Goal: Task Accomplishment & Management: Complete application form

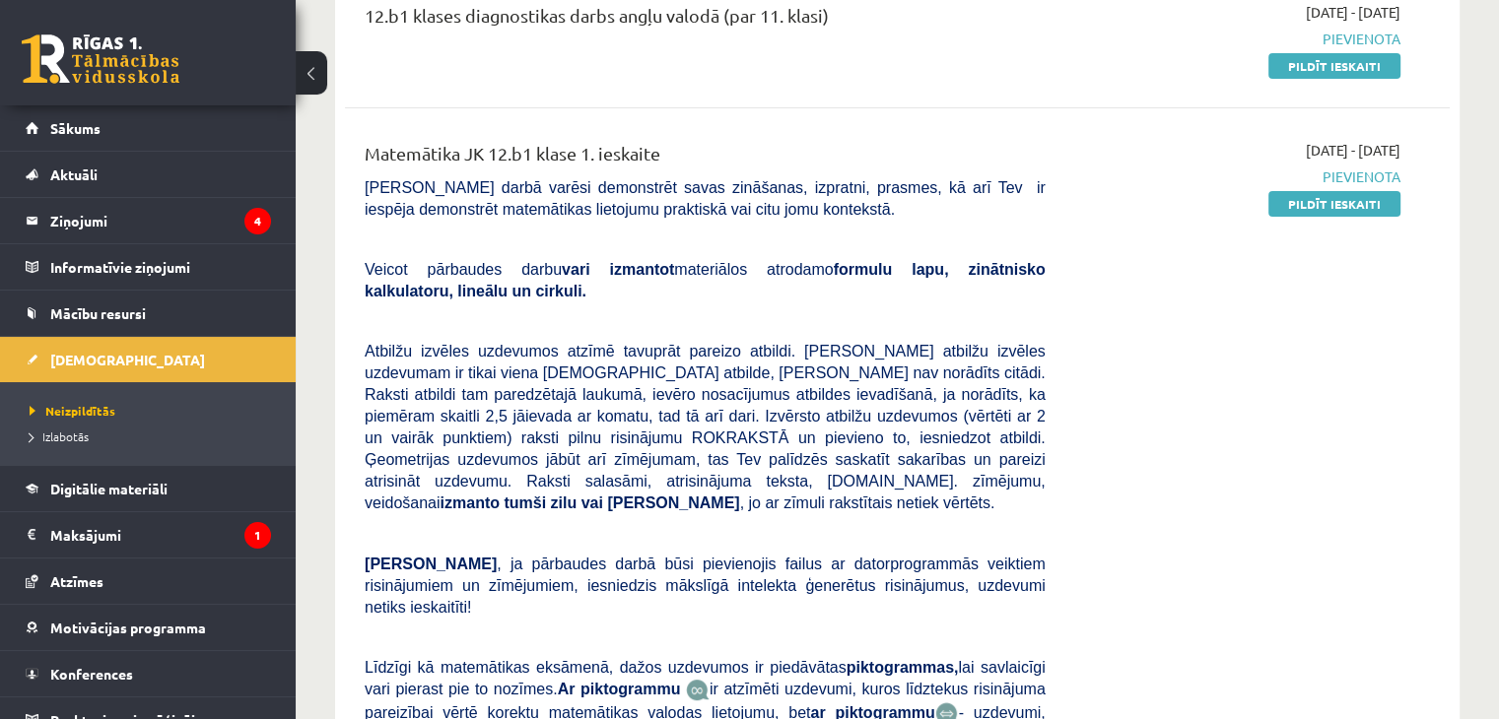
scroll to position [276, 0]
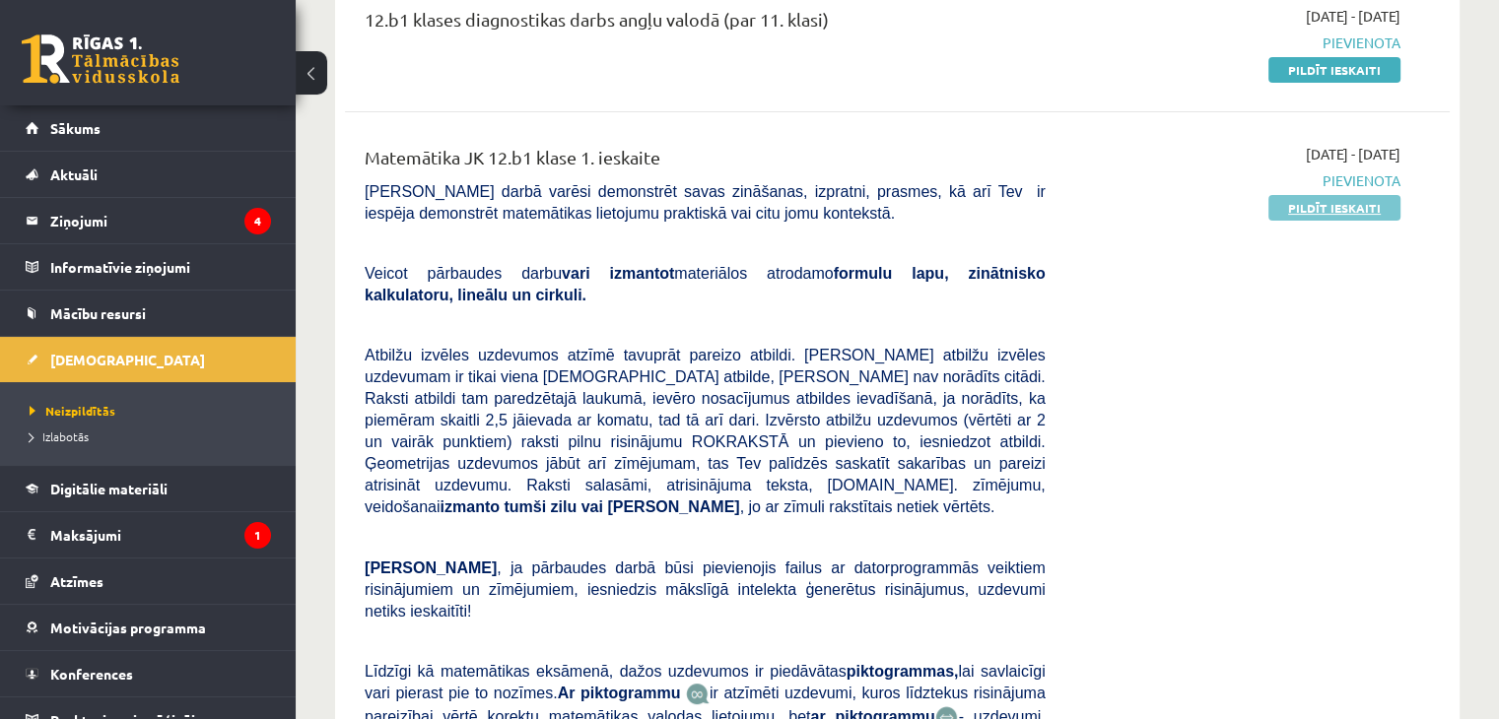
click at [1309, 205] on link "Pildīt ieskaiti" at bounding box center [1334, 208] width 132 height 26
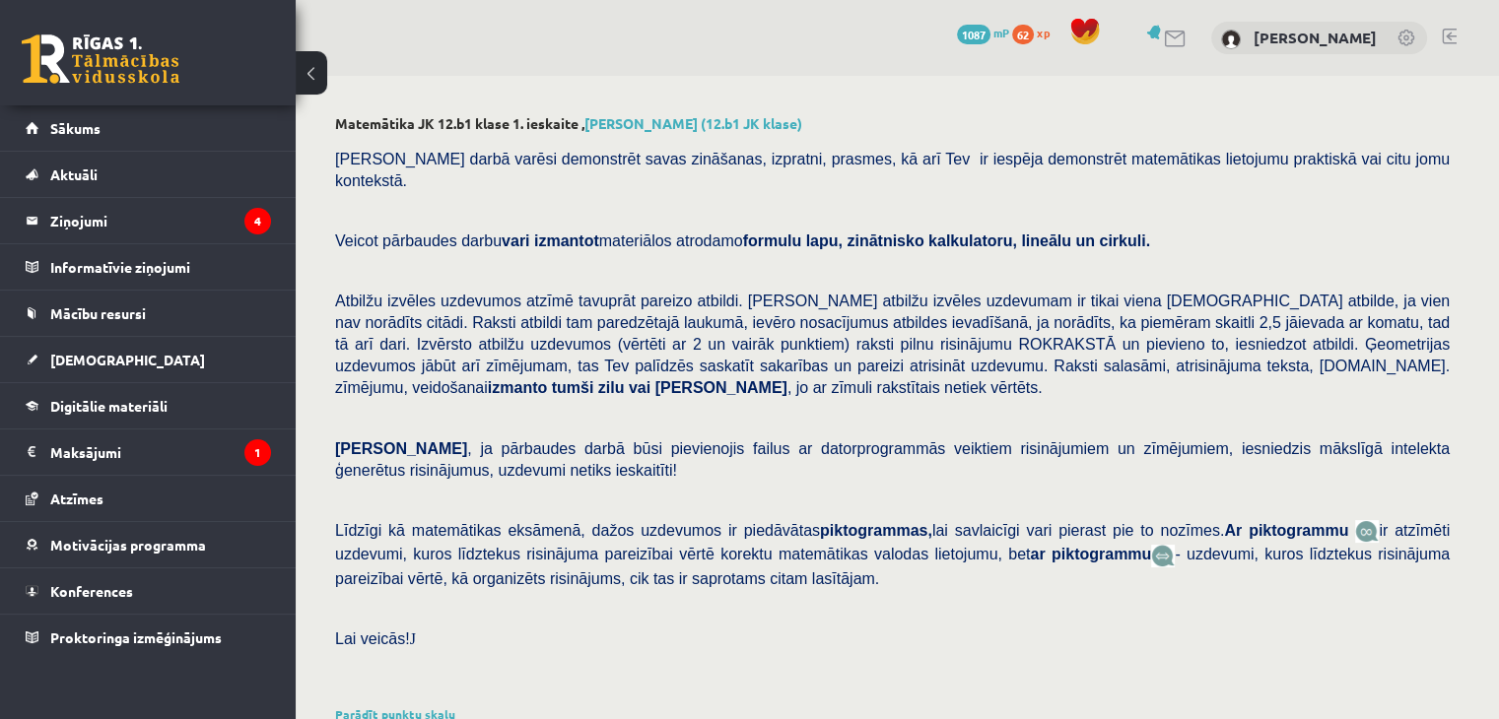
click at [1294, 262] on p at bounding box center [892, 271] width 1115 height 18
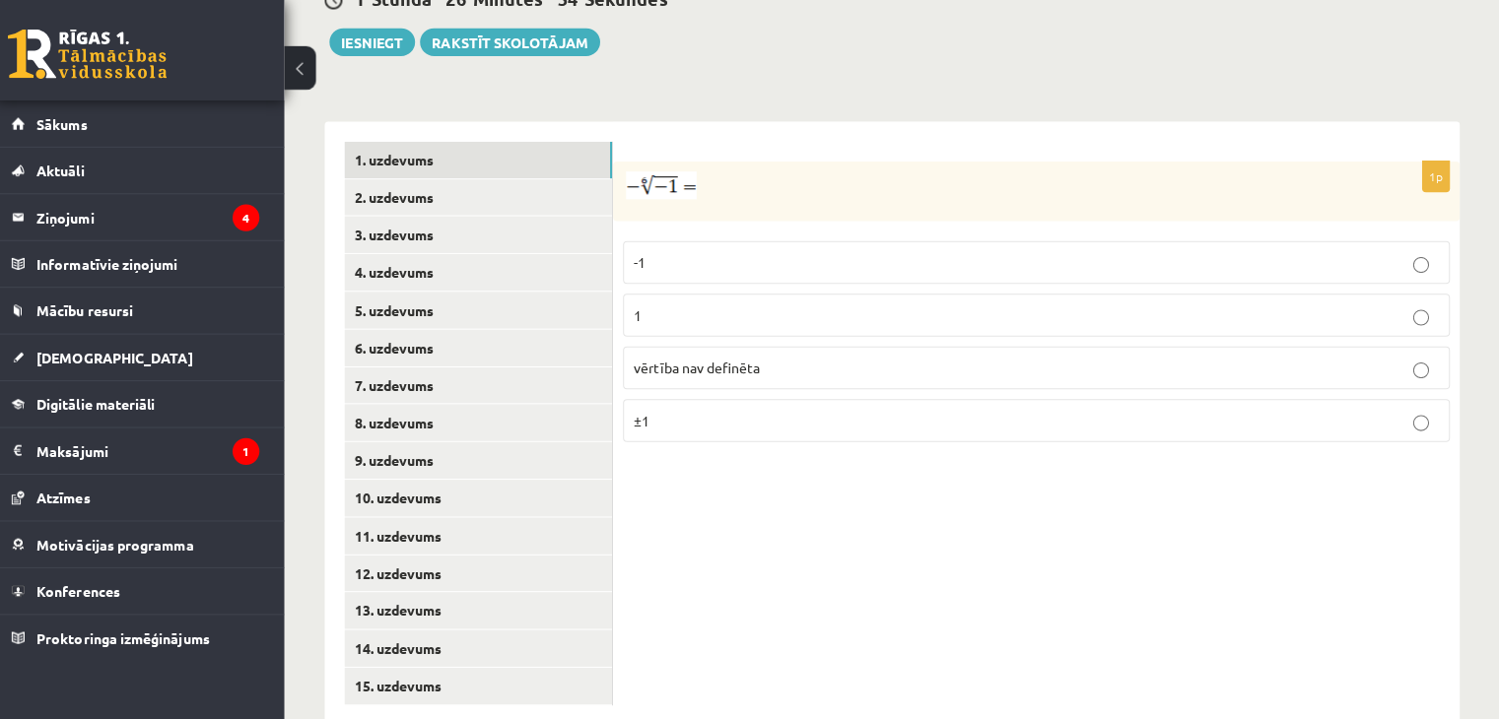
scroll to position [751, 0]
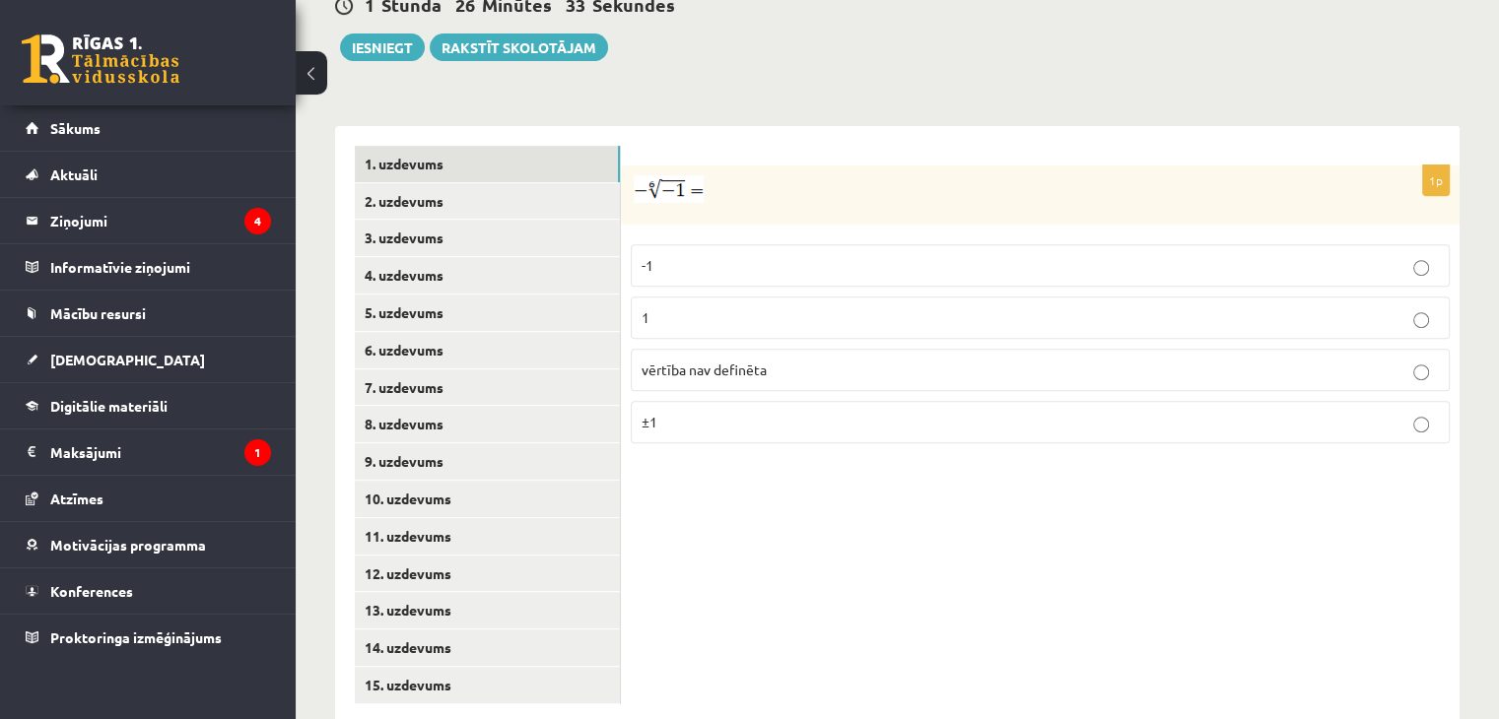
click at [1470, 567] on div "Matemātika JK 12.b1 klase 1. ieskaite , Arina Guseva (12.b1 JK klase) Pārbaudes…" at bounding box center [897, 44] width 1203 height 1439
click at [1410, 360] on p "vērtība nav definēta" at bounding box center [1040, 370] width 797 height 21
click at [501, 183] on link "2. uzdevums" at bounding box center [487, 201] width 265 height 36
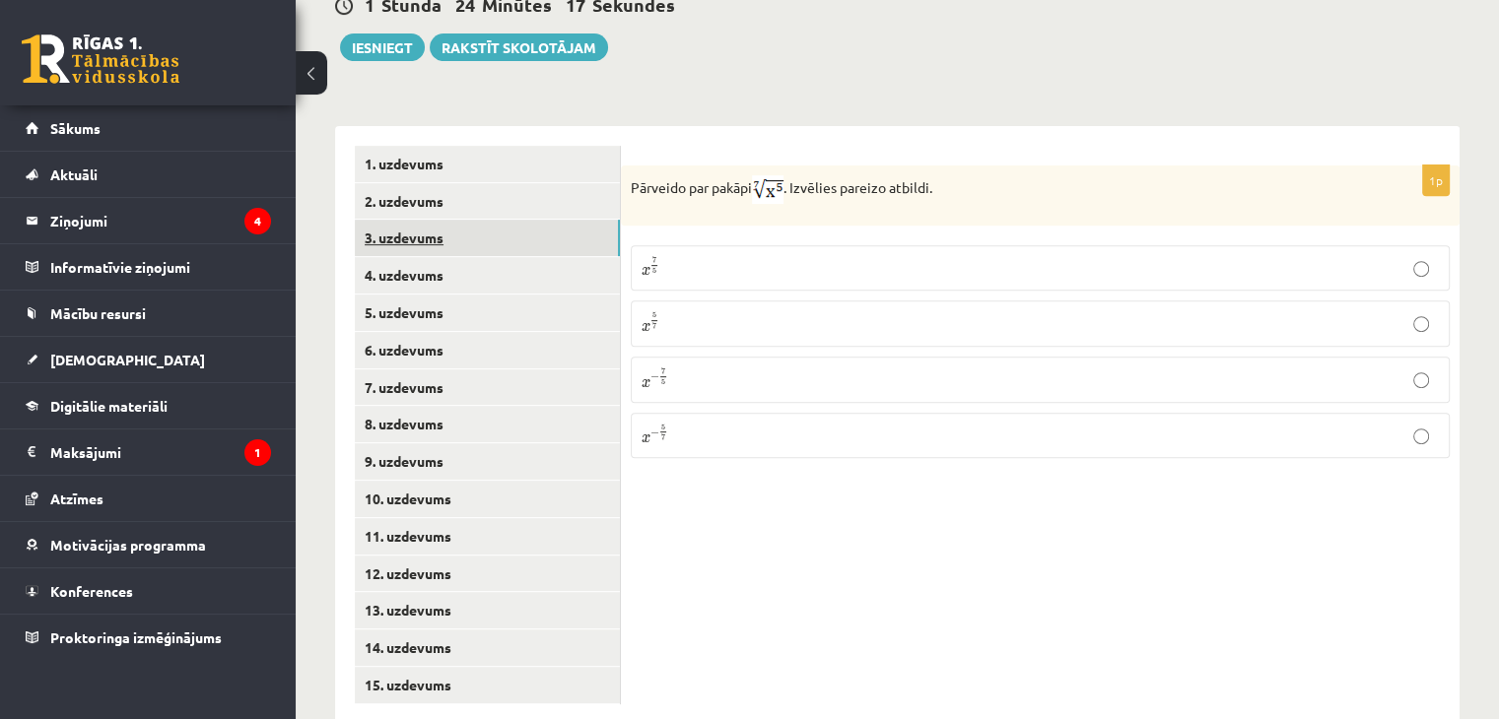
click at [473, 220] on link "3. uzdevums" at bounding box center [487, 238] width 265 height 36
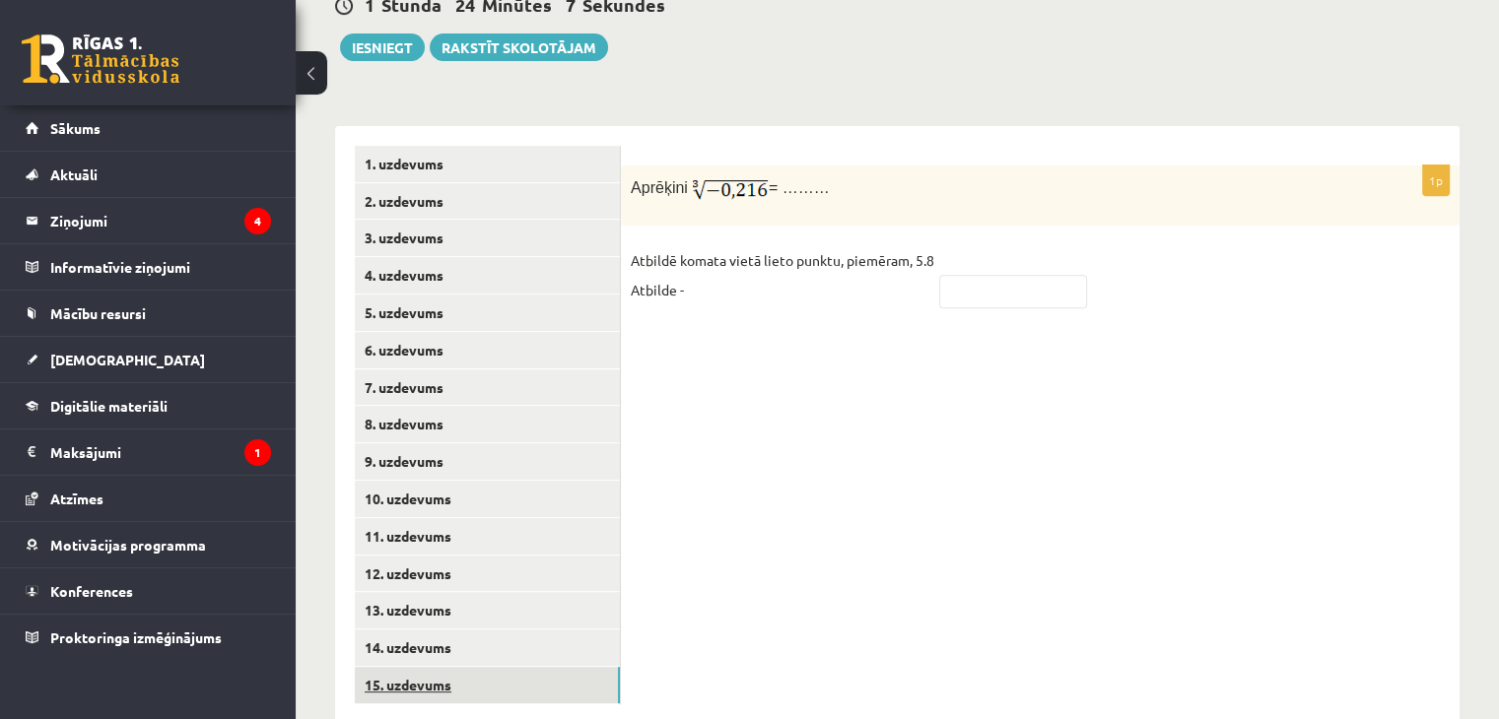
click at [423, 667] on link "15. uzdevums" at bounding box center [487, 685] width 265 height 36
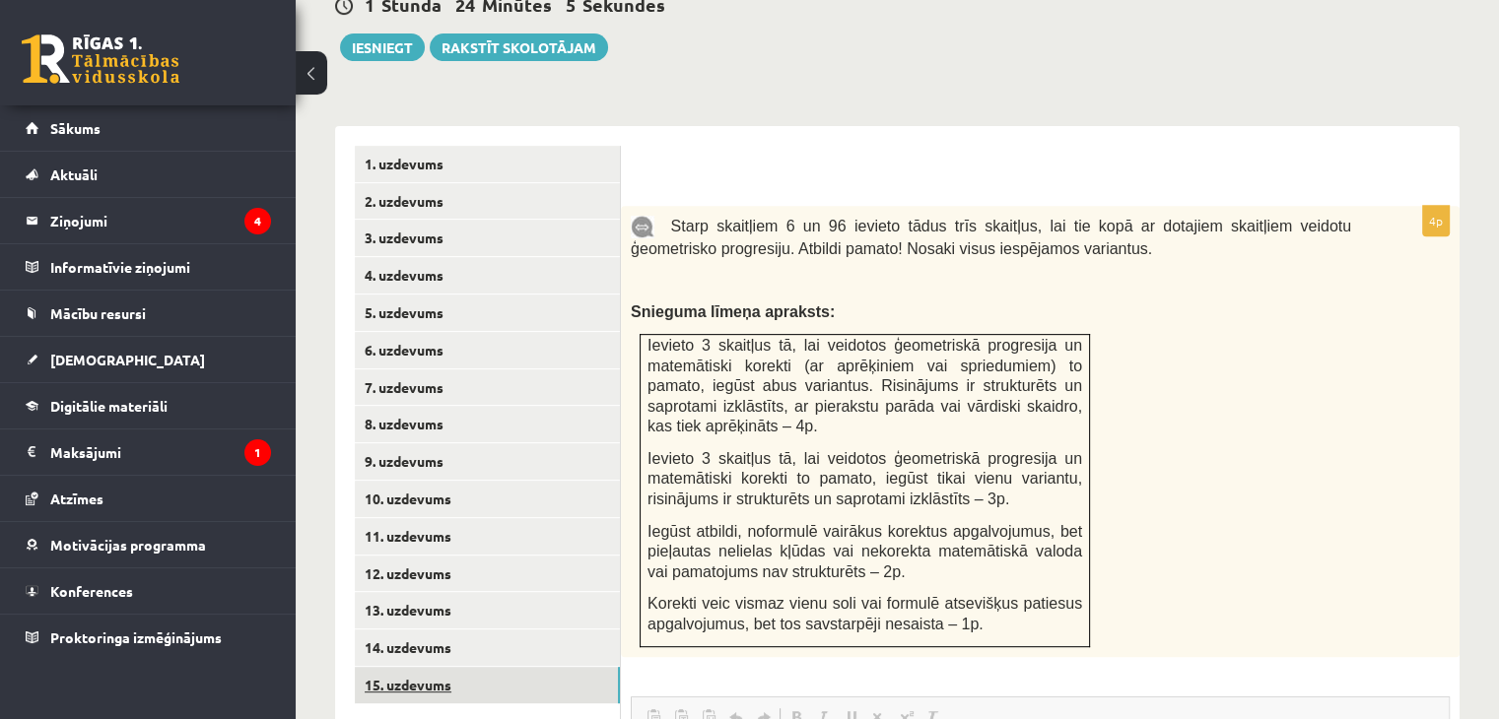
scroll to position [0, 0]
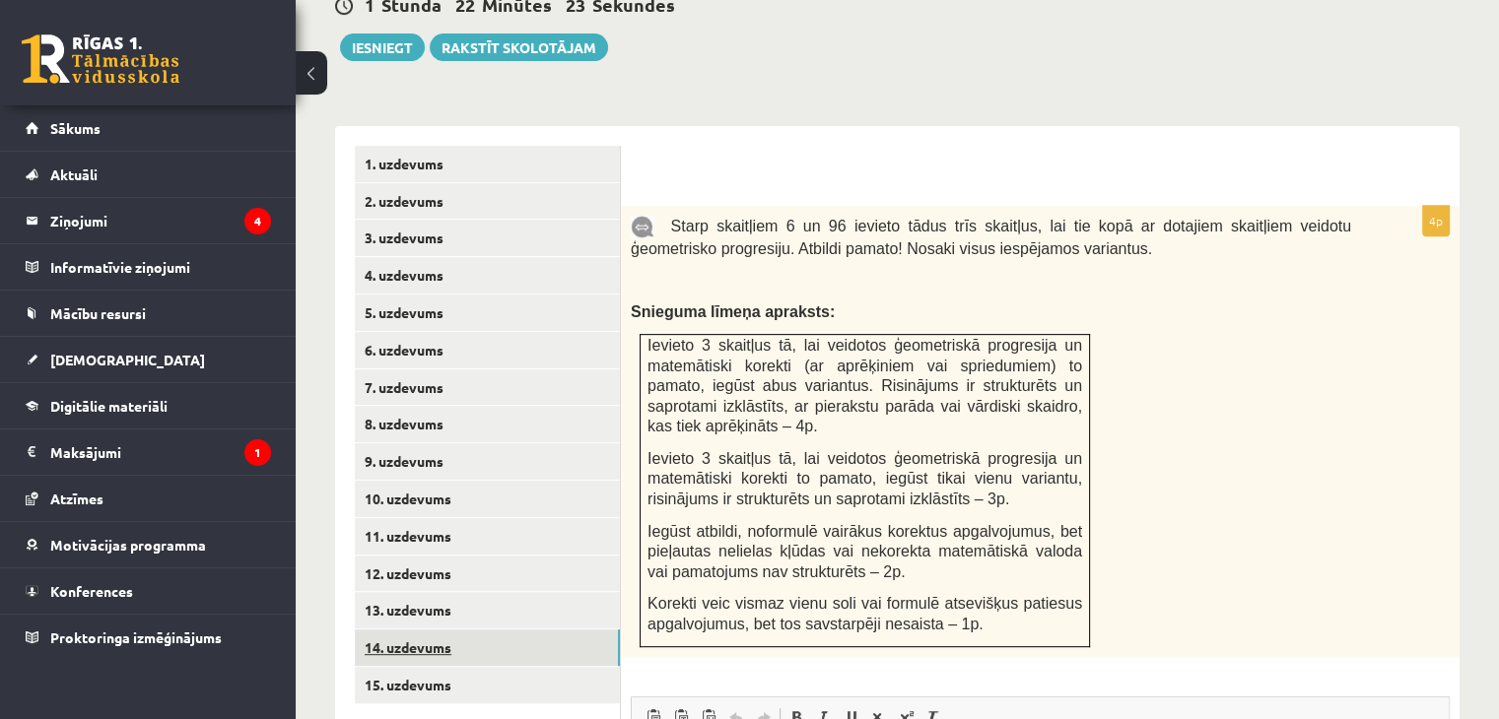
click at [433, 630] on link "14. uzdevums" at bounding box center [487, 648] width 265 height 36
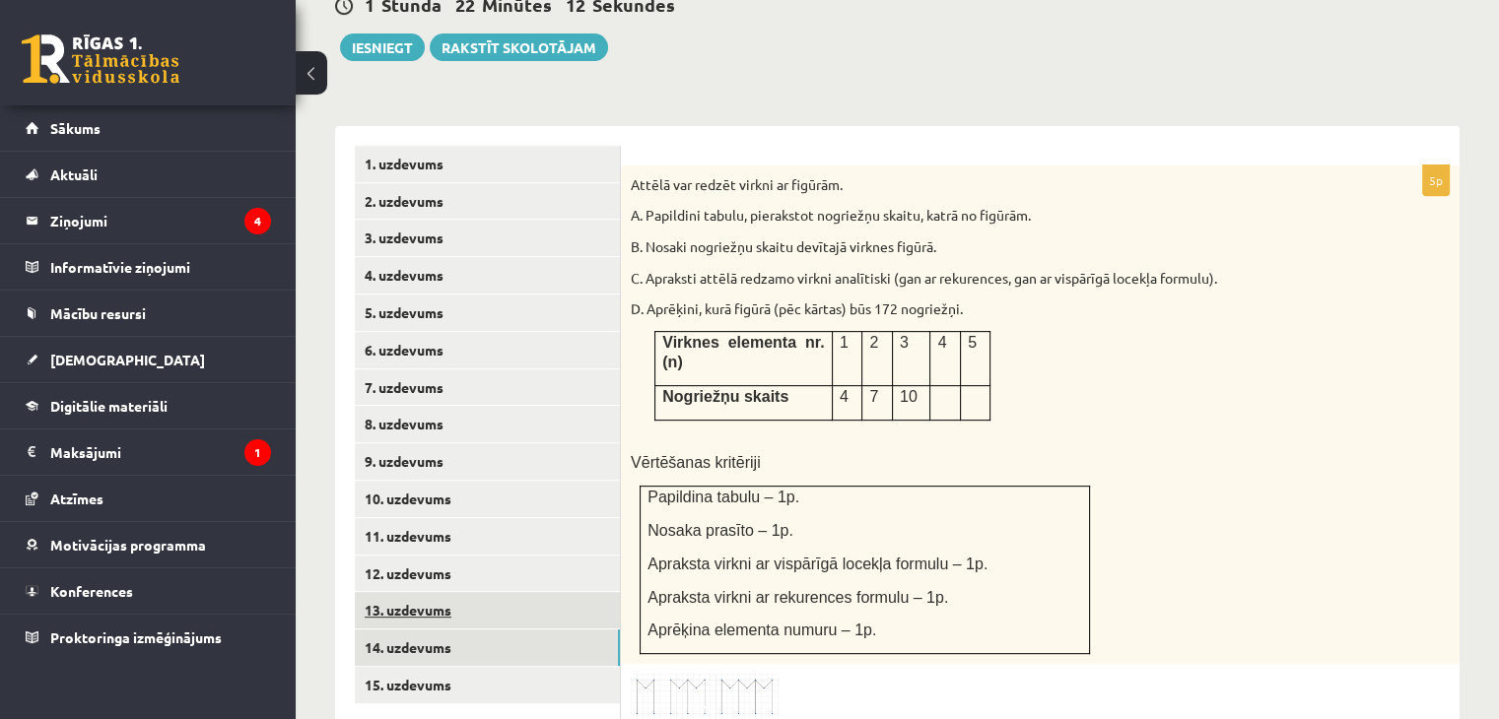
click at [434, 592] on link "13. uzdevums" at bounding box center [487, 610] width 265 height 36
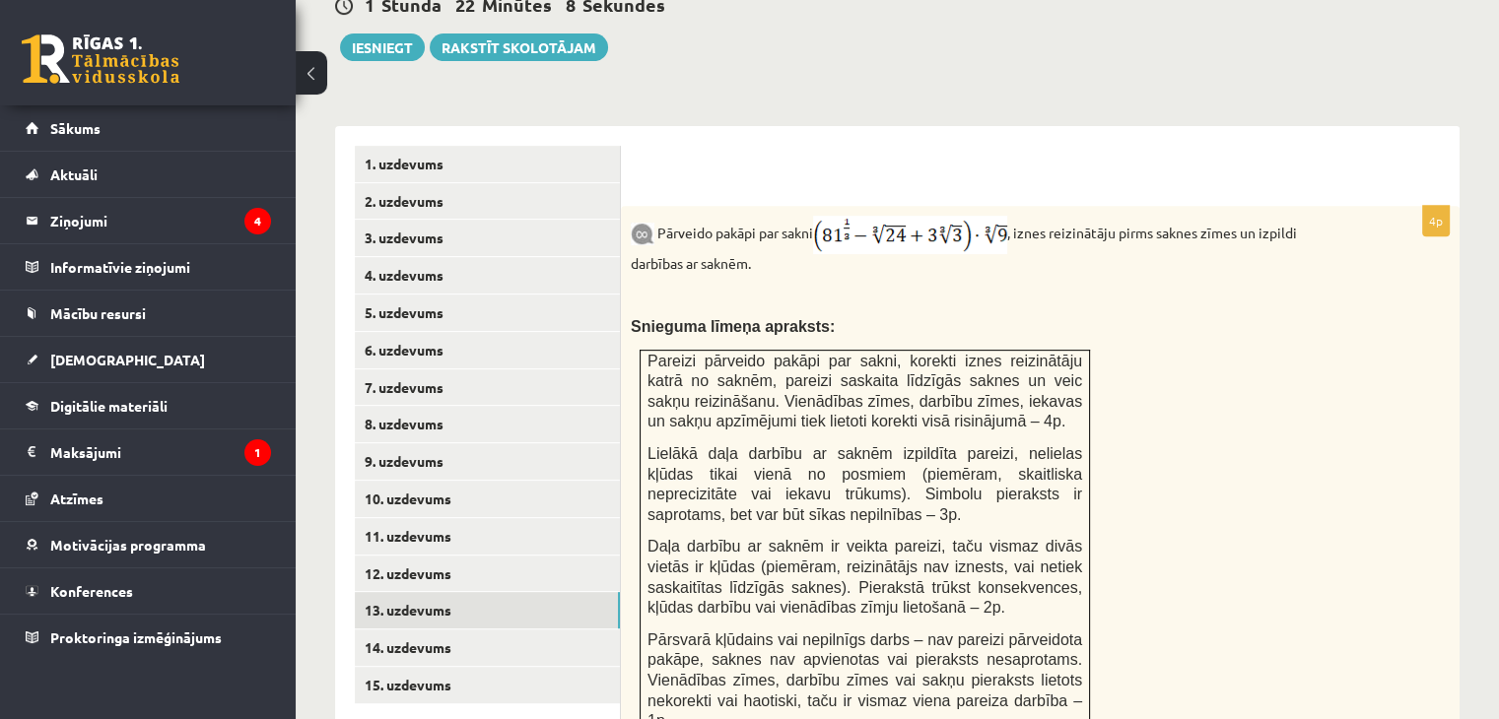
click at [1308, 397] on div "Pārveido pakāpi par sakni , iznes reizinātāju pirms saknes zīmes un izpildi dar…" at bounding box center [1040, 480] width 839 height 548
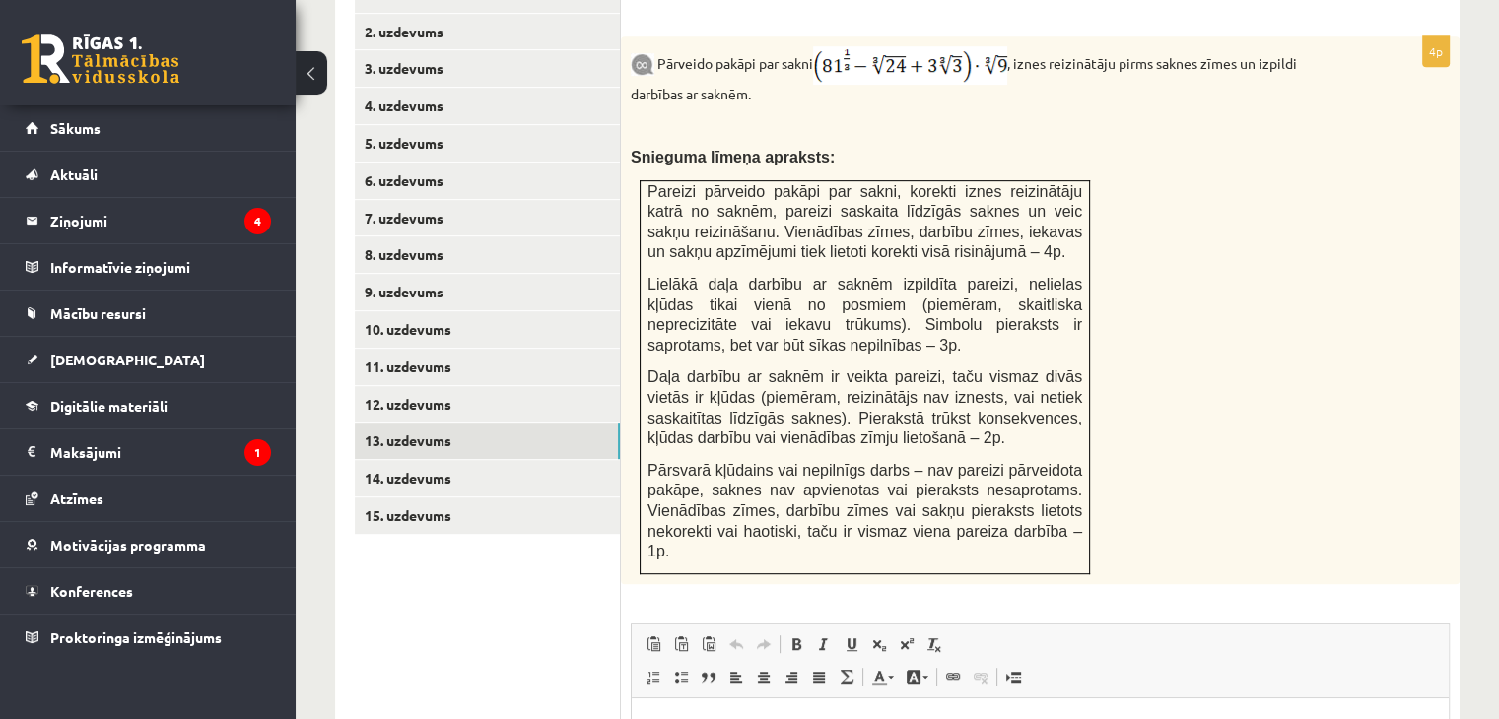
scroll to position [922, 0]
click at [481, 384] on link "12. uzdevums" at bounding box center [487, 402] width 265 height 36
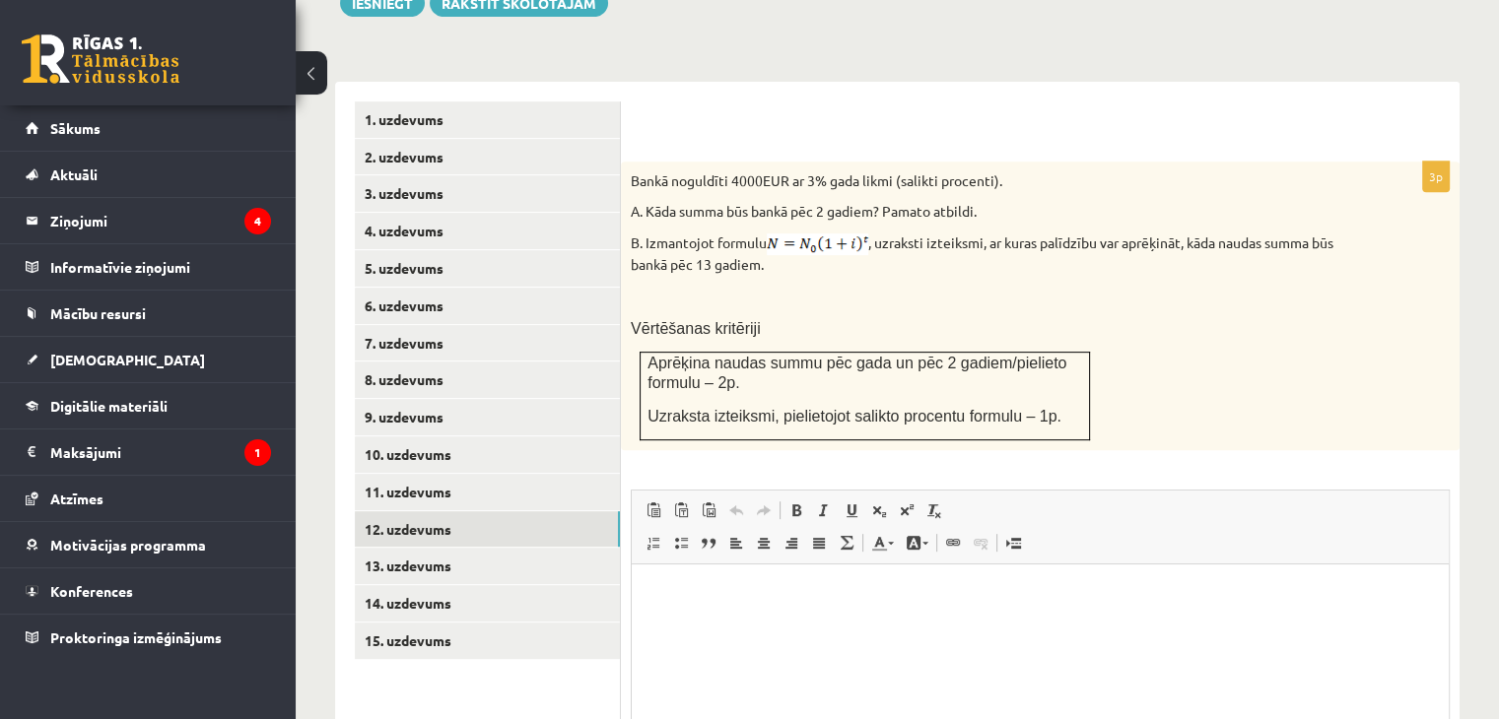
scroll to position [791, 0]
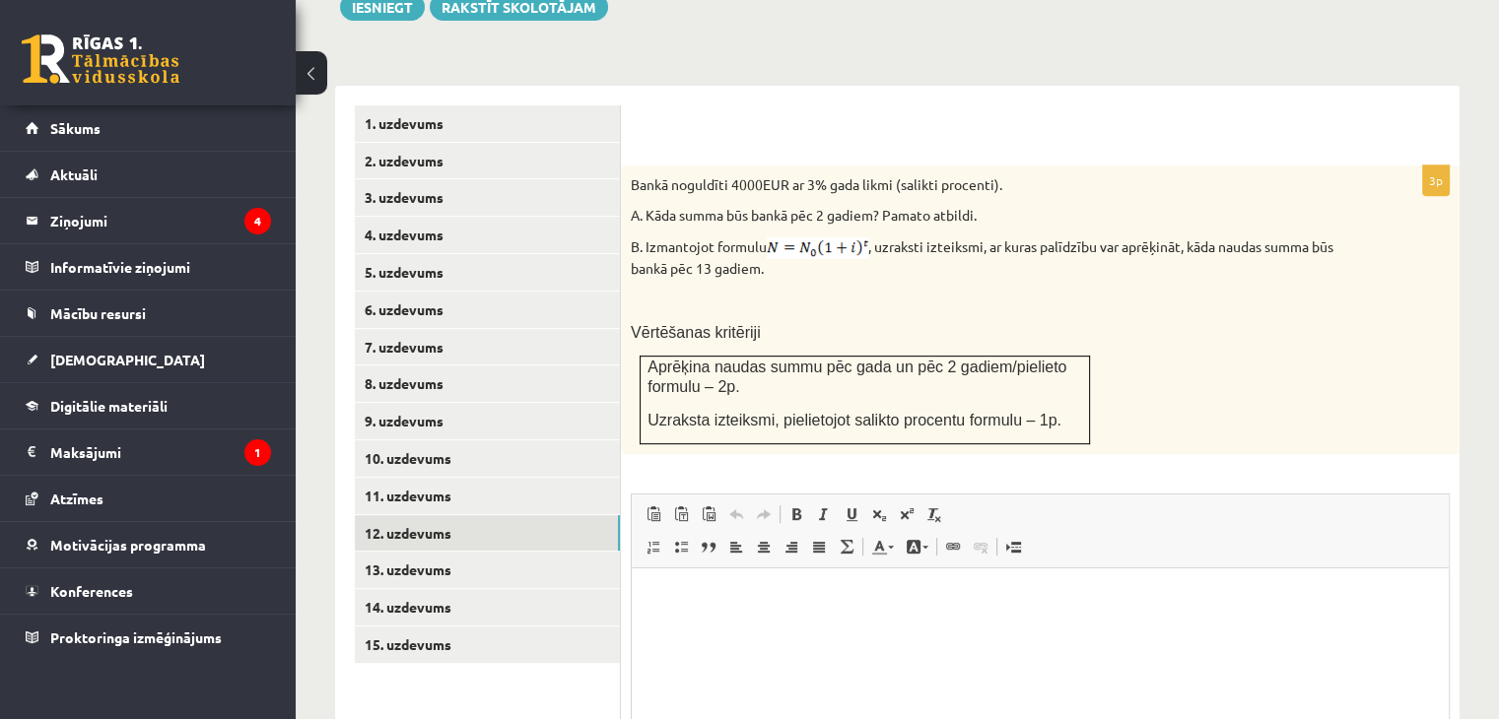
click at [1474, 366] on div "Matemātika JK 12.b1 klase 1. ieskaite , Arina Guseva (12.b1 JK klase) Pārbaudes…" at bounding box center [897, 124] width 1203 height 1678
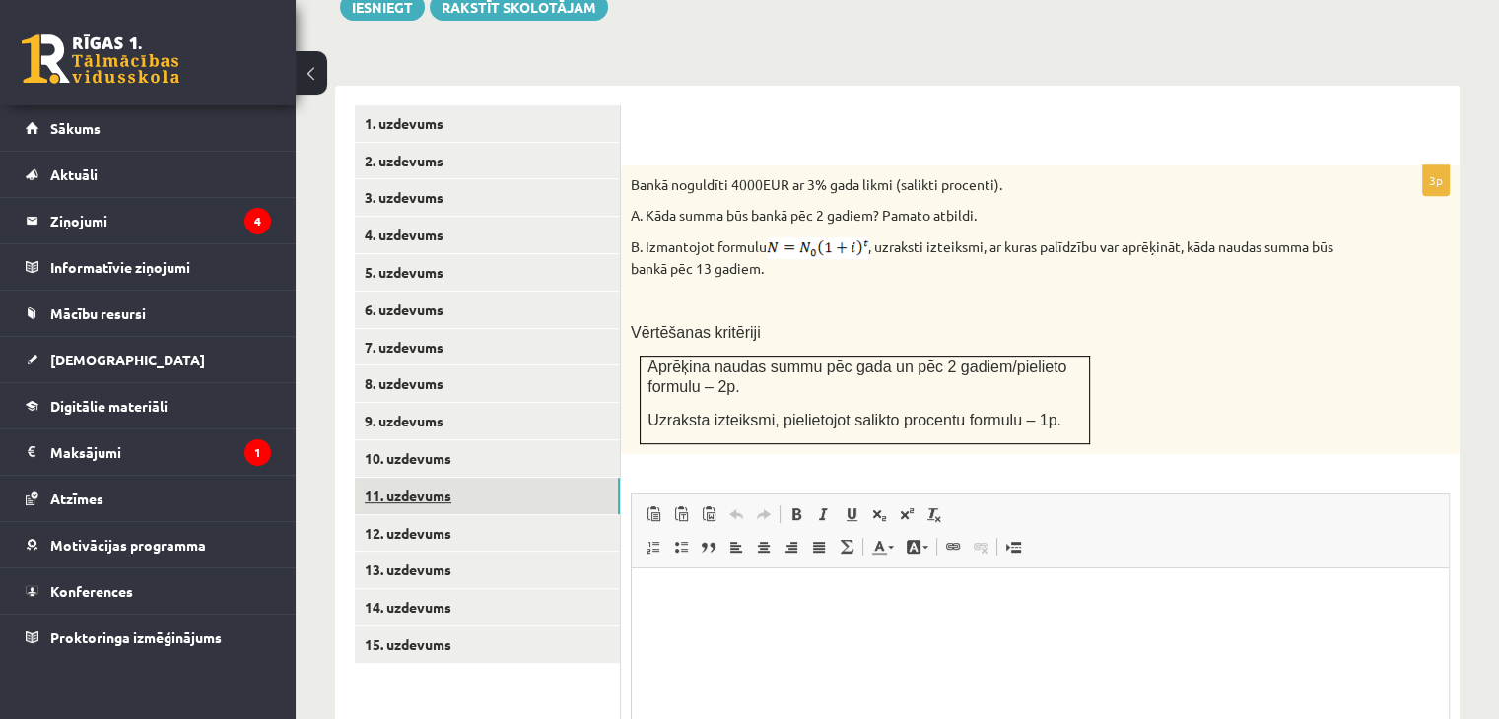
click at [503, 478] on link "11. uzdevums" at bounding box center [487, 496] width 265 height 36
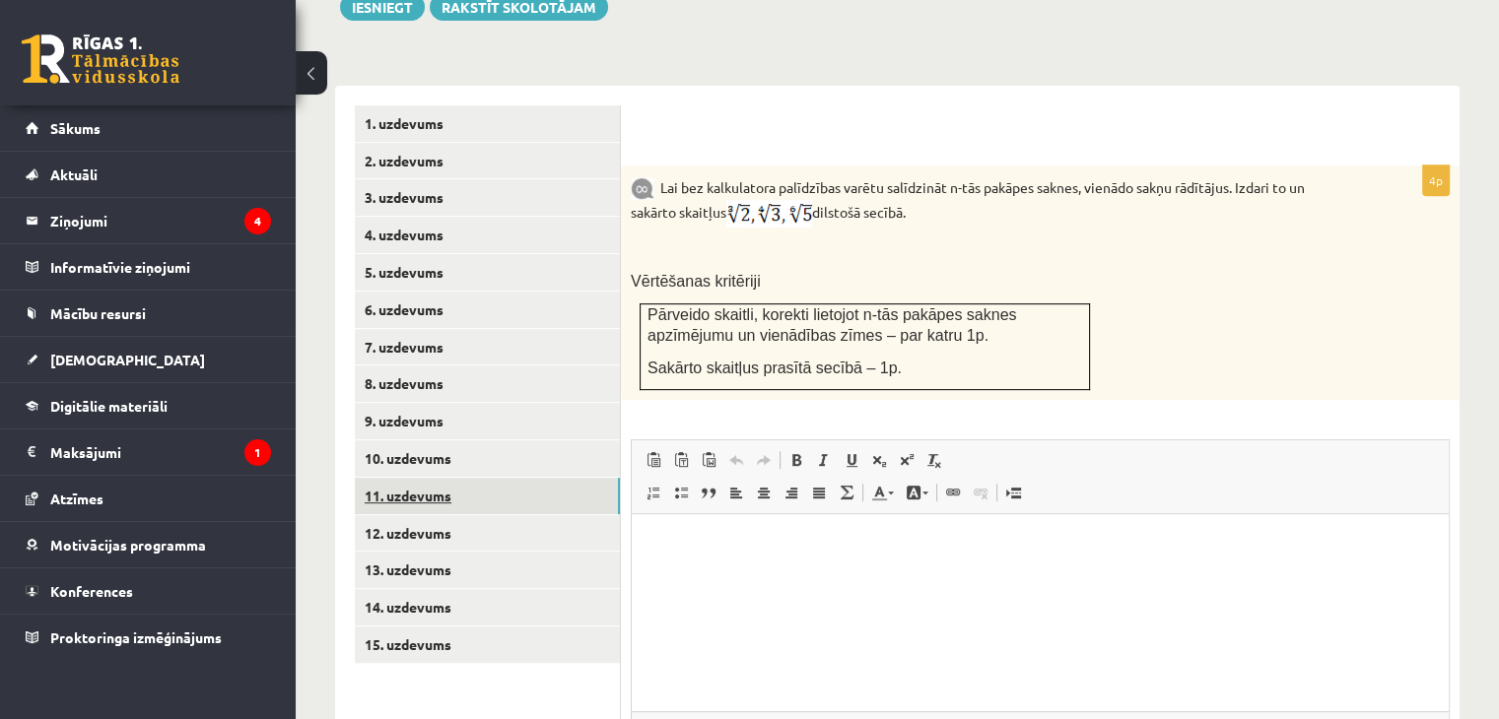
scroll to position [0, 0]
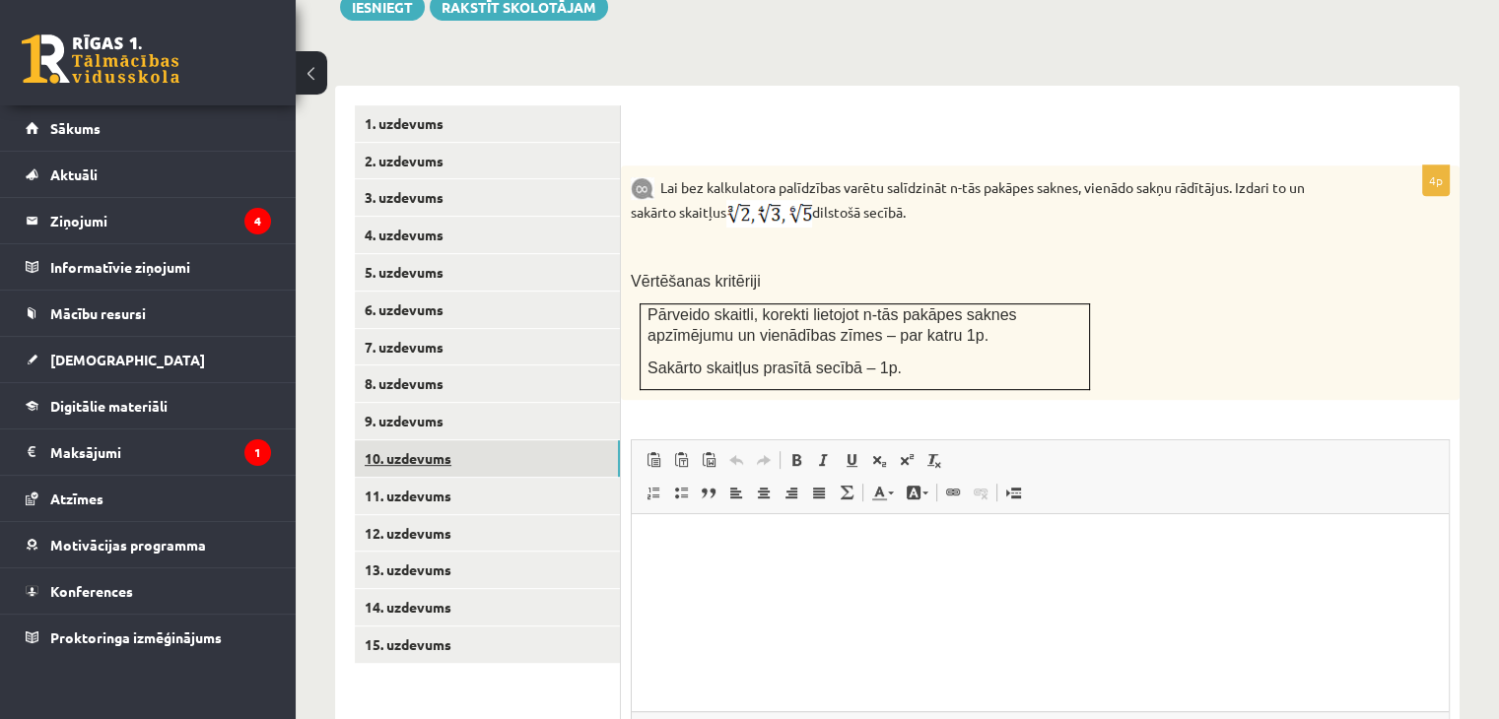
click at [468, 440] on link "10. uzdevums" at bounding box center [487, 458] width 265 height 36
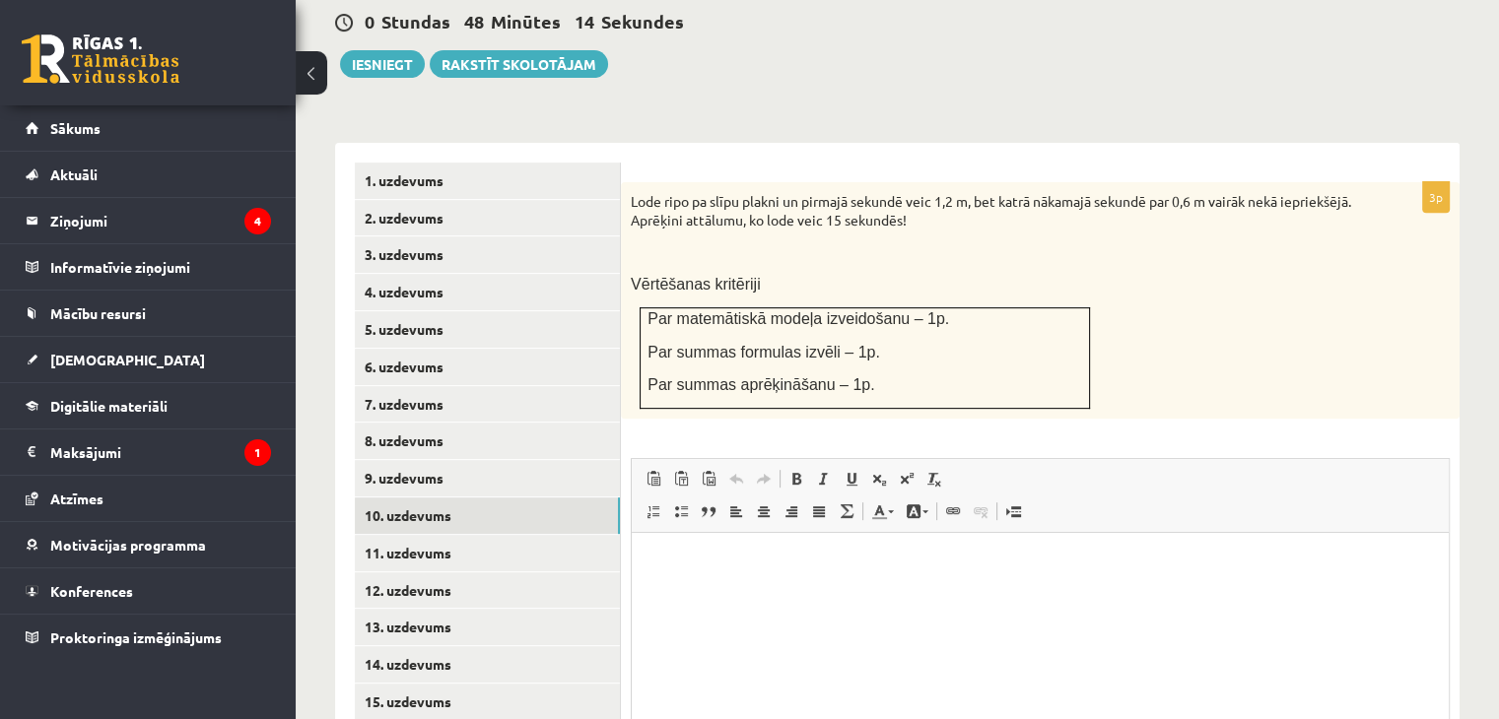
scroll to position [744, 0]
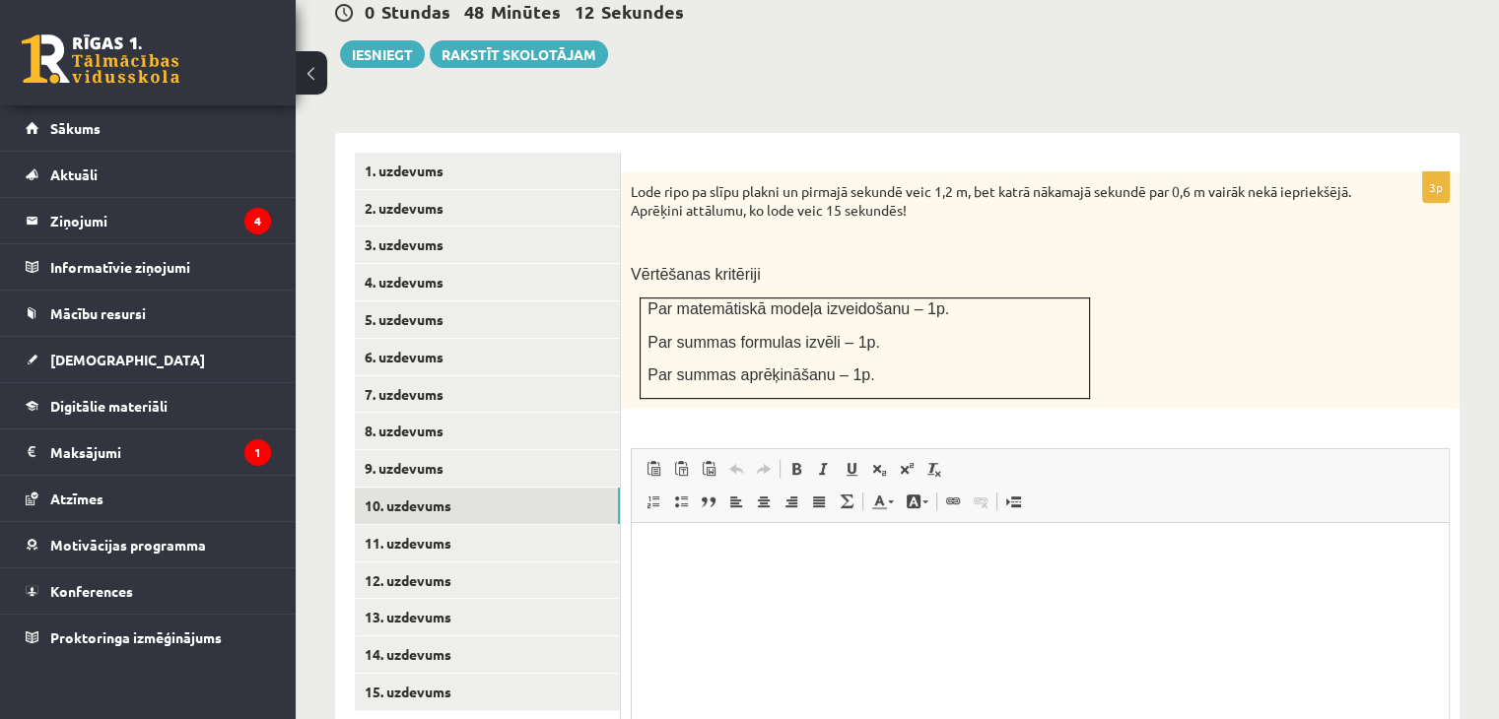
click at [1475, 423] on div "Matemātika JK 12.b1 klase 1. ieskaite , Arina Guseva (12.b1 JK klase) Pārbaudes…" at bounding box center [897, 125] width 1203 height 1586
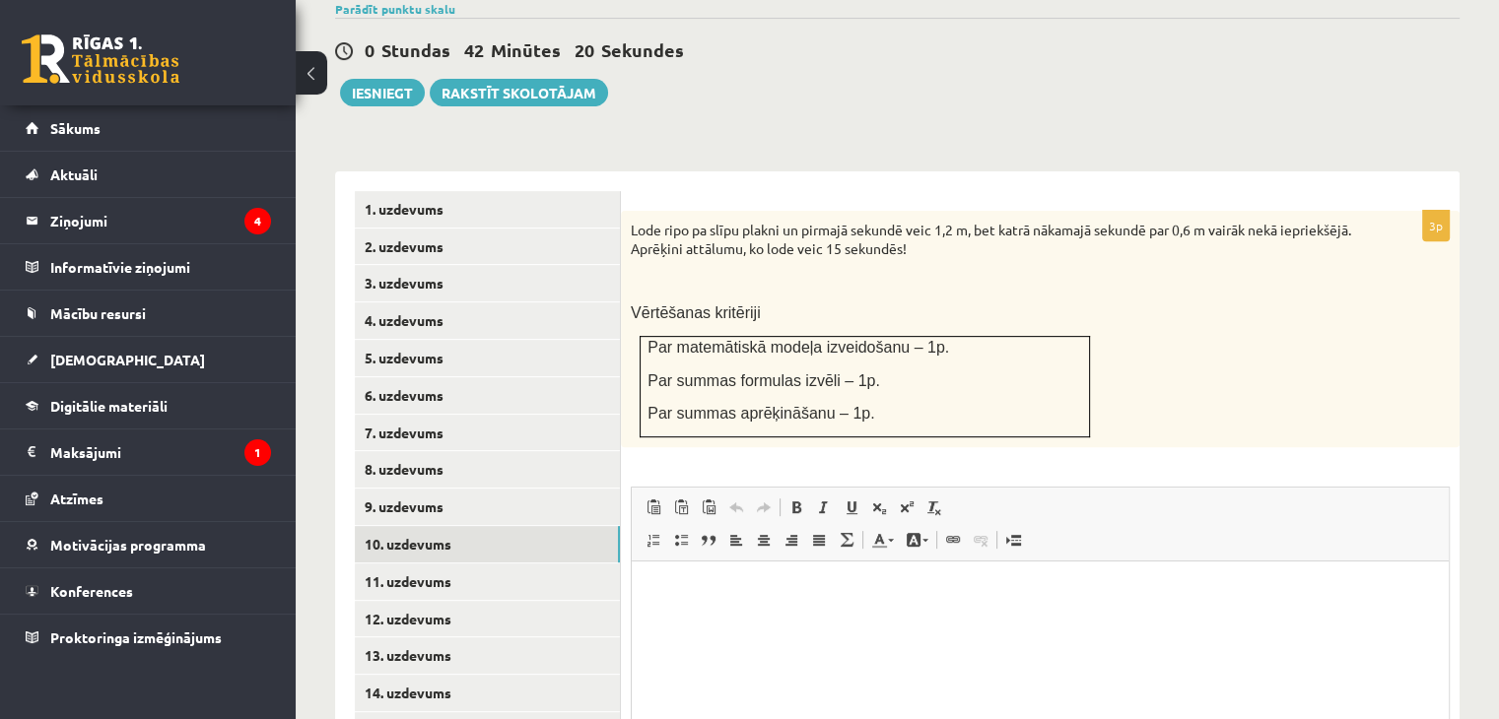
scroll to position [717, 0]
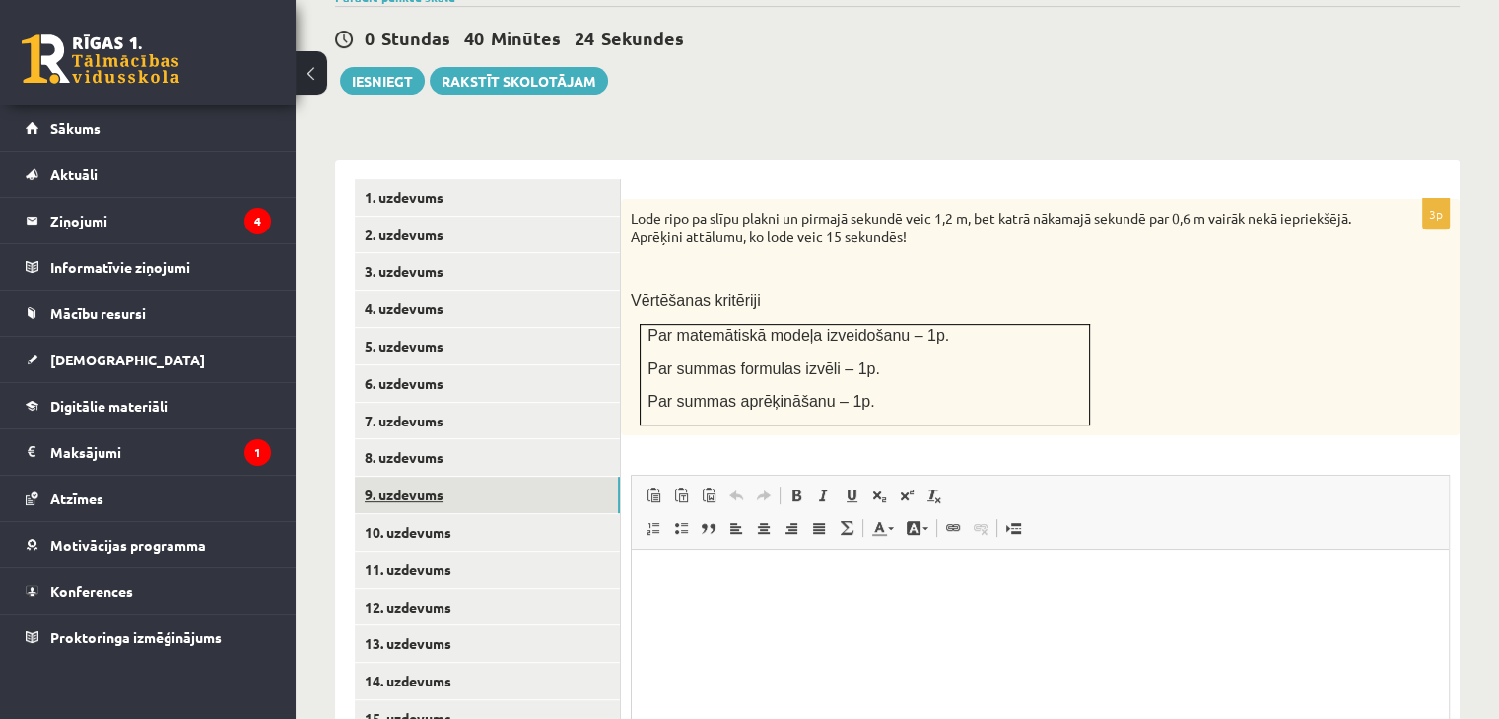
click at [566, 477] on link "9. uzdevums" at bounding box center [487, 495] width 265 height 36
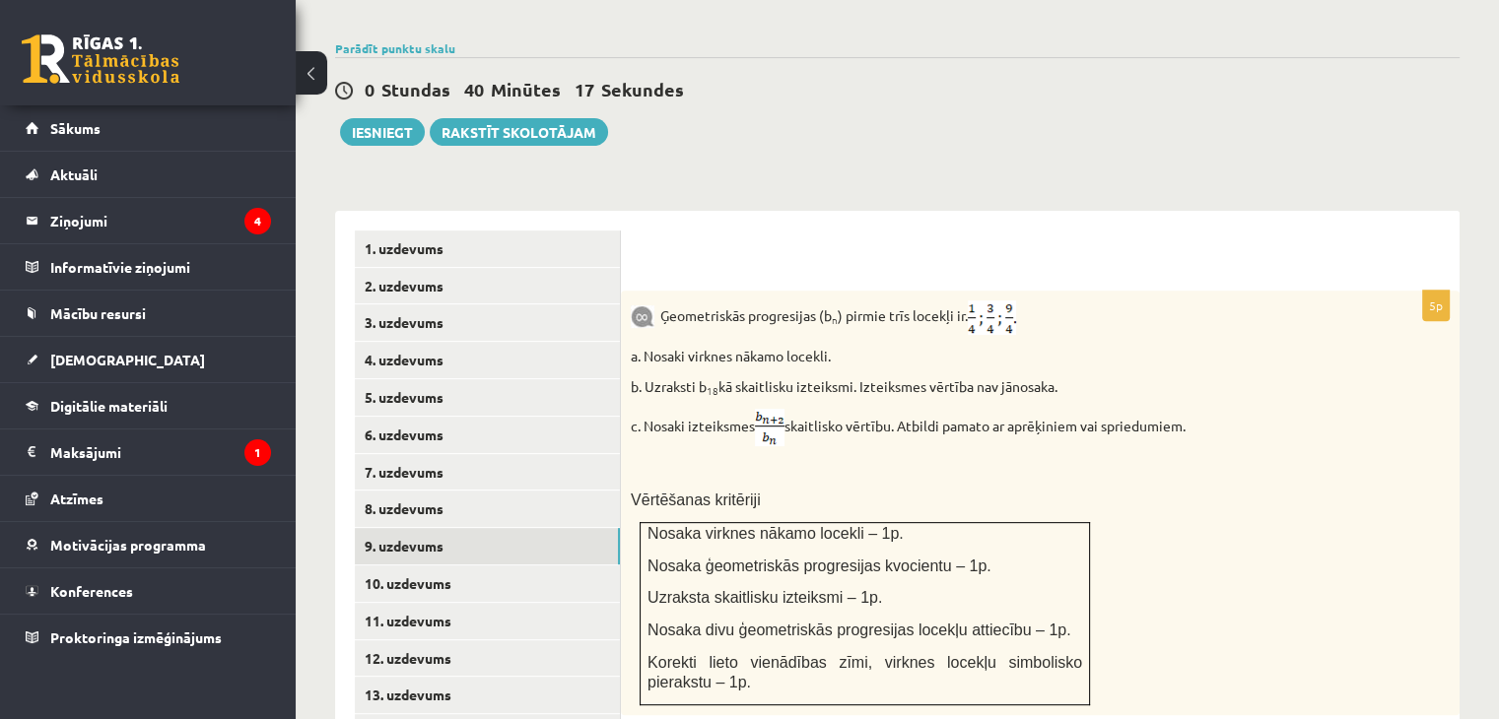
scroll to position [687, 0]
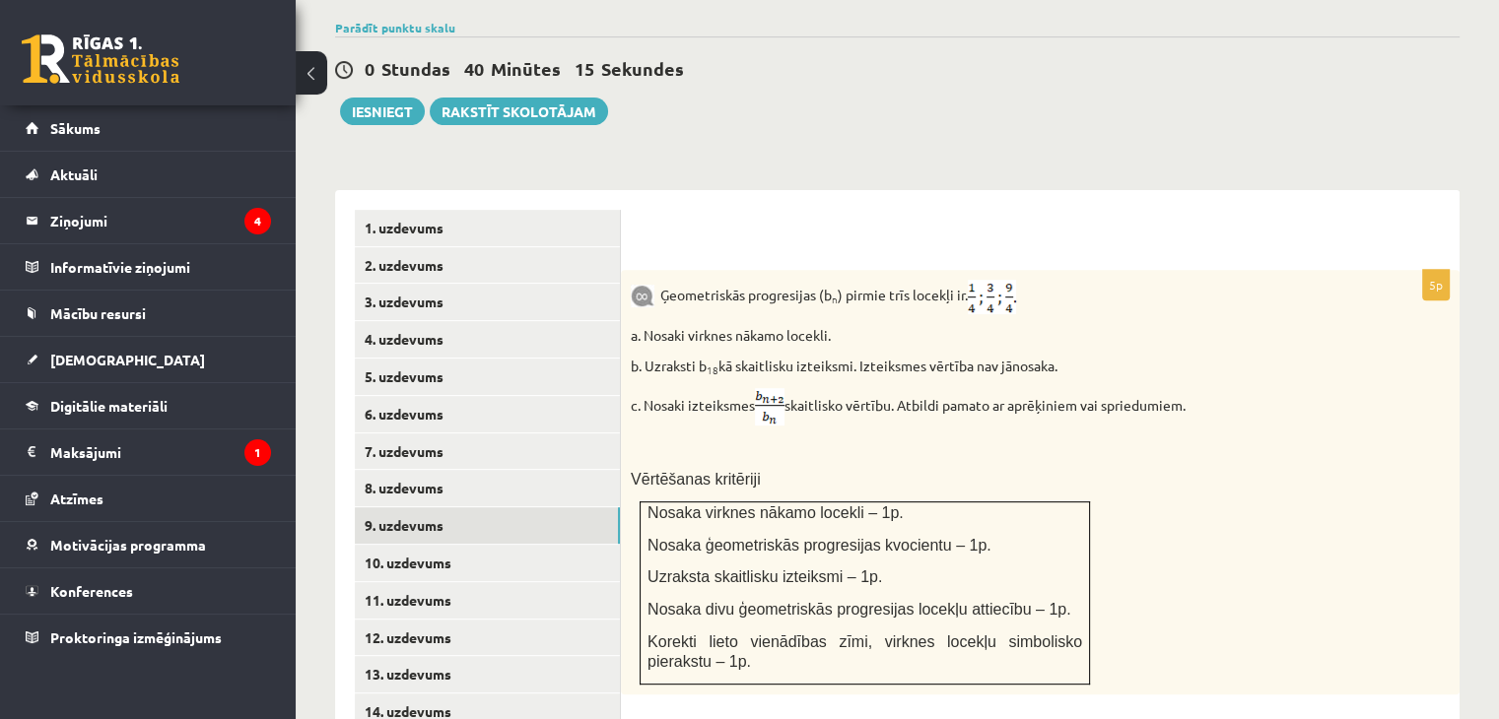
click at [1469, 419] on div "Matemātika JK 12.b1 klase 1. ieskaite , Arina Guseva (12.b1 JK klase) Pārbaudes…" at bounding box center [897, 296] width 1203 height 1814
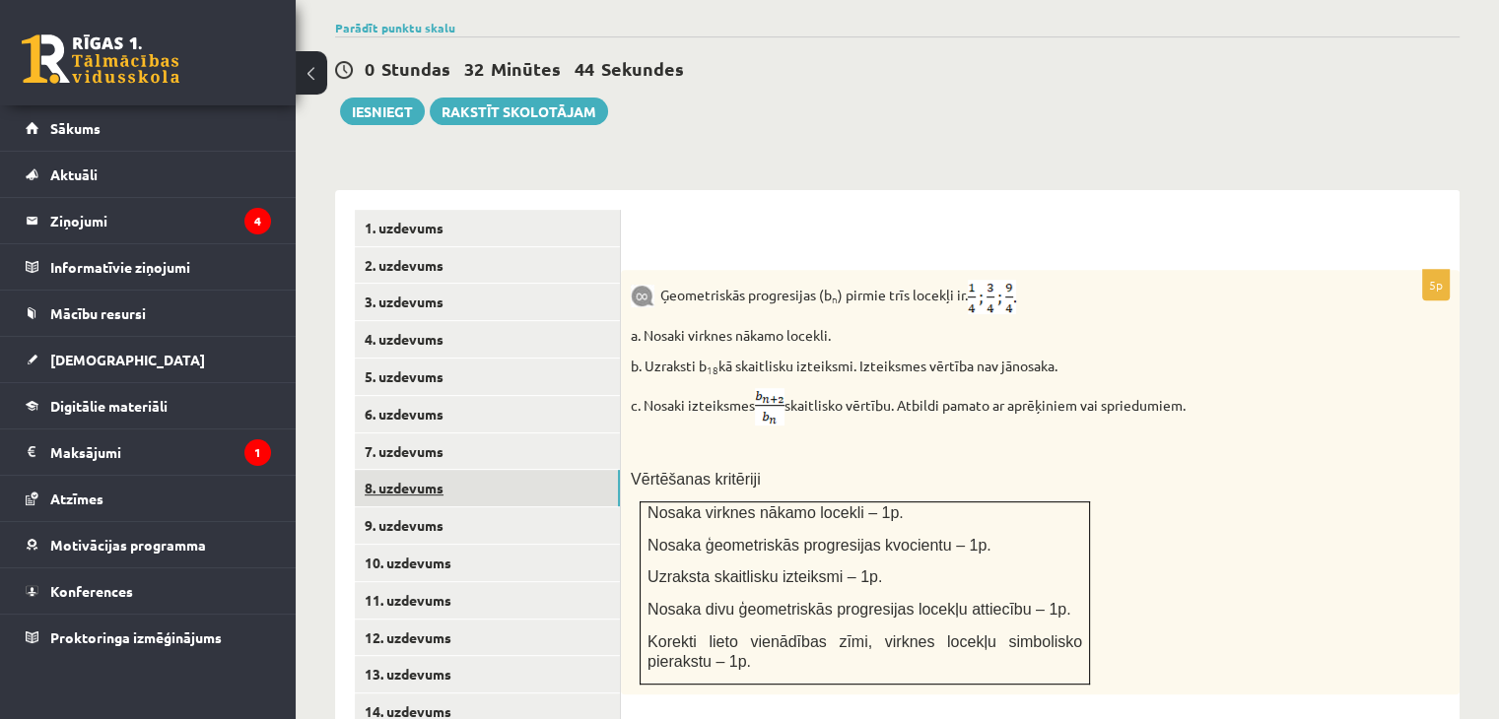
click at [489, 470] on link "8. uzdevums" at bounding box center [487, 488] width 265 height 36
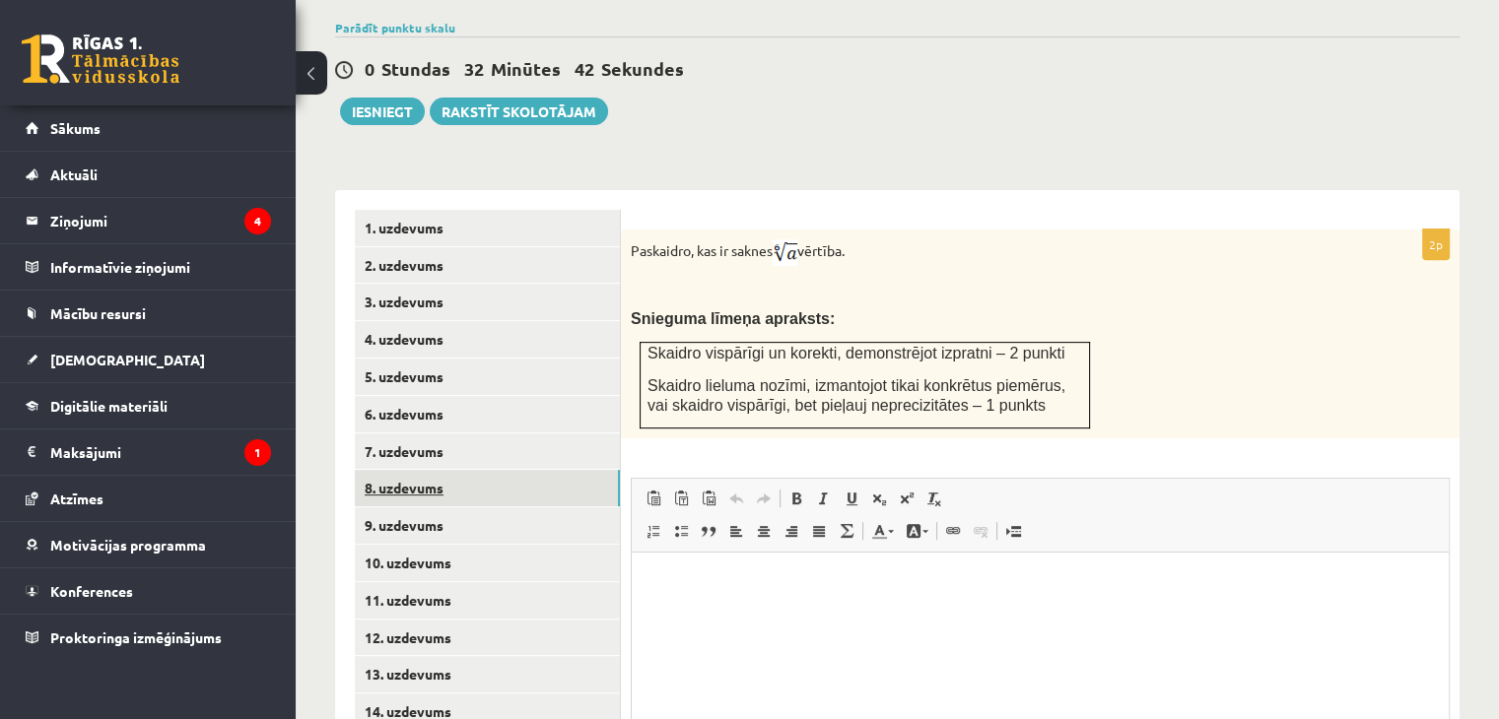
scroll to position [0, 0]
click at [515, 434] on link "7. uzdevums" at bounding box center [487, 452] width 265 height 36
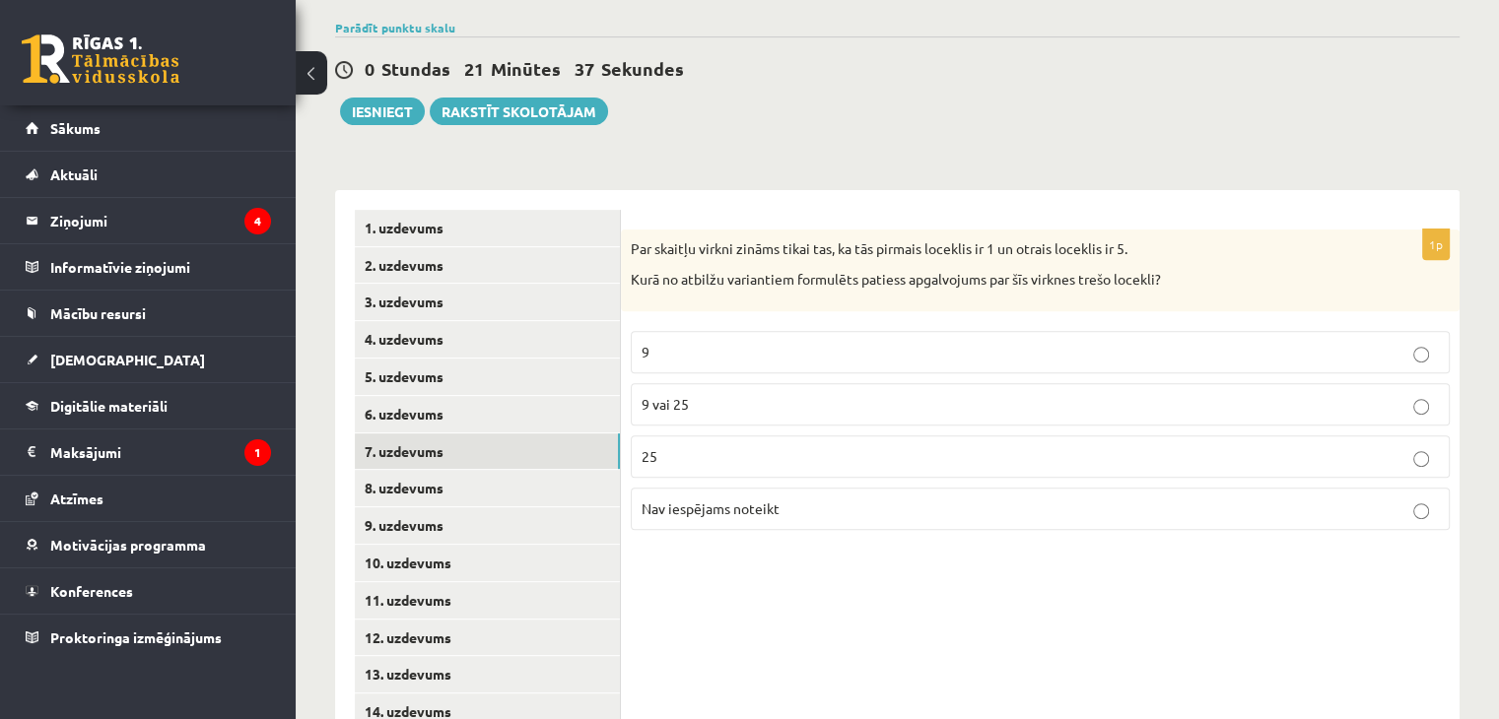
click at [710, 342] on p "9" at bounding box center [1040, 352] width 797 height 21
click at [709, 394] on p "9 vai 25" at bounding box center [1040, 404] width 797 height 21
click at [512, 396] on link "6. uzdevums" at bounding box center [487, 414] width 265 height 36
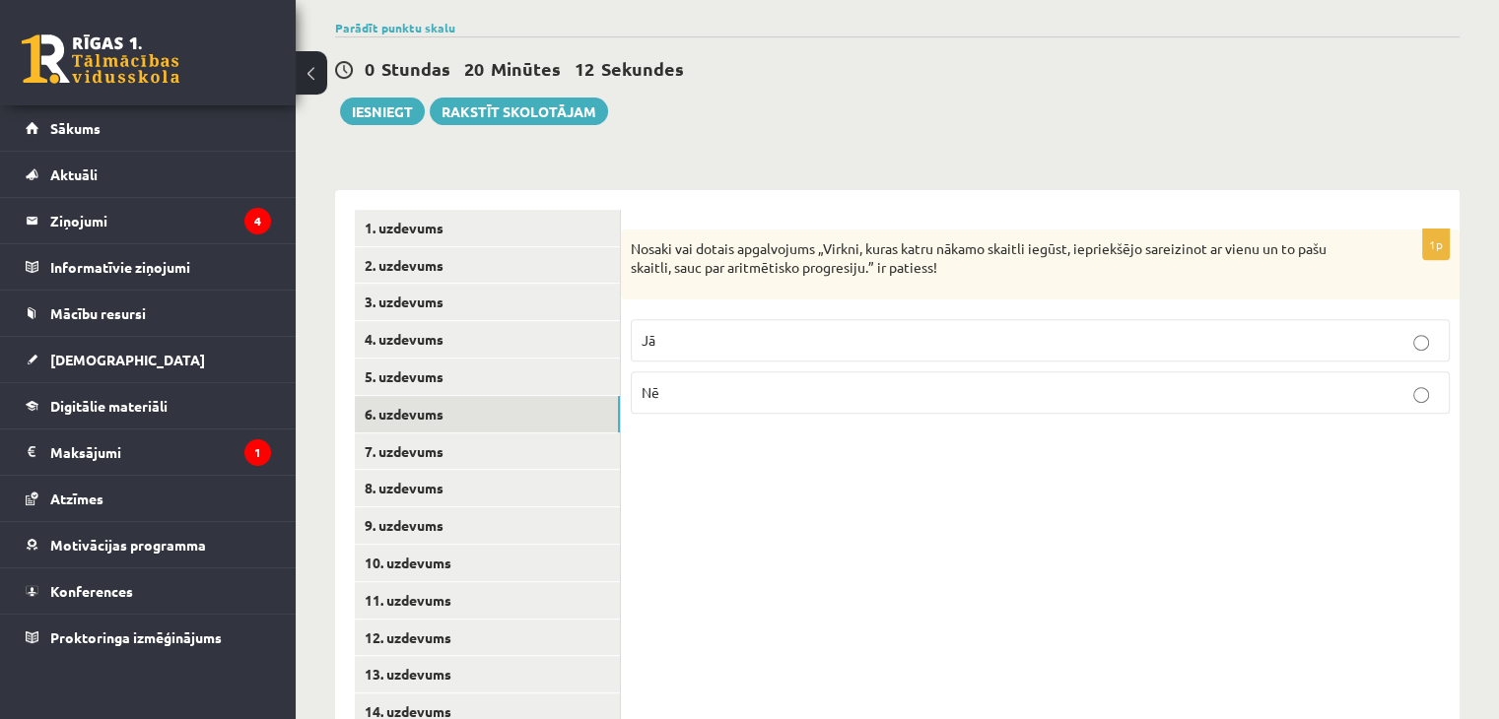
click at [688, 382] on p "Nē" at bounding box center [1040, 392] width 797 height 21
click at [441, 359] on link "5. uzdevums" at bounding box center [487, 377] width 265 height 36
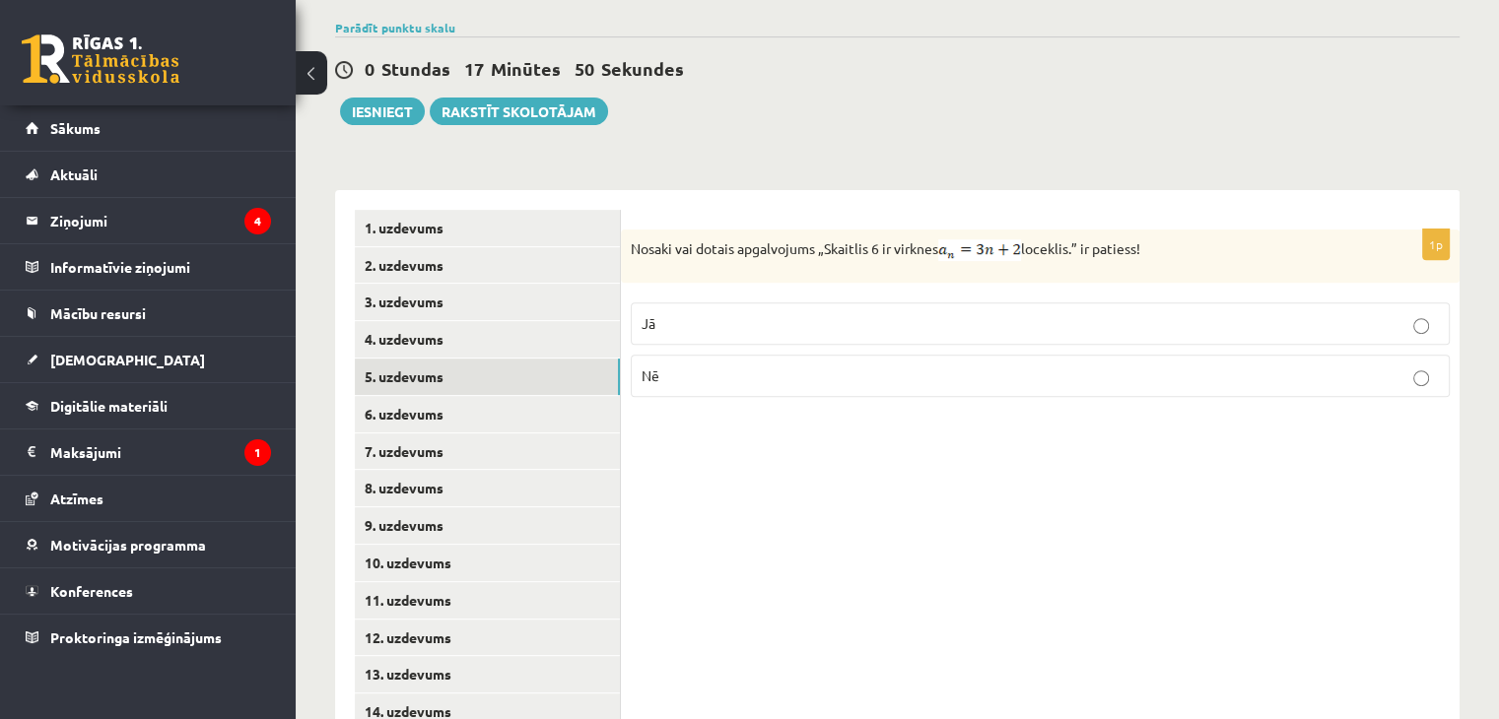
click at [688, 366] on p "Nē" at bounding box center [1040, 376] width 797 height 21
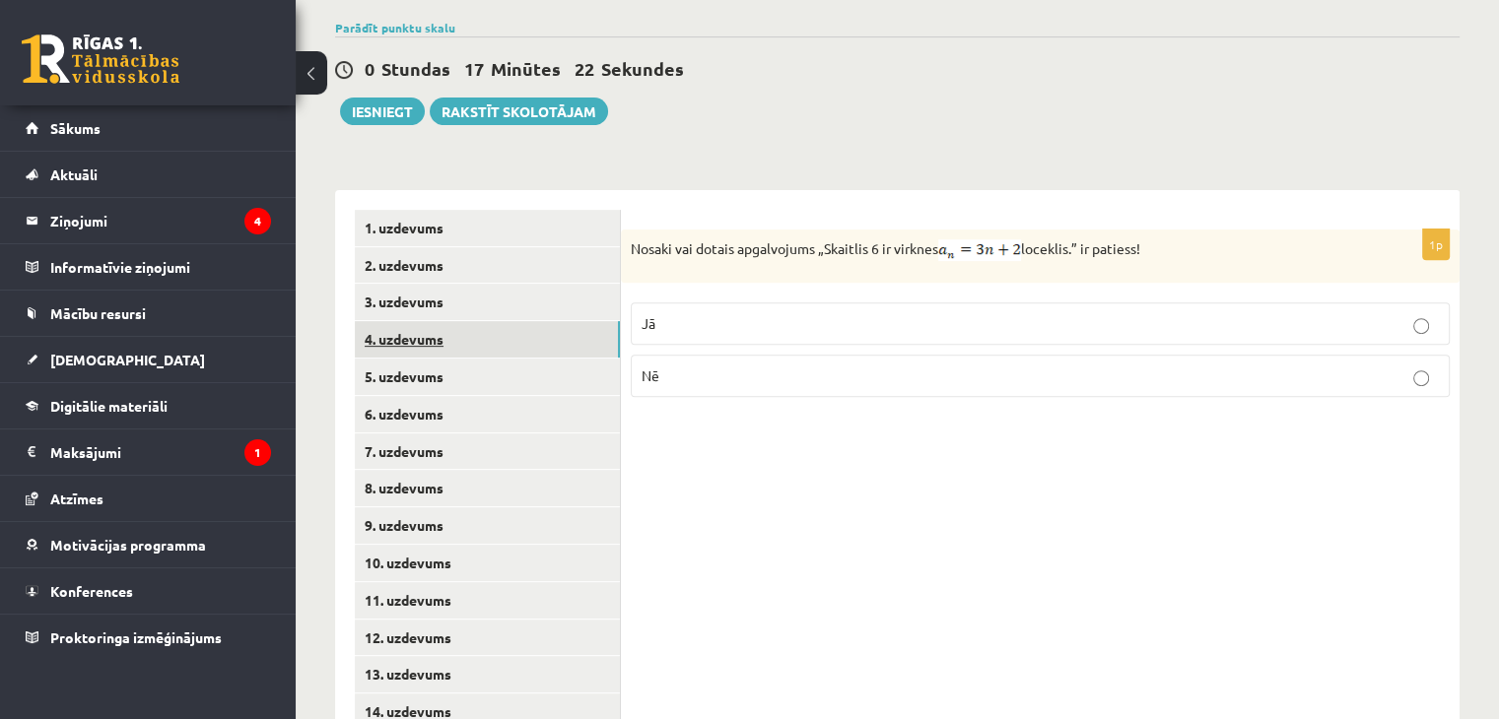
click at [542, 321] on link "4. uzdevums" at bounding box center [487, 339] width 265 height 36
click at [667, 310] on p "Jā" at bounding box center [1040, 320] width 797 height 21
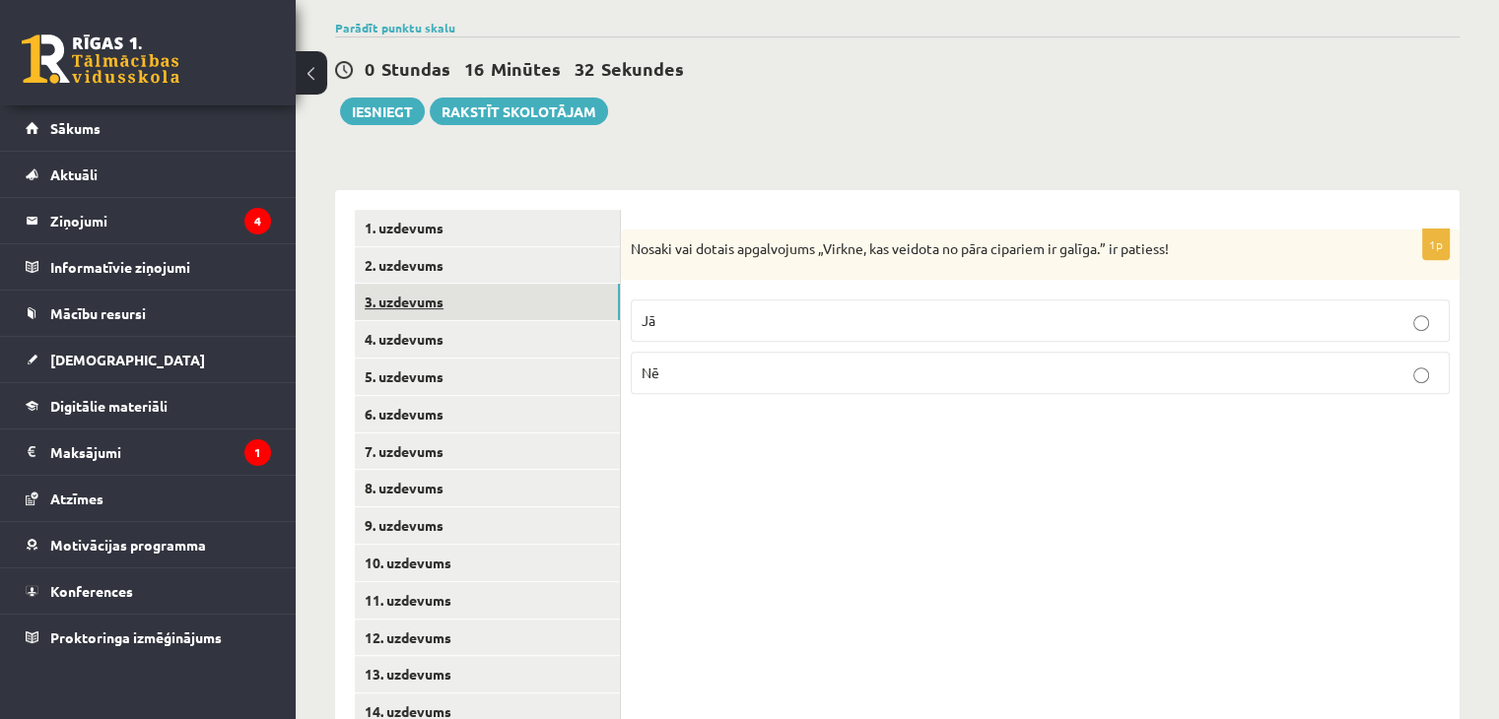
click at [573, 284] on link "3. uzdevums" at bounding box center [487, 302] width 265 height 36
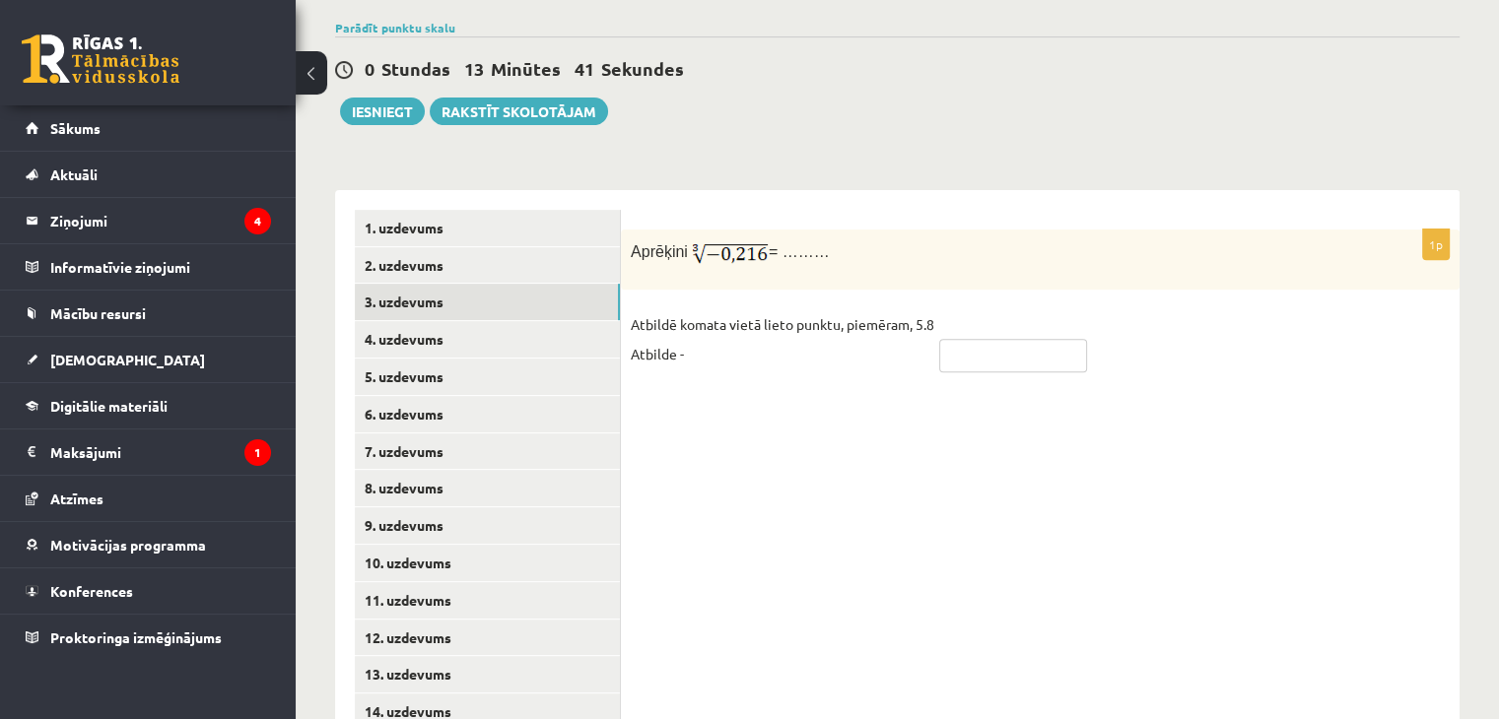
click at [1021, 339] on input "text" at bounding box center [1013, 356] width 148 height 34
type input "****"
click at [497, 247] on link "2. uzdevums" at bounding box center [487, 265] width 265 height 36
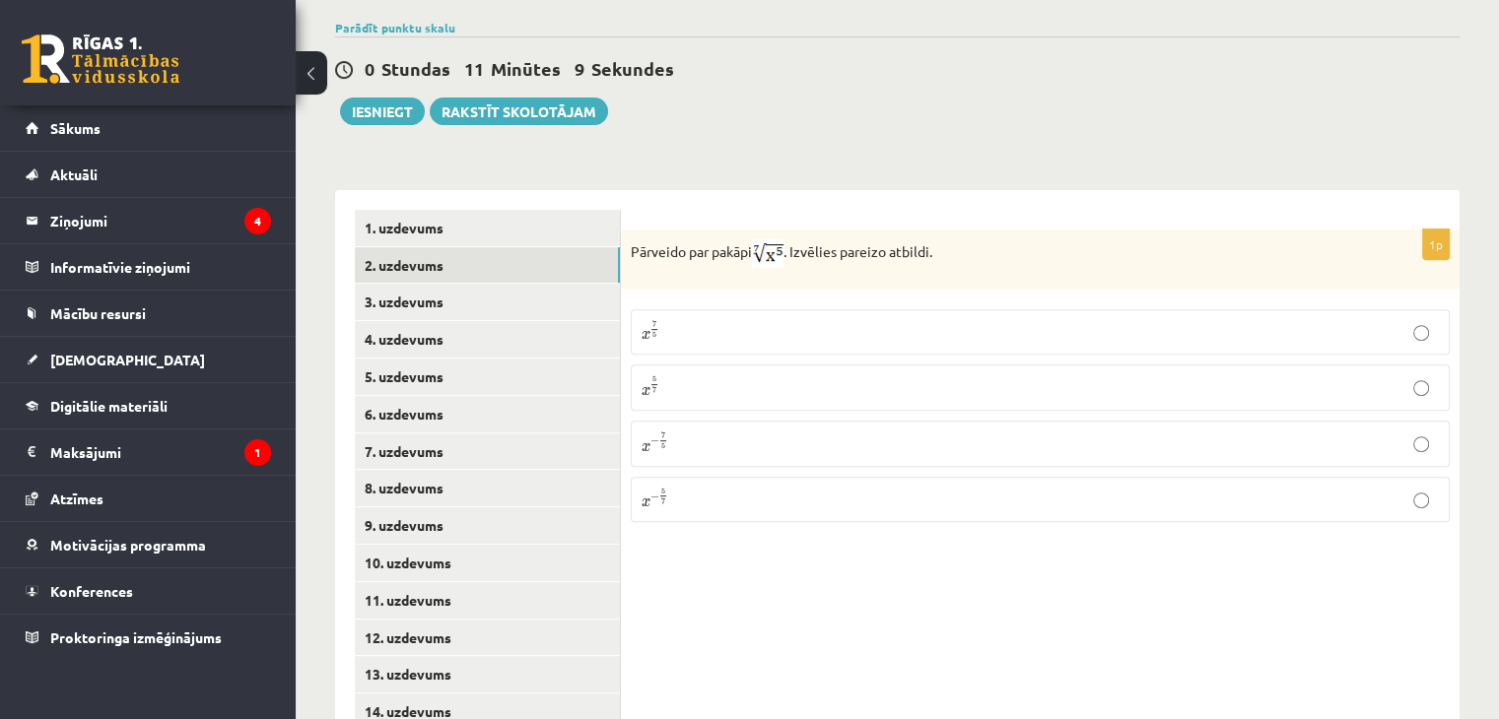
click at [712, 375] on p "x 5 7 x 5 7" at bounding box center [1040, 387] width 797 height 25
click at [526, 210] on link "1. uzdevums" at bounding box center [487, 228] width 265 height 36
click at [550, 247] on link "2. uzdevums" at bounding box center [487, 265] width 265 height 36
click at [543, 284] on link "3. uzdevums" at bounding box center [487, 302] width 265 height 36
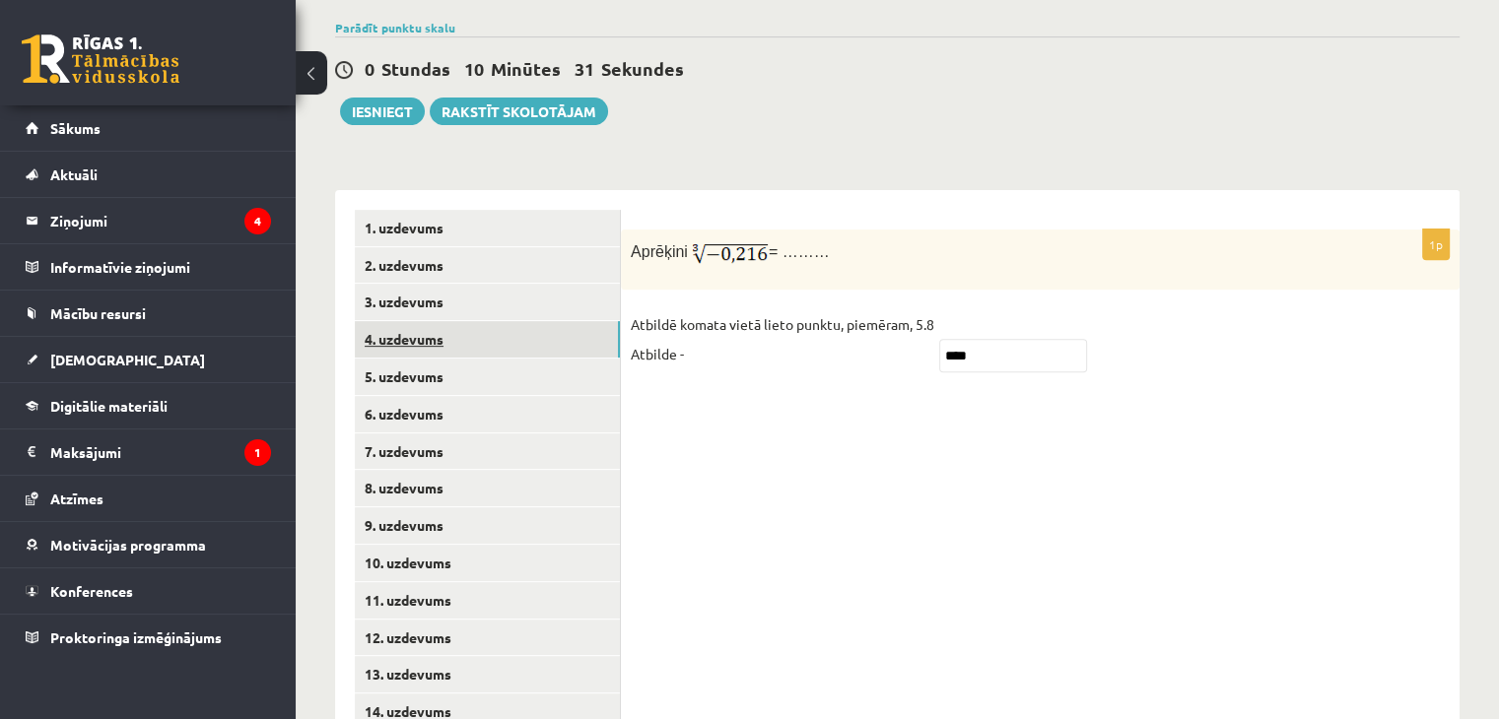
click at [538, 321] on link "4. uzdevums" at bounding box center [487, 339] width 265 height 36
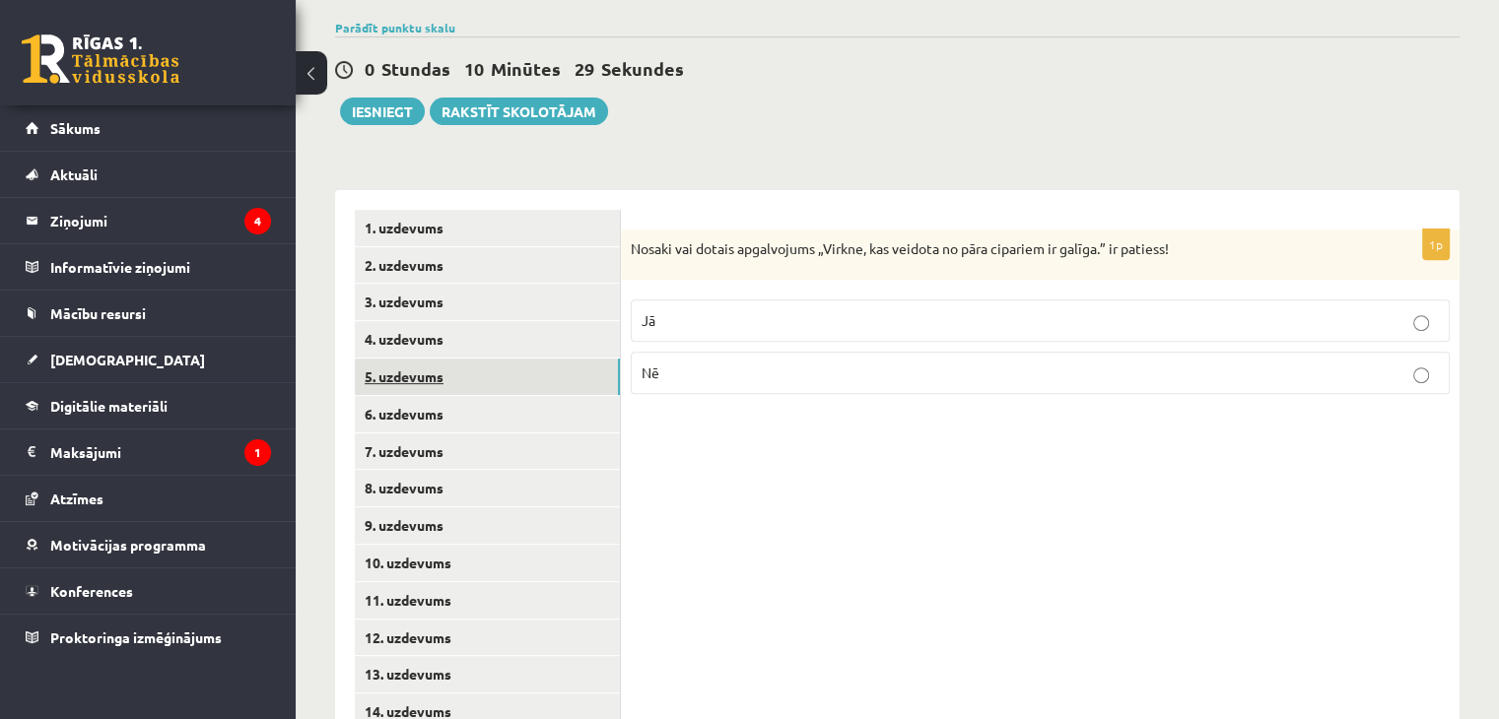
click at [519, 359] on link "5. uzdevums" at bounding box center [487, 377] width 265 height 36
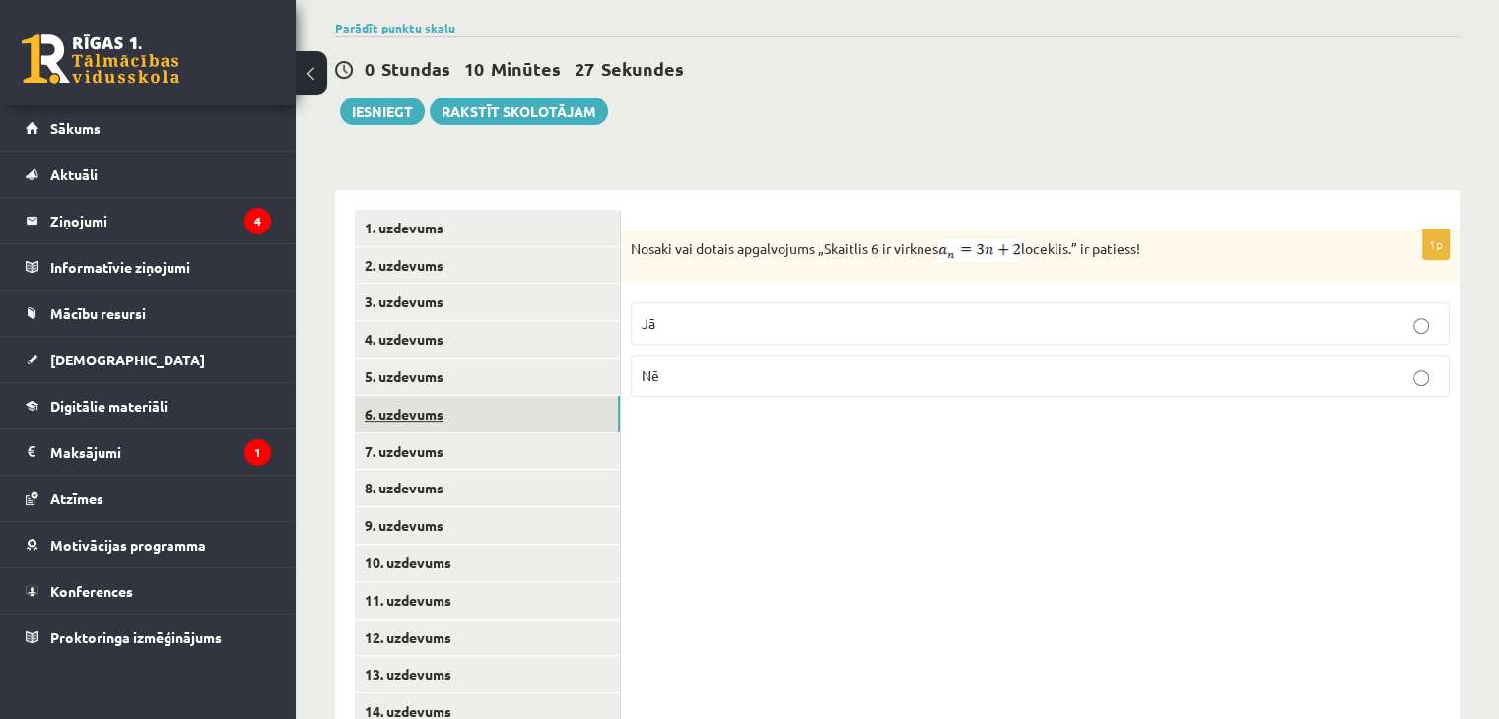
click at [516, 396] on link "6. uzdevums" at bounding box center [487, 414] width 265 height 36
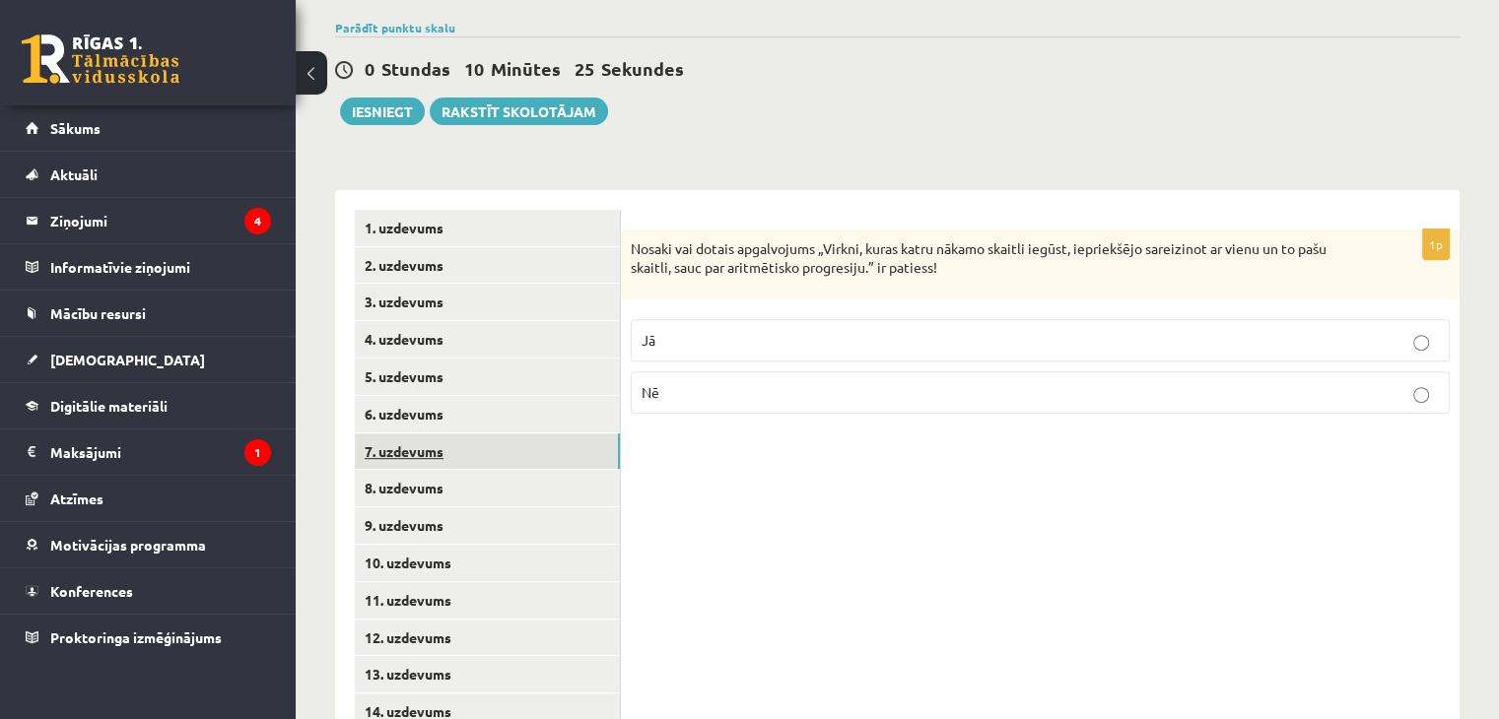
click at [498, 434] on link "7. uzdevums" at bounding box center [487, 452] width 265 height 36
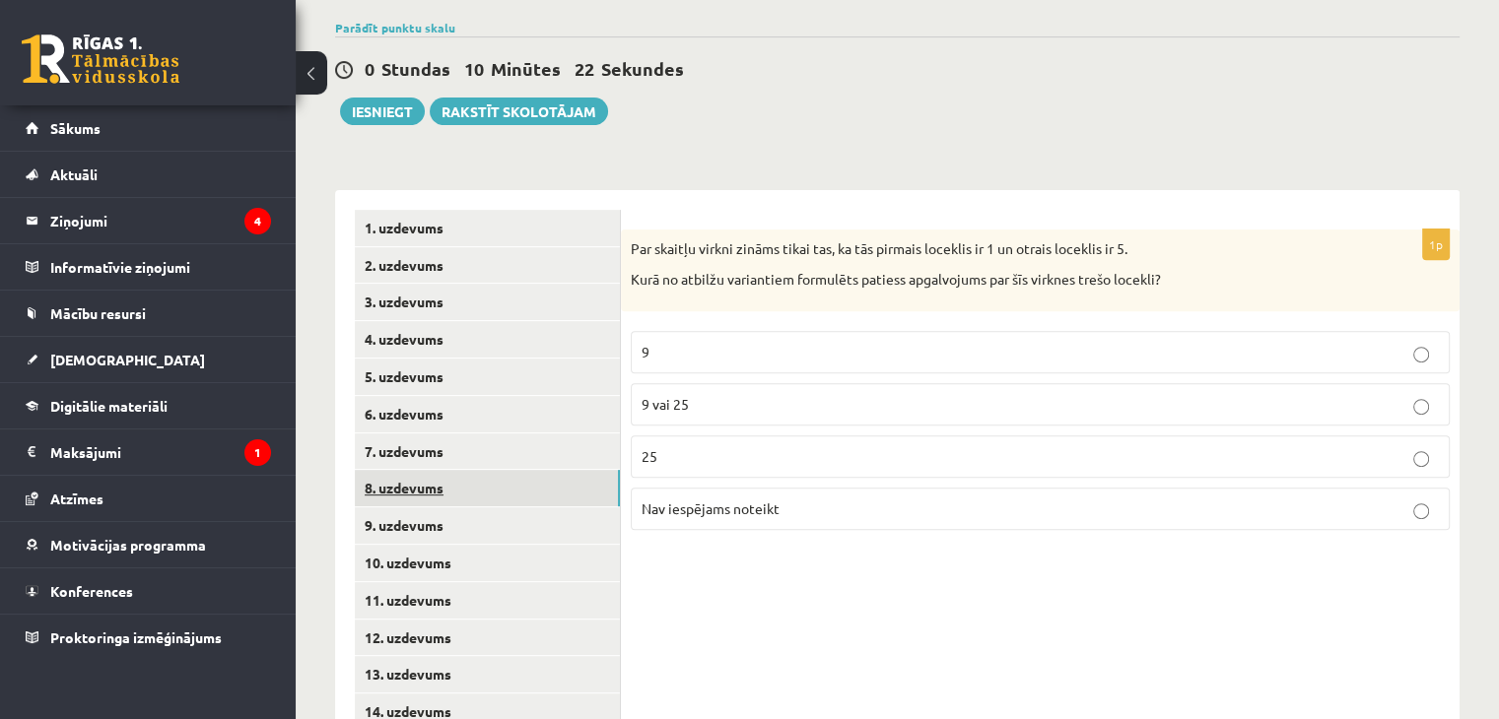
click at [490, 470] on link "8. uzdevums" at bounding box center [487, 488] width 265 height 36
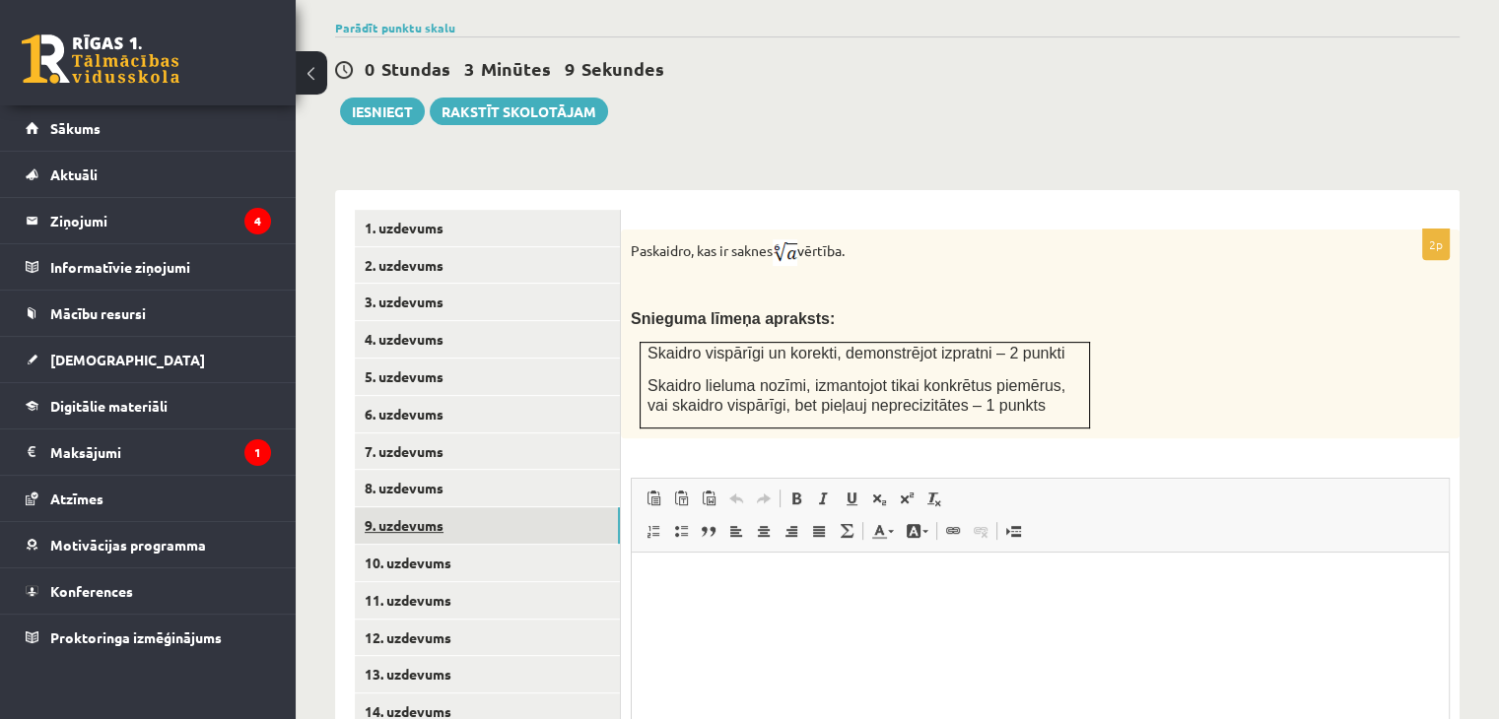
click at [471, 508] on link "9. uzdevums" at bounding box center [487, 526] width 265 height 36
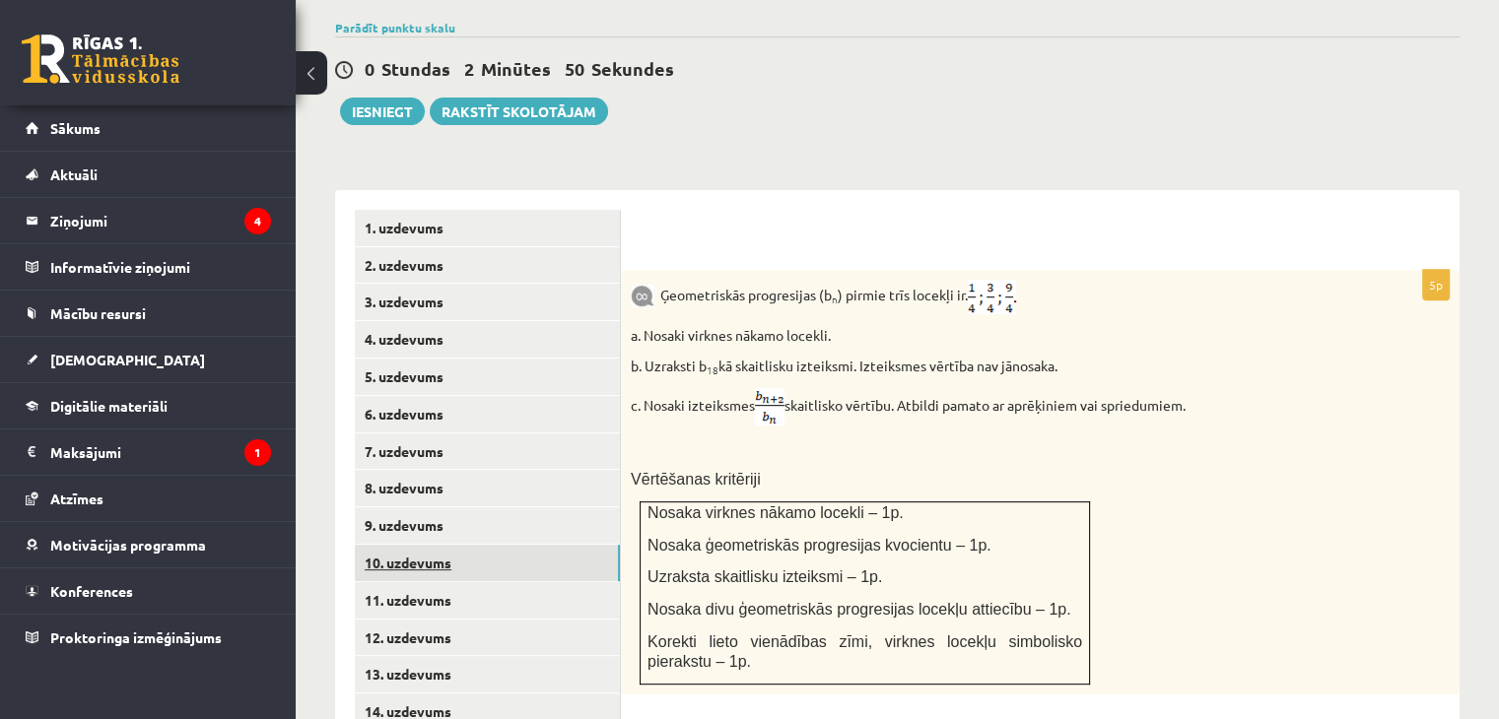
click at [473, 545] on link "10. uzdevums" at bounding box center [487, 563] width 265 height 36
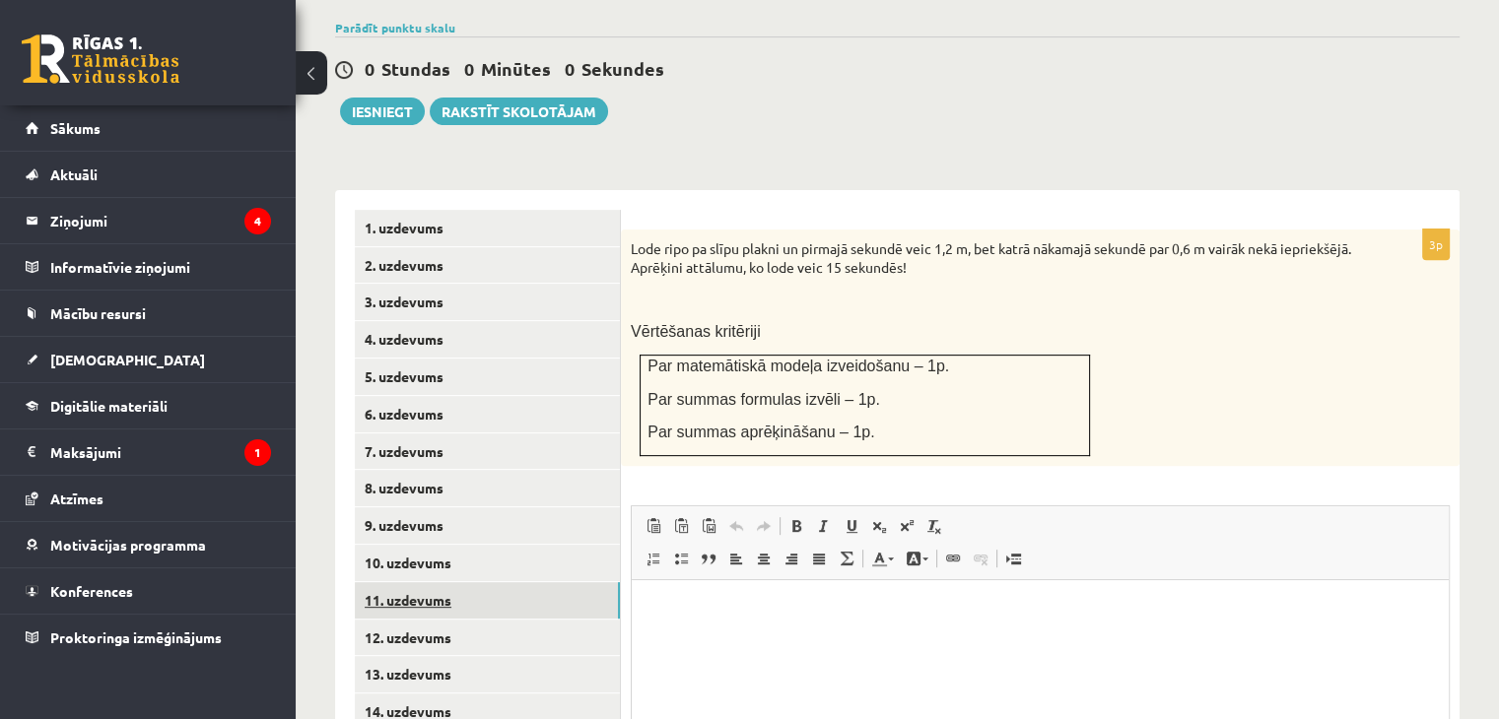
click at [443, 582] on link "11. uzdevums" at bounding box center [487, 600] width 265 height 36
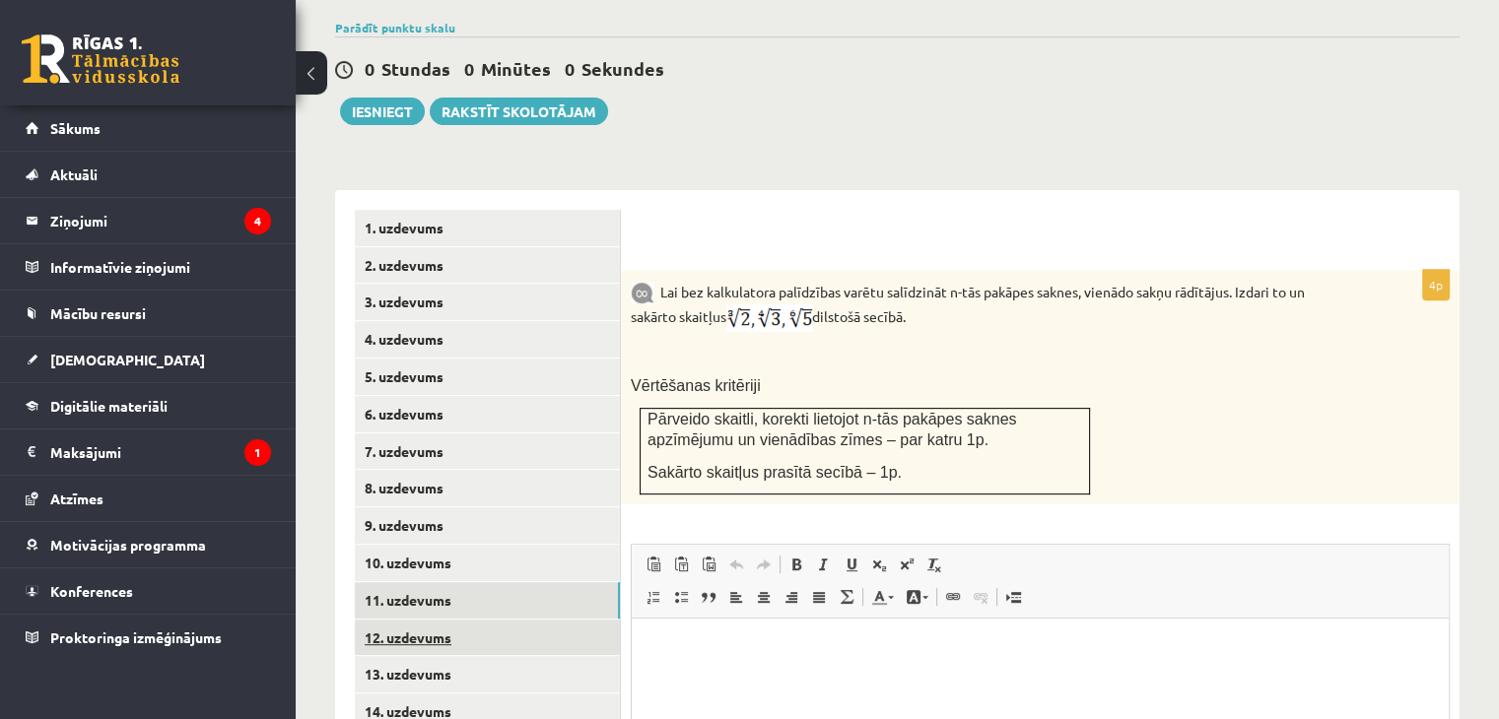
click at [457, 620] on link "12. uzdevums" at bounding box center [487, 638] width 265 height 36
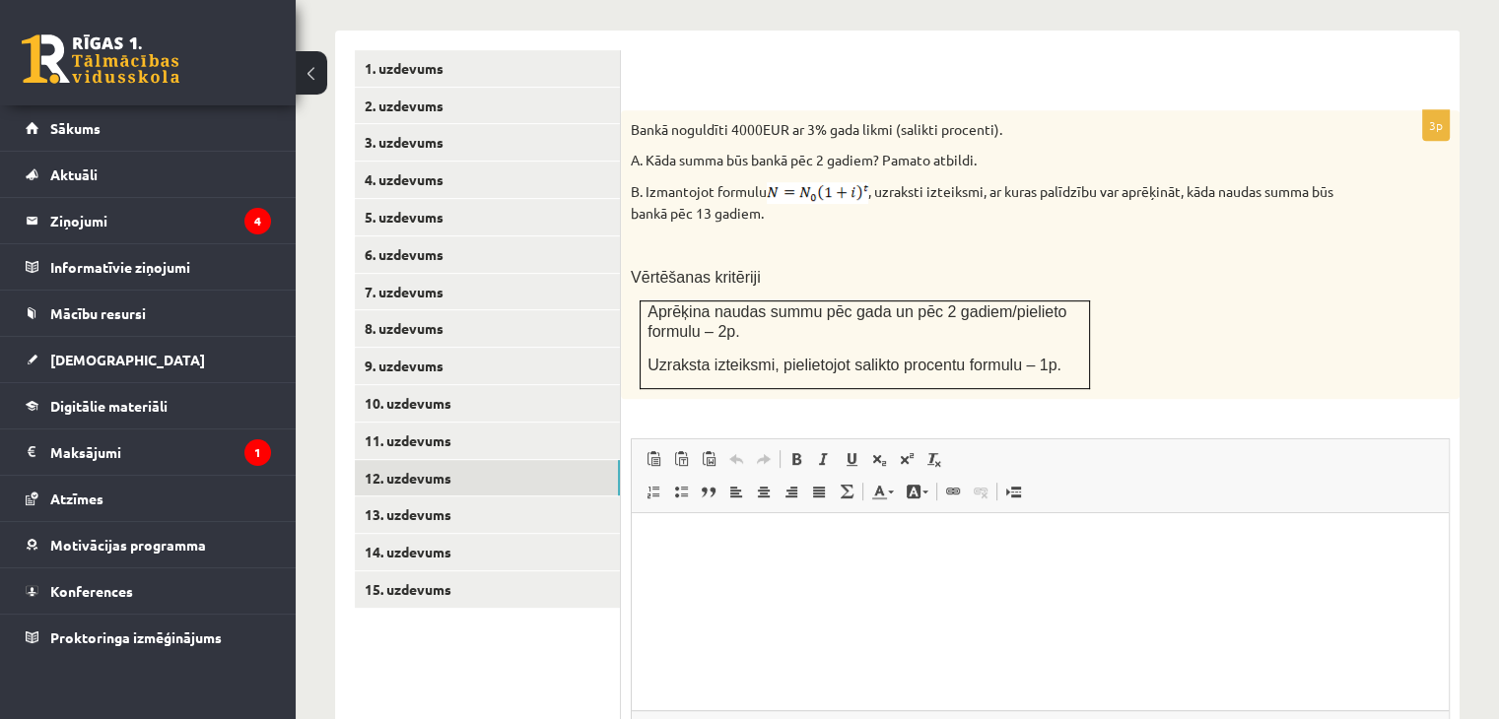
scroll to position [862, 0]
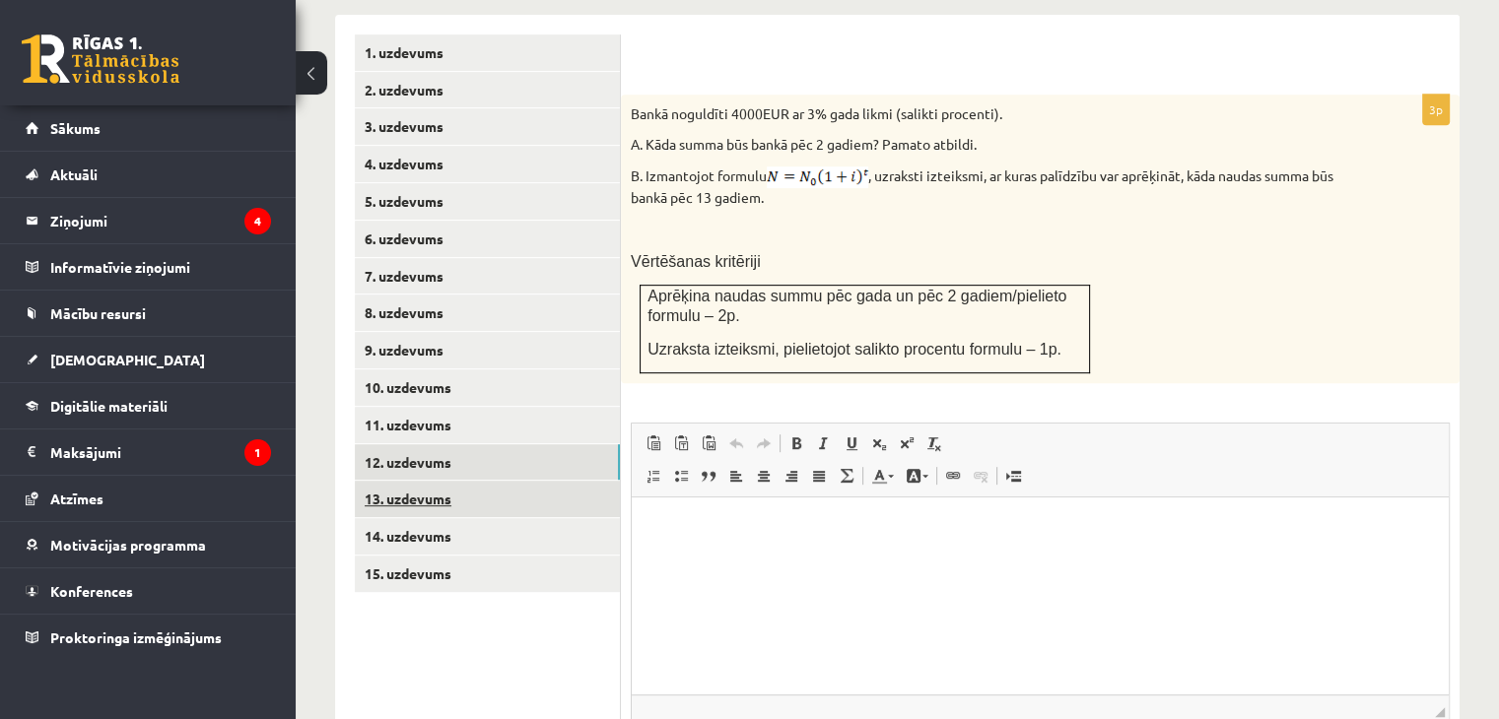
click at [508, 481] on link "13. uzdevums" at bounding box center [487, 499] width 265 height 36
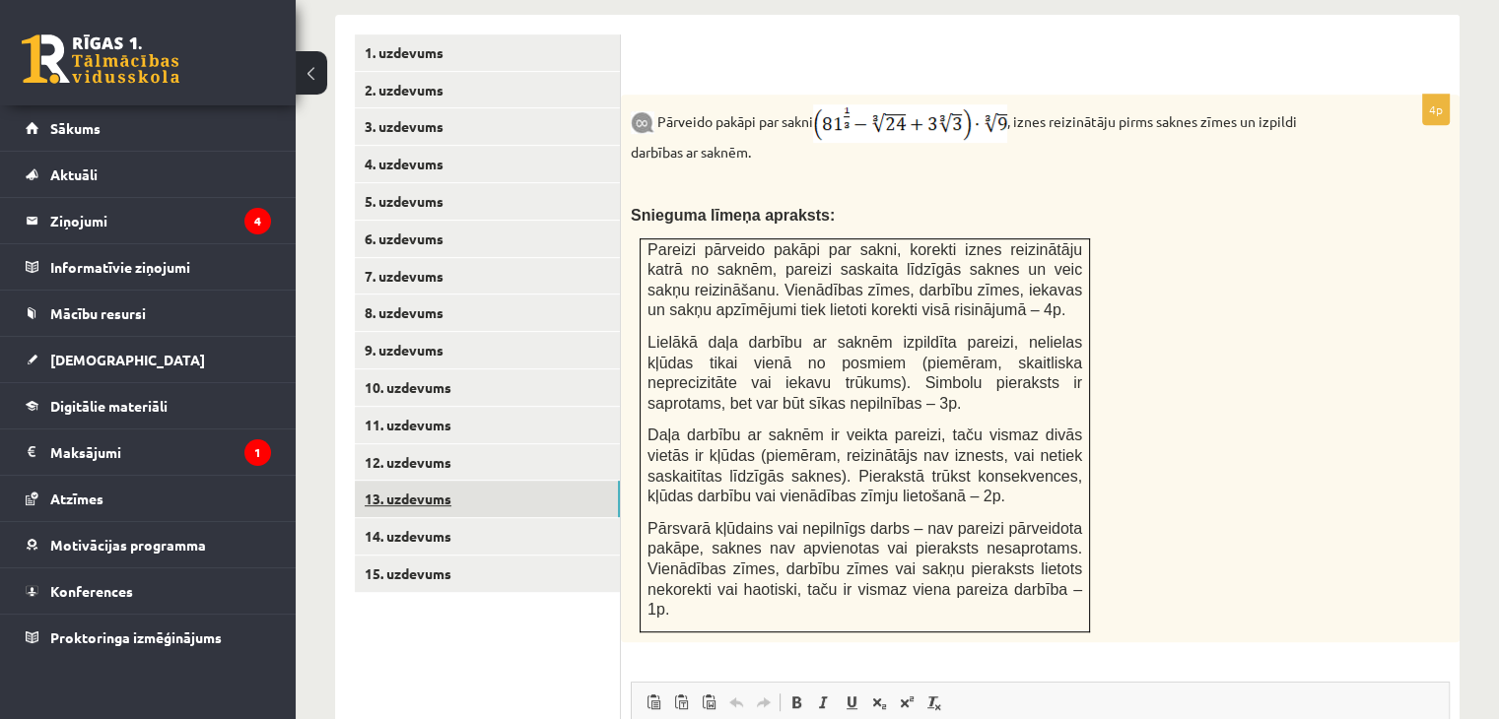
scroll to position [0, 0]
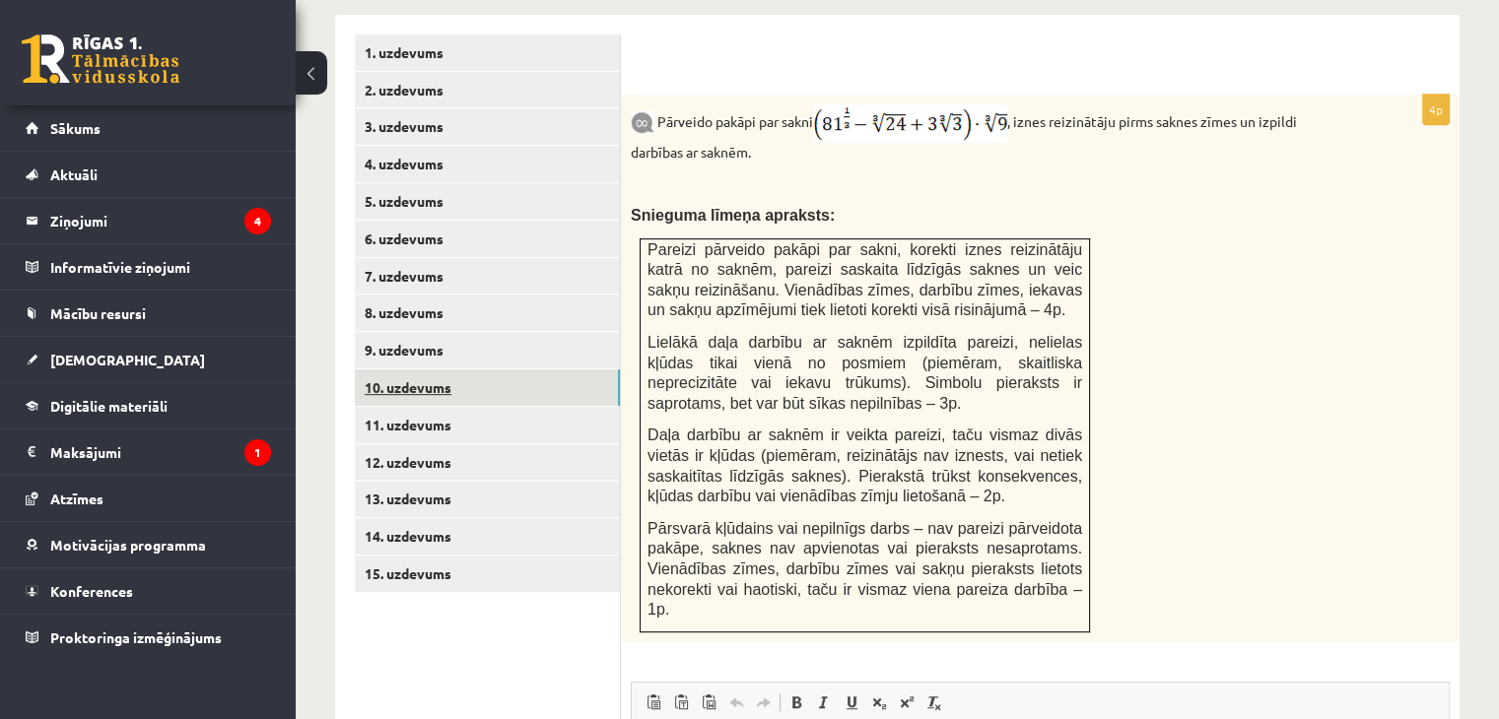
click at [434, 370] on link "10. uzdevums" at bounding box center [487, 388] width 265 height 36
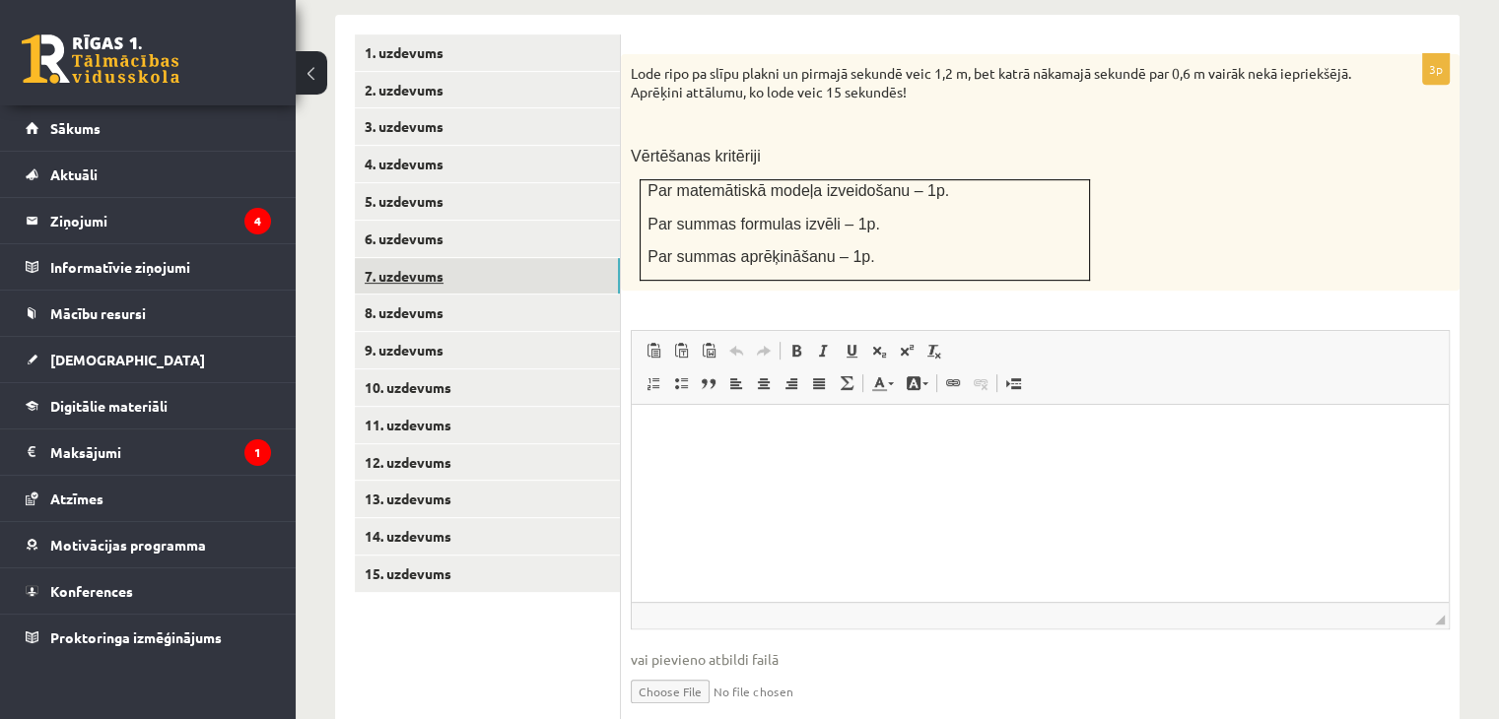
click at [441, 258] on link "7. uzdevums" at bounding box center [487, 276] width 265 height 36
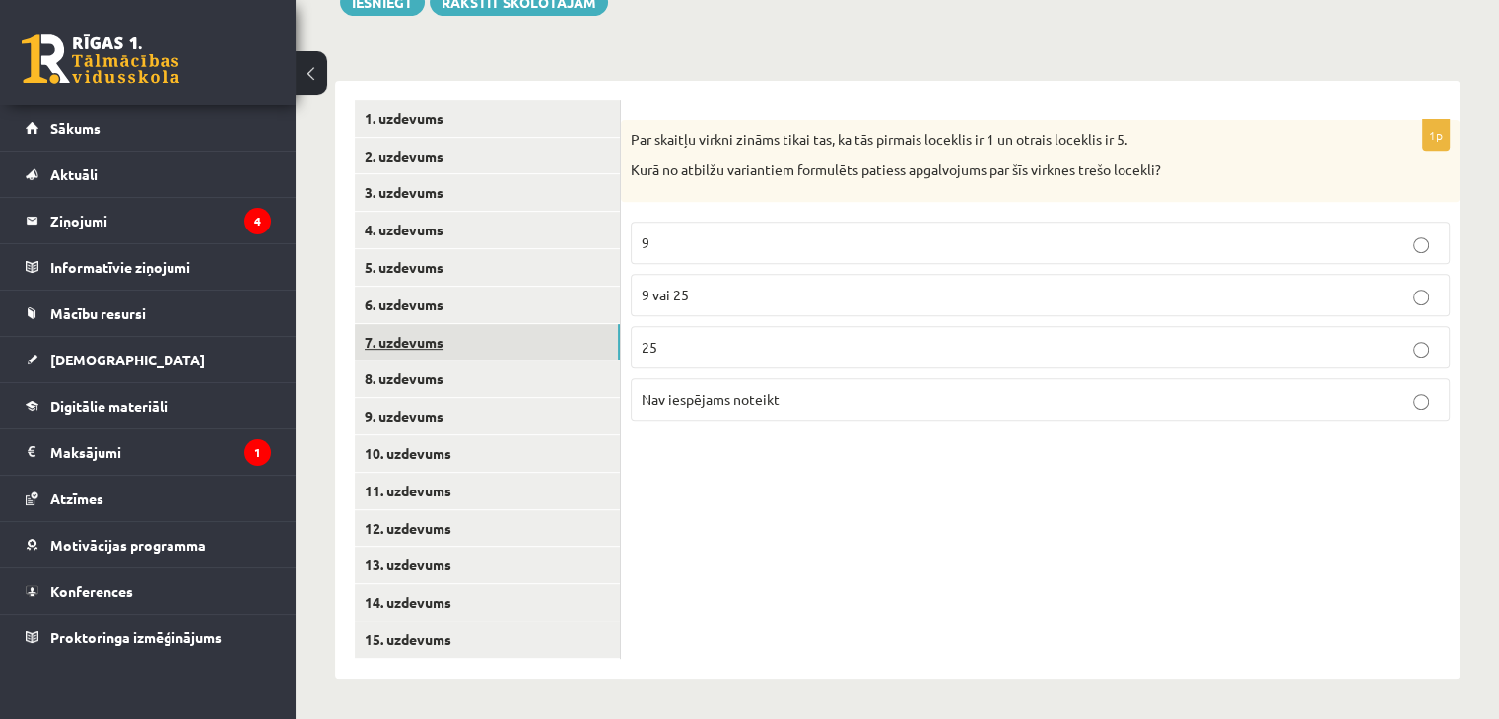
scroll to position [752, 0]
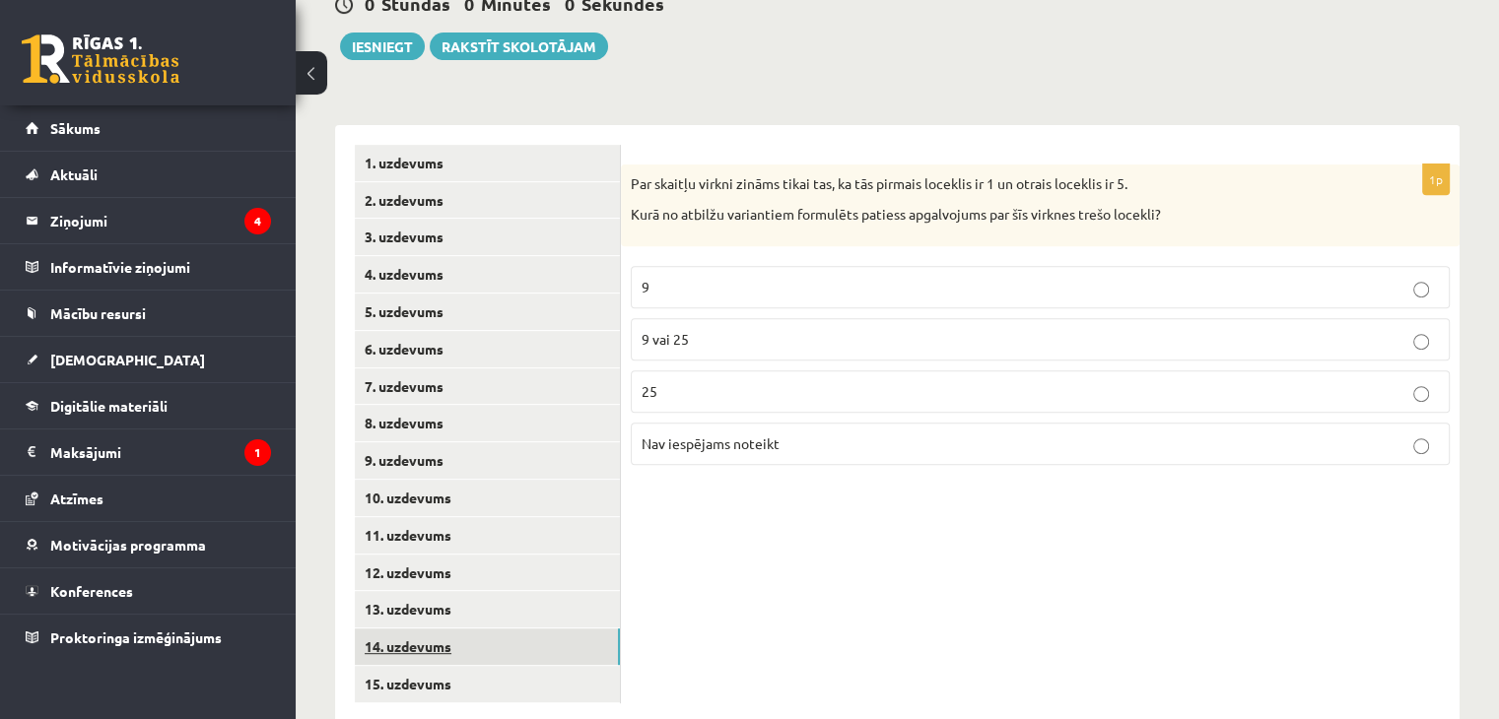
click at [425, 629] on link "14. uzdevums" at bounding box center [487, 647] width 265 height 36
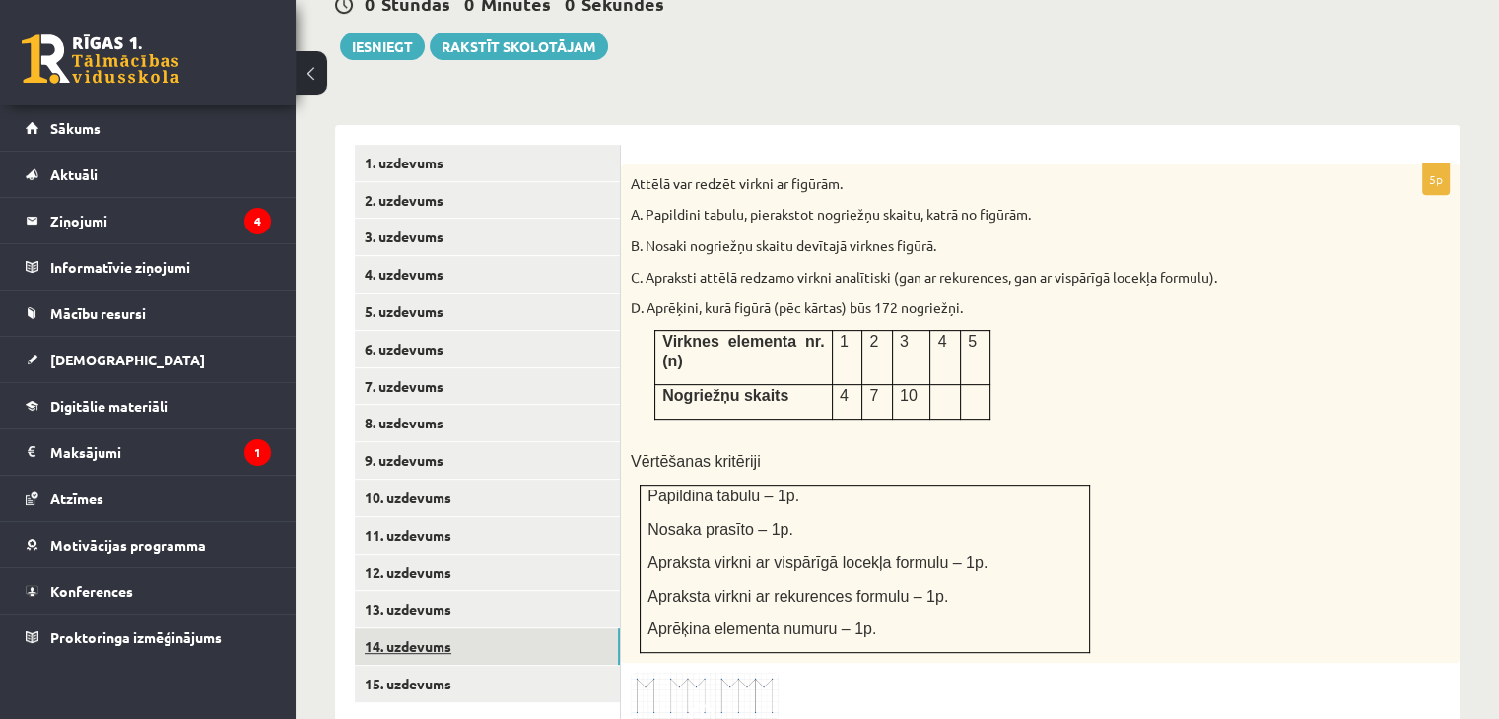
scroll to position [0, 0]
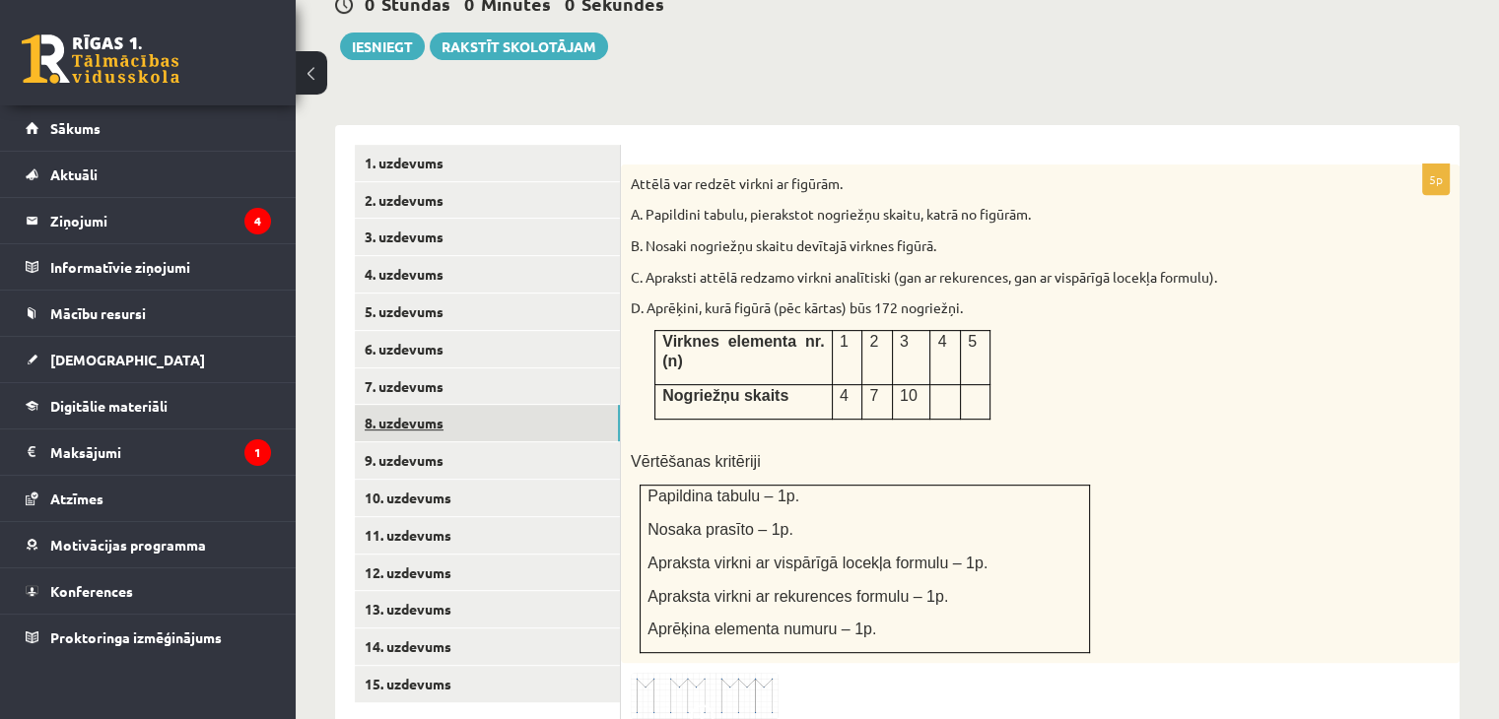
click at [472, 405] on link "8. uzdevums" at bounding box center [487, 423] width 265 height 36
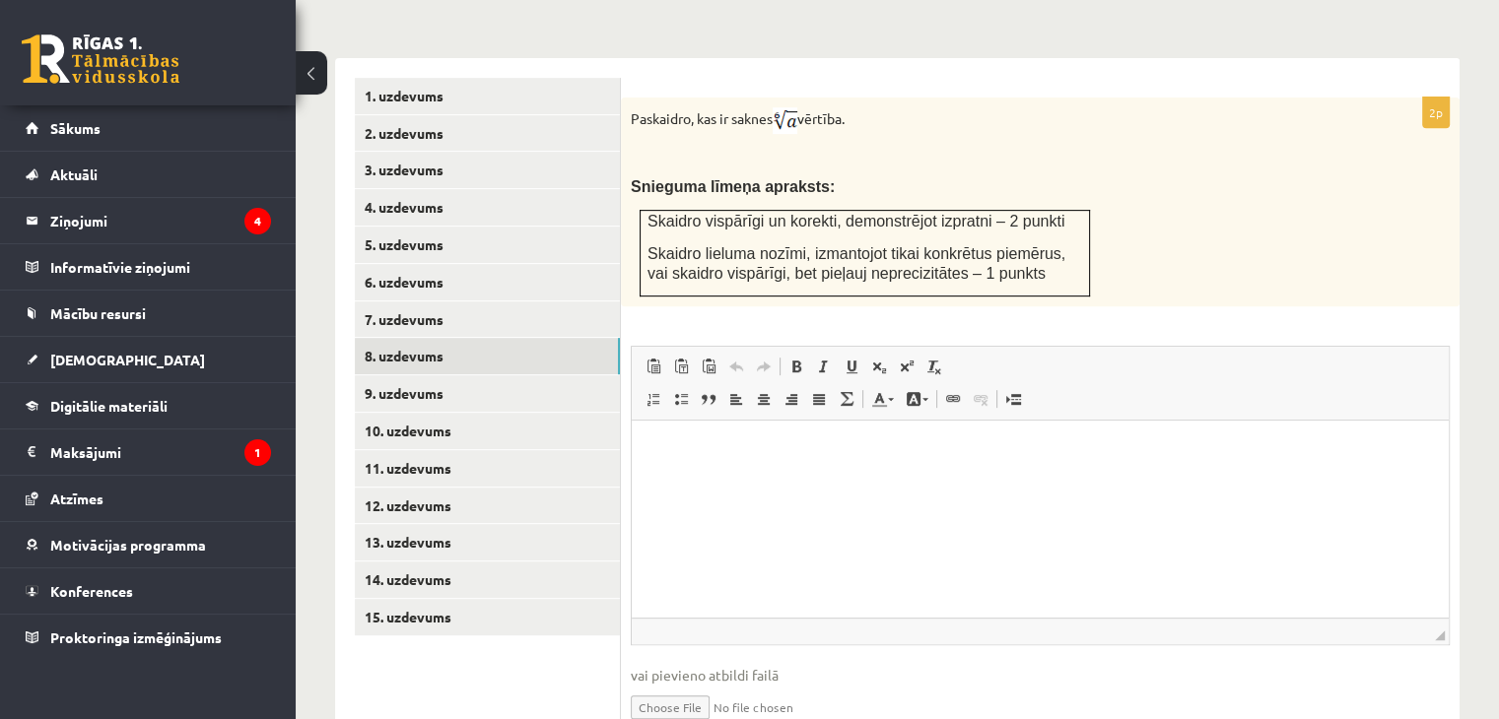
scroll to position [840, 0]
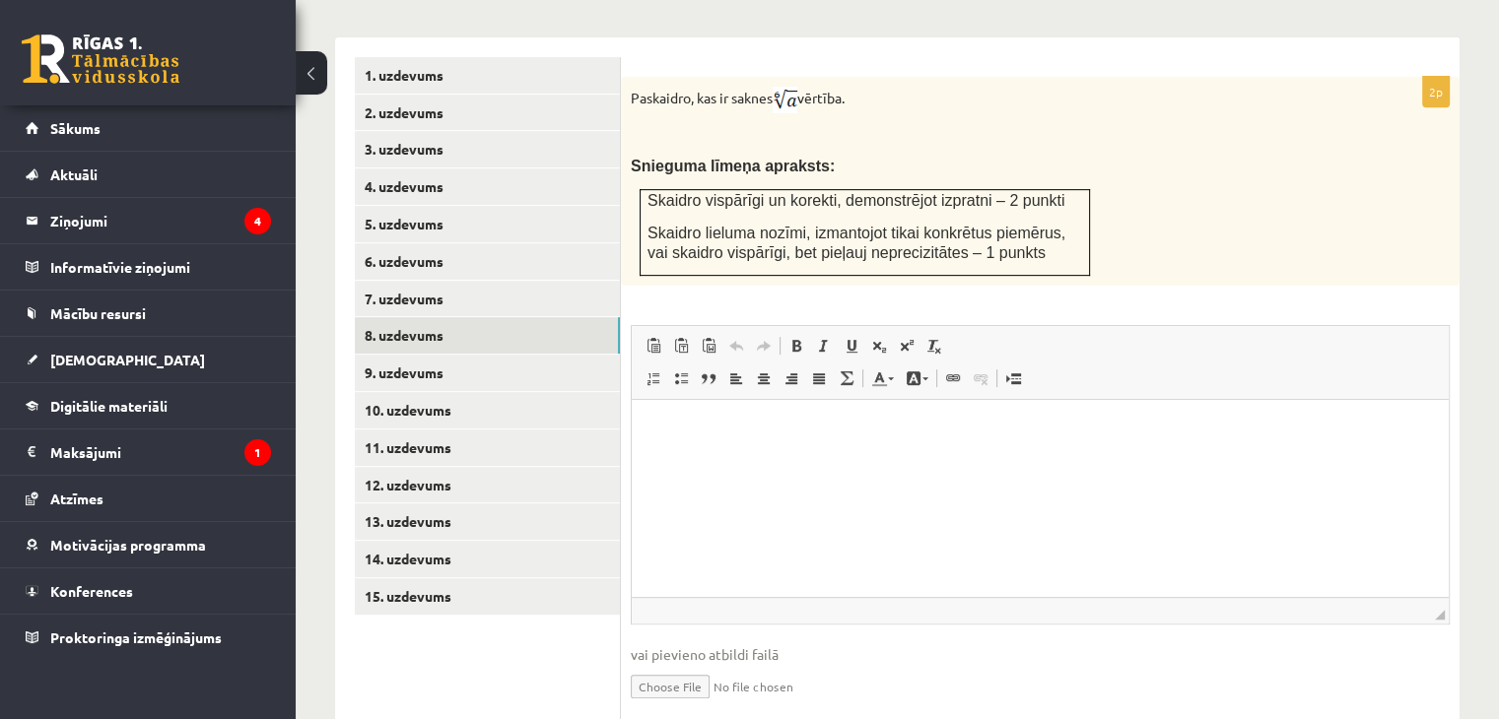
click at [696, 665] on input "file" at bounding box center [1040, 685] width 819 height 40
type input "**********"
click at [447, 392] on link "10. uzdevums" at bounding box center [487, 410] width 265 height 36
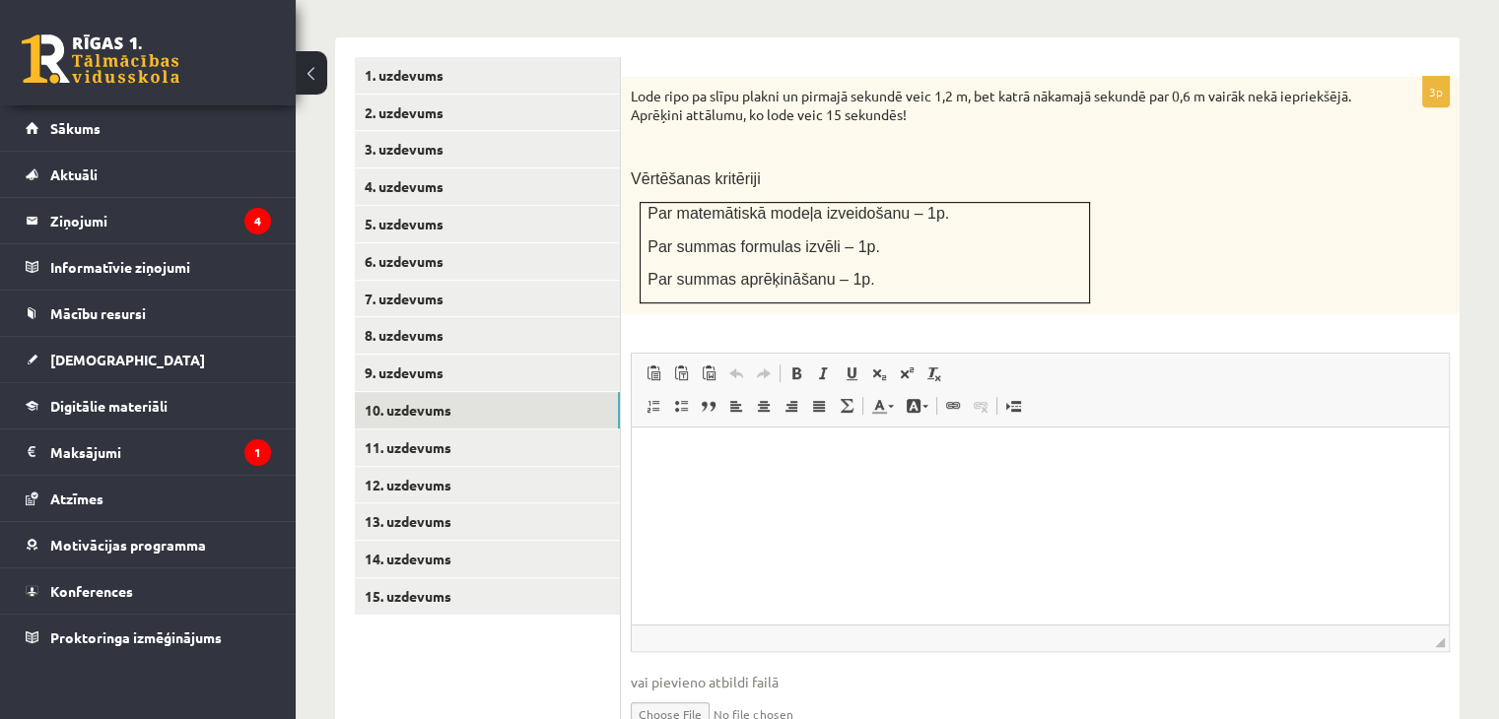
scroll to position [0, 0]
click at [697, 693] on input "file" at bounding box center [1040, 713] width 819 height 40
type input "**********"
click at [445, 430] on link "11. uzdevums" at bounding box center [487, 448] width 265 height 36
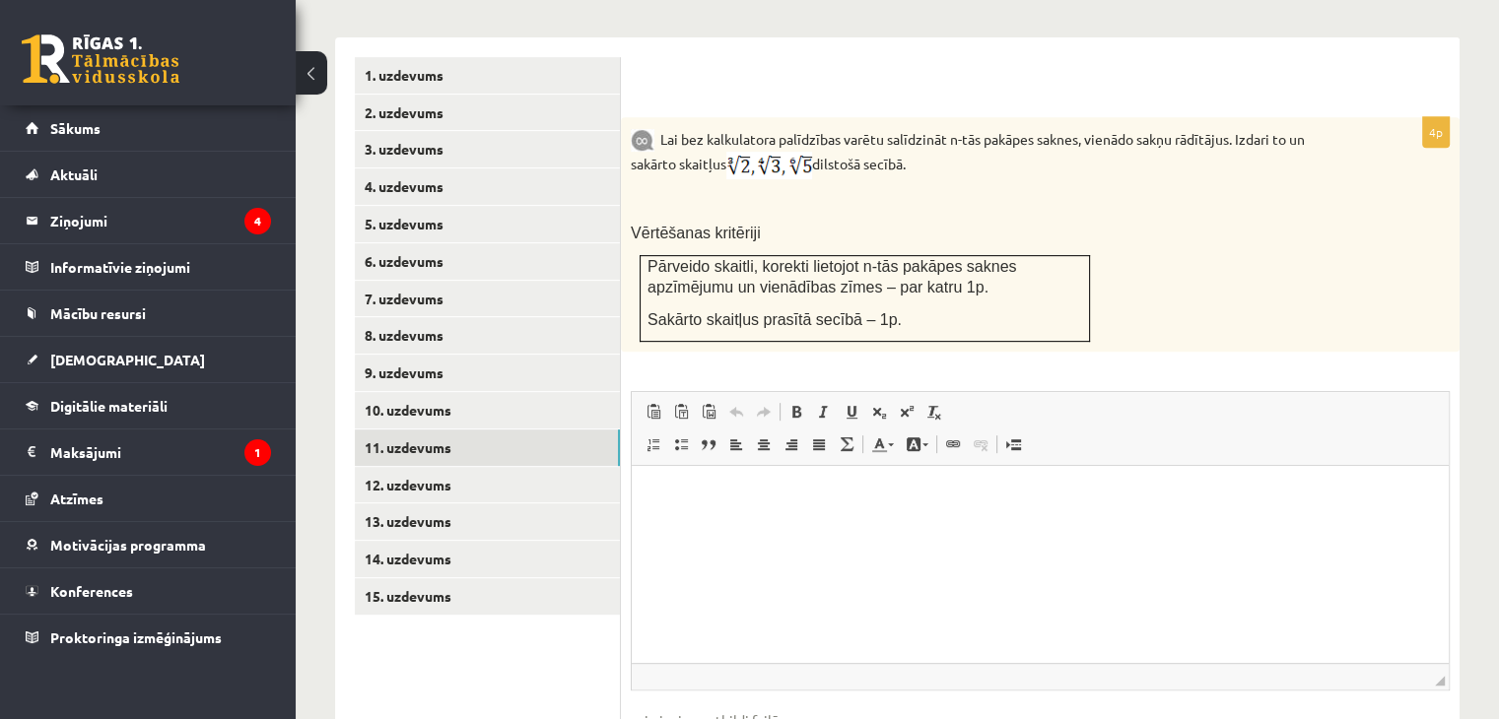
type input "**********"
click at [476, 467] on link "12. uzdevums" at bounding box center [487, 485] width 265 height 36
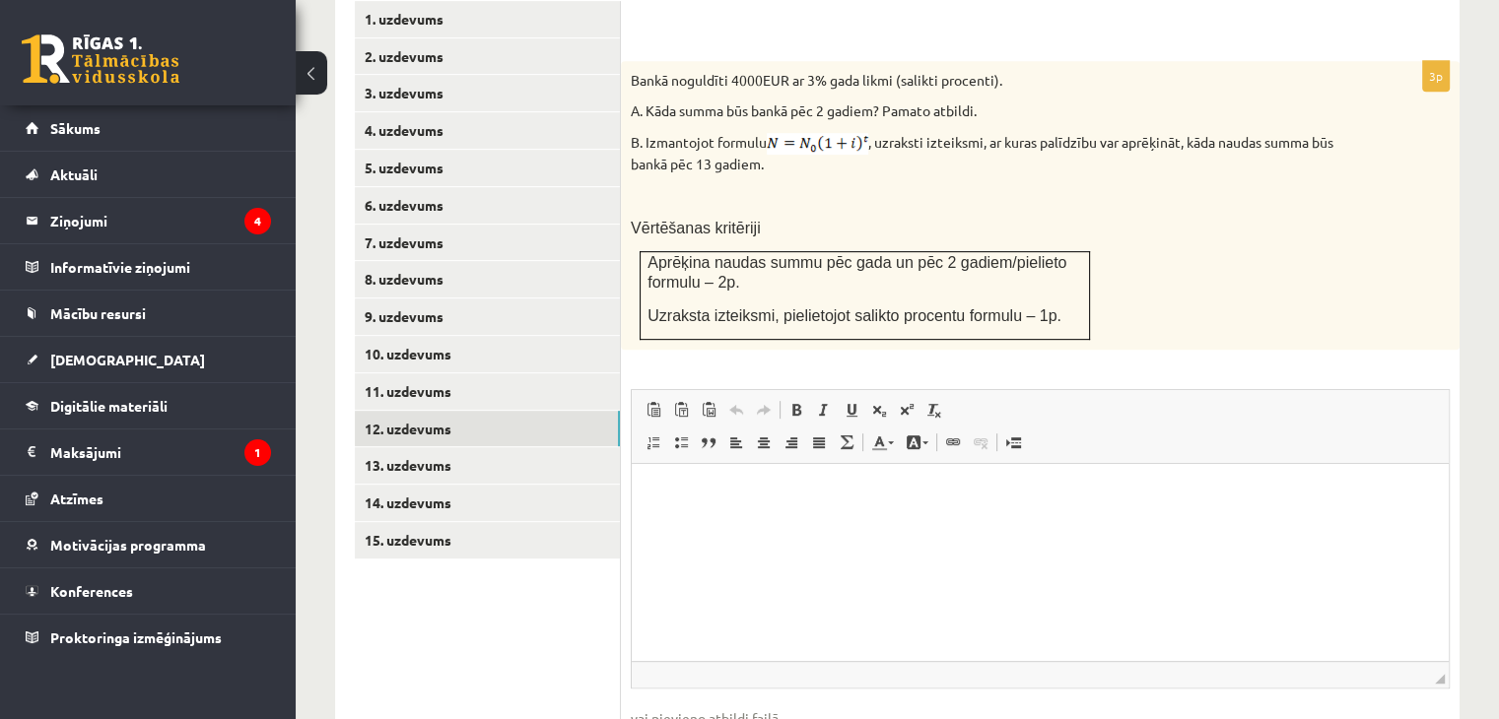
scroll to position [915, 0]
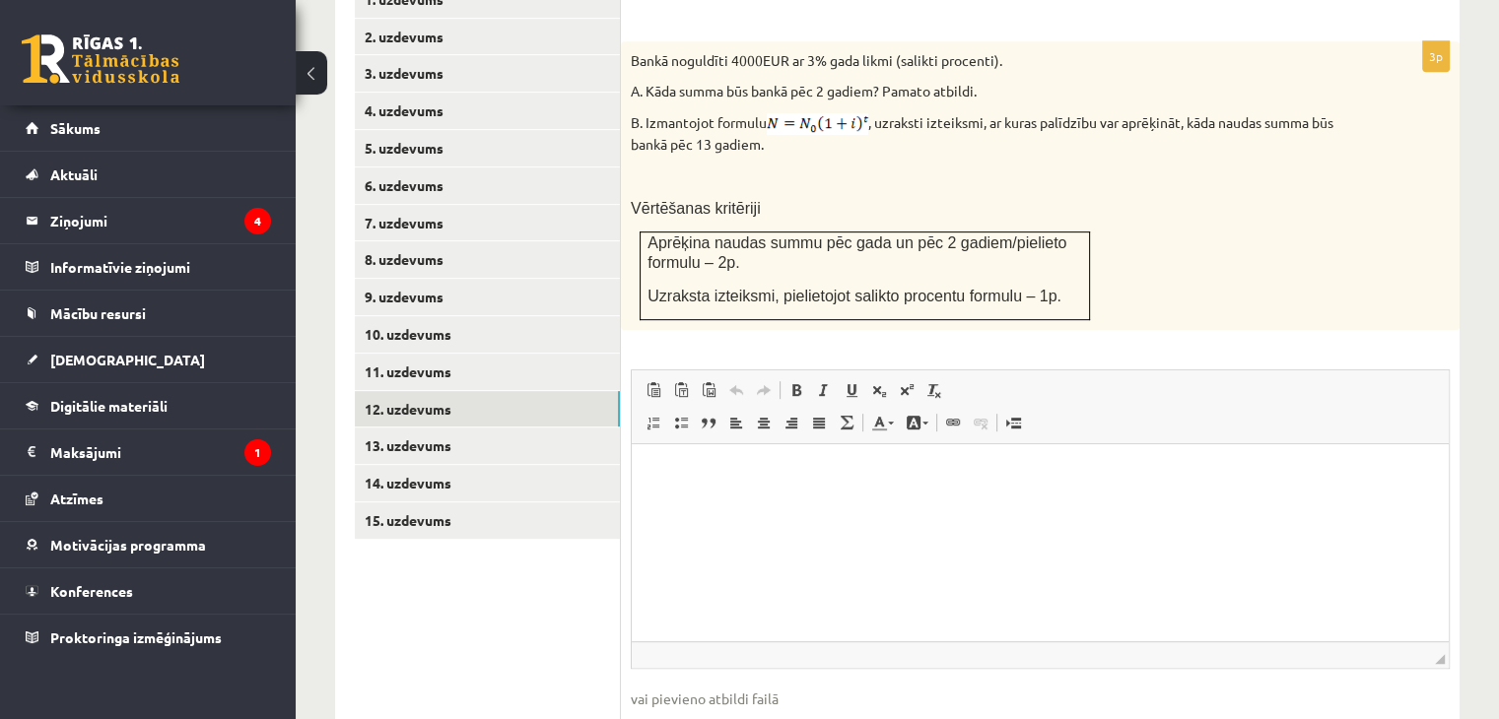
click at [686, 710] on input "file" at bounding box center [1040, 730] width 819 height 40
type input "**********"
click at [445, 428] on link "13. uzdevums" at bounding box center [487, 446] width 265 height 36
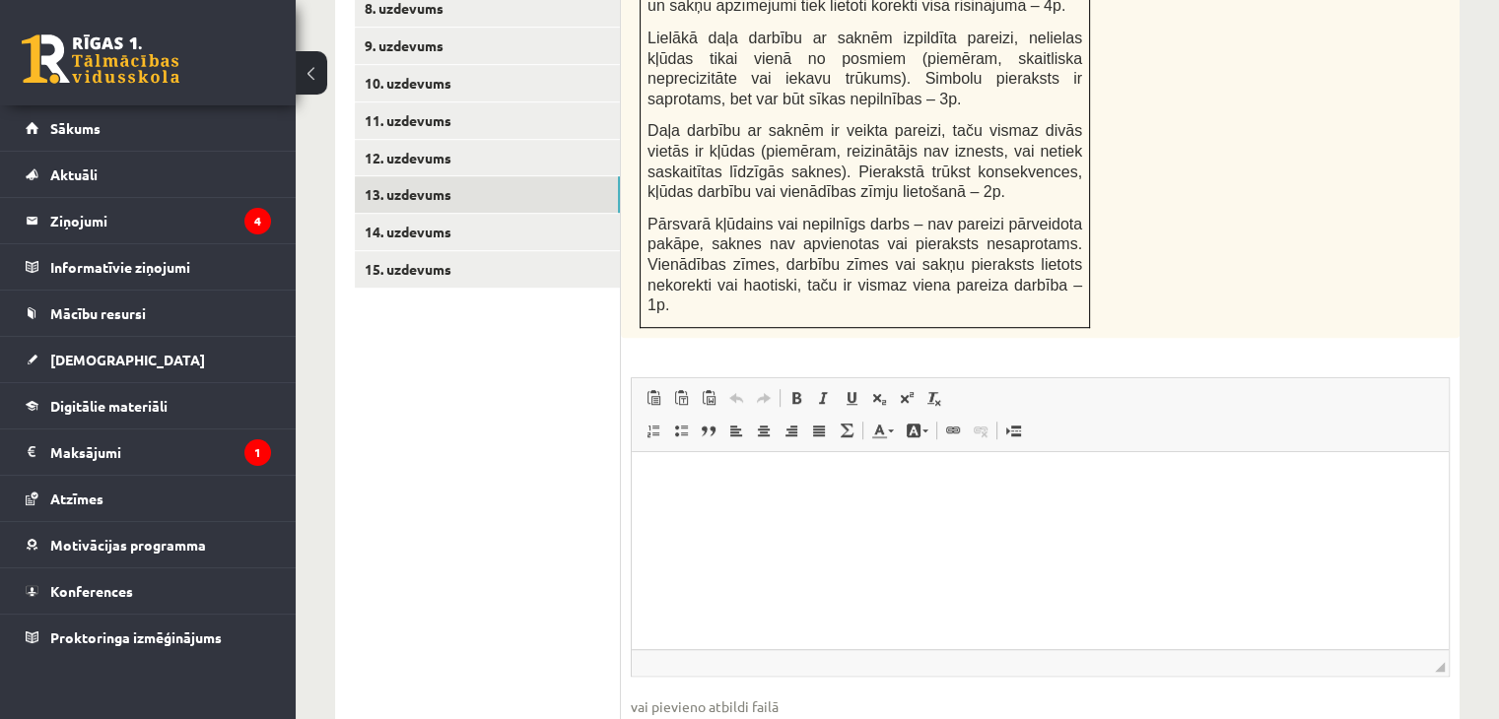
scroll to position [1169, 0]
type input "**********"
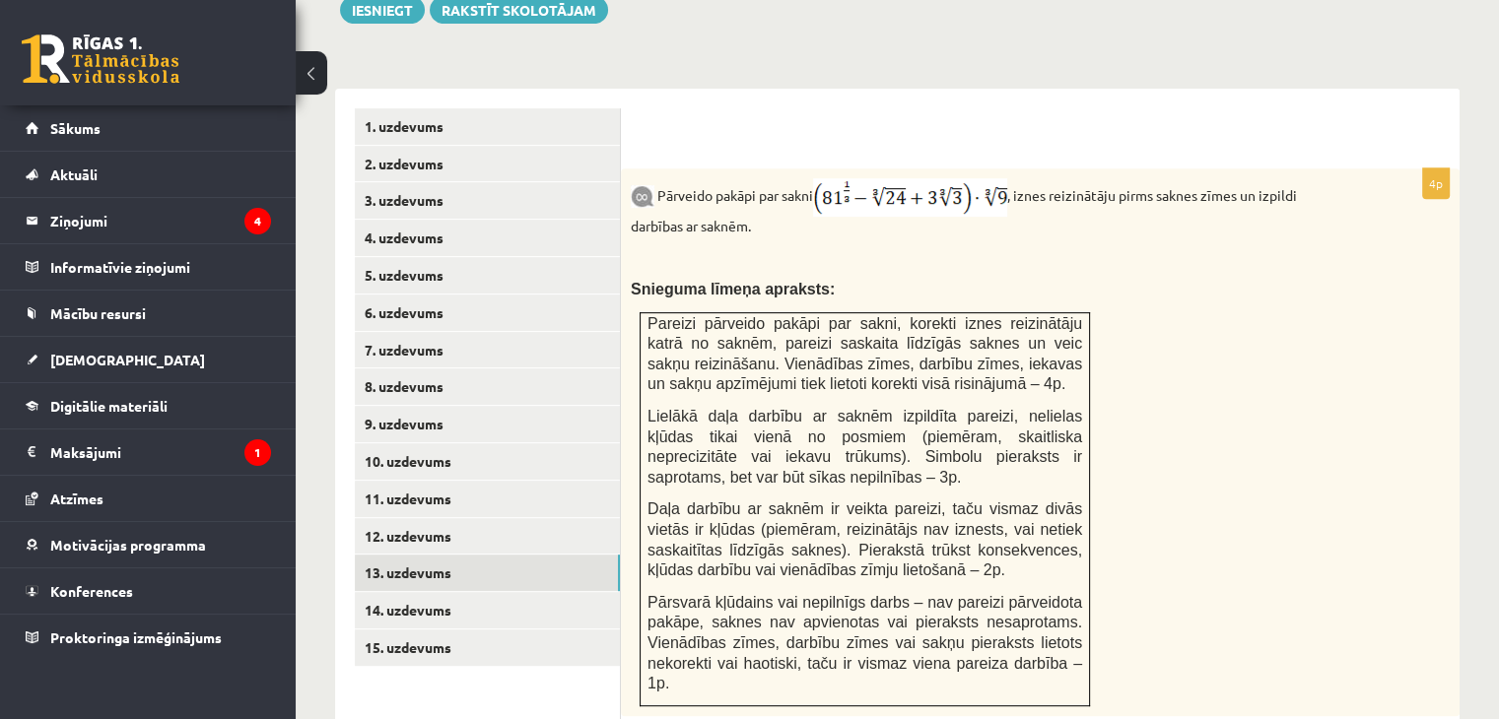
scroll to position [793, 0]
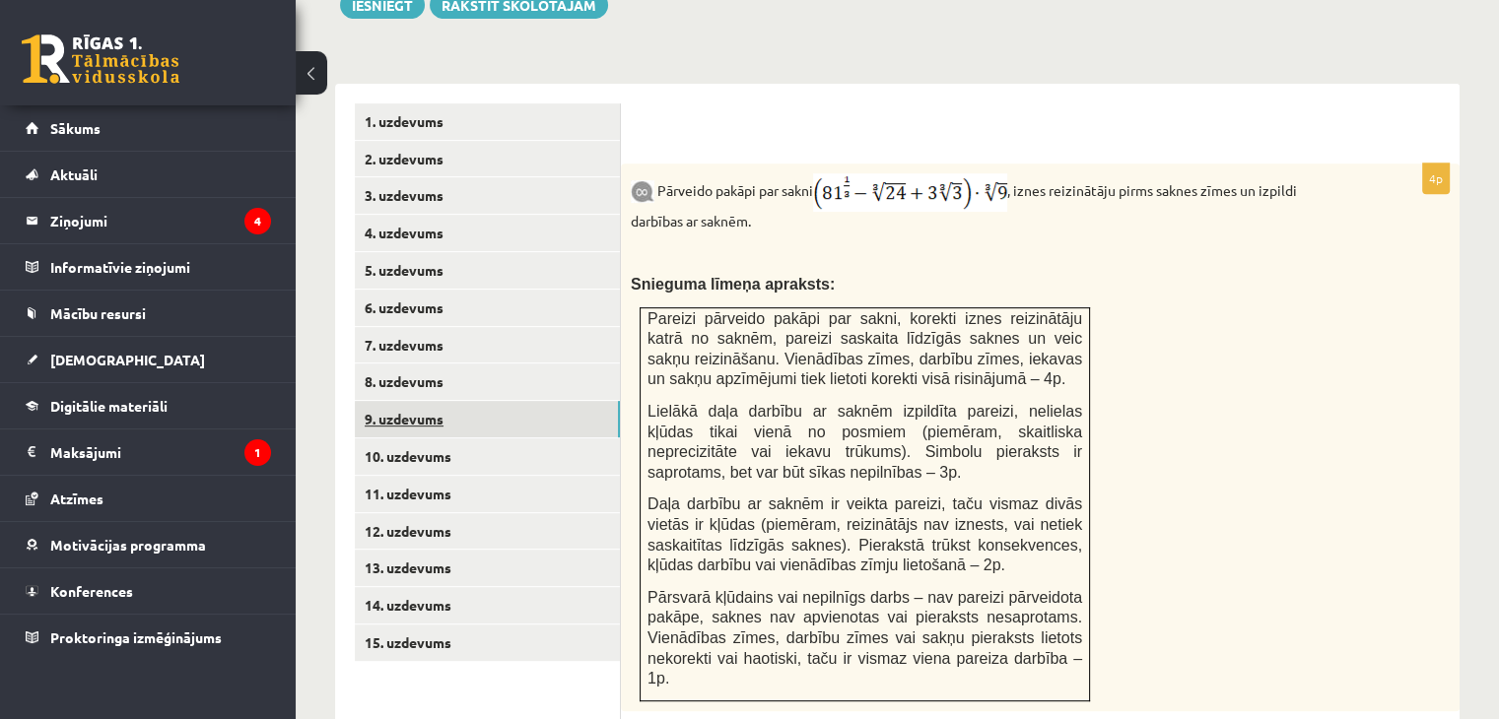
click at [427, 401] on link "9. uzdevums" at bounding box center [487, 419] width 265 height 36
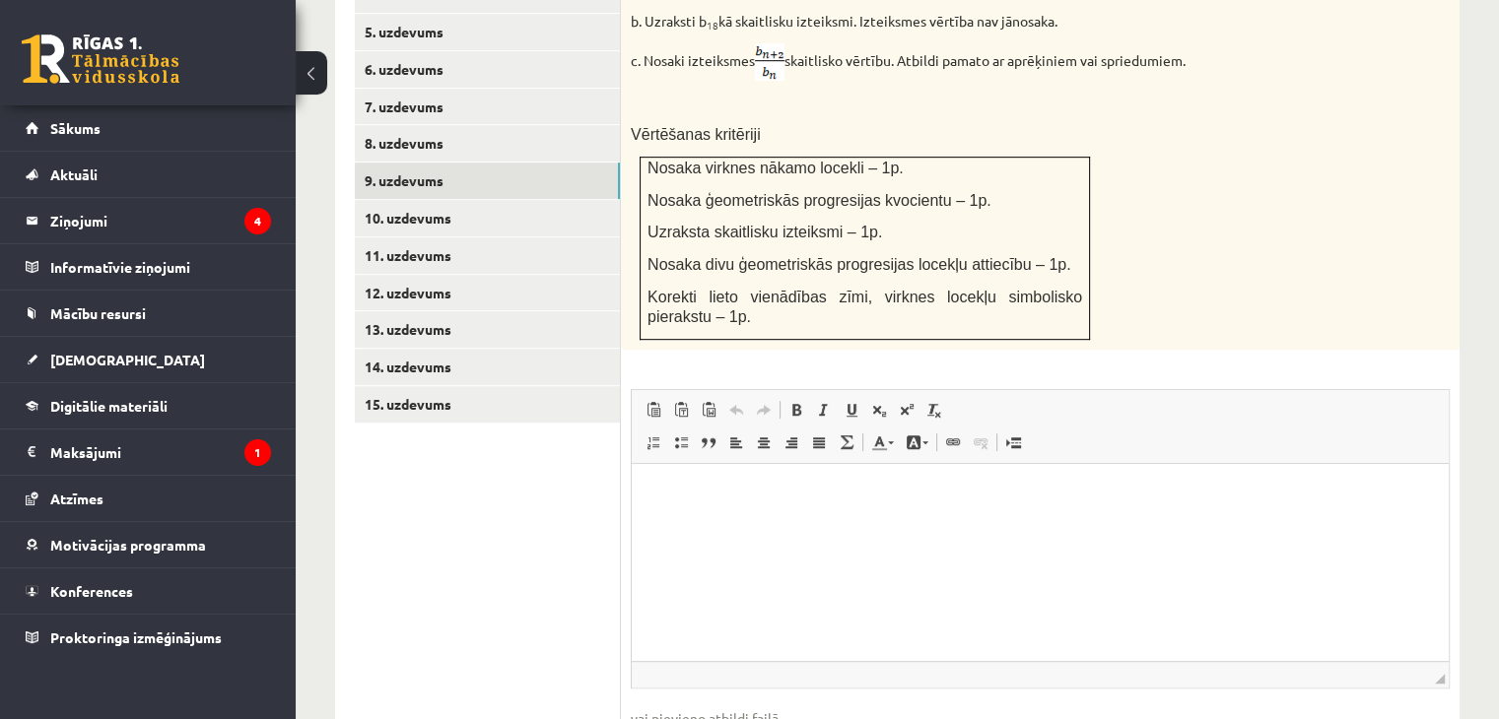
scroll to position [1124, 0]
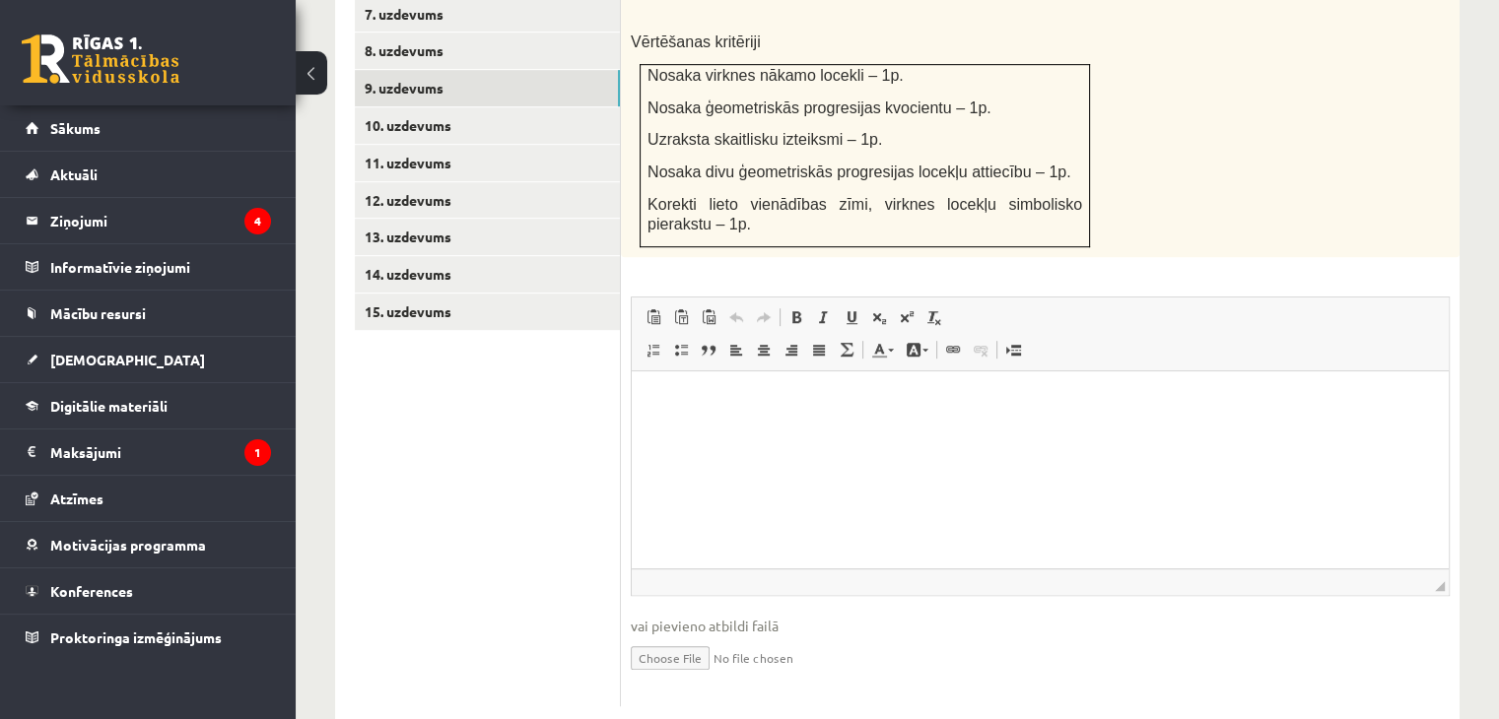
click at [700, 637] on input "file" at bounding box center [1040, 657] width 819 height 40
type input "**********"
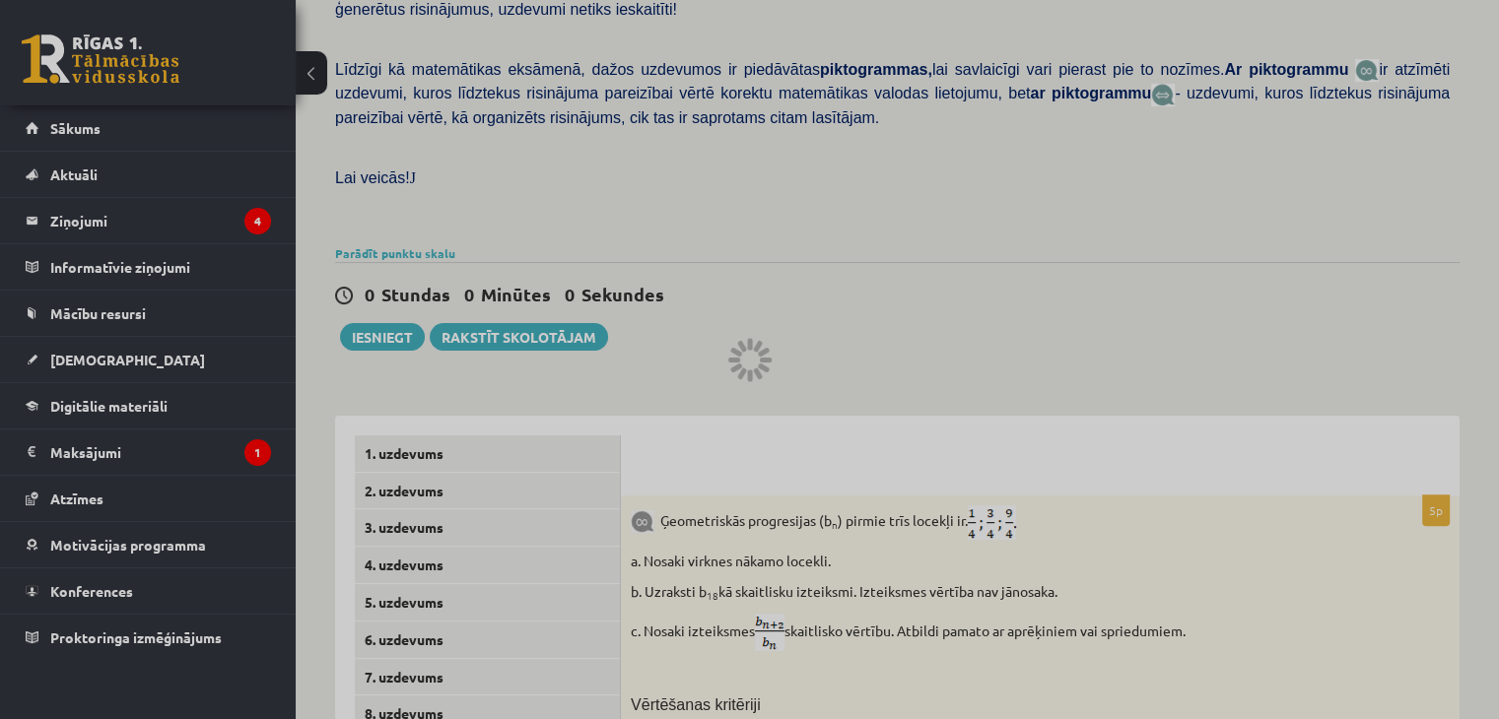
scroll to position [491, 0]
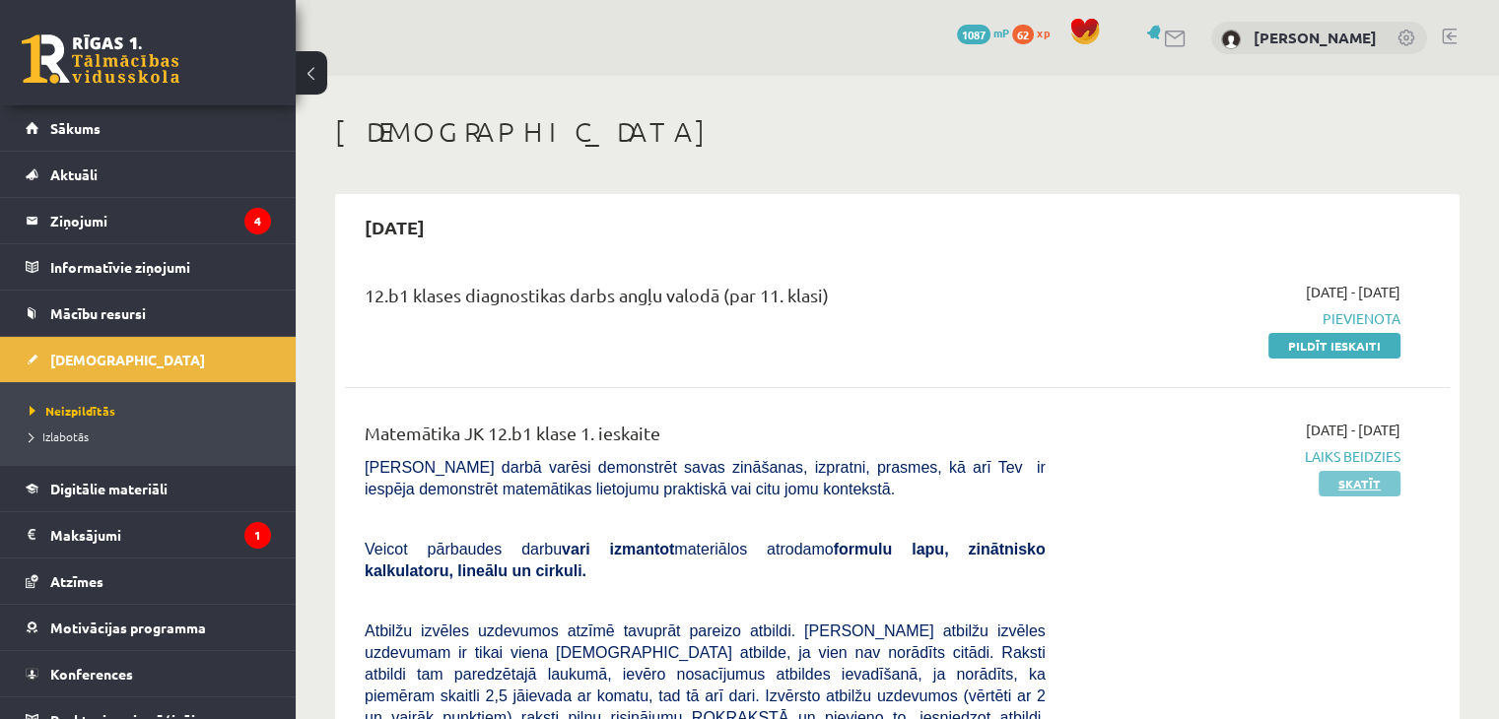
click at [1370, 481] on link "Skatīt" at bounding box center [1360, 484] width 82 height 26
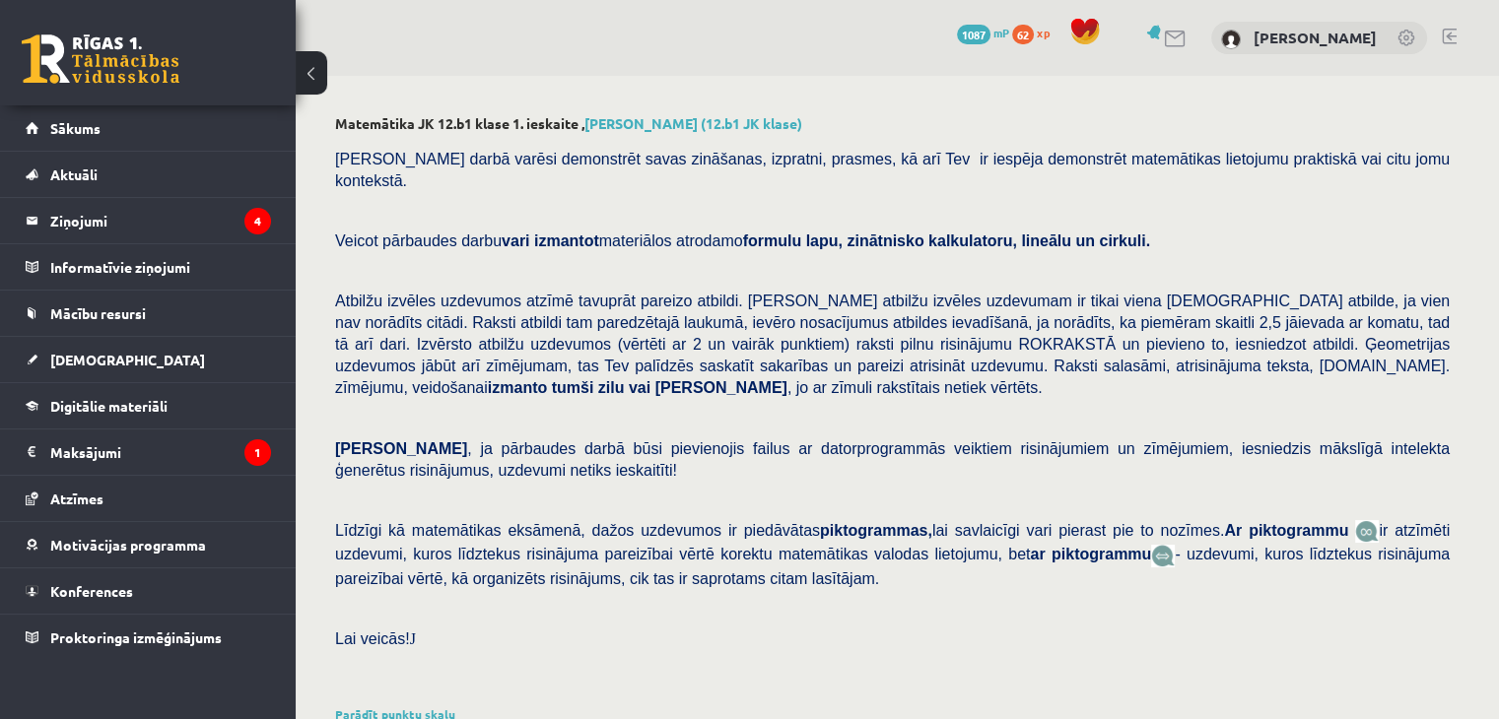
click at [1191, 538] on p "Līdzīgi kā matemātikas eksāmenā, dažos uzdevumos ir piedāvātas piktogrammas, la…" at bounding box center [892, 554] width 1115 height 70
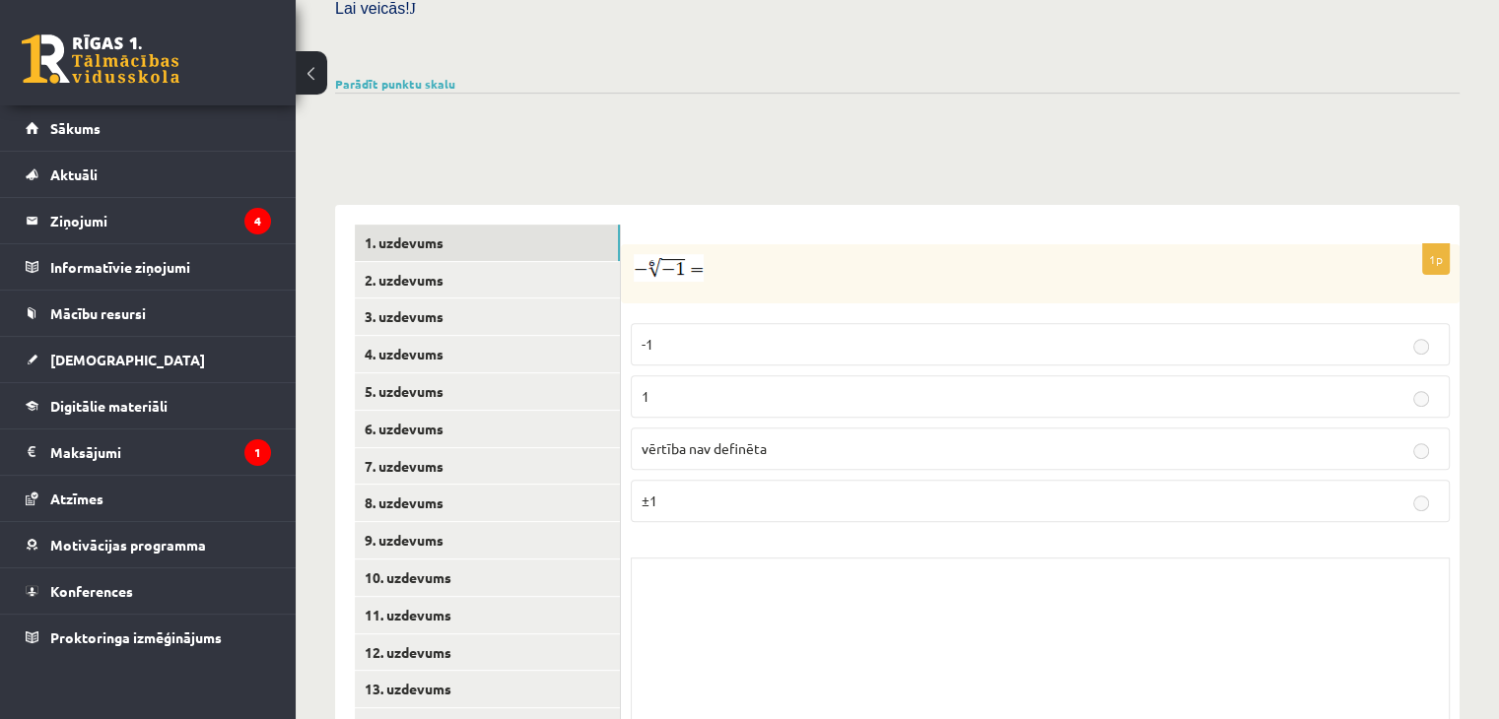
scroll to position [670, 0]
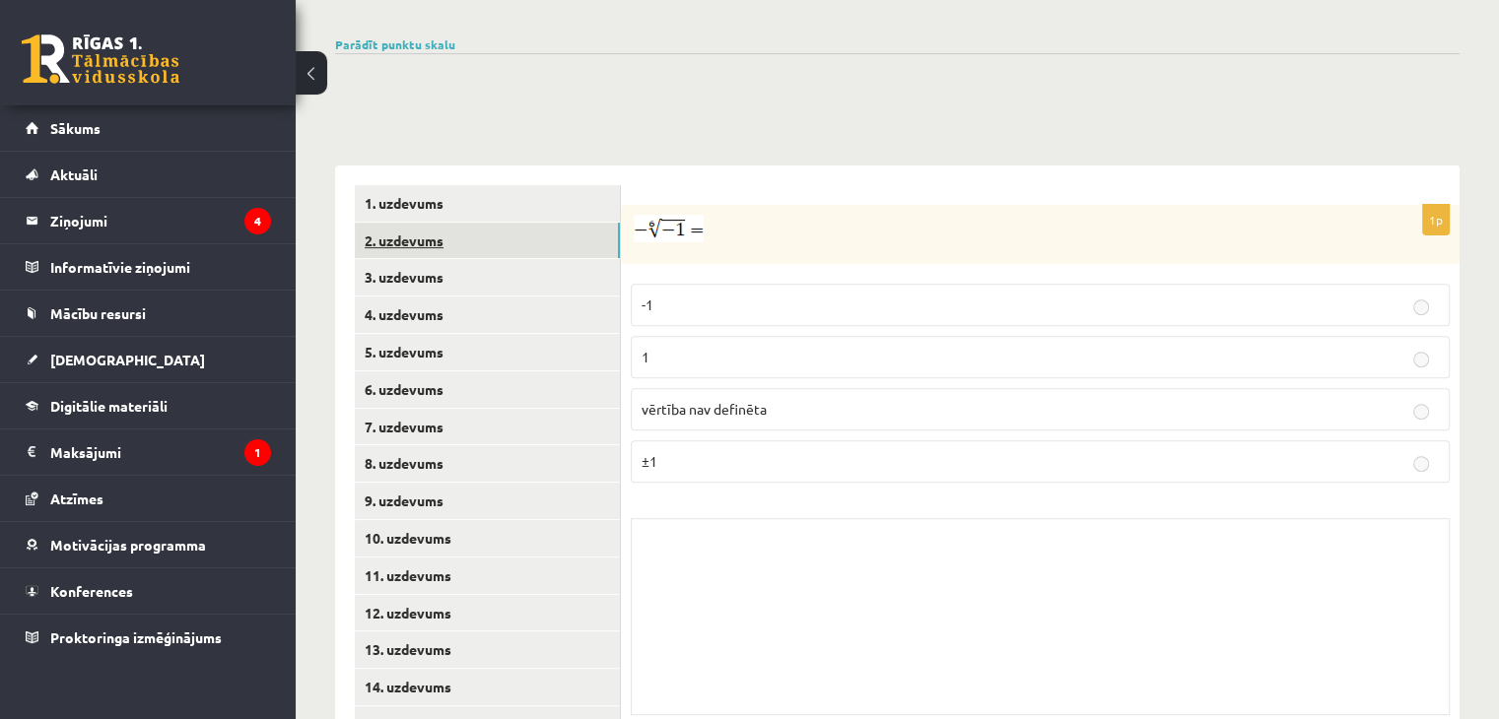
click at [475, 223] on link "2. uzdevums" at bounding box center [487, 241] width 265 height 36
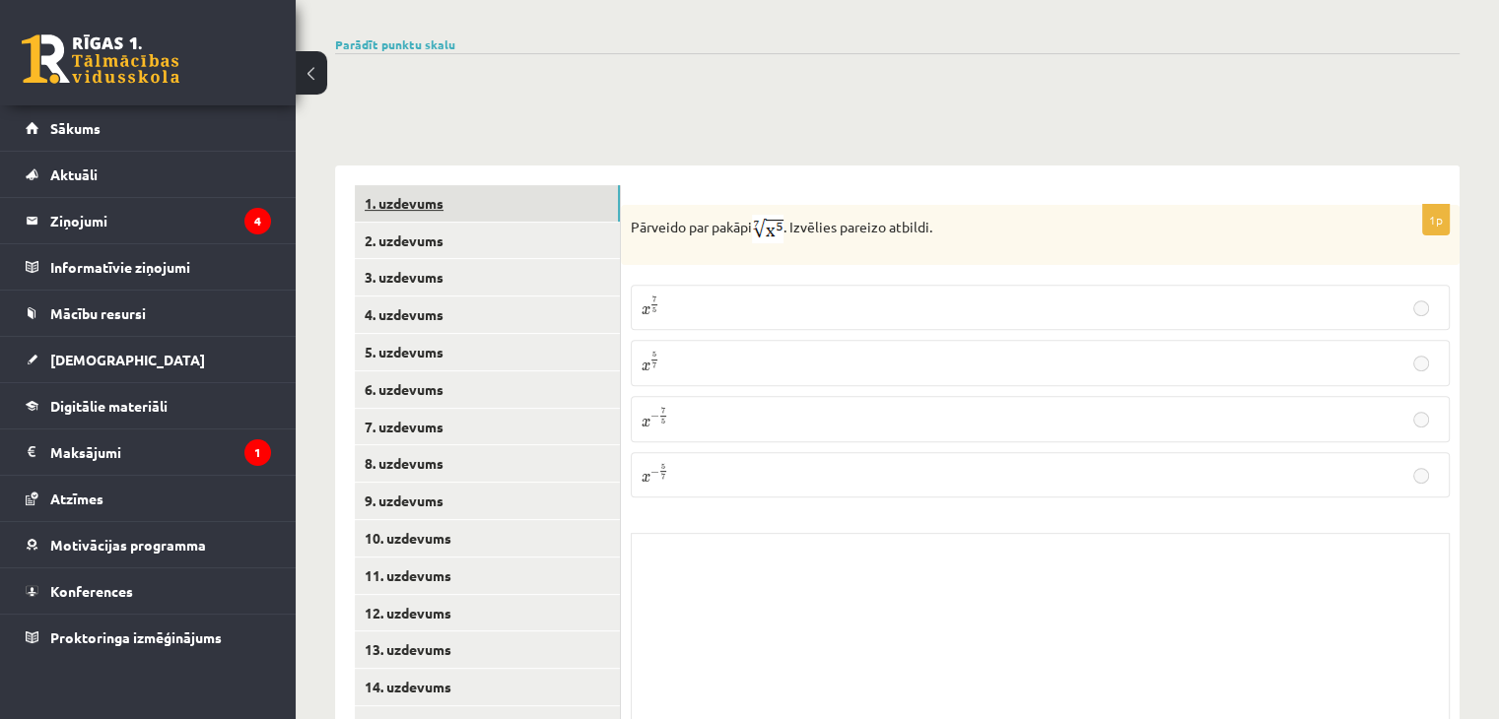
click at [465, 185] on link "1. uzdevums" at bounding box center [487, 203] width 265 height 36
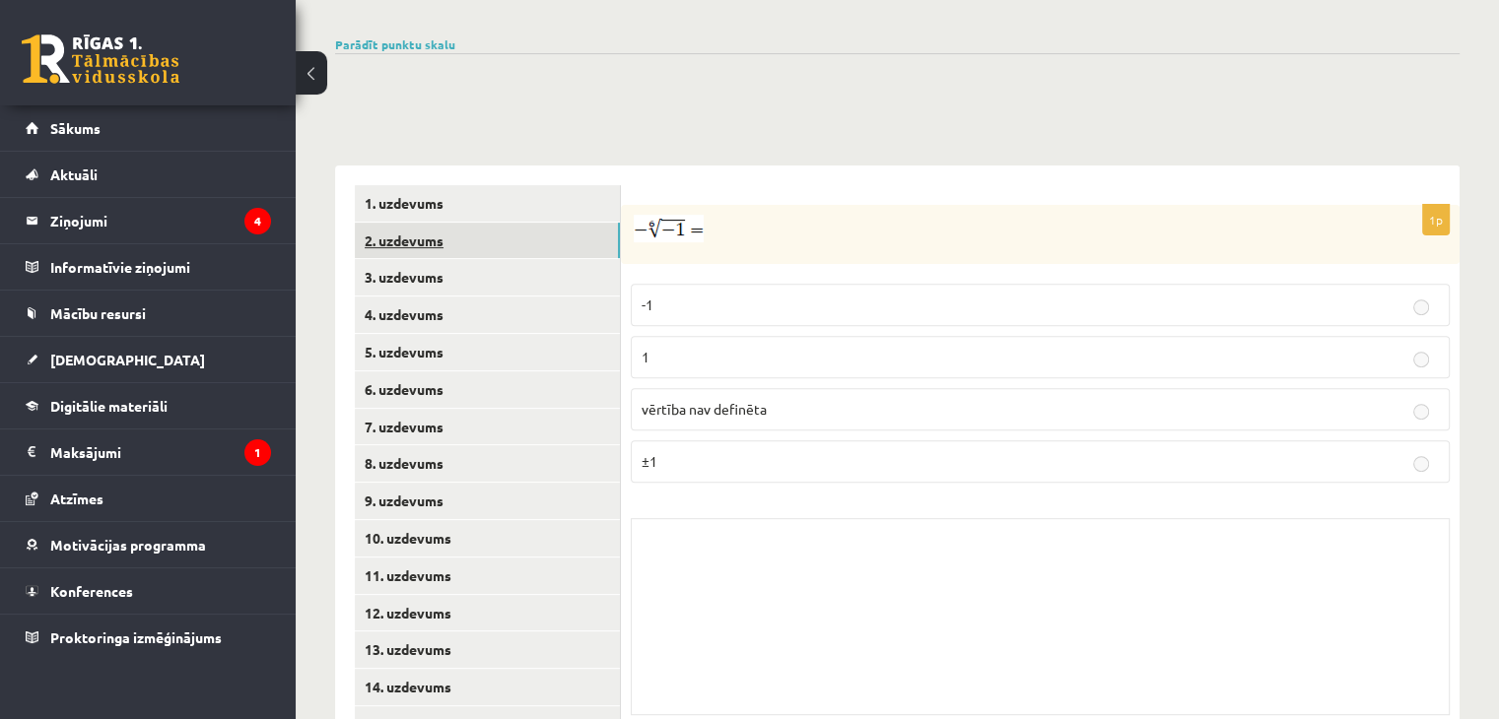
click at [466, 223] on link "2. uzdevums" at bounding box center [487, 241] width 265 height 36
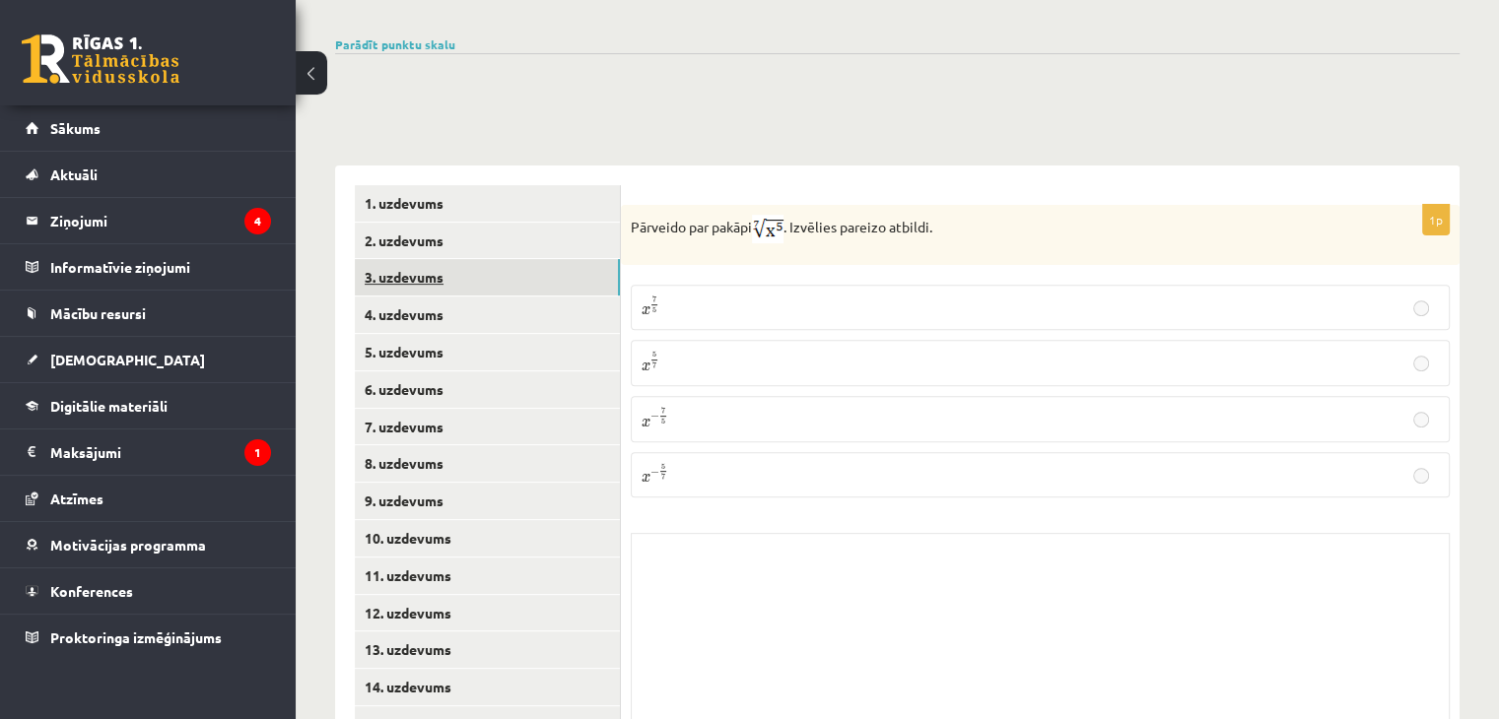
click at [446, 259] on link "3. uzdevums" at bounding box center [487, 277] width 265 height 36
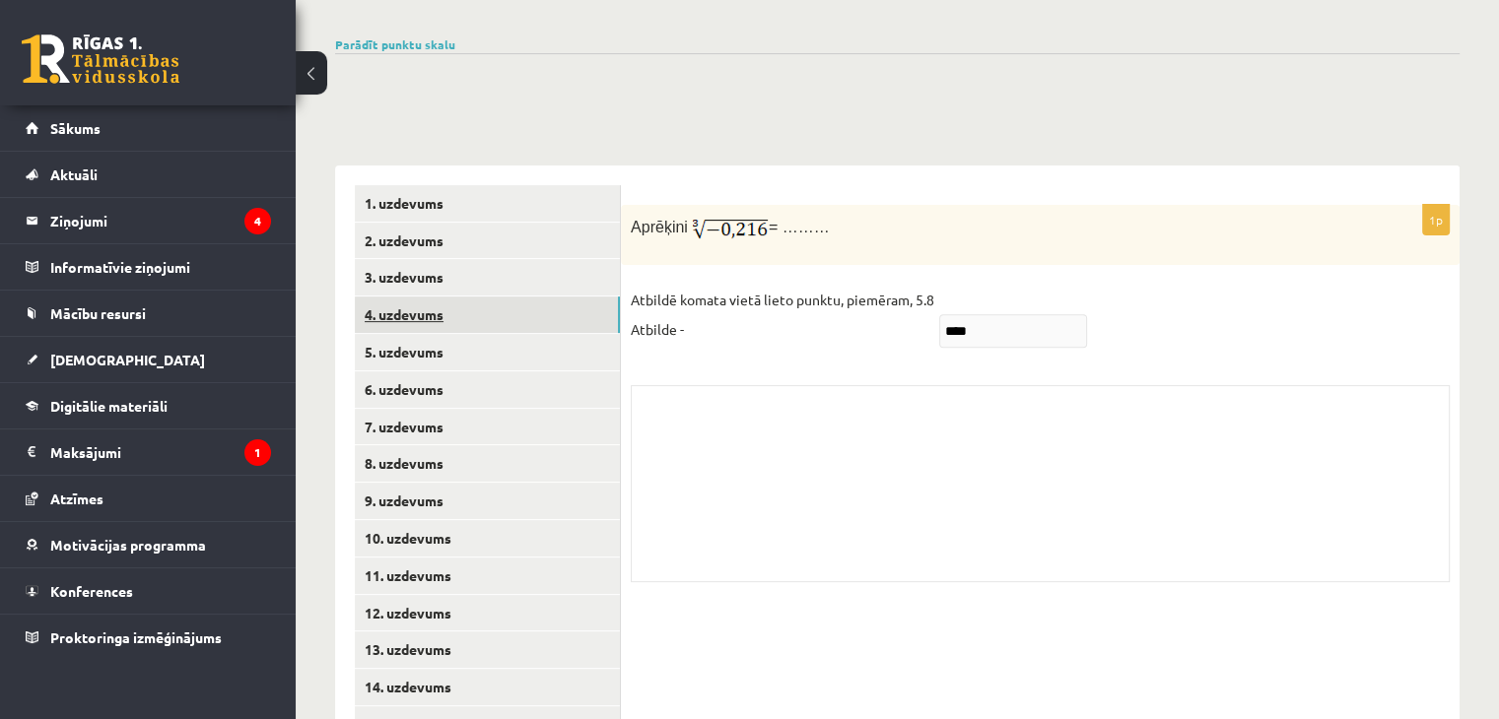
click at [448, 297] on link "4. uzdevums" at bounding box center [487, 315] width 265 height 36
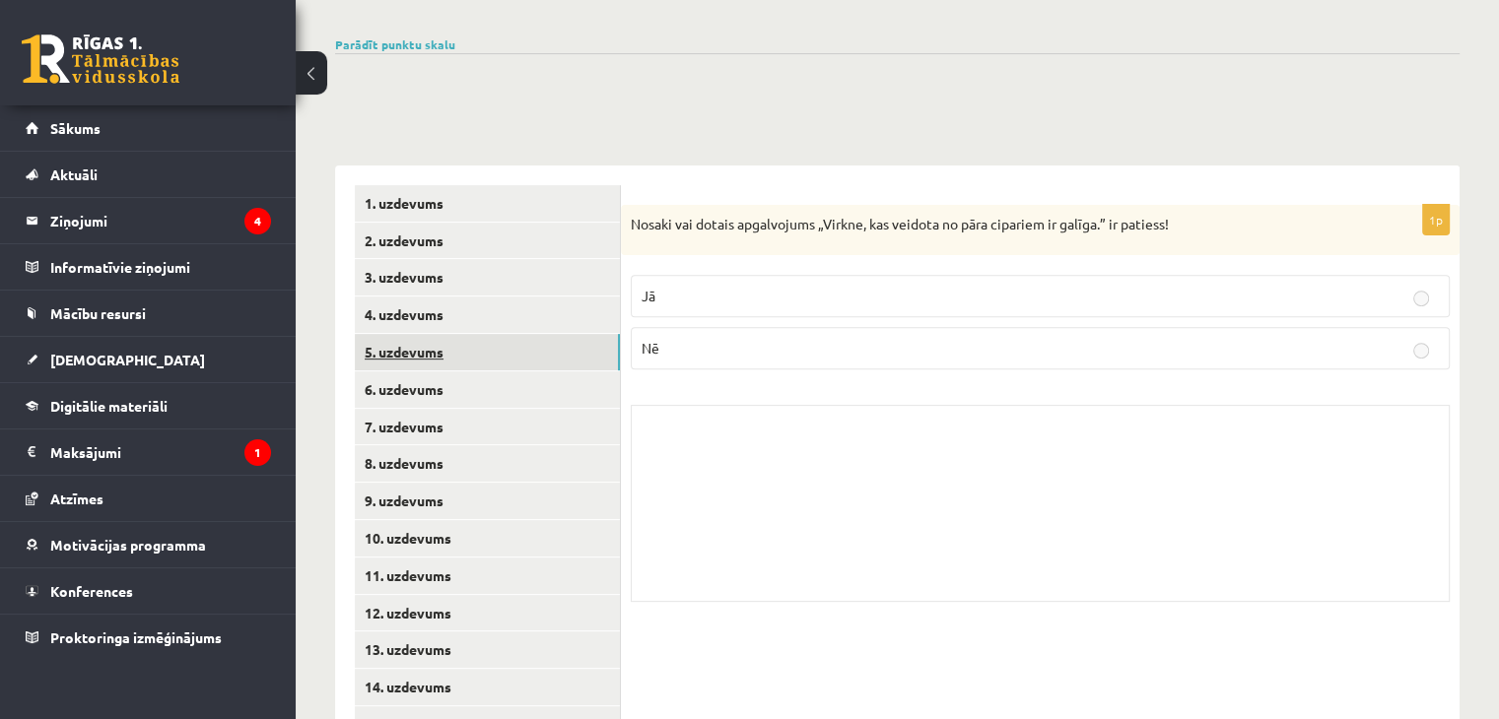
click at [448, 334] on link "5. uzdevums" at bounding box center [487, 352] width 265 height 36
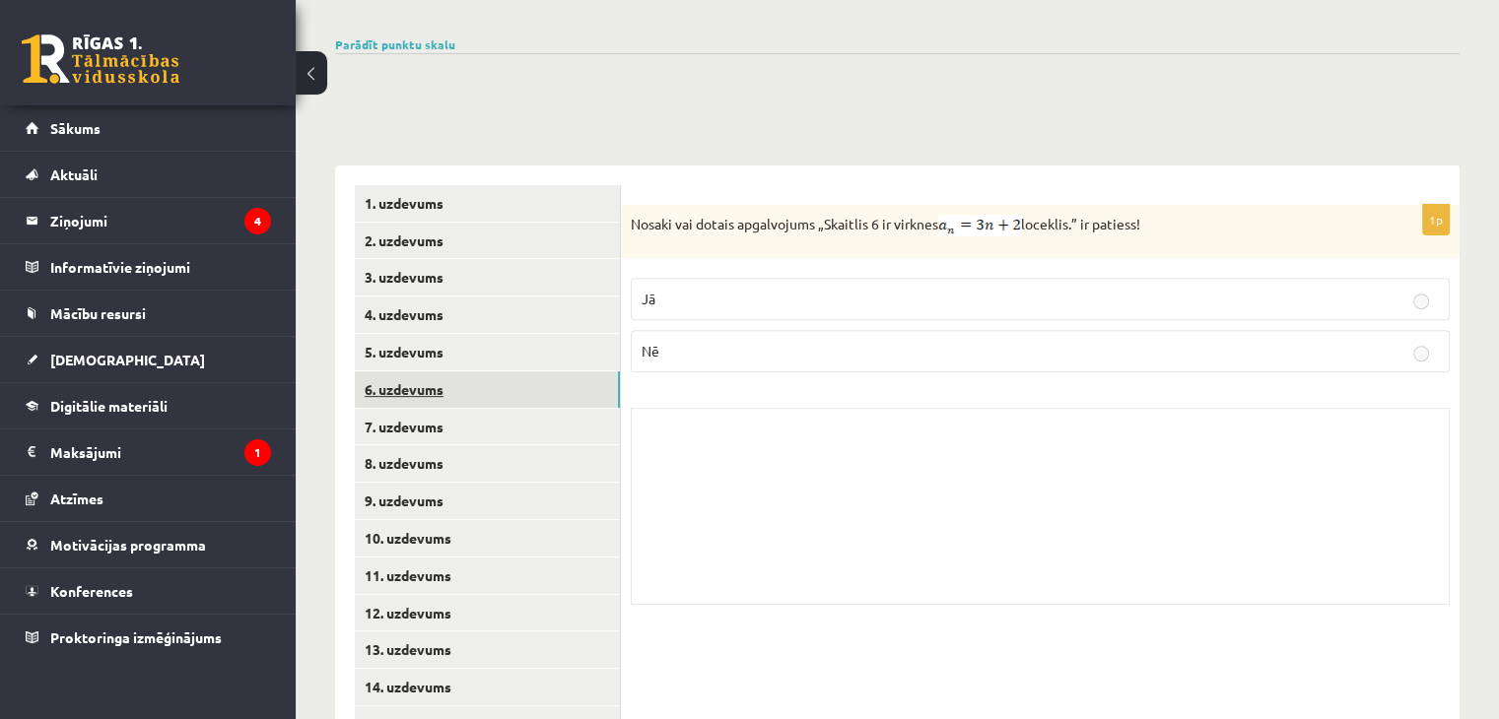
click at [445, 372] on link "6. uzdevums" at bounding box center [487, 390] width 265 height 36
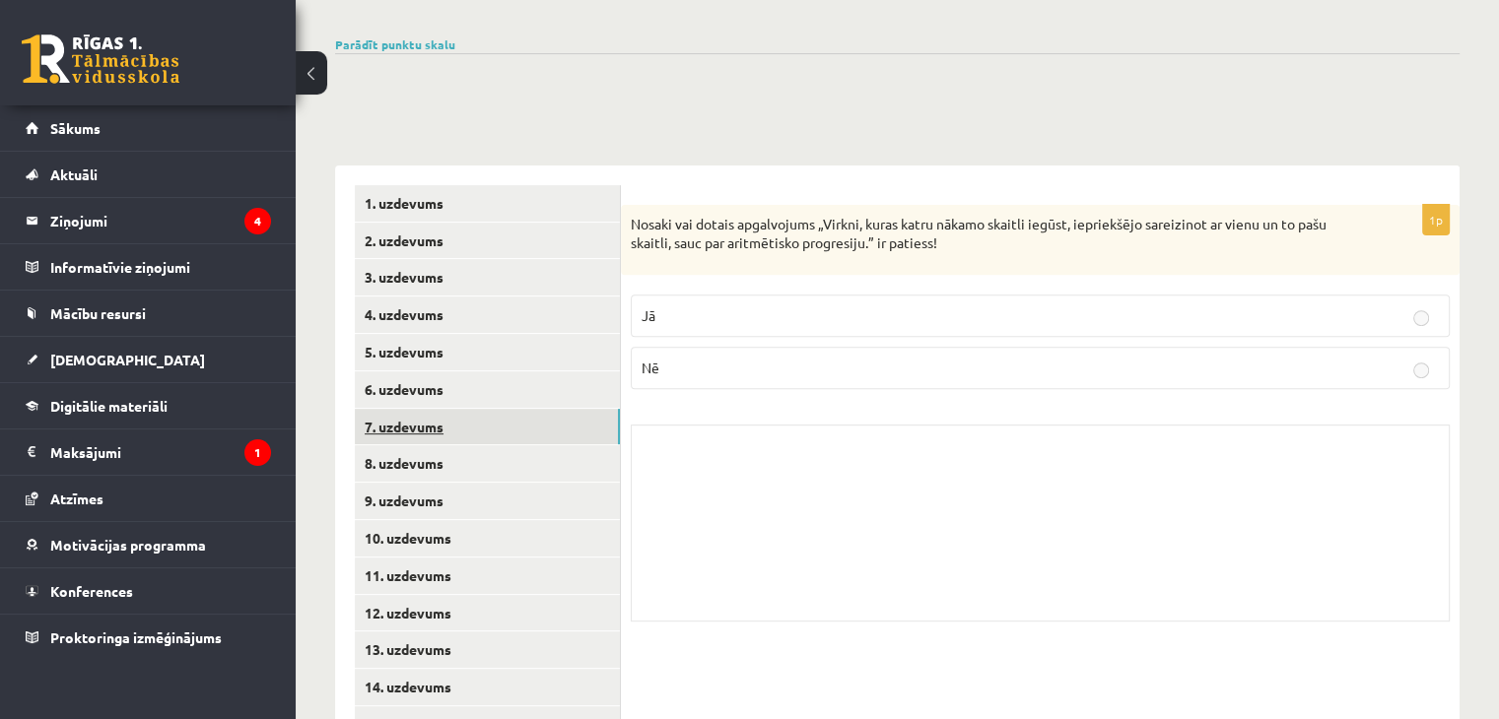
click at [442, 409] on link "7. uzdevums" at bounding box center [487, 427] width 265 height 36
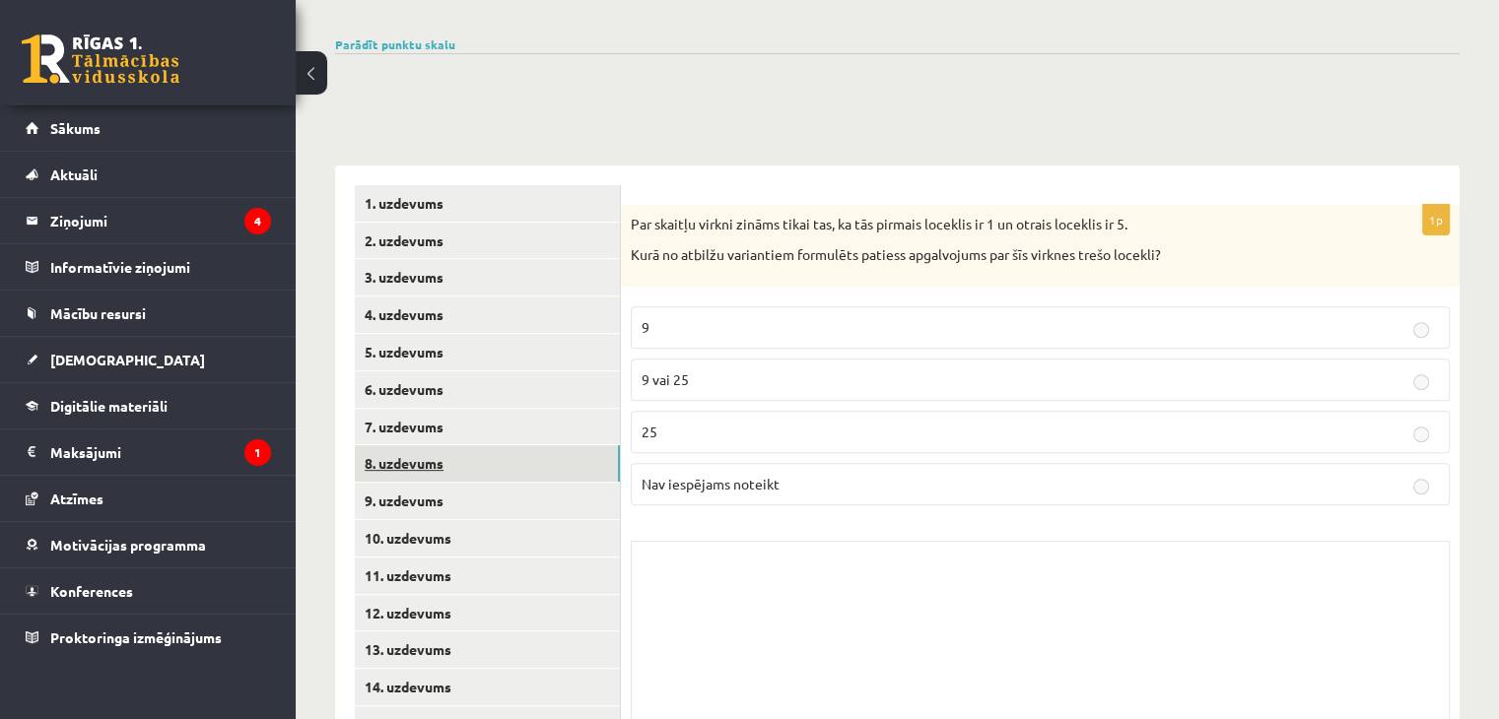
click at [442, 445] on link "8. uzdevums" at bounding box center [487, 463] width 265 height 36
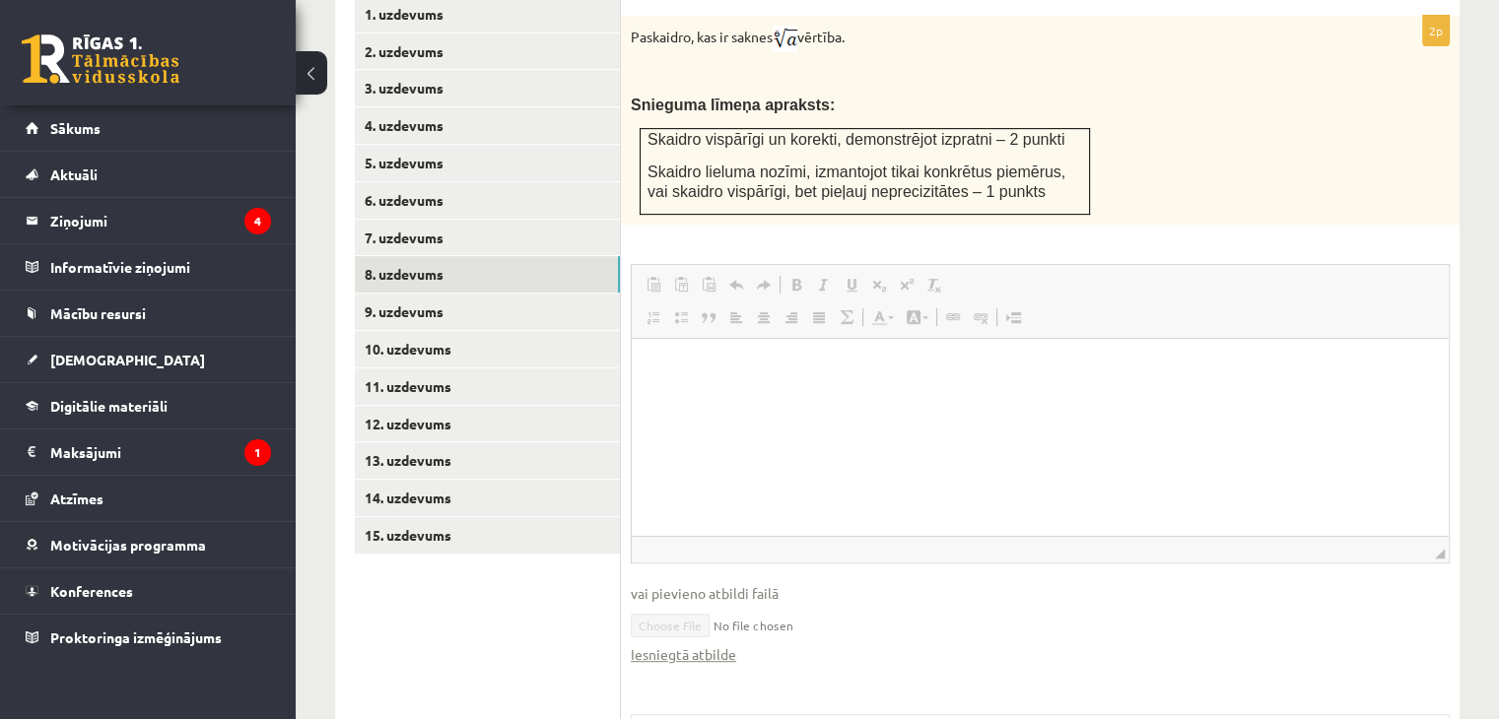
scroll to position [851, 0]
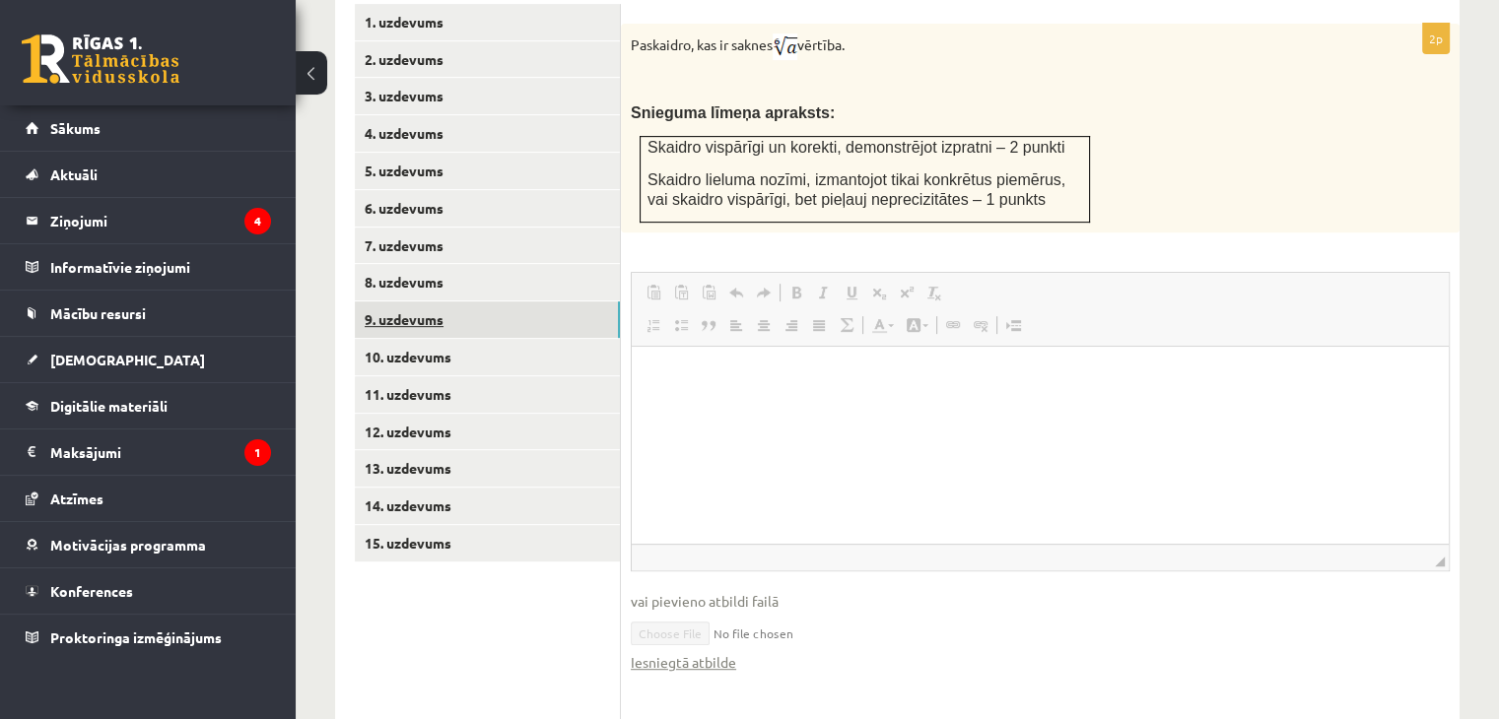
click at [445, 302] on link "9. uzdevums" at bounding box center [487, 320] width 265 height 36
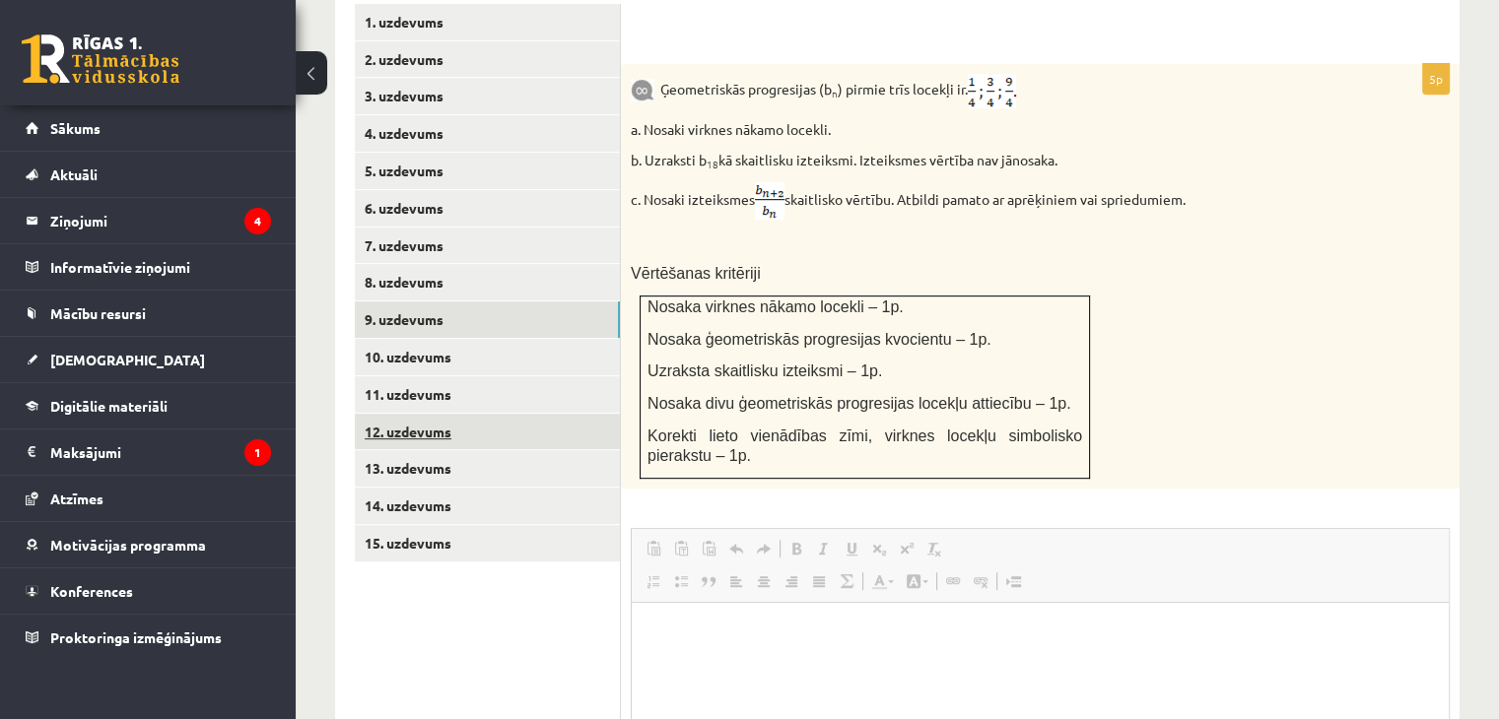
scroll to position [0, 0]
click at [1482, 555] on div "Matemātika JK 12.b1 klase 1. ieskaite , Arina Guseva (12.b1 JK klase) Pārbaudes…" at bounding box center [897, 223] width 1203 height 1999
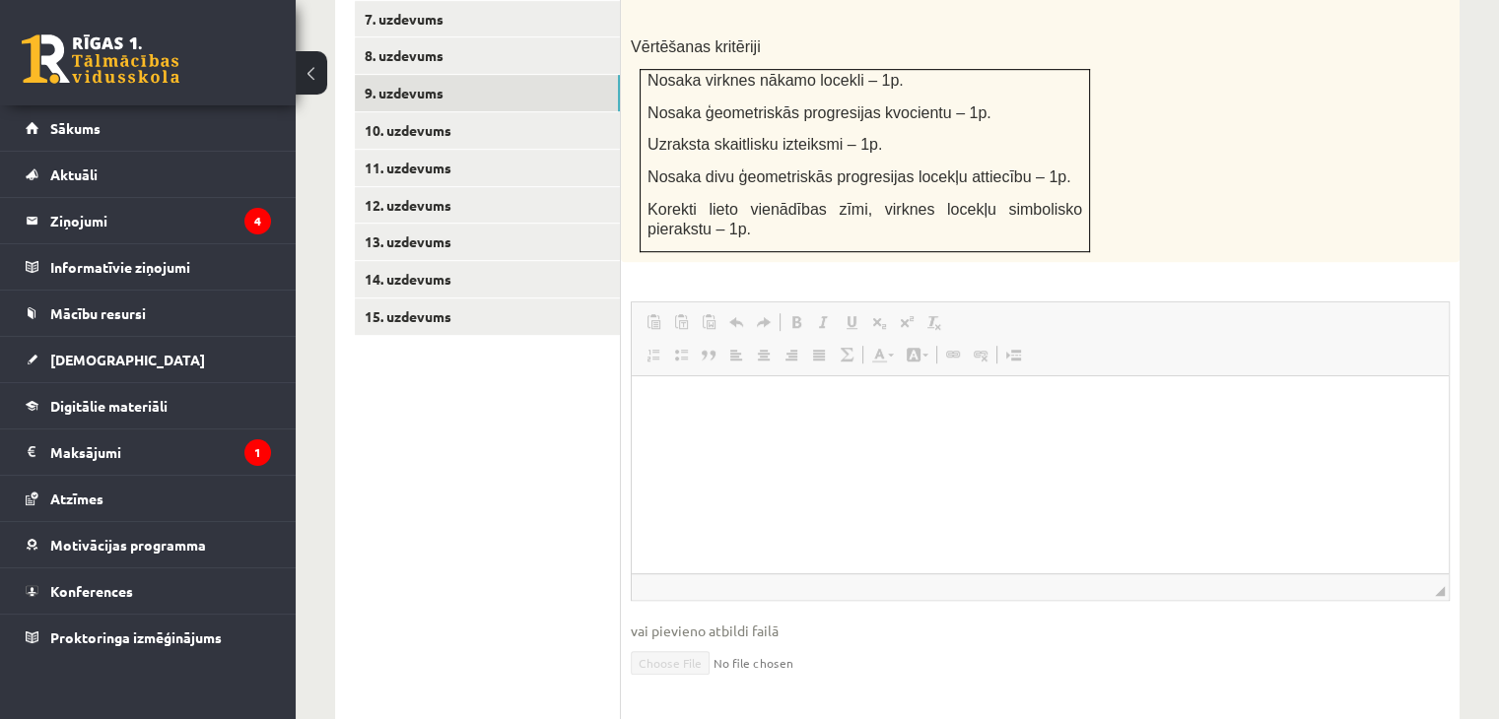
scroll to position [1034, 0]
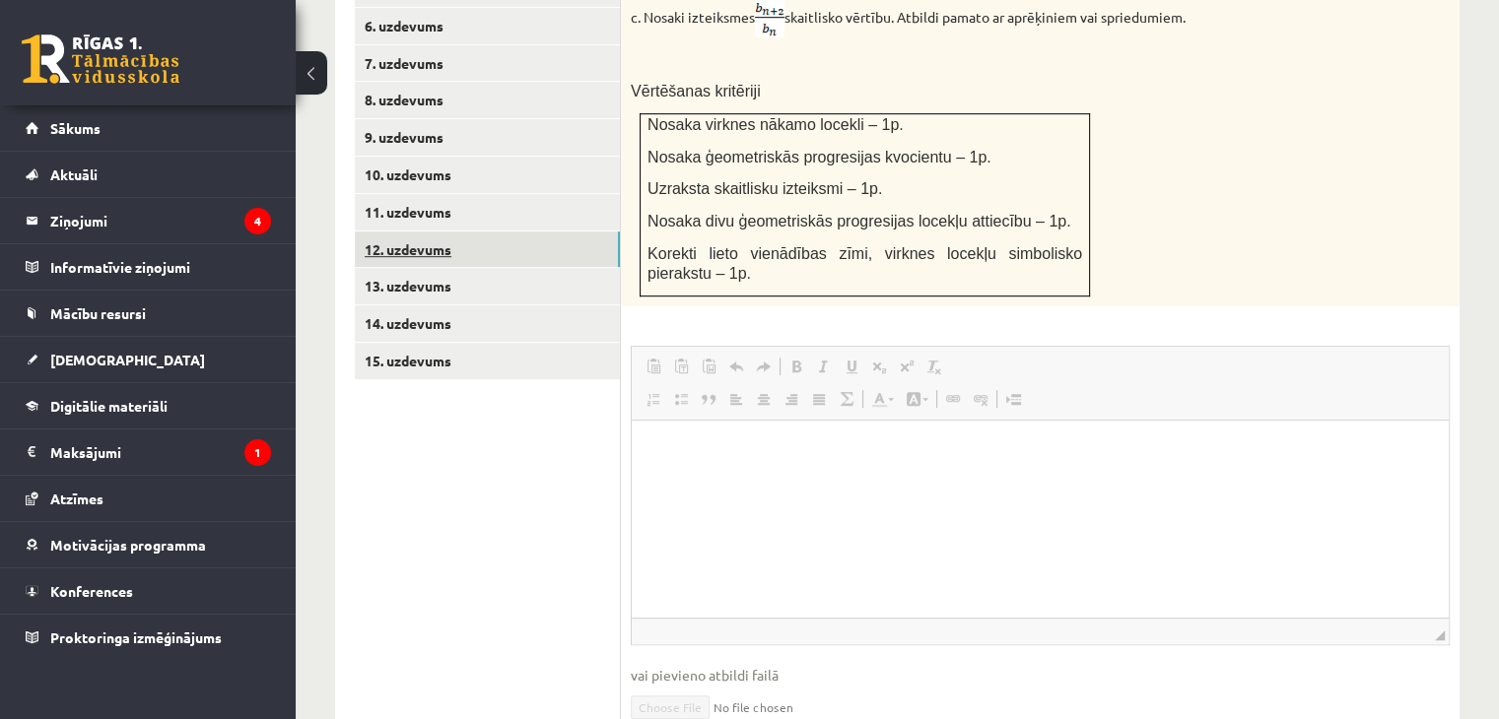
click at [508, 232] on link "12. uzdevums" at bounding box center [487, 250] width 265 height 36
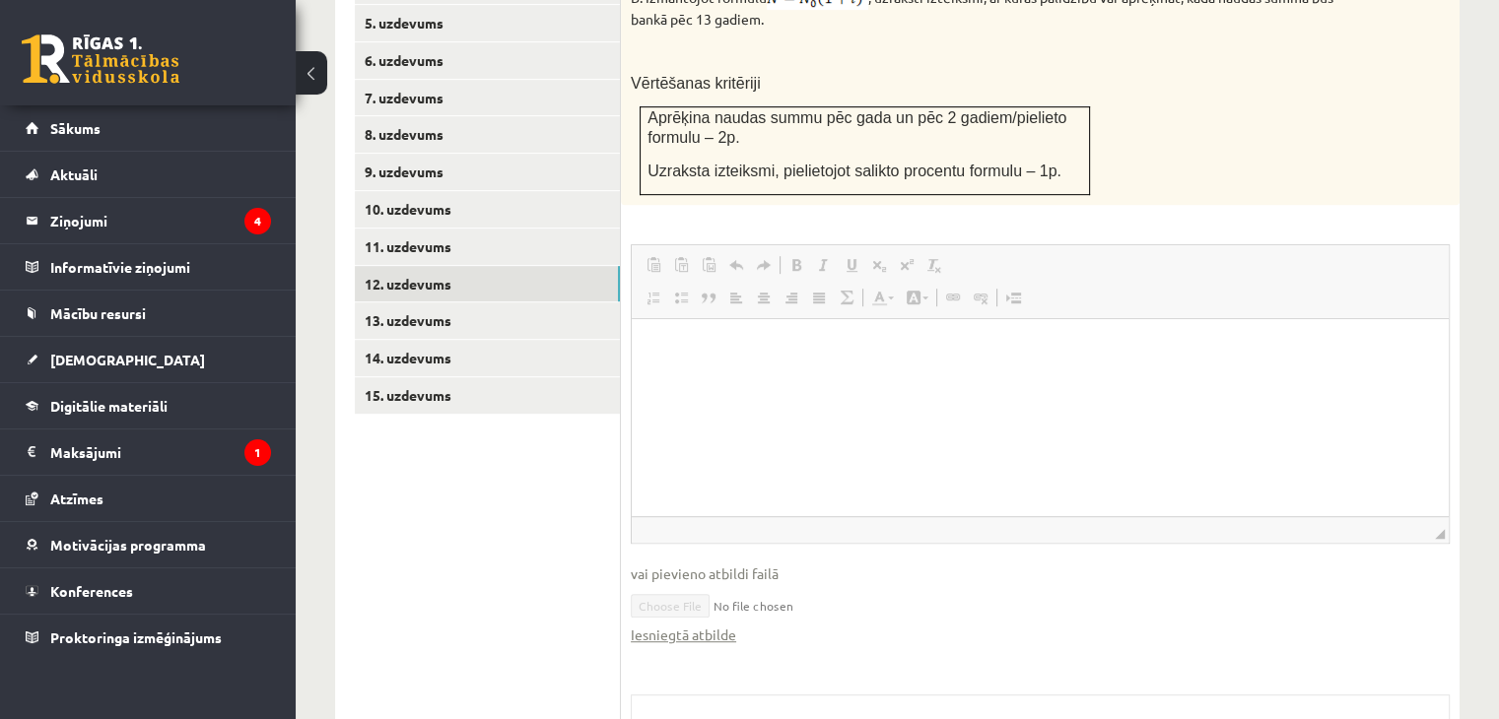
scroll to position [0, 0]
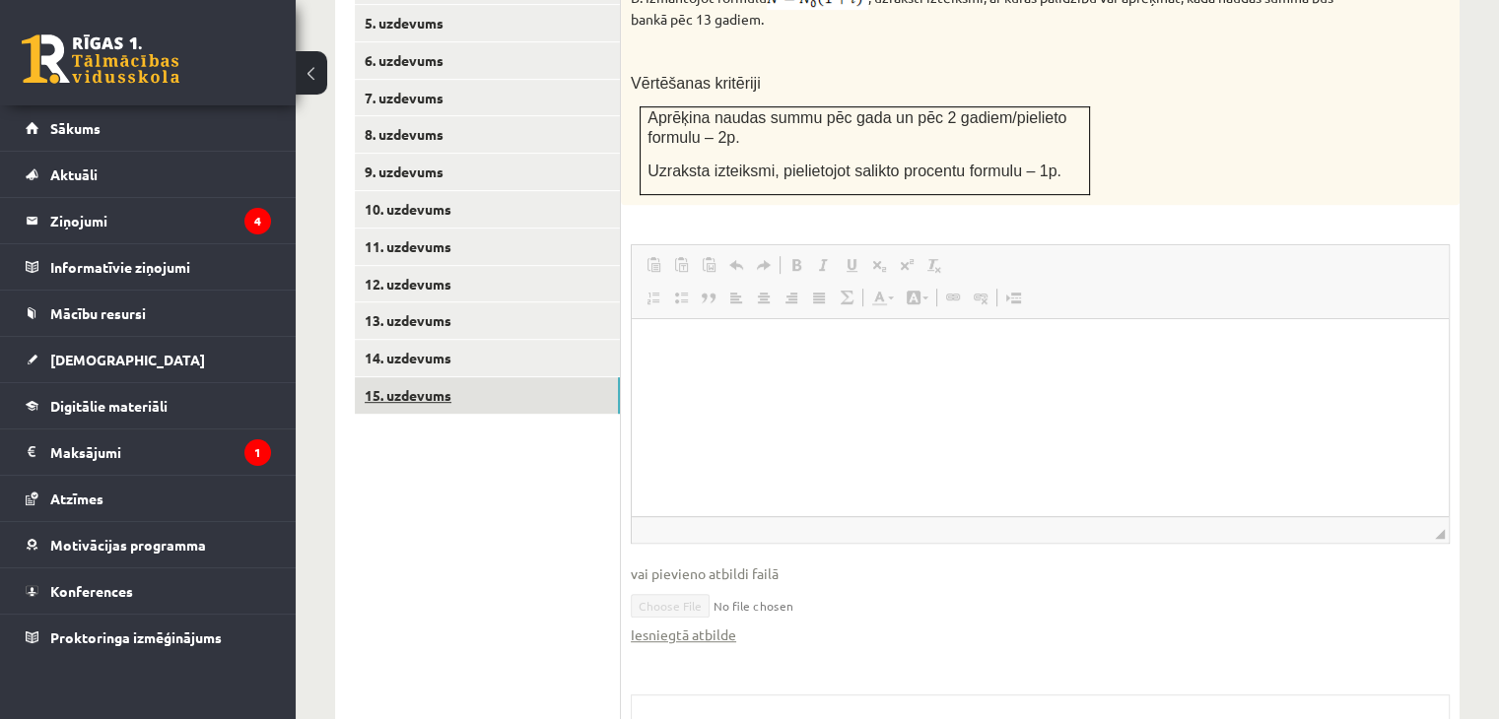
click at [449, 377] on link "15. uzdevums" at bounding box center [487, 395] width 265 height 36
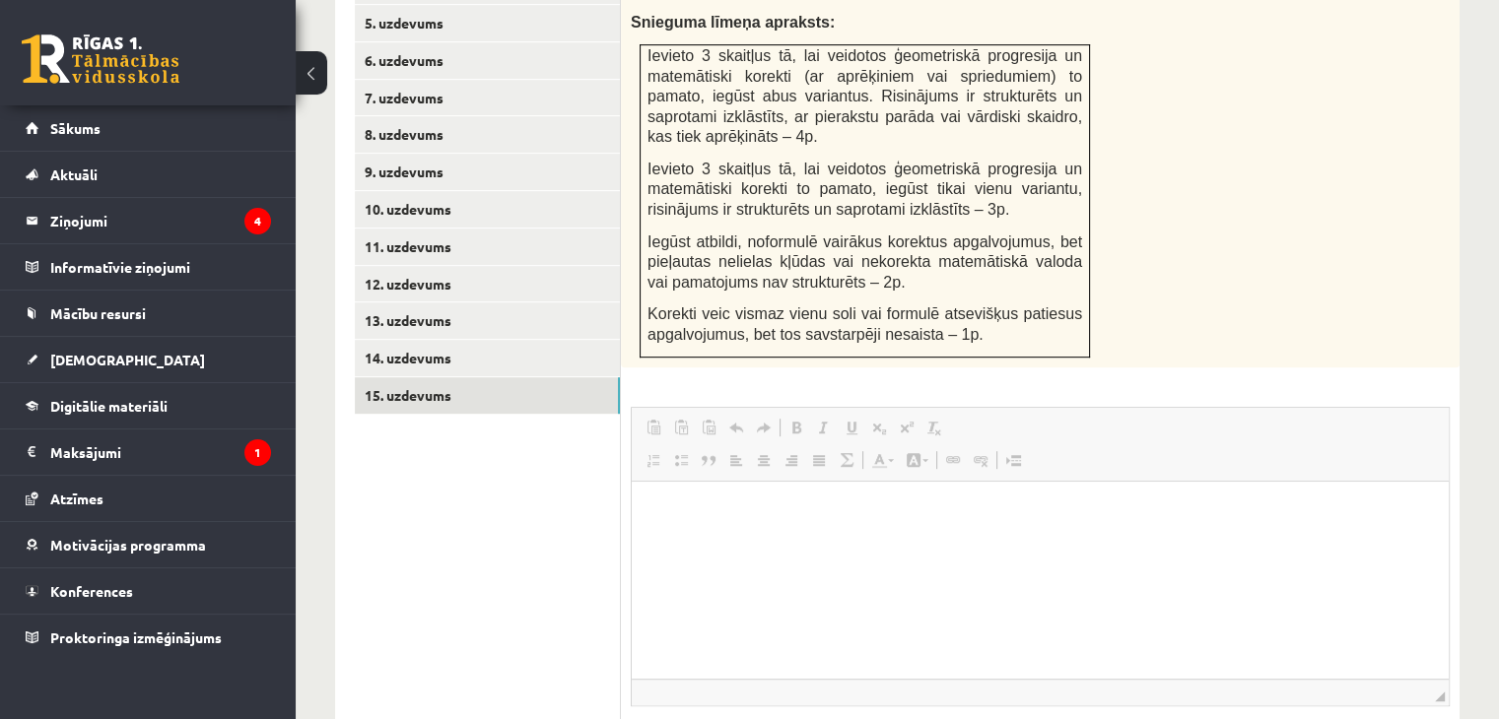
click at [529, 545] on ul "1. uzdevums 2. uzdevums 3. uzdevums 4. uzdevums 5. uzdevums 6. uzdevums 7. uzde…" at bounding box center [488, 449] width 266 height 1187
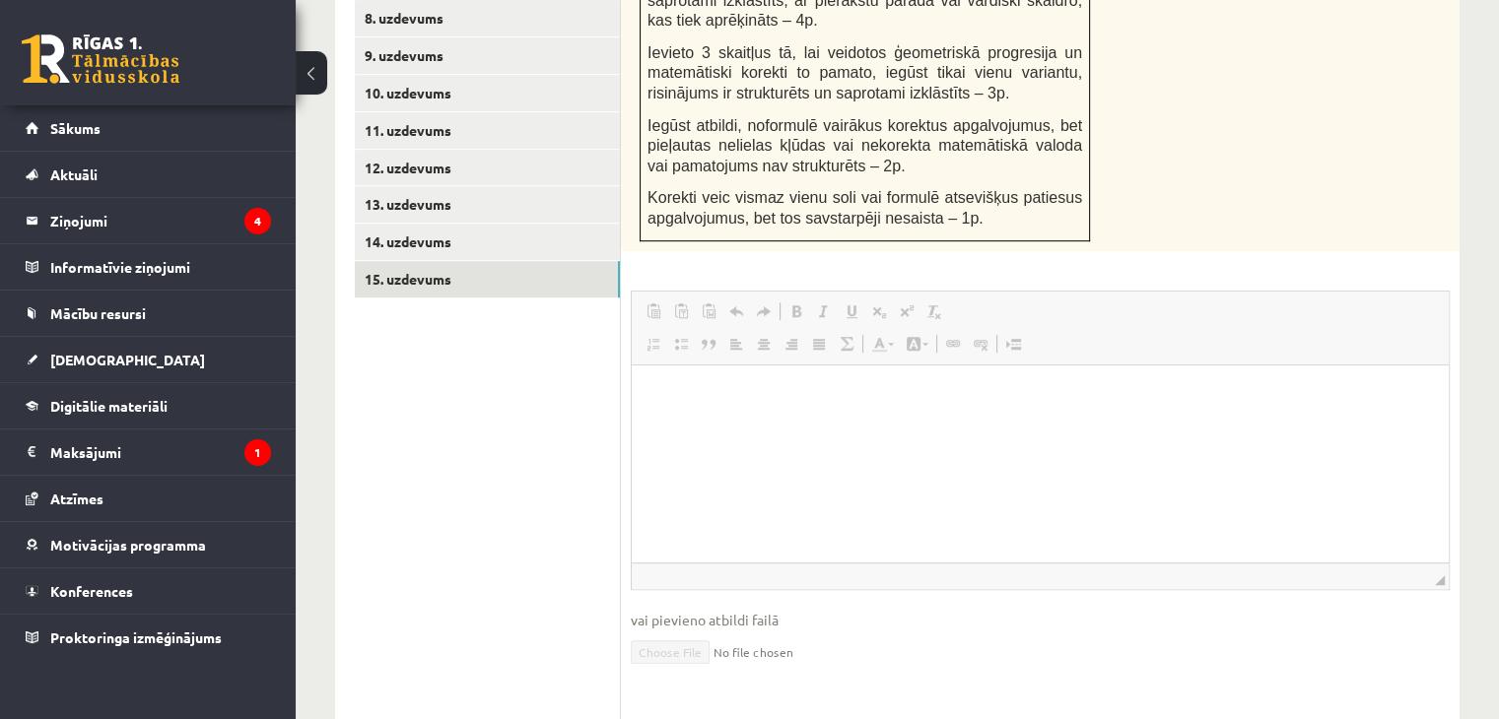
scroll to position [1100, 0]
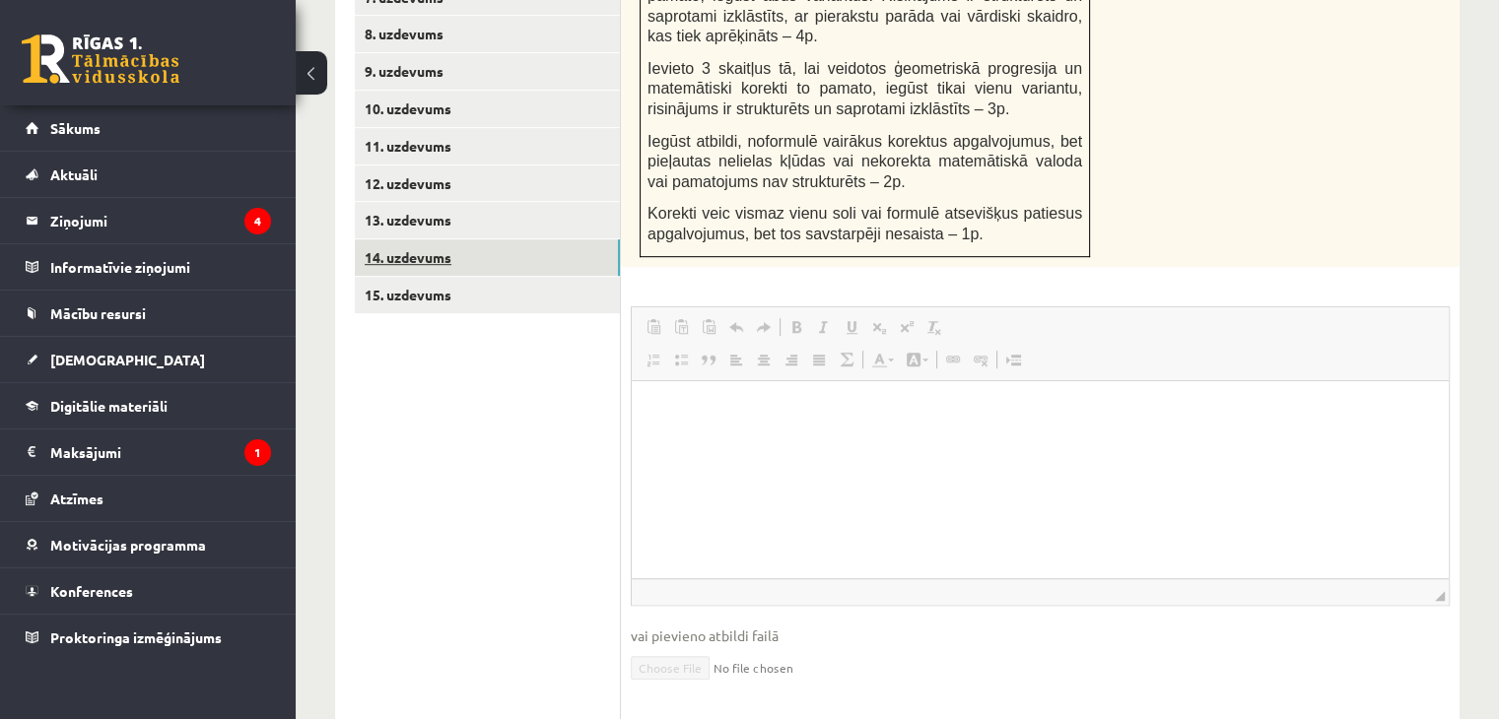
click at [507, 239] on link "14. uzdevums" at bounding box center [487, 257] width 265 height 36
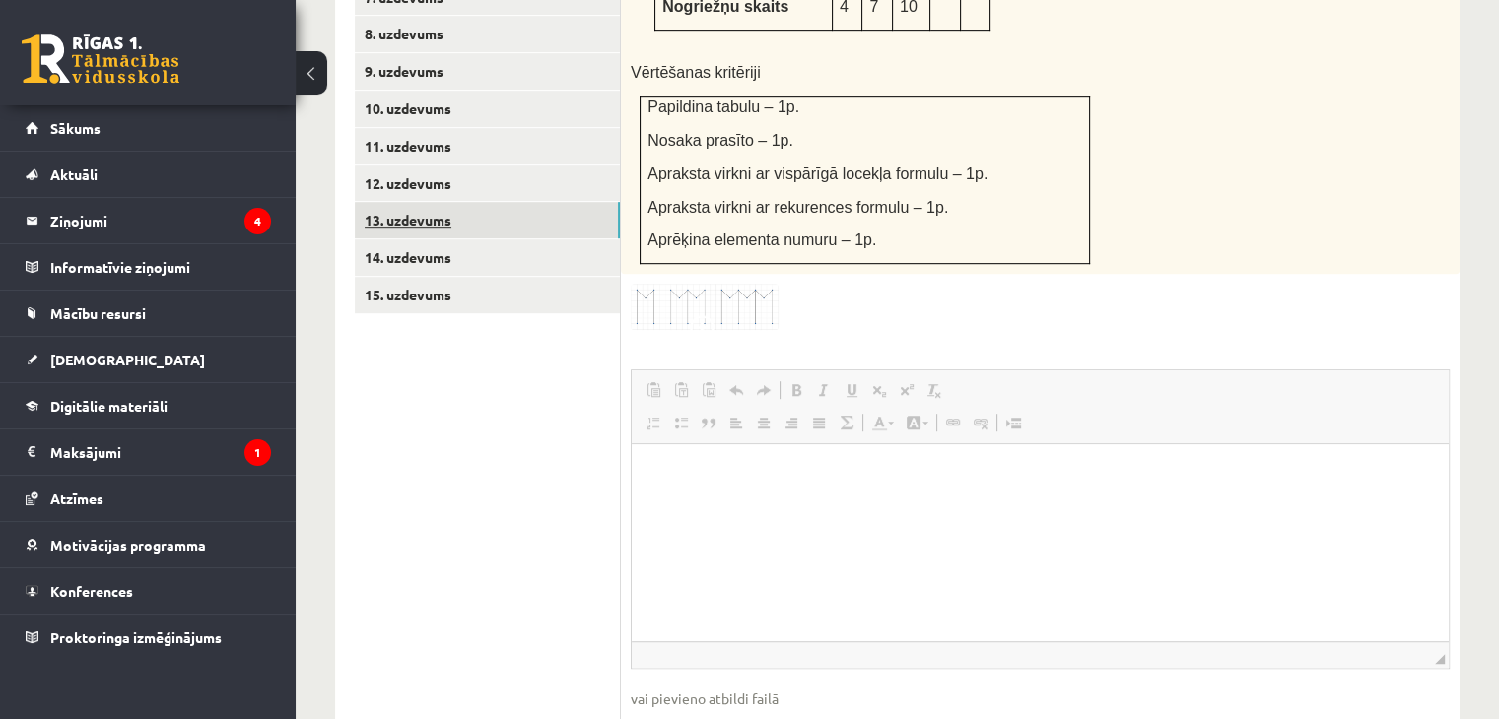
click at [482, 202] on link "13. uzdevums" at bounding box center [487, 220] width 265 height 36
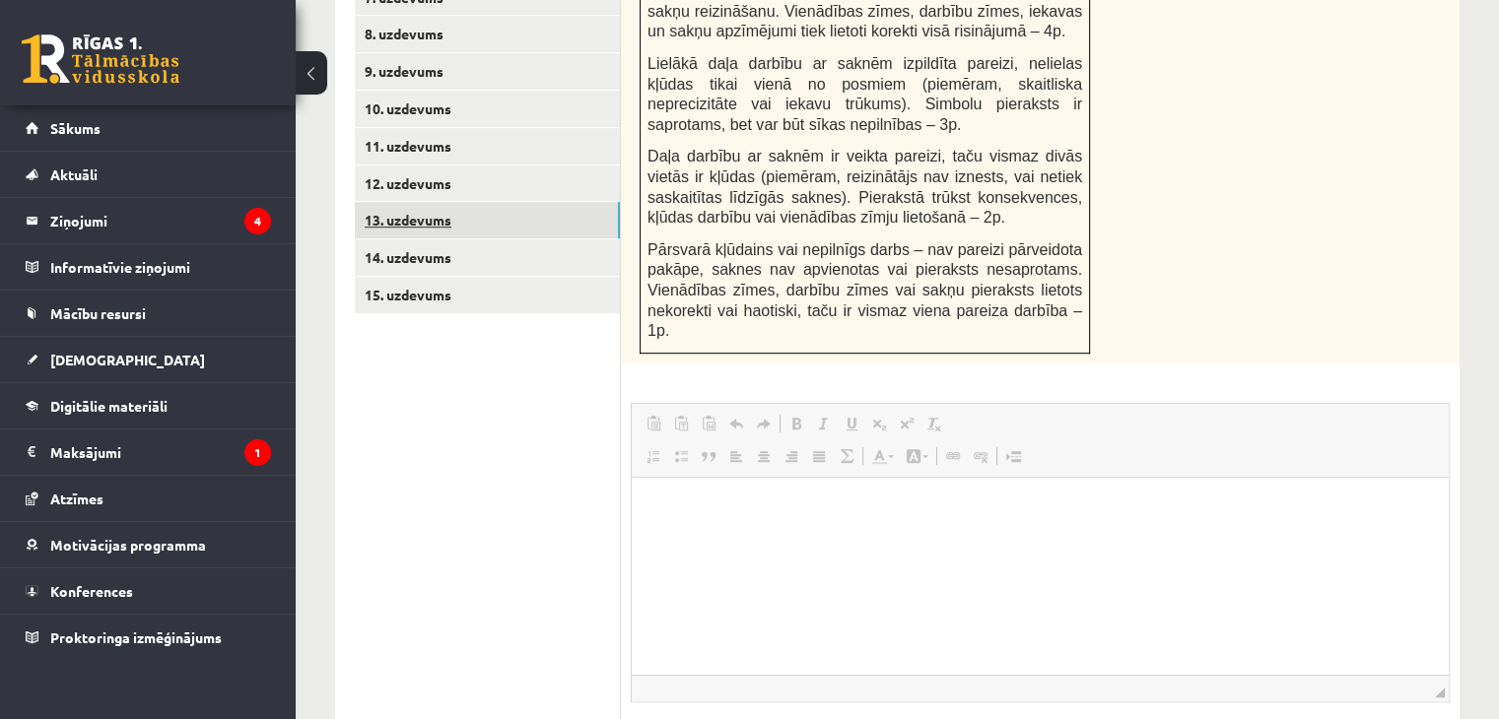
scroll to position [0, 0]
click at [461, 166] on link "12. uzdevums" at bounding box center [487, 184] width 265 height 36
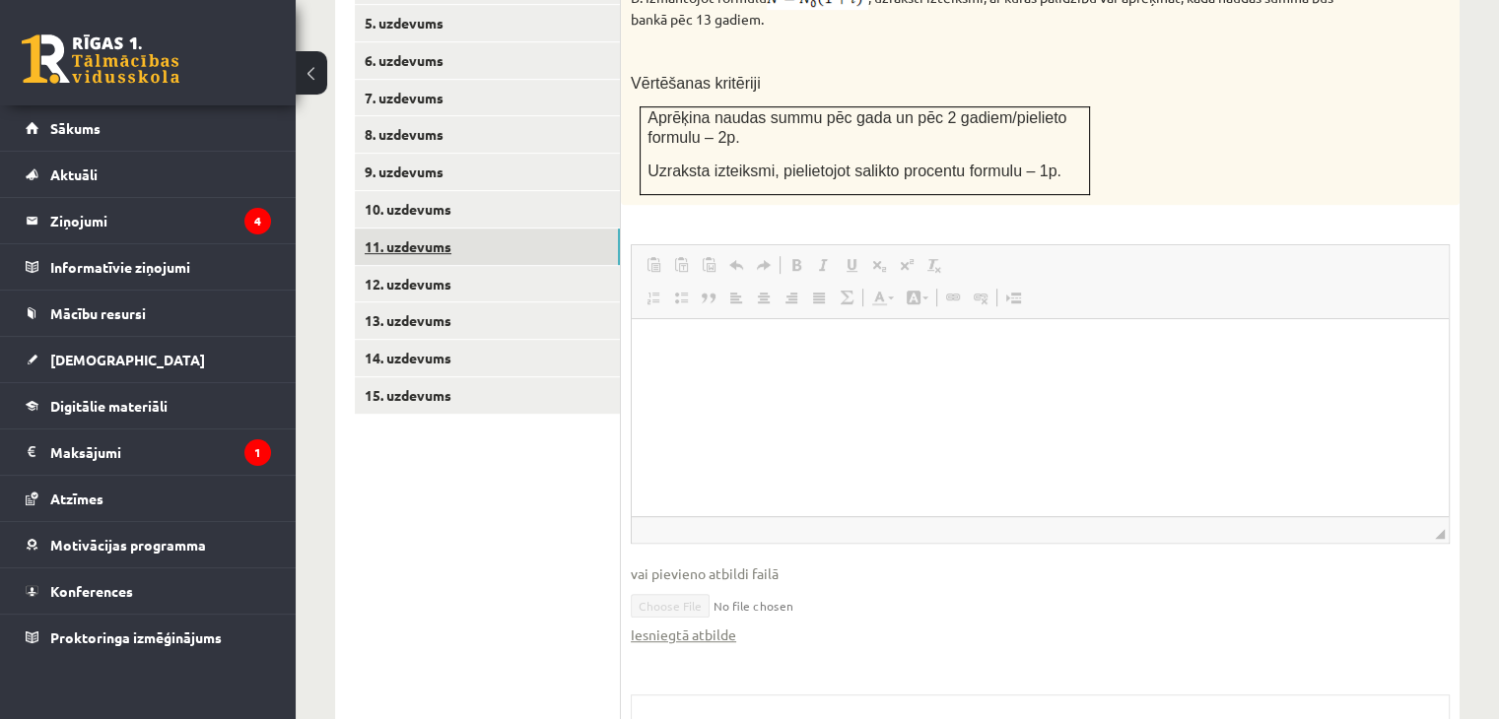
click at [449, 229] on link "11. uzdevums" at bounding box center [487, 247] width 265 height 36
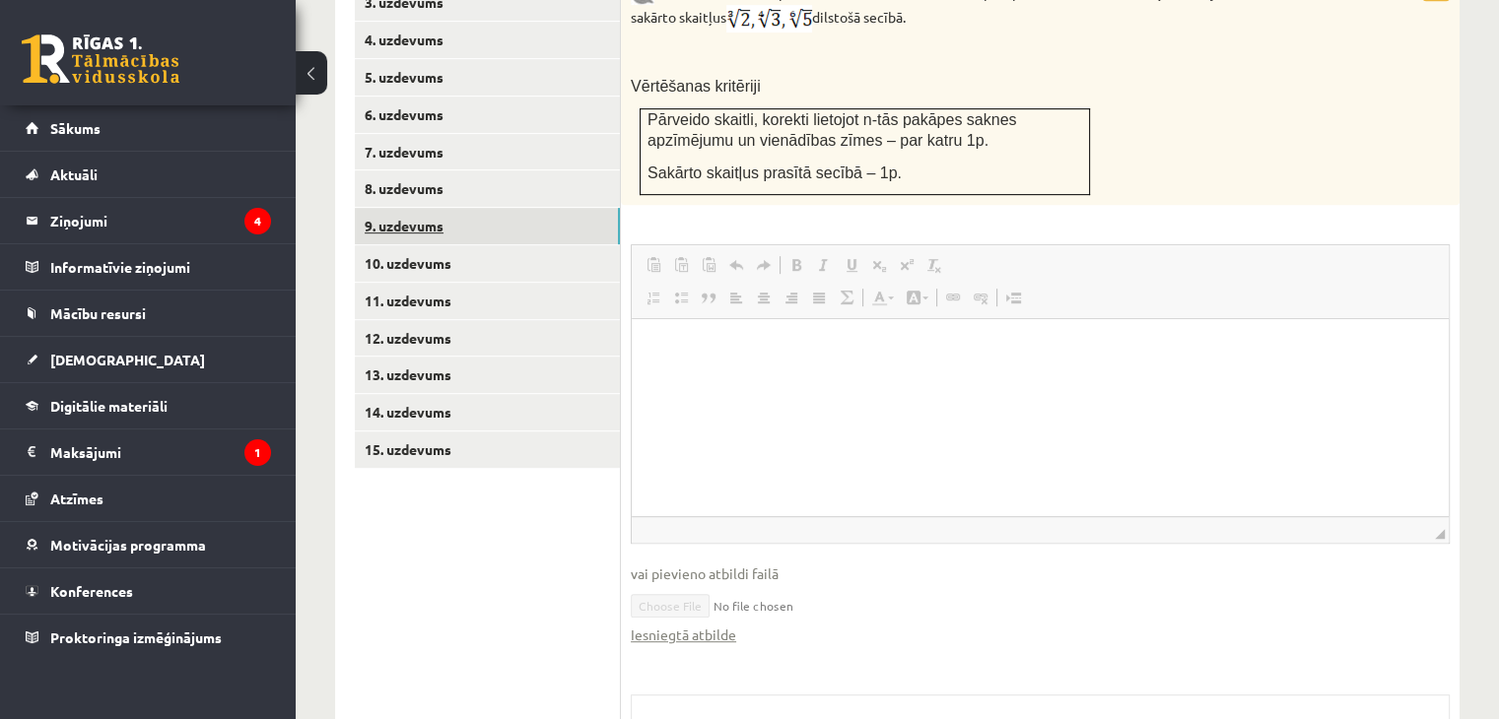
click at [436, 208] on link "9. uzdevums" at bounding box center [487, 226] width 265 height 36
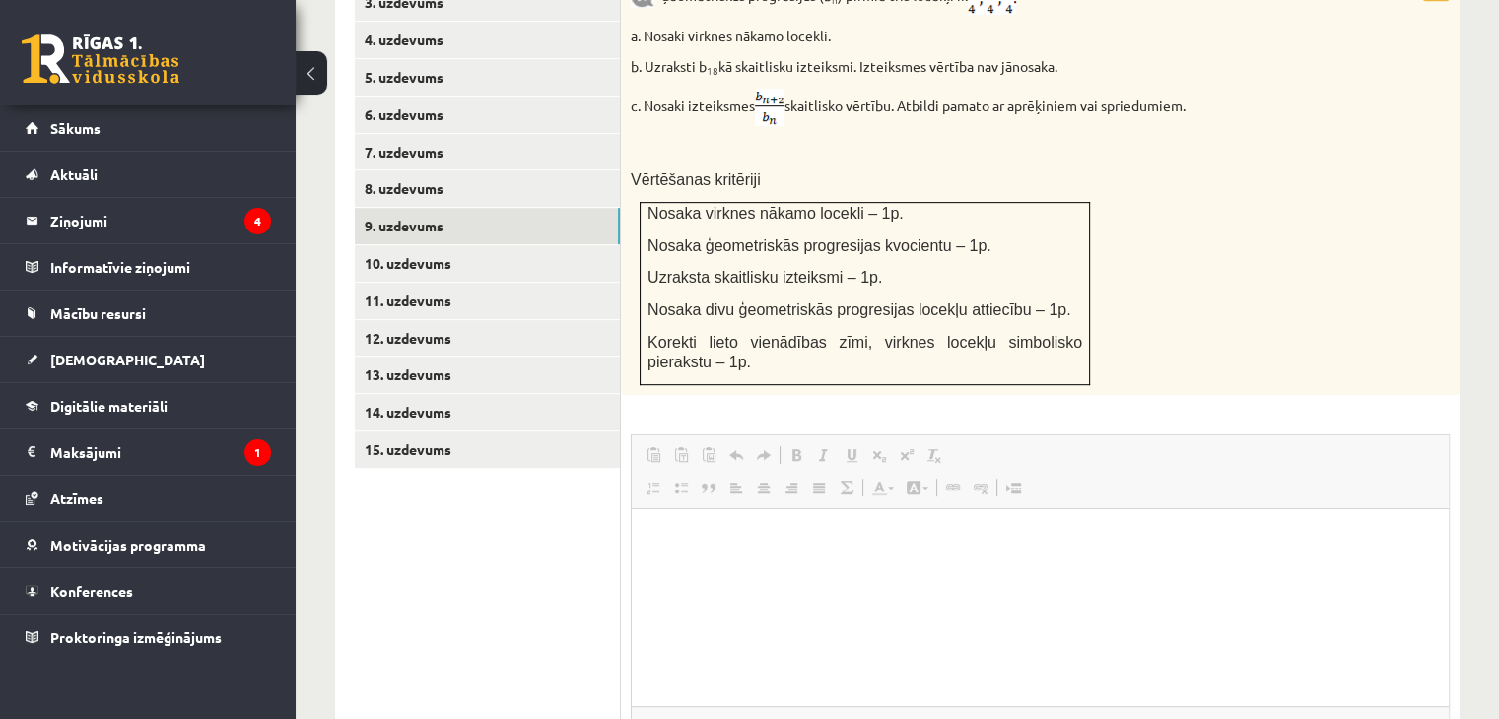
click at [515, 533] on ul "1. uzdevums 2. uzdevums 3. uzdevums 4. uzdevums 5. uzdevums 6. uzdevums 7. uzde…" at bounding box center [488, 490] width 266 height 1161
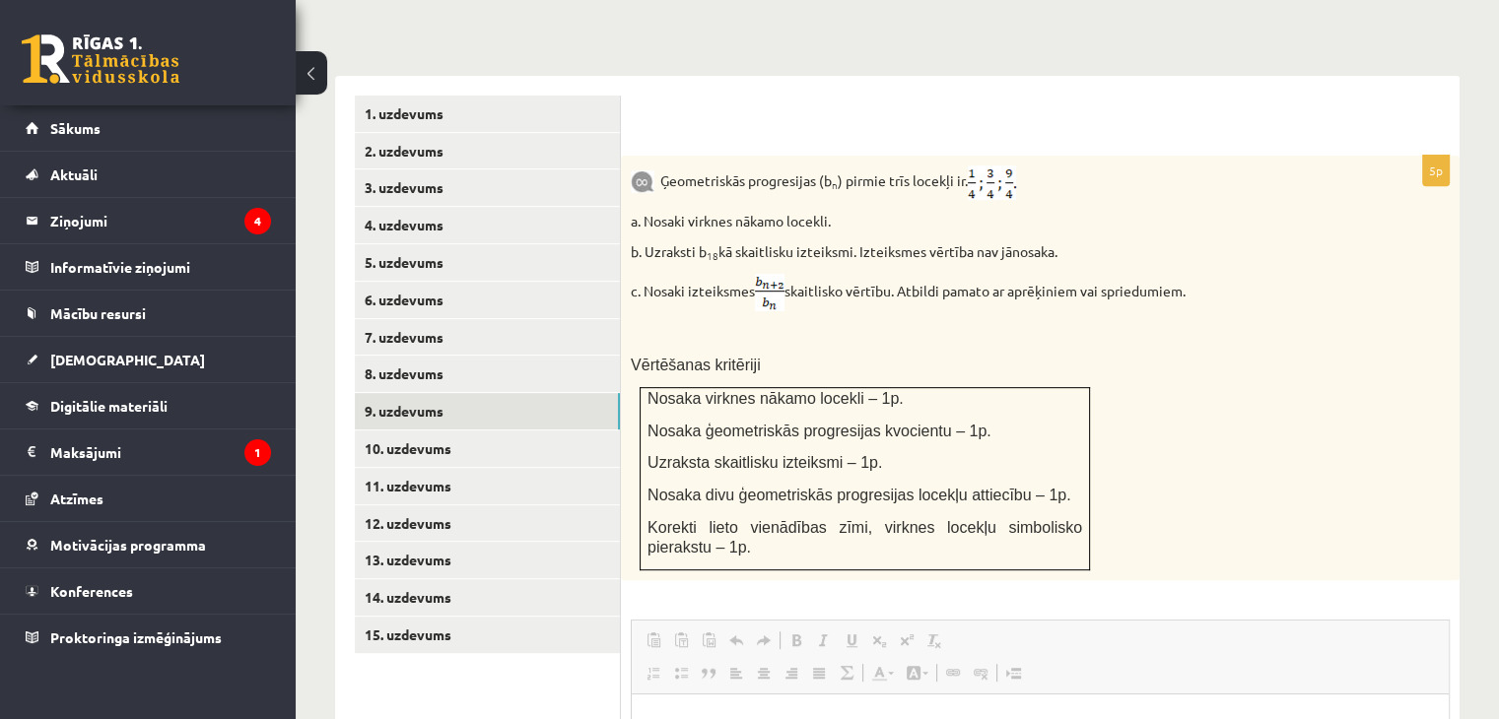
scroll to position [758, 0]
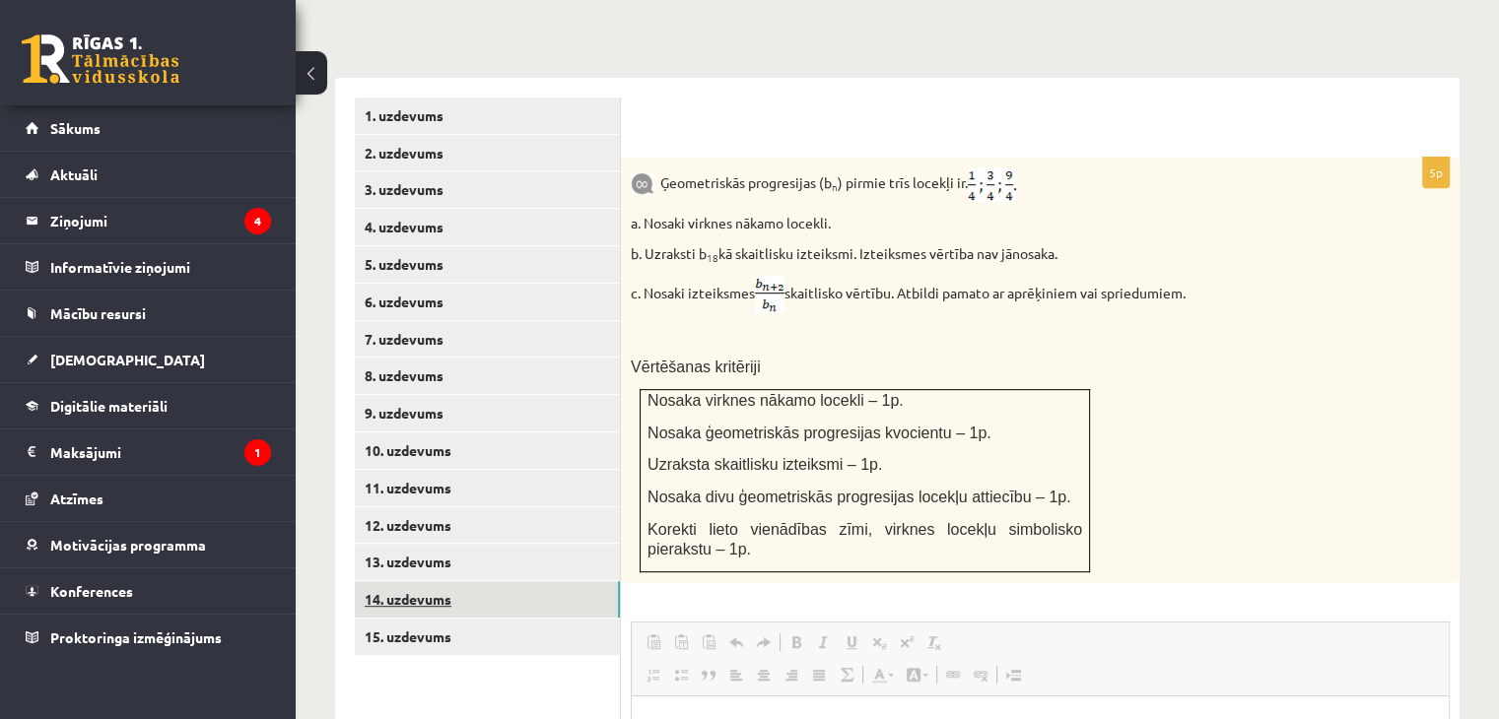
click at [424, 581] on link "14. uzdevums" at bounding box center [487, 599] width 265 height 36
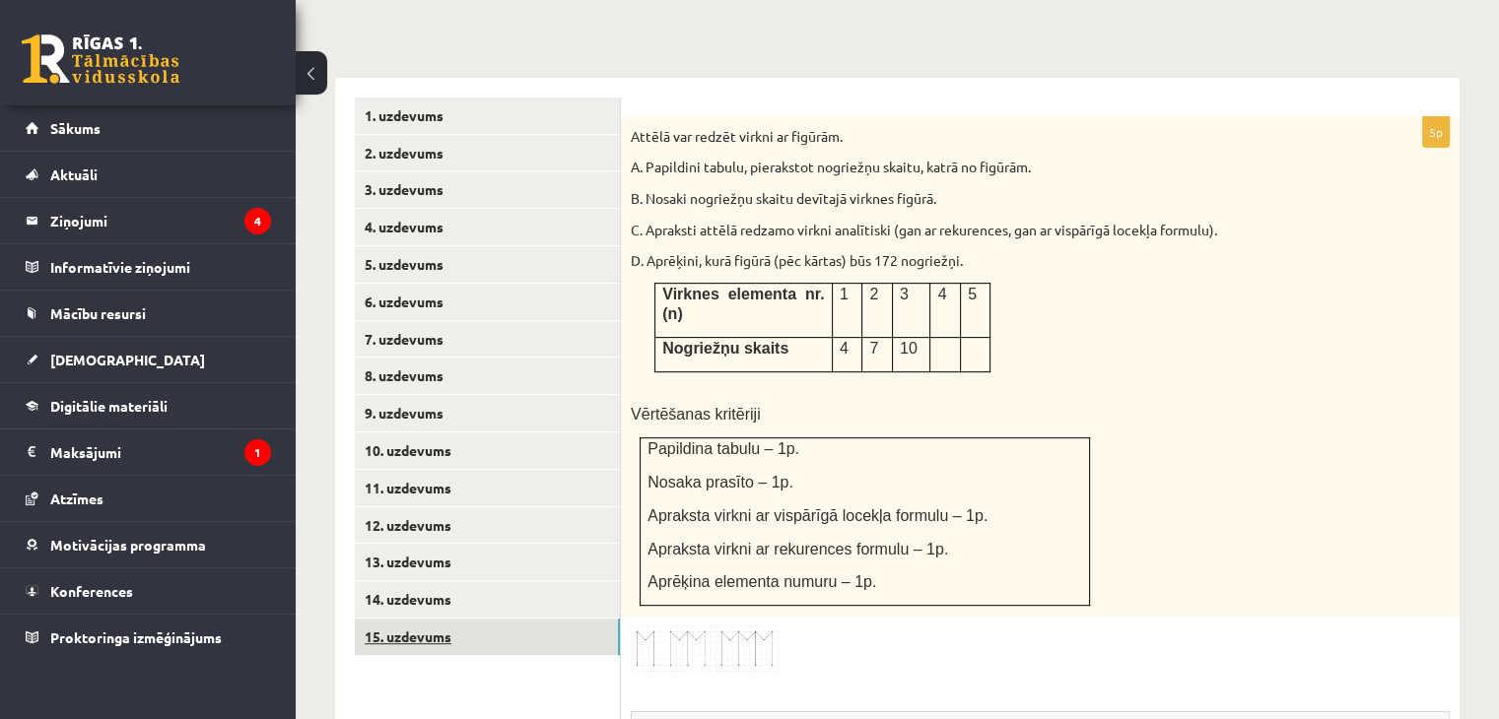
click at [428, 619] on link "15. uzdevums" at bounding box center [487, 637] width 265 height 36
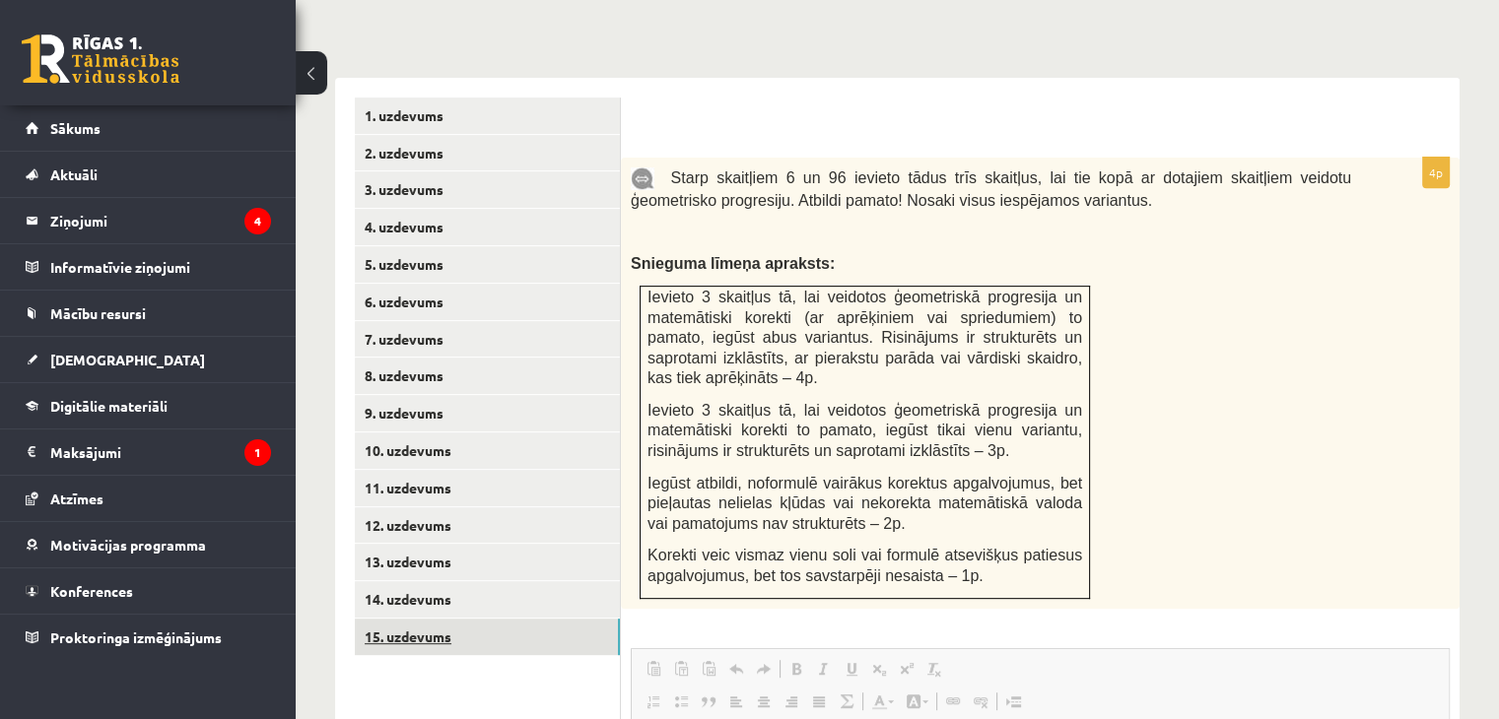
scroll to position [0, 0]
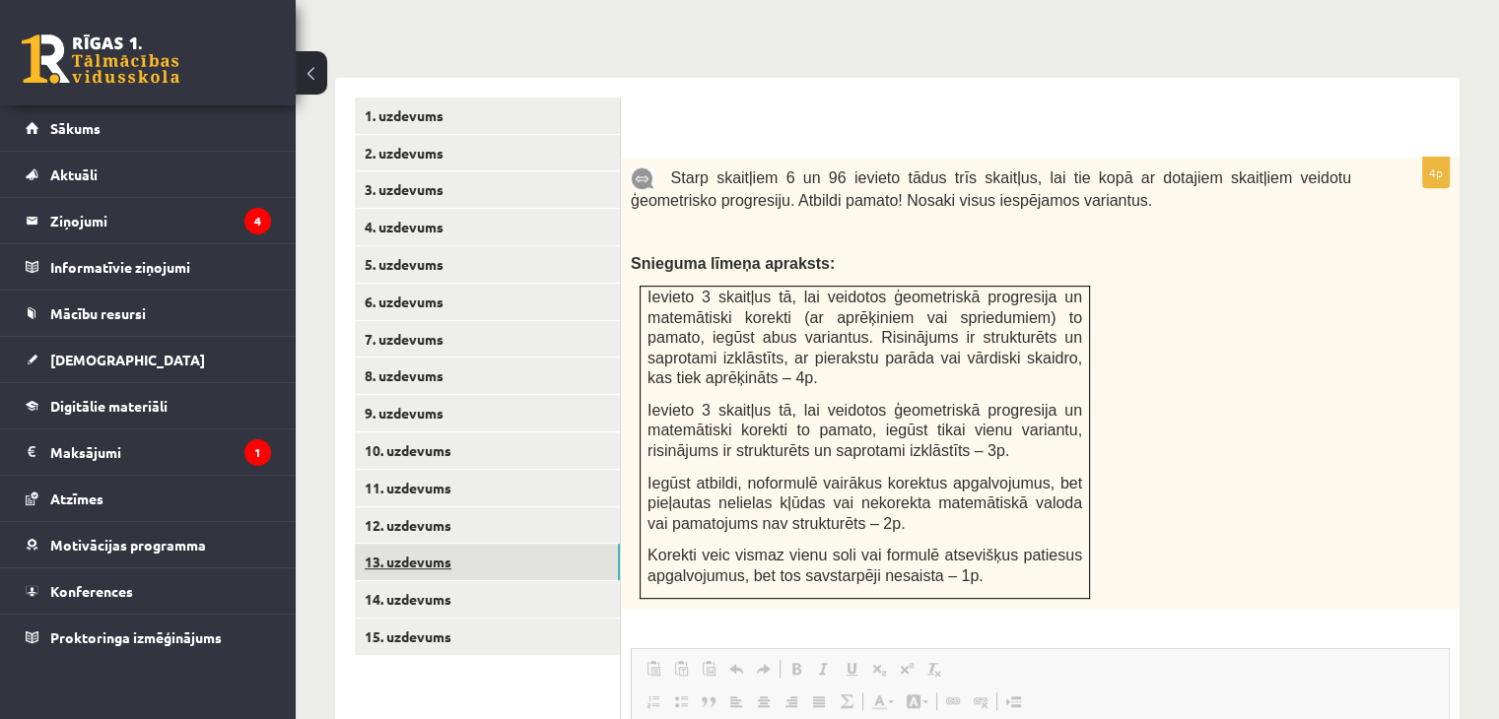
click at [428, 544] on link "13. uzdevums" at bounding box center [487, 562] width 265 height 36
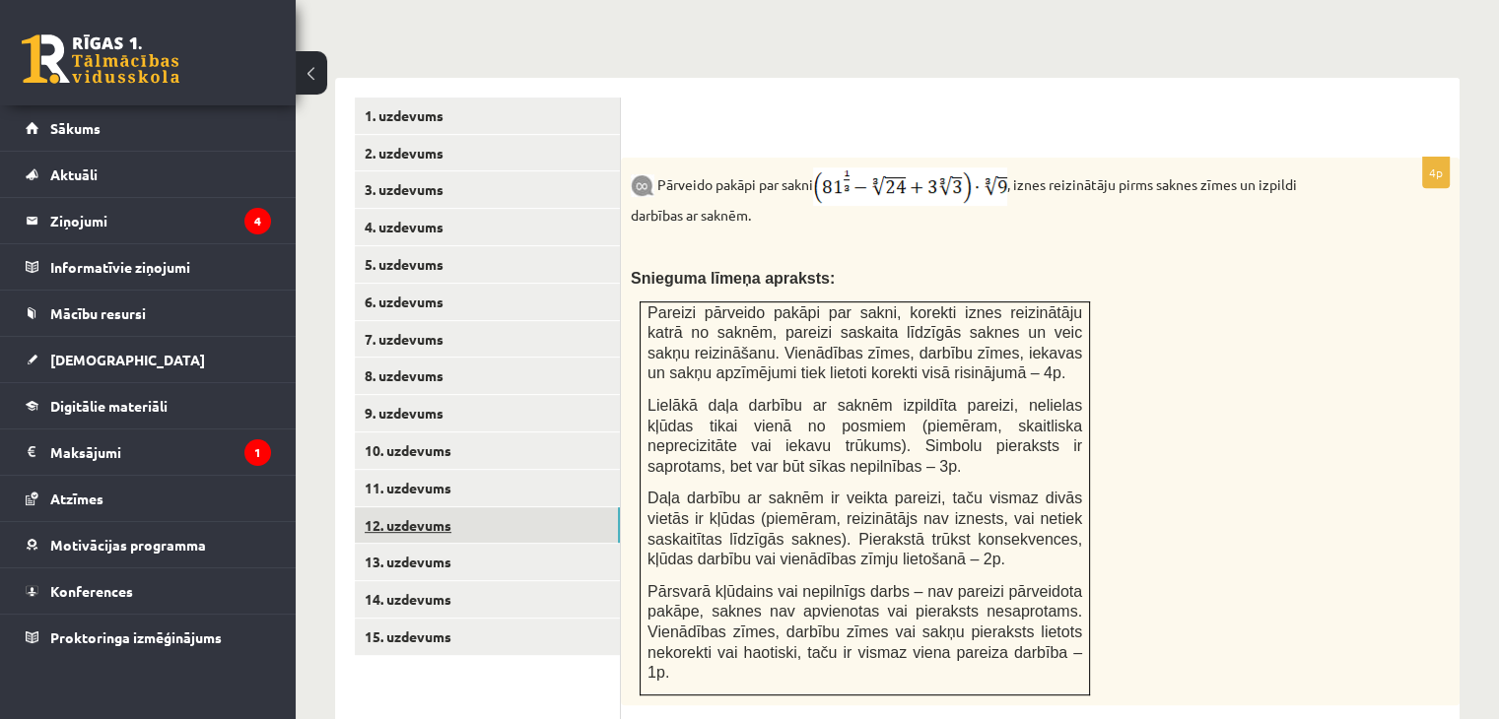
click at [428, 508] on link "12. uzdevums" at bounding box center [487, 526] width 265 height 36
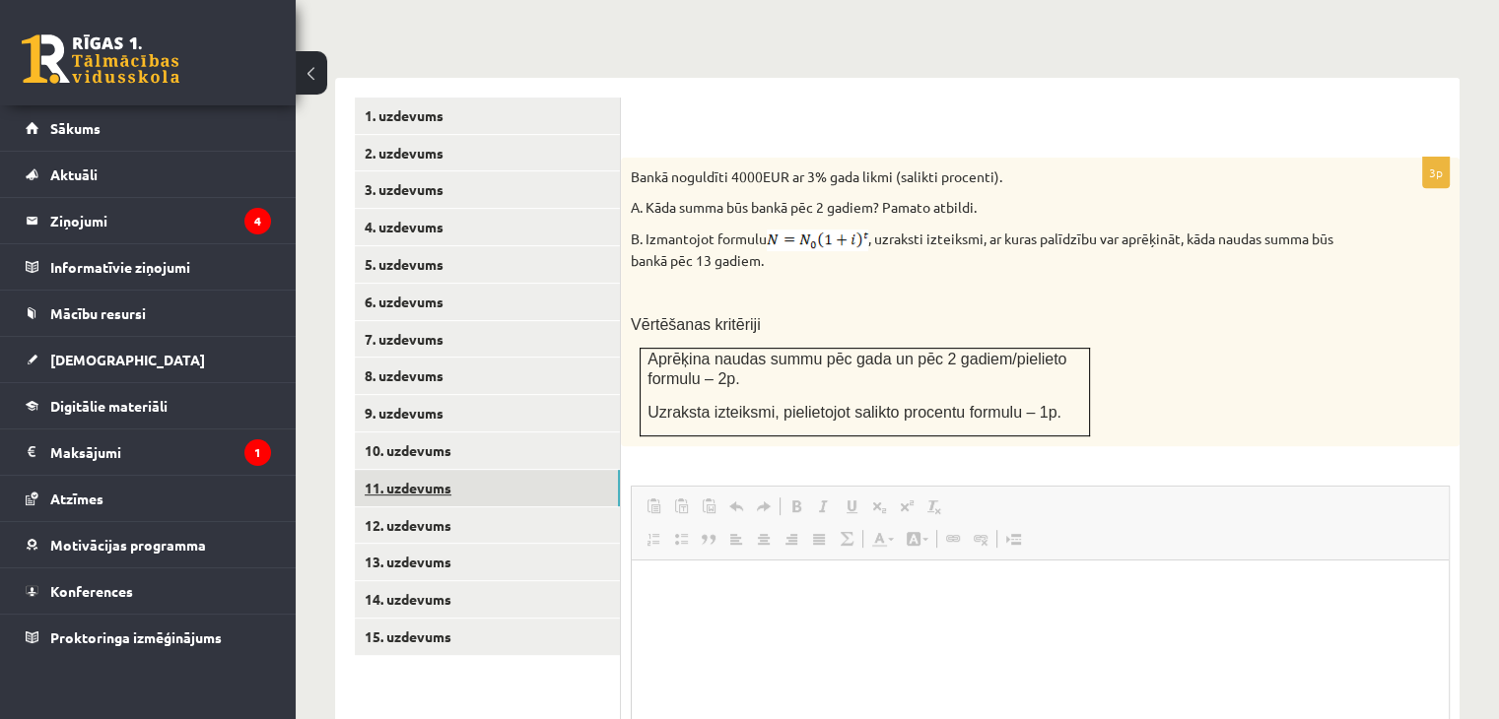
click at [433, 470] on link "11. uzdevums" at bounding box center [487, 488] width 265 height 36
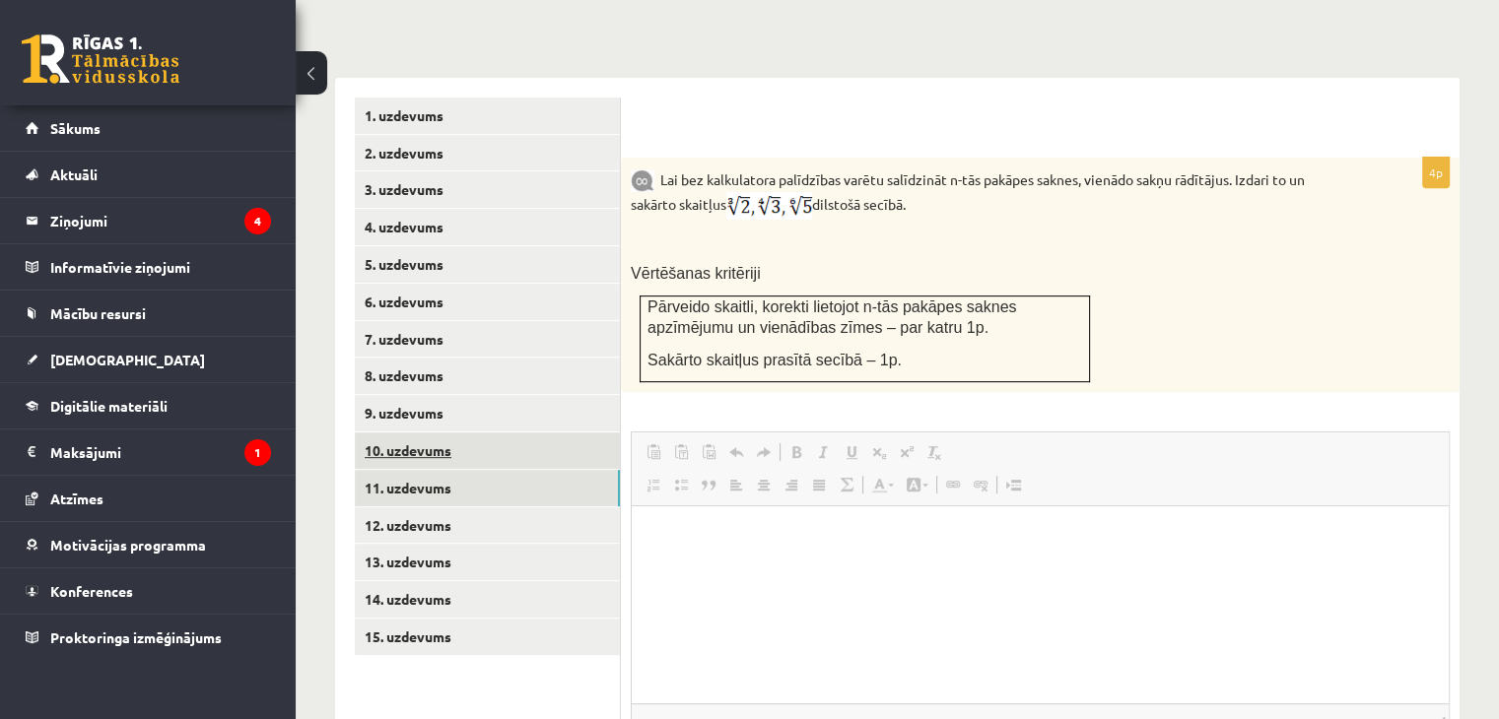
click at [433, 433] on link "10. uzdevums" at bounding box center [487, 451] width 265 height 36
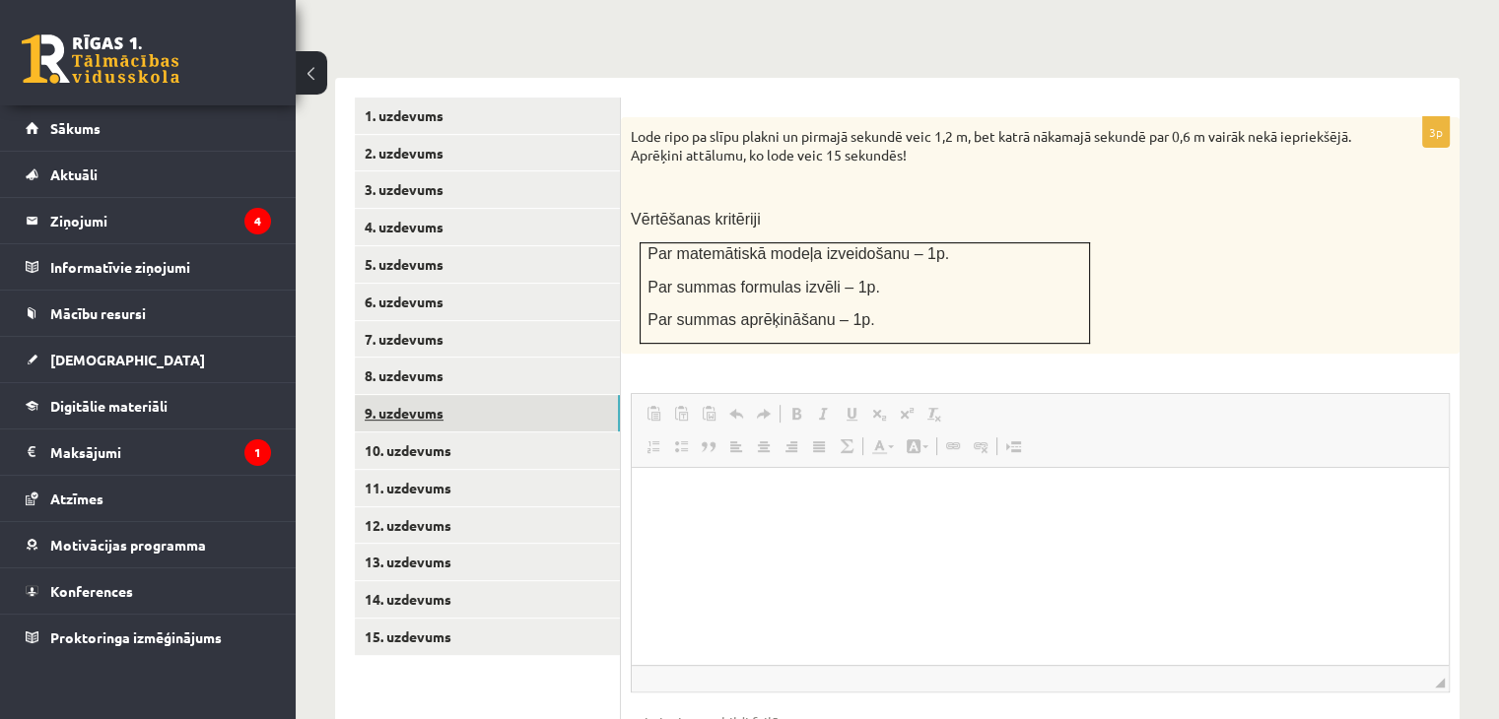
click at [434, 395] on link "9. uzdevums" at bounding box center [487, 413] width 265 height 36
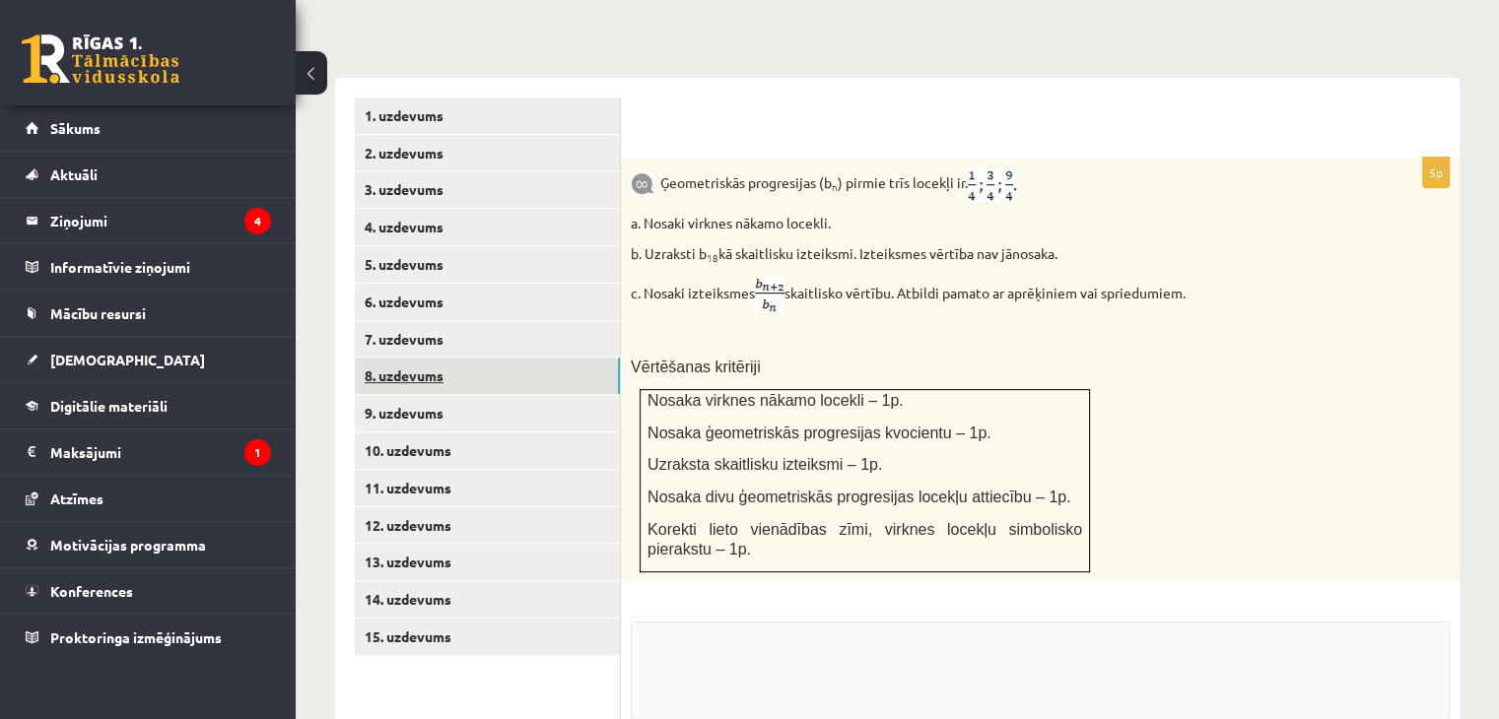
click at [437, 358] on link "8. uzdevums" at bounding box center [487, 376] width 265 height 36
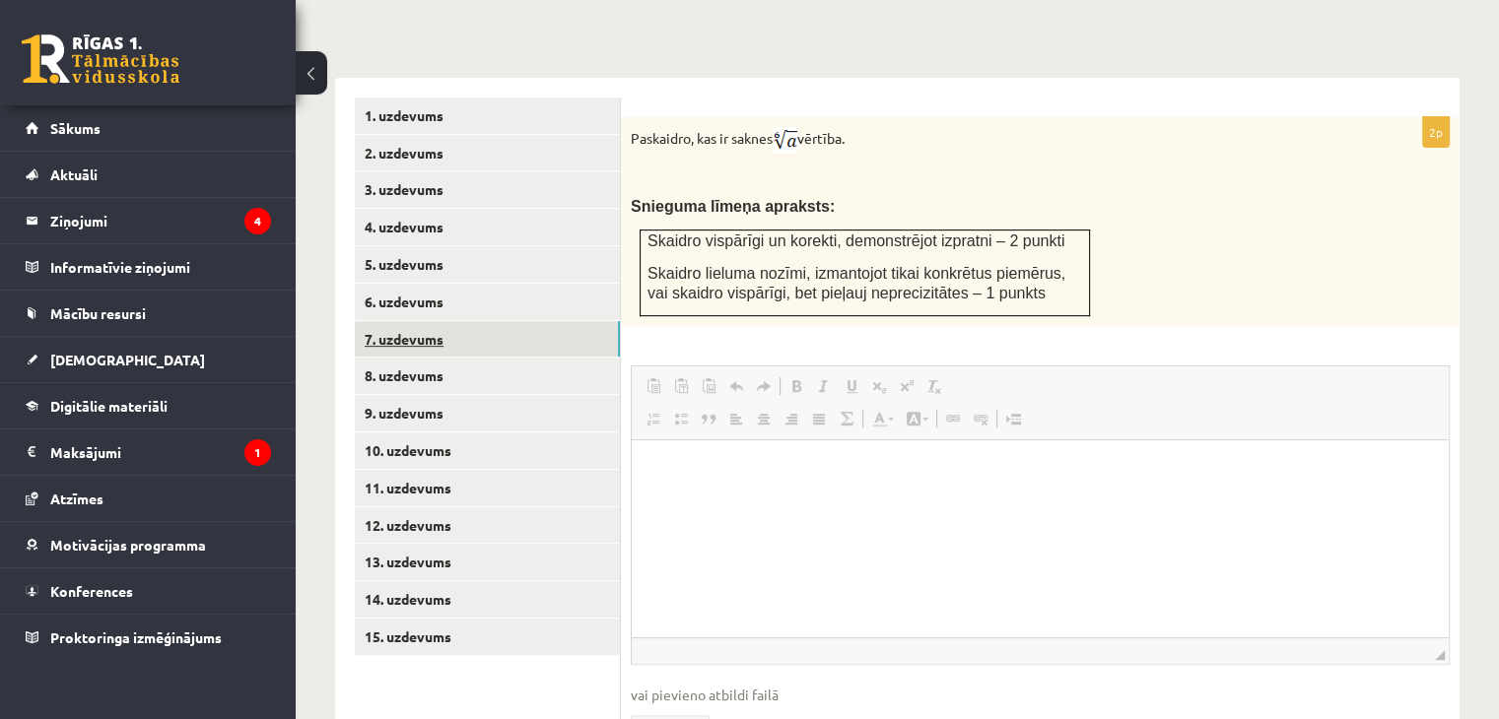
click at [438, 321] on link "7. uzdevums" at bounding box center [487, 339] width 265 height 36
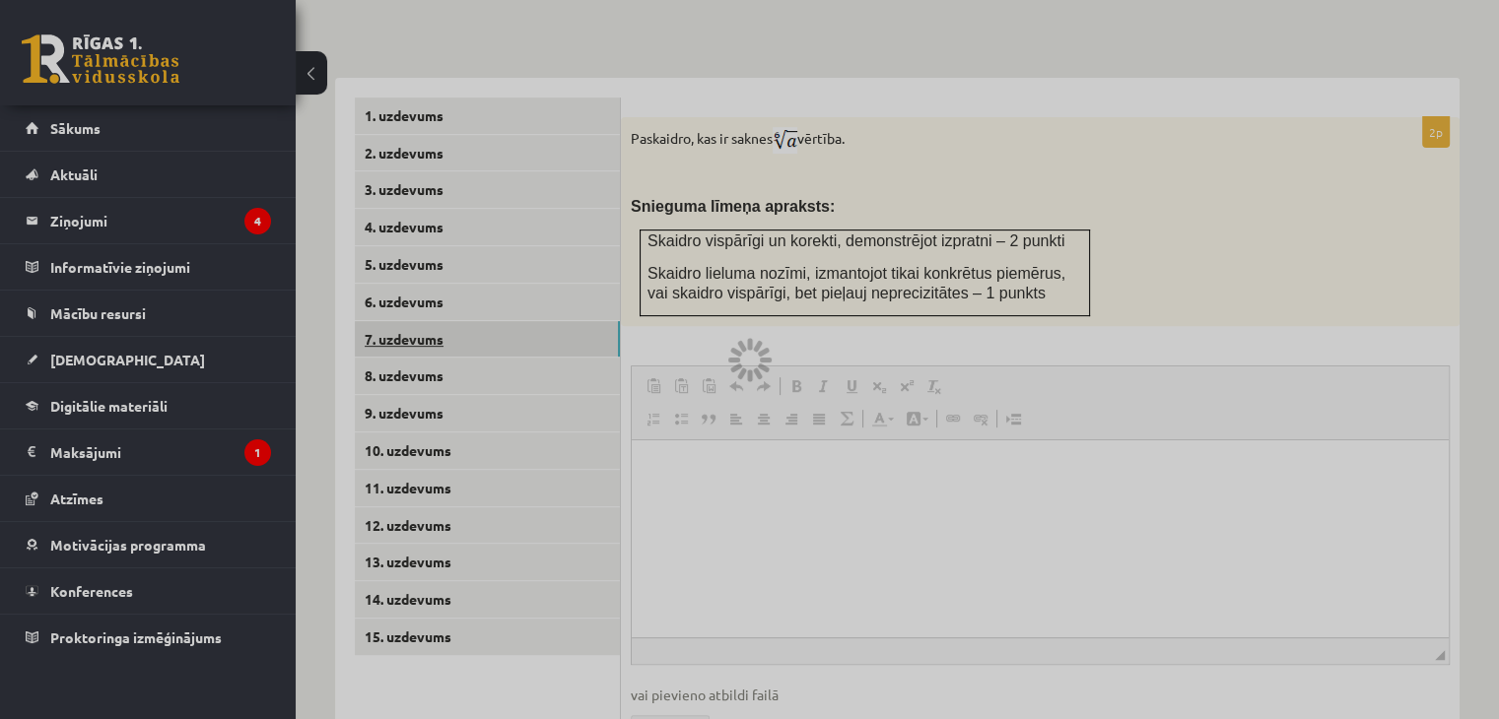
scroll to position [713, 0]
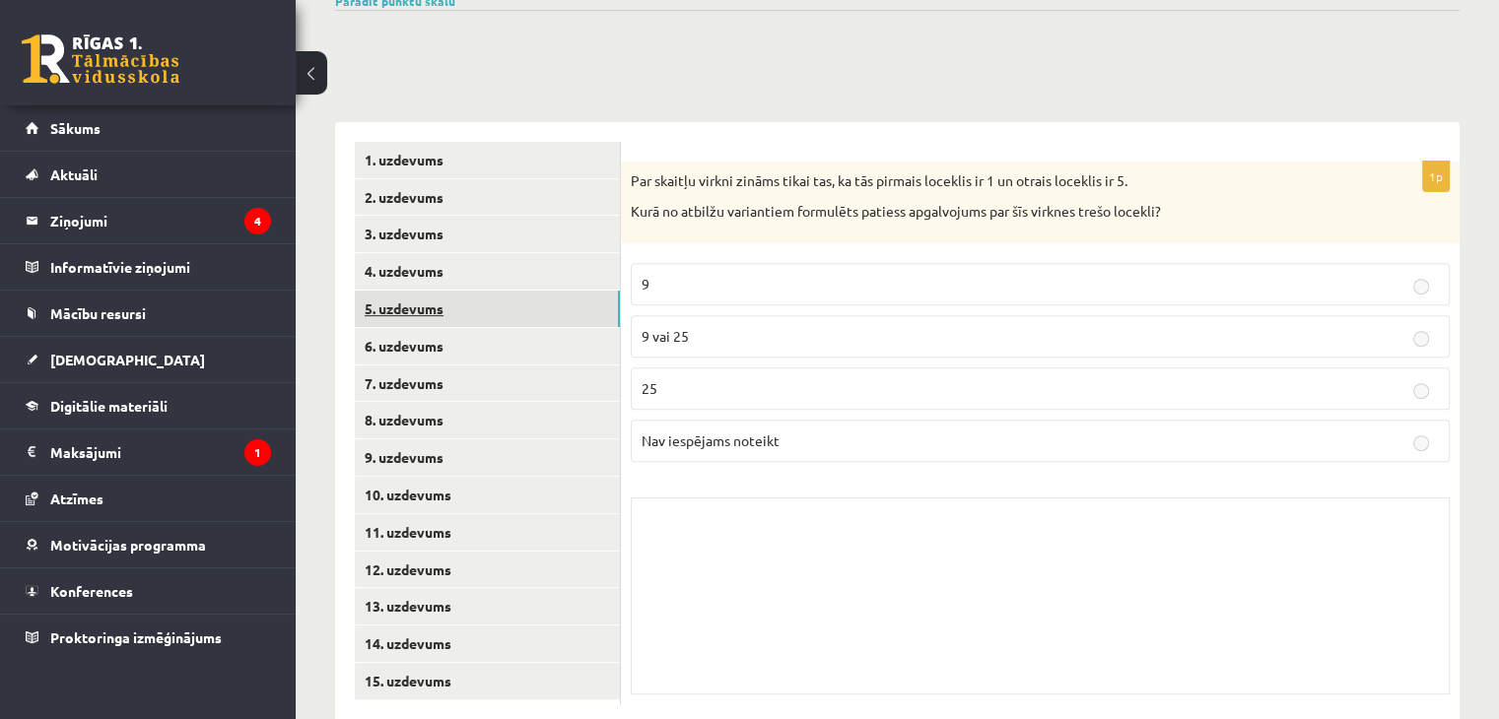
click at [441, 291] on link "5. uzdevums" at bounding box center [487, 309] width 265 height 36
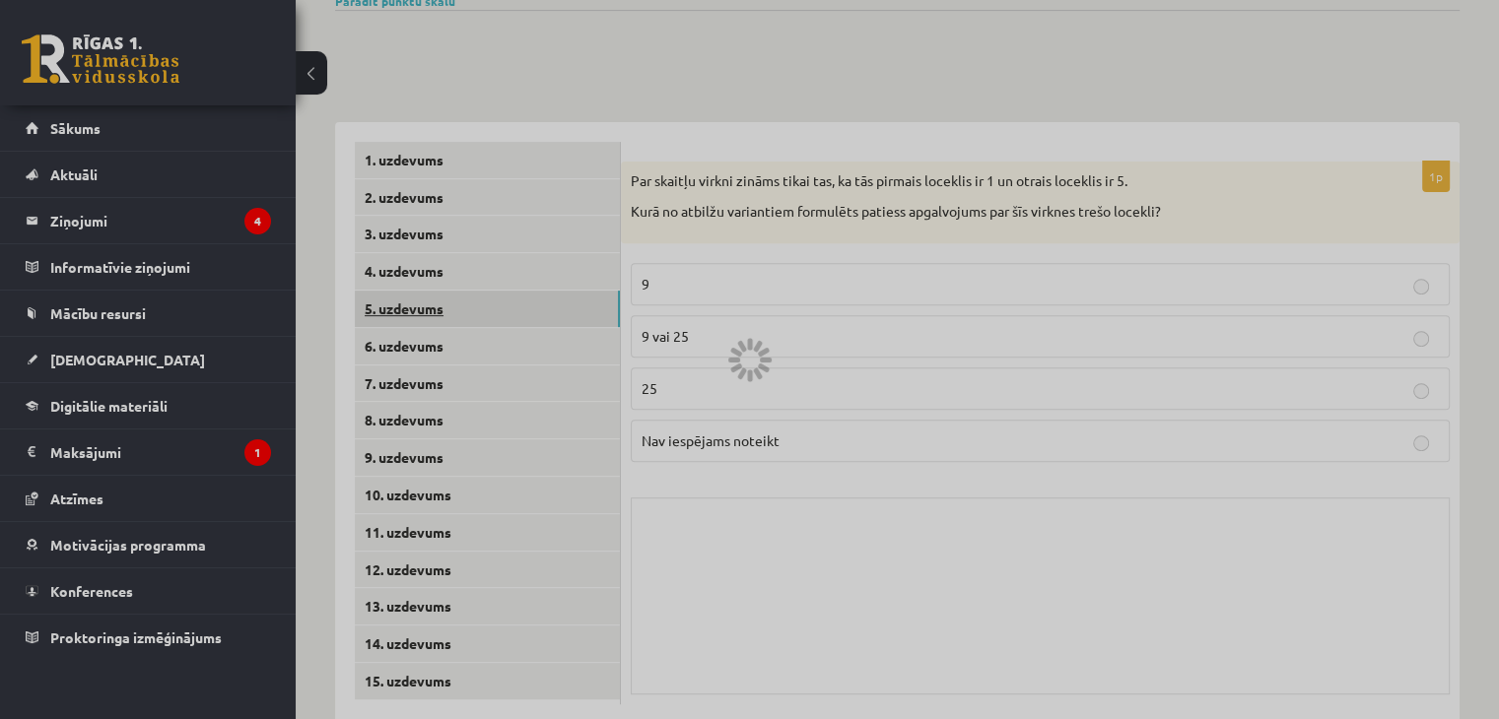
scroll to position [711, 0]
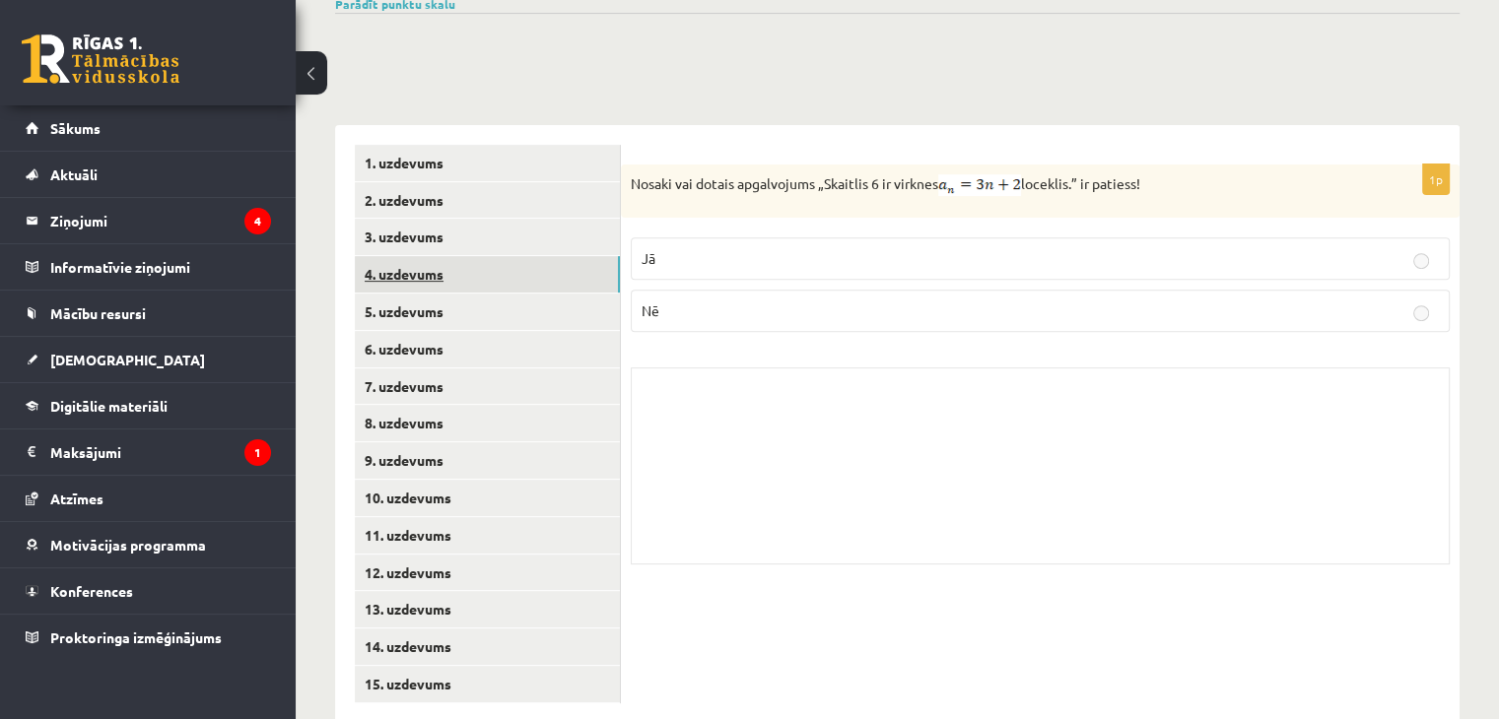
click at [441, 256] on link "4. uzdevums" at bounding box center [487, 274] width 265 height 36
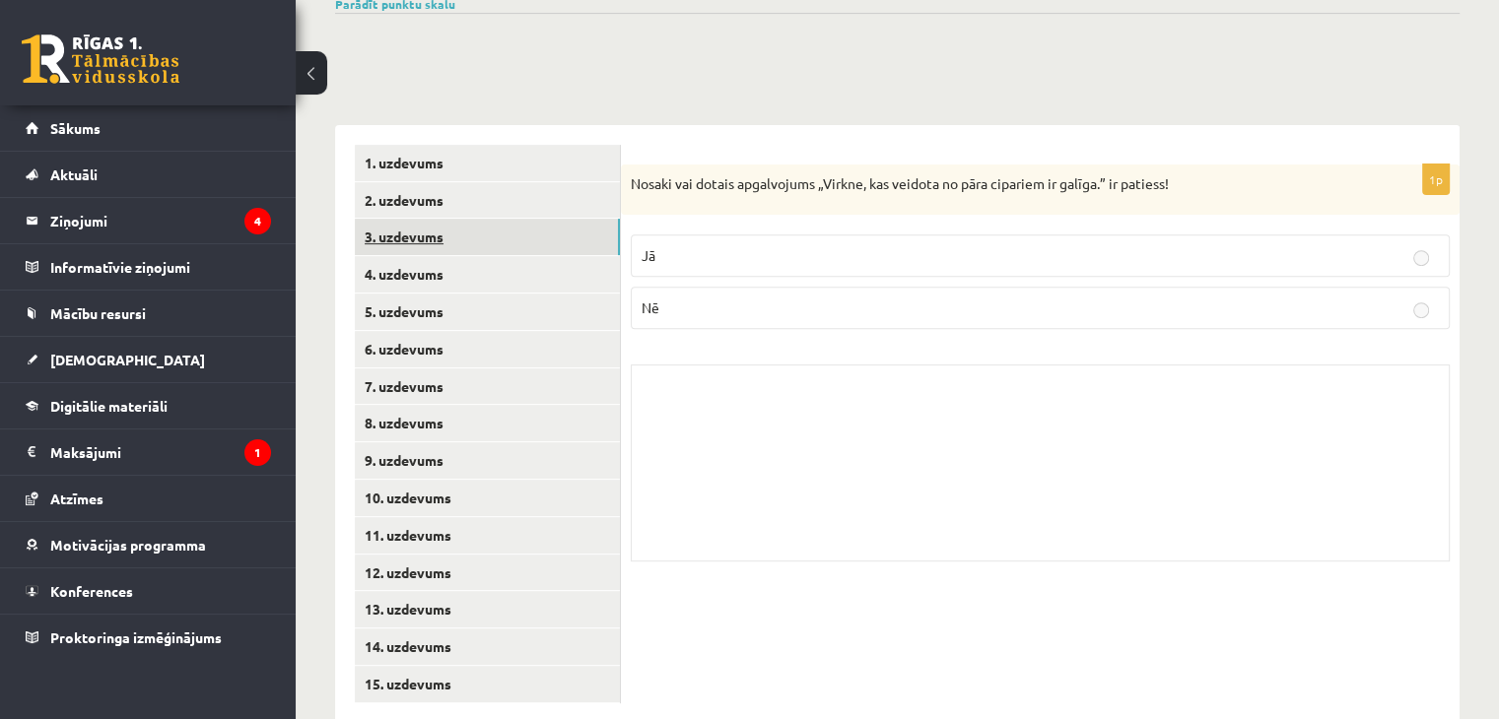
click at [440, 219] on link "3. uzdevums" at bounding box center [487, 237] width 265 height 36
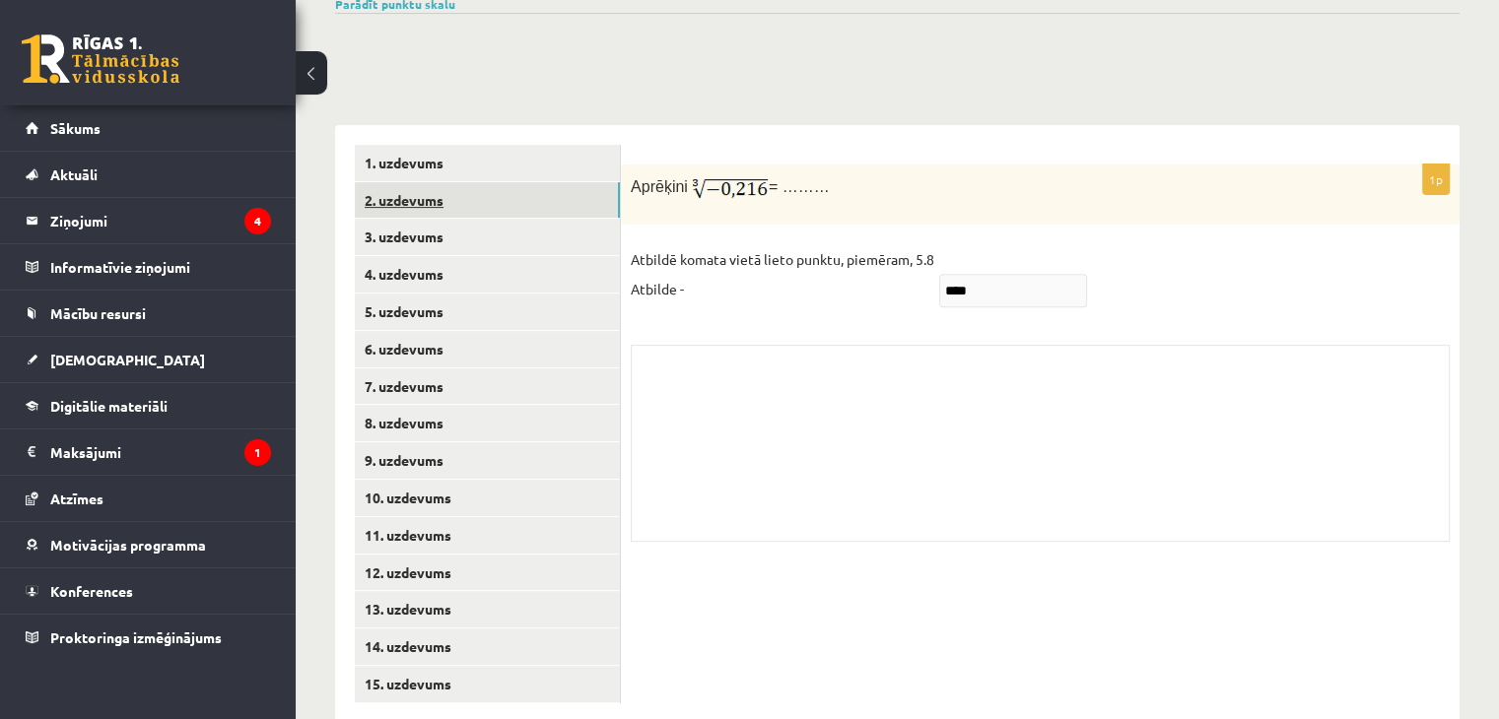
click at [442, 182] on link "2. uzdevums" at bounding box center [487, 200] width 265 height 36
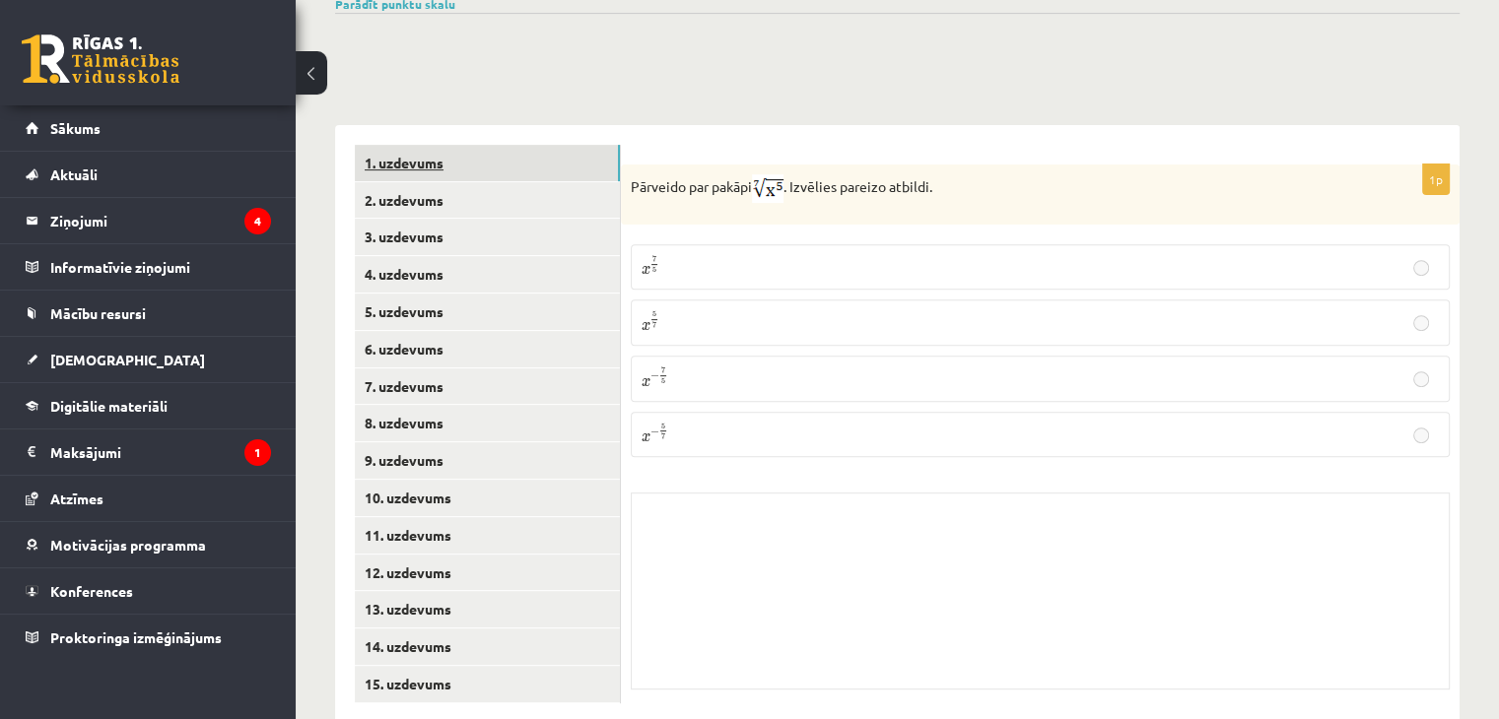
click at [434, 145] on link "1. uzdevums" at bounding box center [487, 163] width 265 height 36
click at [445, 57] on div "Matemātika JK 12.b1 klase 1. ieskaite , Arina Guseva (12.b1 JK klase) Pārbaudes…" at bounding box center [897, 63] width 1203 height 1397
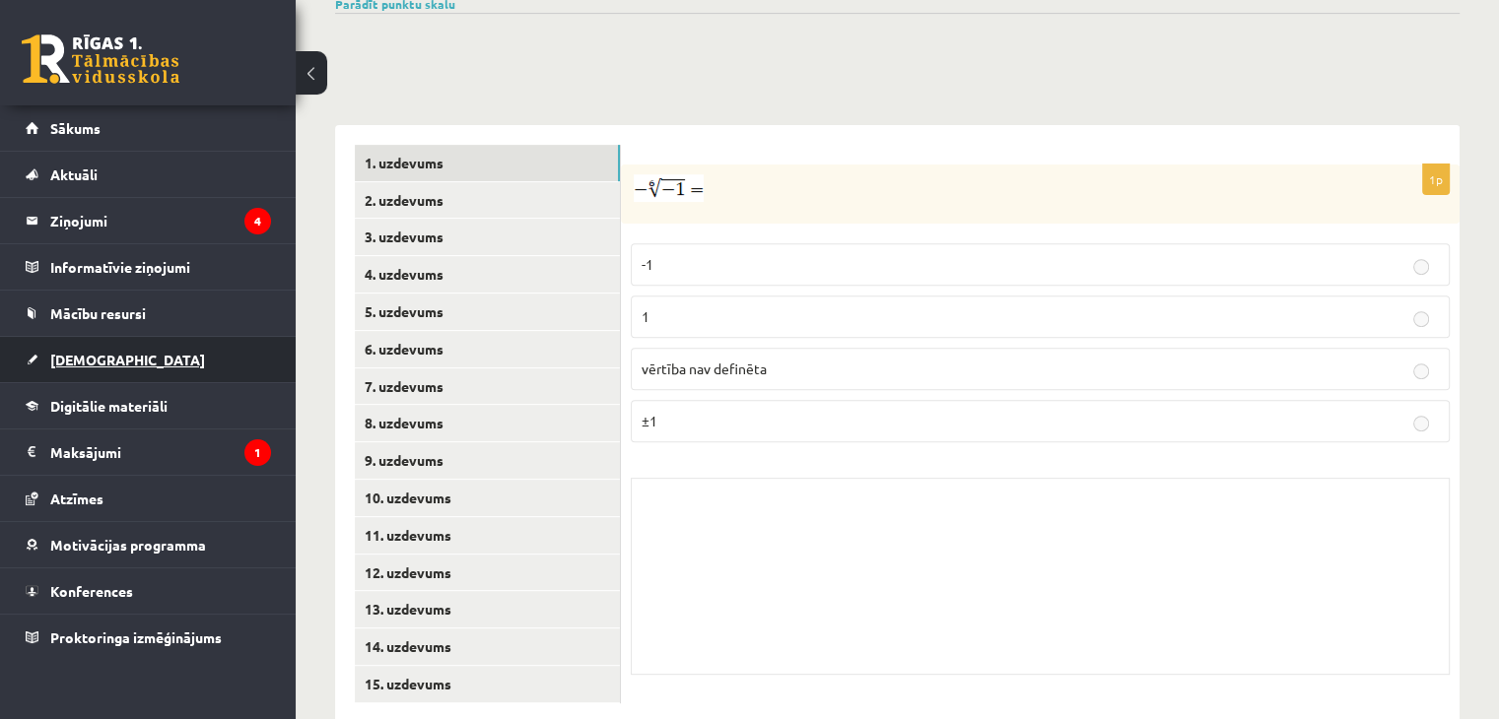
click at [71, 346] on link "[DEMOGRAPHIC_DATA]" at bounding box center [148, 359] width 245 height 45
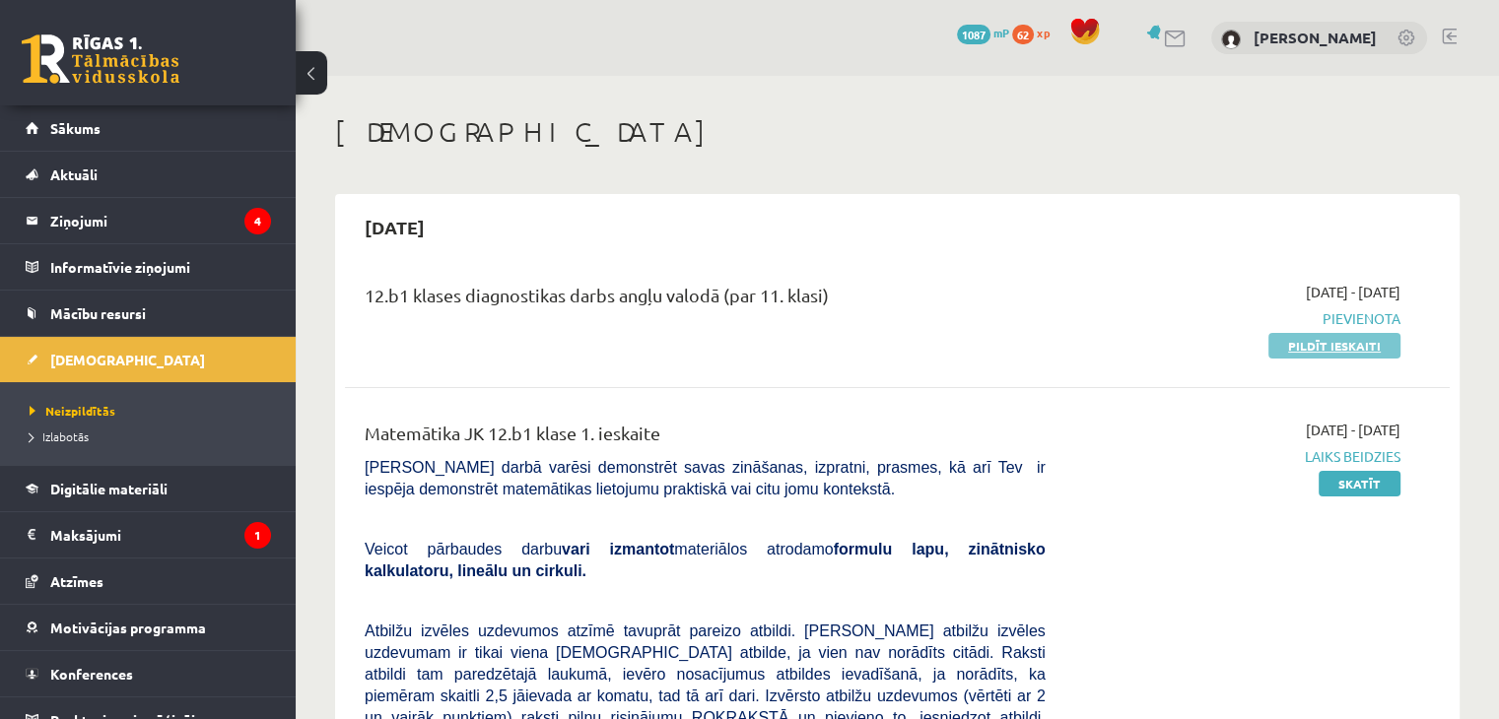
click at [1313, 352] on link "Pildīt ieskaiti" at bounding box center [1334, 346] width 132 height 26
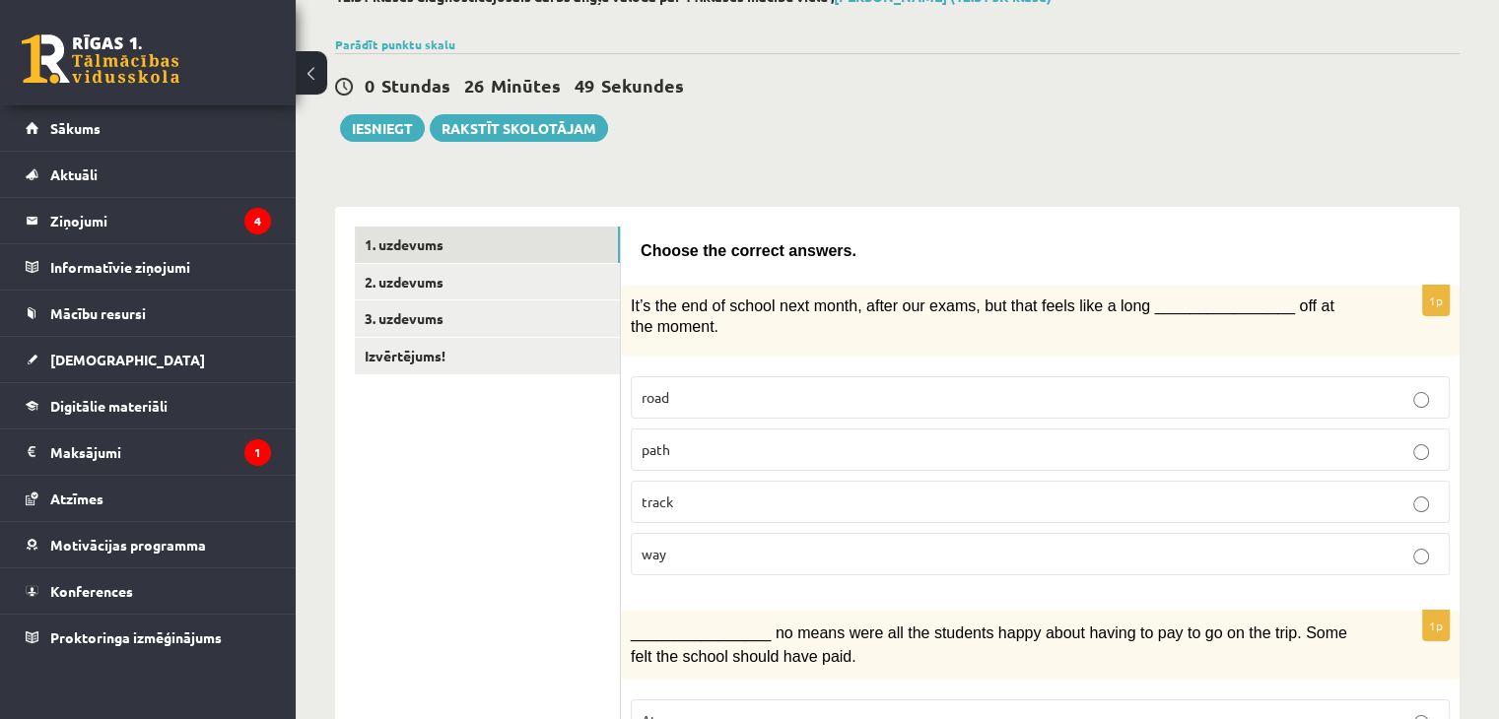
scroll to position [188, 0]
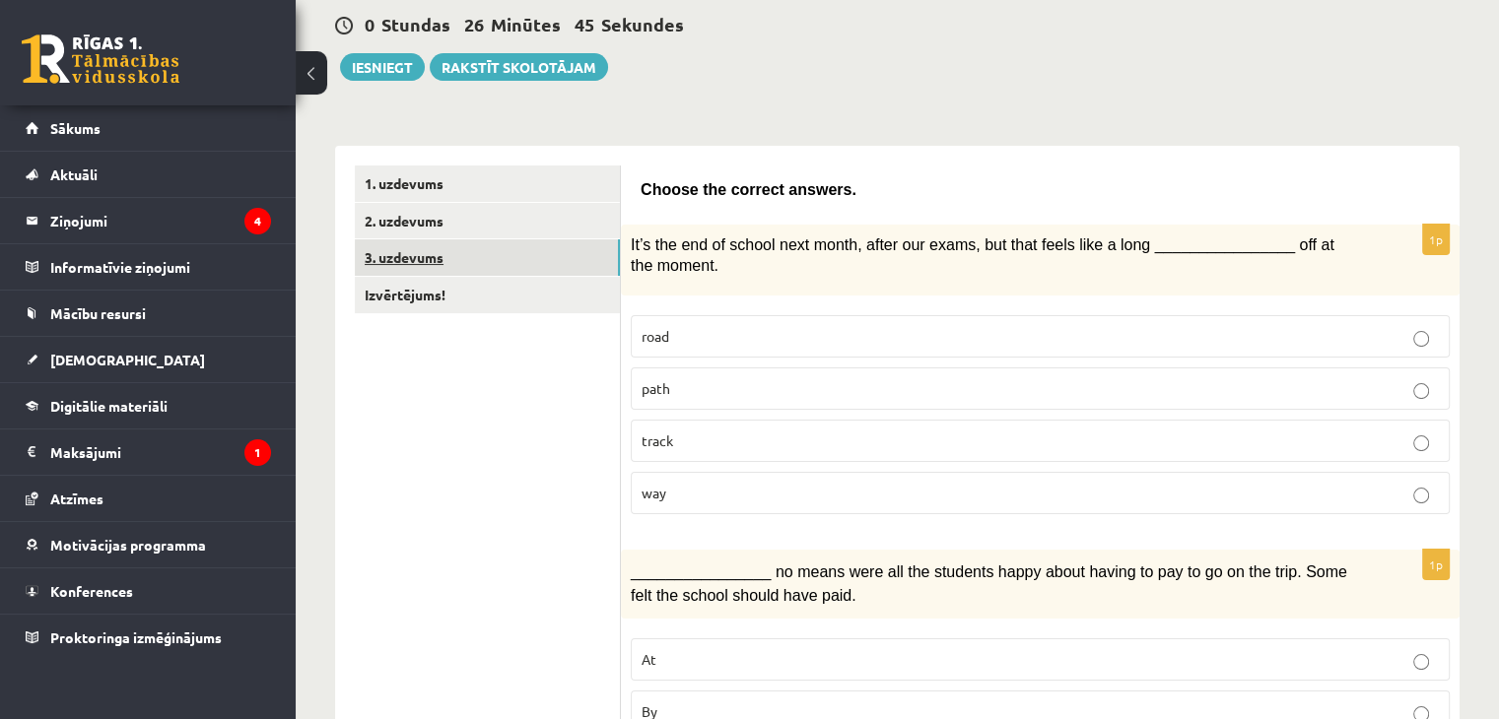
click at [499, 265] on link "3. uzdevums" at bounding box center [487, 257] width 265 height 36
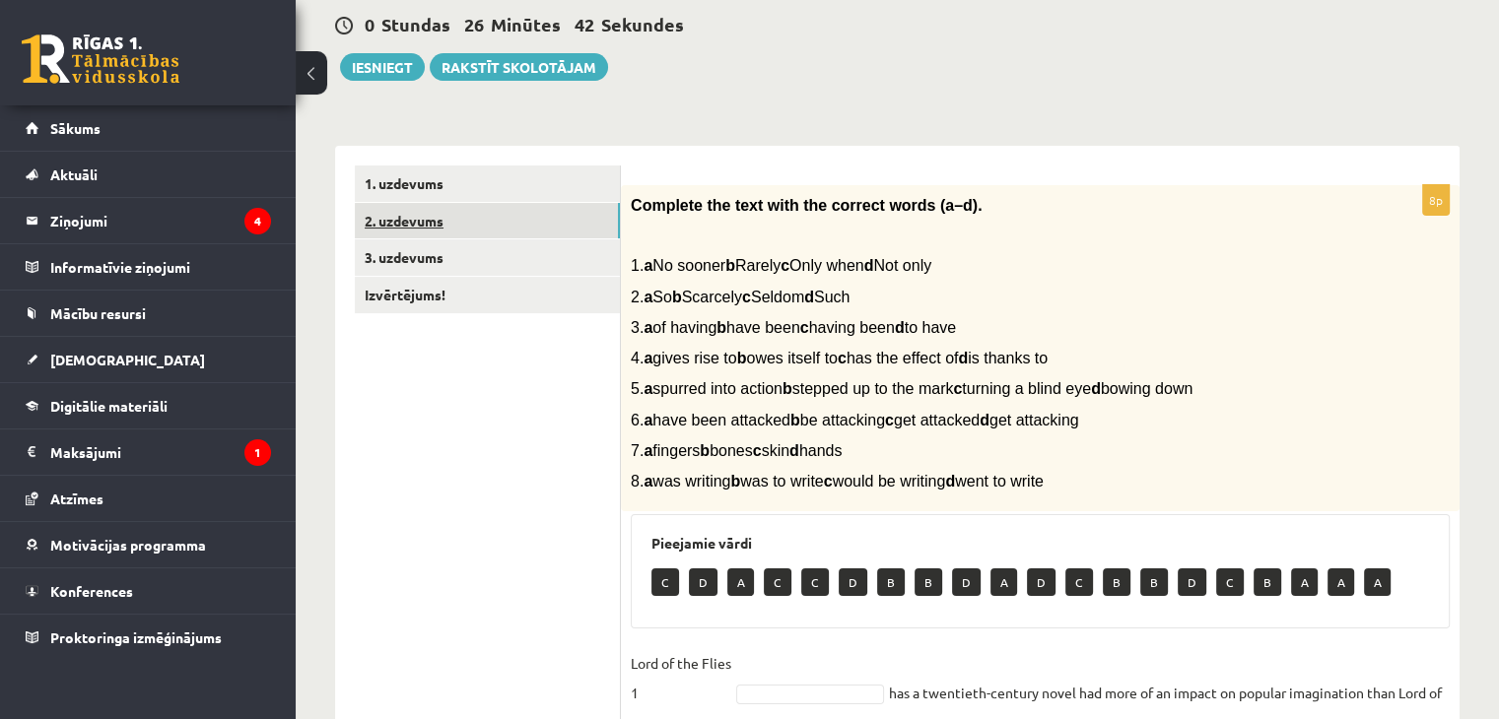
click at [471, 232] on link "2. uzdevums" at bounding box center [487, 221] width 265 height 36
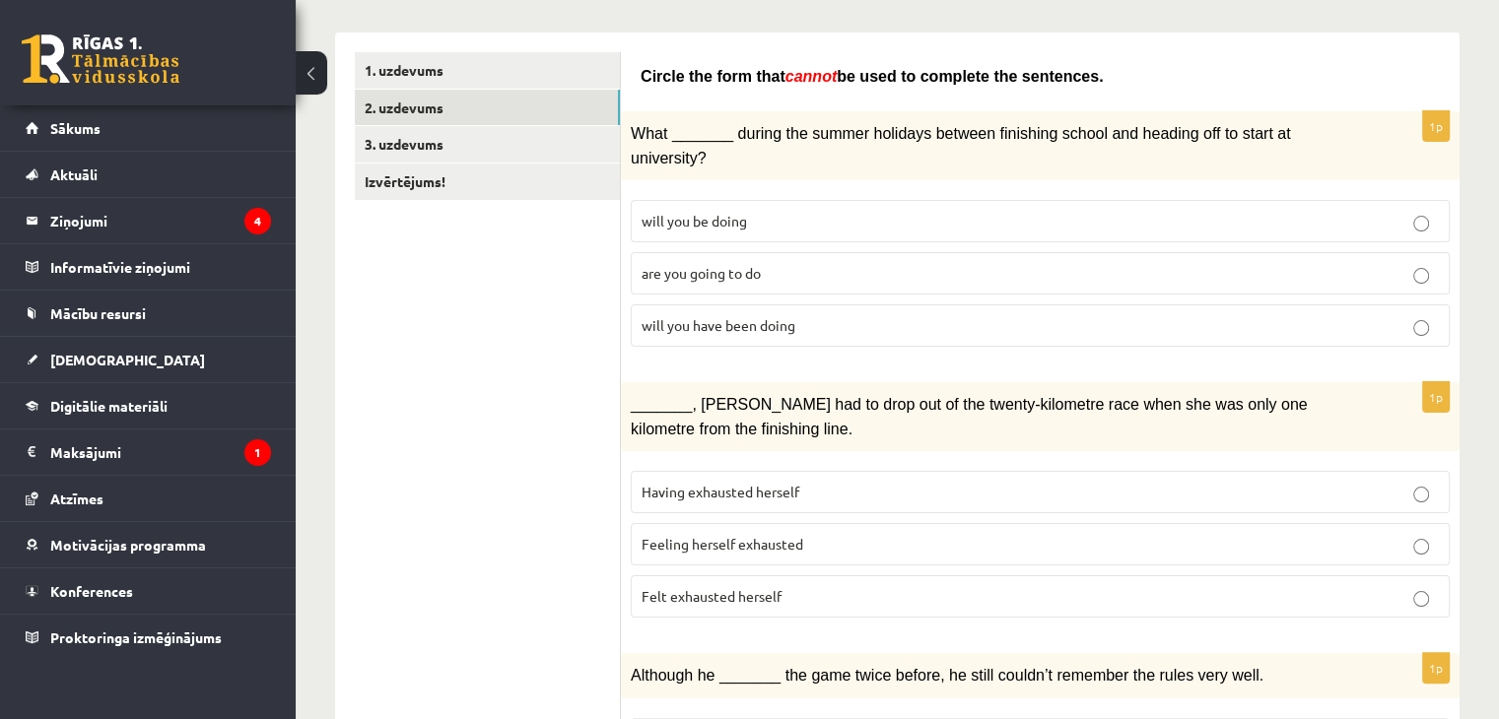
scroll to position [315, 0]
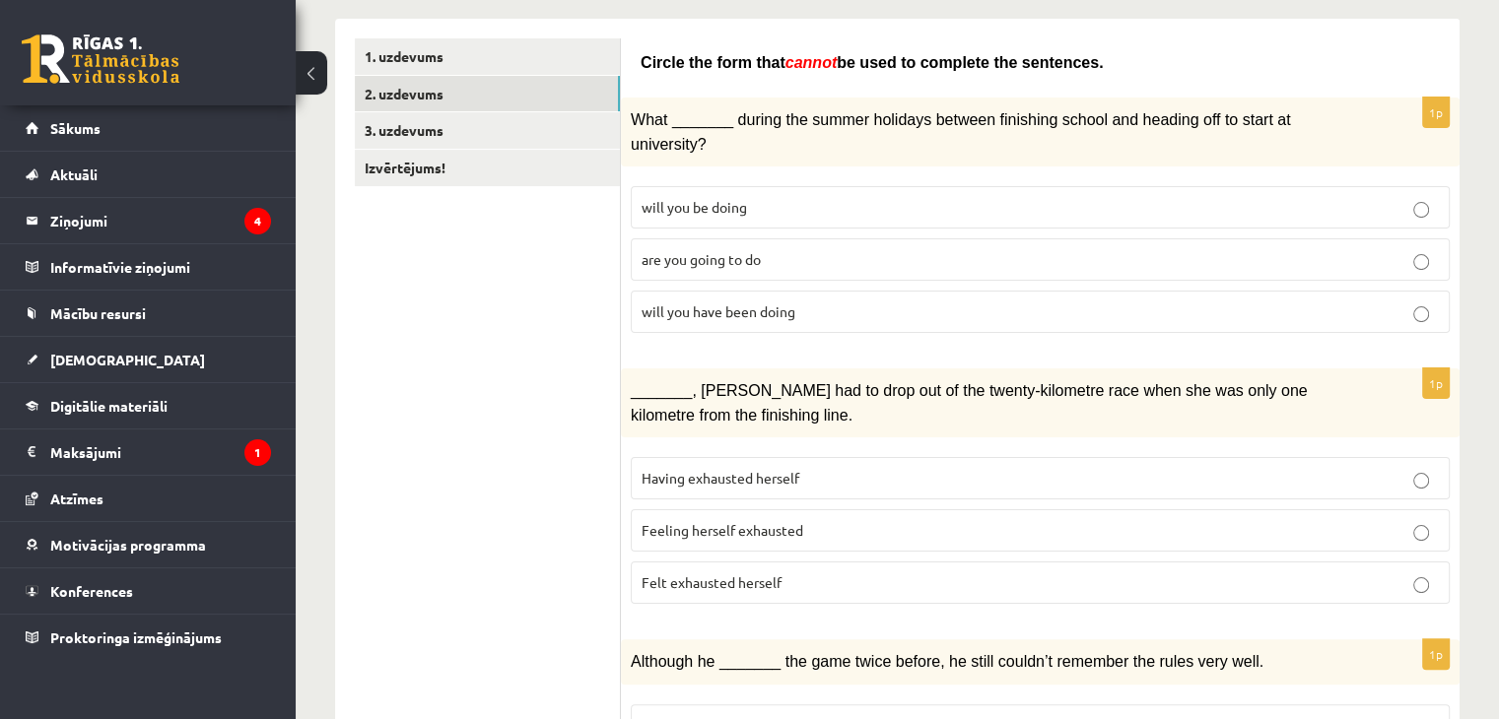
click at [789, 573] on p "Felt exhausted herself" at bounding box center [1040, 583] width 797 height 21
click at [828, 302] on p "will you have been doing" at bounding box center [1040, 312] width 797 height 21
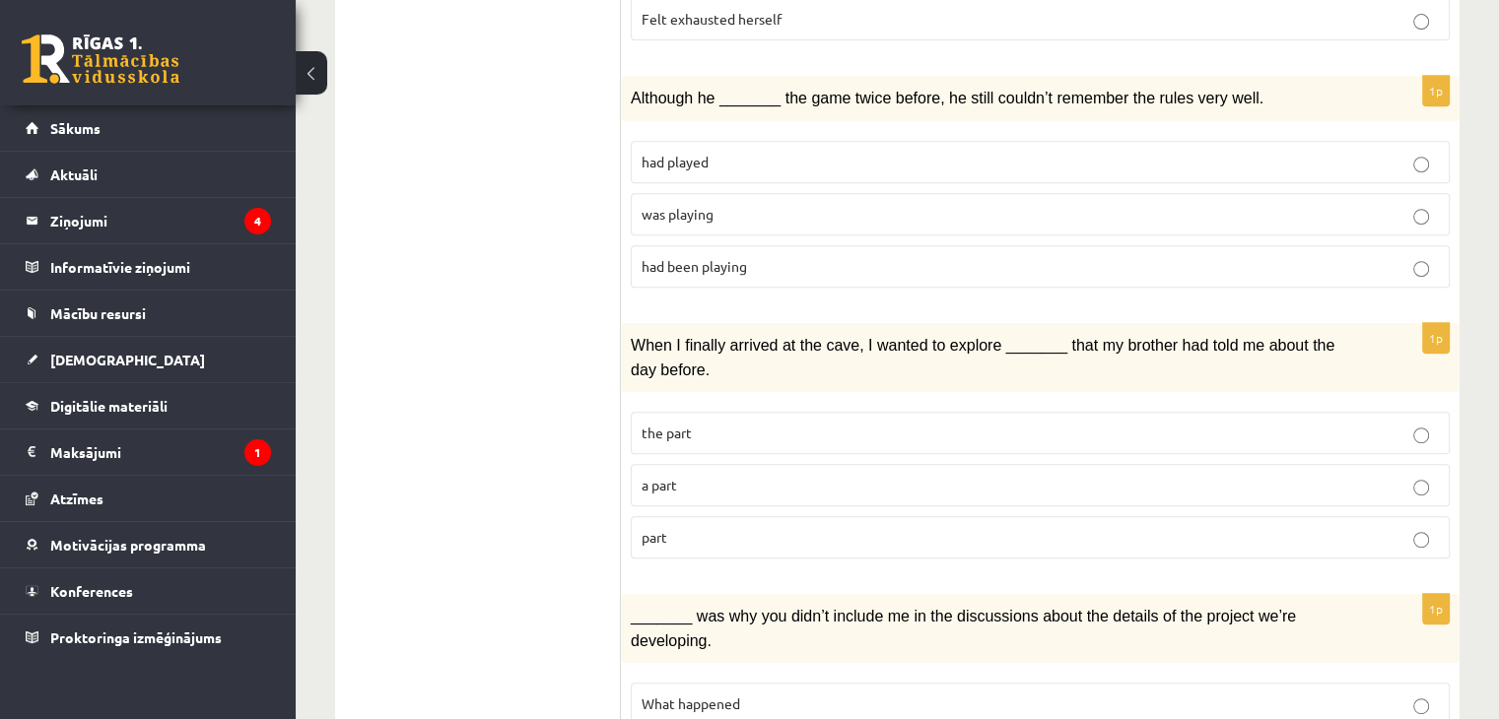
scroll to position [897, 0]
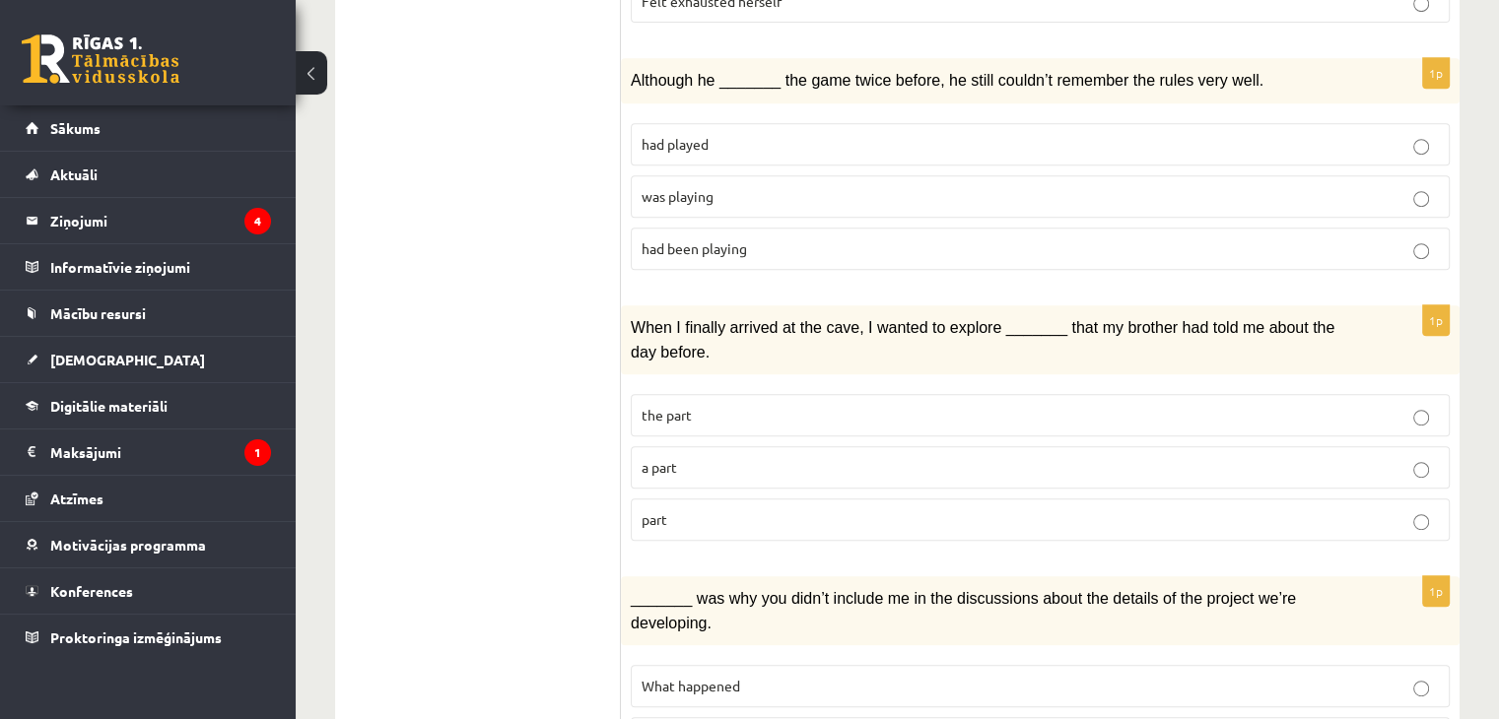
click at [1476, 293] on div "12.b1 klases diagnosticējošais darbs angļu valodā par 11.klases mācību vielu , …" at bounding box center [897, 699] width 1203 height 3040
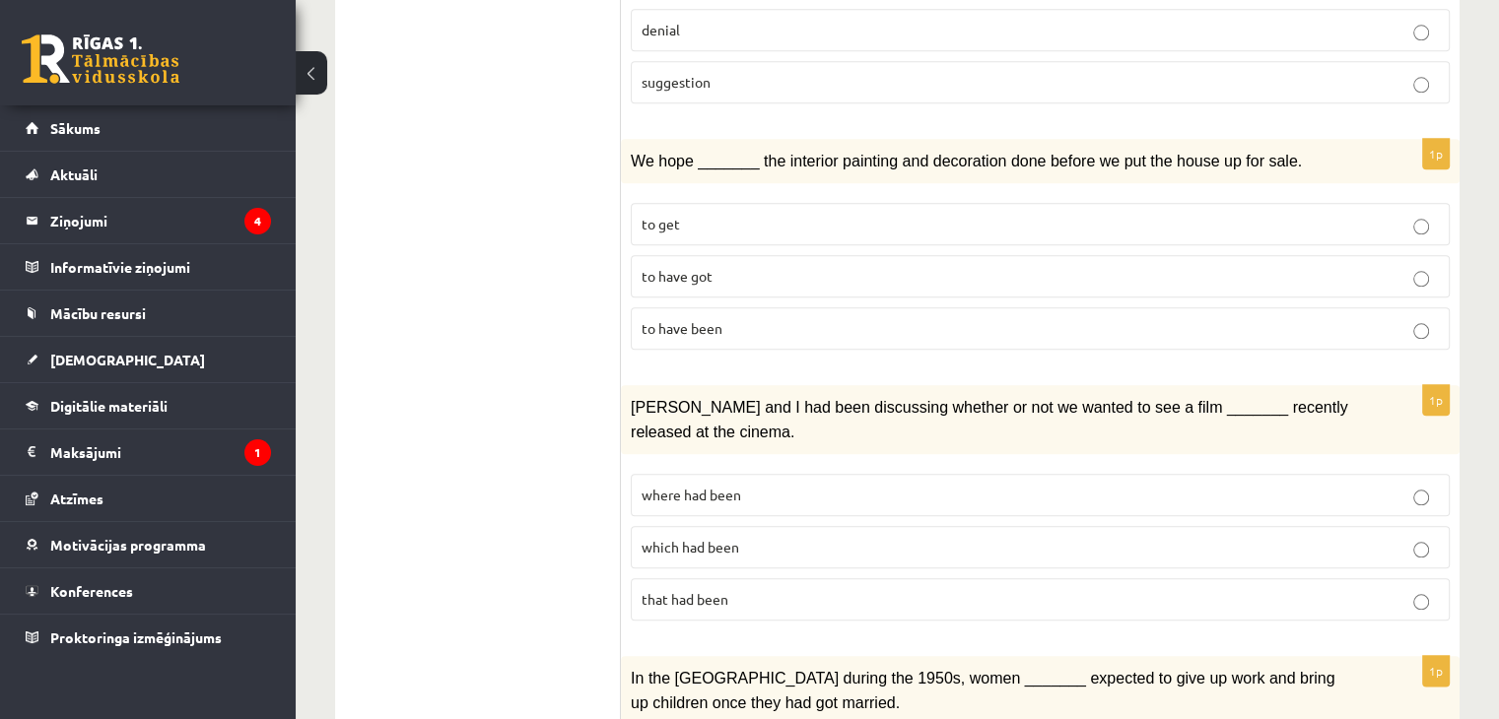
scroll to position [2281, 0]
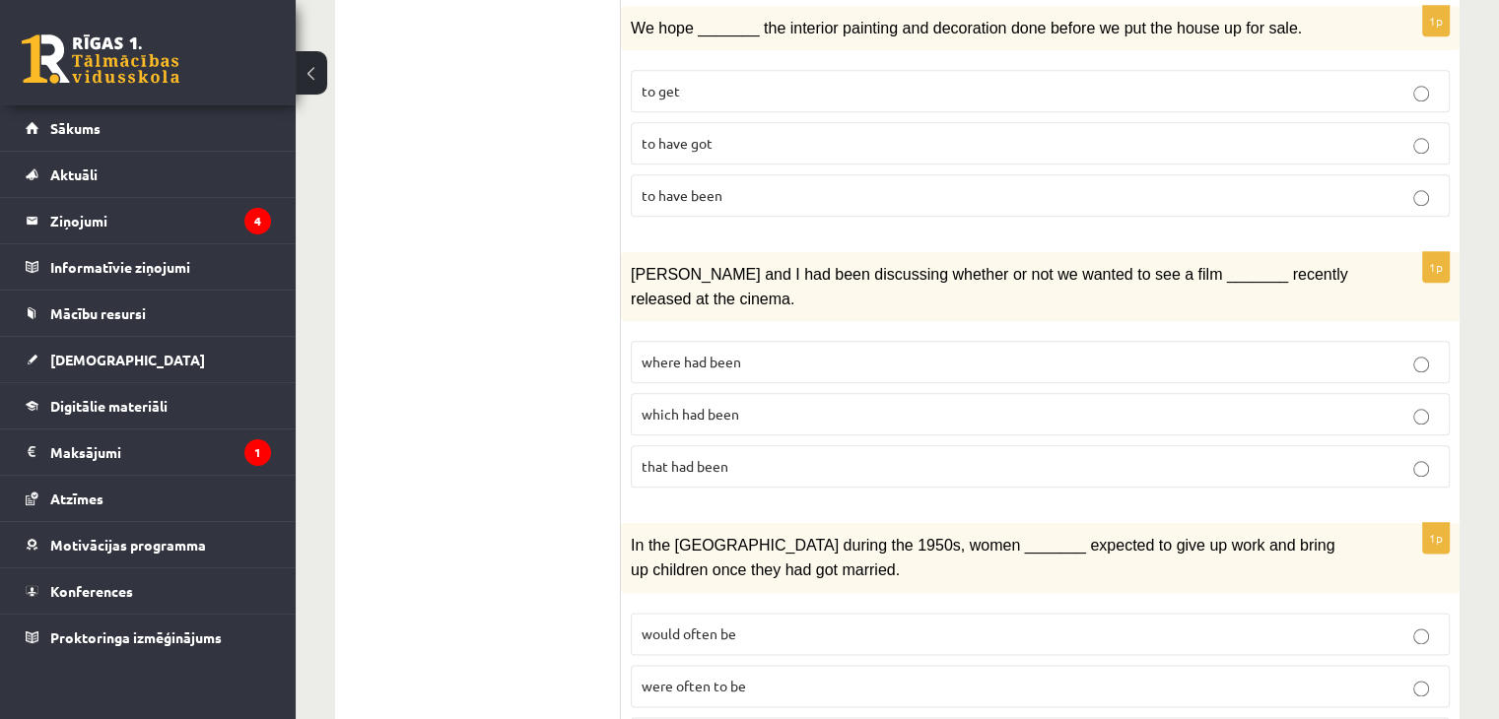
click at [824, 676] on p "were often to be" at bounding box center [1040, 686] width 797 height 21
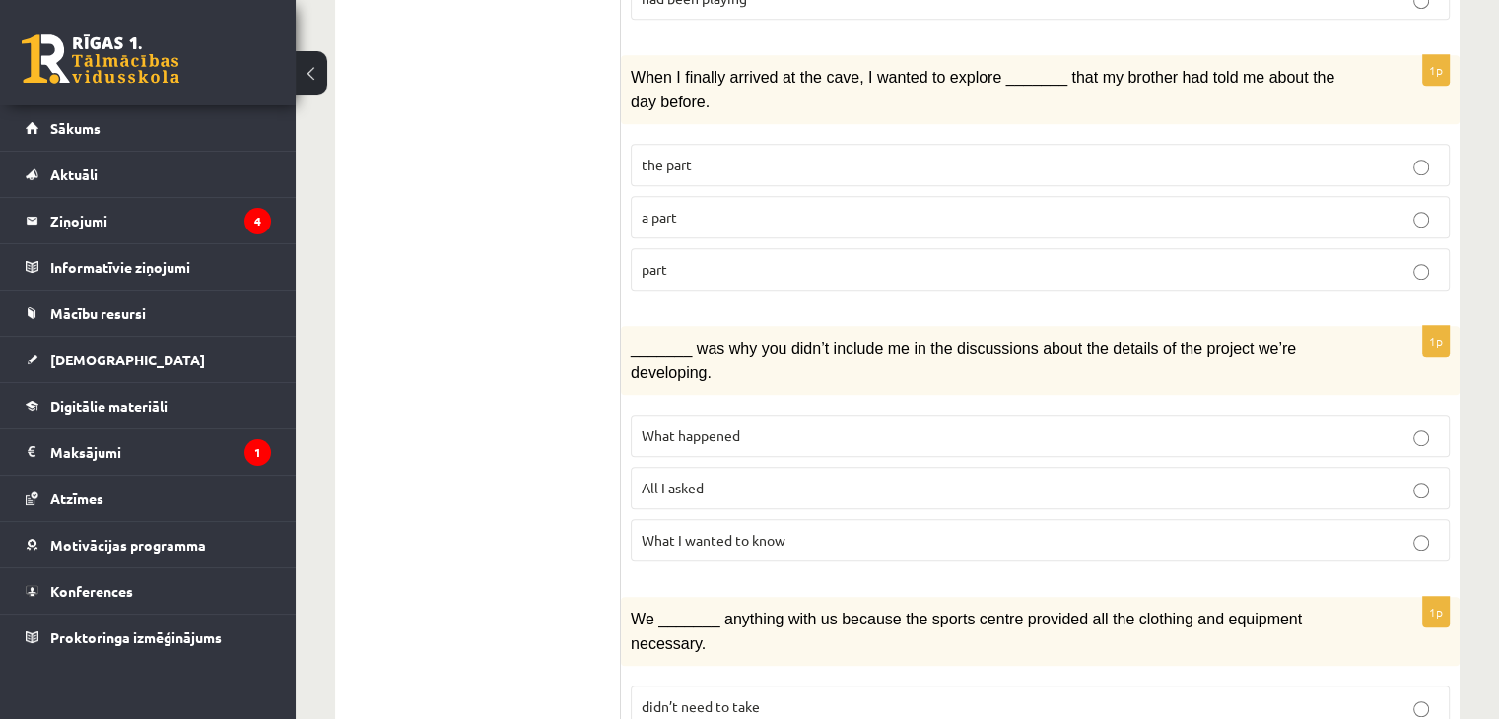
scroll to position [1150, 0]
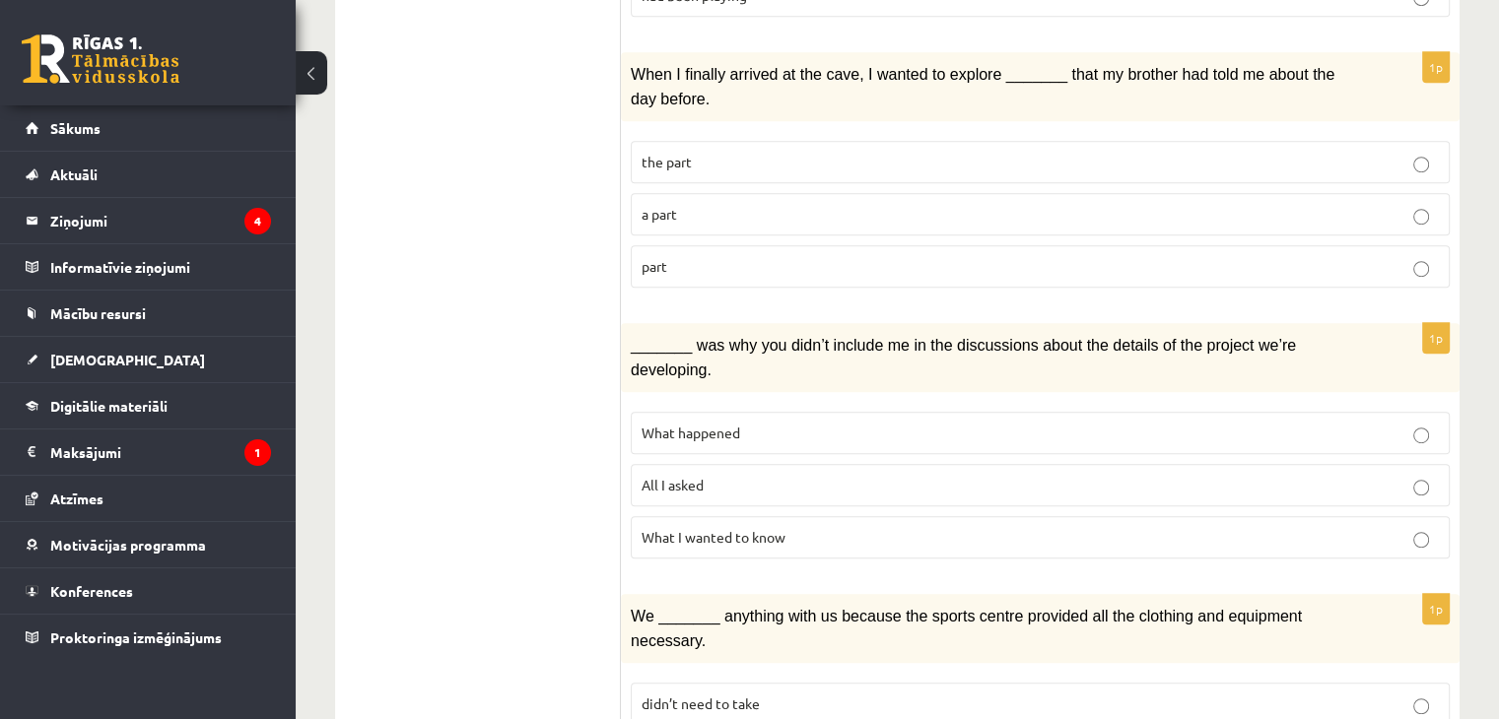
click at [963, 204] on p "a part" at bounding box center [1040, 214] width 797 height 21
click at [875, 245] on label "part" at bounding box center [1040, 266] width 819 height 42
click at [868, 204] on p "a part" at bounding box center [1040, 214] width 797 height 21
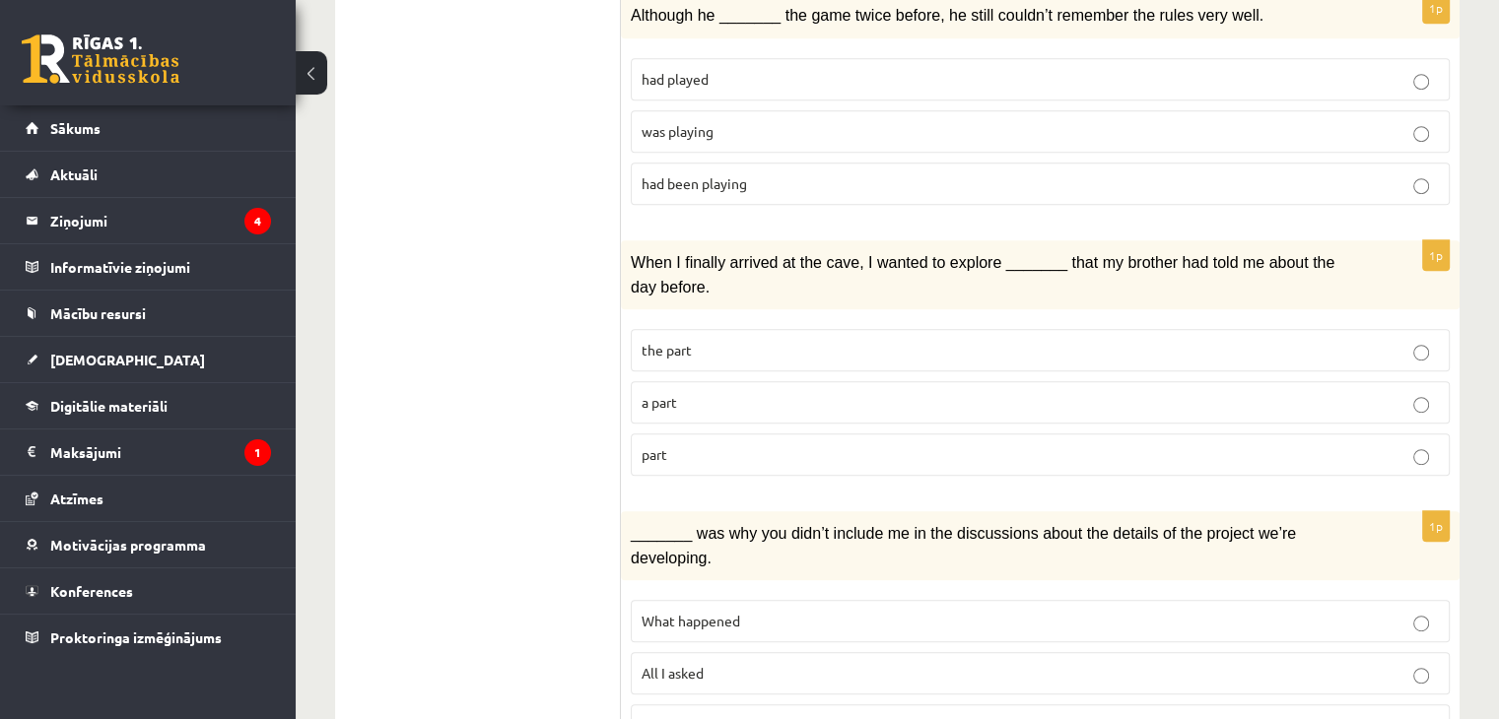
scroll to position [911, 0]
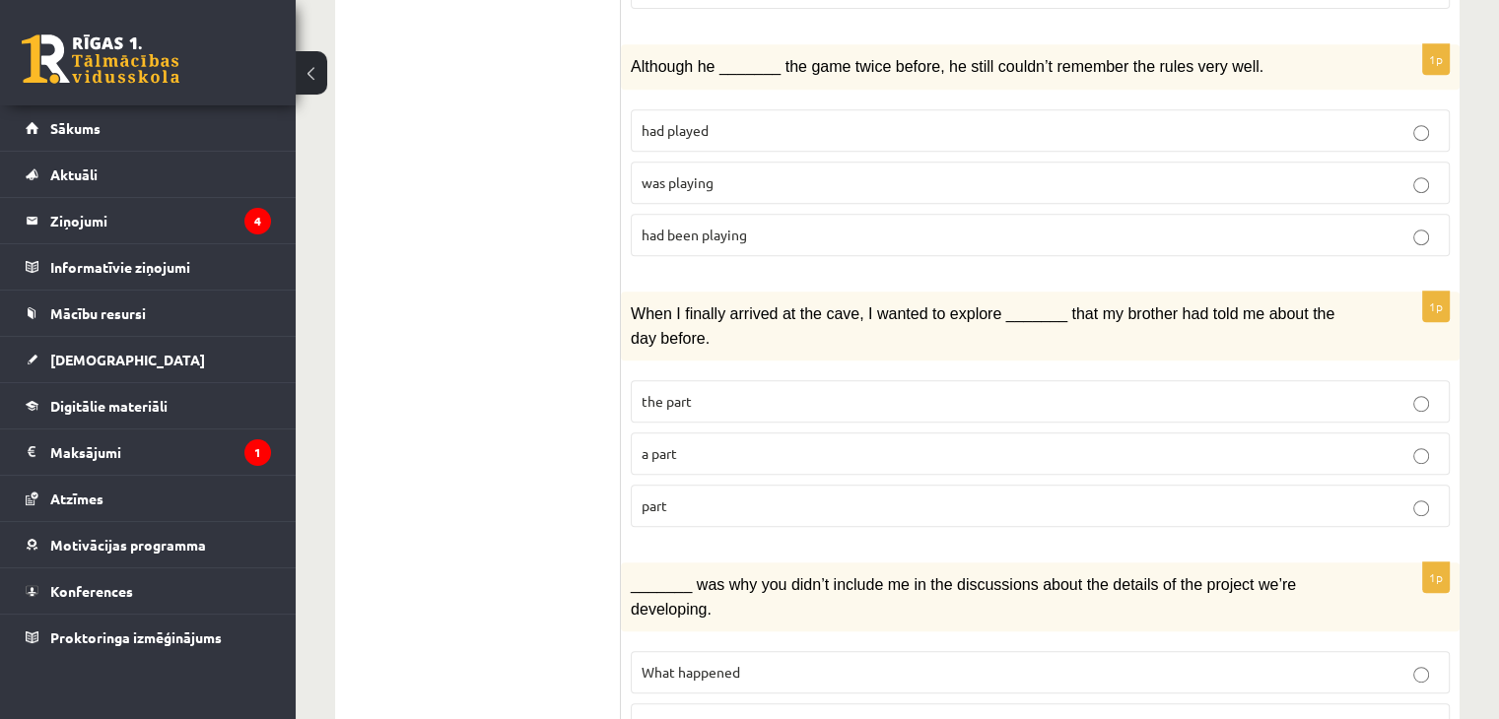
click at [1345, 391] on p "the part" at bounding box center [1040, 401] width 797 height 21
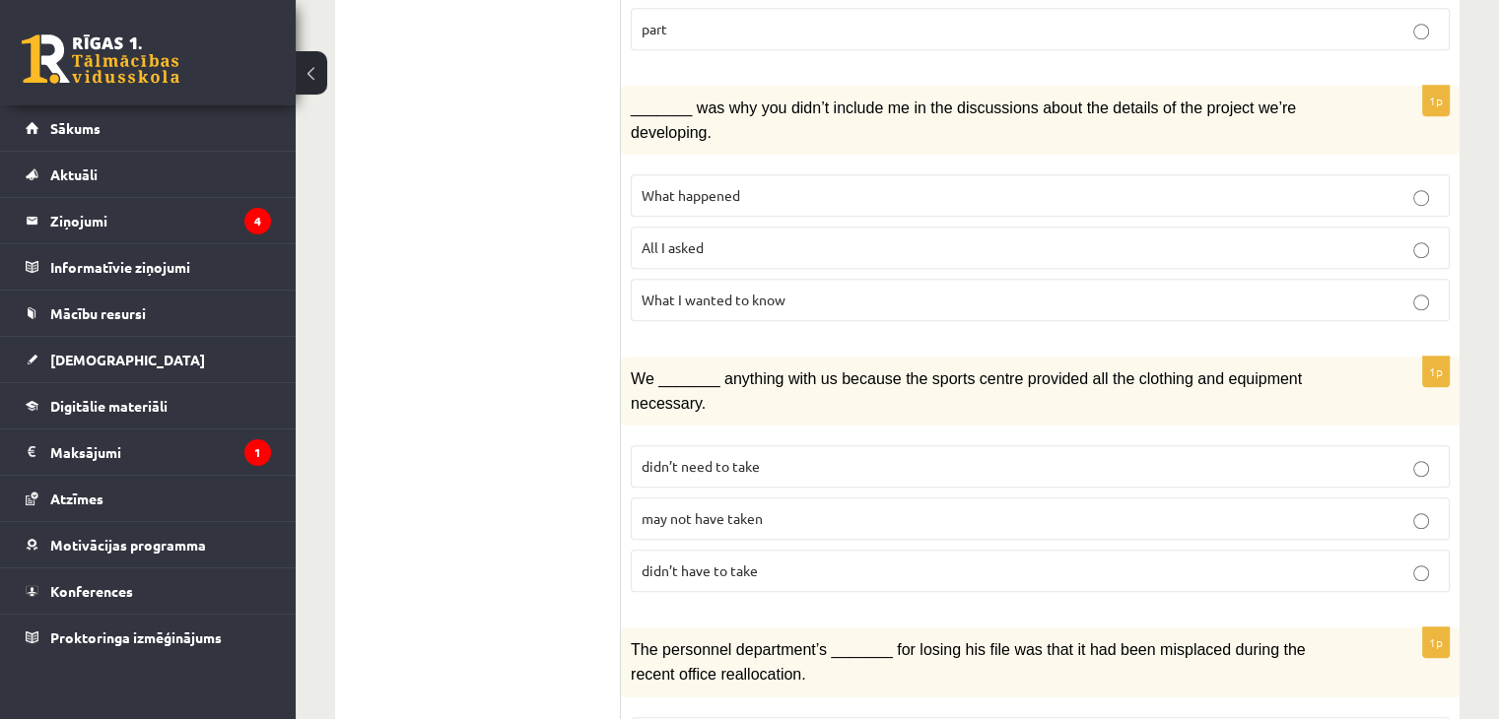
scroll to position [1391, 0]
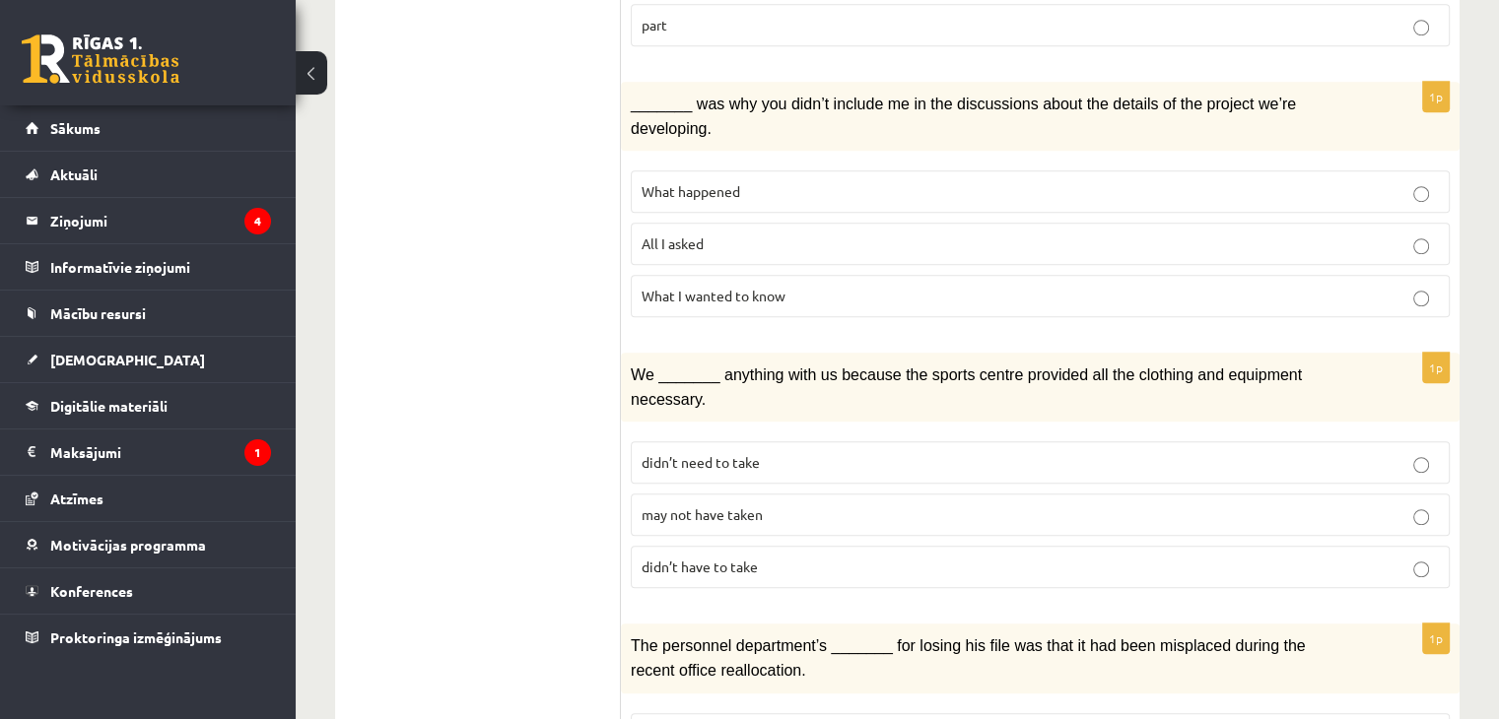
click at [1469, 395] on div "12.b1 klases diagnosticējošais darbs angļu valodā par 11.klases mācību vielu , …" at bounding box center [897, 204] width 1203 height 3040
click at [1367, 181] on p "What happened" at bounding box center [1040, 191] width 797 height 21
click at [875, 505] on p "may not have taken" at bounding box center [1040, 515] width 797 height 21
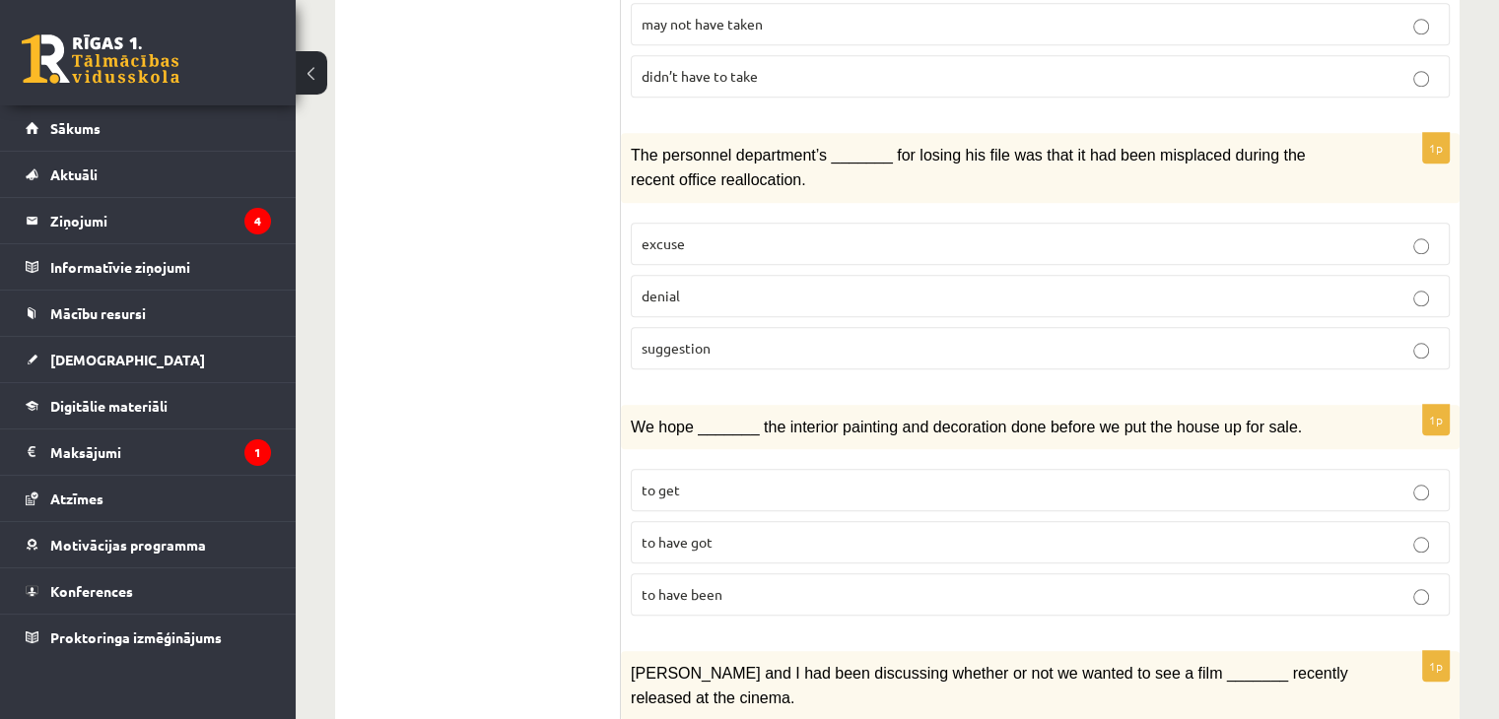
scroll to position [1886, 0]
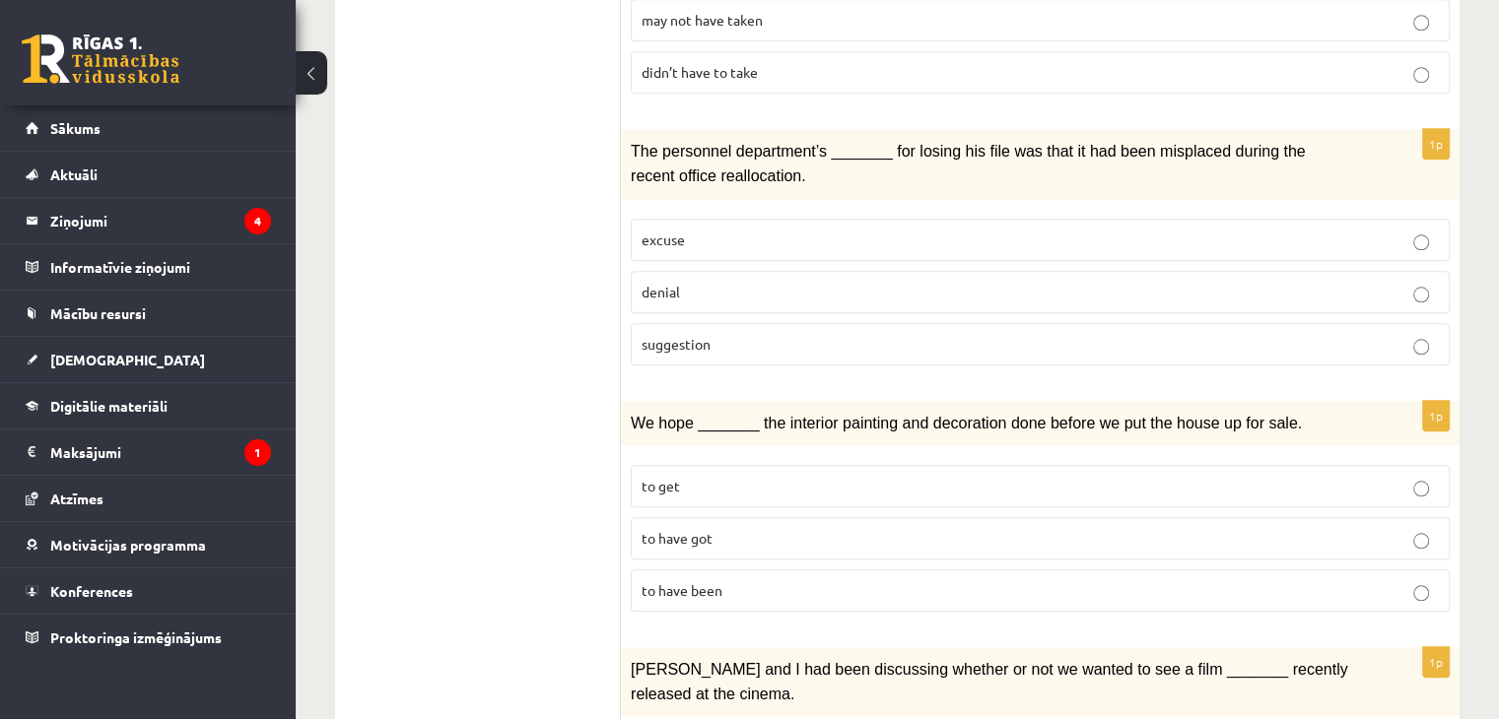
click at [1041, 282] on p "denial" at bounding box center [1040, 292] width 797 height 21
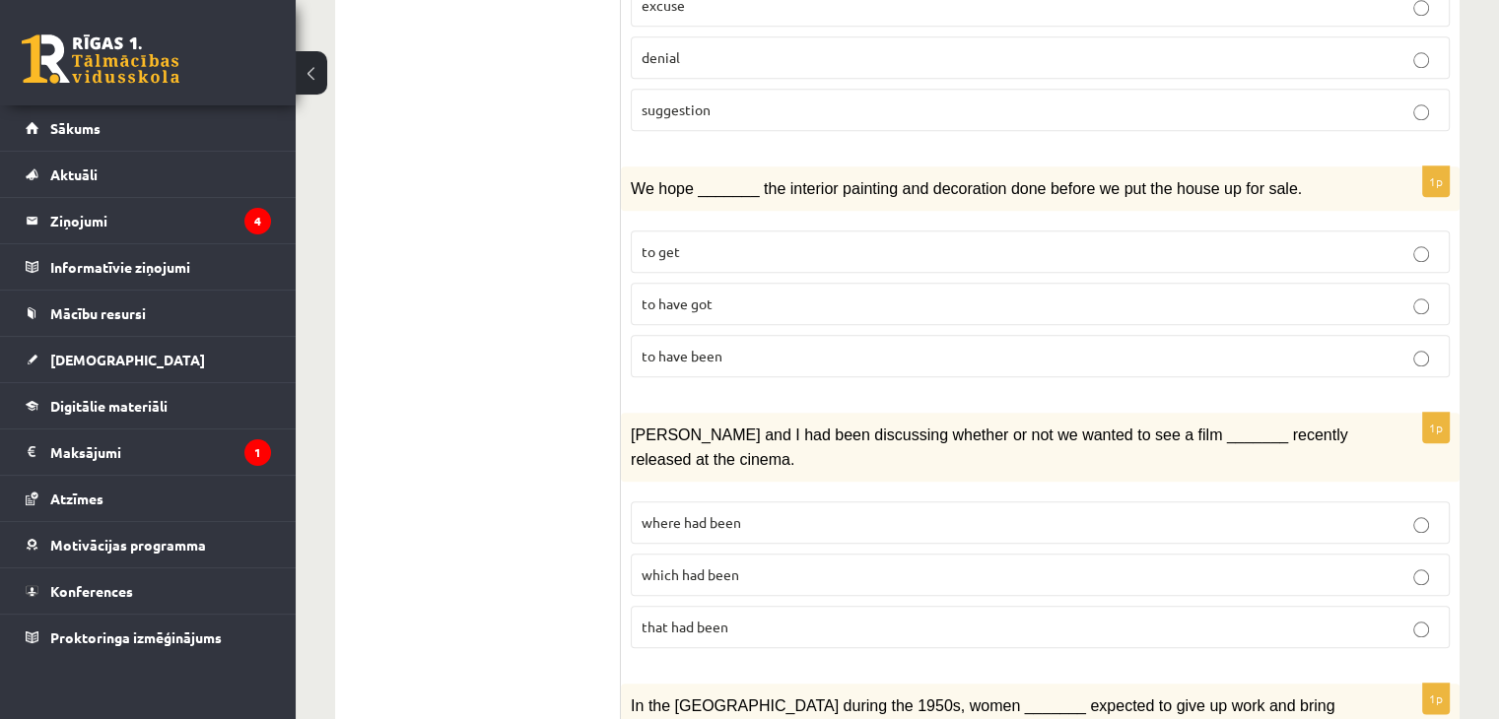
scroll to position [2166, 0]
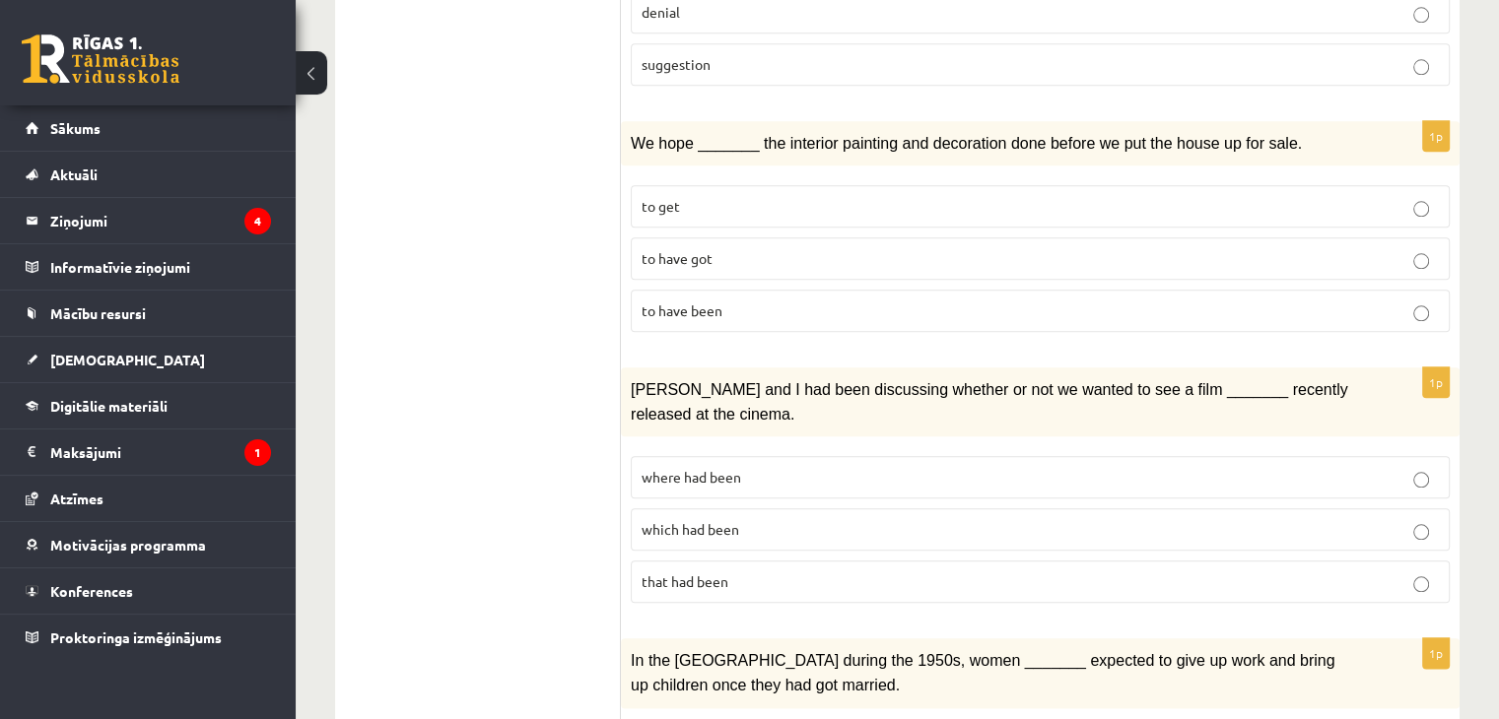
click at [899, 290] on label "to have been" at bounding box center [1040, 311] width 819 height 42
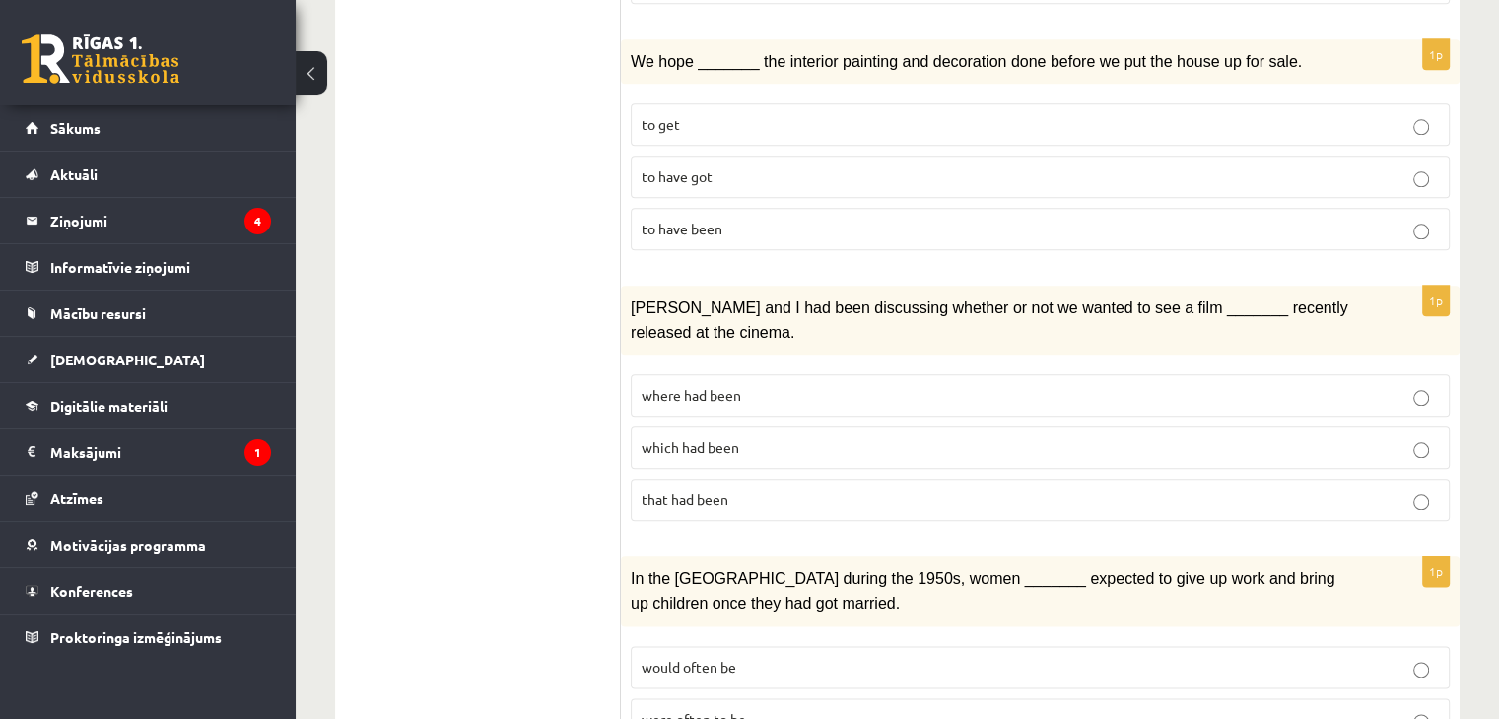
scroll to position [2281, 0]
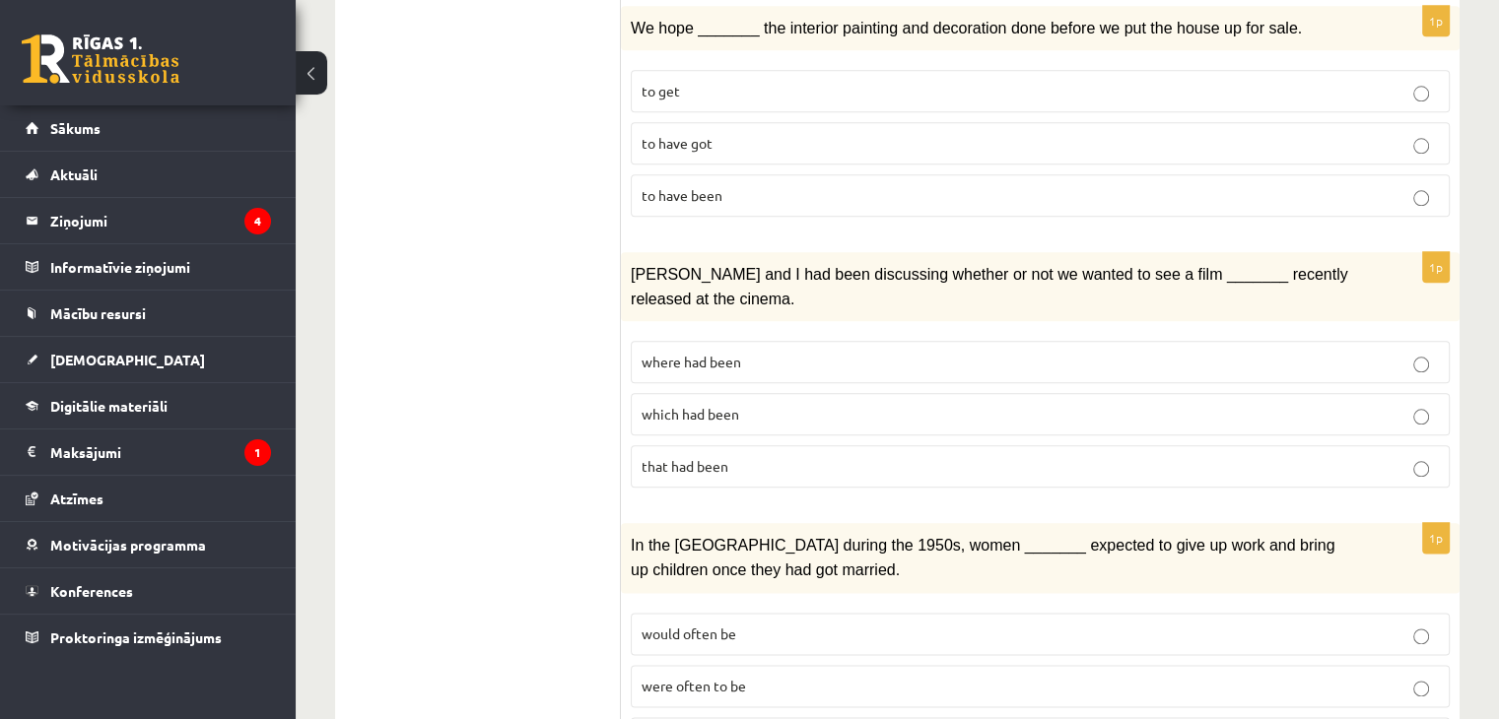
click at [911, 352] on p "where had been" at bounding box center [1040, 362] width 797 height 21
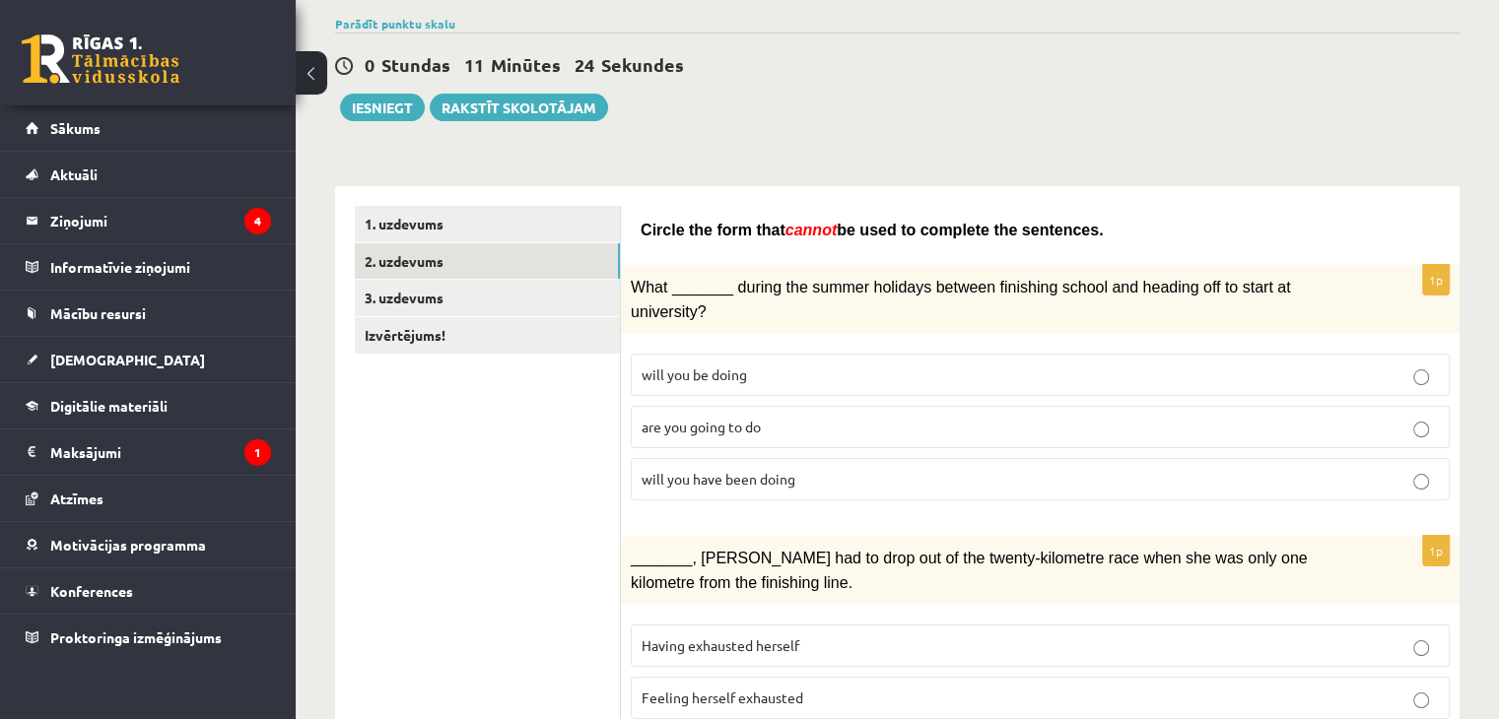
scroll to position [145, 0]
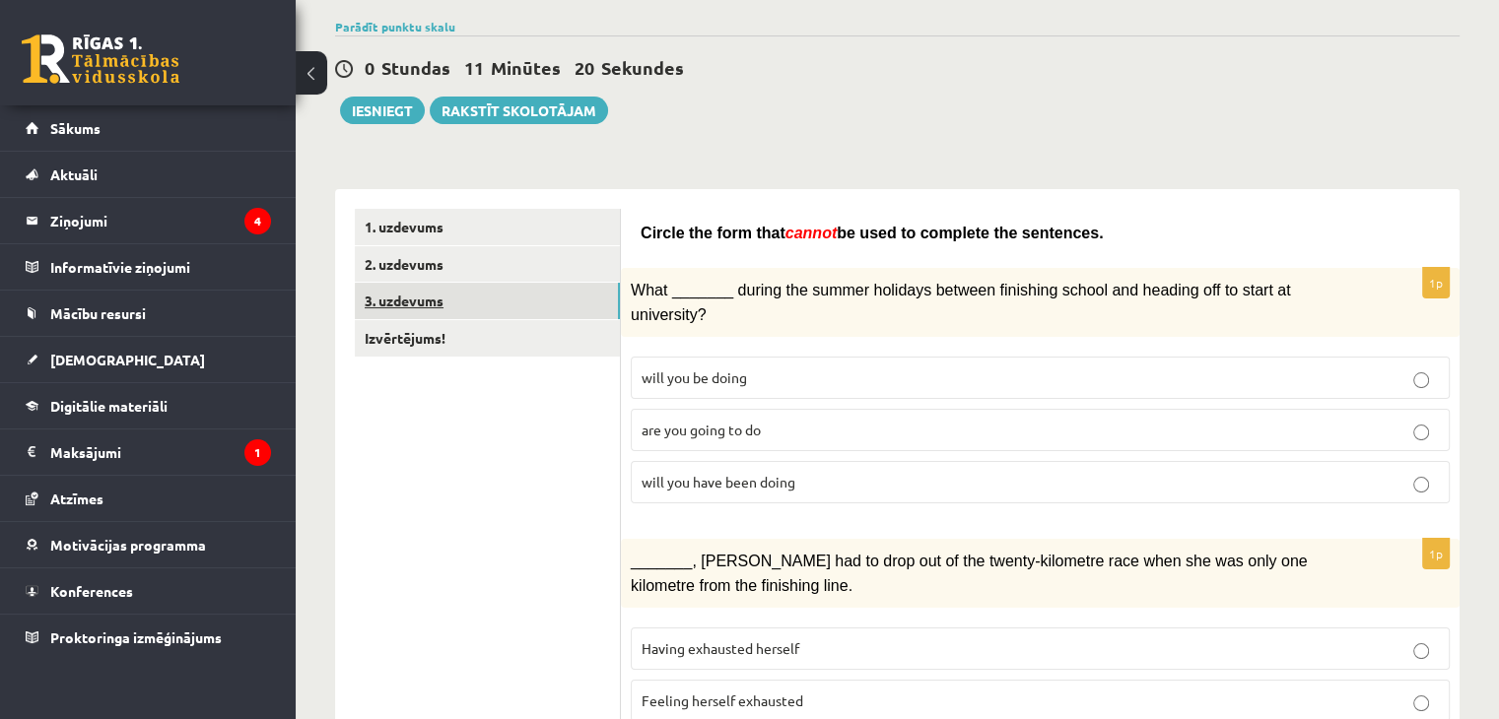
click at [440, 313] on link "3. uzdevums" at bounding box center [487, 301] width 265 height 36
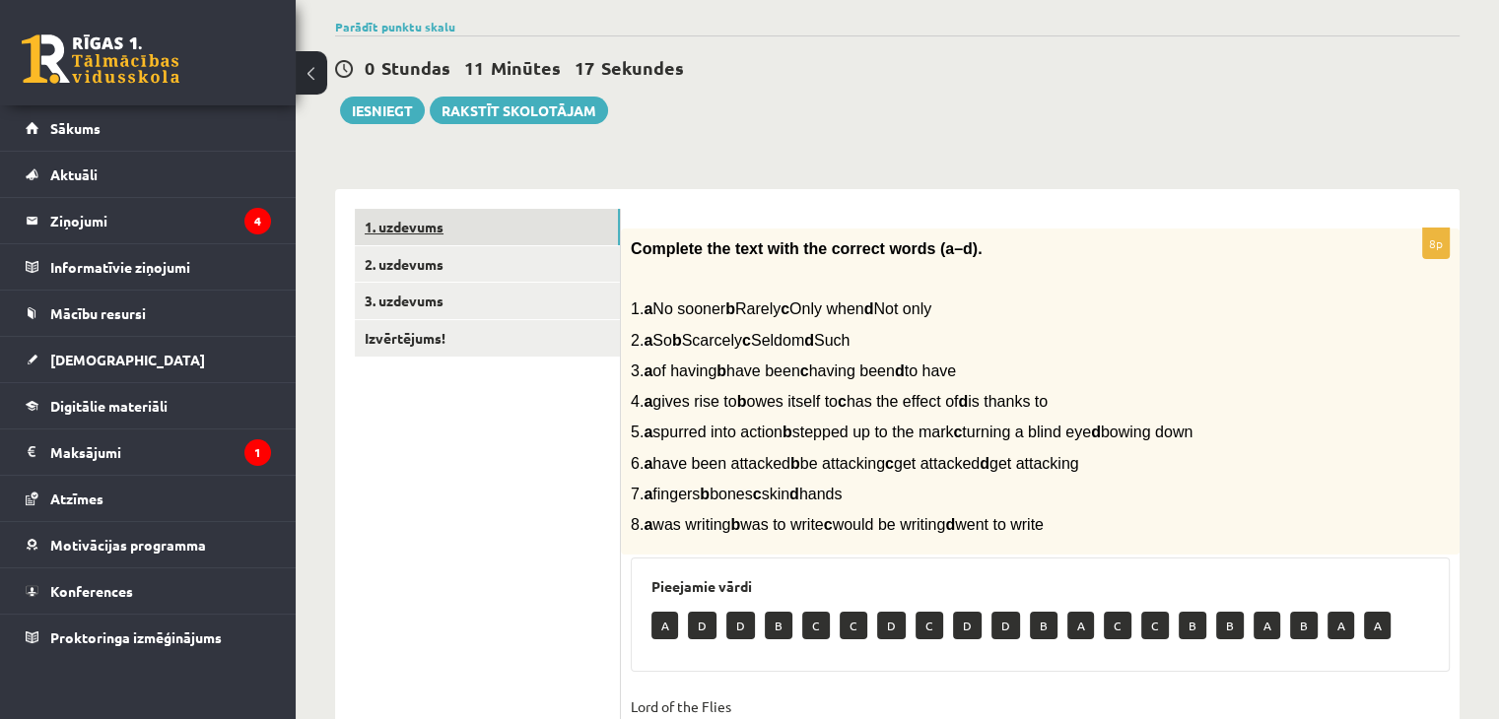
click at [434, 231] on link "1. uzdevums" at bounding box center [487, 227] width 265 height 36
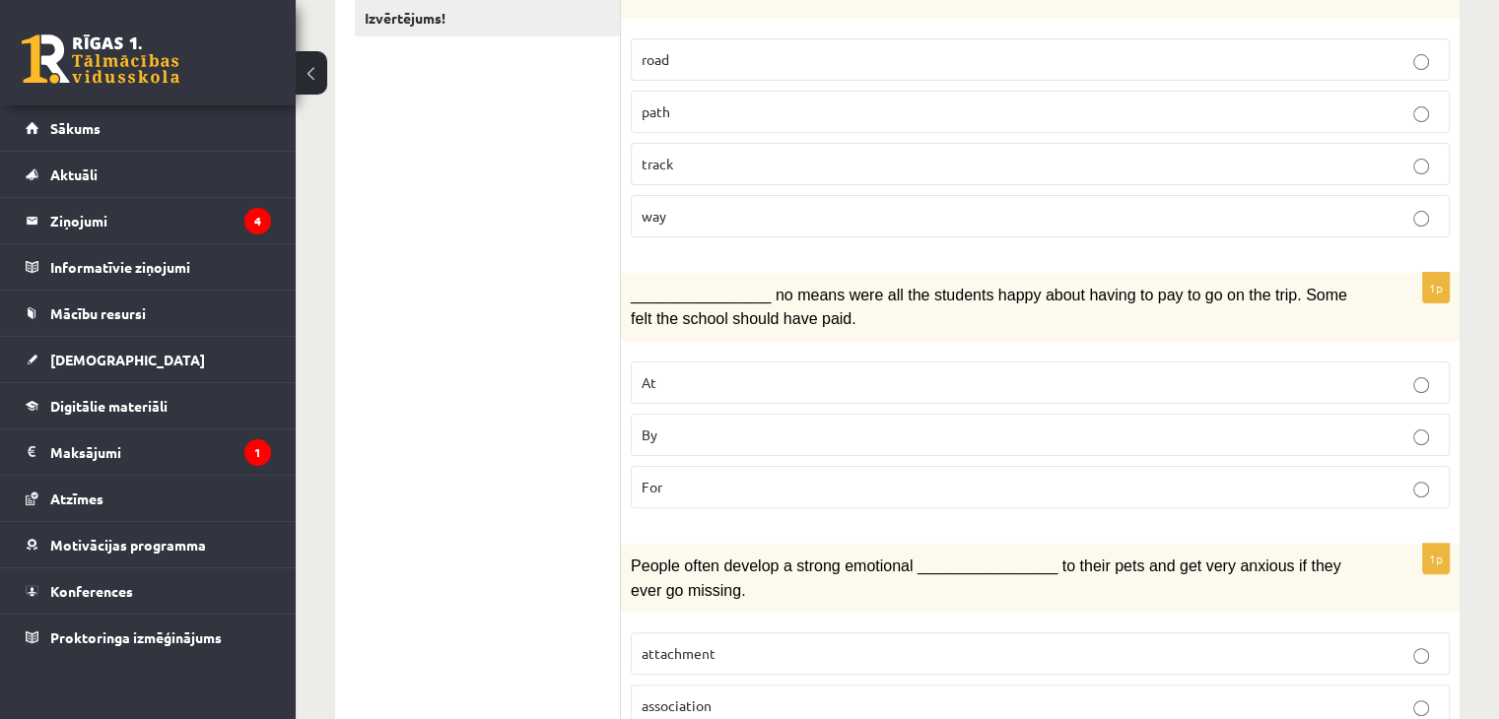
scroll to position [461, 0]
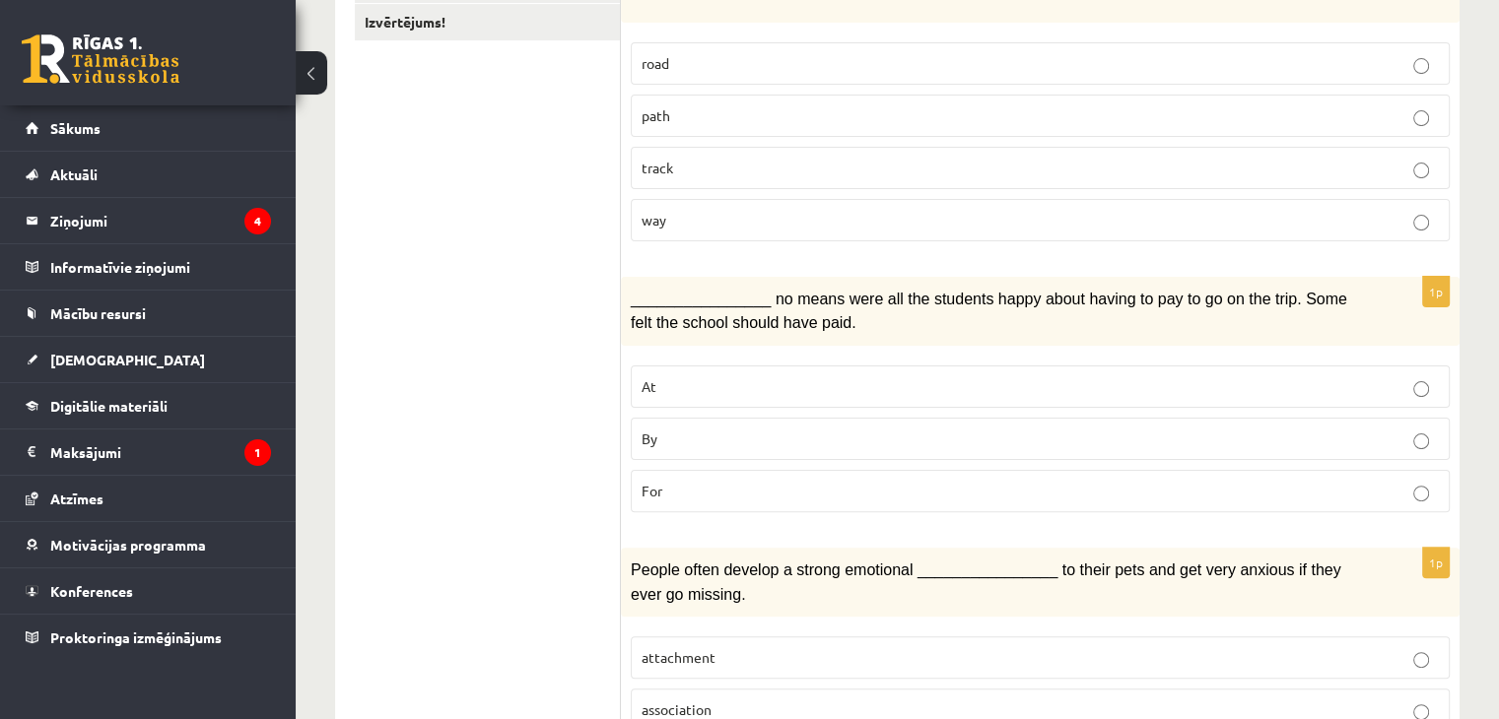
click at [1384, 432] on p "By" at bounding box center [1040, 439] width 797 height 21
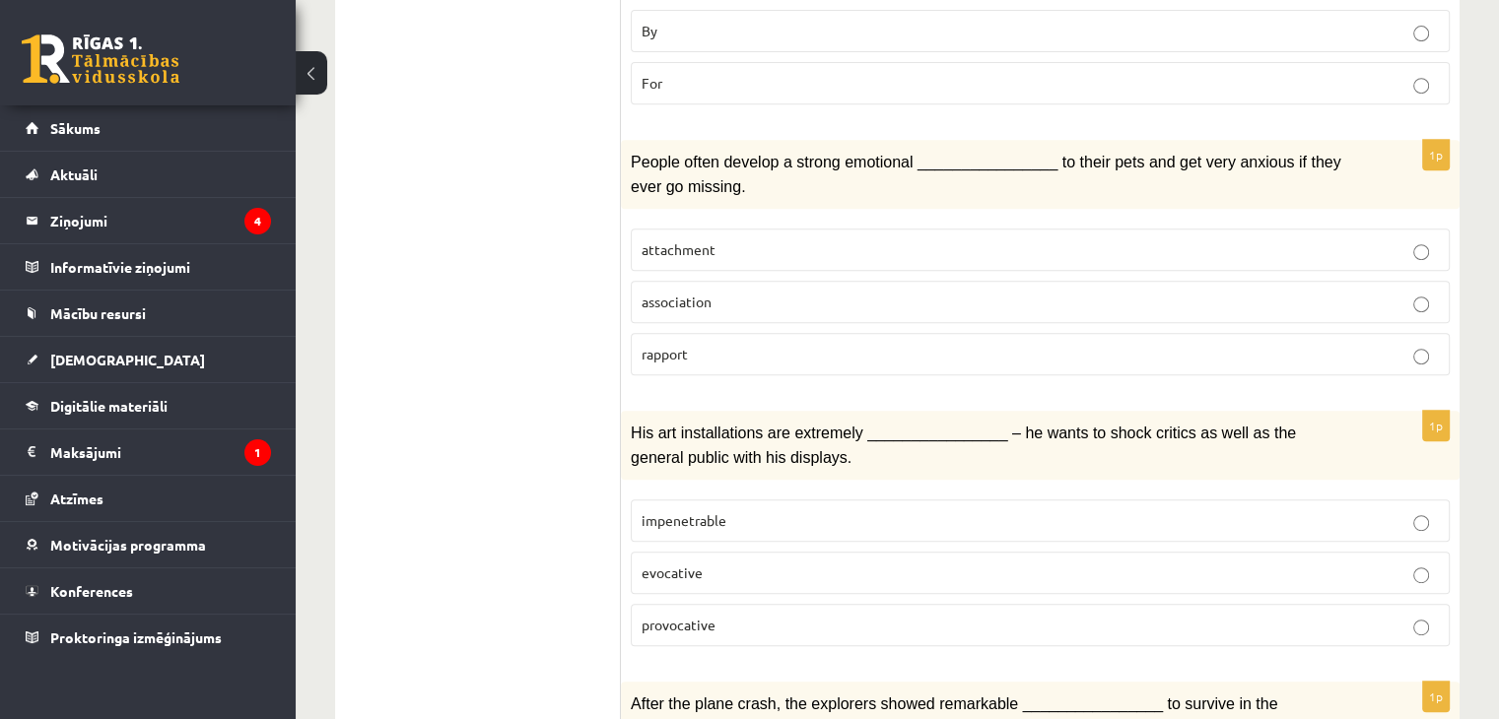
scroll to position [882, 0]
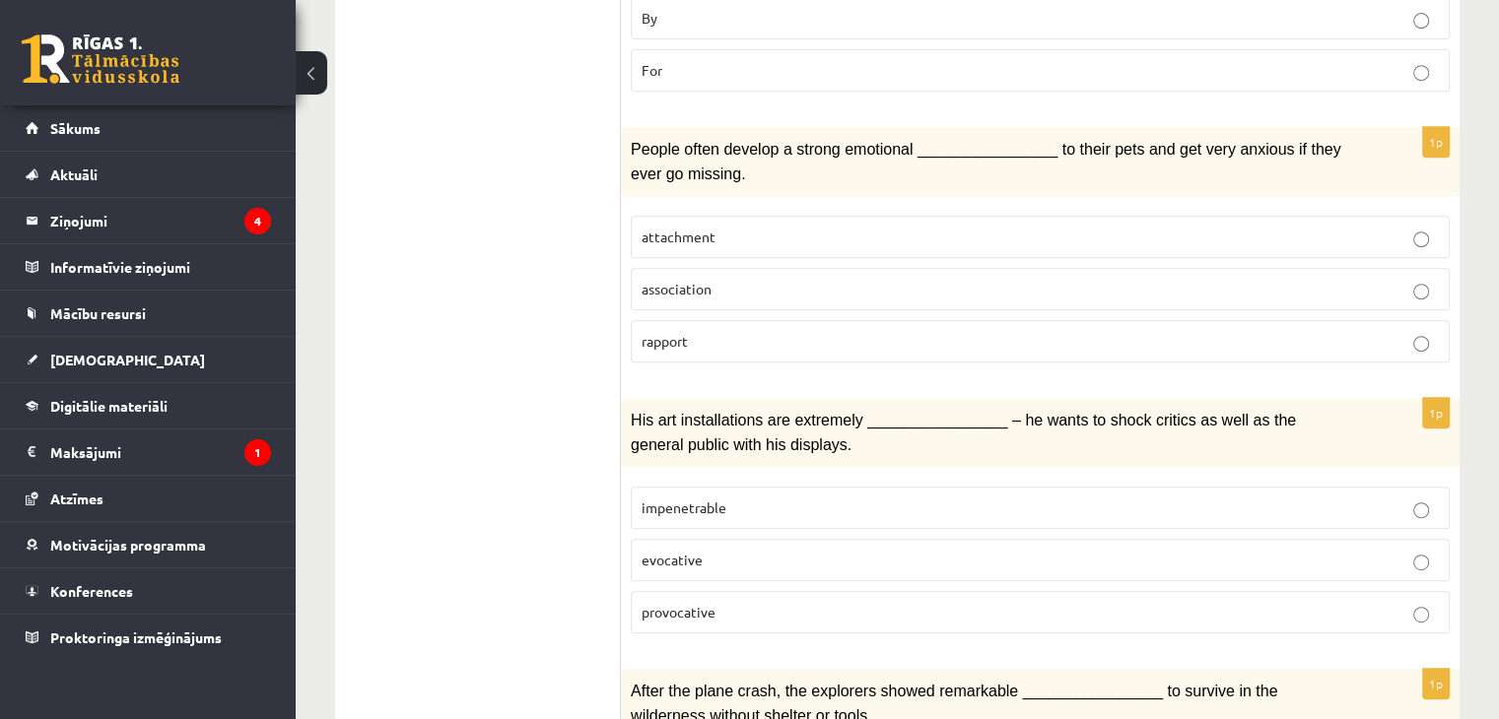
click at [1327, 227] on p "attachment" at bounding box center [1040, 237] width 797 height 21
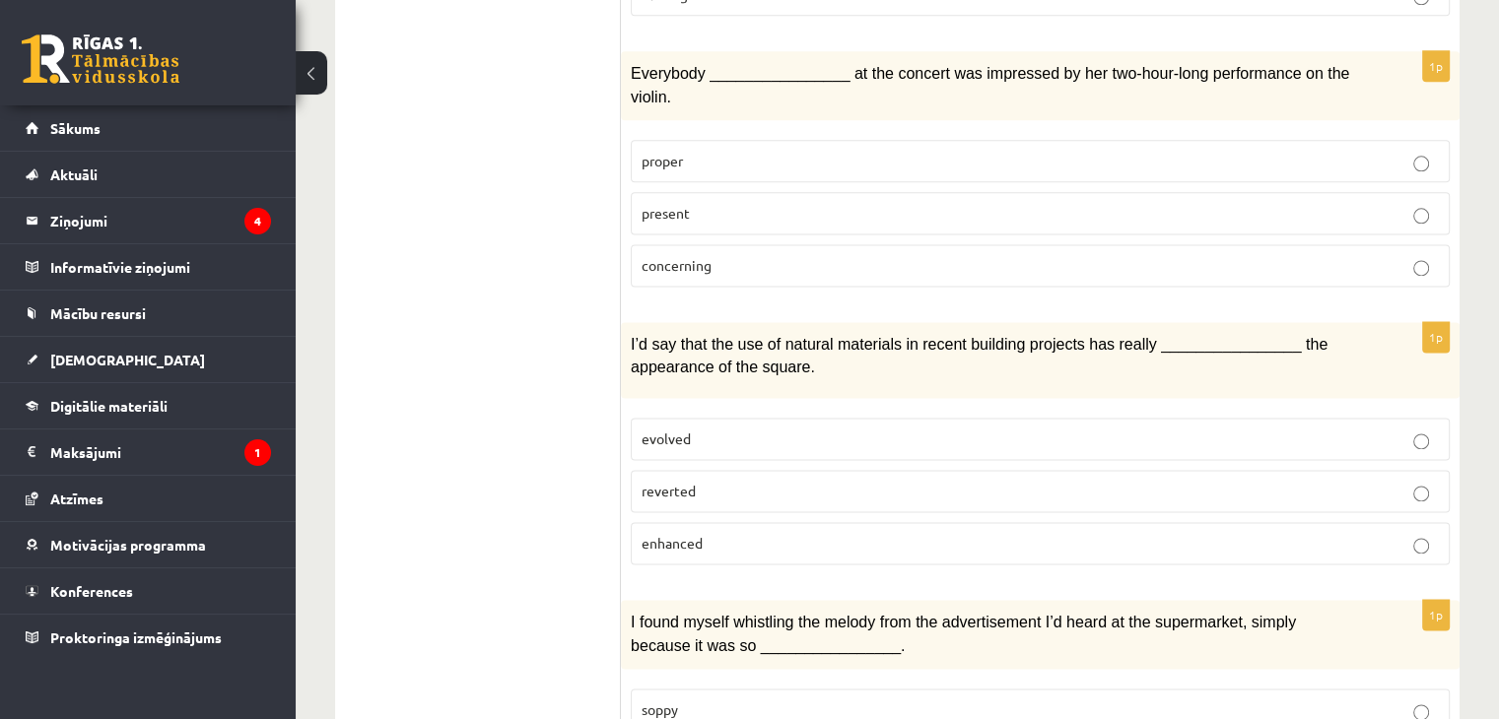
scroll to position [2567, 0]
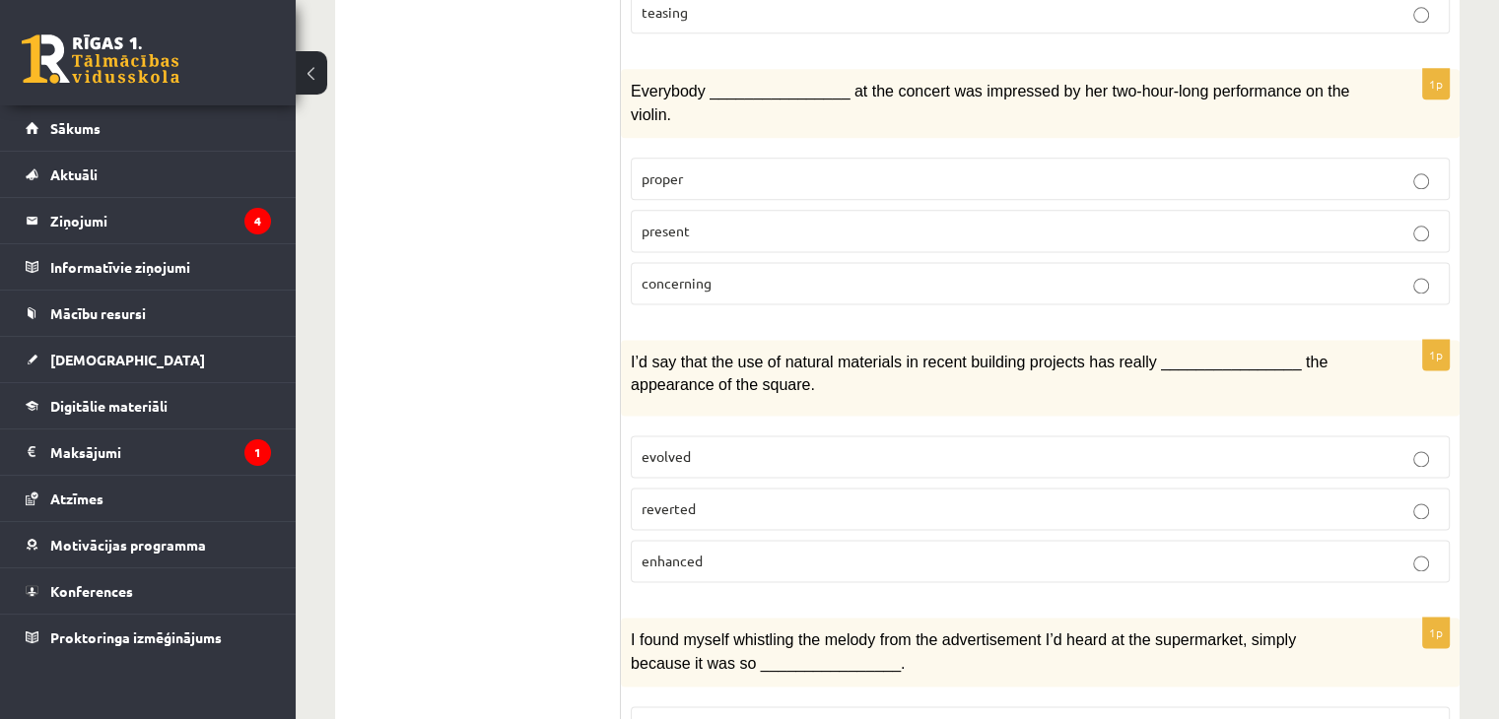
click at [1388, 551] on p "enhanced" at bounding box center [1040, 561] width 797 height 21
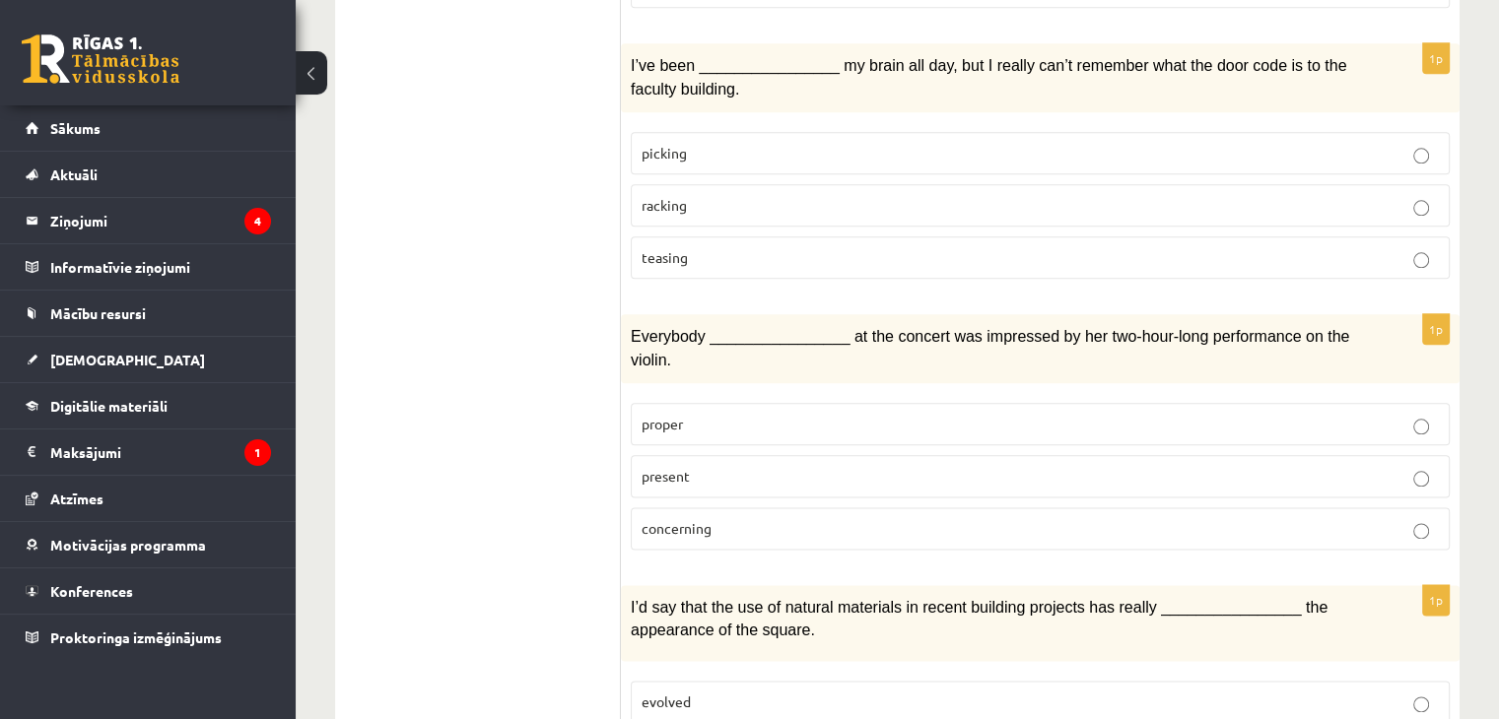
scroll to position [2317, 0]
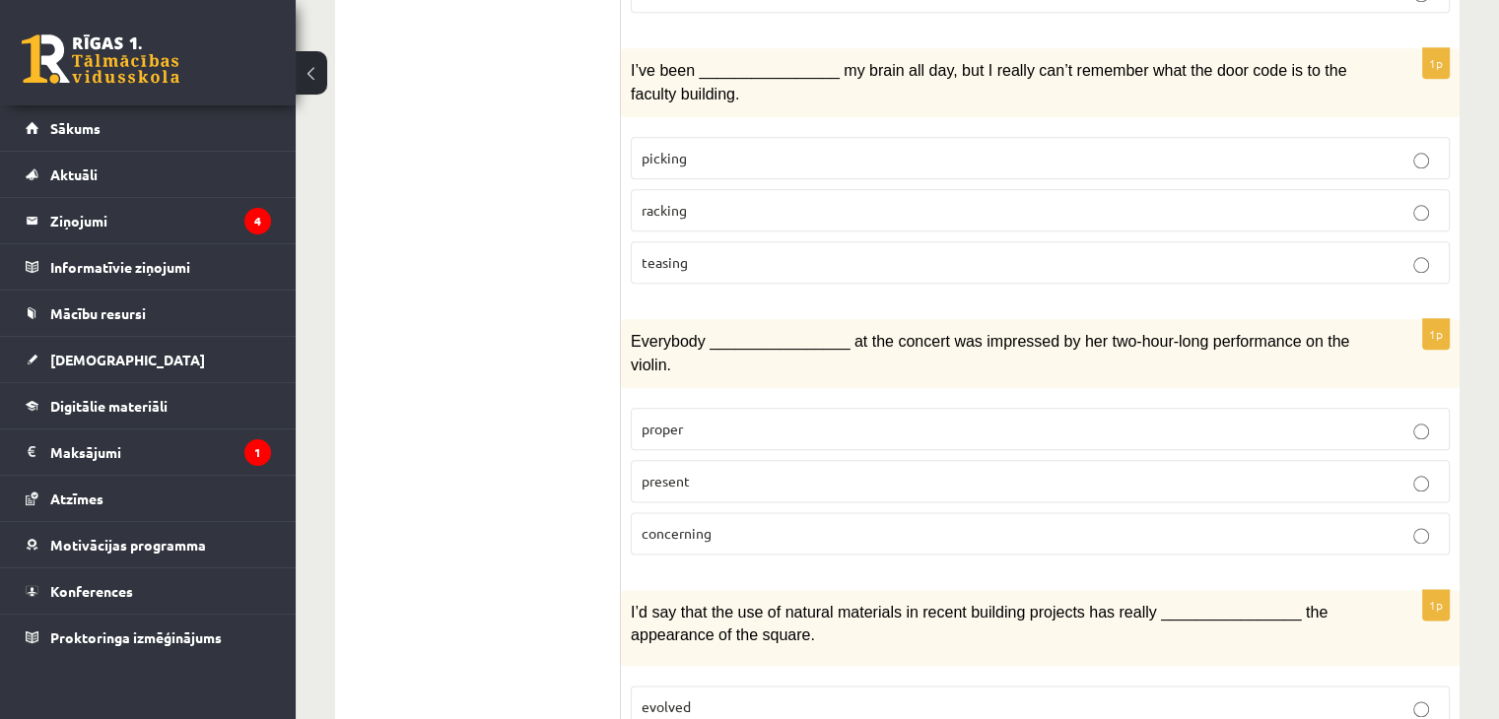
click at [784, 512] on label "concerning" at bounding box center [1040, 533] width 819 height 42
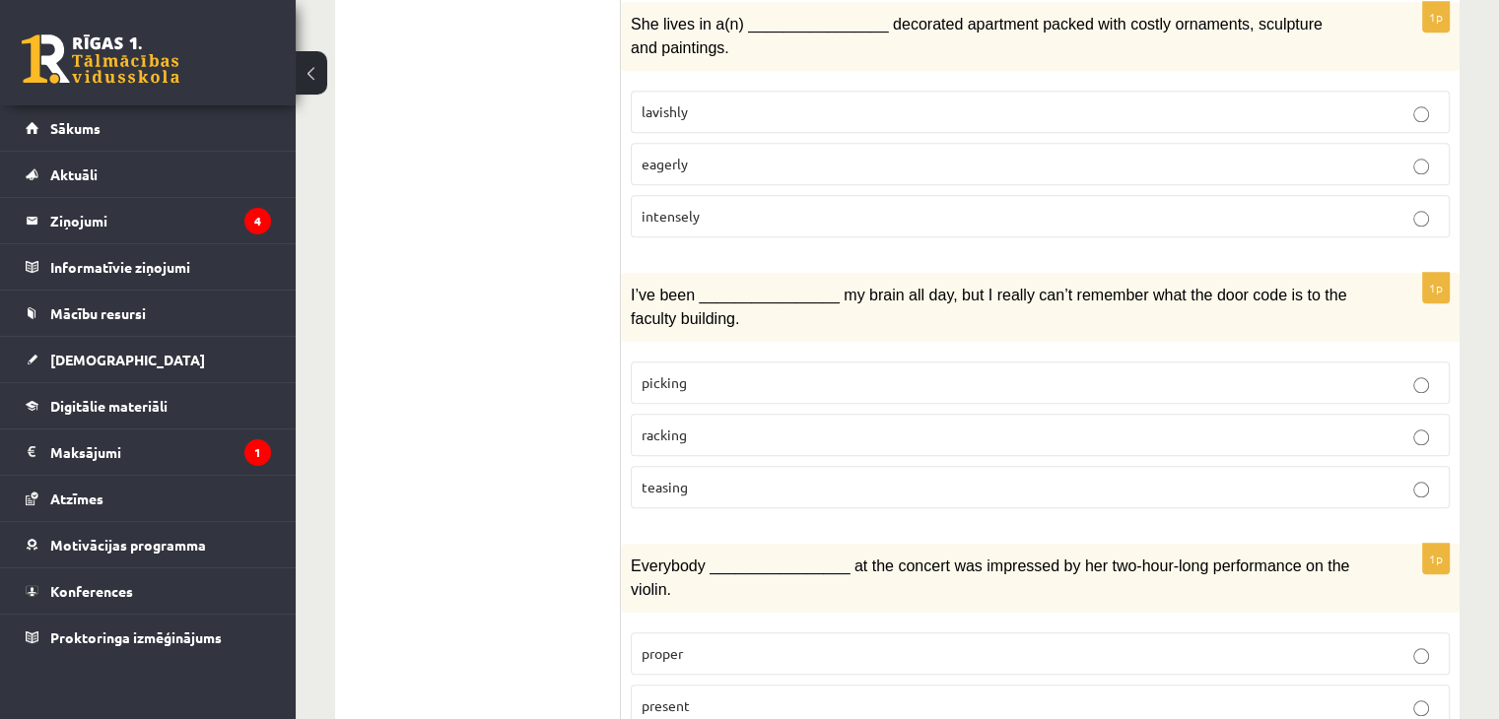
scroll to position [2074, 0]
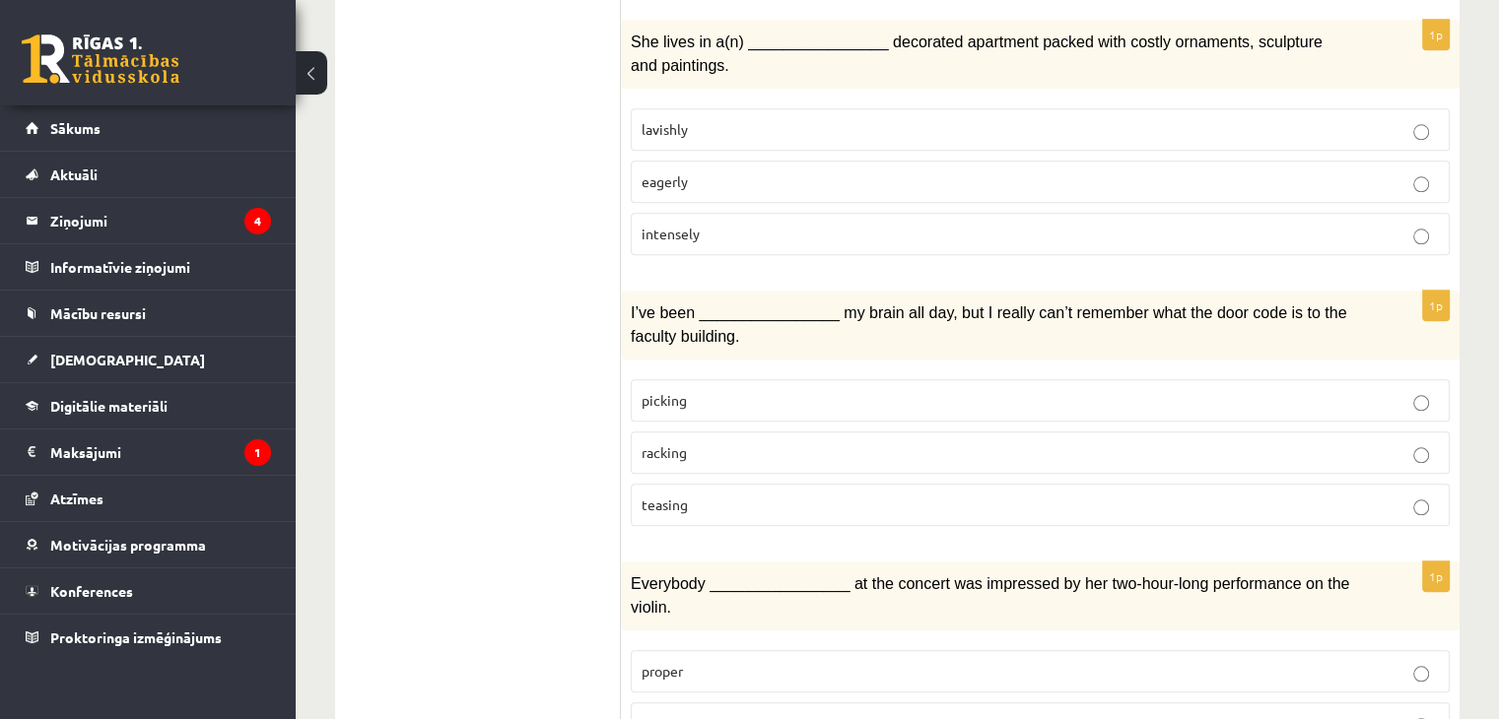
click at [1131, 495] on p "teasing" at bounding box center [1040, 505] width 797 height 21
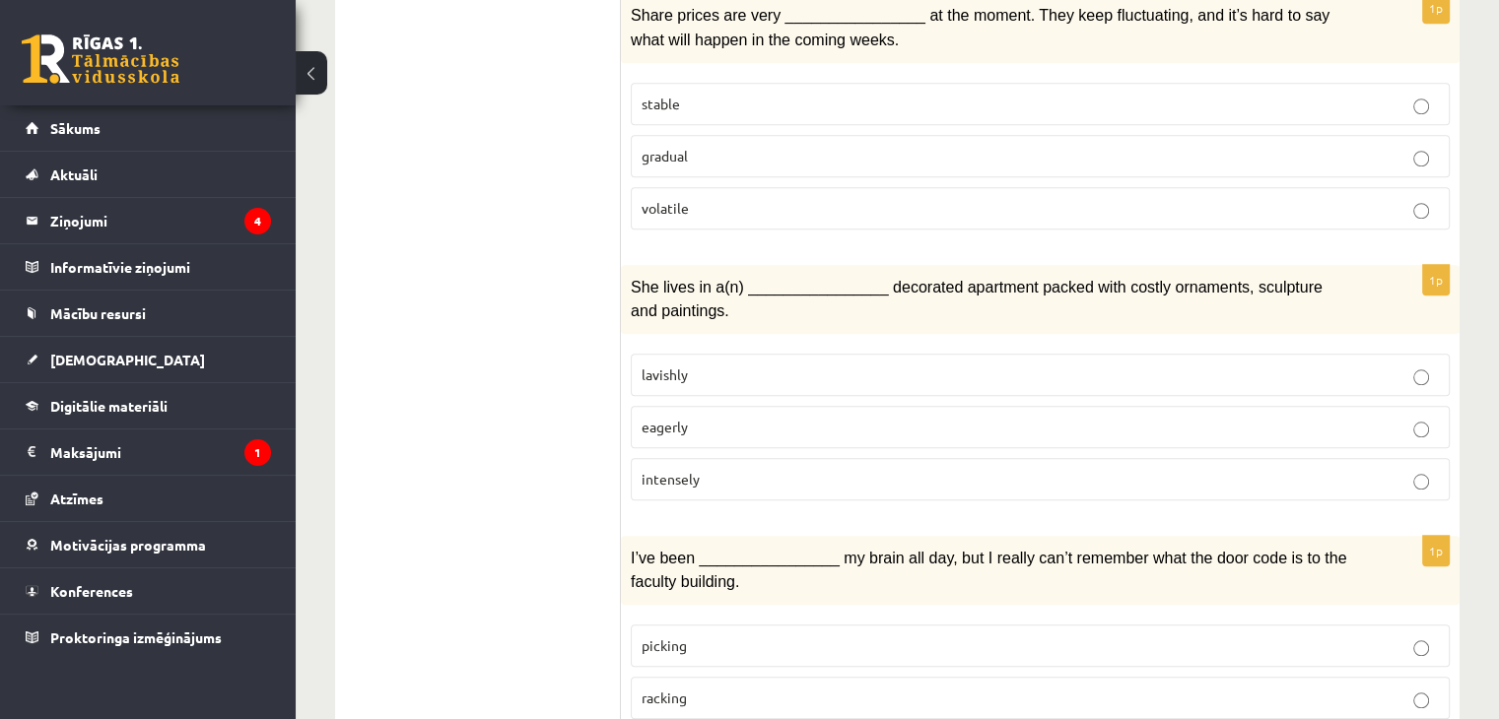
scroll to position [1815, 0]
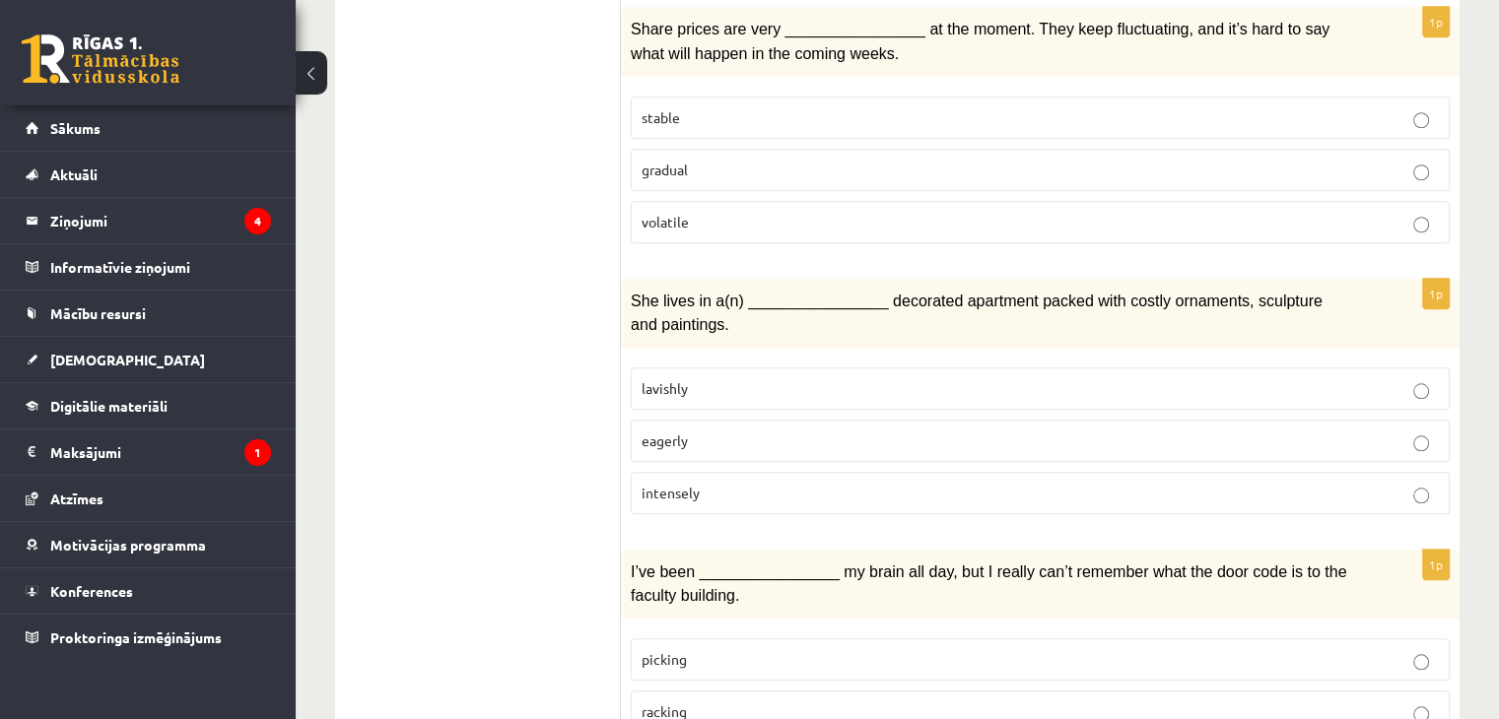
click at [1078, 483] on p "intensely" at bounding box center [1040, 493] width 797 height 21
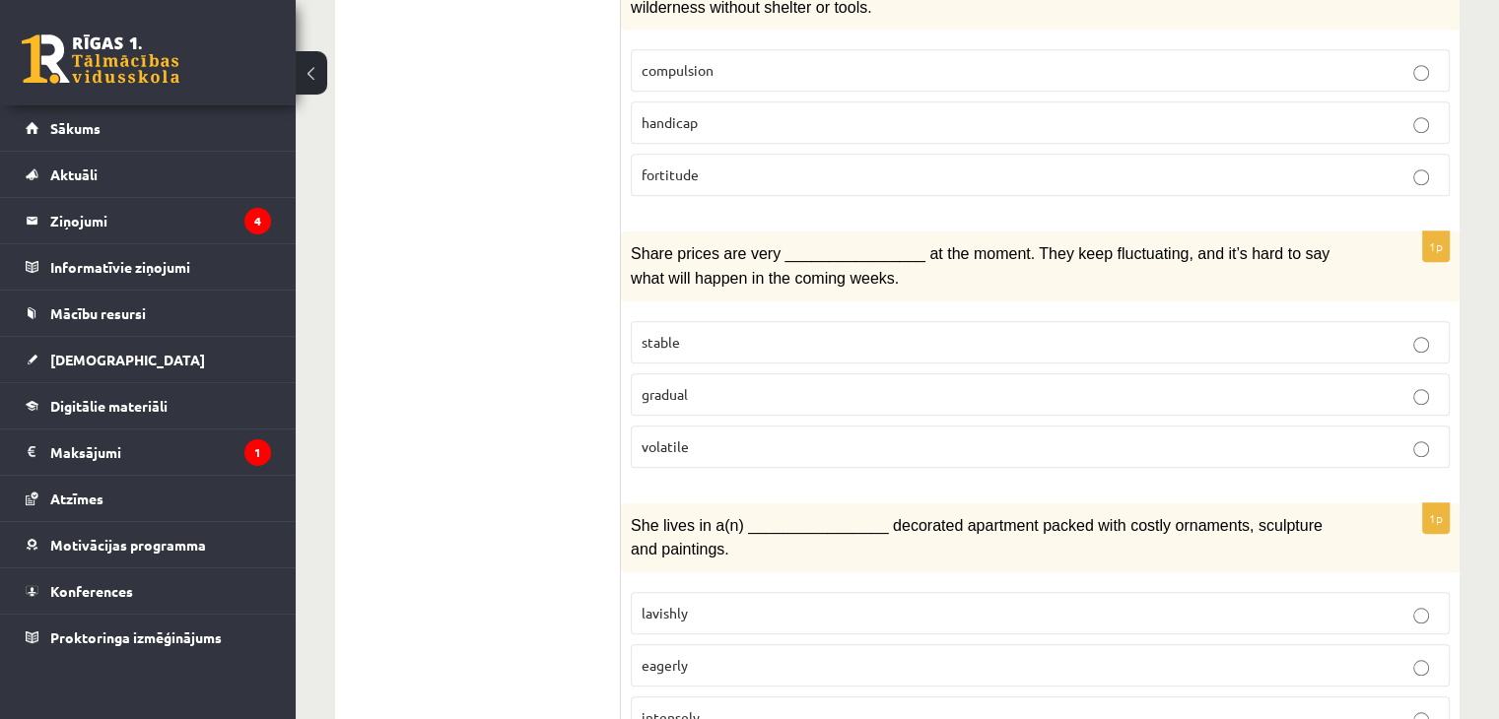
scroll to position [1587, 0]
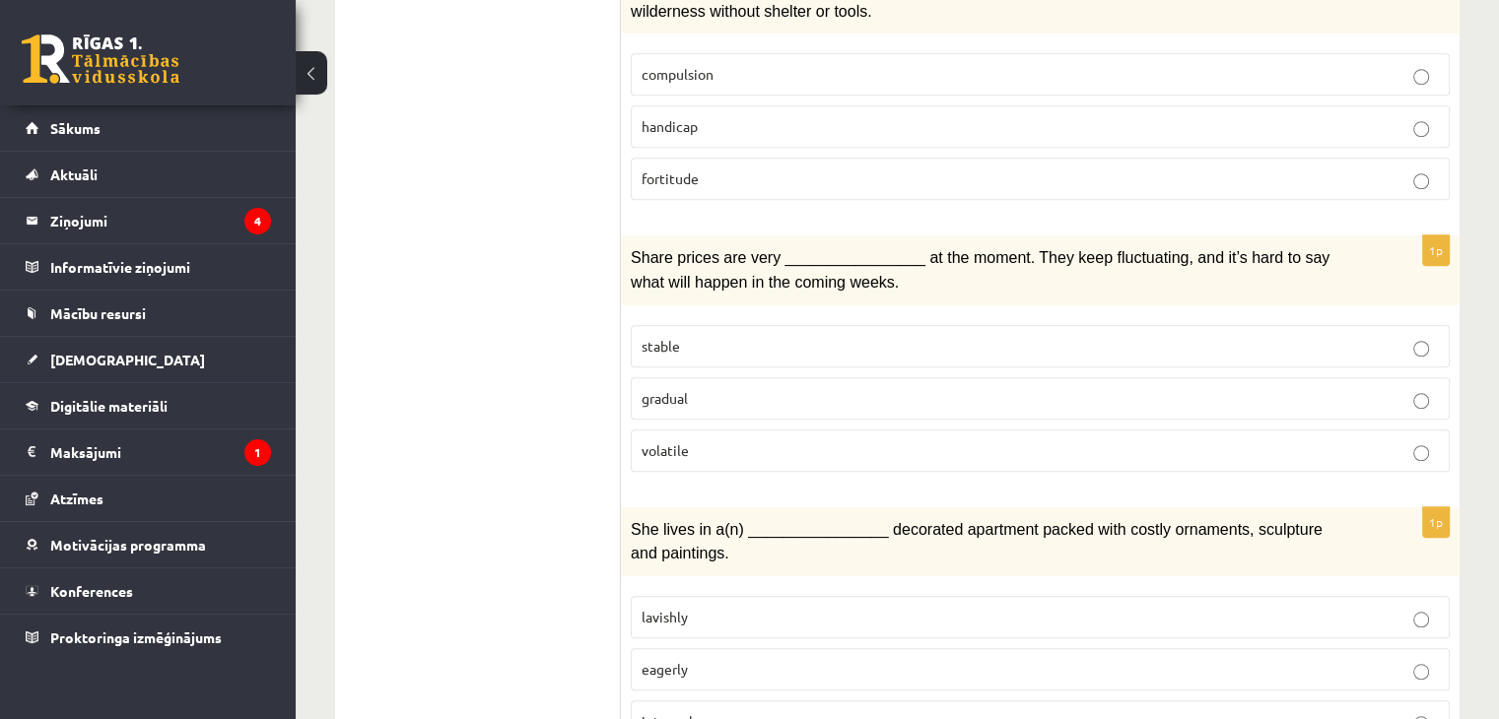
click at [838, 336] on p "stable" at bounding box center [1040, 346] width 797 height 21
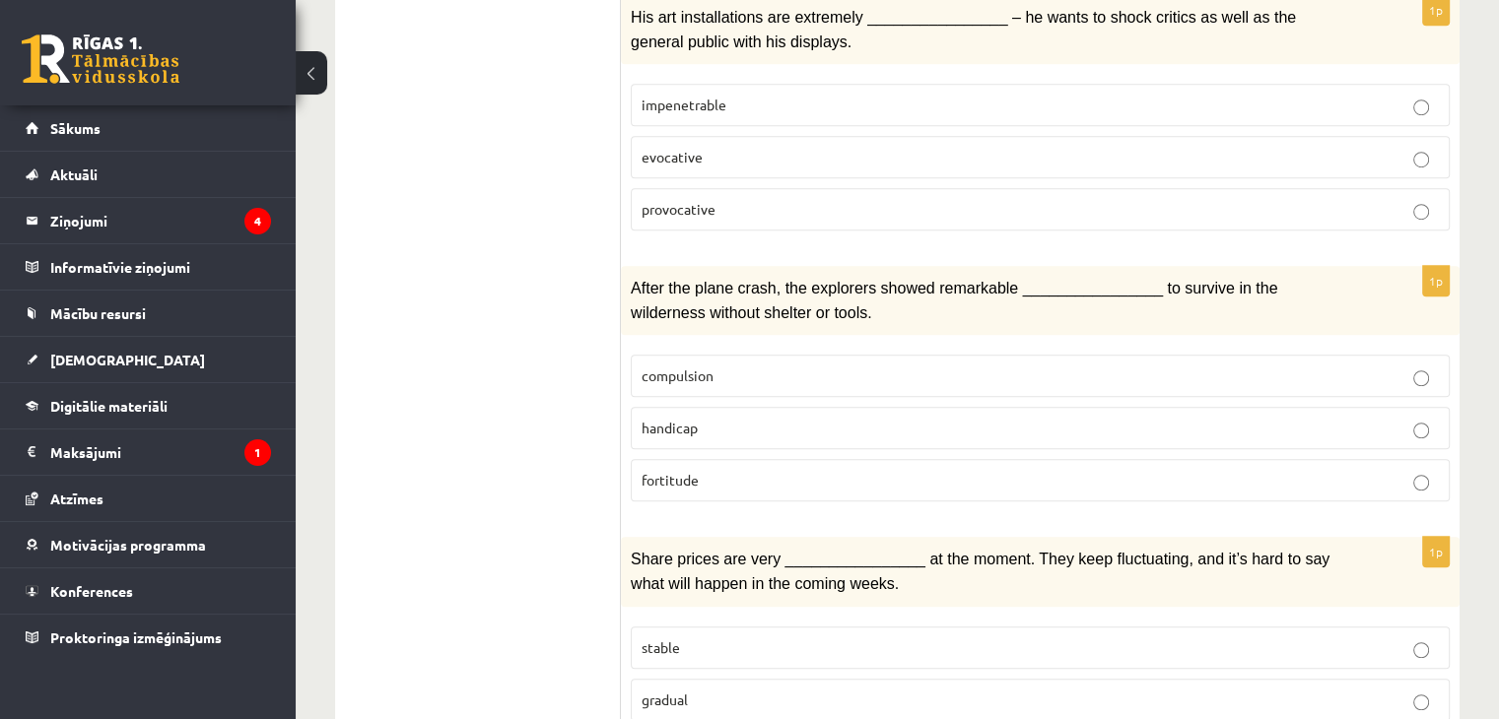
scroll to position [1280, 0]
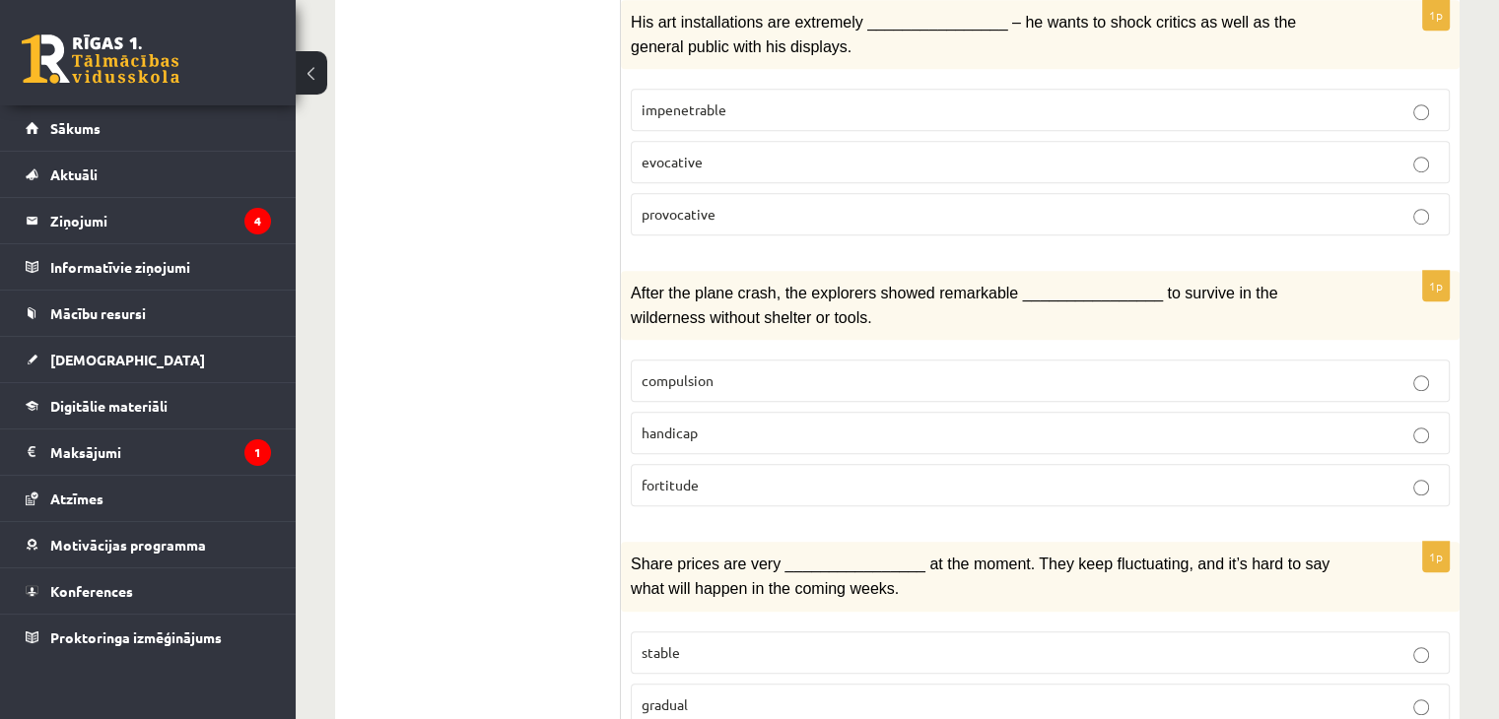
click at [779, 475] on p "fortitude" at bounding box center [1040, 485] width 797 height 21
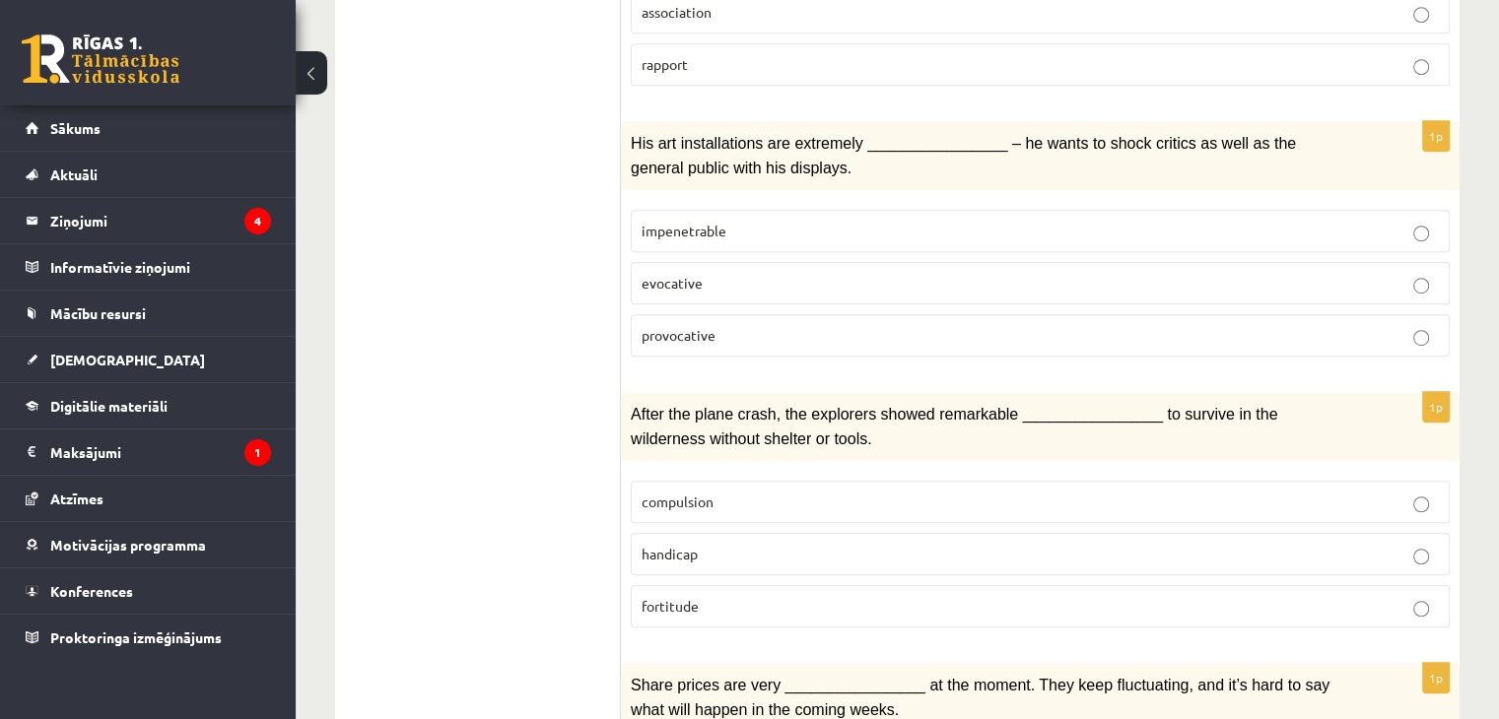
scroll to position [1055, 0]
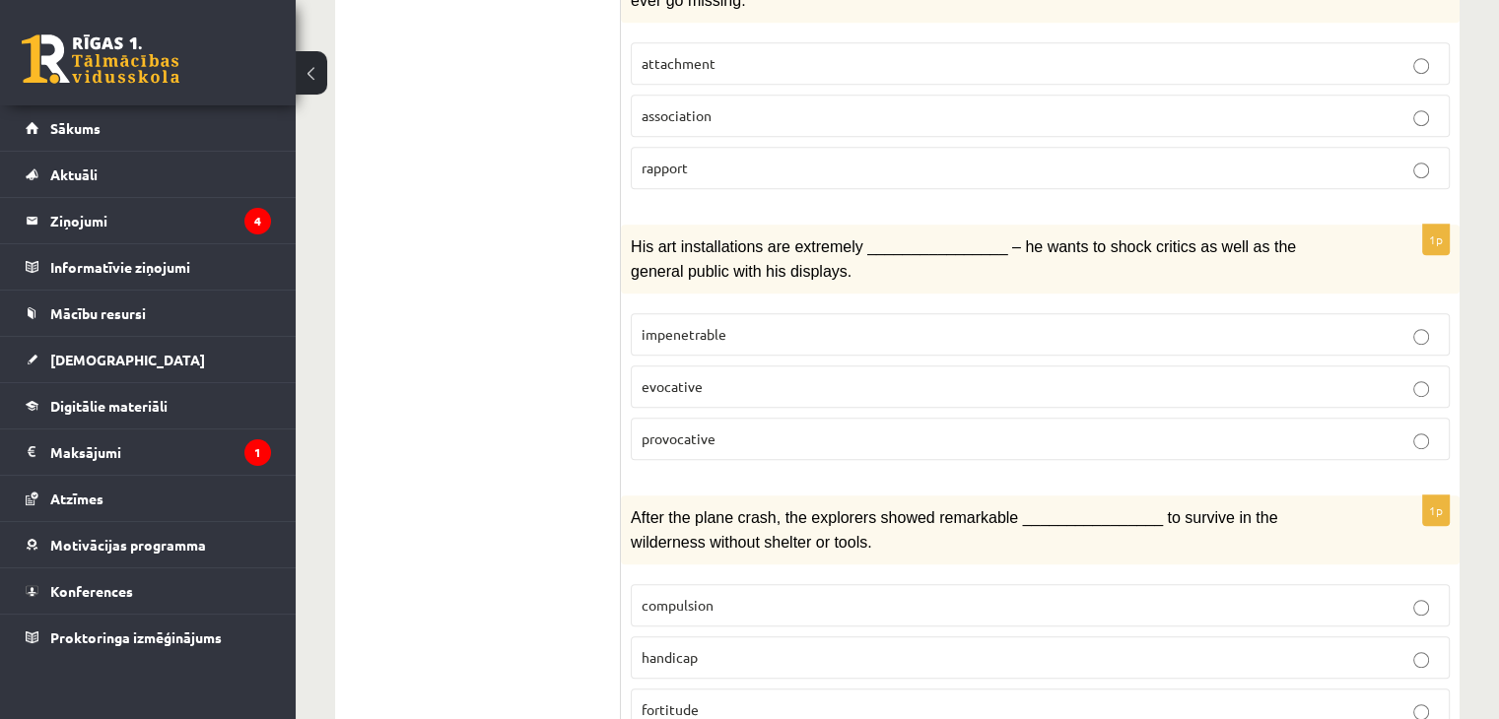
click at [796, 429] on p "provocative" at bounding box center [1040, 439] width 797 height 21
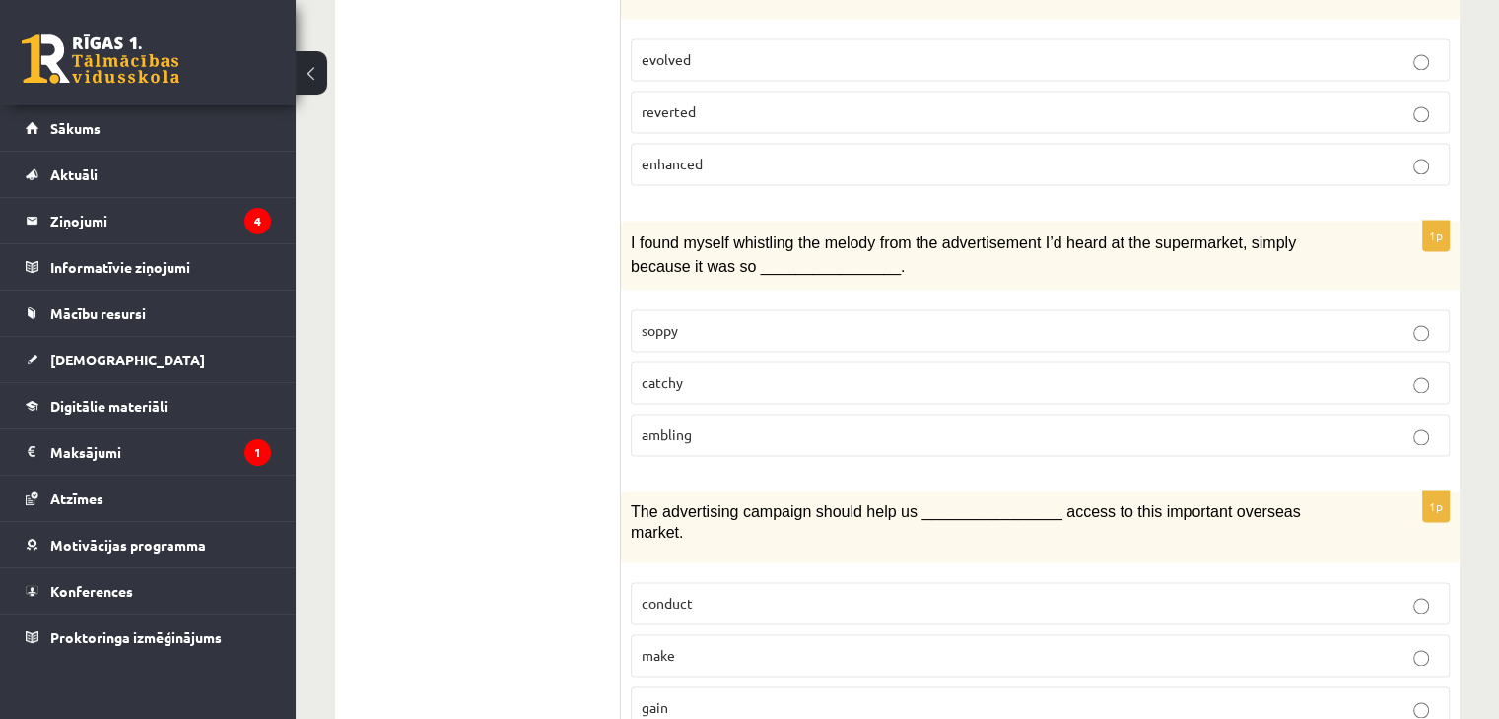
scroll to position [3007, 0]
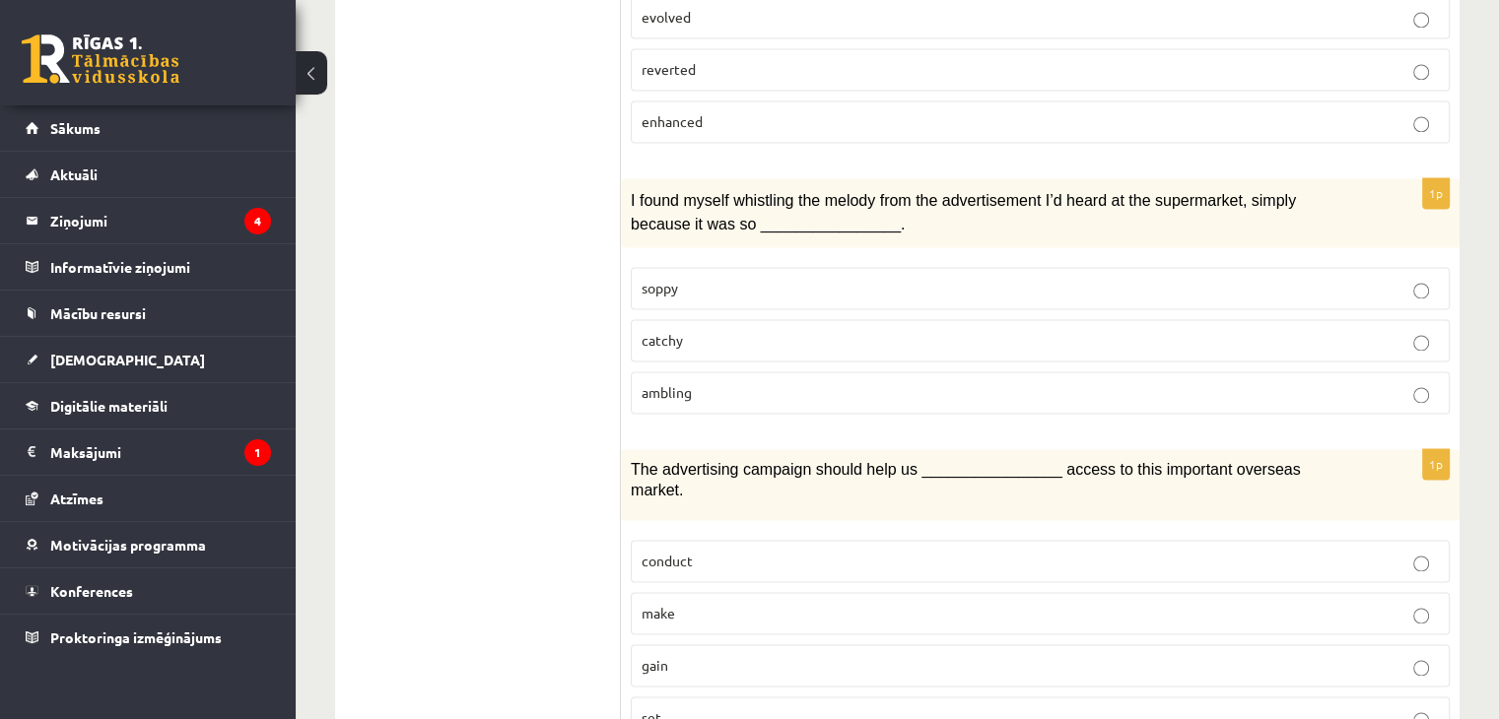
click at [1047, 382] on p "ambling" at bounding box center [1040, 392] width 797 height 21
click at [1073, 551] on p "conduct" at bounding box center [1040, 561] width 797 height 21
click at [1047, 592] on label "make" at bounding box center [1040, 613] width 819 height 42
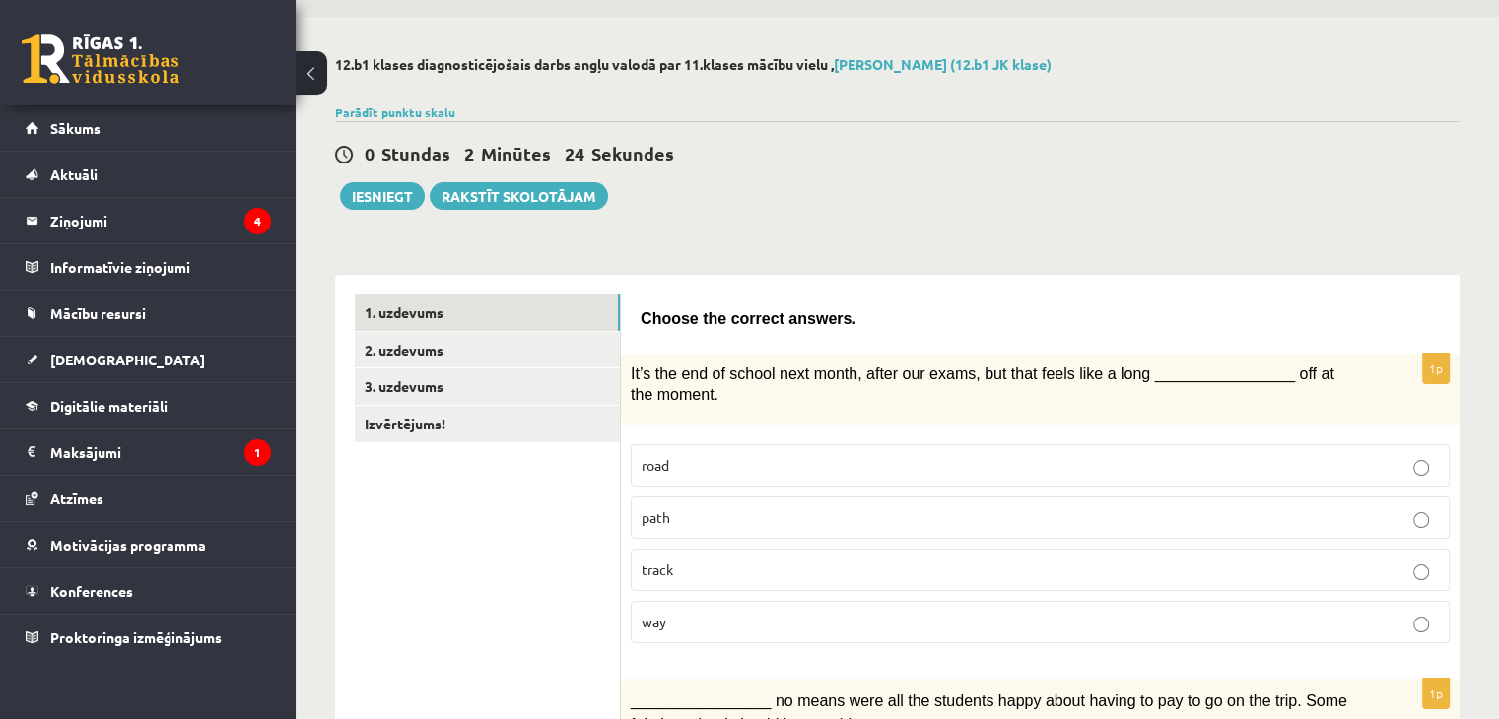
scroll to position [192, 0]
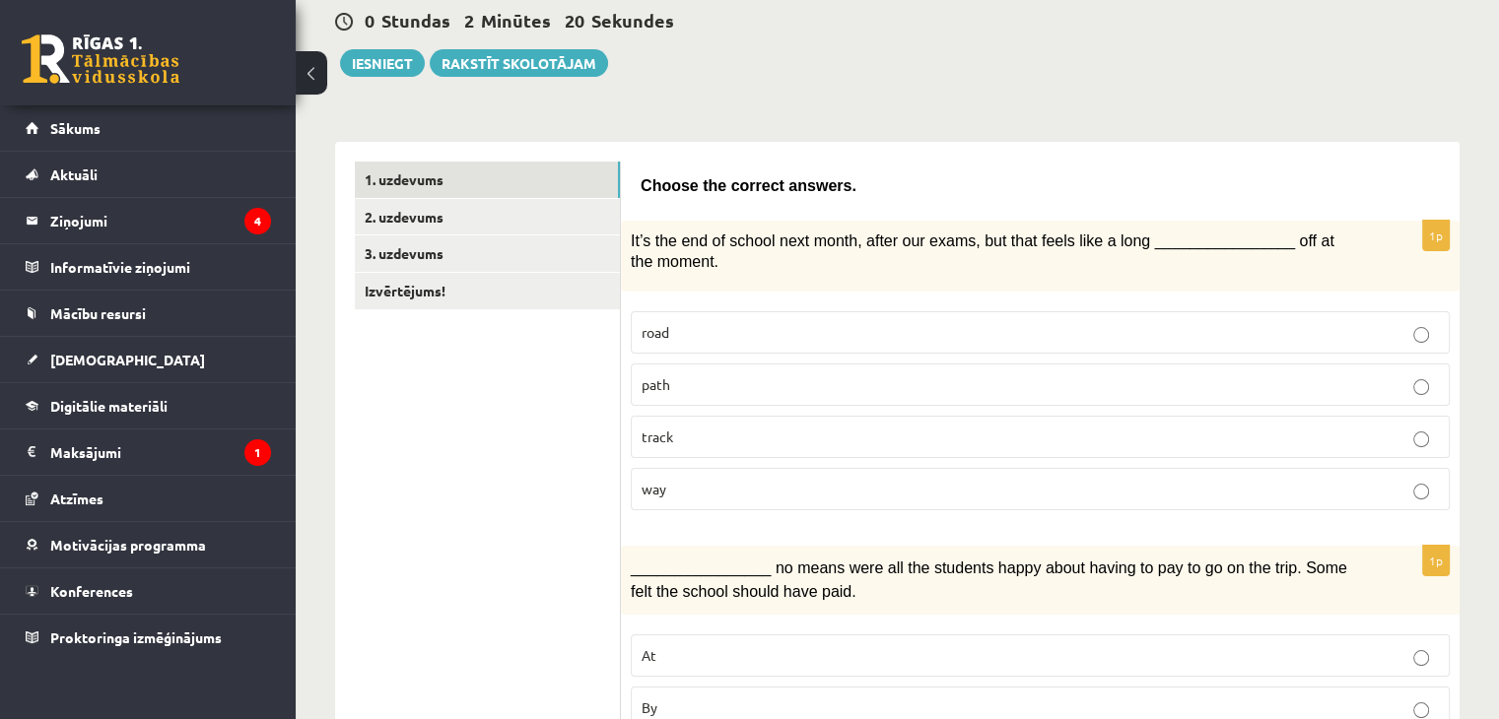
click at [1230, 486] on p "way" at bounding box center [1040, 489] width 797 height 21
click at [524, 208] on link "2. uzdevums" at bounding box center [487, 217] width 265 height 36
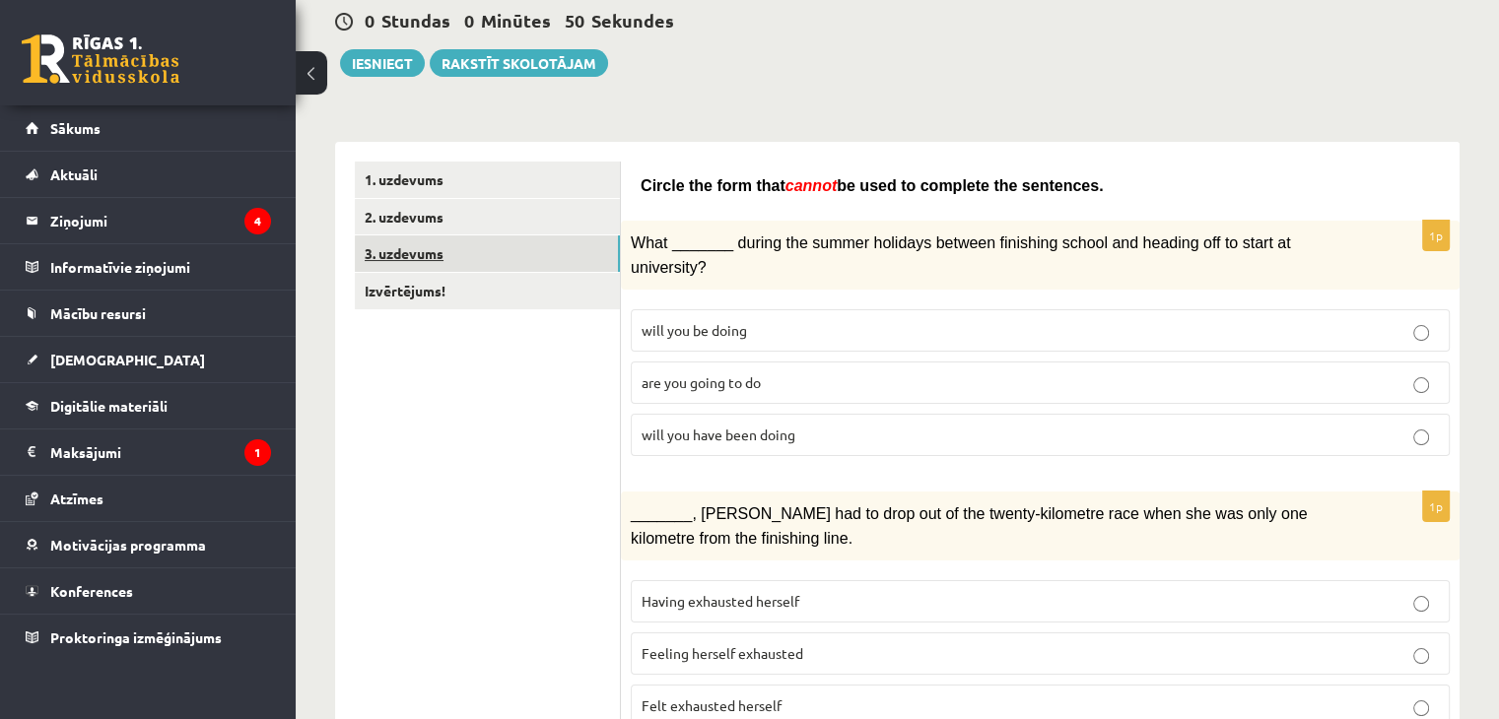
click at [512, 253] on link "3. uzdevums" at bounding box center [487, 254] width 265 height 36
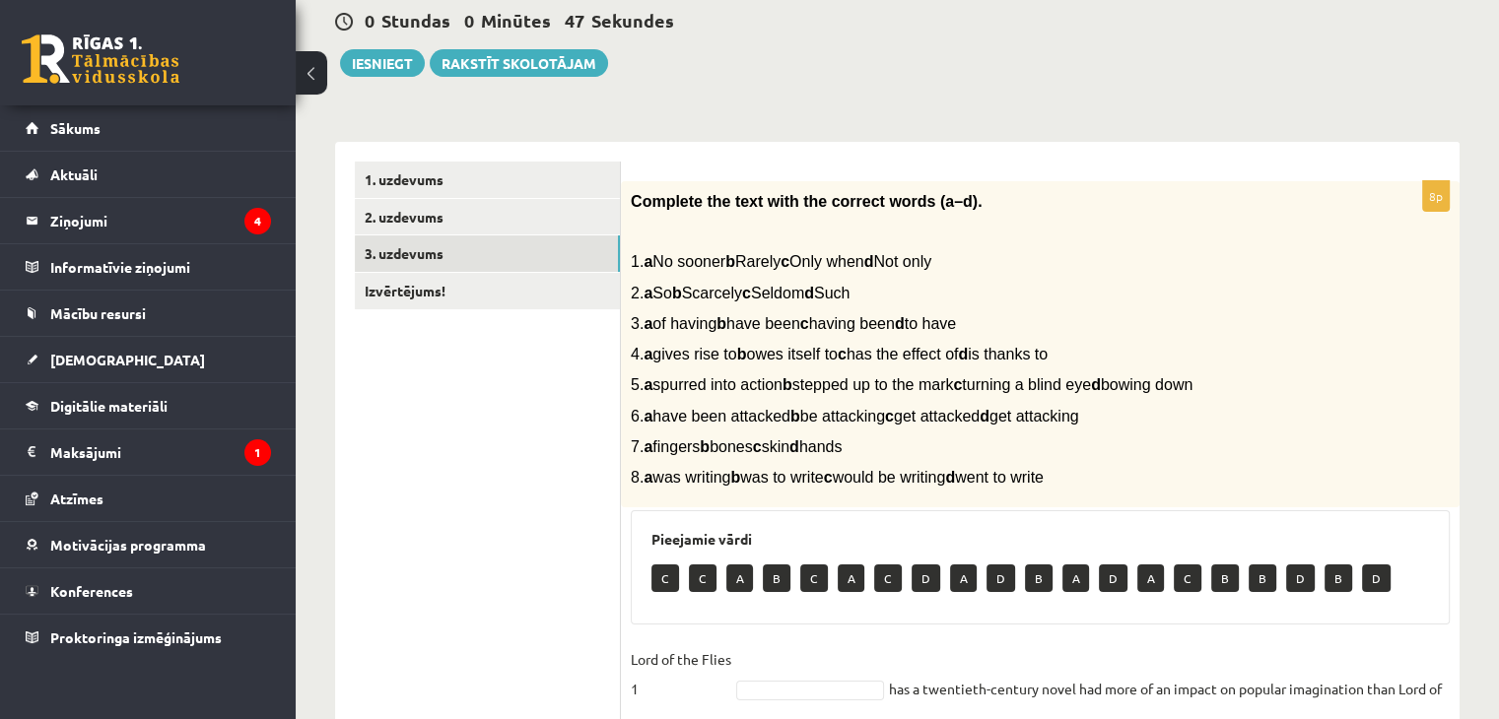
click at [902, 100] on div "12.b1 klases diagnosticējošais darbs angļu valodā par 11.klases mācību vielu , …" at bounding box center [897, 523] width 1203 height 1279
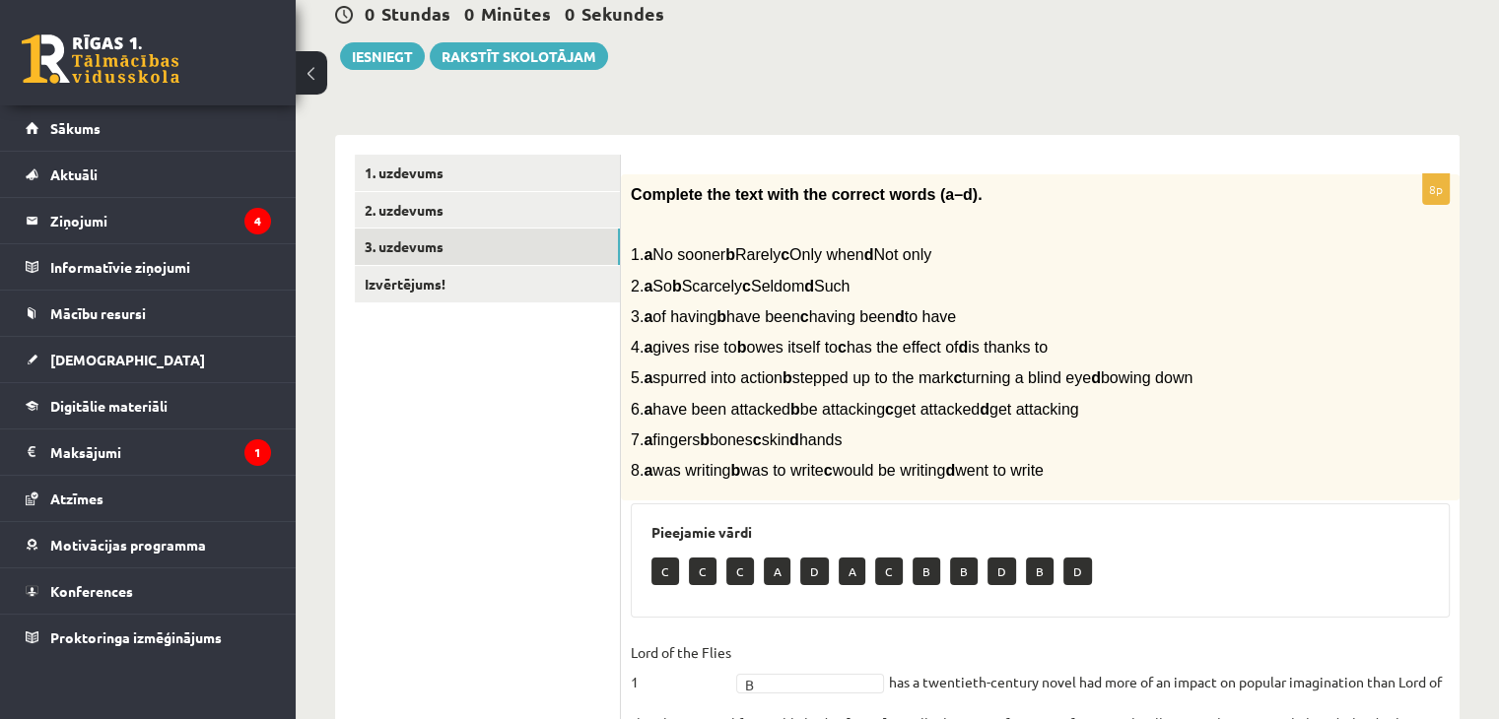
scroll to position [191, 0]
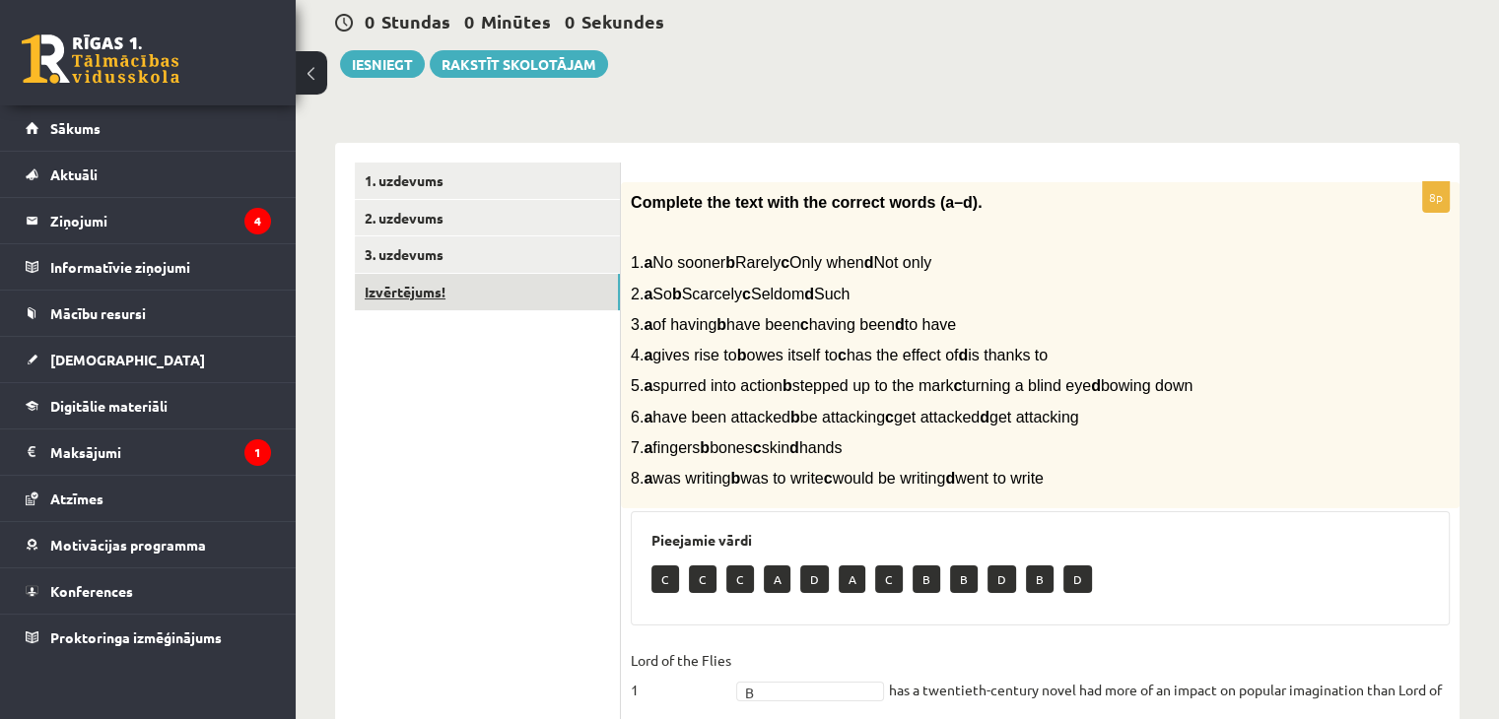
click at [450, 297] on link "Izvērtējums!" at bounding box center [487, 292] width 265 height 36
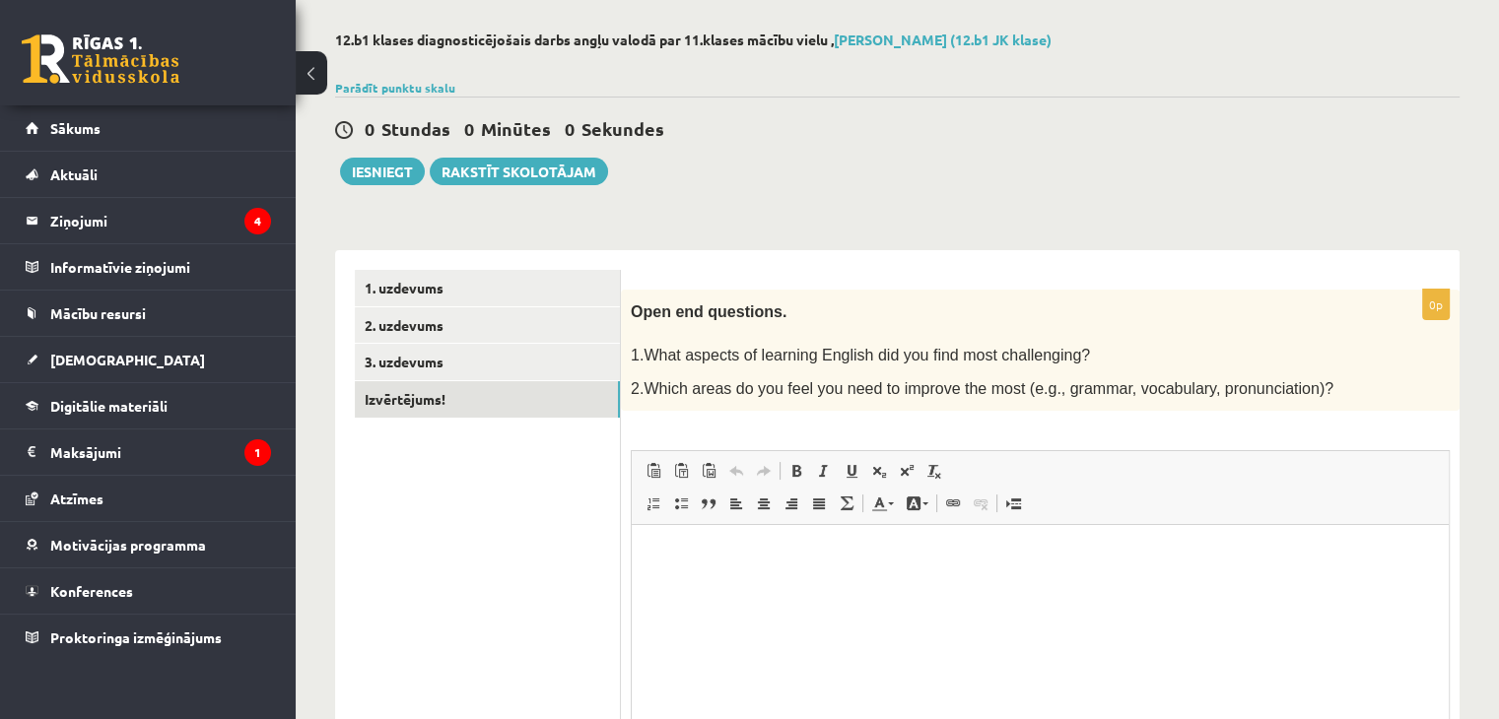
scroll to position [0, 0]
click at [914, 228] on div "12.b1 klases diagnosticējošais darbs angļu valodā par 11.klases mācību vielu , …" at bounding box center [897, 455] width 1203 height 927
click at [774, 556] on p "Bagātinātā teksta redaktors, wiswyg-editor-user-answer-47024895360340" at bounding box center [1040, 555] width 778 height 21
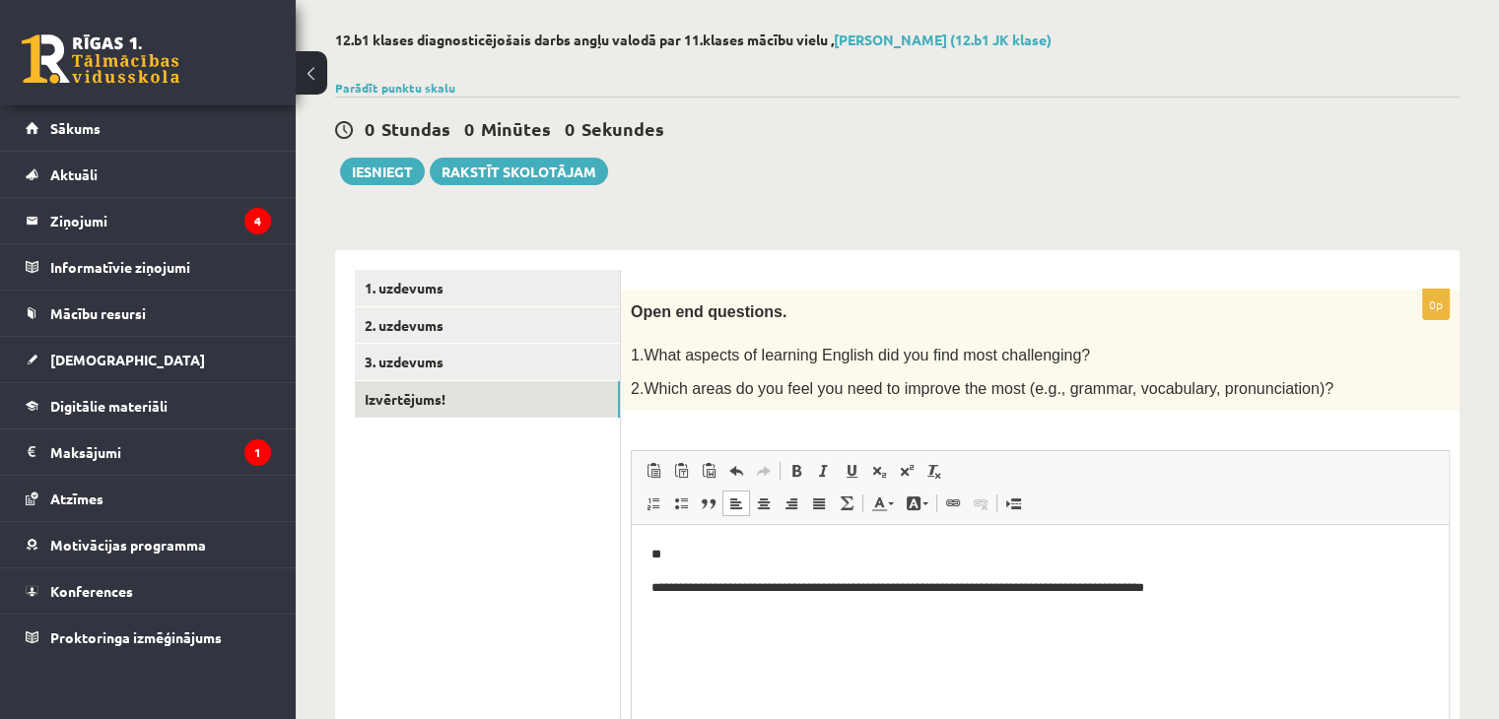
click at [1172, 589] on p "**********" at bounding box center [1040, 588] width 779 height 21
click at [1250, 592] on p "**********" at bounding box center [1040, 588] width 779 height 21
click at [1148, 589] on p "**********" at bounding box center [1040, 588] width 779 height 21
click at [1230, 582] on p "**********" at bounding box center [1040, 588] width 779 height 21
click at [837, 559] on p "**" at bounding box center [1040, 555] width 779 height 21
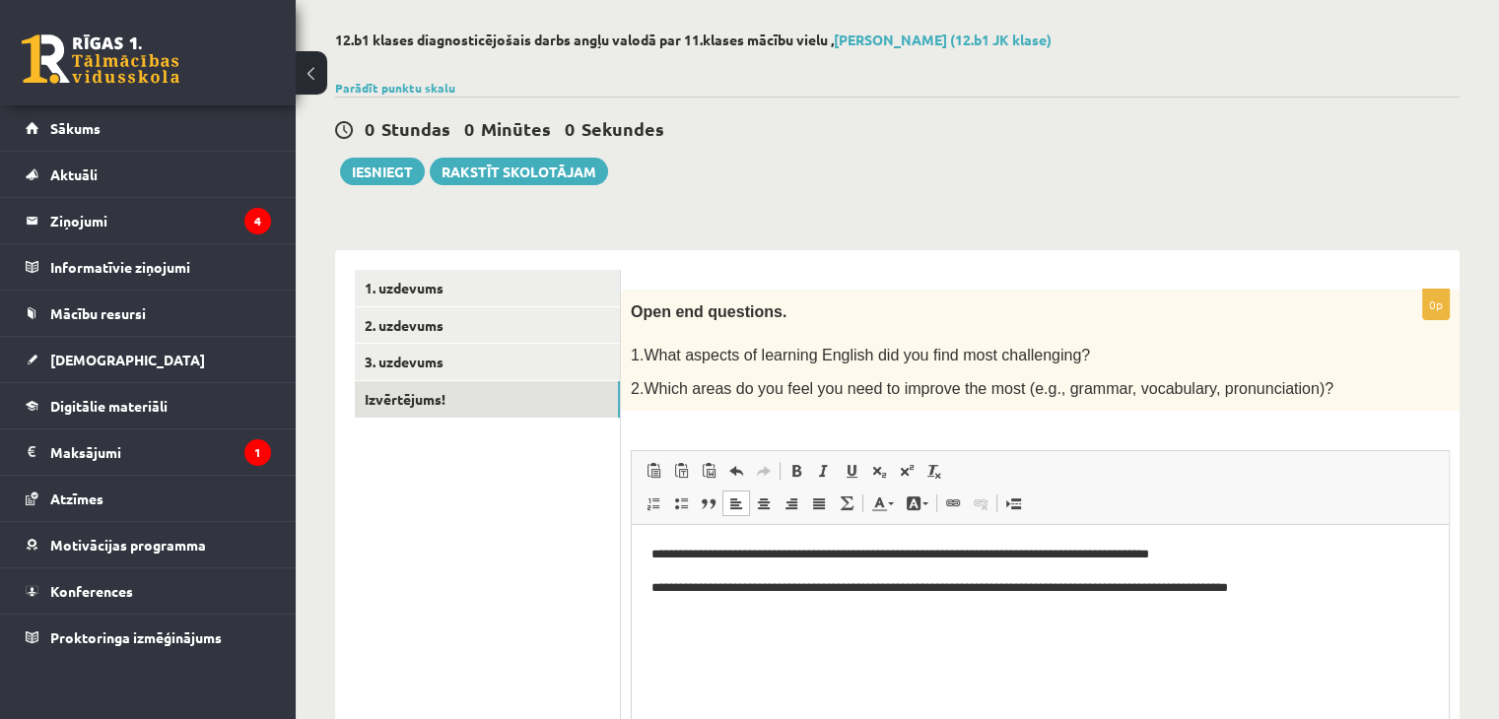
click at [1185, 563] on p "**********" at bounding box center [1040, 555] width 779 height 21
click at [1221, 560] on p "**********" at bounding box center [1040, 555] width 779 height 21
click at [384, 174] on button "Iesniegt" at bounding box center [382, 172] width 85 height 28
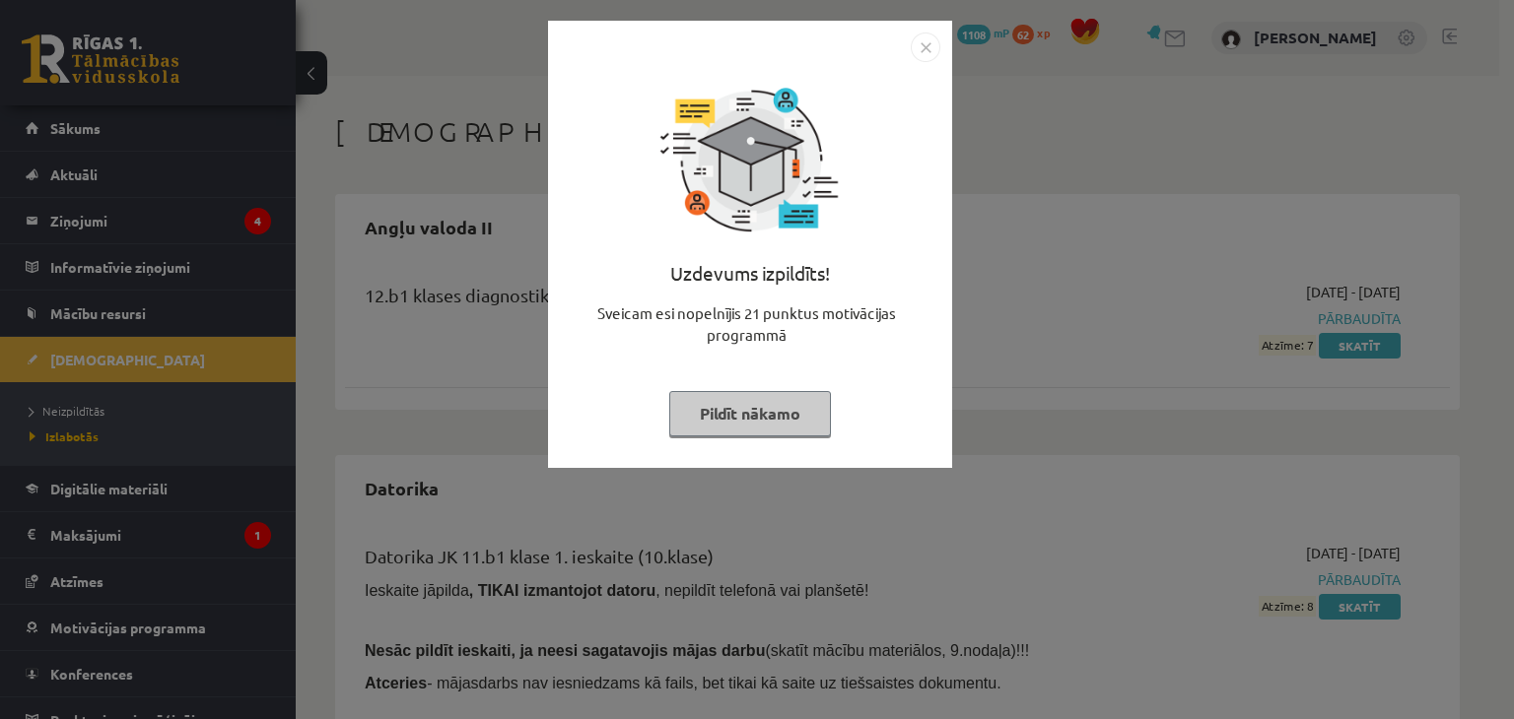
click at [923, 48] on img "Close" at bounding box center [926, 48] width 30 height 30
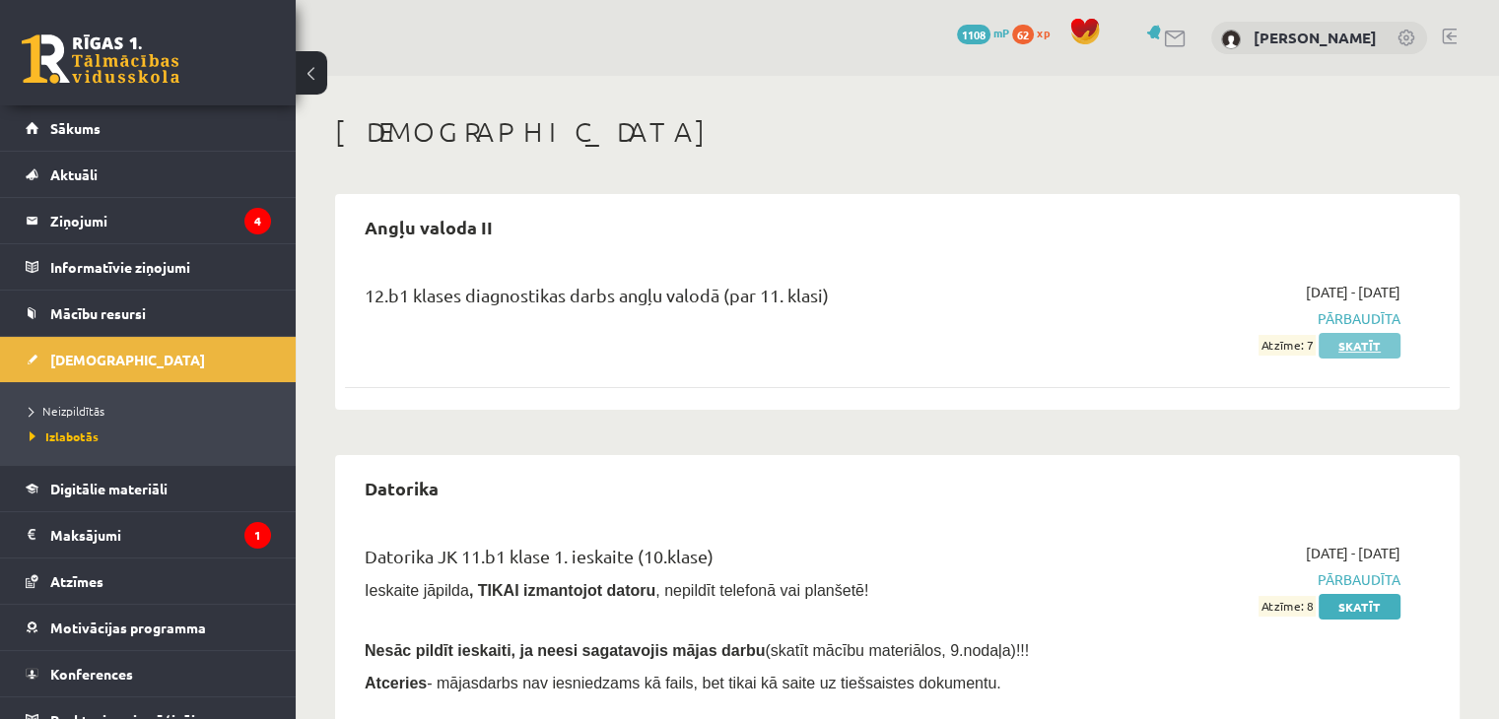
click at [1369, 338] on link "Skatīt" at bounding box center [1360, 346] width 82 height 26
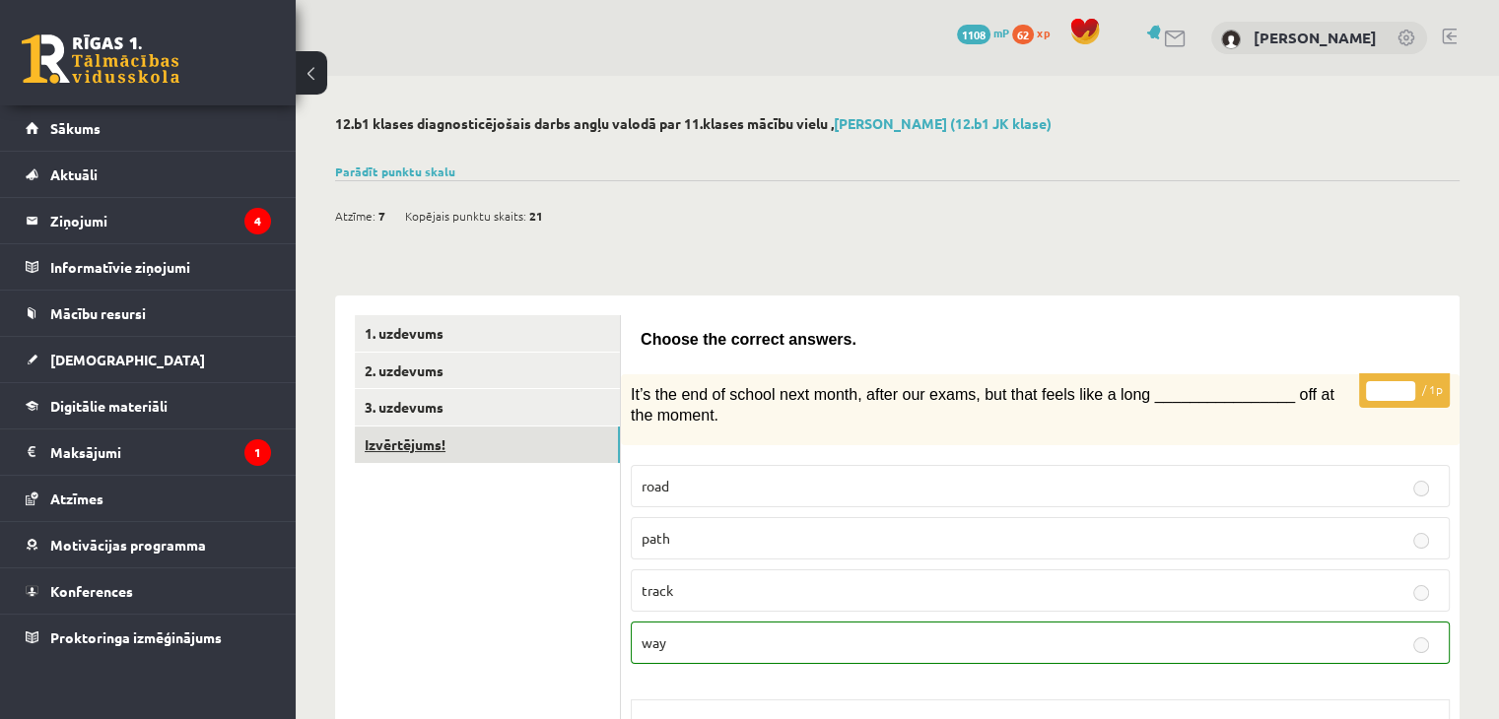
click at [589, 445] on link "Izvērtējums!" at bounding box center [487, 445] width 265 height 36
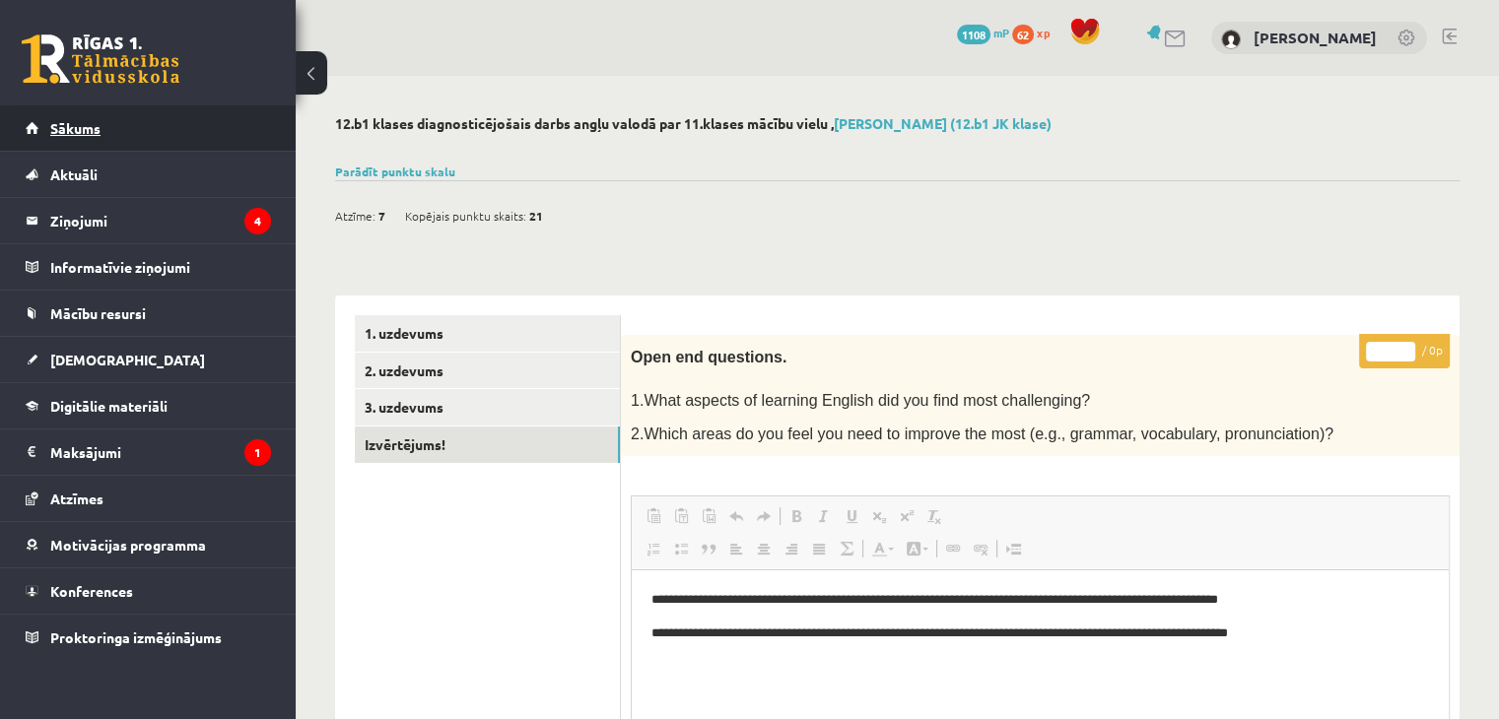
click at [130, 119] on link "Sākums" at bounding box center [148, 127] width 245 height 45
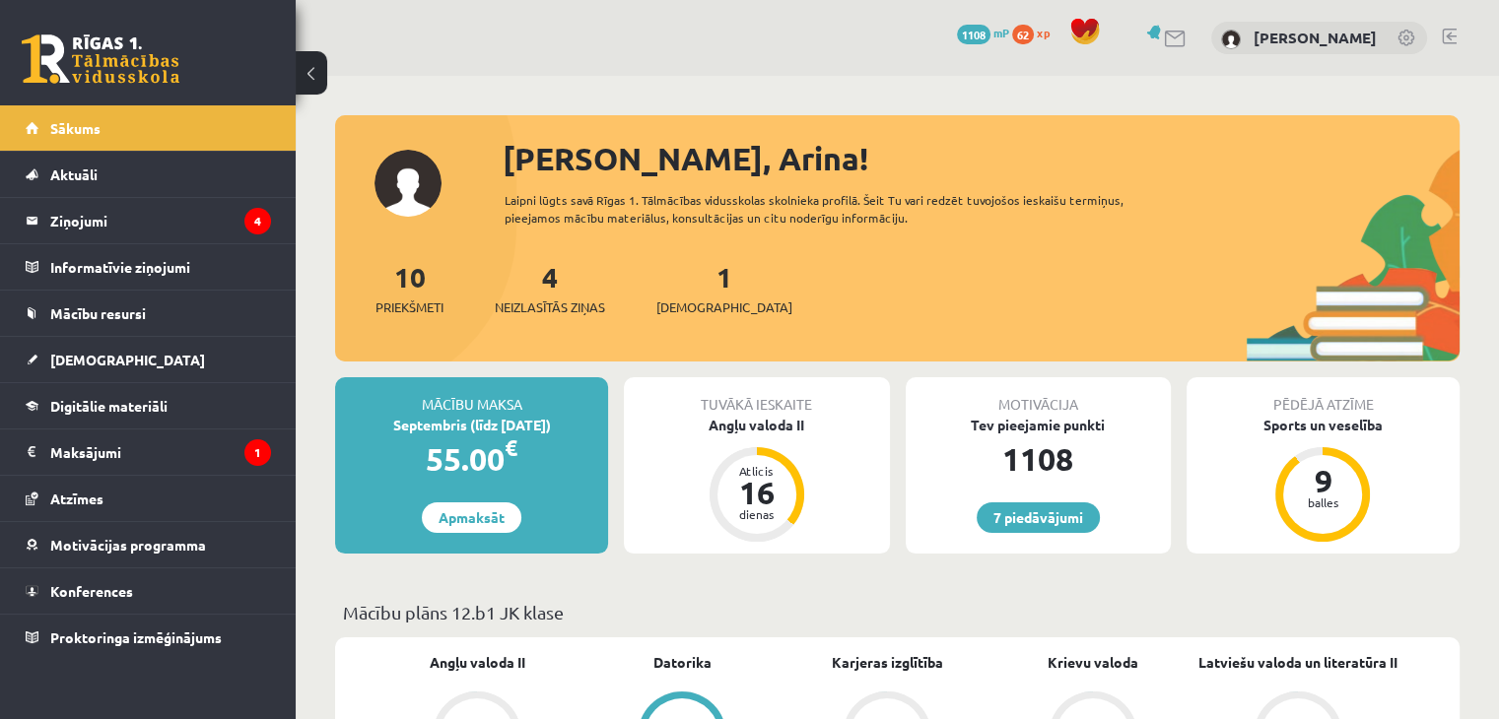
click at [428, 46] on div "7 Dāvanas 1108 mP 62 xp [PERSON_NAME]" at bounding box center [897, 38] width 1203 height 76
click at [190, 444] on legend "Maksājumi 1" at bounding box center [160, 452] width 221 height 45
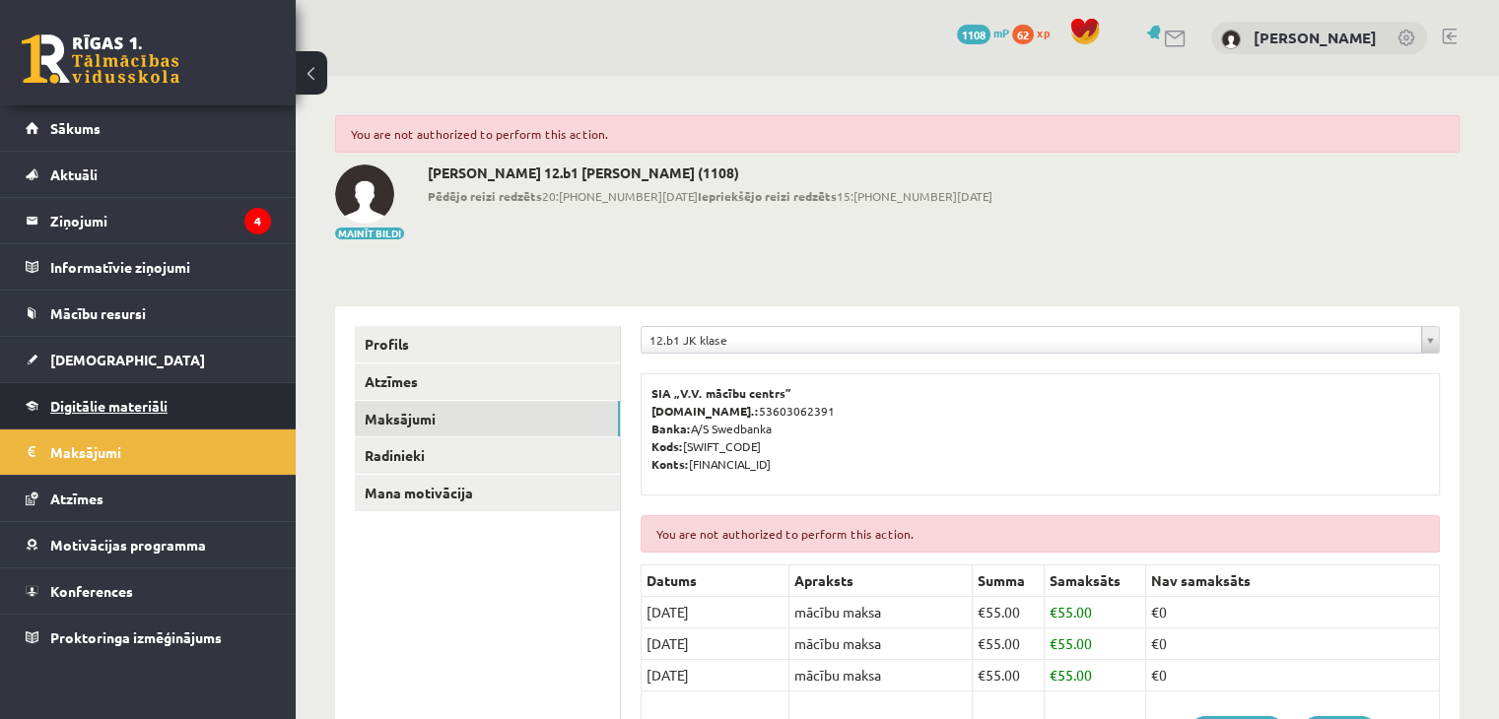
click at [114, 411] on span "Digitālie materiāli" at bounding box center [108, 406] width 117 height 18
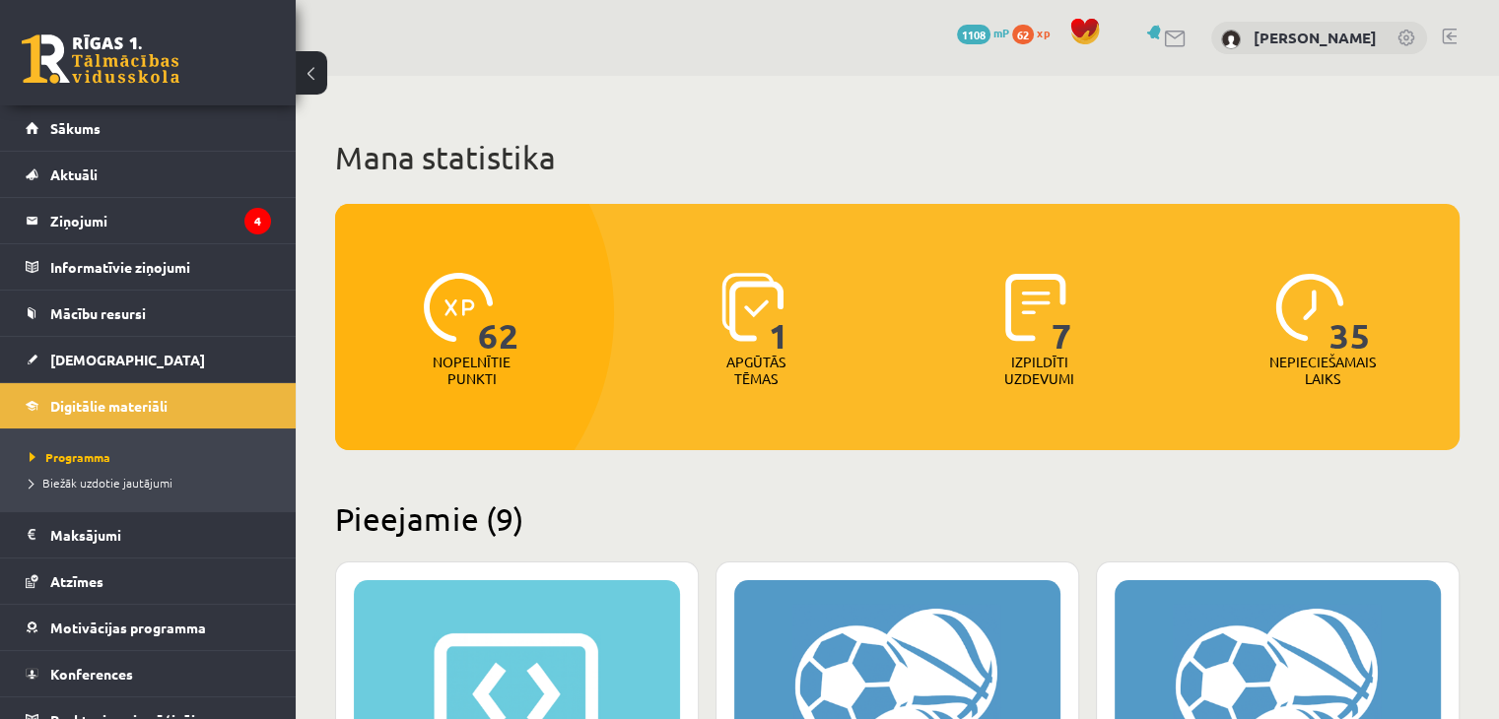
click at [565, 514] on h2 "Pieejamie (9)" at bounding box center [897, 519] width 1124 height 38
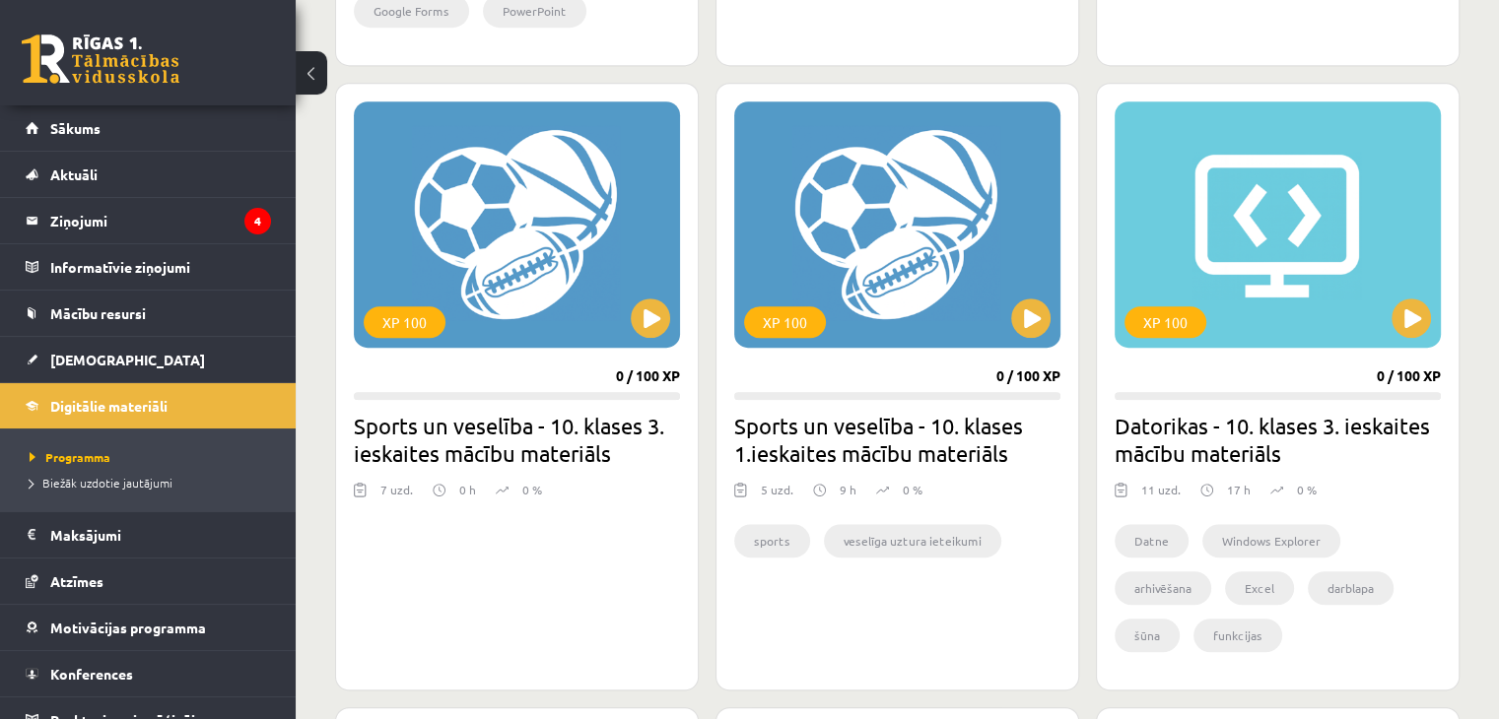
scroll to position [1143, 0]
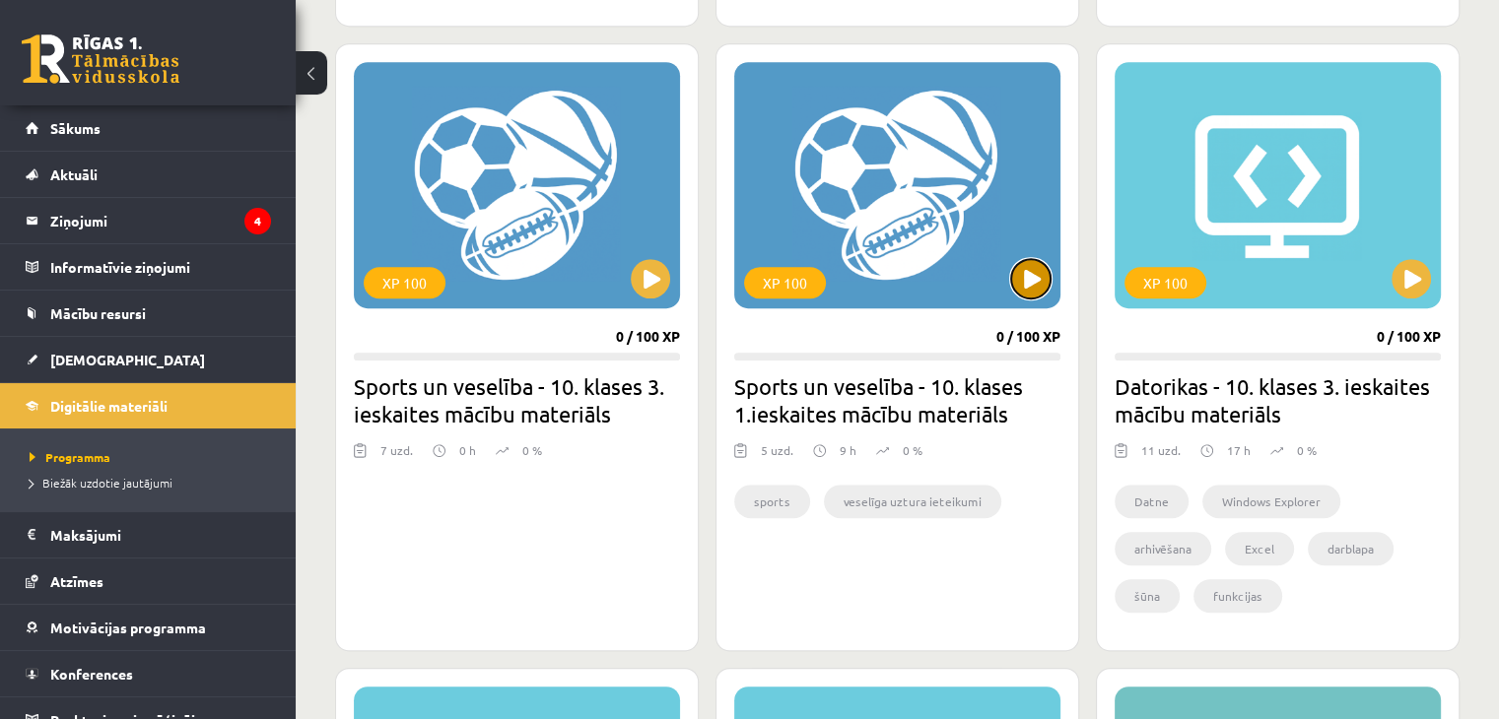
click at [1045, 277] on button at bounding box center [1030, 278] width 39 height 39
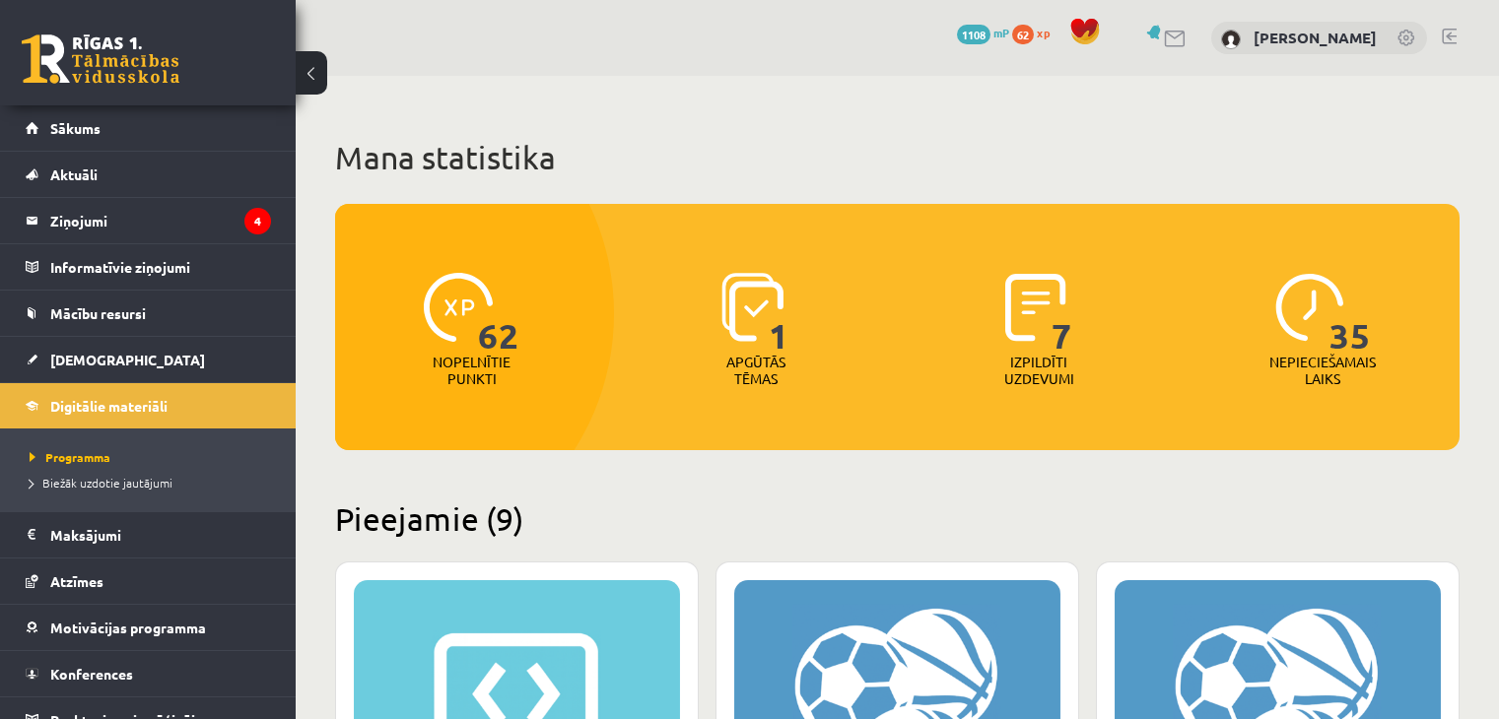
scroll to position [1143, 0]
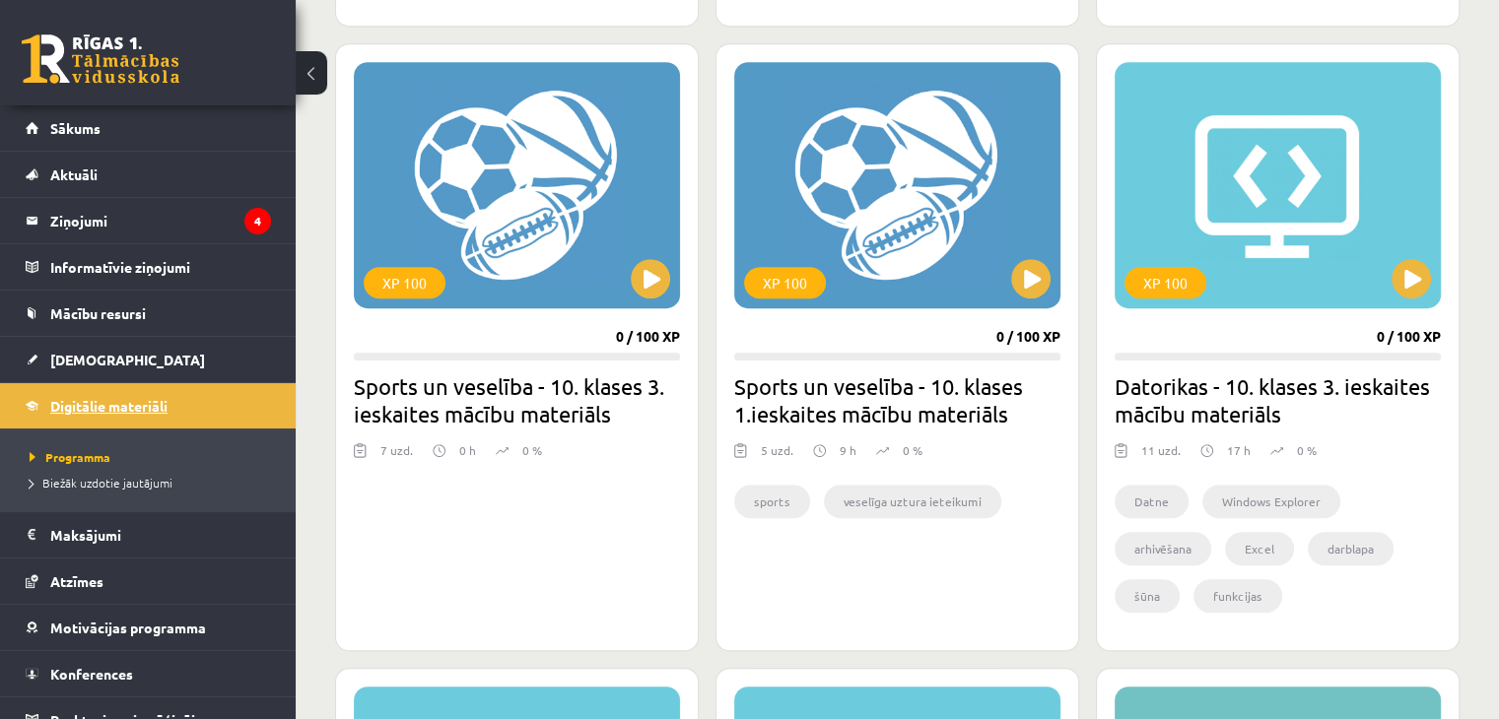
click at [122, 408] on span "Digitālie materiāli" at bounding box center [108, 406] width 117 height 18
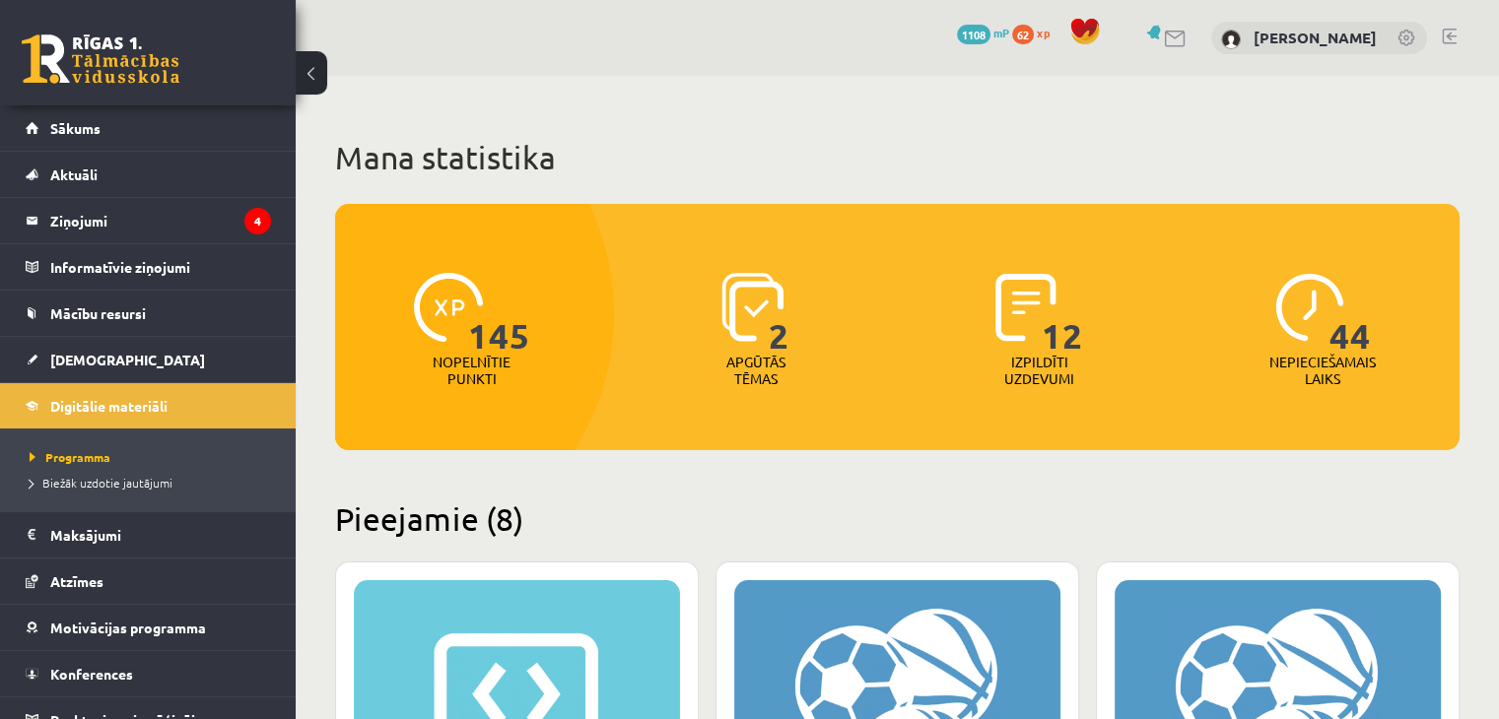
click at [623, 503] on h2 "Pieejamie (8)" at bounding box center [897, 519] width 1124 height 38
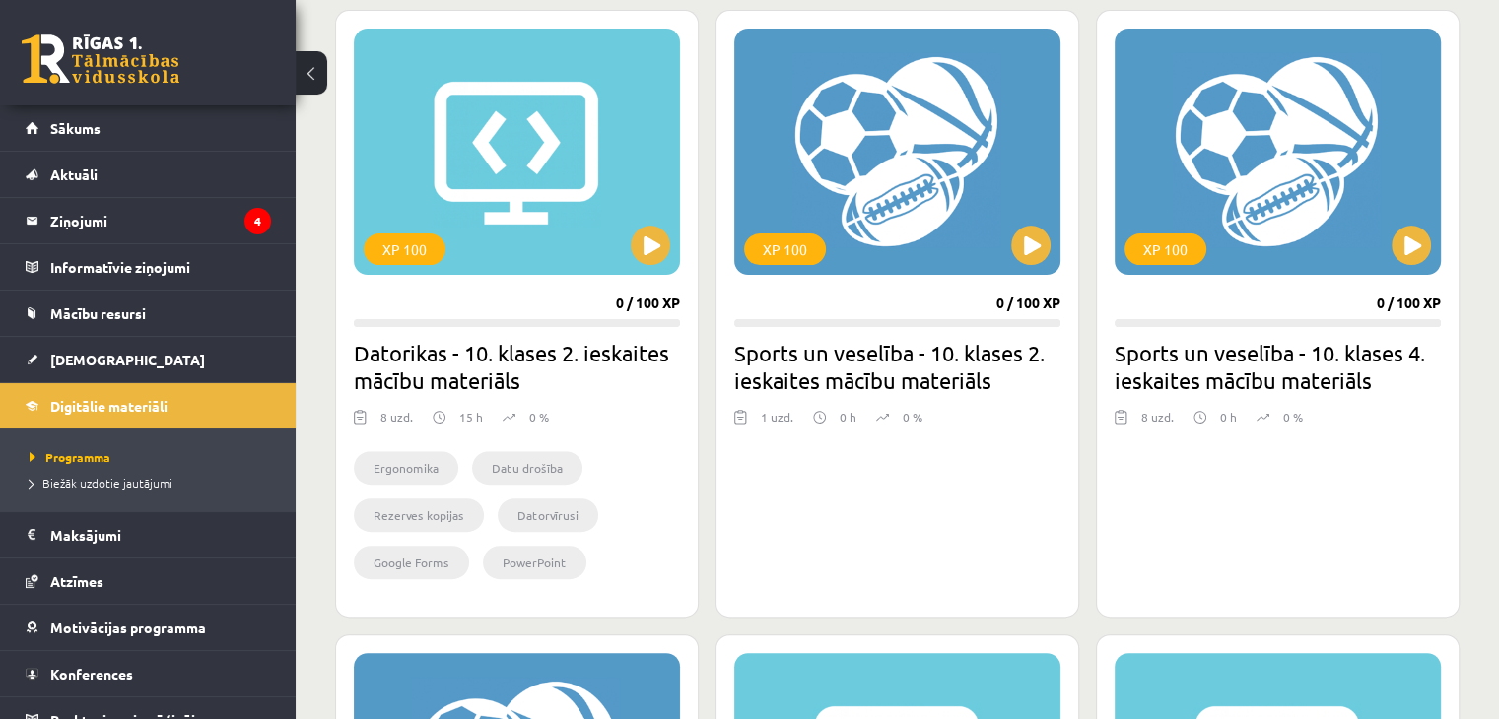
scroll to position [591, 0]
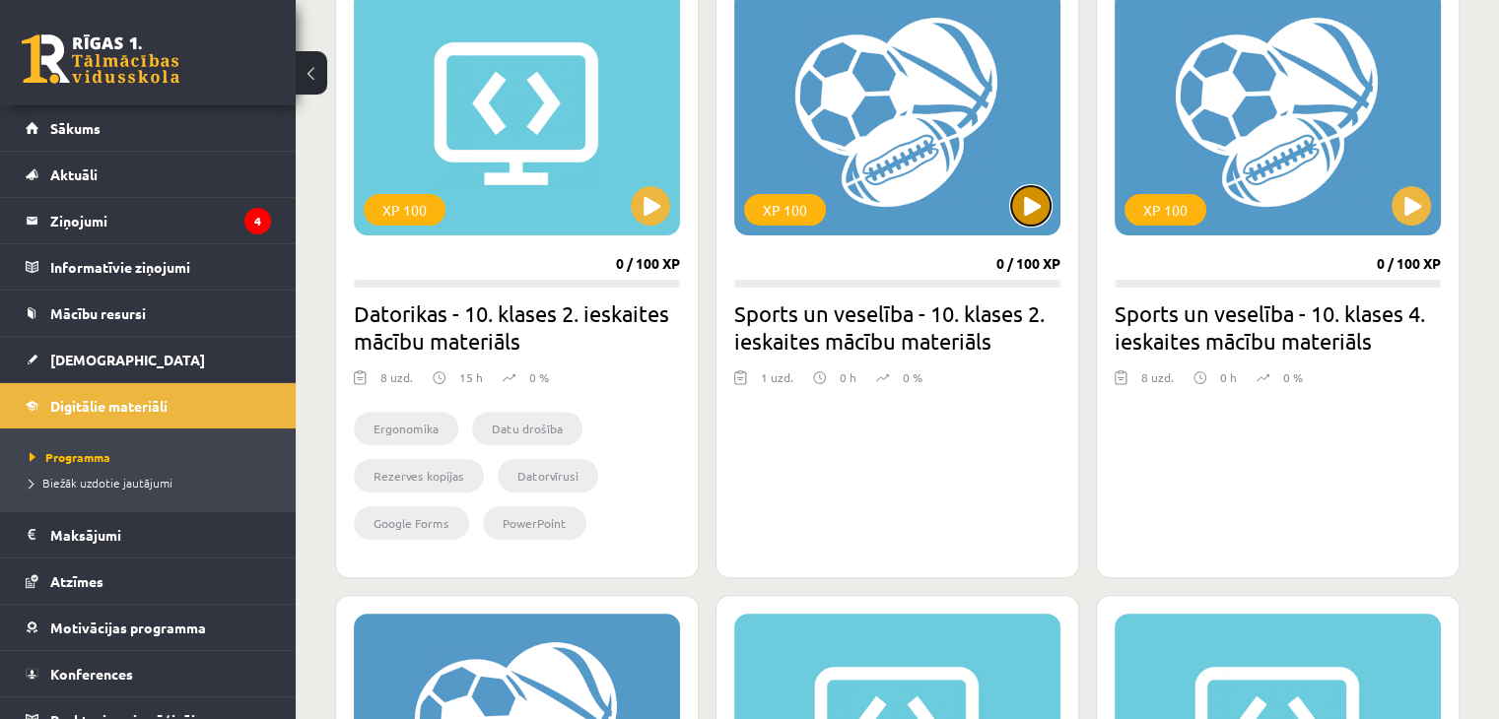
click at [1036, 220] on button at bounding box center [1030, 205] width 39 height 39
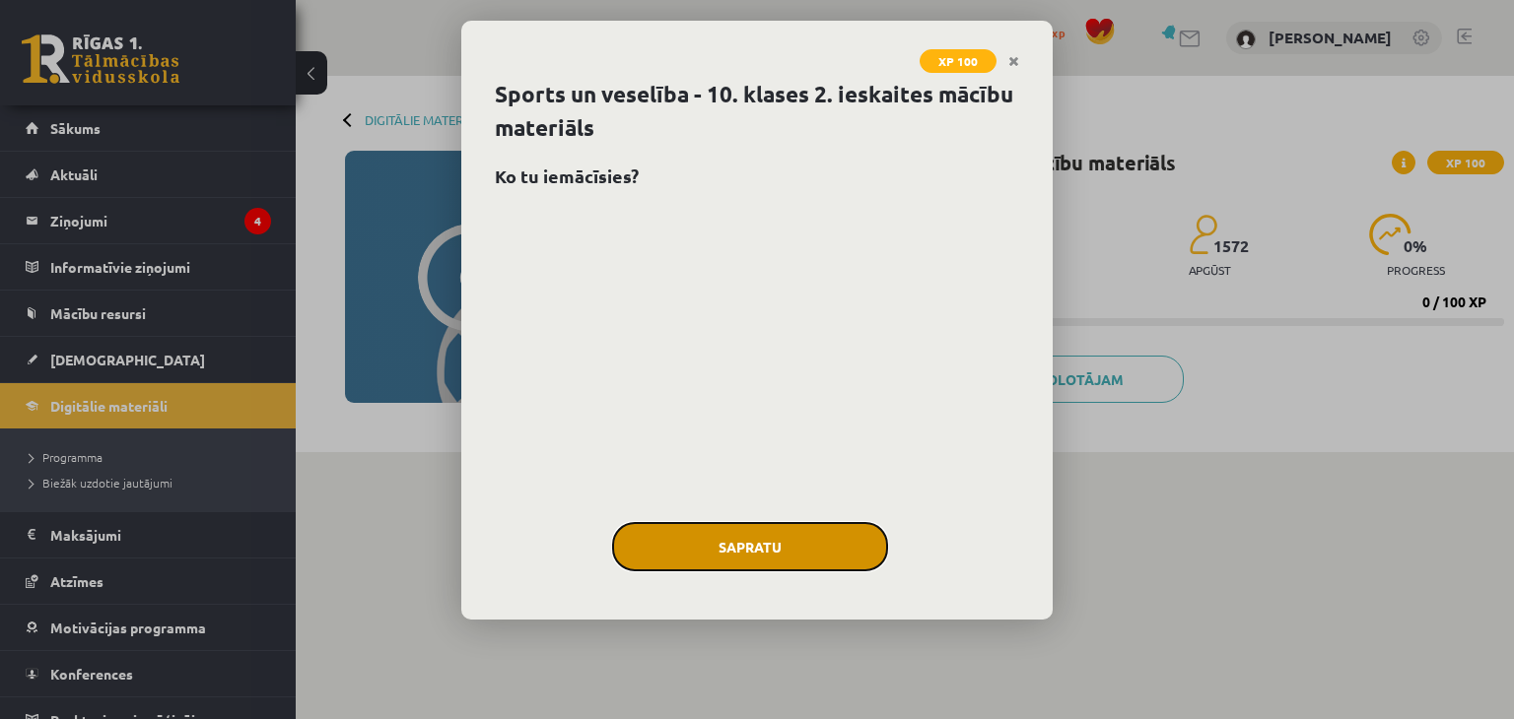
click at [849, 550] on button "Sapratu" at bounding box center [750, 546] width 276 height 49
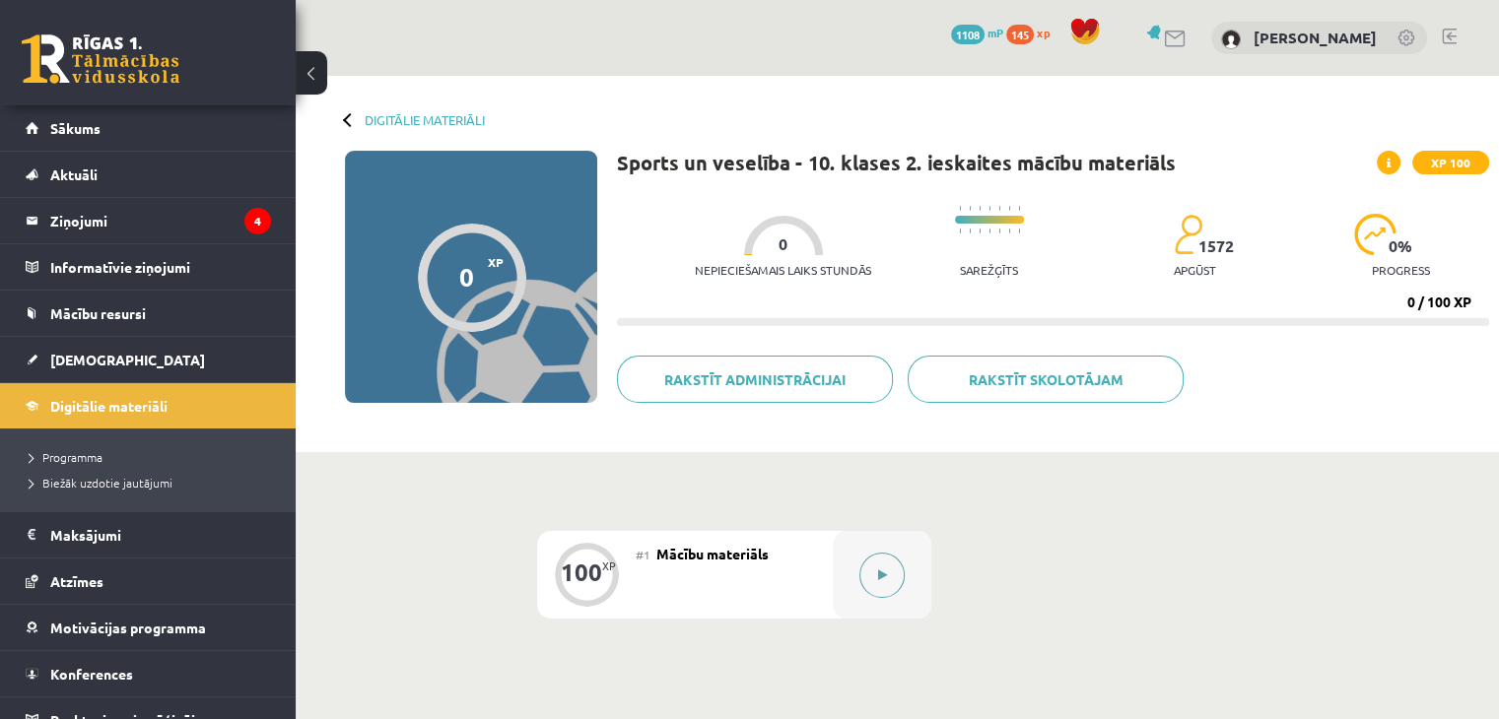
click at [887, 561] on button at bounding box center [881, 575] width 45 height 45
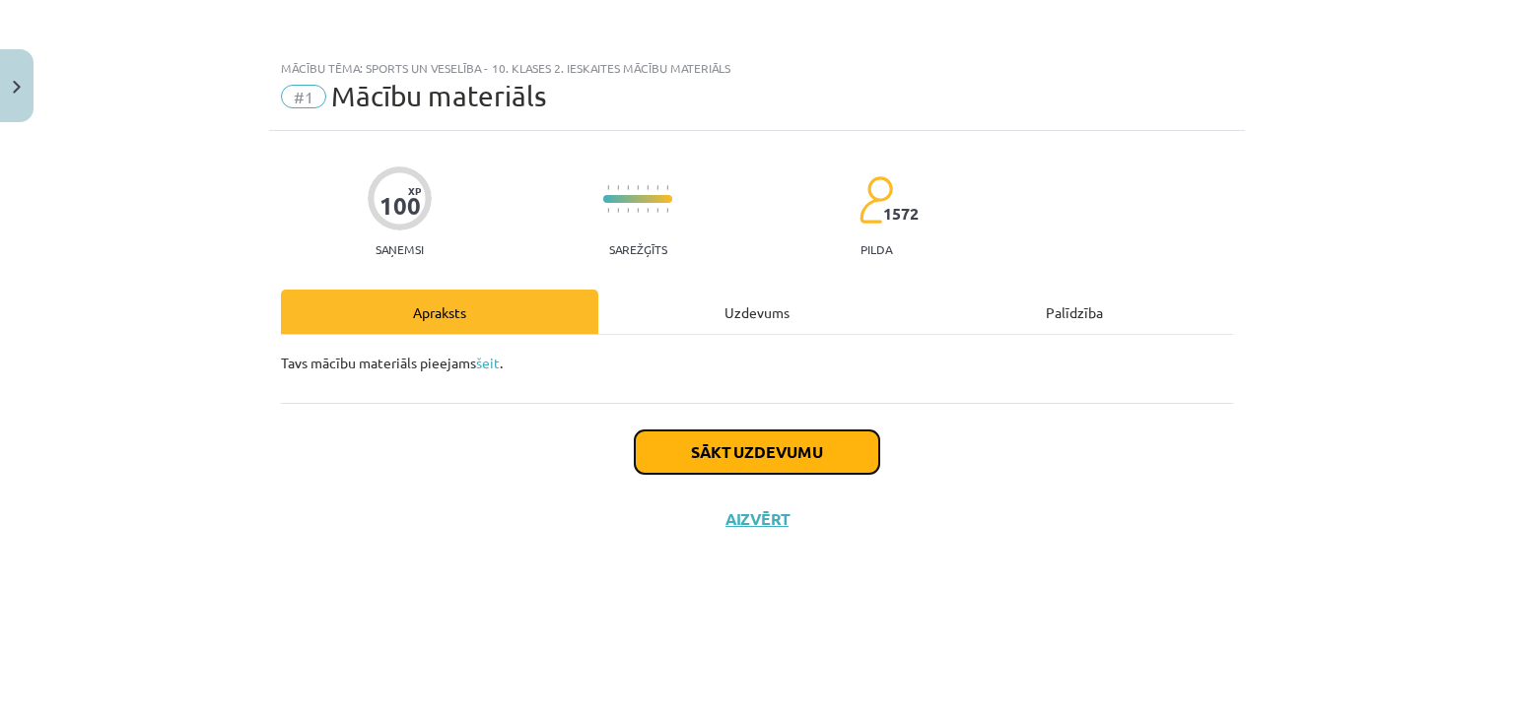
click at [836, 439] on button "Sākt uzdevumu" at bounding box center [757, 452] width 244 height 43
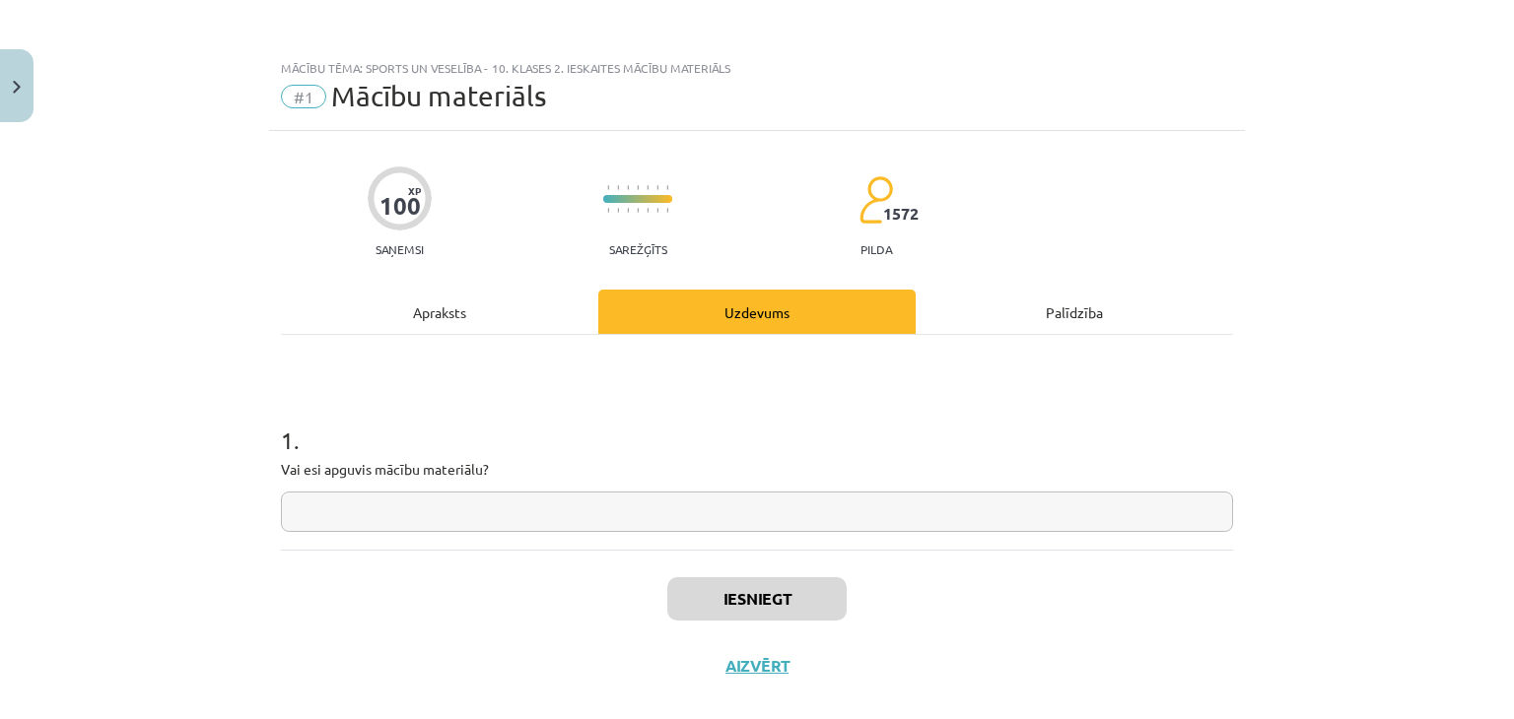
click at [770, 496] on input "text" at bounding box center [757, 512] width 952 height 40
type input "*"
click at [761, 593] on button "Iesniegt" at bounding box center [756, 598] width 179 height 43
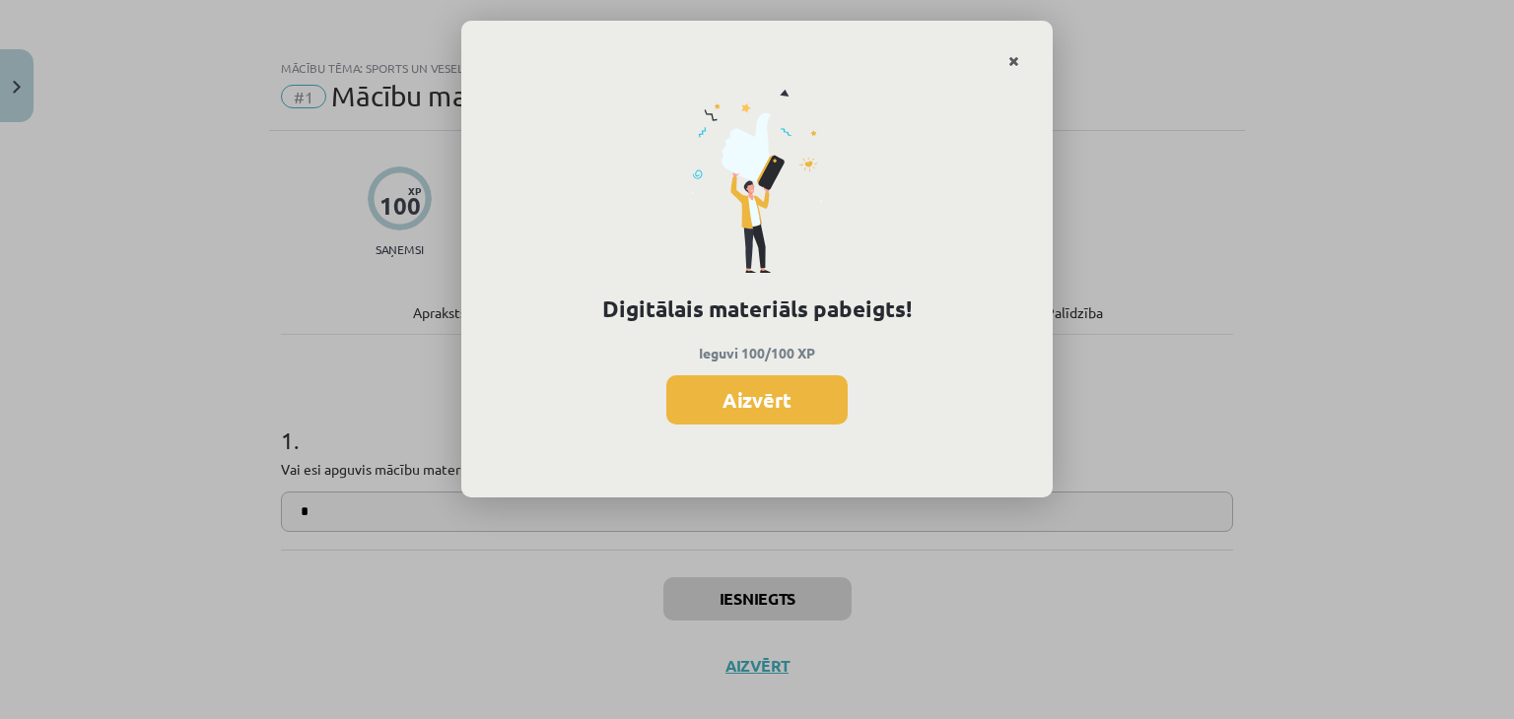
click at [1015, 56] on icon "Close" at bounding box center [1013, 62] width 11 height 14
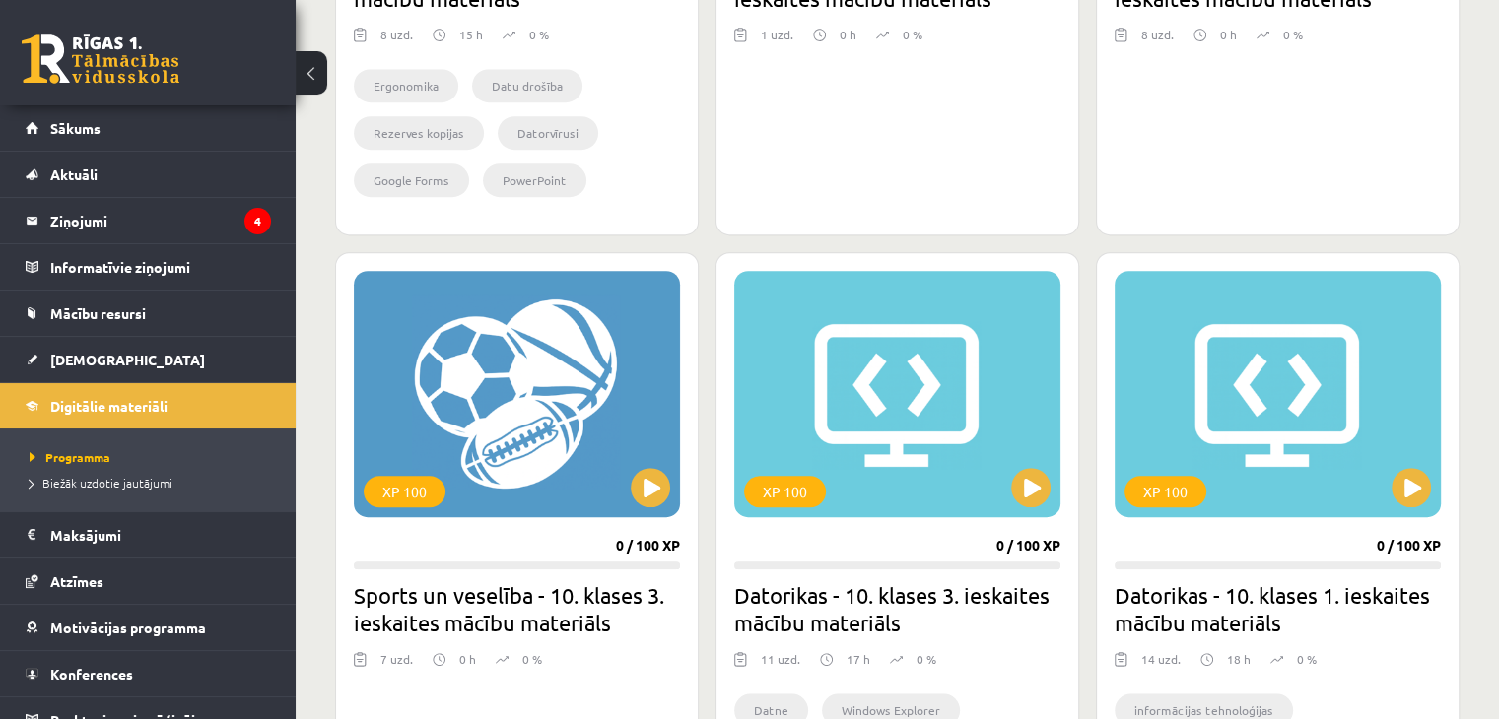
scroll to position [942, 0]
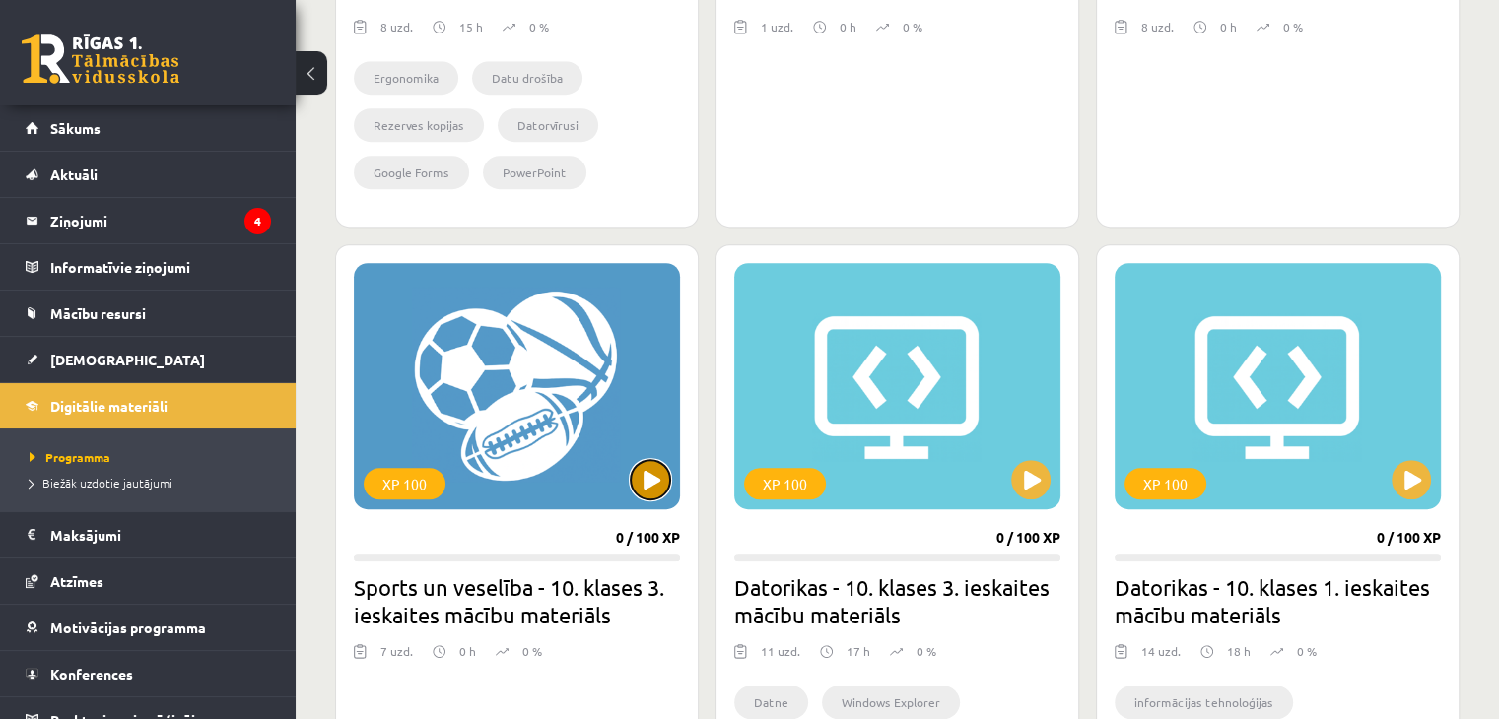
click at [640, 477] on button at bounding box center [650, 479] width 39 height 39
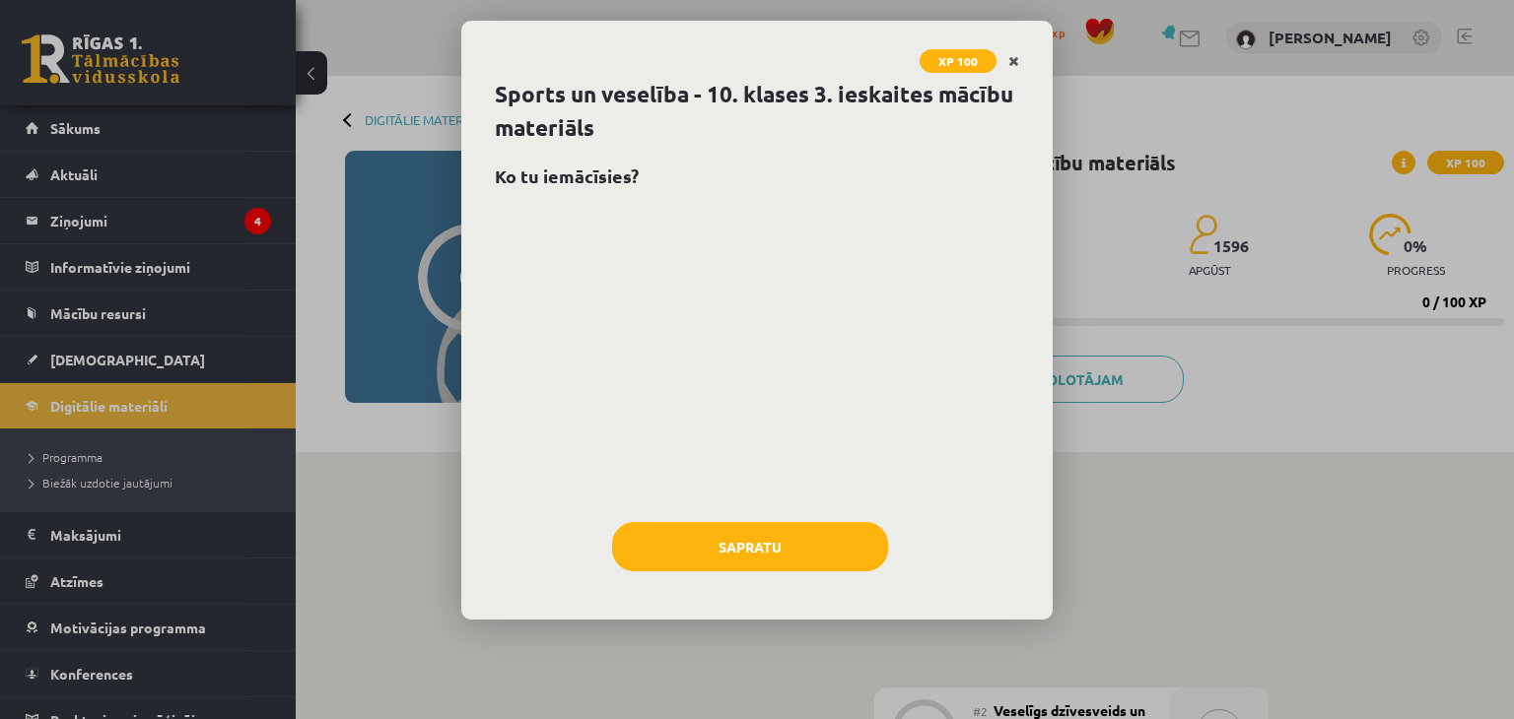
click at [1012, 67] on icon "Close" at bounding box center [1013, 62] width 11 height 14
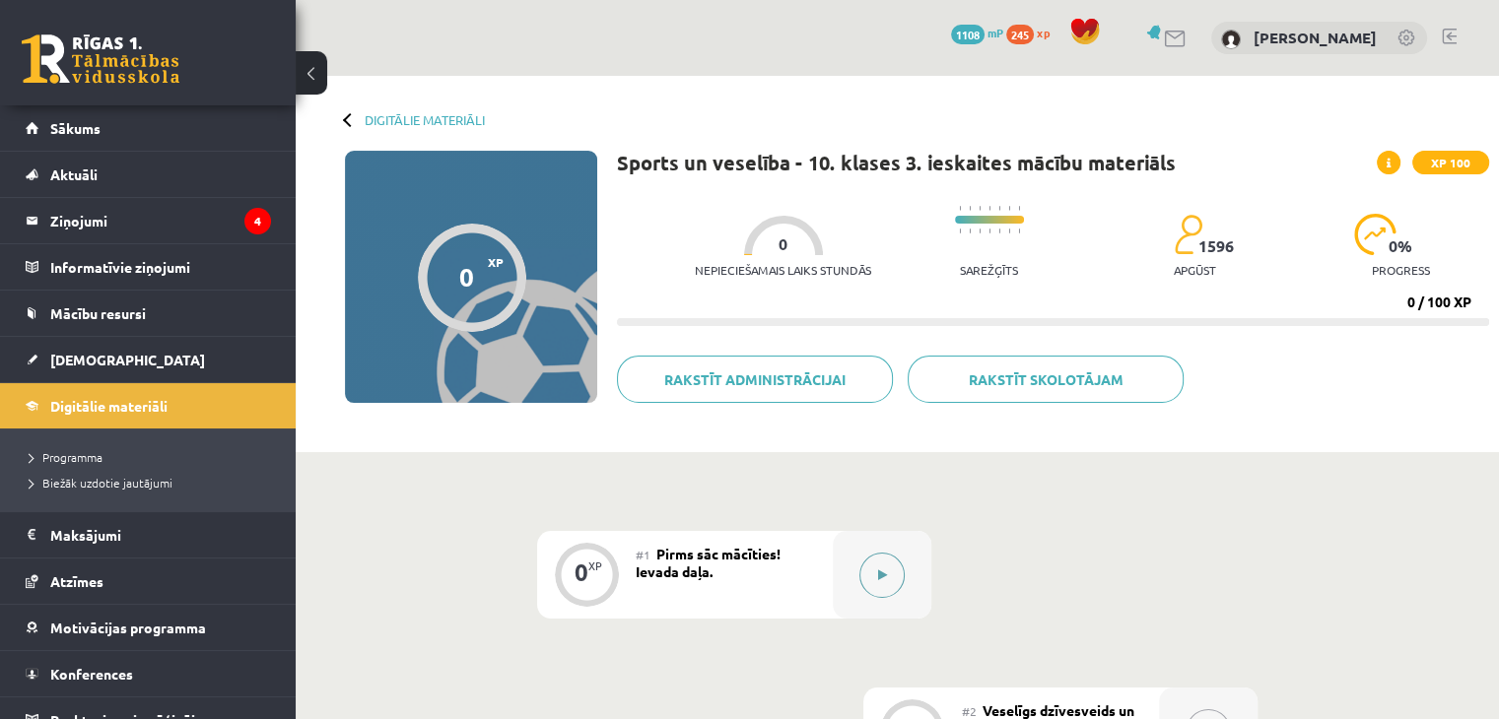
click at [870, 569] on button at bounding box center [881, 575] width 45 height 45
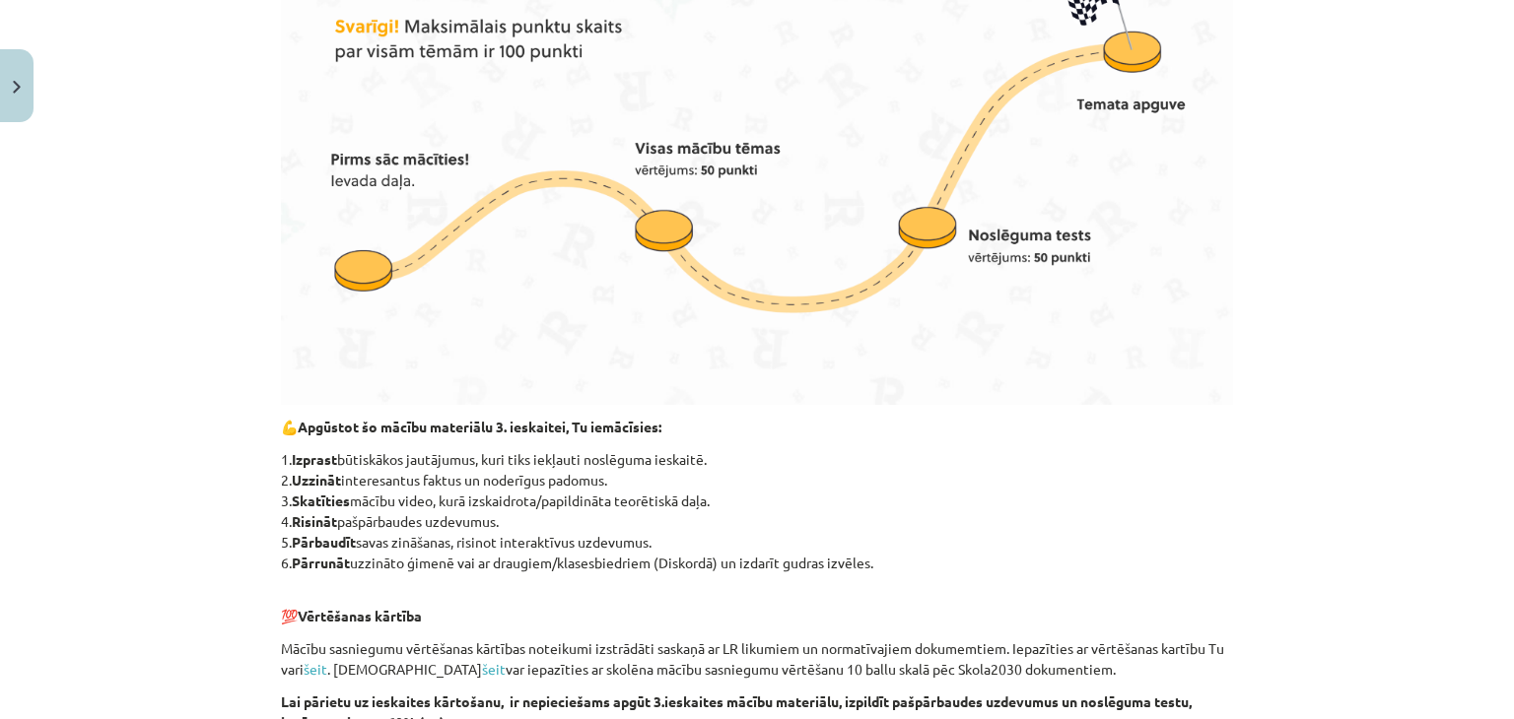
scroll to position [1214, 0]
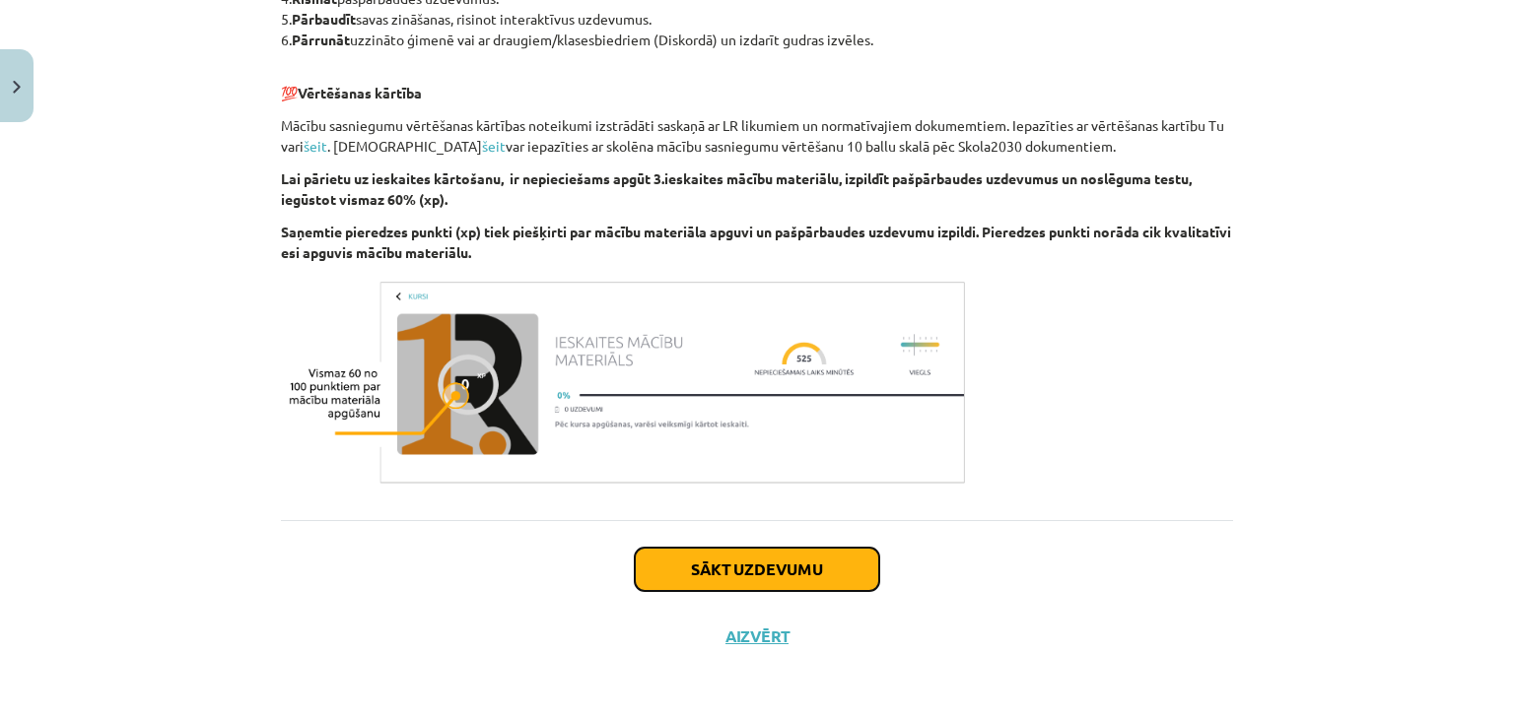
click at [808, 585] on button "Sākt uzdevumu" at bounding box center [757, 569] width 244 height 43
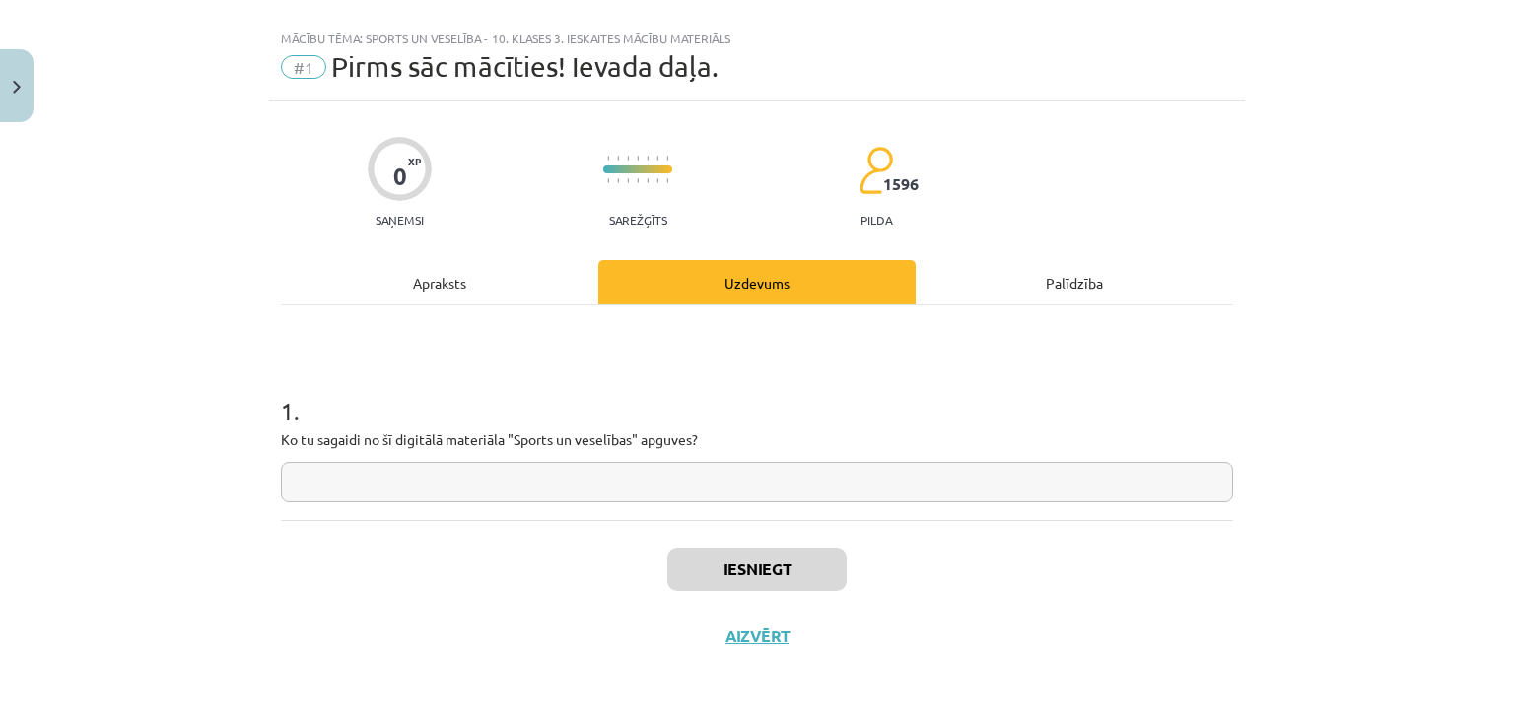
scroll to position [29, 0]
click at [761, 502] on input "text" at bounding box center [757, 483] width 952 height 40
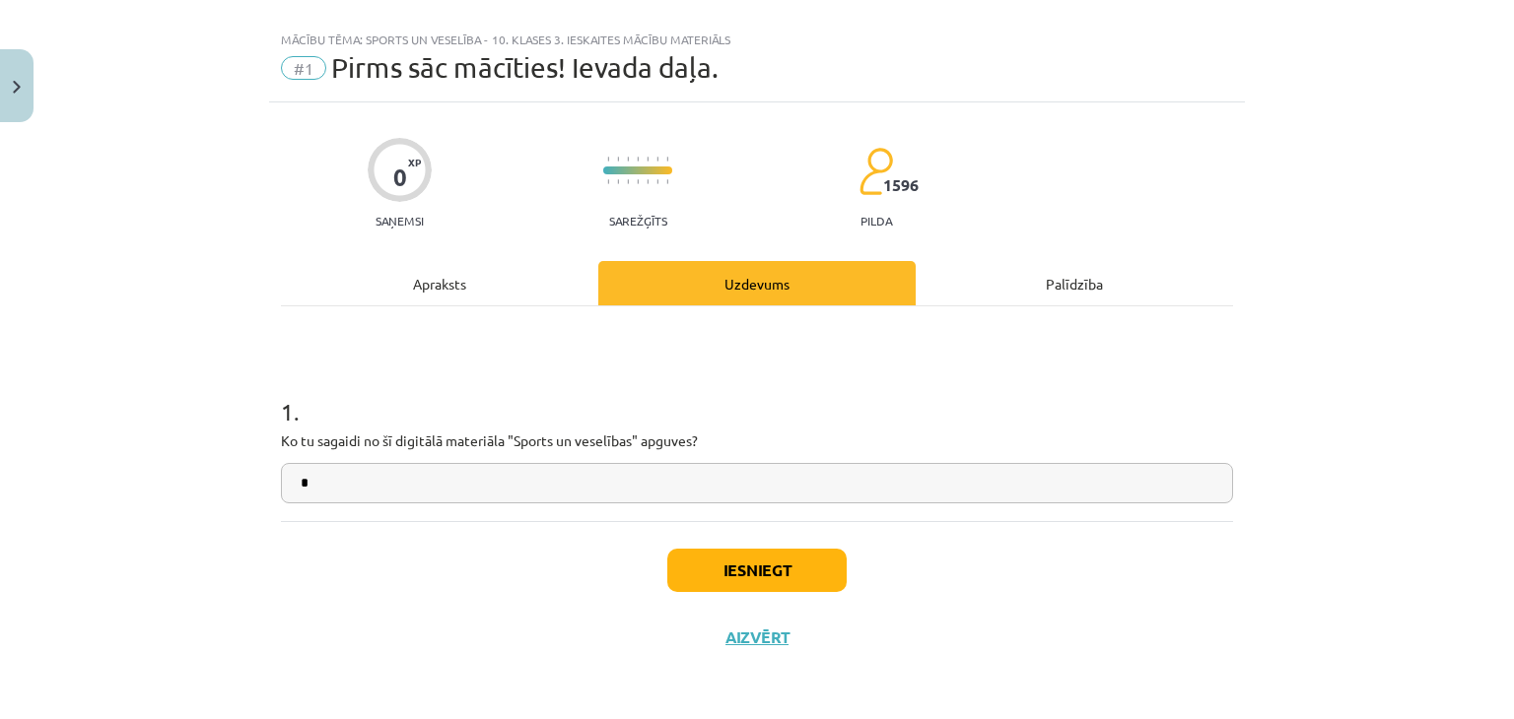
type input "*"
click at [780, 576] on button "Iesniegt" at bounding box center [756, 570] width 179 height 43
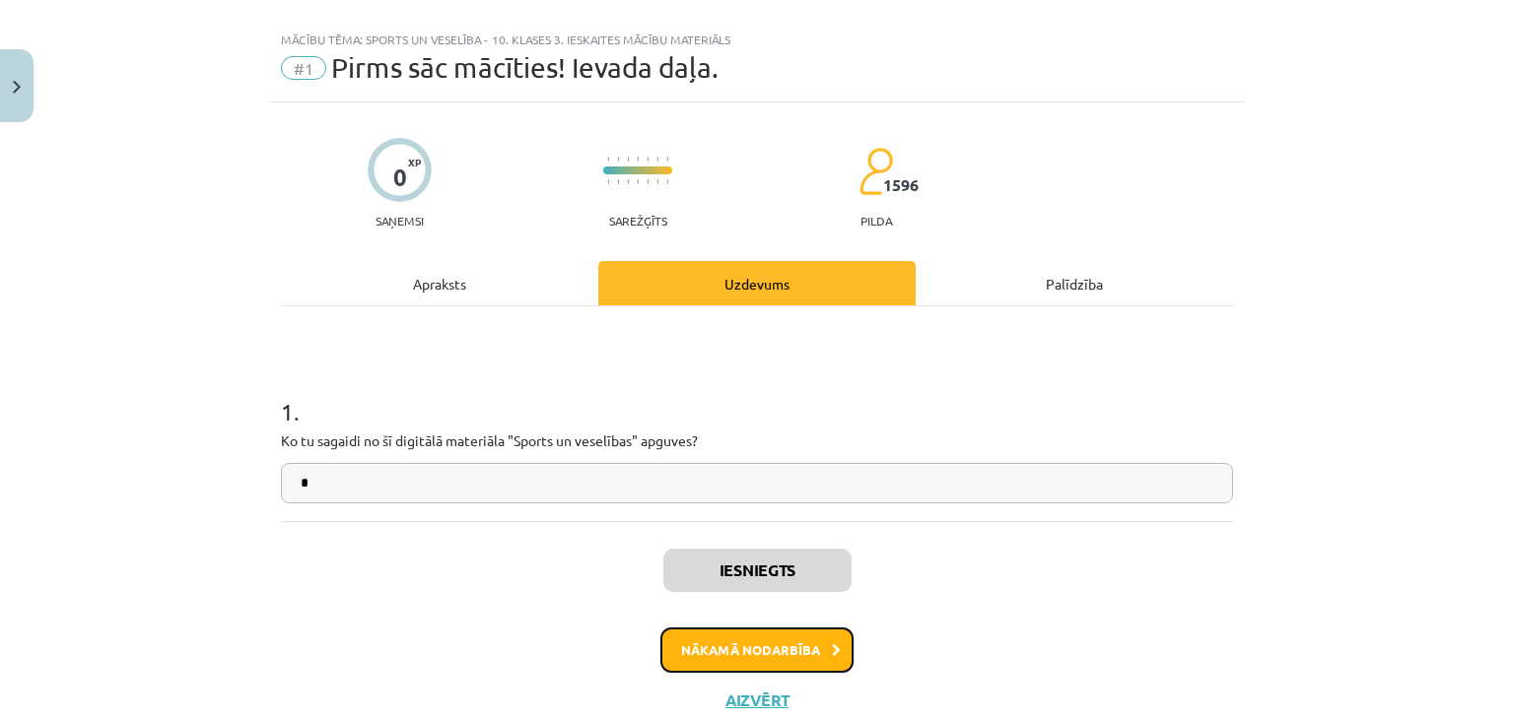
click at [797, 635] on button "Nākamā nodarbība" at bounding box center [756, 650] width 193 height 45
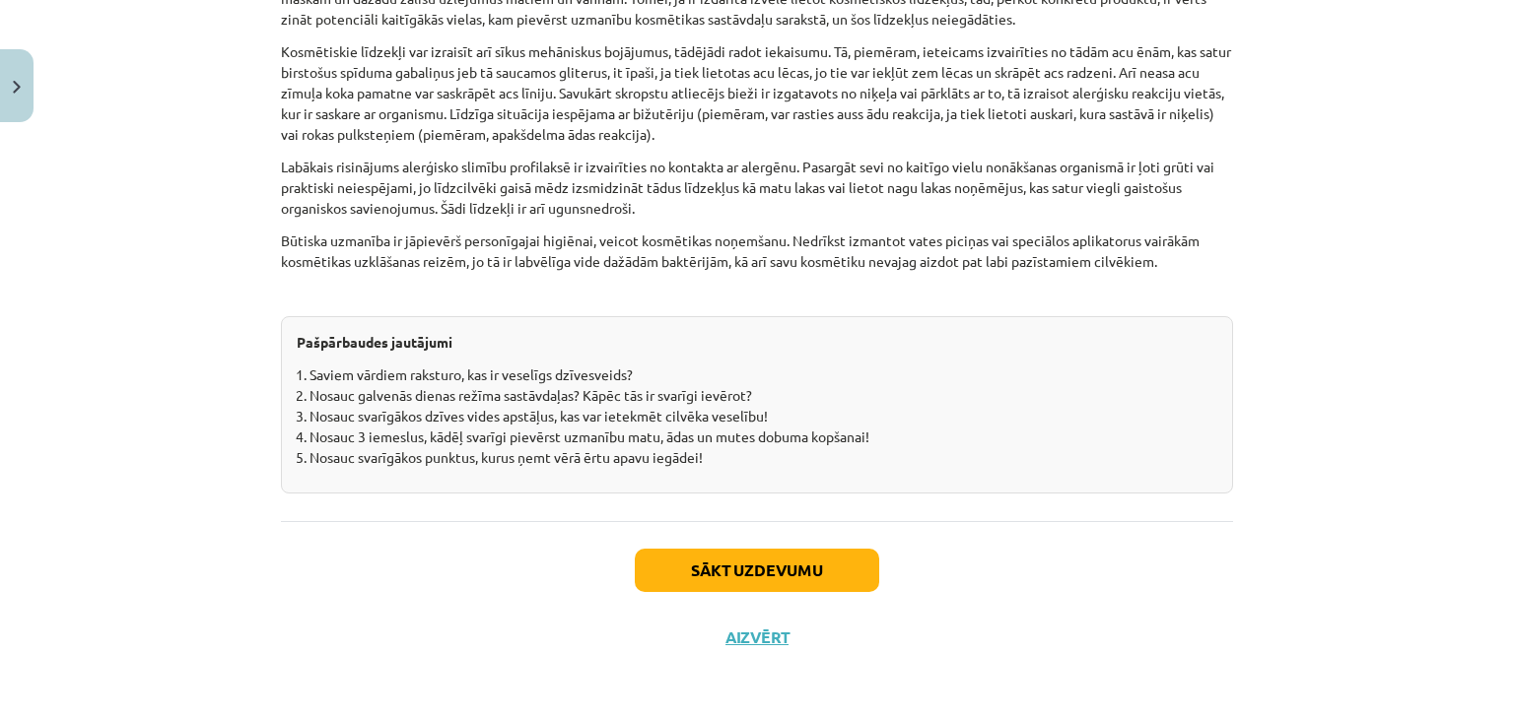
scroll to position [6126, 0]
click at [808, 579] on button "Sākt uzdevumu" at bounding box center [757, 569] width 244 height 43
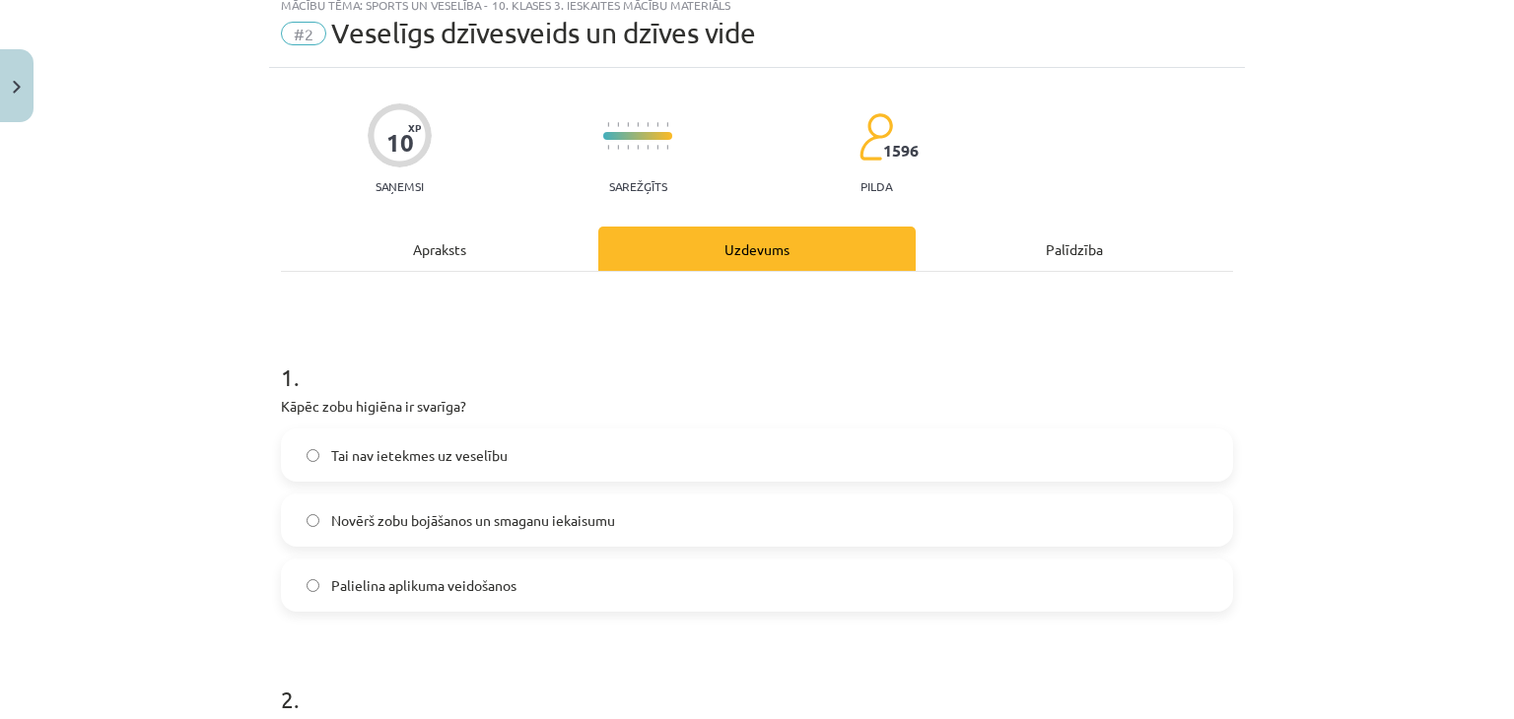
scroll to position [49, 0]
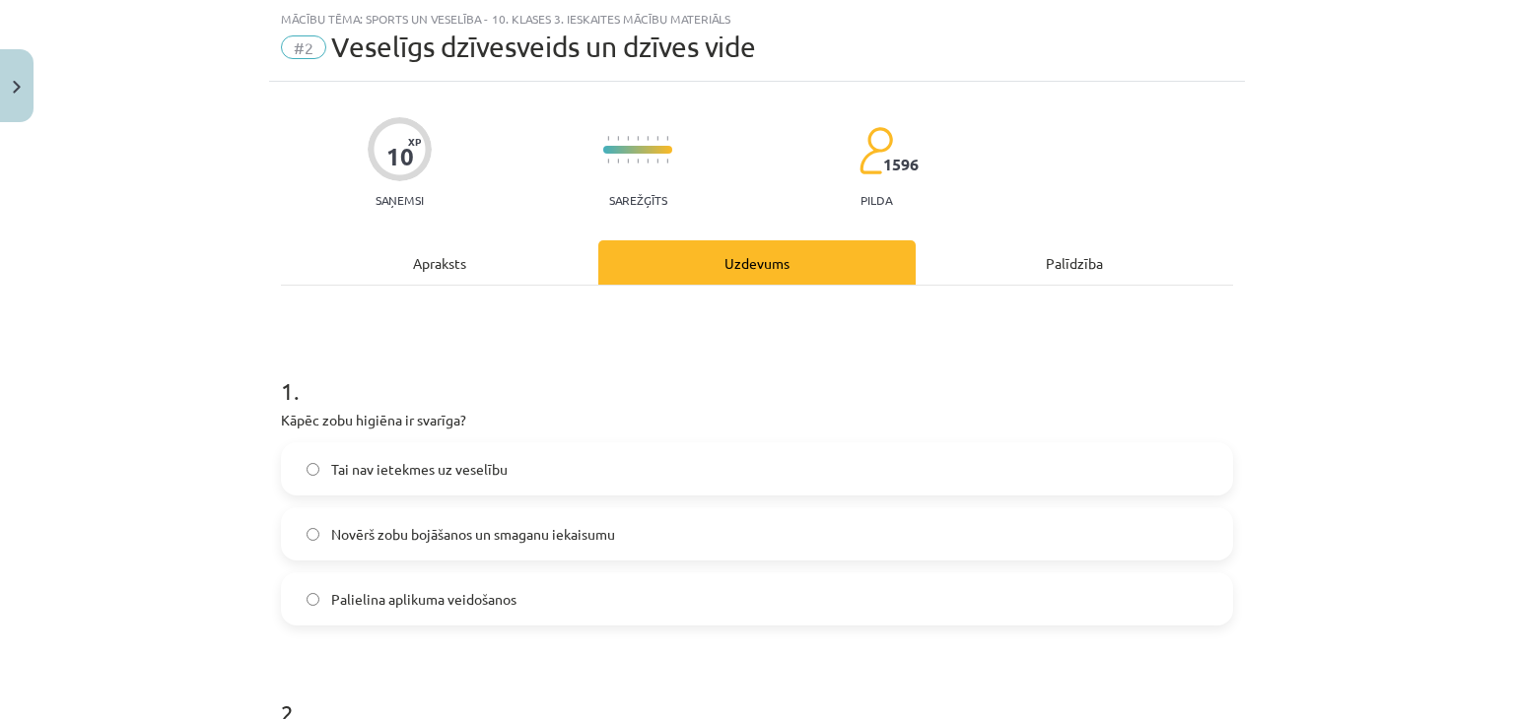
click at [624, 538] on label "Novērš zobu bojāšanos un smaganu iekaisumu" at bounding box center [757, 533] width 948 height 49
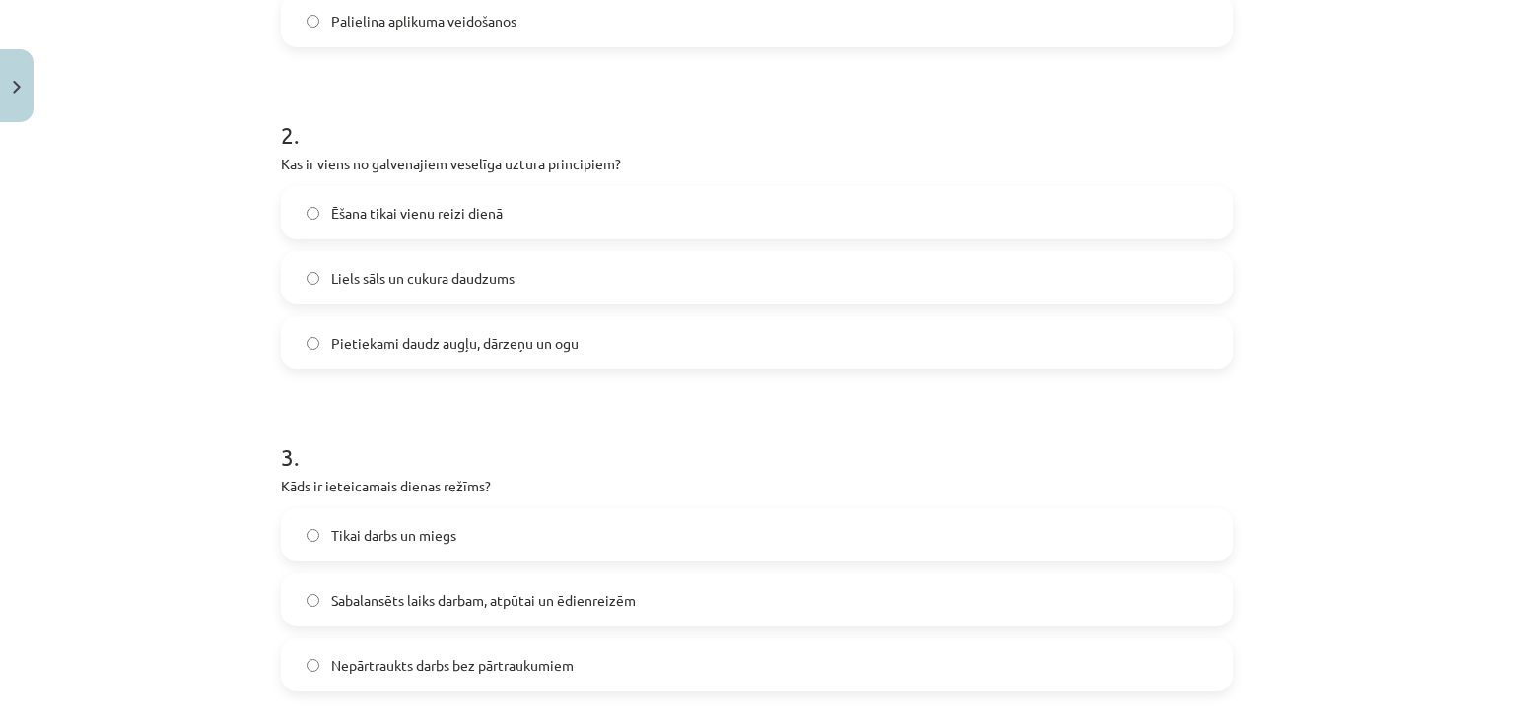
scroll to position [637, 0]
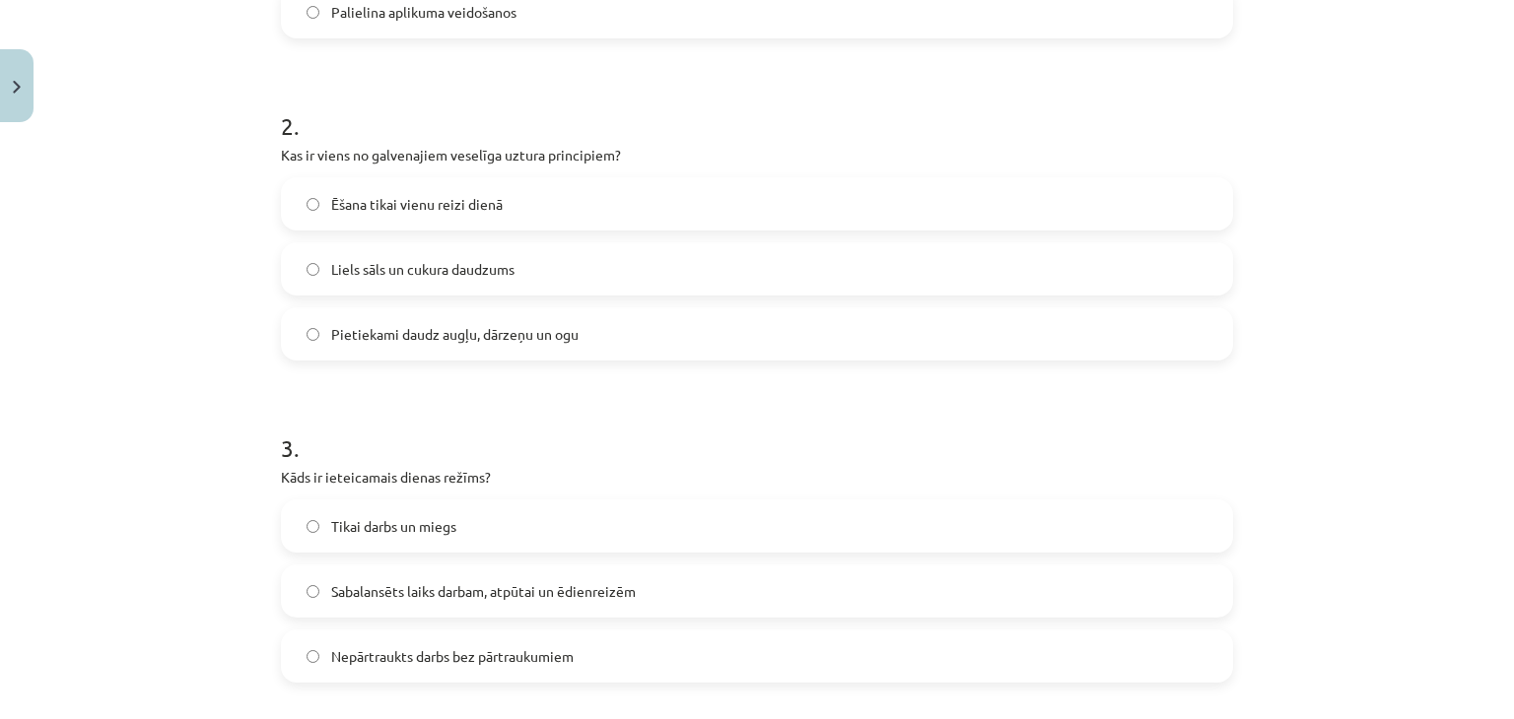
click at [459, 344] on label "Pietiekami daudz augļu, dārzeņu un ogu" at bounding box center [757, 333] width 948 height 49
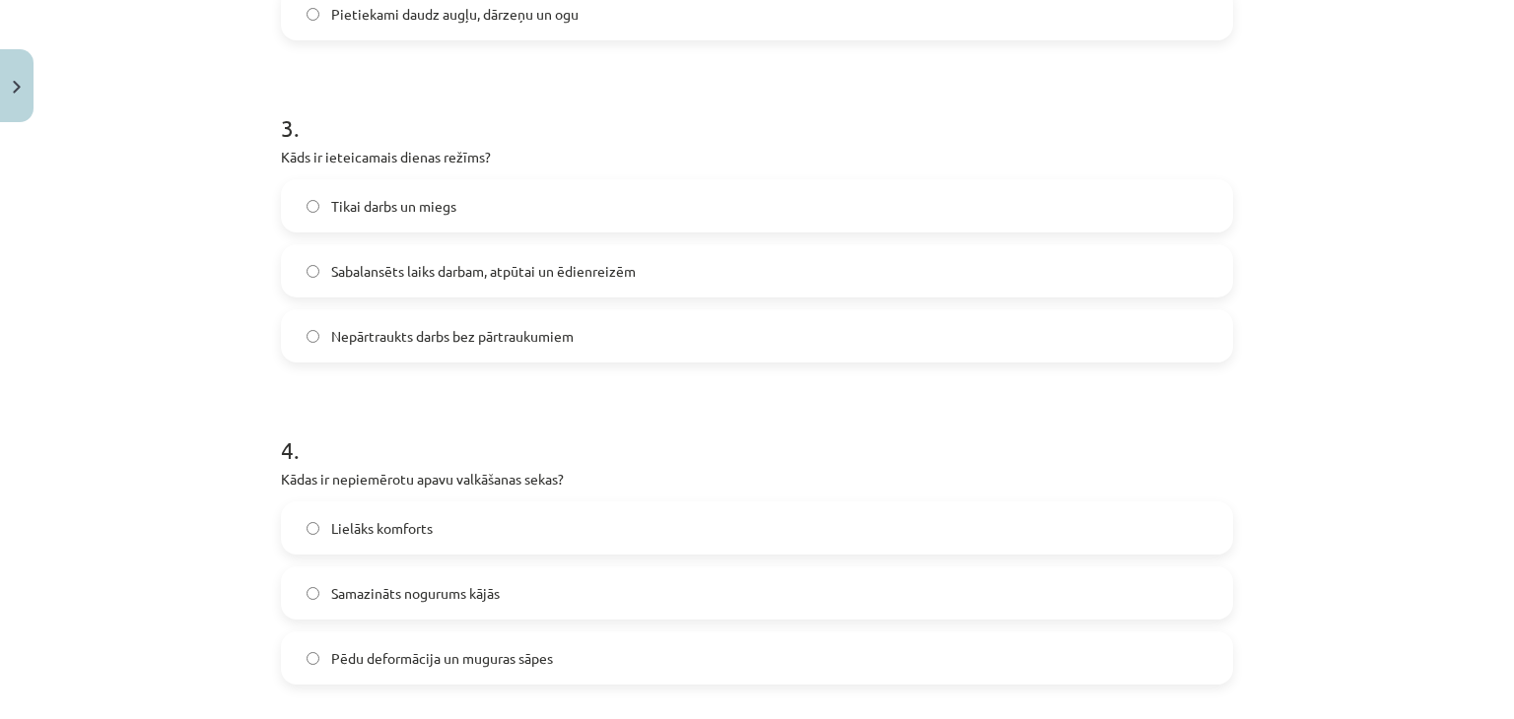
scroll to position [987, 0]
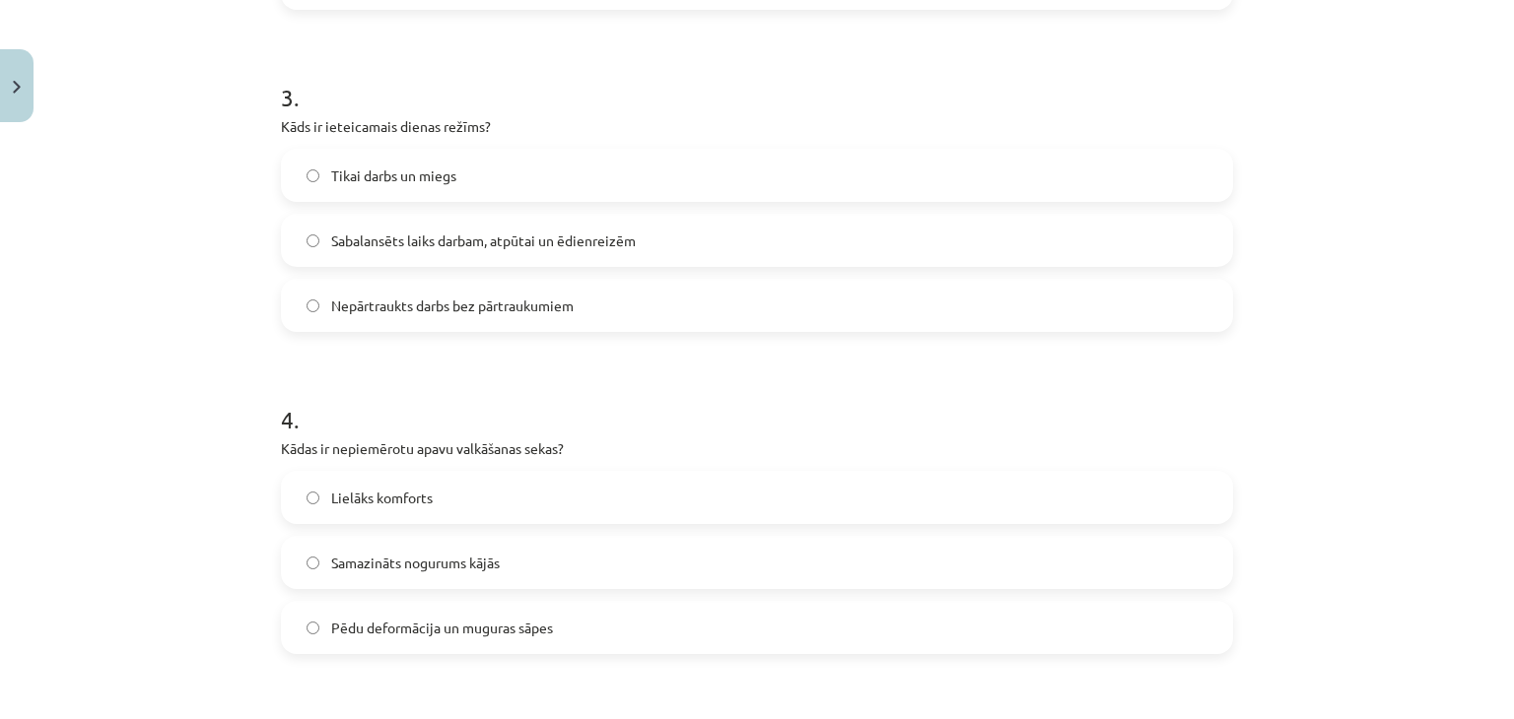
click at [410, 251] on label "Sabalansēts laiks darbam, atpūtai un ēdienreizēm" at bounding box center [757, 240] width 948 height 49
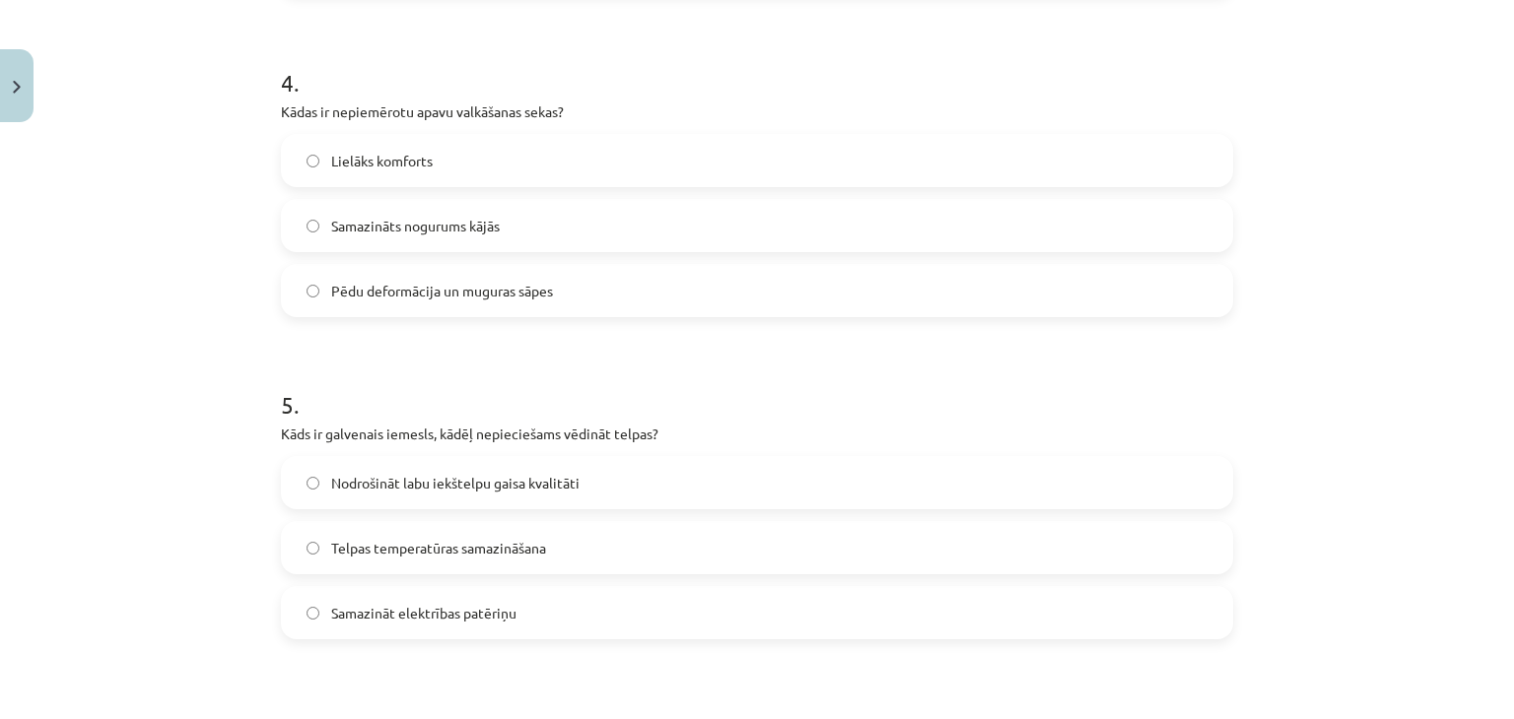
scroll to position [1364, 0]
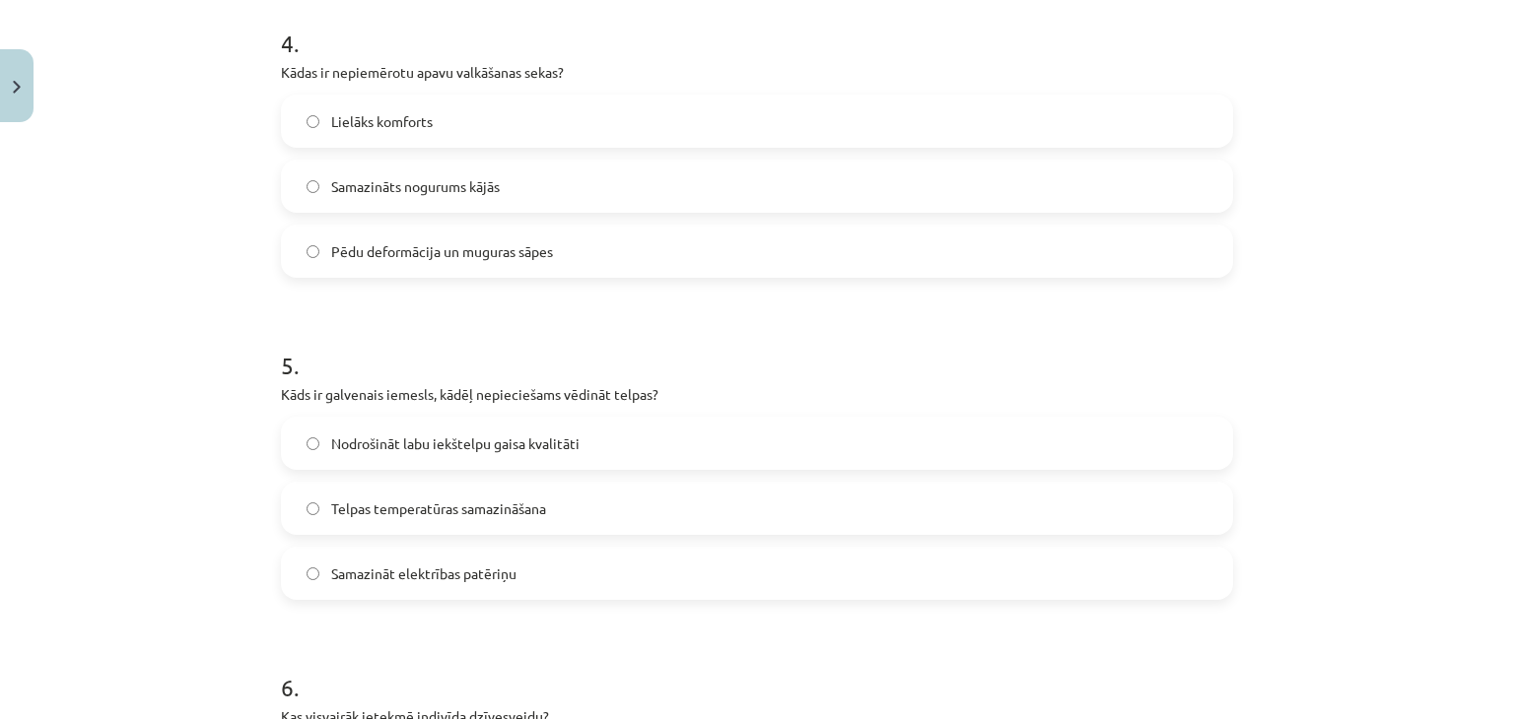
click at [700, 264] on label "Pēdu deformācija un muguras sāpes" at bounding box center [757, 251] width 948 height 49
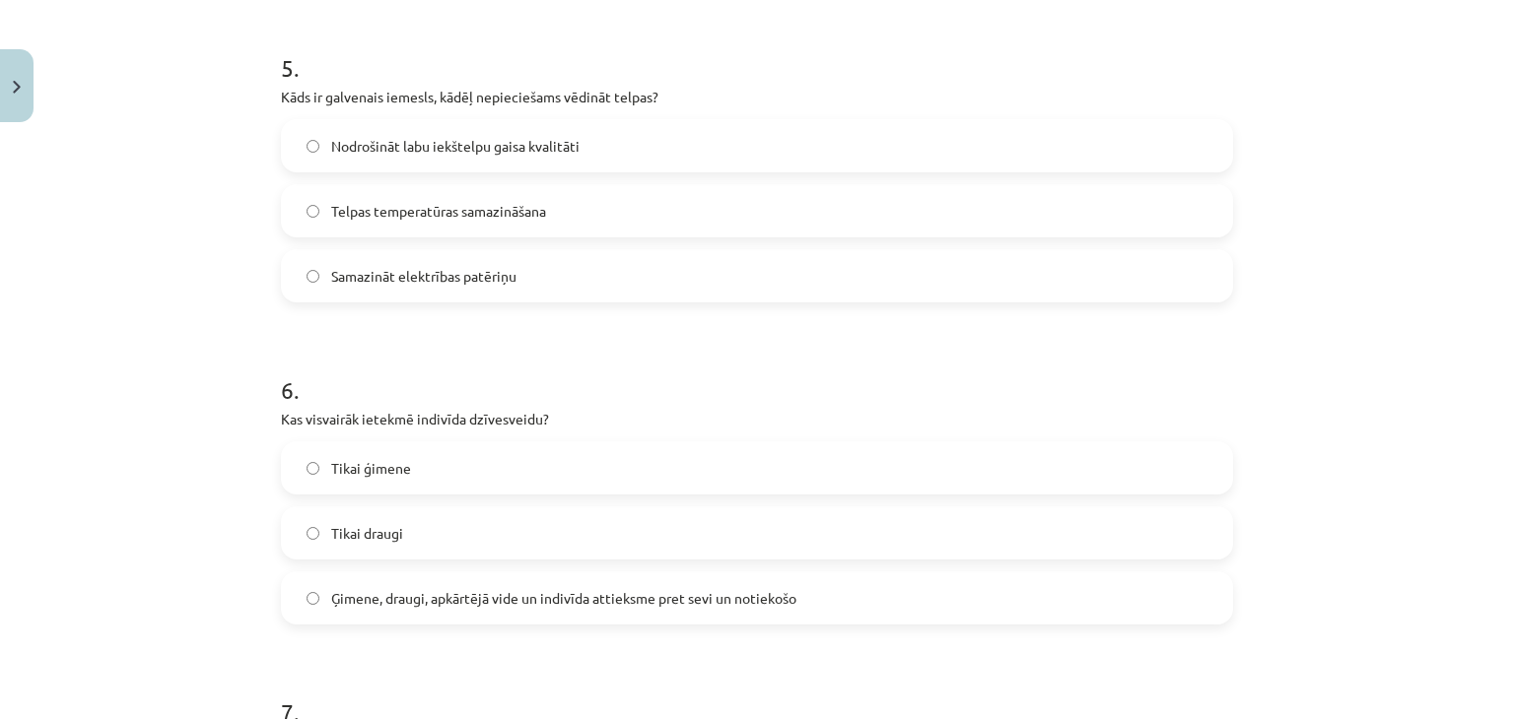
scroll to position [1670, 0]
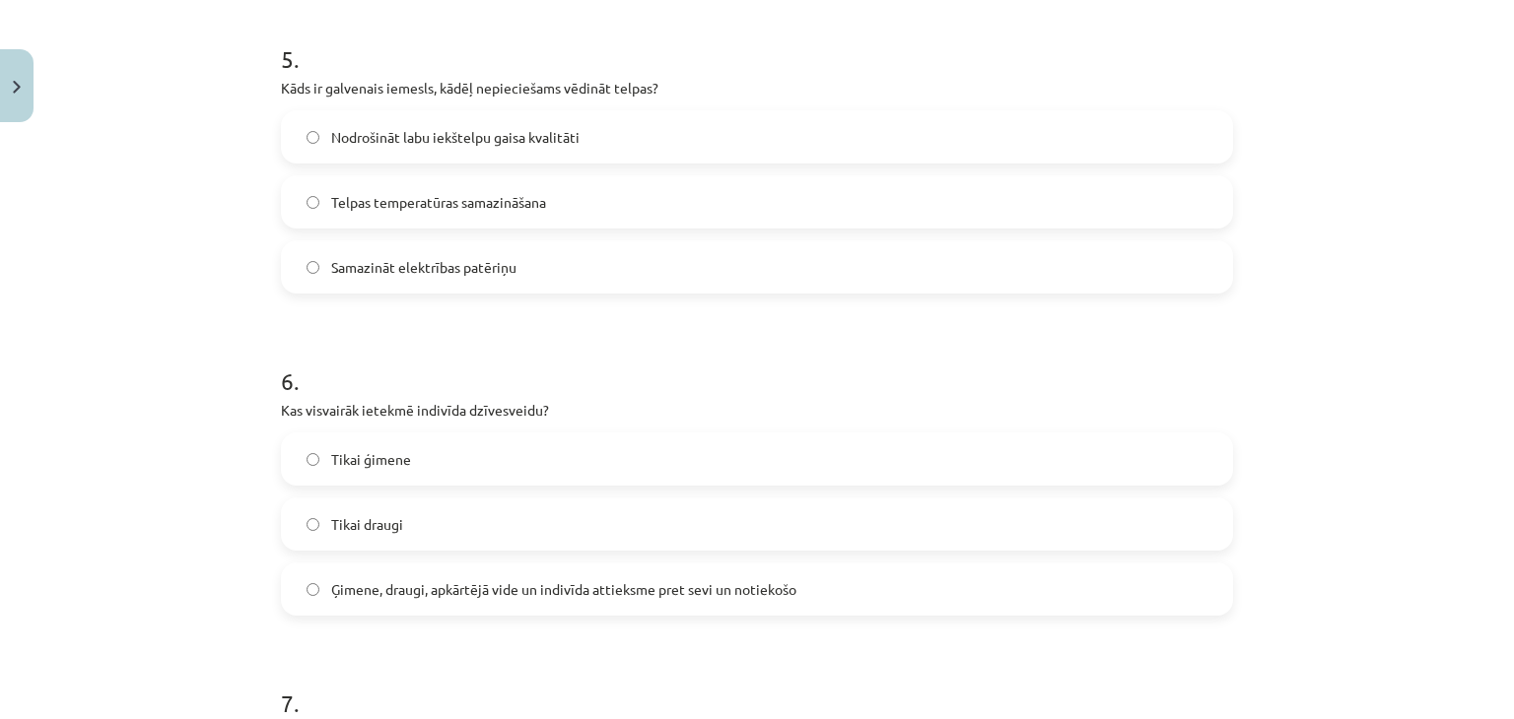
click at [544, 138] on span "Nodrošināt labu iekštelpu gaisa kvalitāti" at bounding box center [455, 137] width 248 height 21
click at [458, 586] on span "Ģimene, draugi, apkārtējā vide un indivīda attieksme pret sevi un notiekošo" at bounding box center [563, 589] width 465 height 21
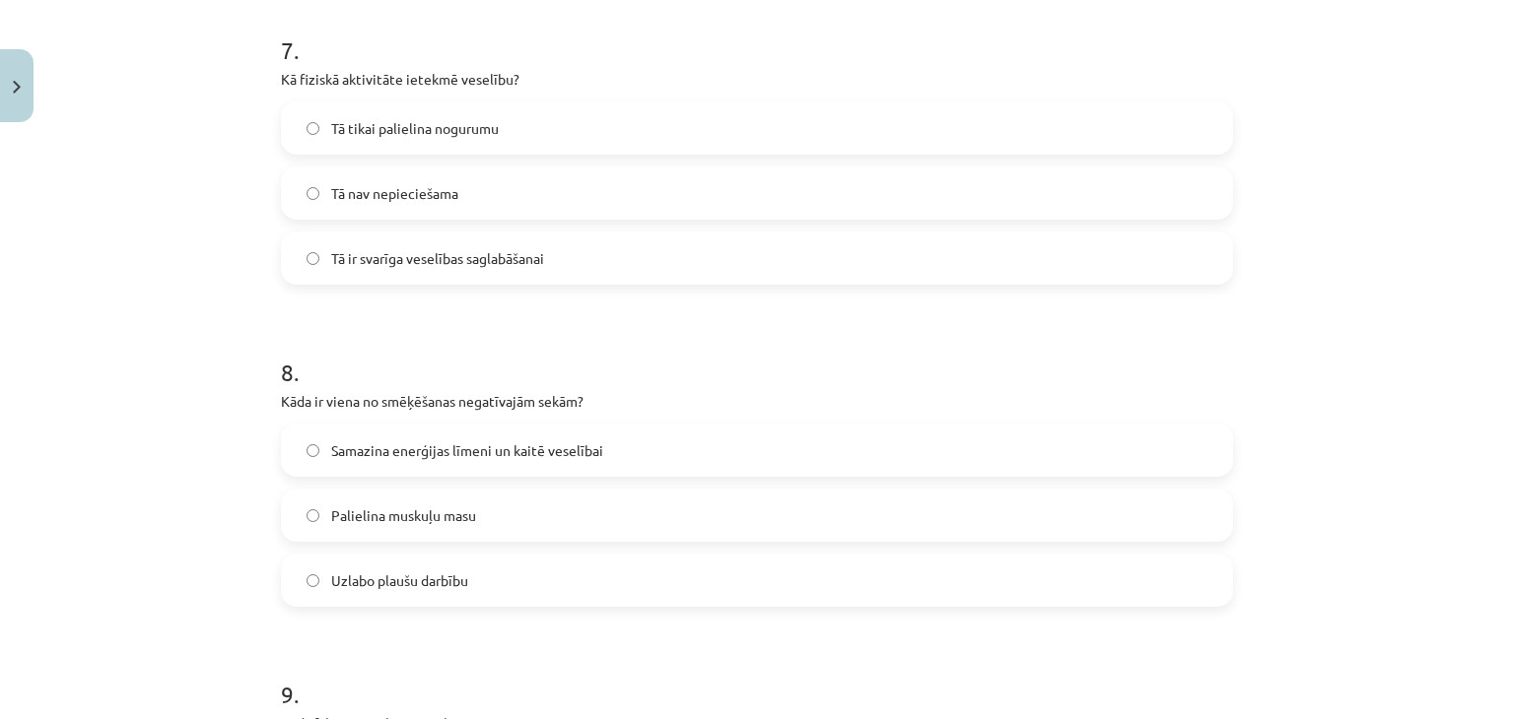
scroll to position [2329, 0]
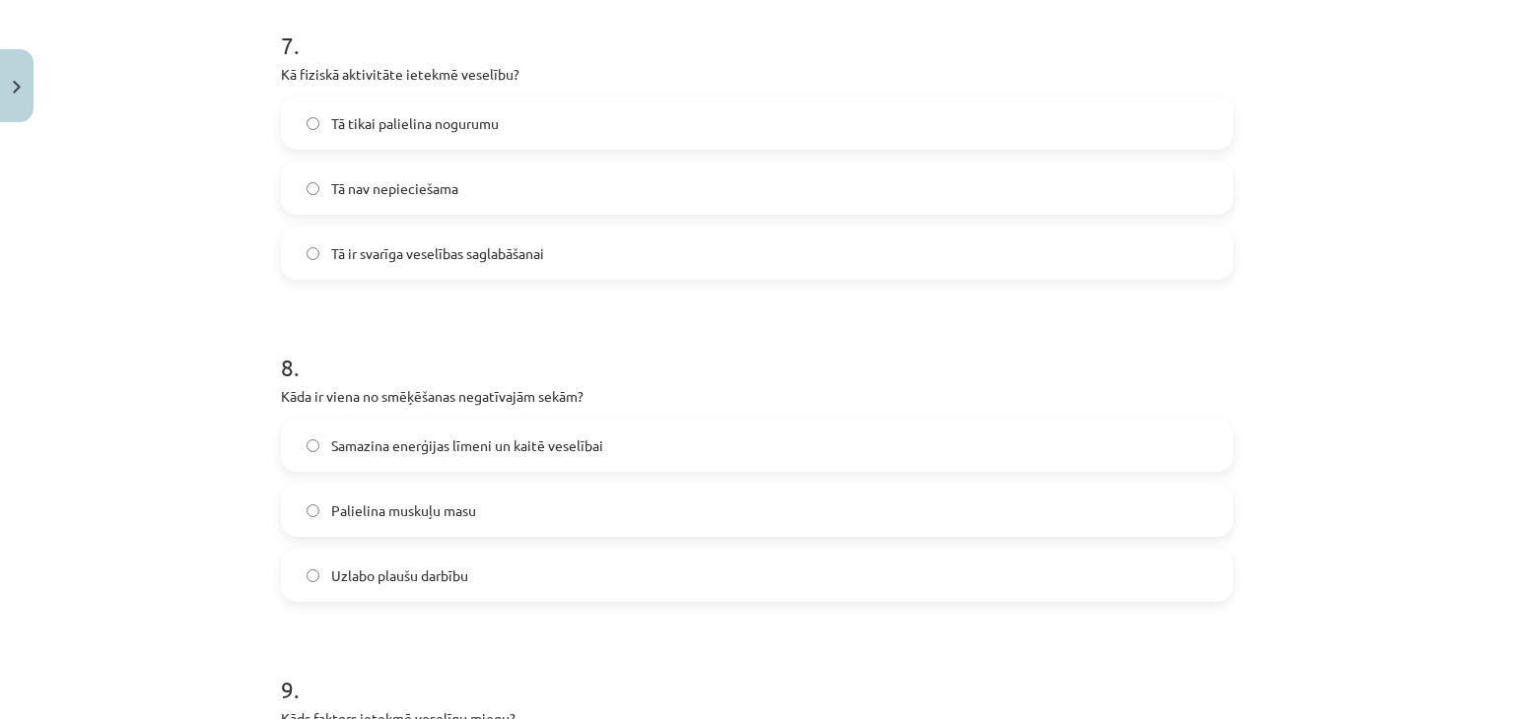
click at [402, 265] on label "Tā ir svarīga veselības saglabāšanai" at bounding box center [757, 253] width 948 height 49
click at [534, 436] on span "Samazina enerģijas līmeni un kaitē veselībai" at bounding box center [467, 446] width 272 height 21
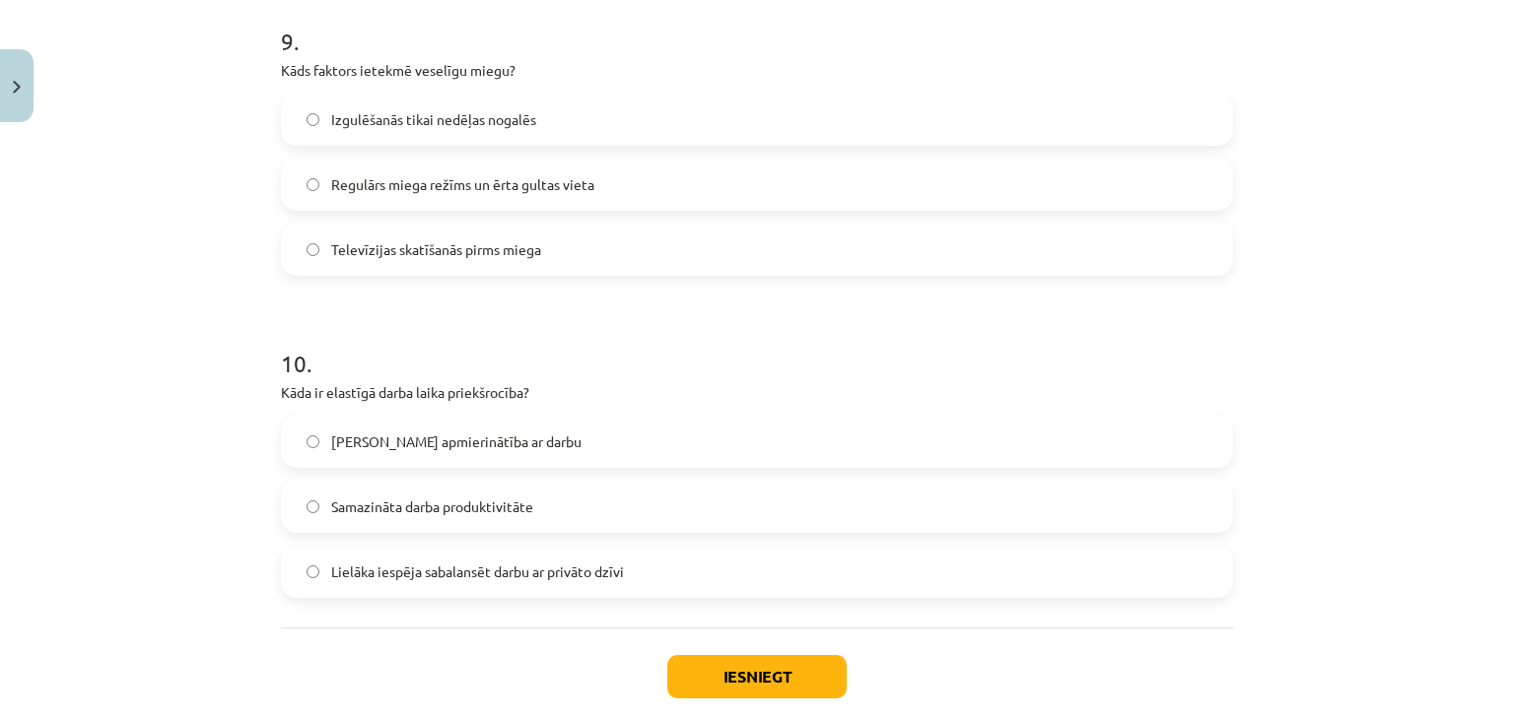
scroll to position [3008, 0]
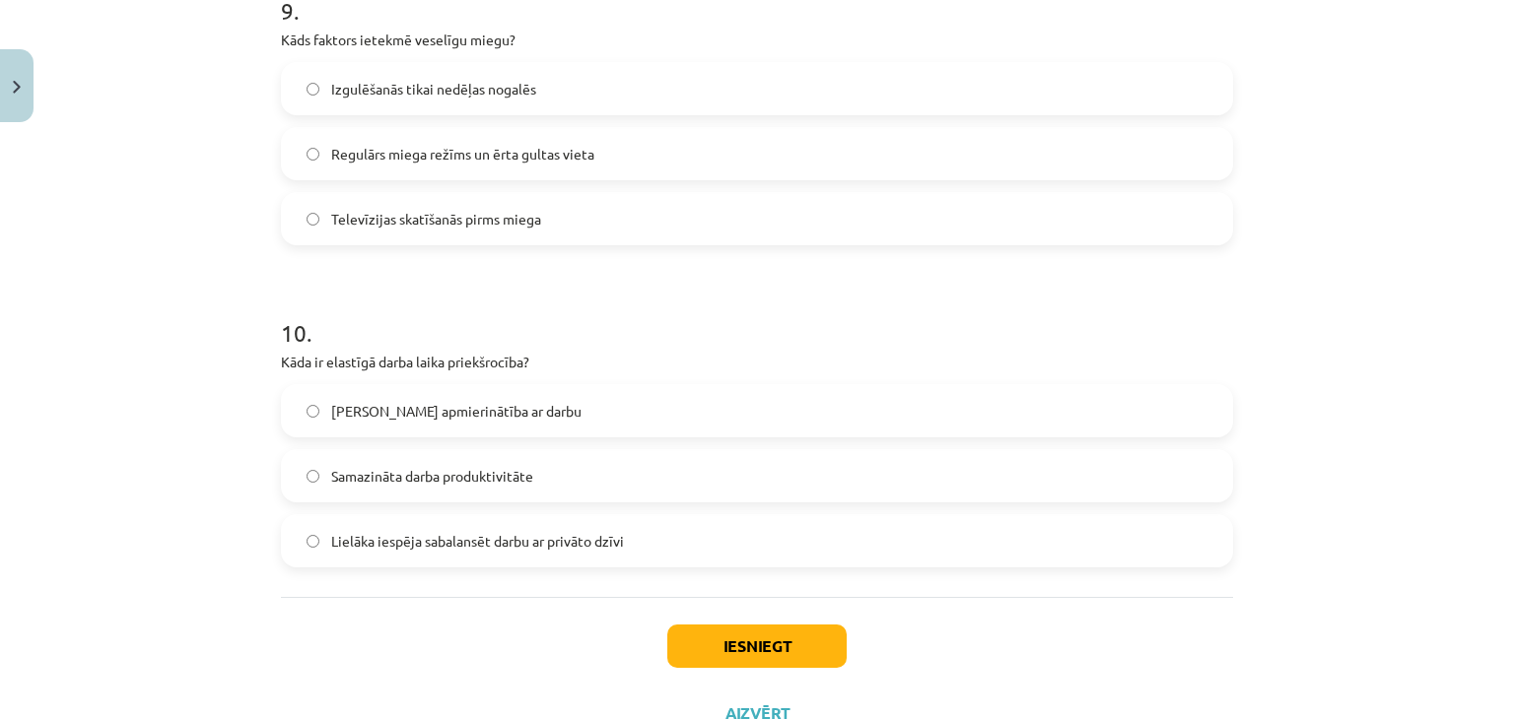
click at [620, 159] on label "Regulārs miega režīms un ērta gultas vieta" at bounding box center [757, 153] width 948 height 49
click at [573, 551] on label "Lielāka iespēja sabalansēt darbu ar privāto dzīvi" at bounding box center [757, 540] width 948 height 49
click at [751, 647] on button "Iesniegt" at bounding box center [756, 646] width 179 height 43
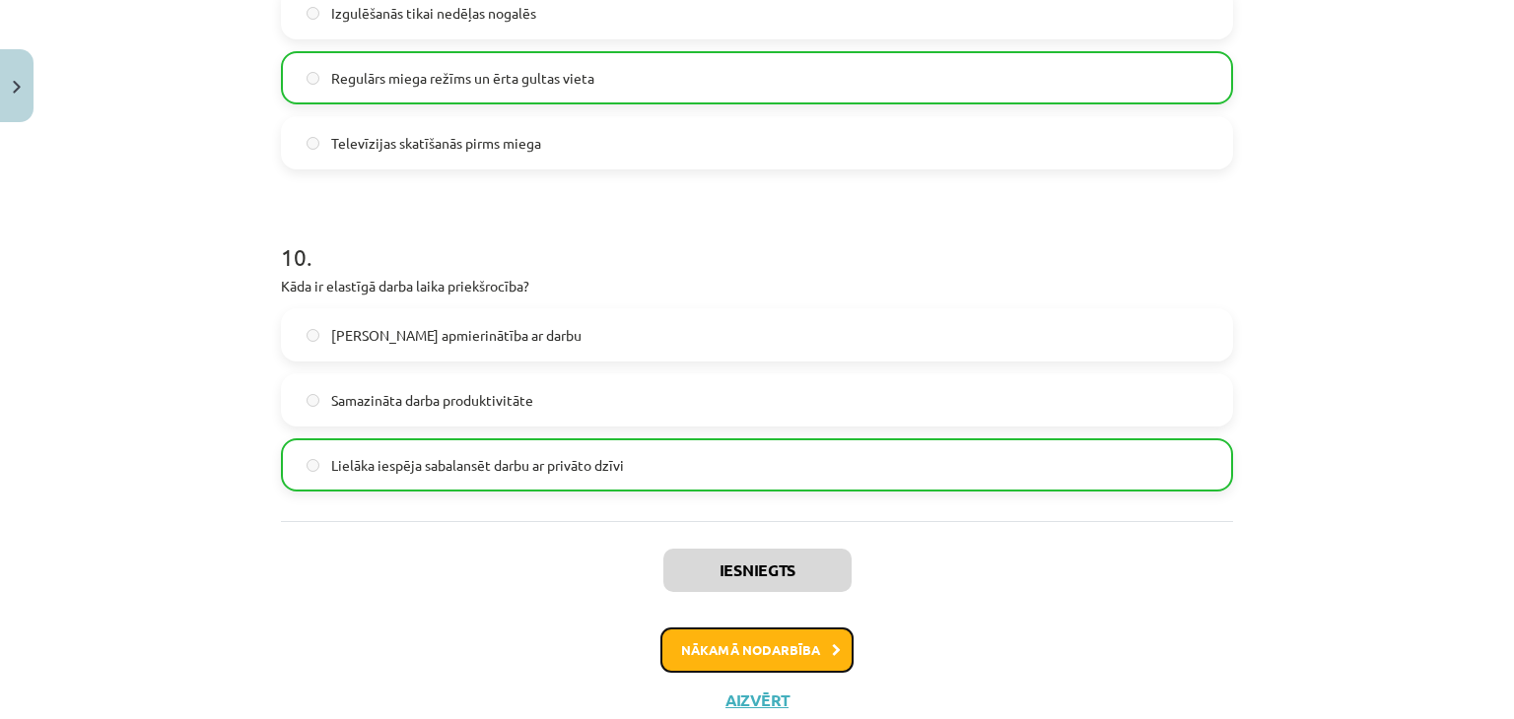
click at [751, 645] on button "Nākamā nodarbība" at bounding box center [756, 650] width 193 height 45
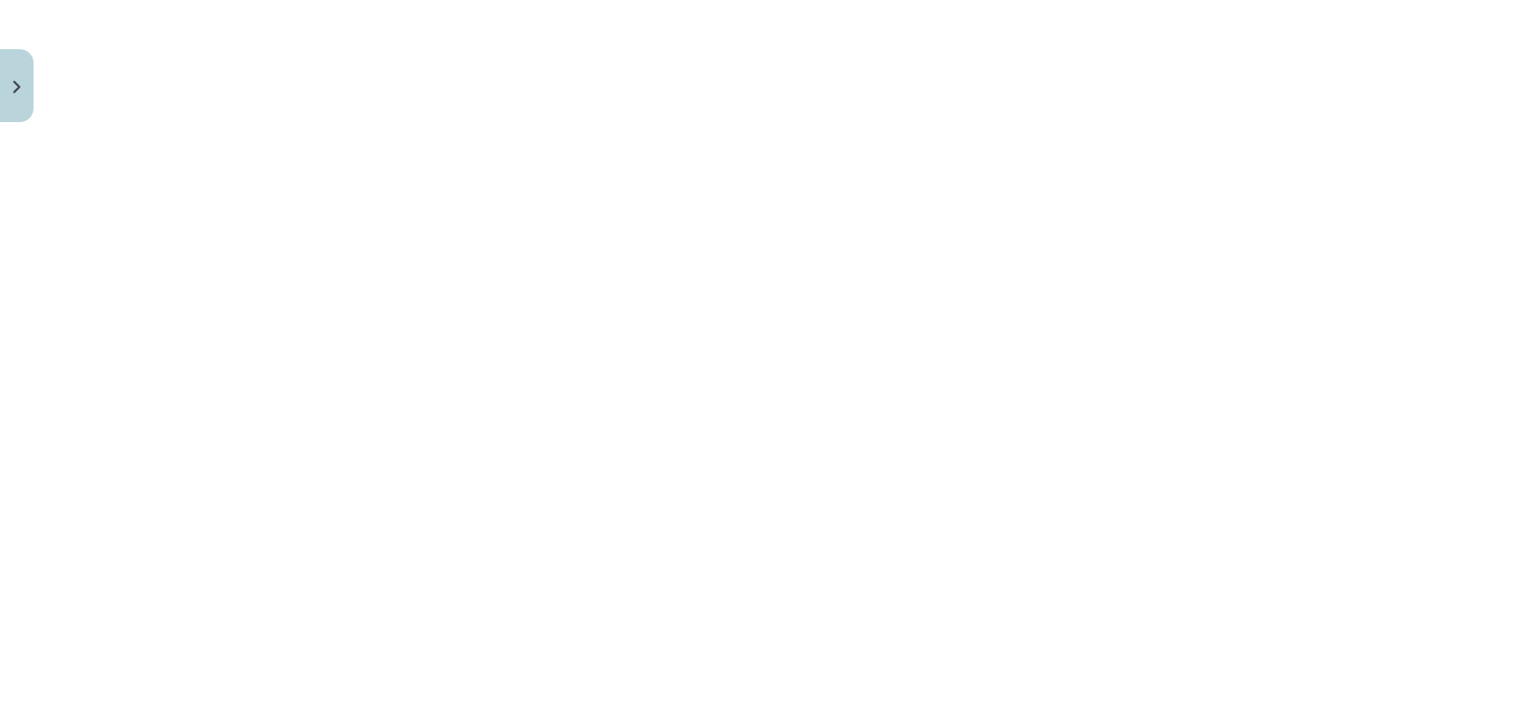
scroll to position [2506, 0]
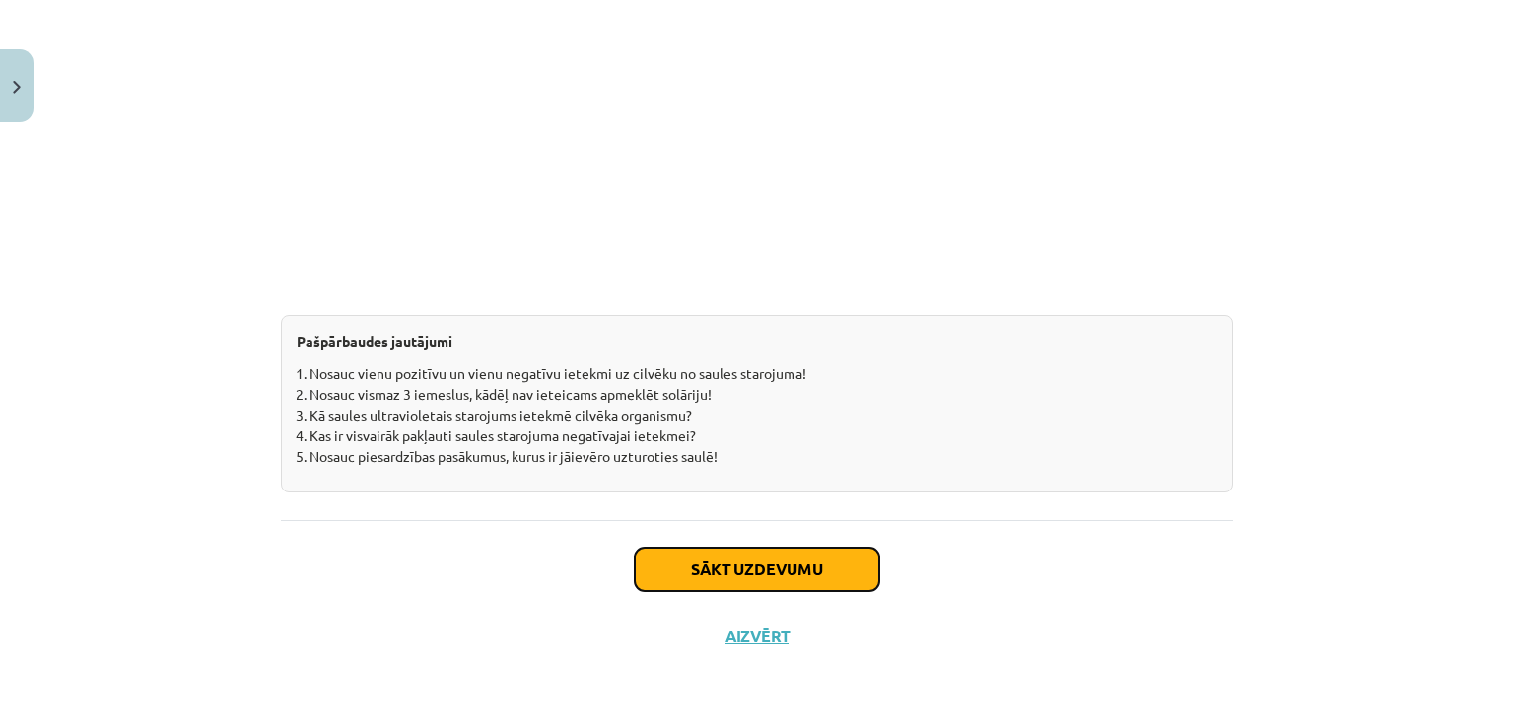
click at [838, 565] on button "Sākt uzdevumu" at bounding box center [757, 569] width 244 height 43
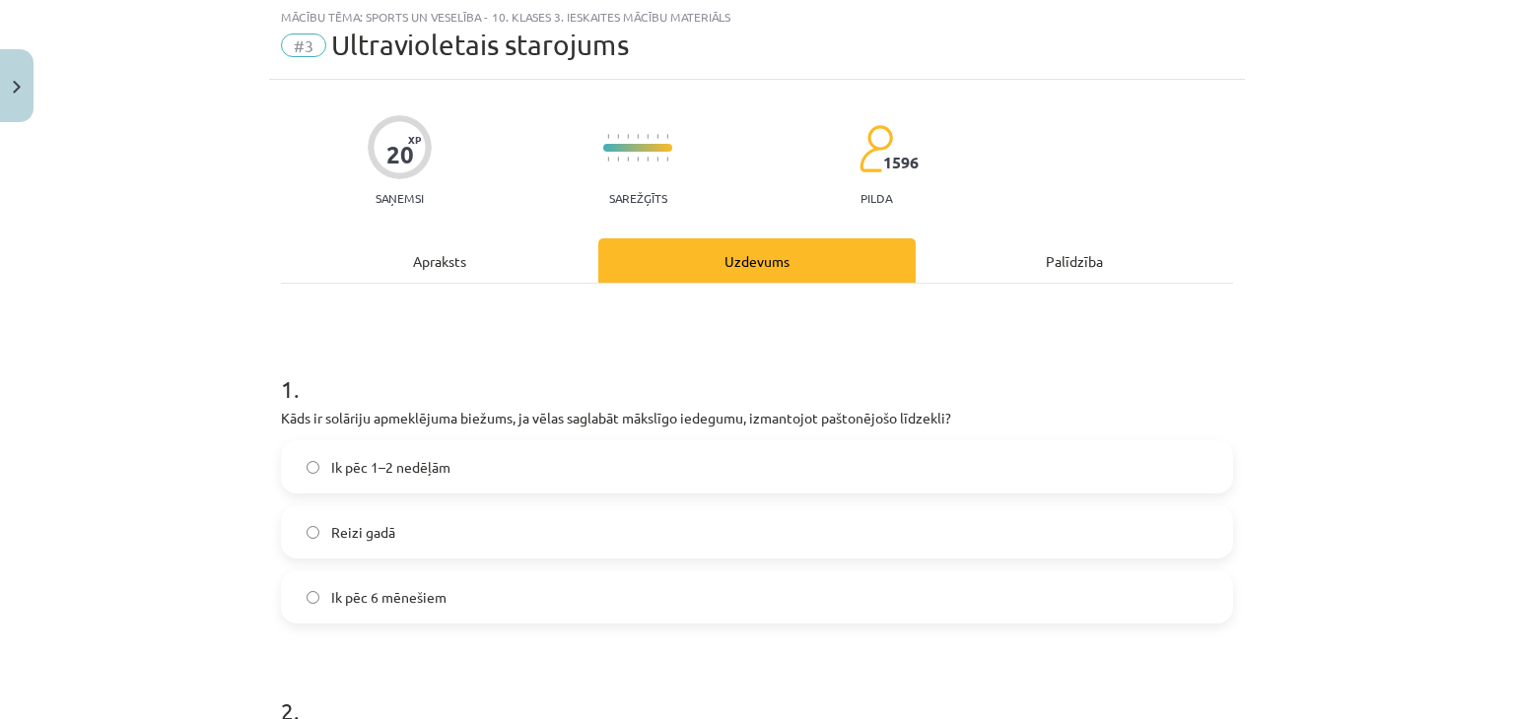
scroll to position [49, 0]
click at [744, 608] on label "Ik pēc 6 mēnešiem" at bounding box center [757, 599] width 948 height 49
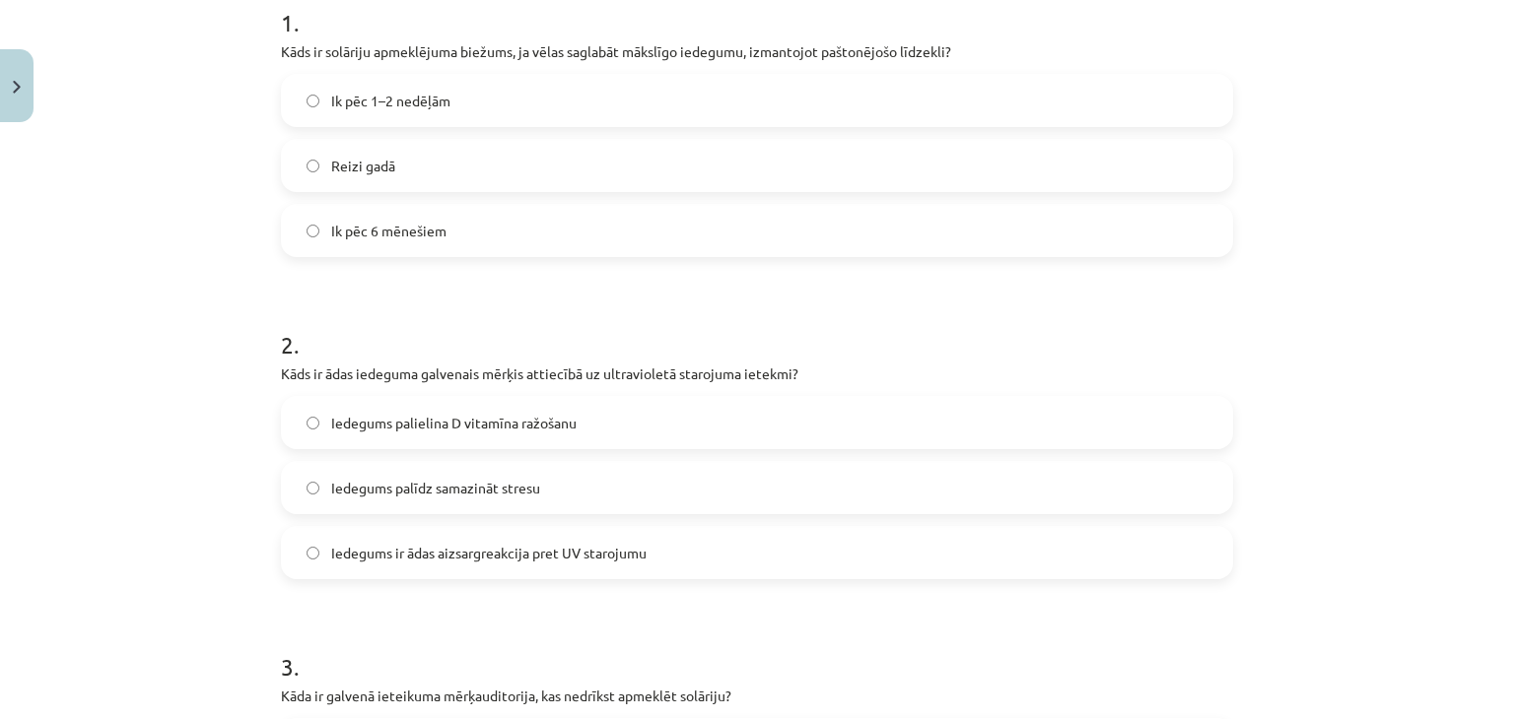
scroll to position [452, 0]
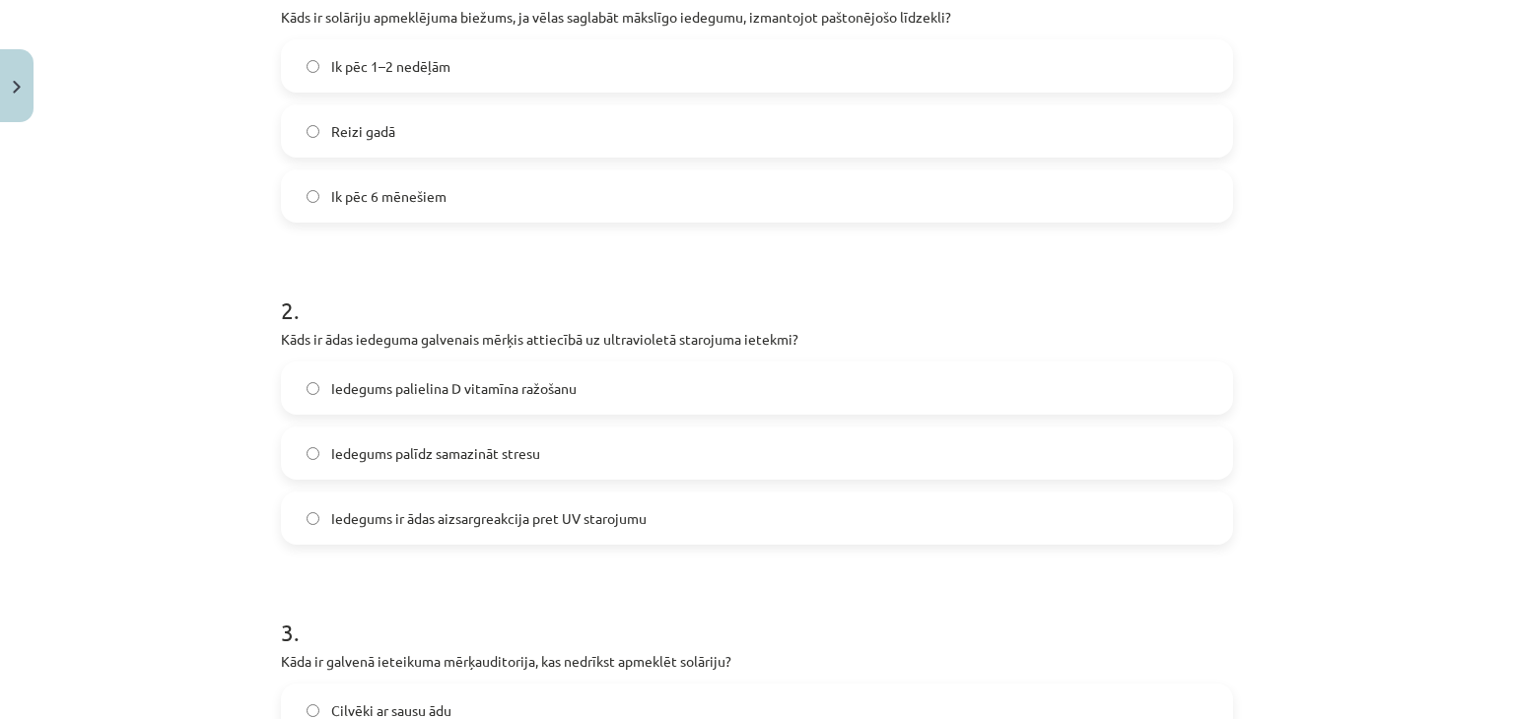
click at [487, 523] on span "Iedegums ir ādas aizsargreakcija pret UV starojumu" at bounding box center [488, 518] width 315 height 21
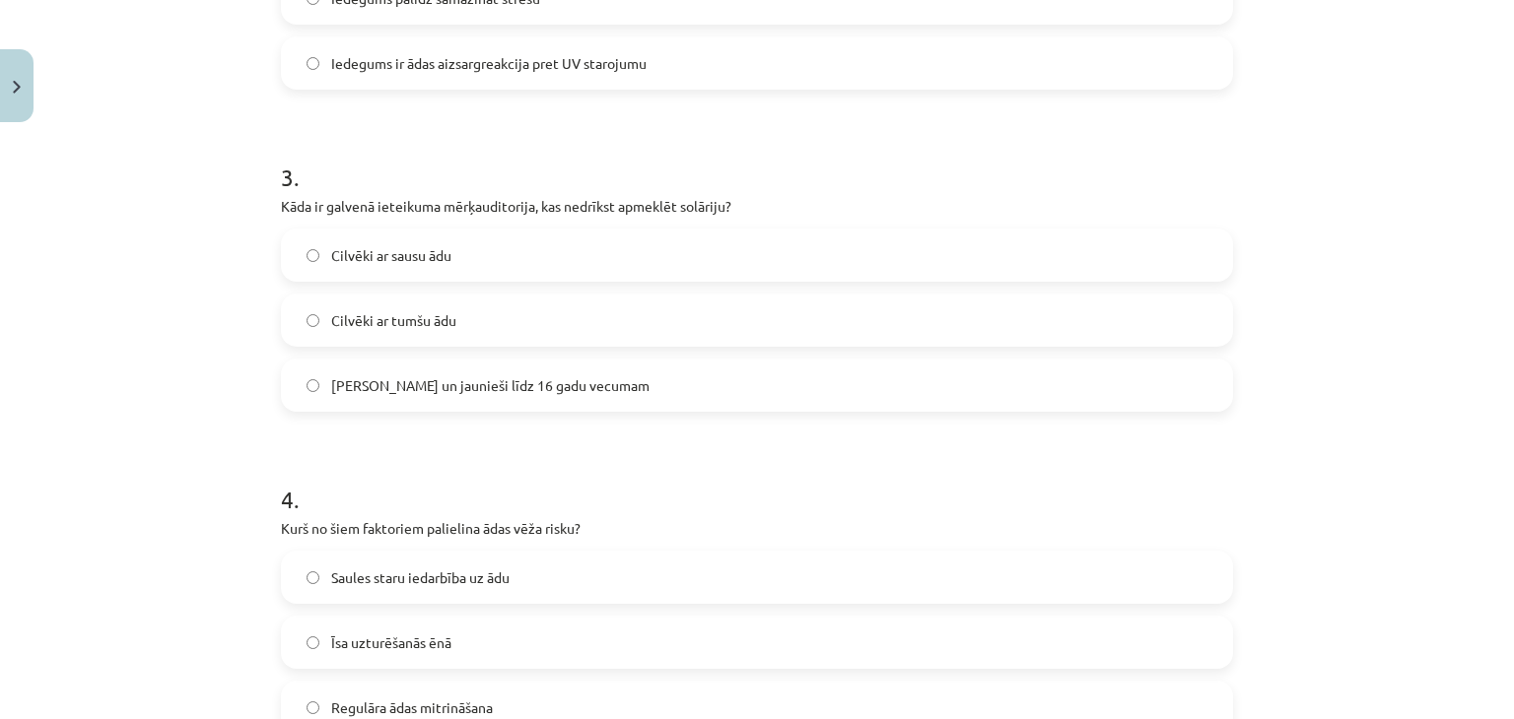
scroll to position [930, 0]
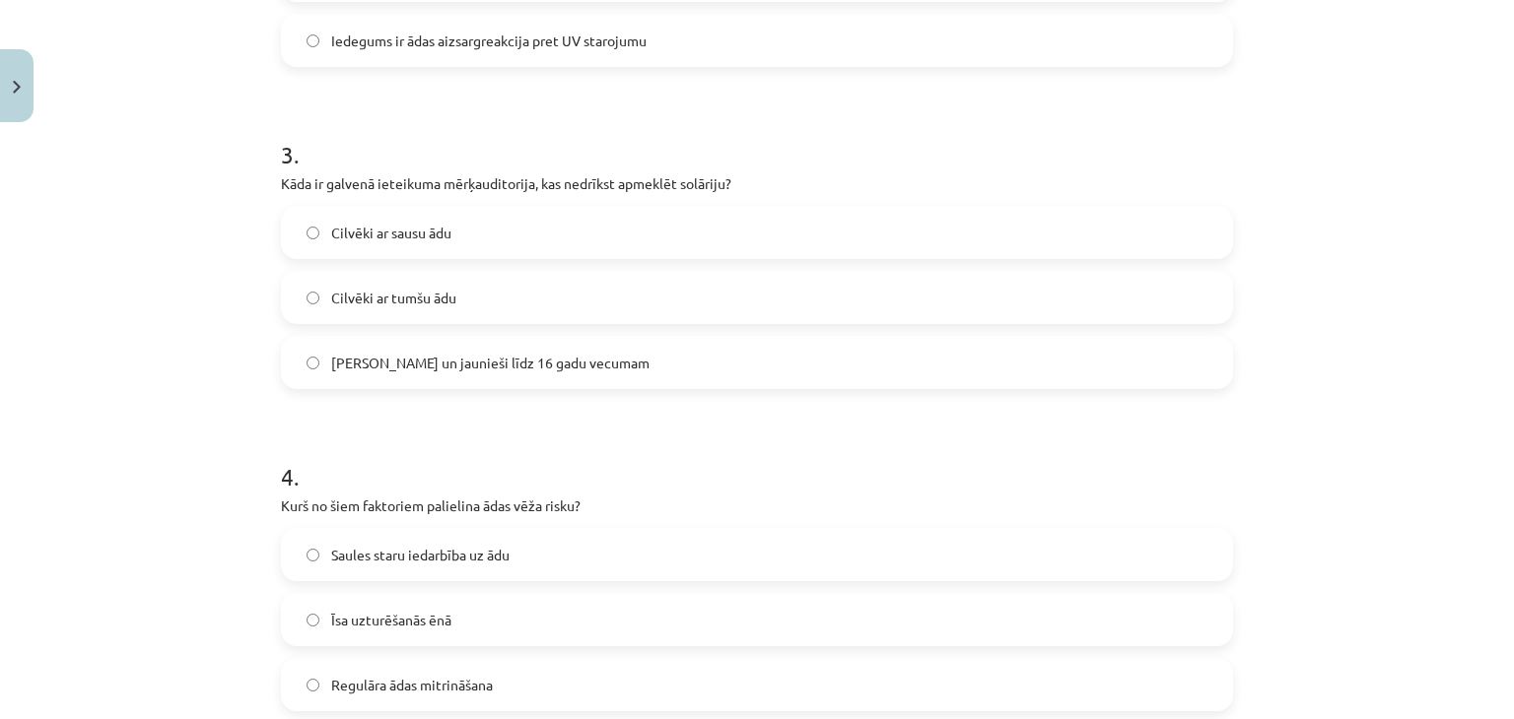
click at [540, 368] on span "Bērni un jaunieši līdz 16 gadu vecumam" at bounding box center [490, 363] width 318 height 21
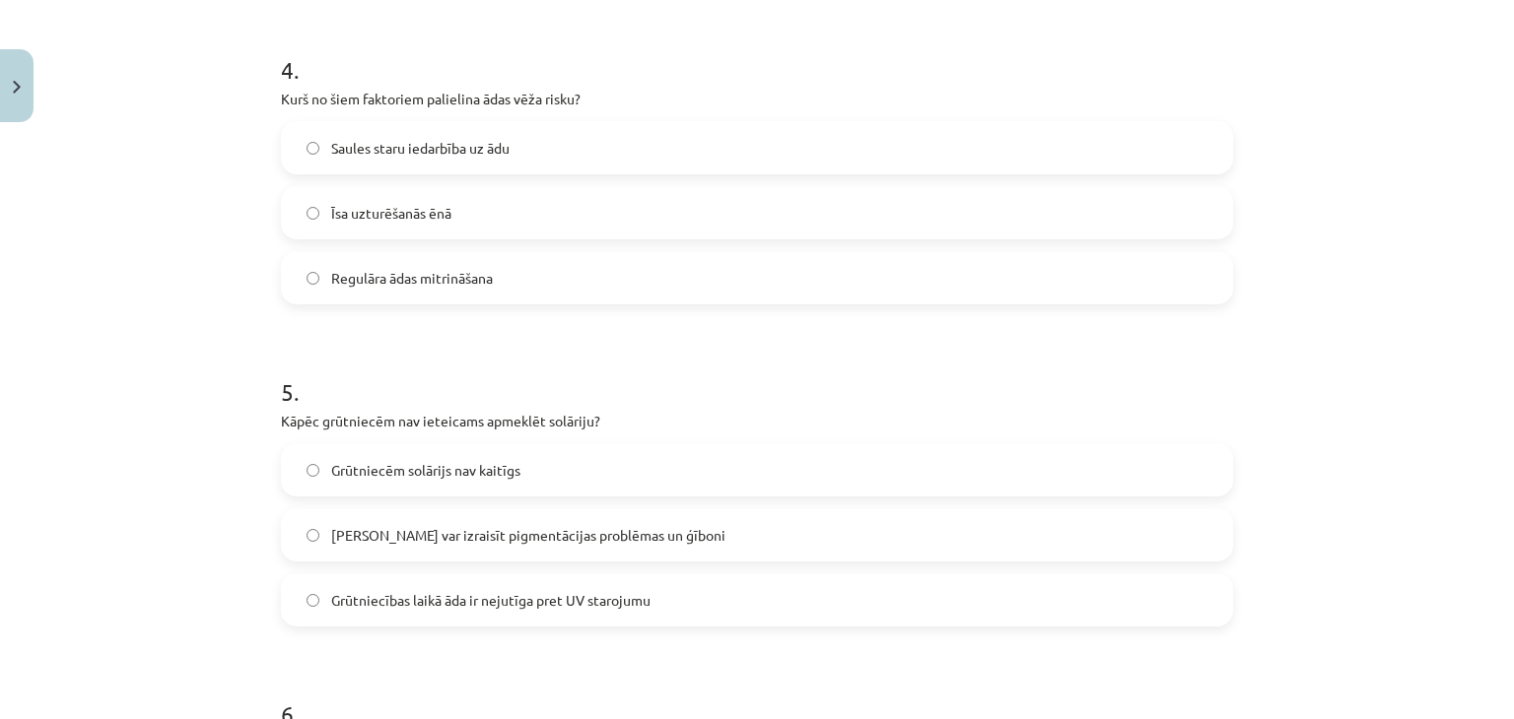
scroll to position [1342, 0]
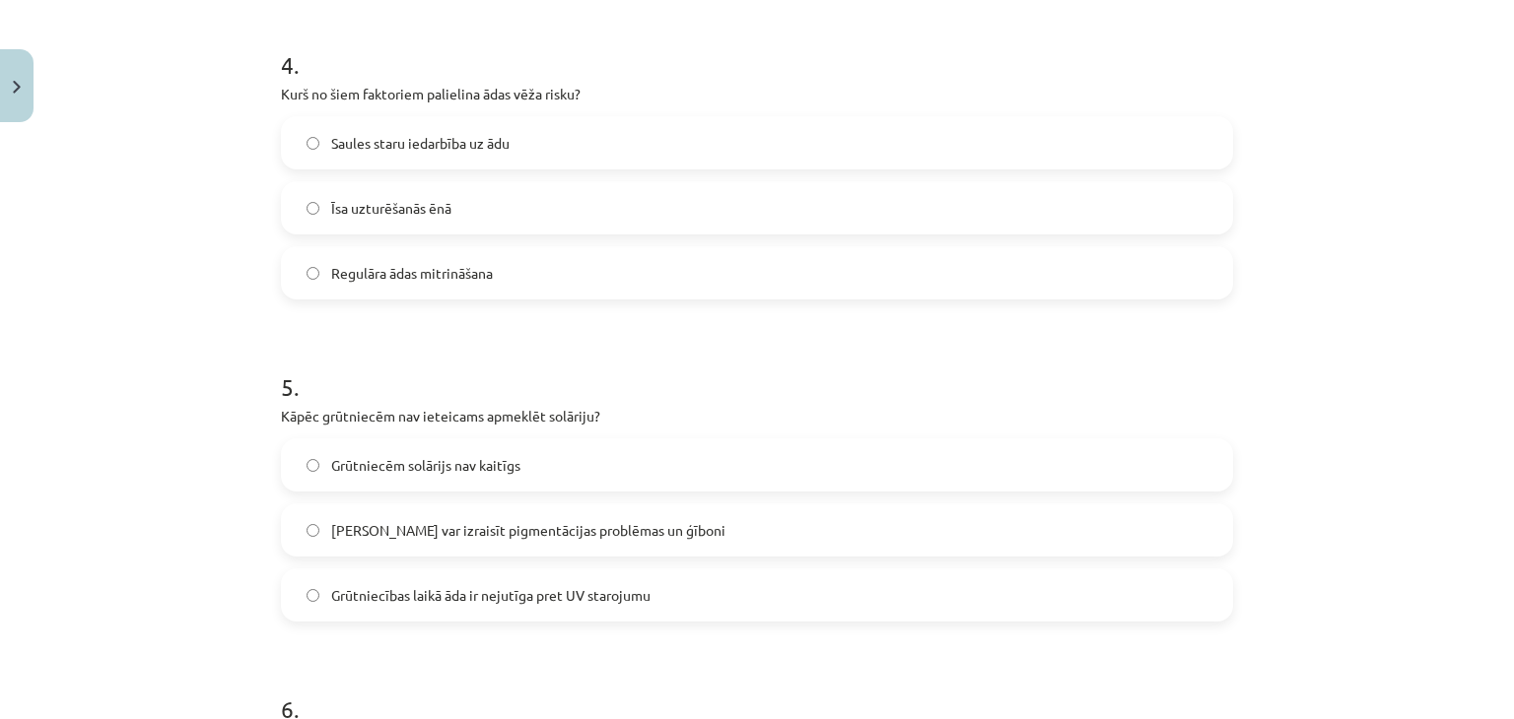
click at [532, 151] on label "Saules staru iedarbība uz ādu" at bounding box center [757, 142] width 948 height 49
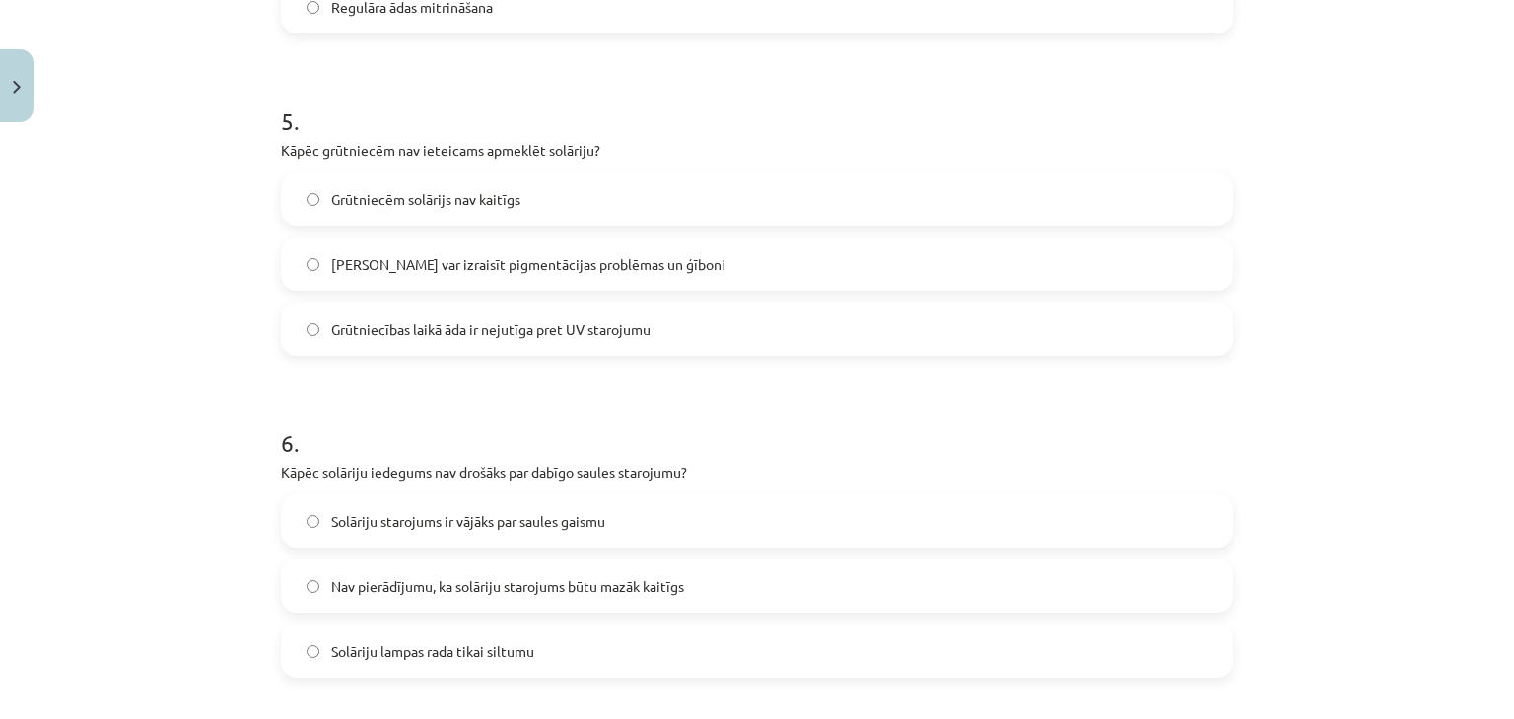
scroll to position [1701, 0]
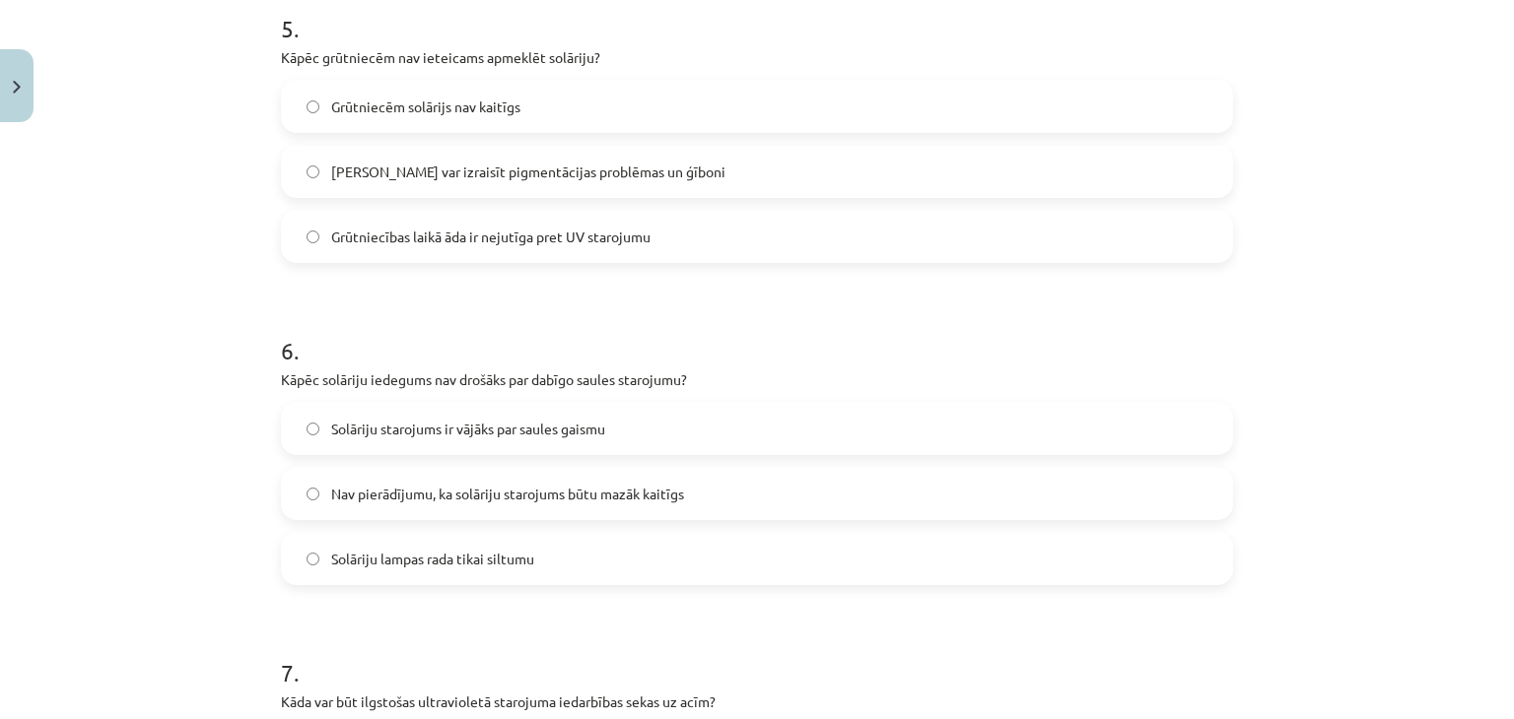
click at [595, 169] on span "Solārijs var izraisīt pigmentācijas problēmas un ģīboni" at bounding box center [528, 172] width 394 height 21
click at [527, 565] on span "Solāriju lampas rada tikai siltumu" at bounding box center [432, 559] width 203 height 21
click at [545, 434] on span "Solāriju starojums ir vājāks par saules gaismu" at bounding box center [468, 429] width 274 height 21
click at [518, 506] on label "Nav pierādījumu, ka solāriju starojums būtu mazāk kaitīgs" at bounding box center [757, 493] width 948 height 49
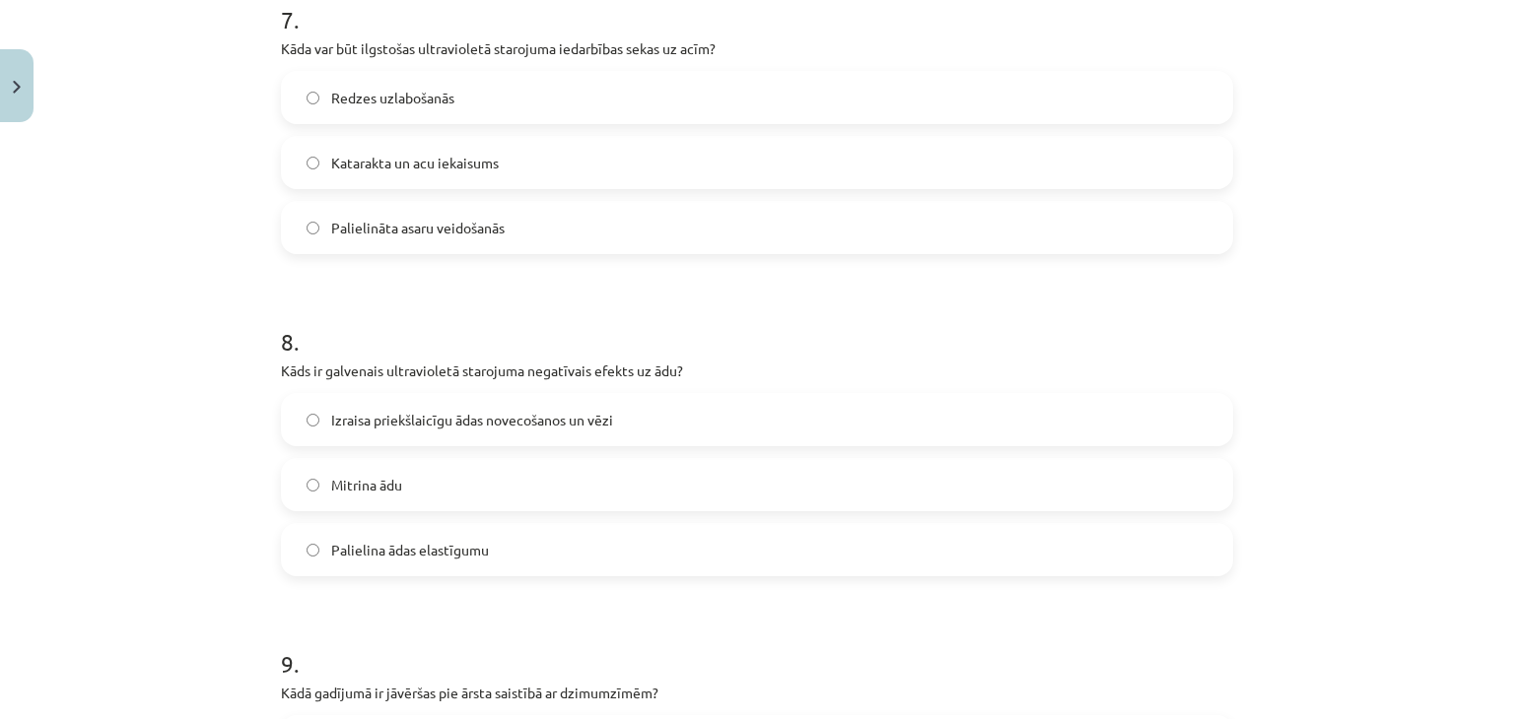
scroll to position [2359, 0]
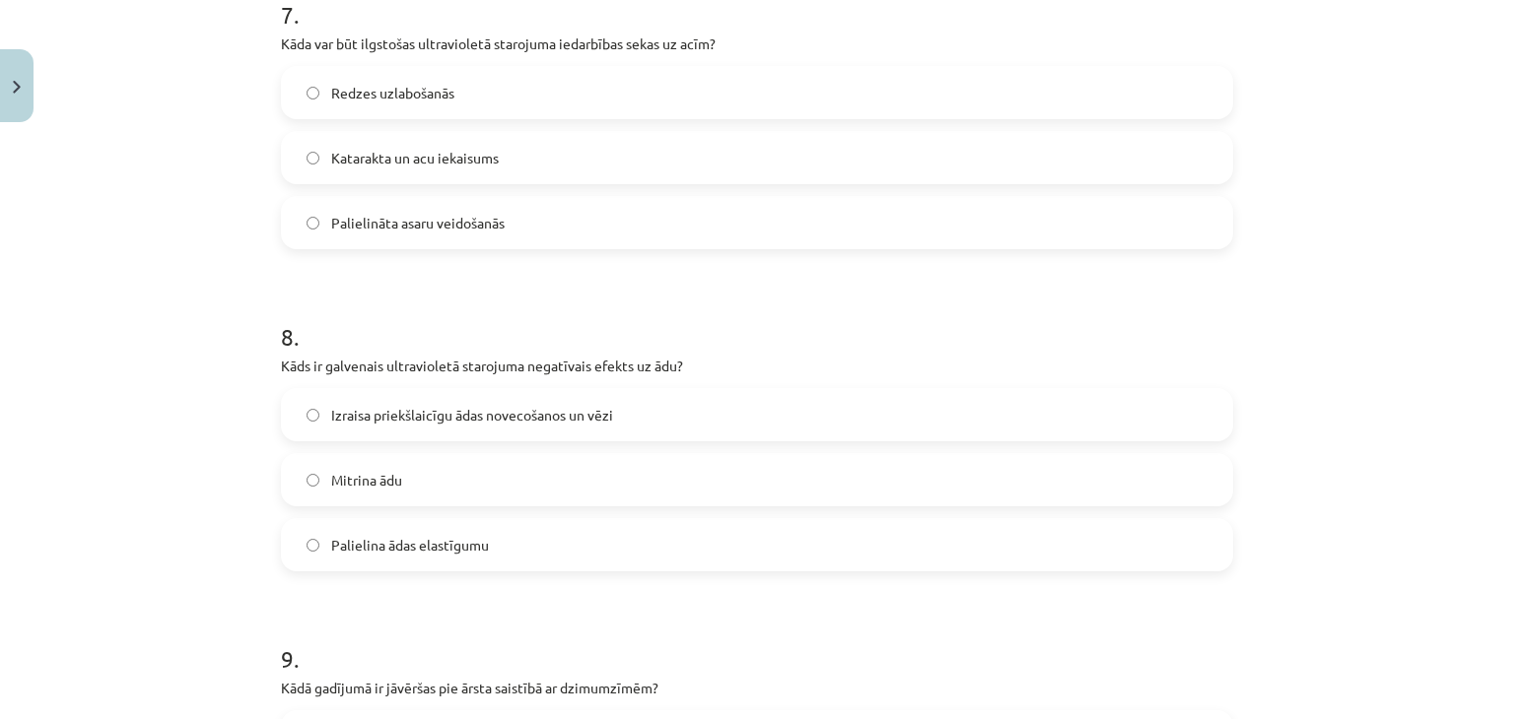
click at [518, 167] on label "Katarakta un acu iekaisums" at bounding box center [757, 157] width 948 height 49
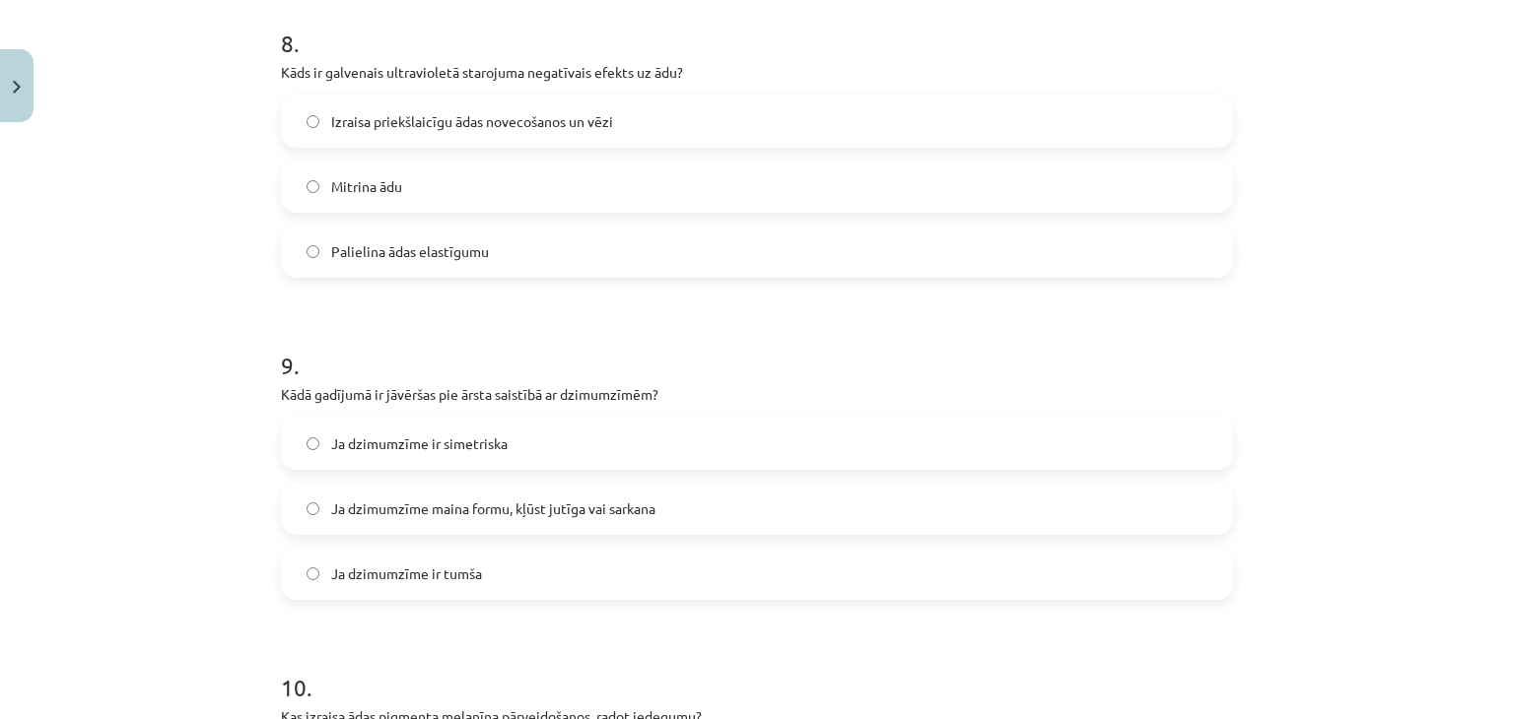
scroll to position [2692, 0]
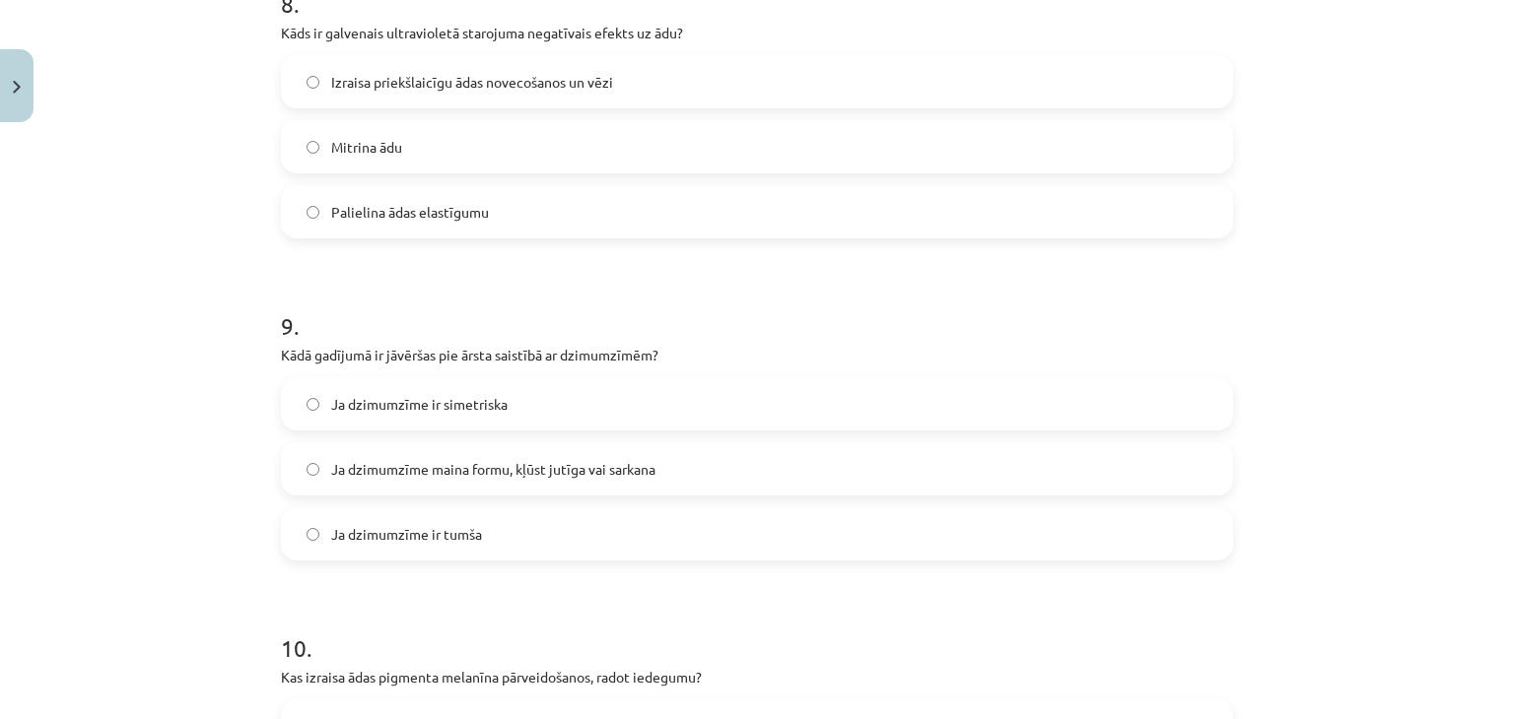
click at [470, 89] on span "Izraisa priekšlaicīgu ādas novecošanos un vēzi" at bounding box center [472, 82] width 282 height 21
click at [514, 479] on label "Ja dzimumzīme maina formu, kļūst jutīga vai sarkana" at bounding box center [757, 468] width 948 height 49
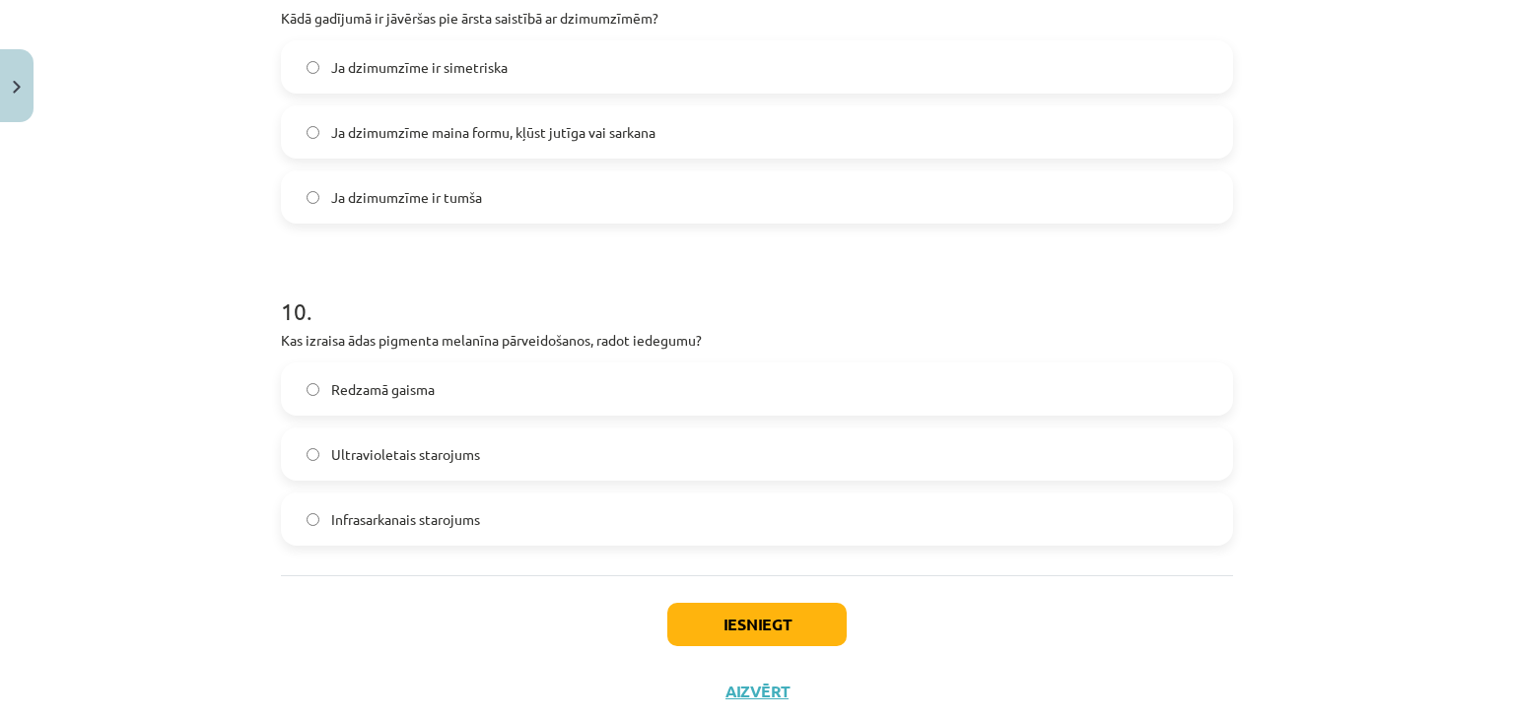
scroll to position [3083, 0]
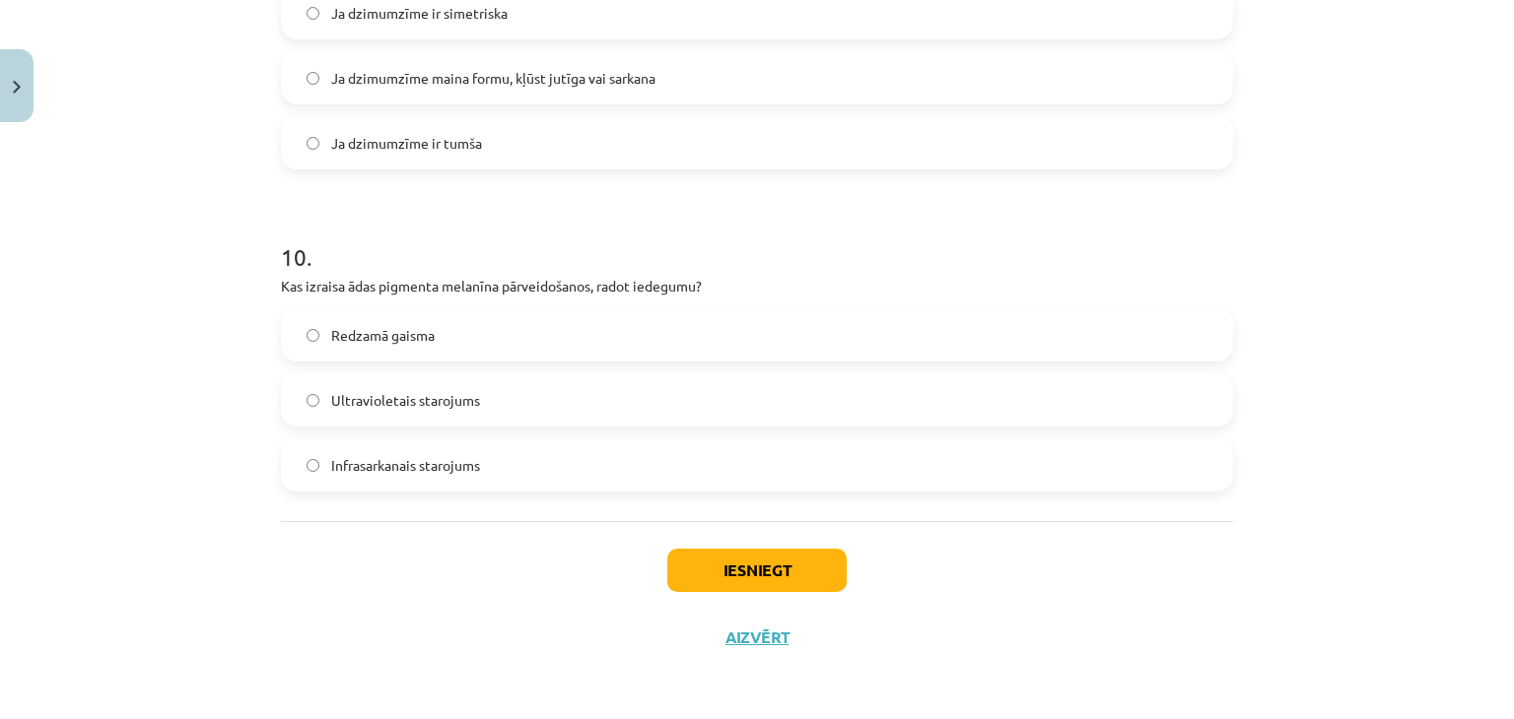
click at [495, 412] on label "Ultravioletais starojums" at bounding box center [757, 399] width 948 height 49
click at [711, 557] on button "Iesniegt" at bounding box center [756, 570] width 179 height 43
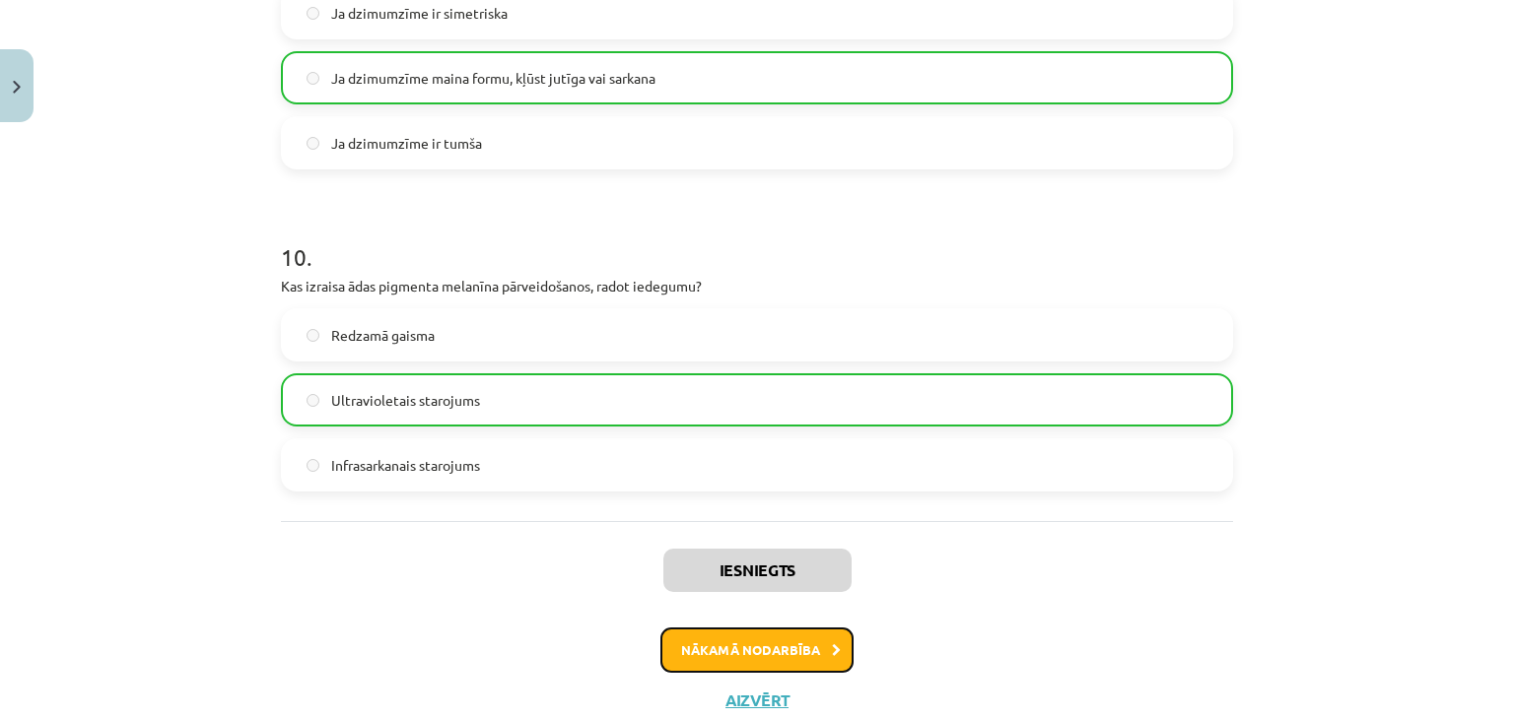
click at [761, 657] on button "Nākamā nodarbība" at bounding box center [756, 650] width 193 height 45
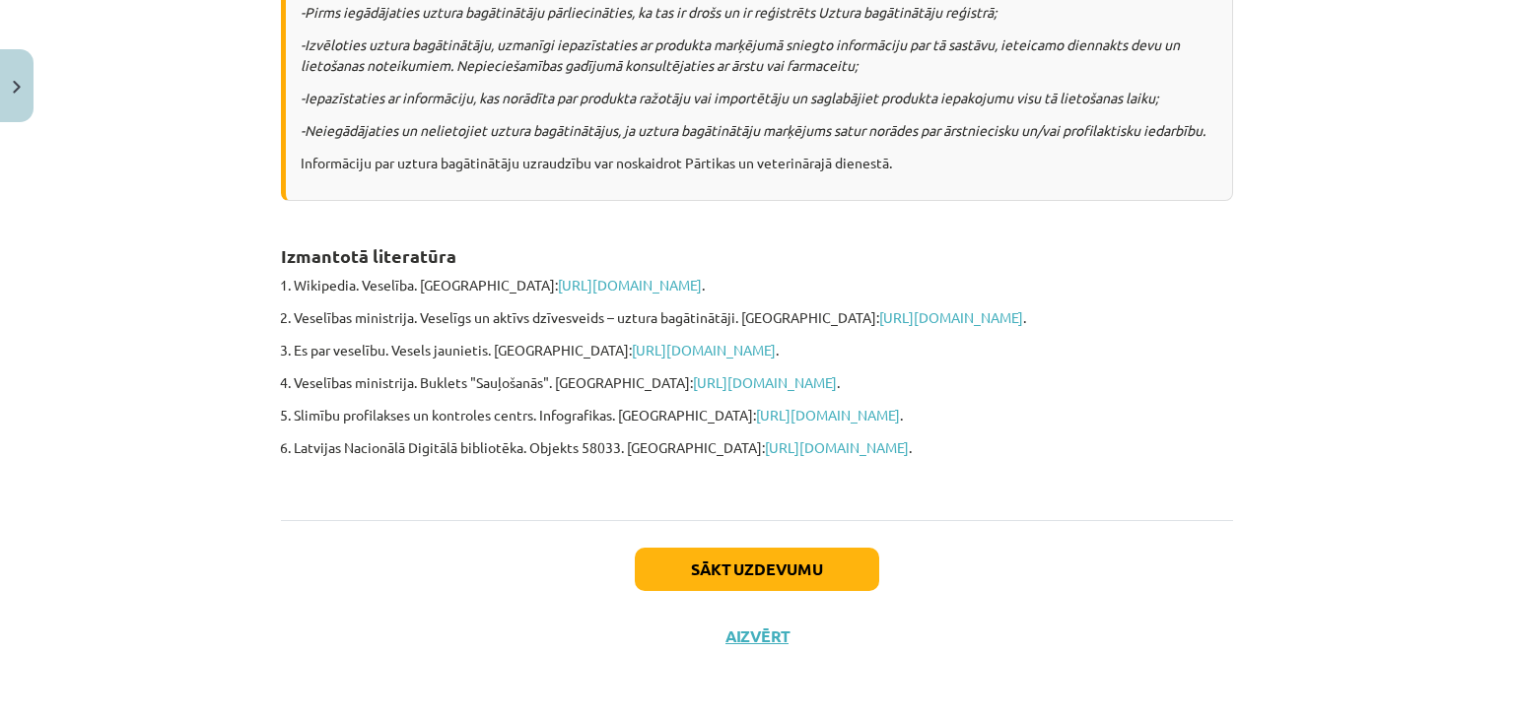
scroll to position [1553, 0]
click at [806, 583] on button "Sākt uzdevumu" at bounding box center [757, 569] width 244 height 43
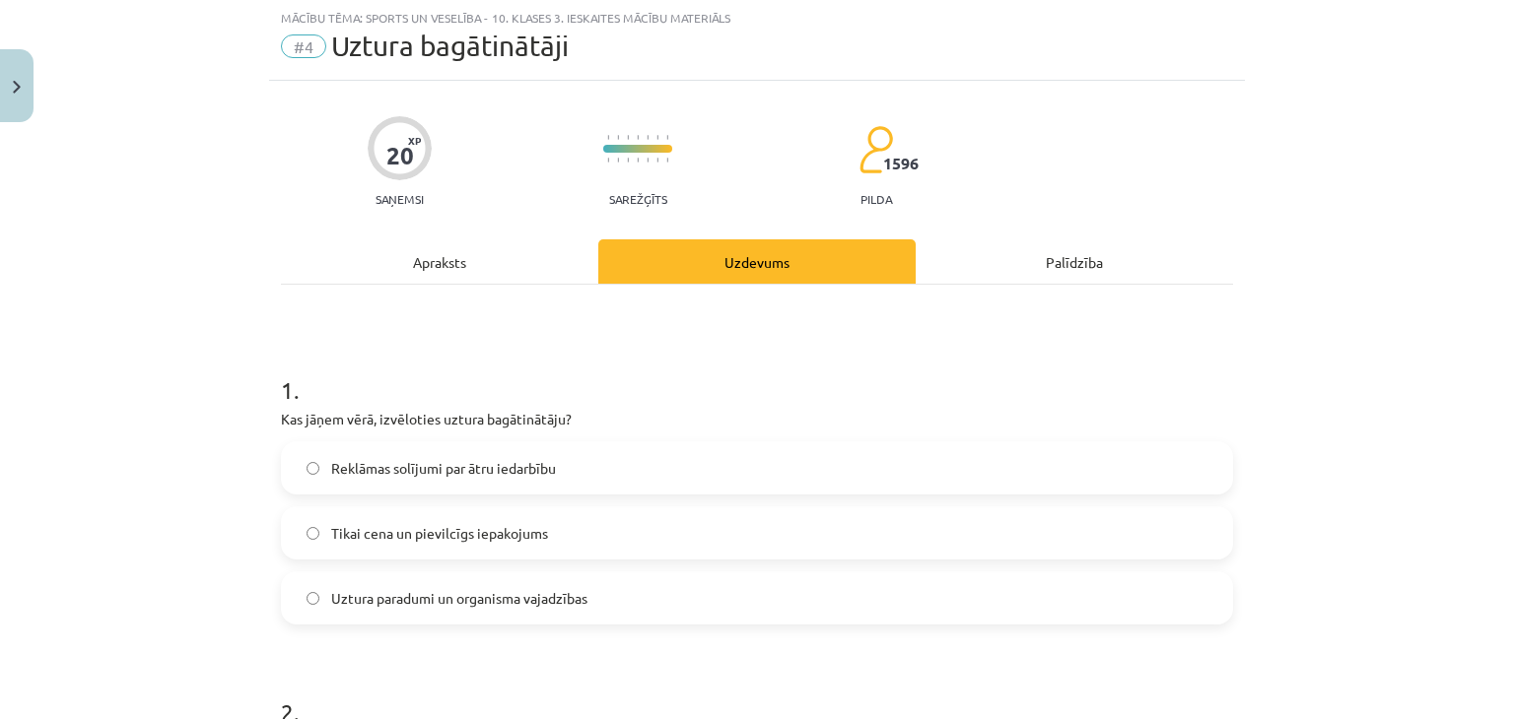
scroll to position [49, 0]
click at [540, 603] on span "Uztura paradumi un organisma vajadzības" at bounding box center [459, 599] width 256 height 21
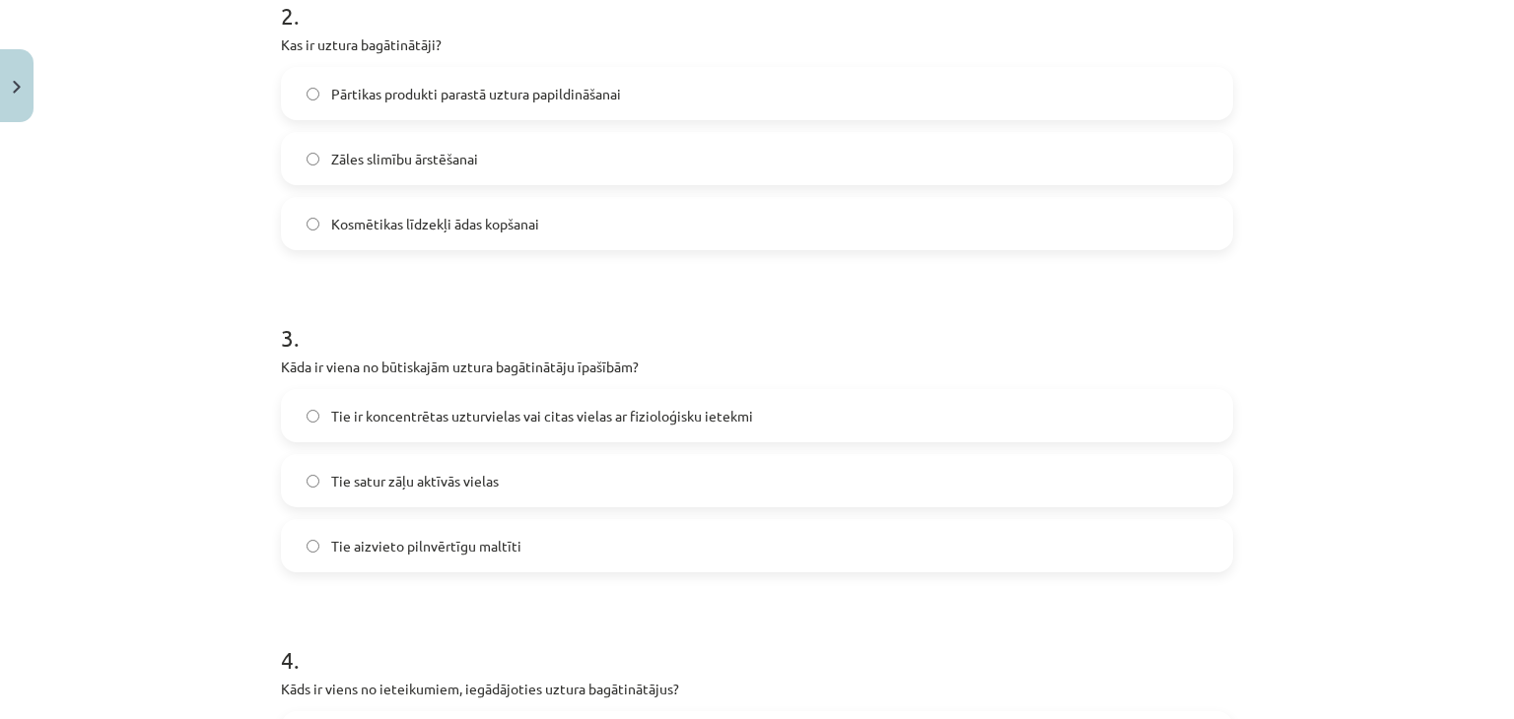
scroll to position [751, 0]
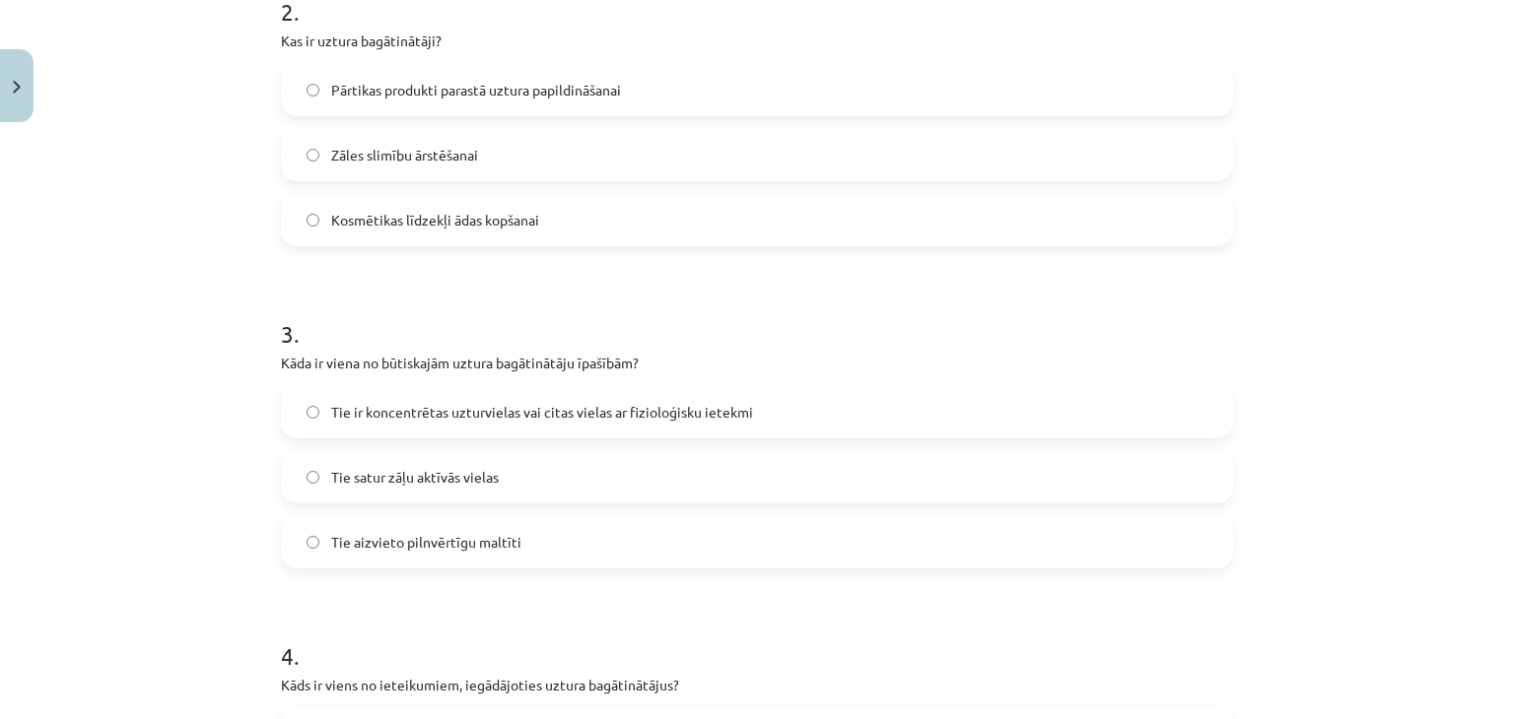
click at [580, 76] on label "Pārtikas produkti parastā uztura papildināšanai" at bounding box center [757, 89] width 948 height 49
click at [690, 412] on span "Tie ir koncentrētas uzturvielas vai citas vielas ar fizioloģisku ietekmi" at bounding box center [542, 412] width 422 height 21
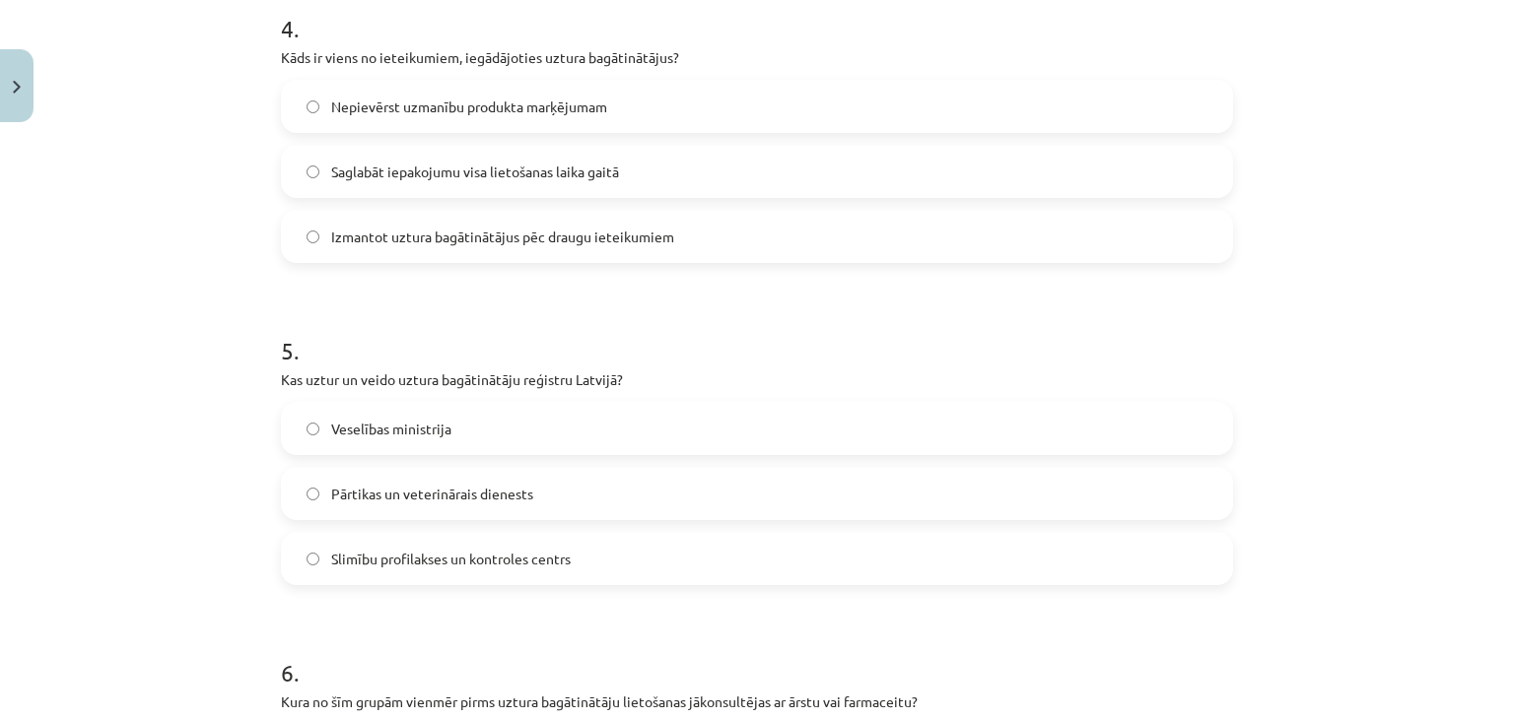
scroll to position [1383, 0]
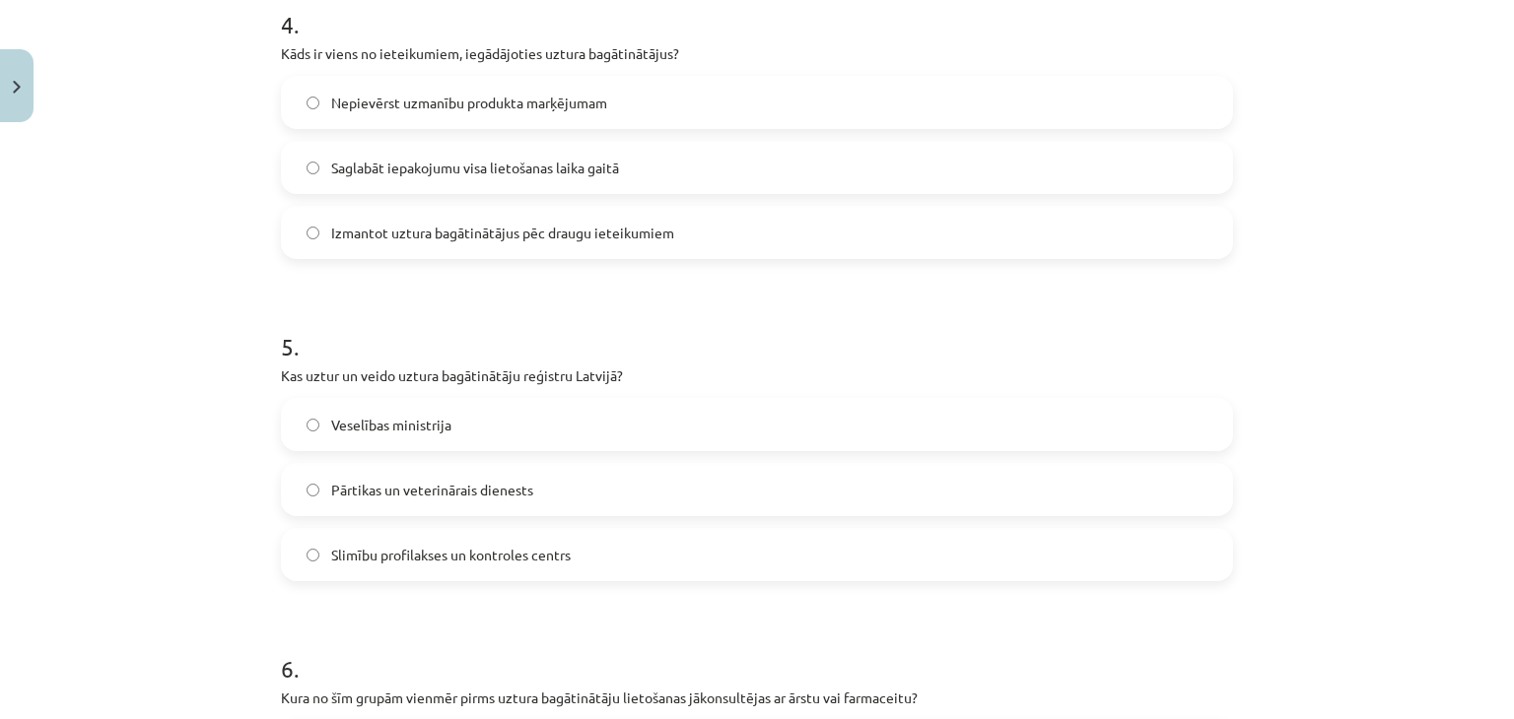
click at [570, 241] on span "Izmantot uztura bagātinātājus pēc draugu ieteikumiem" at bounding box center [502, 233] width 343 height 21
click at [646, 174] on label "Saglabāt iepakojumu visa lietošanas laika gaitā" at bounding box center [757, 167] width 948 height 49
click at [533, 435] on label "Veselības ministrija" at bounding box center [757, 424] width 948 height 49
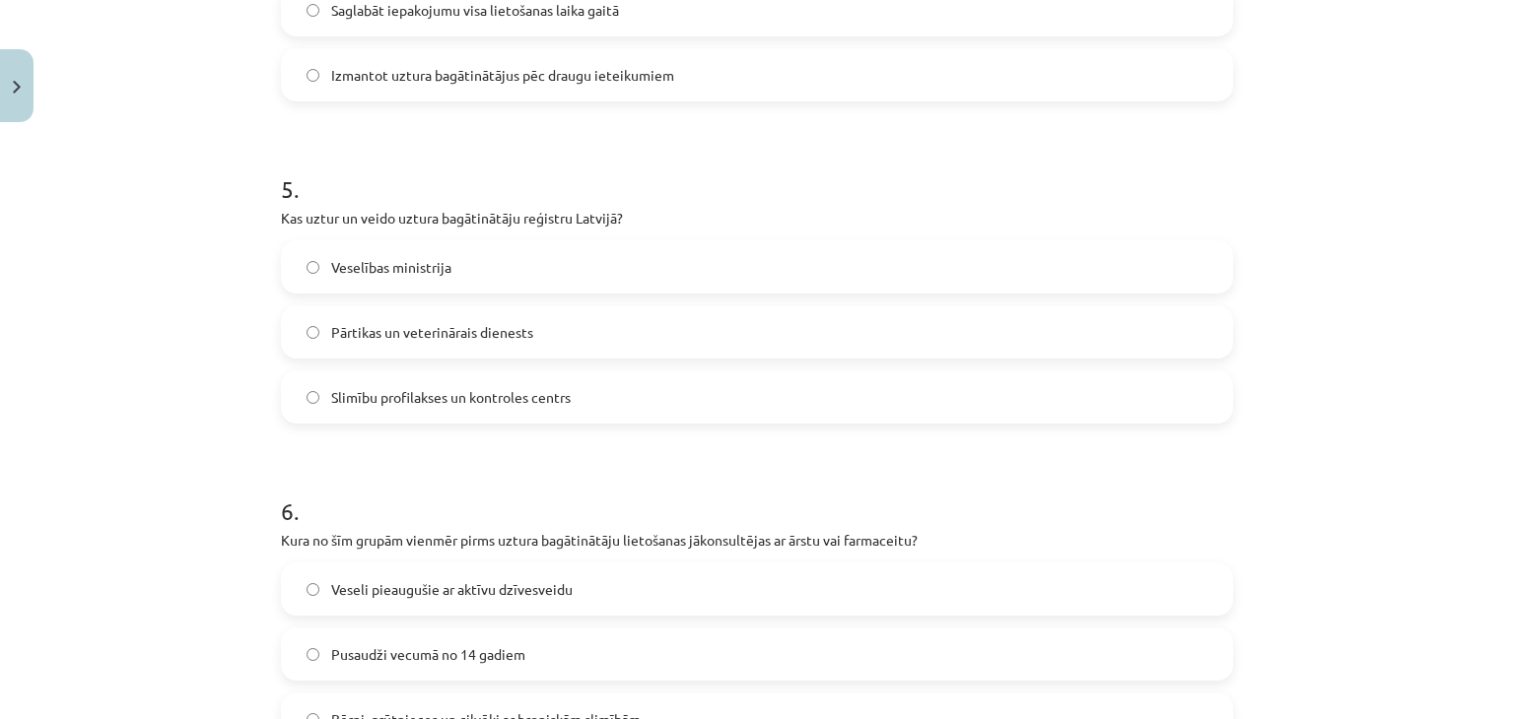
scroll to position [1601, 0]
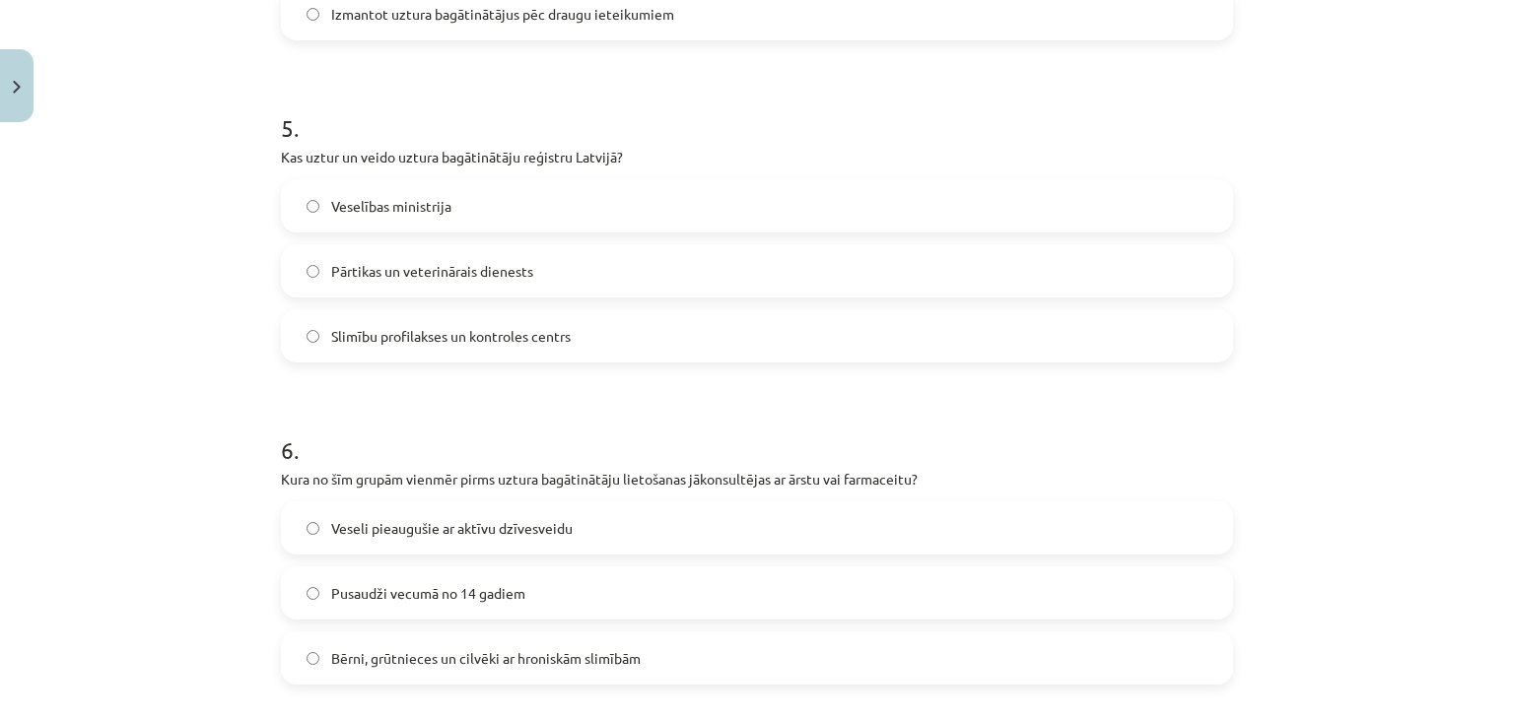
click at [915, 269] on label "Pārtikas un veterinārais dienests" at bounding box center [757, 270] width 948 height 49
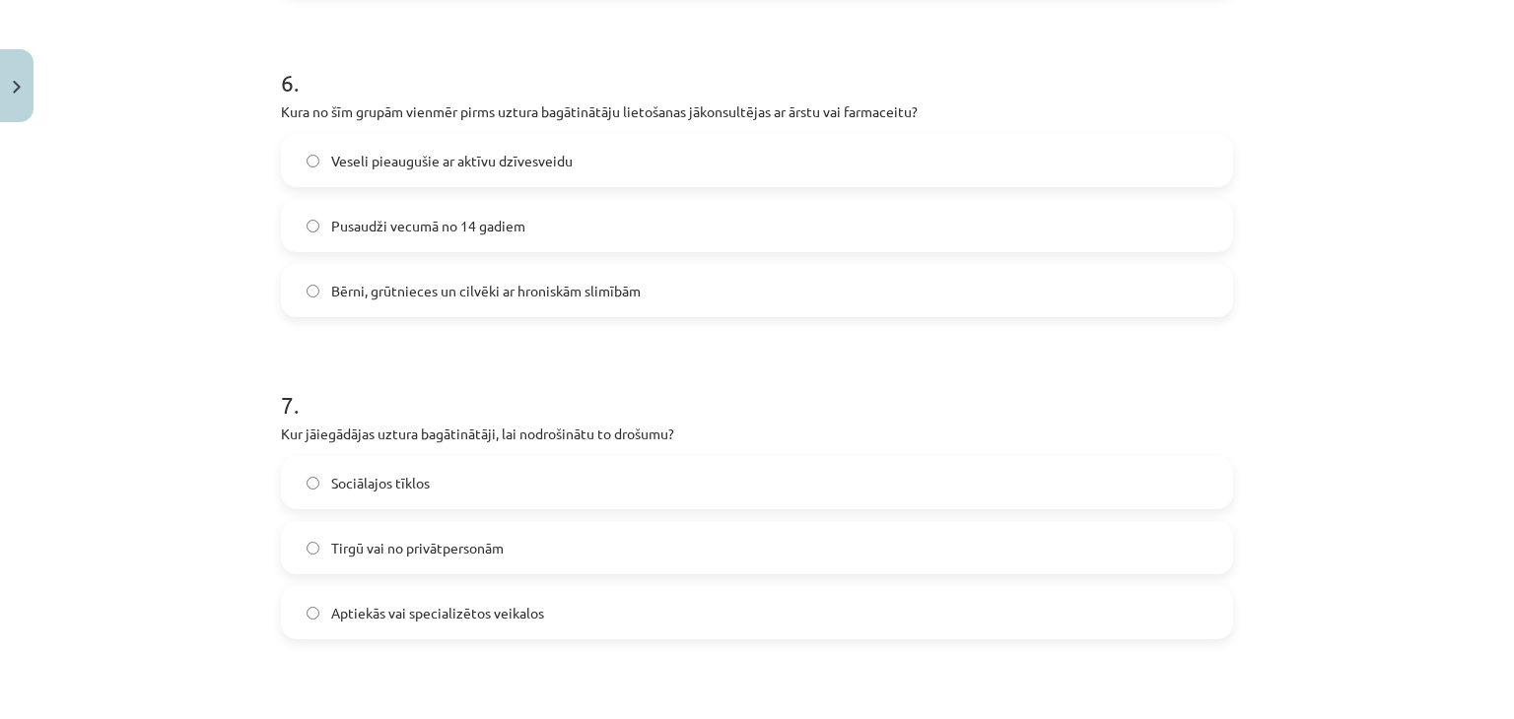
scroll to position [1996, 0]
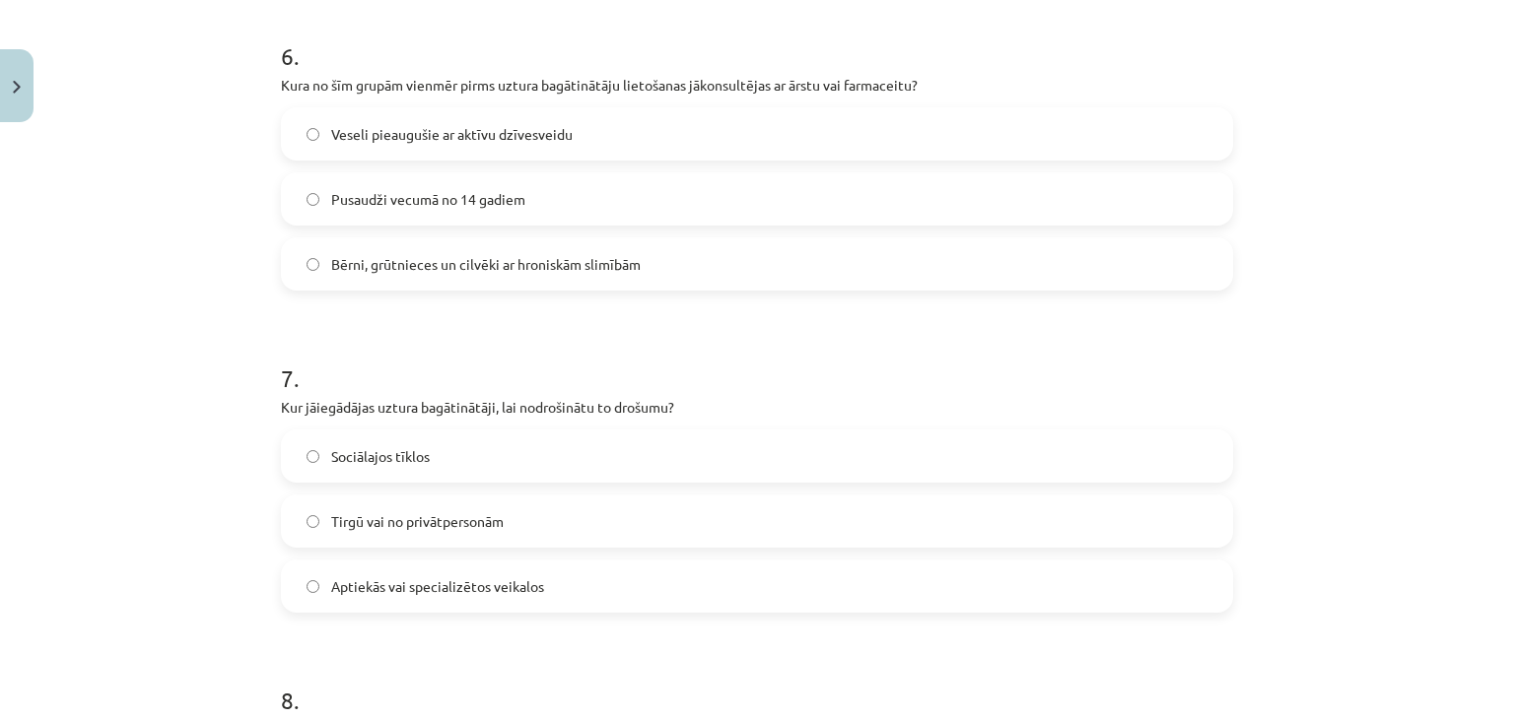
click at [487, 204] on span "Pusaudži vecumā no 14 gadiem" at bounding box center [428, 199] width 194 height 21
click at [512, 265] on span "Bērni, grūtnieces un cilvēki ar hroniskām slimībām" at bounding box center [485, 264] width 309 height 21
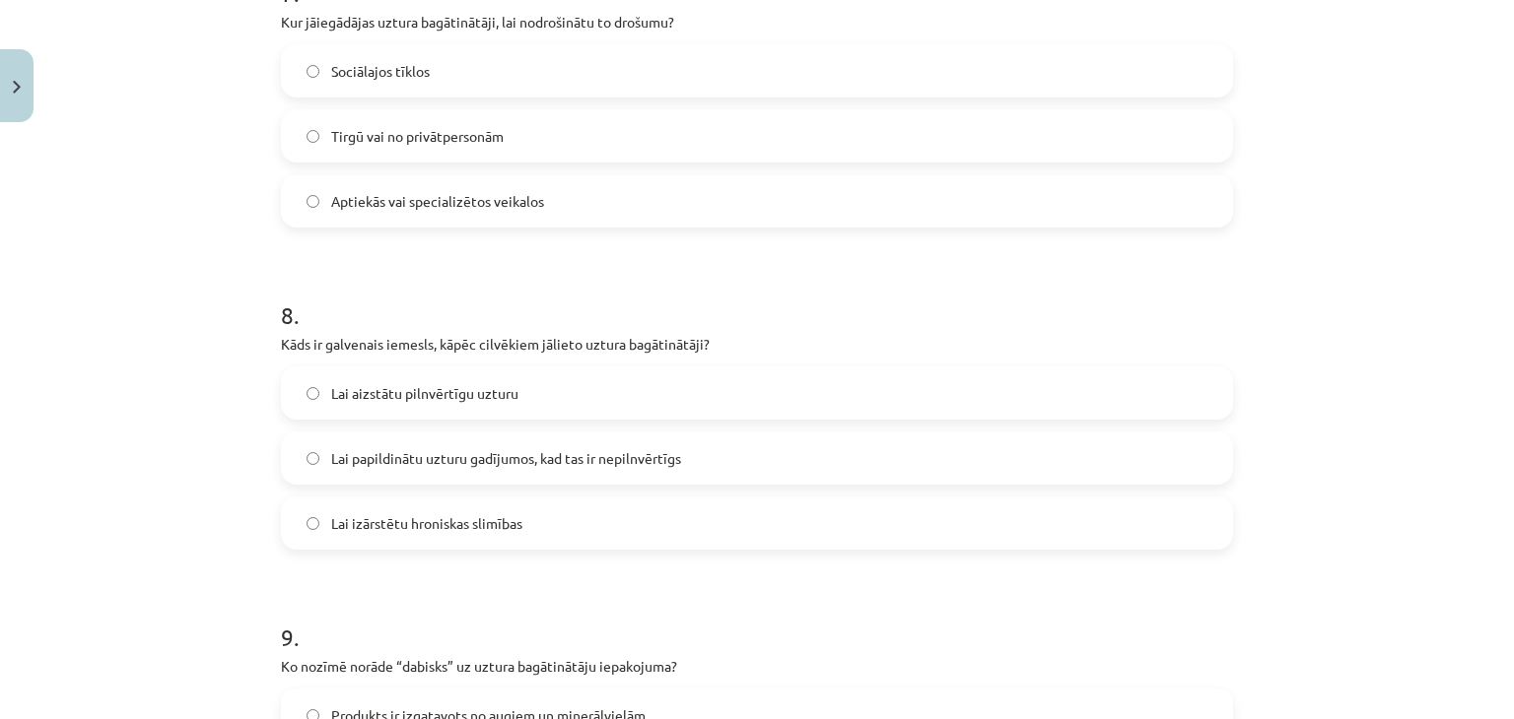
scroll to position [2385, 0]
click at [498, 203] on span "Aptiekās vai specializētos veikalos" at bounding box center [437, 197] width 213 height 21
click at [480, 473] on label "Lai papildinātu uzturu gadījumos, kad tas ir nepilnvērtīgs" at bounding box center [757, 454] width 948 height 49
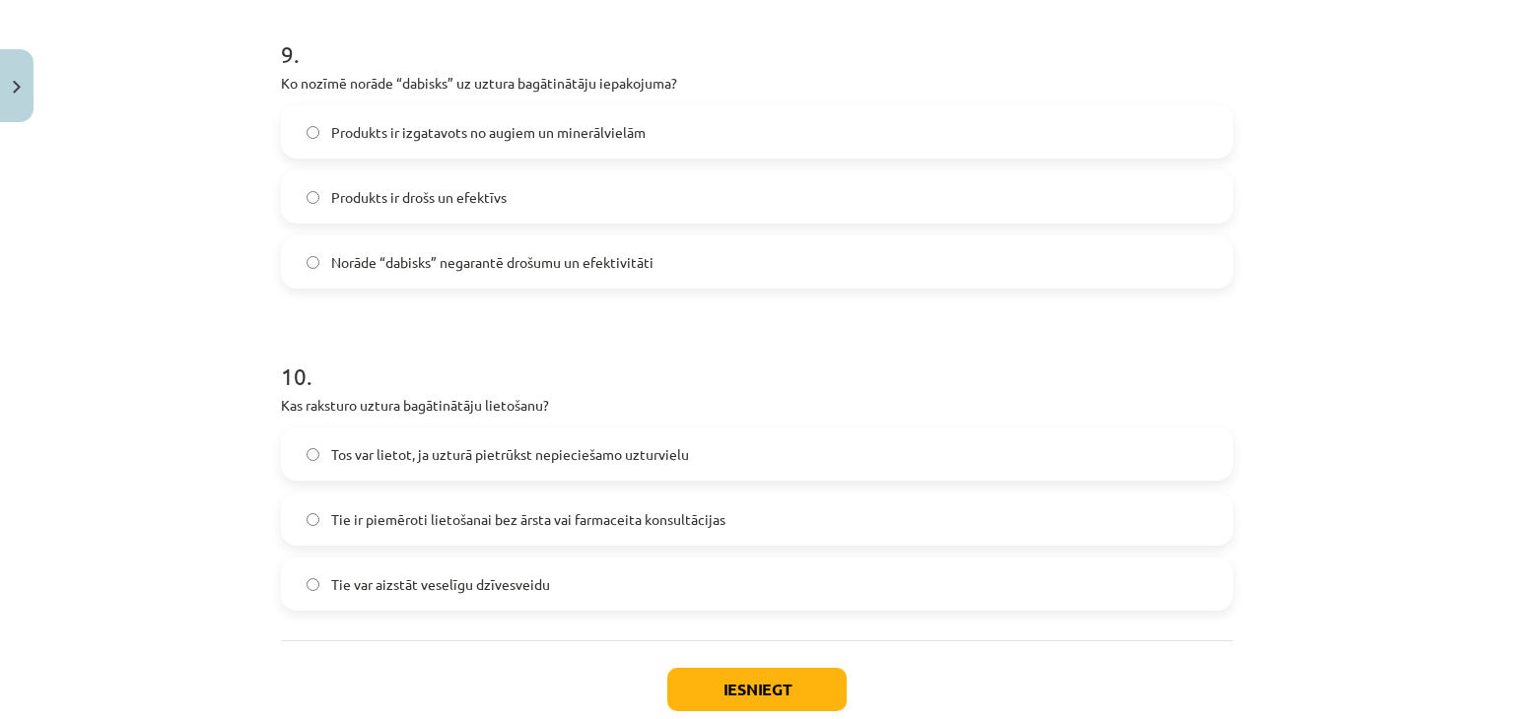
scroll to position [2973, 0]
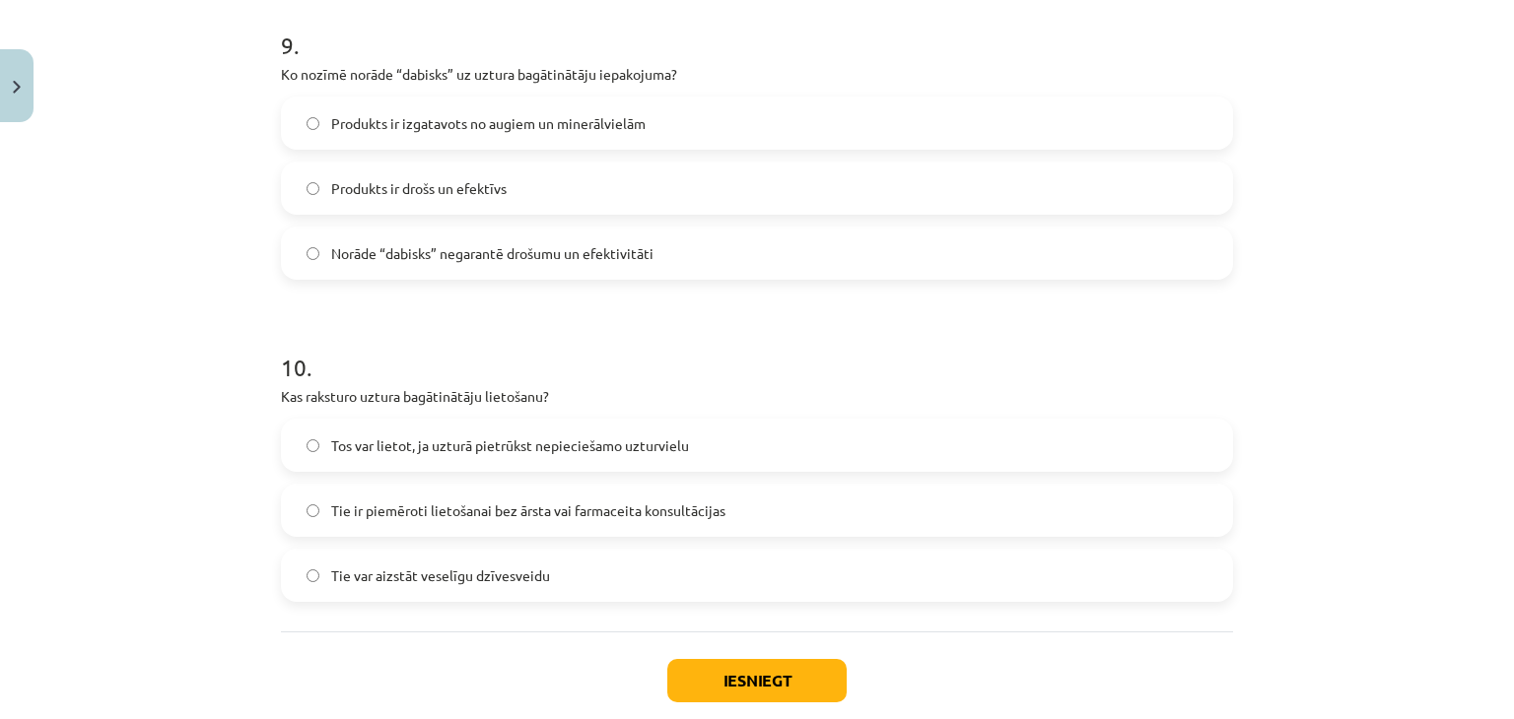
click at [547, 183] on label "Produkts ir drošs un efektīvs" at bounding box center [757, 188] width 948 height 49
click at [544, 131] on span "Produkts ir izgatavots no augiem un minerālvielām" at bounding box center [488, 123] width 314 height 21
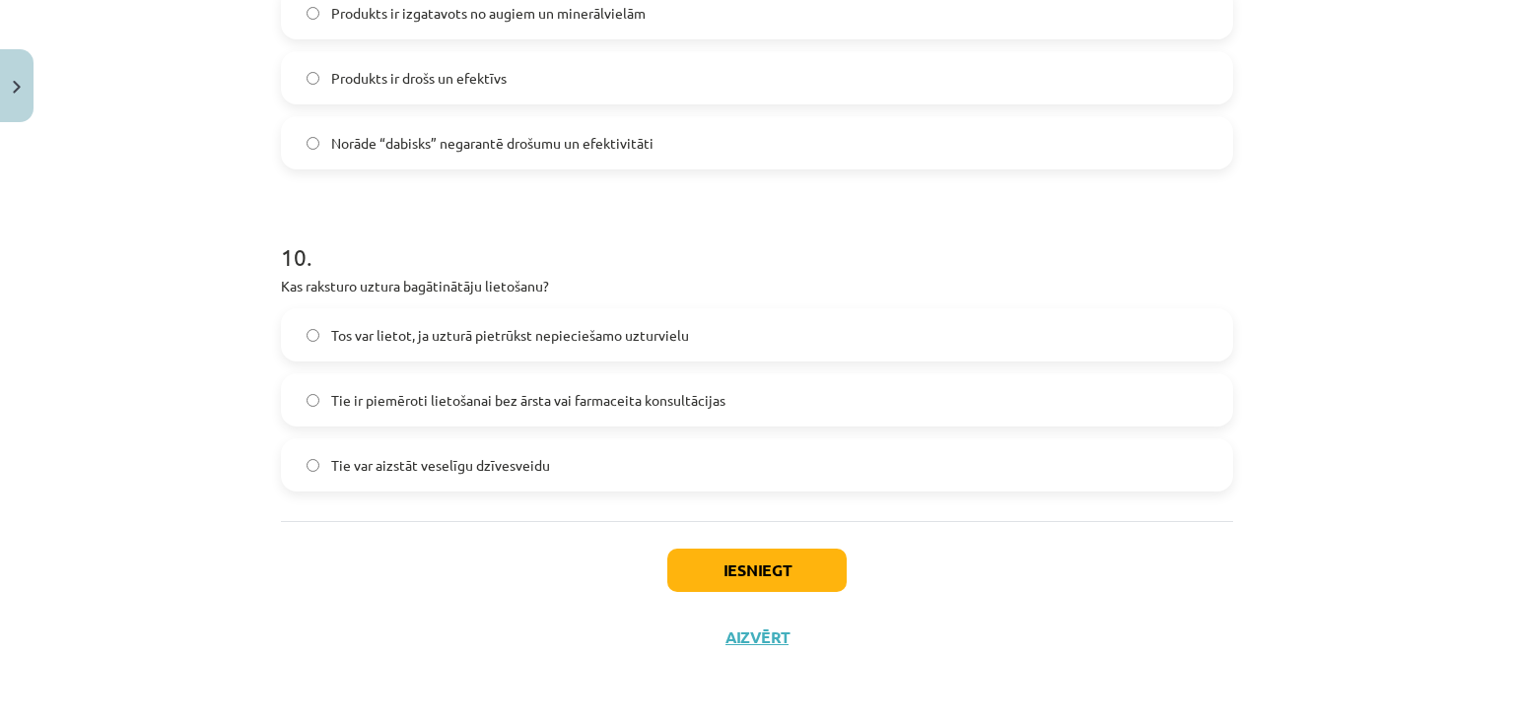
click at [575, 325] on span "Tos var lietot, ja uzturā pietrūkst nepieciešamo uzturvielu" at bounding box center [510, 335] width 358 height 21
click at [703, 561] on button "Iesniegt" at bounding box center [756, 570] width 179 height 43
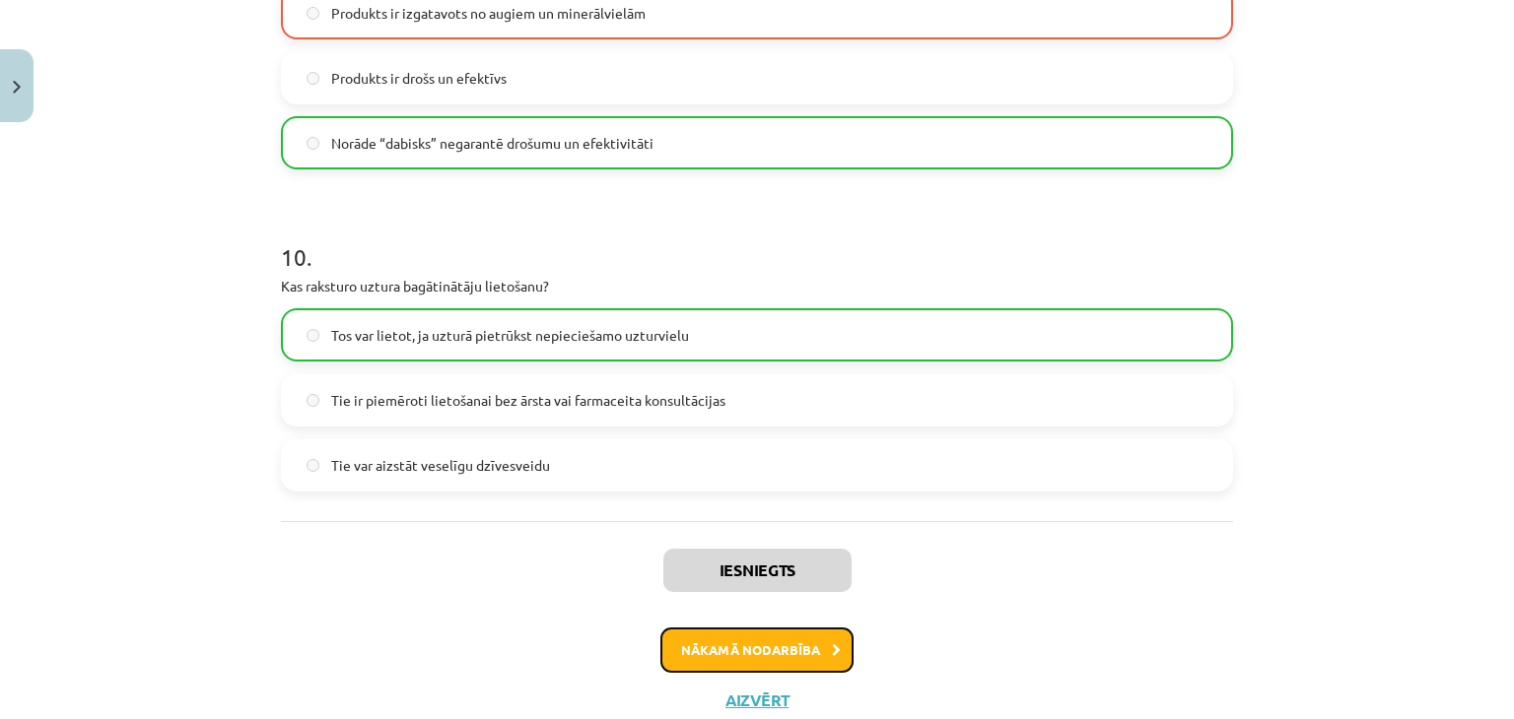
click at [819, 643] on button "Nākamā nodarbība" at bounding box center [756, 650] width 193 height 45
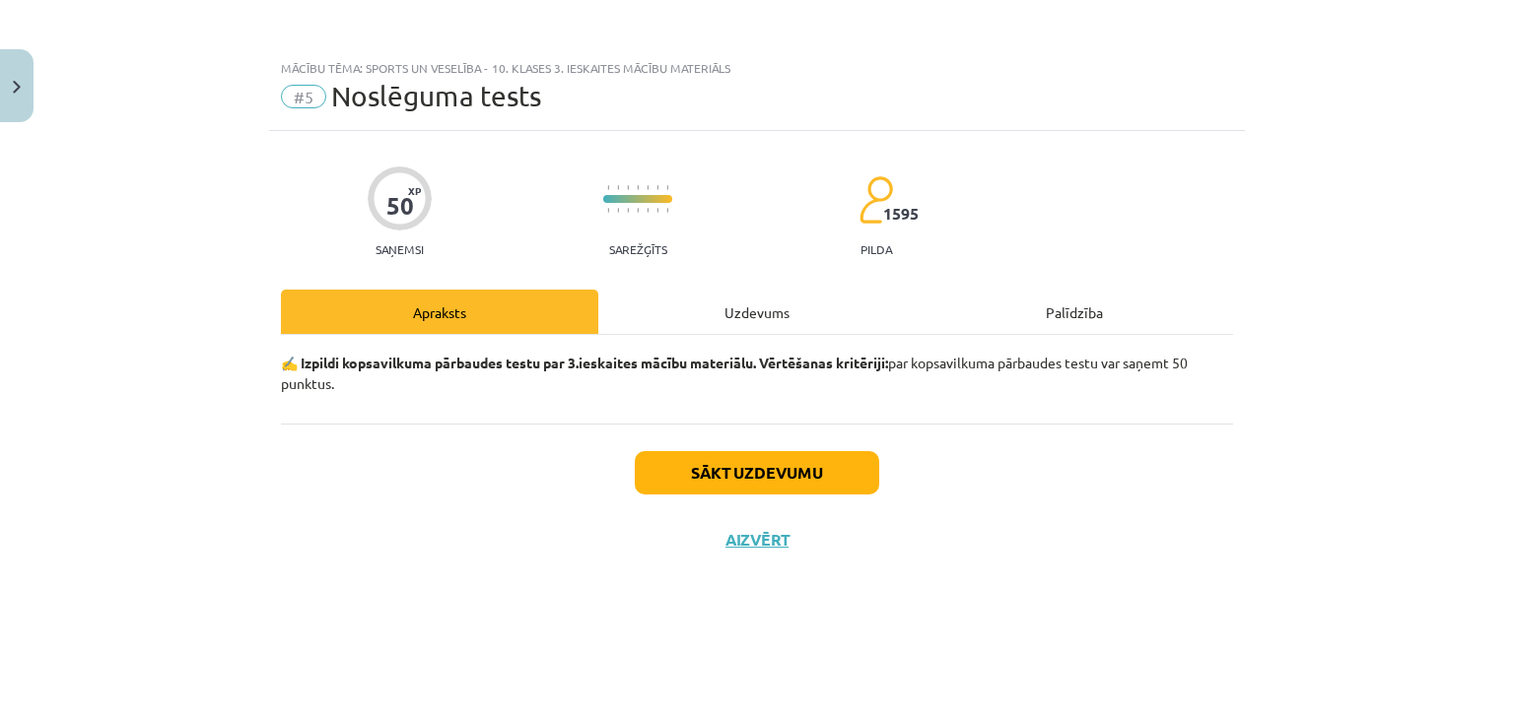
scroll to position [0, 0]
click at [794, 478] on button "Sākt uzdevumu" at bounding box center [757, 472] width 244 height 43
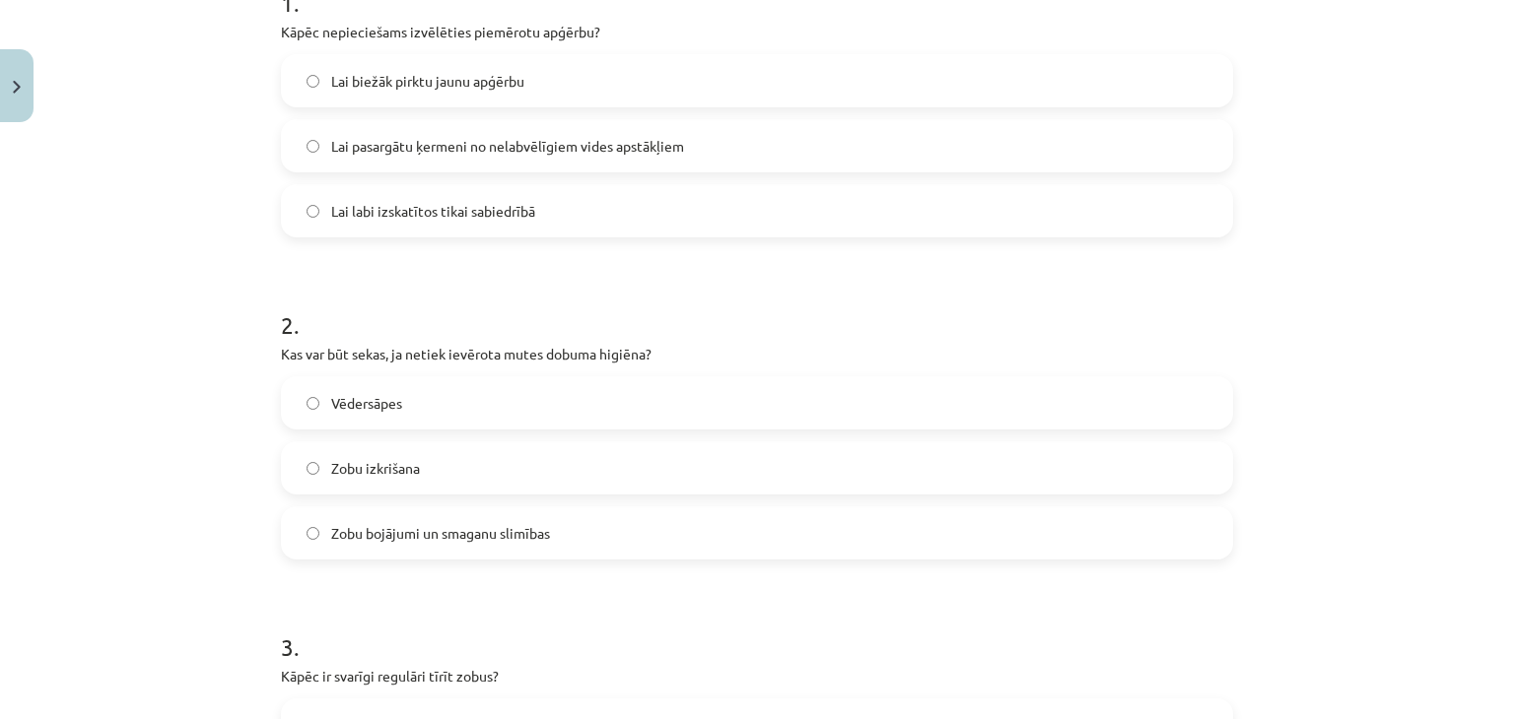
scroll to position [446, 0]
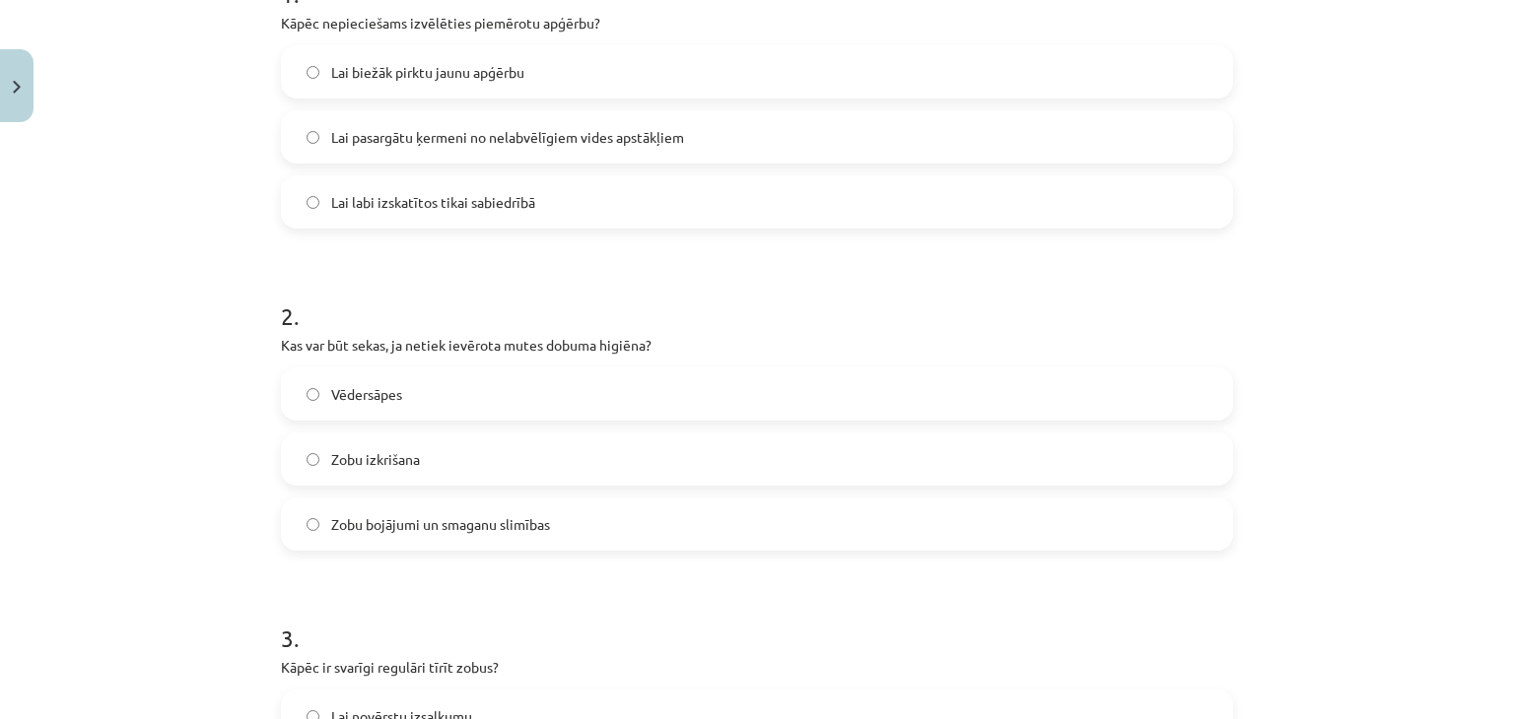
click at [650, 148] on label "Lai pasargātu ķermeni no nelabvēlīgiem vides apstākļiem" at bounding box center [757, 136] width 948 height 49
click at [463, 466] on label "Zobu izkrišana" at bounding box center [757, 459] width 948 height 49
click at [464, 520] on span "Zobu bojājumi un smaganu slimības" at bounding box center [440, 524] width 219 height 21
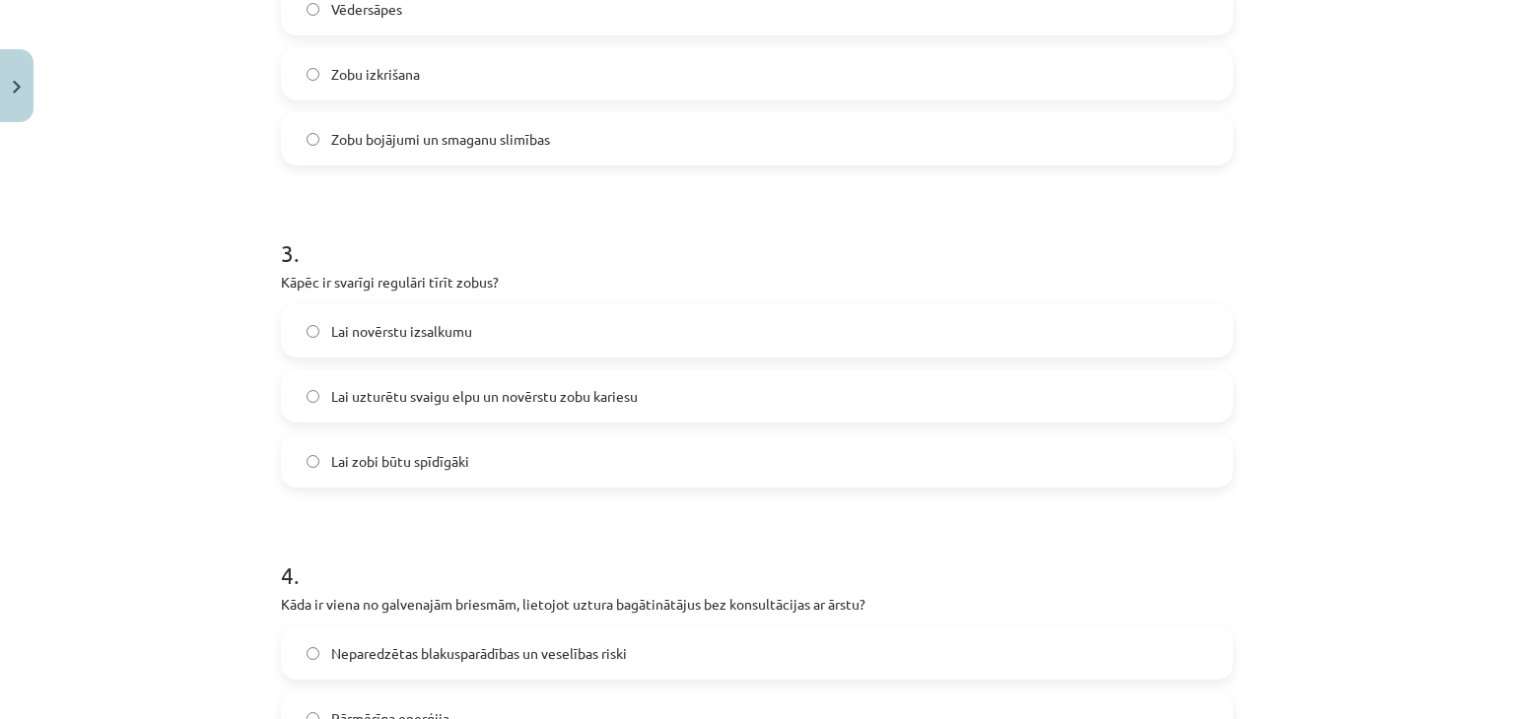
scroll to position [841, 0]
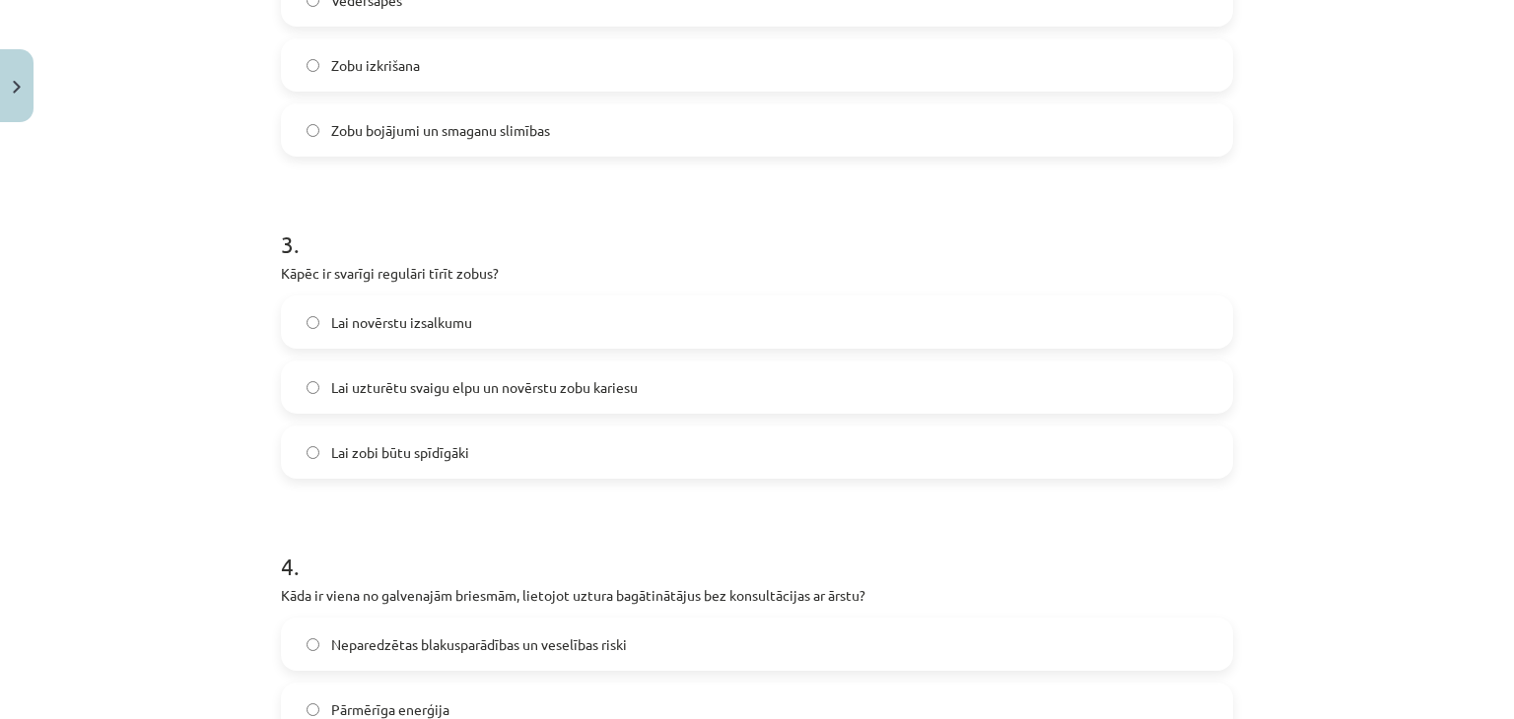
click at [757, 393] on label "Lai uzturētu svaigu elpu un novērstu zobu kariesu" at bounding box center [757, 387] width 948 height 49
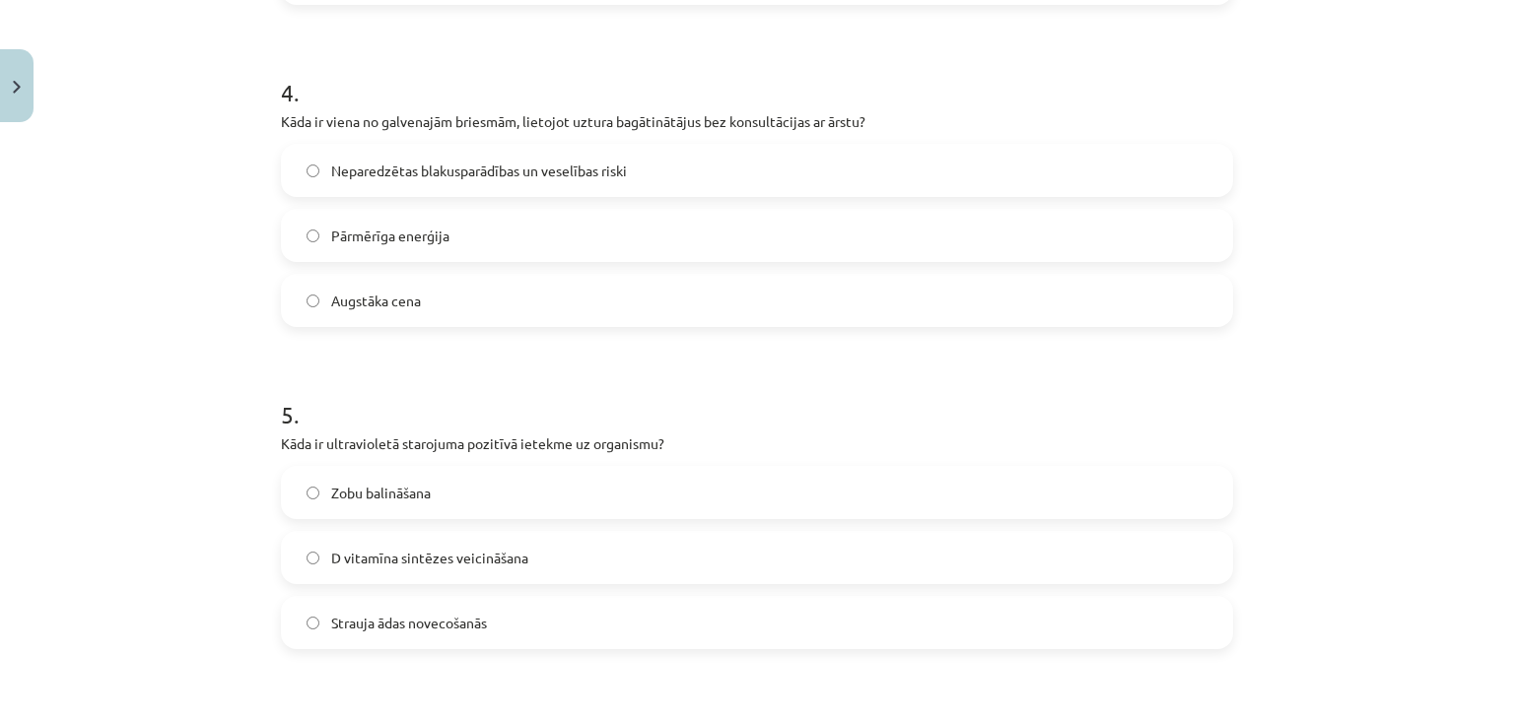
scroll to position [1345, 0]
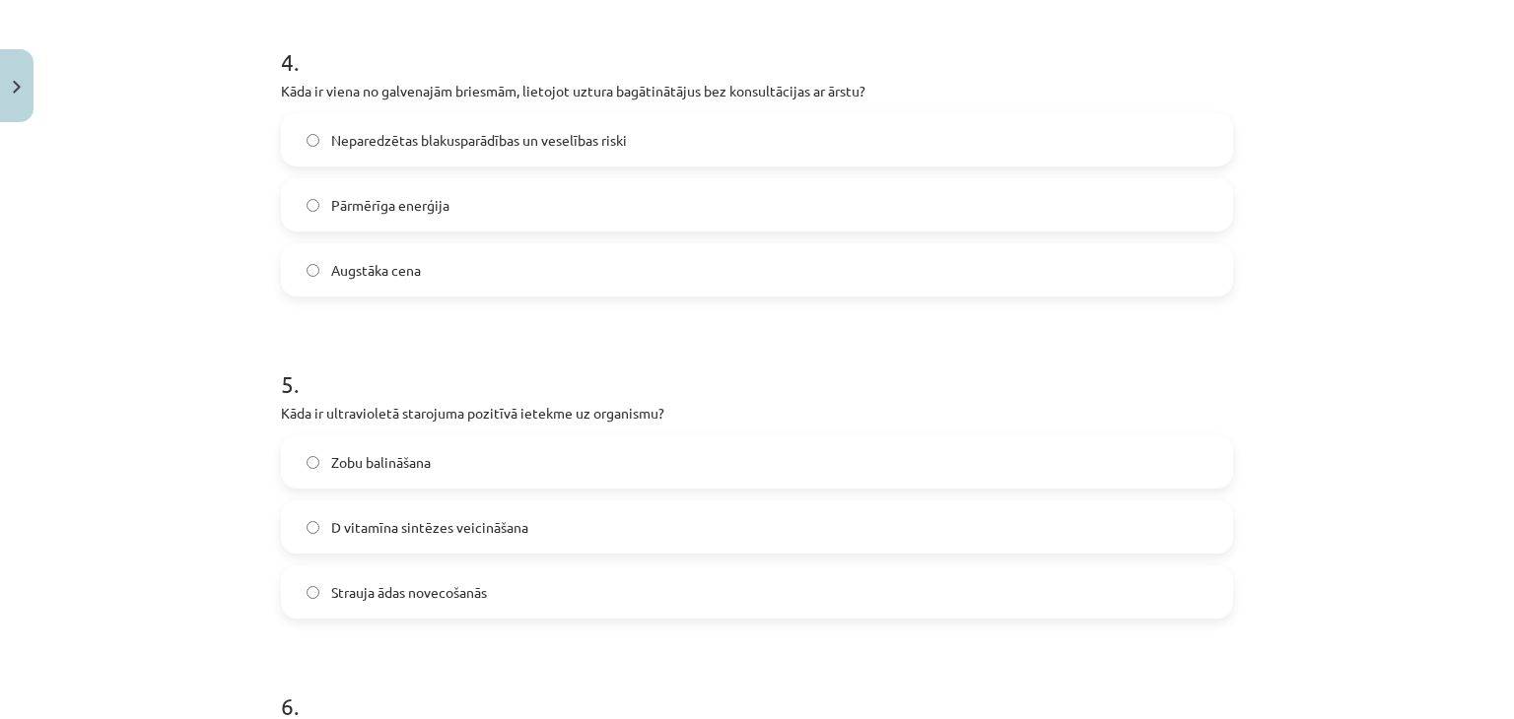
click at [806, 132] on label "Neparedzētas blakusparādības un veselības riski" at bounding box center [757, 139] width 948 height 49
click at [732, 521] on label "D vitamīna sintēzes veicināšana" at bounding box center [757, 527] width 948 height 49
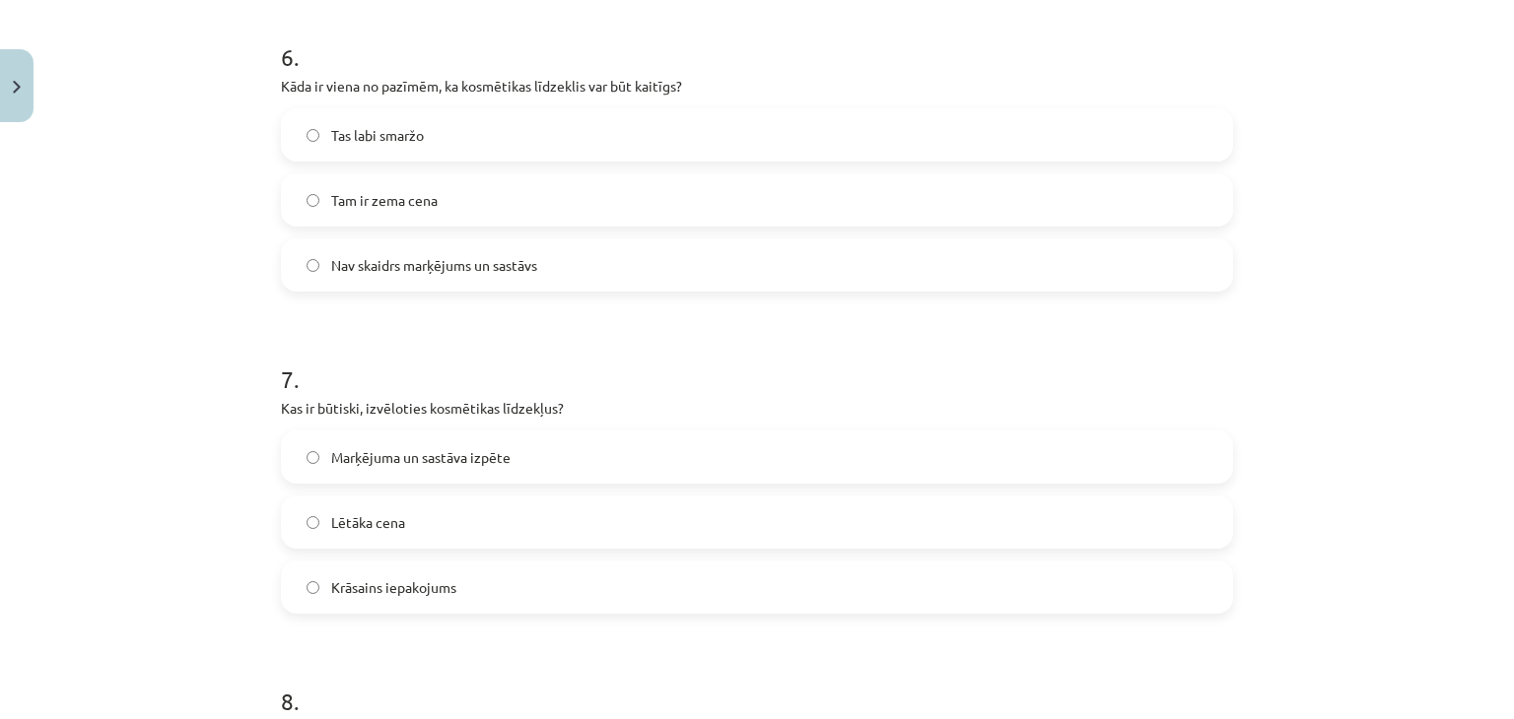
scroll to position [2016, 0]
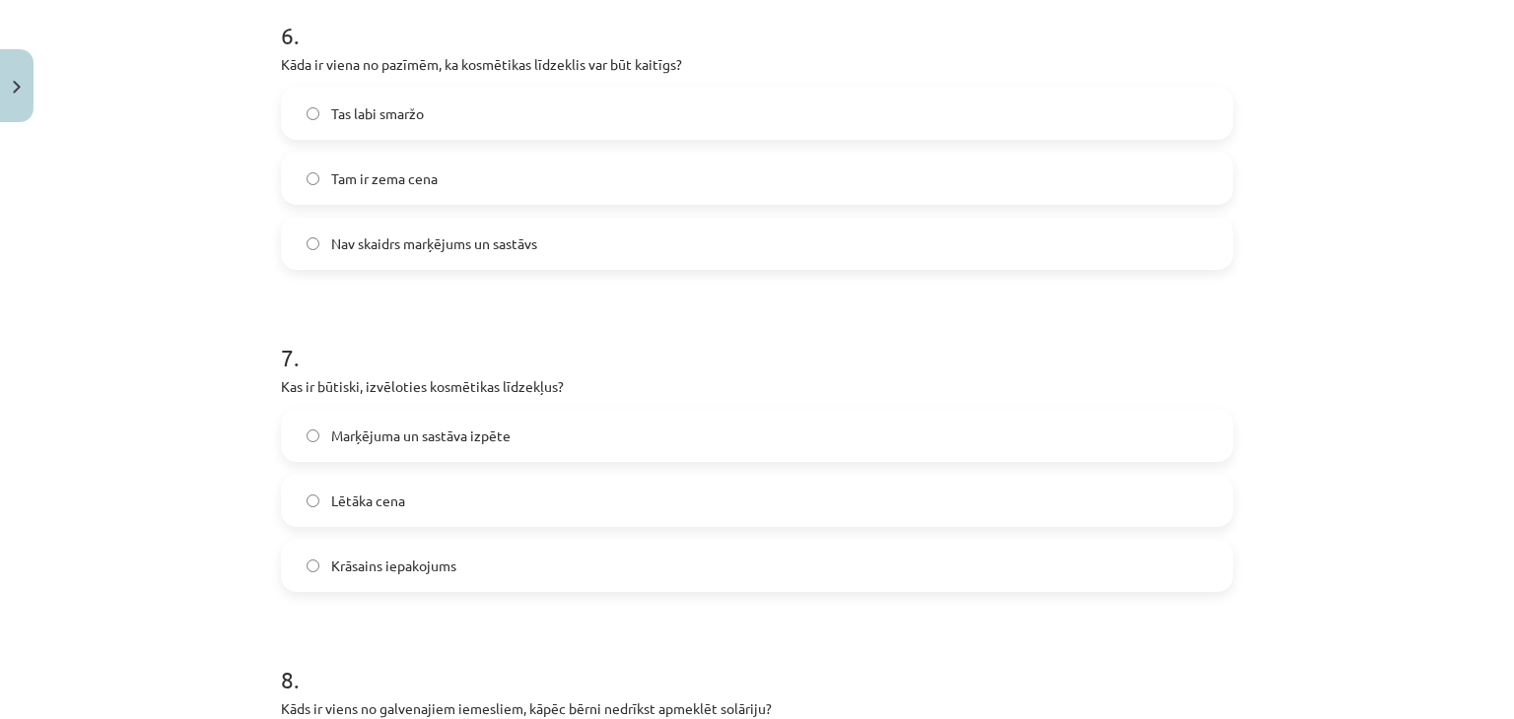
click at [513, 230] on label "Nav skaidrs marķējums un sastāvs" at bounding box center [757, 243] width 948 height 49
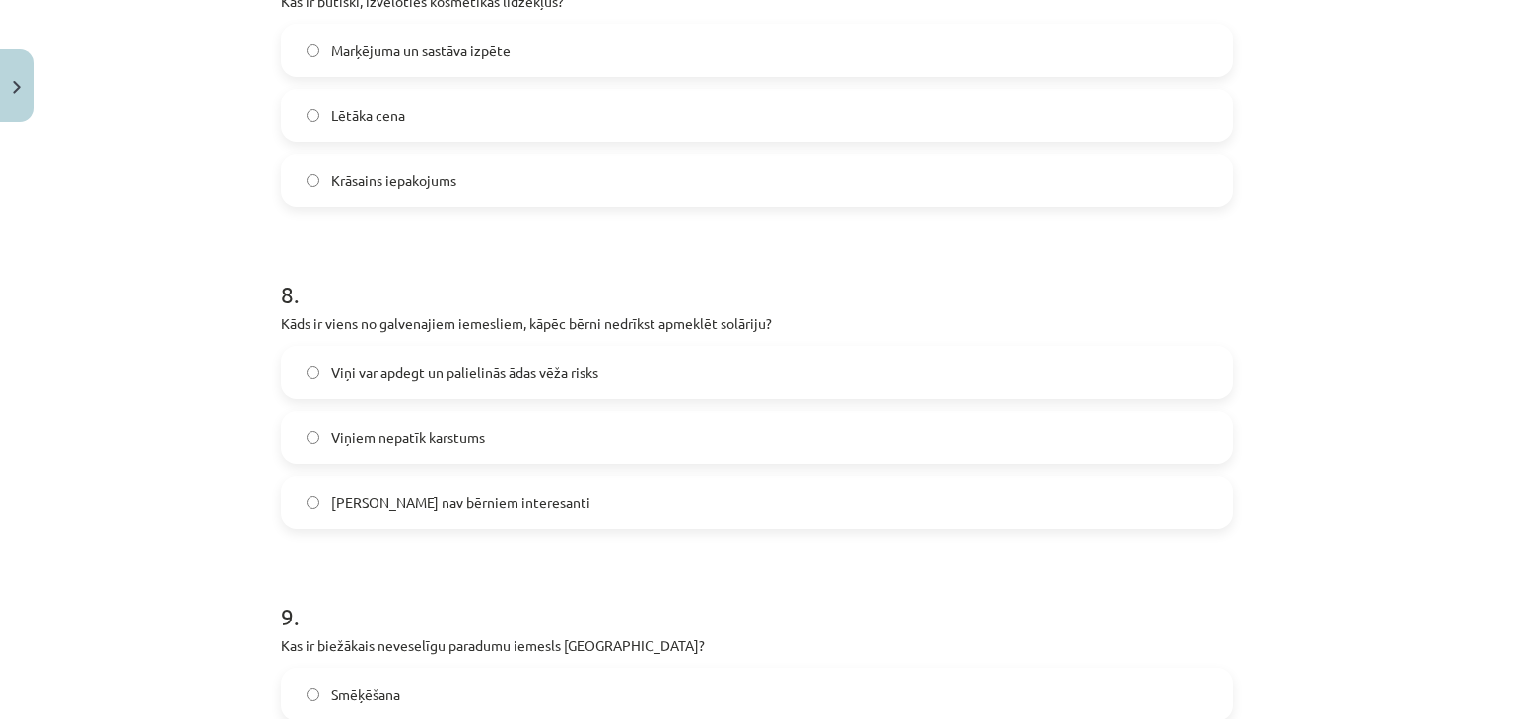
scroll to position [2410, 0]
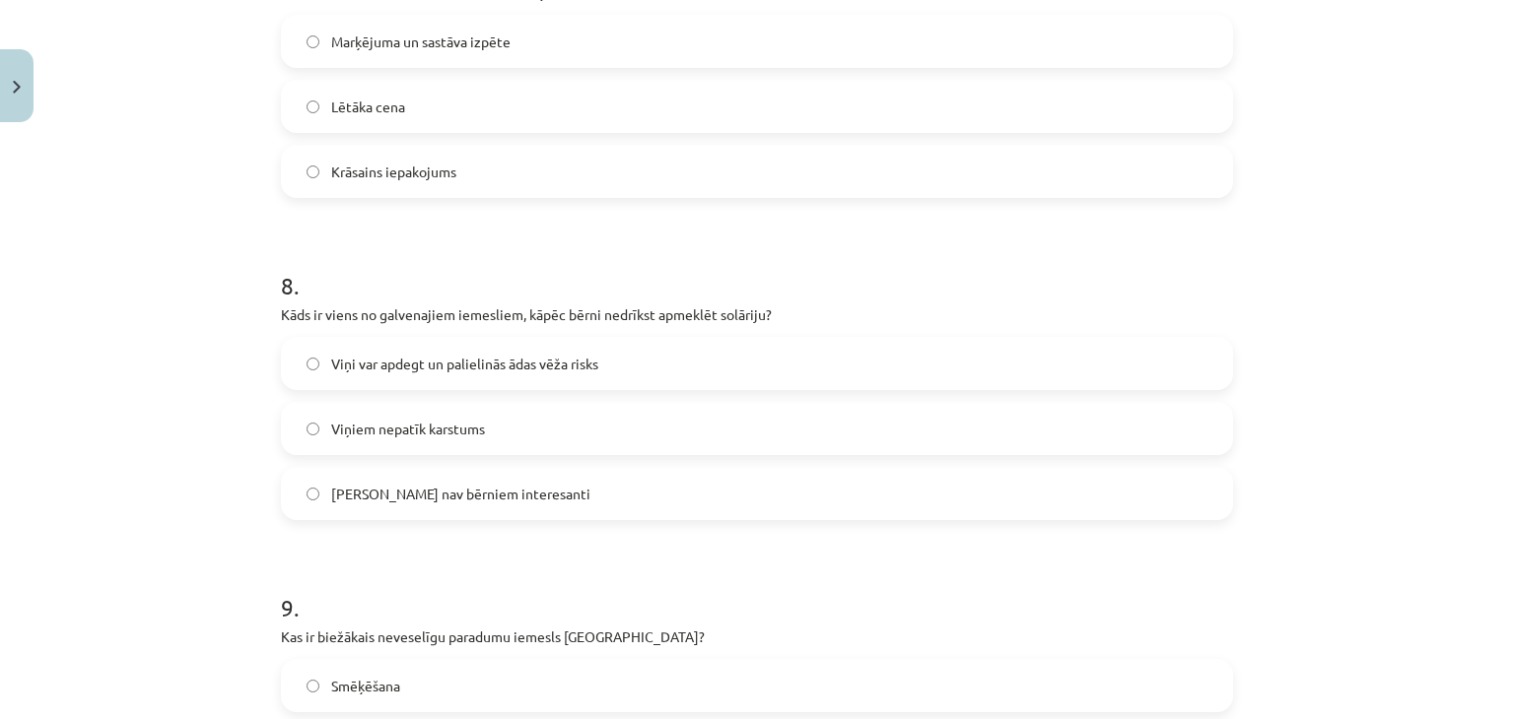
click at [619, 33] on label "Marķējuma un sastāva izpēte" at bounding box center [757, 41] width 948 height 49
click at [578, 372] on span "Viņi var apdegt un palielinās ādas vēža risks" at bounding box center [464, 364] width 267 height 21
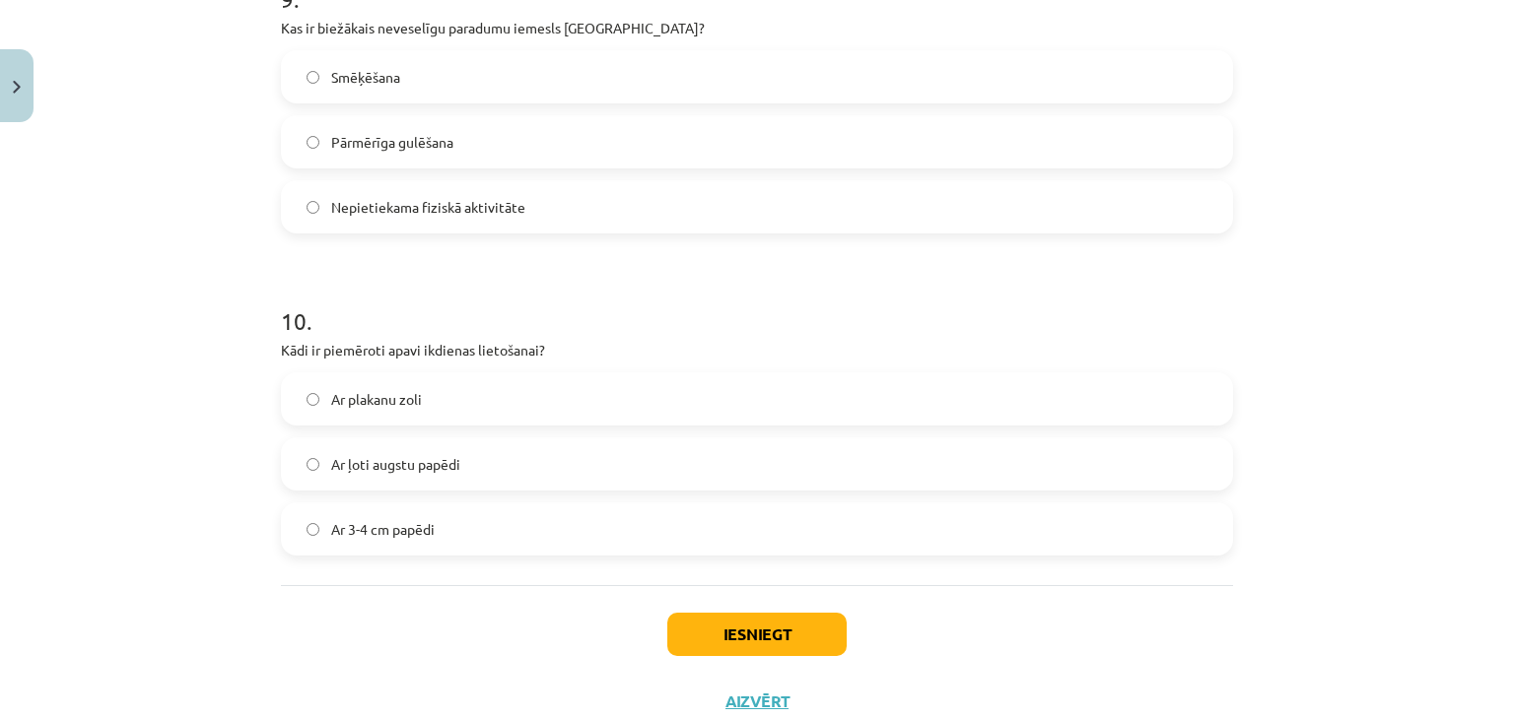
scroll to position [3024, 0]
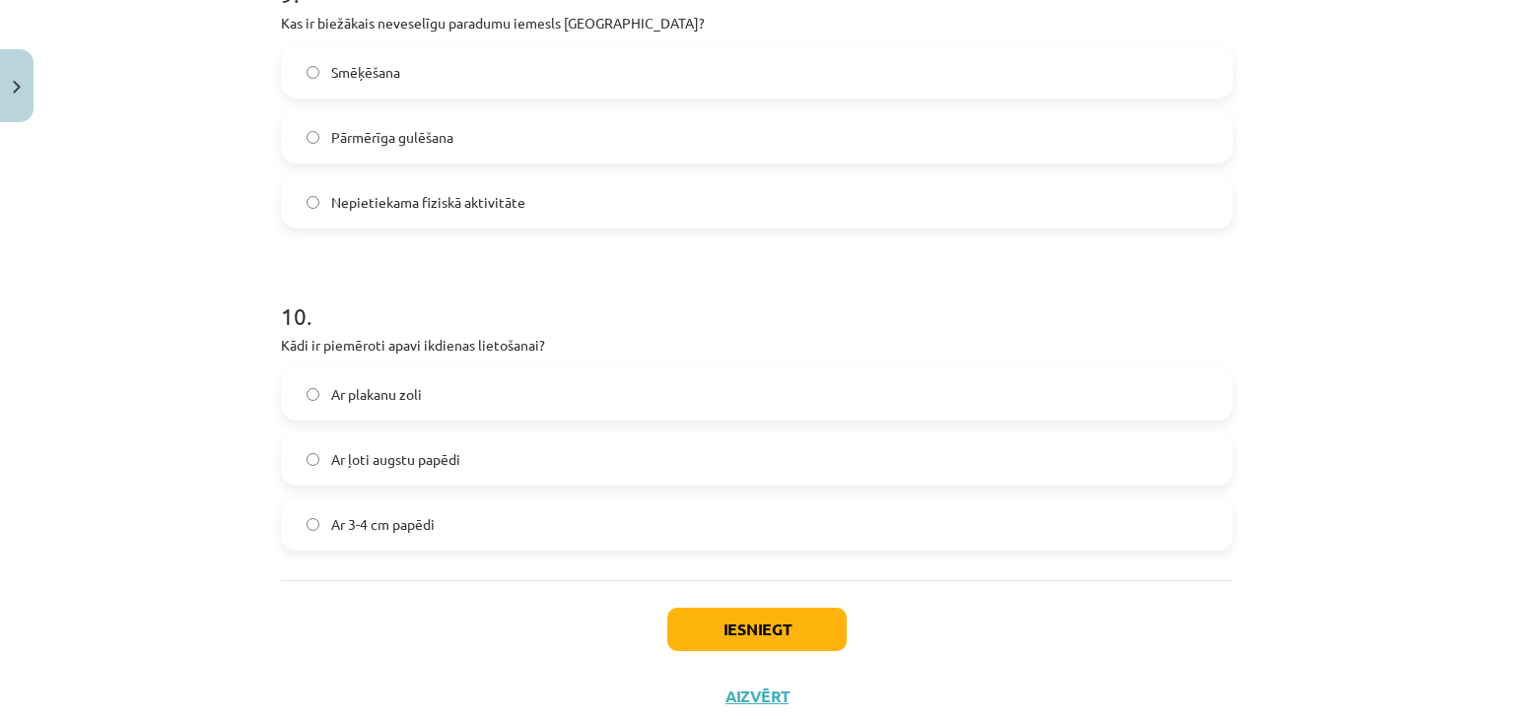
click at [476, 60] on label "Smēķēšana" at bounding box center [757, 71] width 948 height 49
click at [382, 395] on span "Ar plakanu zoli" at bounding box center [376, 394] width 91 height 21
click at [703, 641] on button "Iesniegt" at bounding box center [756, 629] width 179 height 43
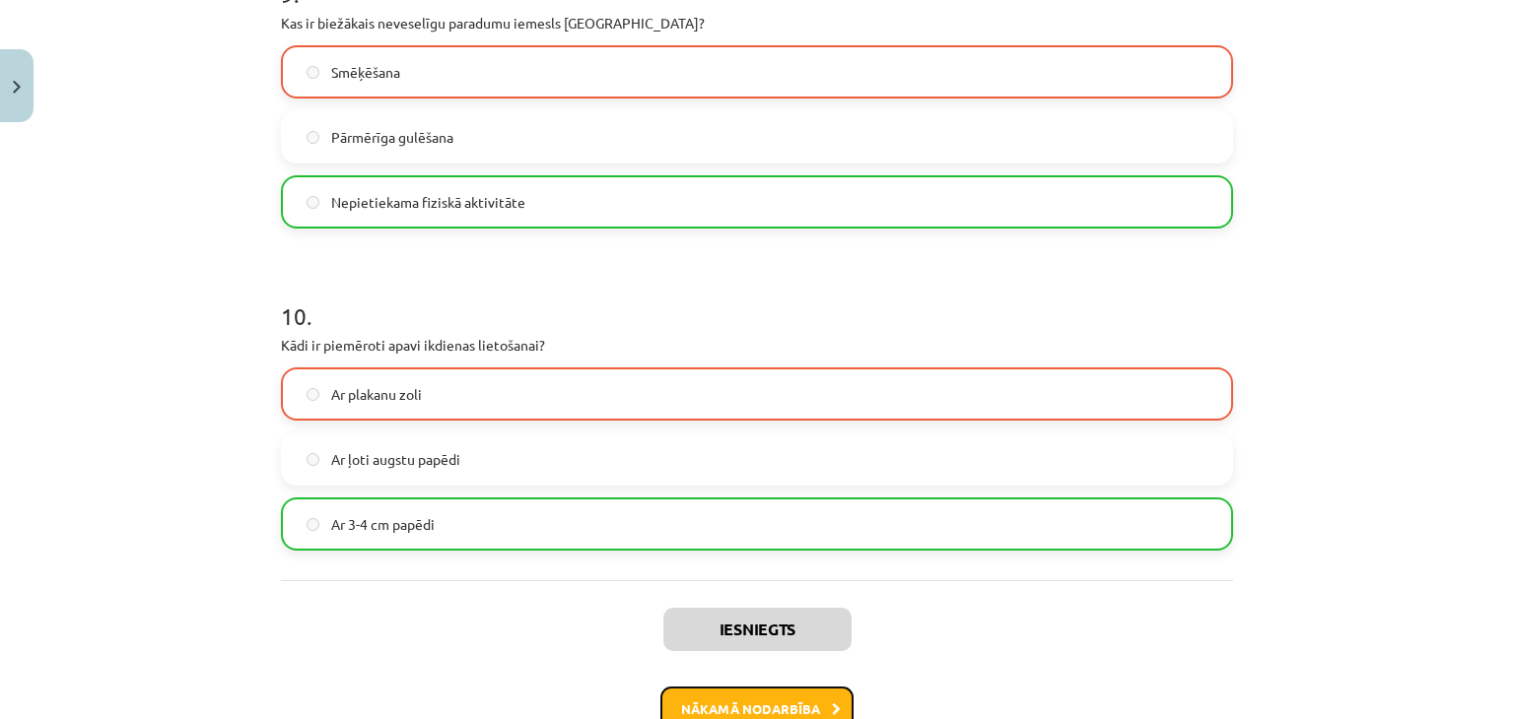
click at [749, 700] on button "Nākamā nodarbība" at bounding box center [756, 709] width 193 height 45
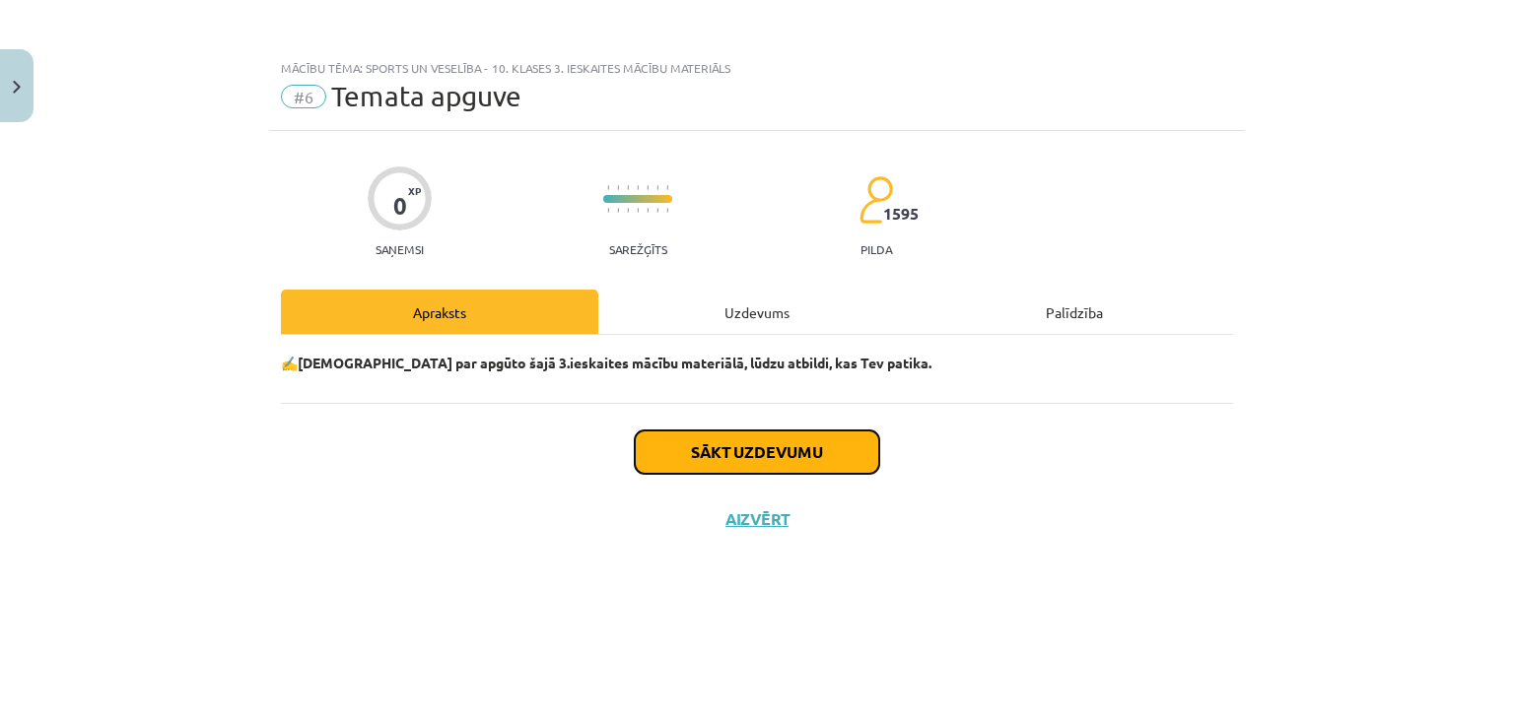
click at [809, 439] on button "Sākt uzdevumu" at bounding box center [757, 452] width 244 height 43
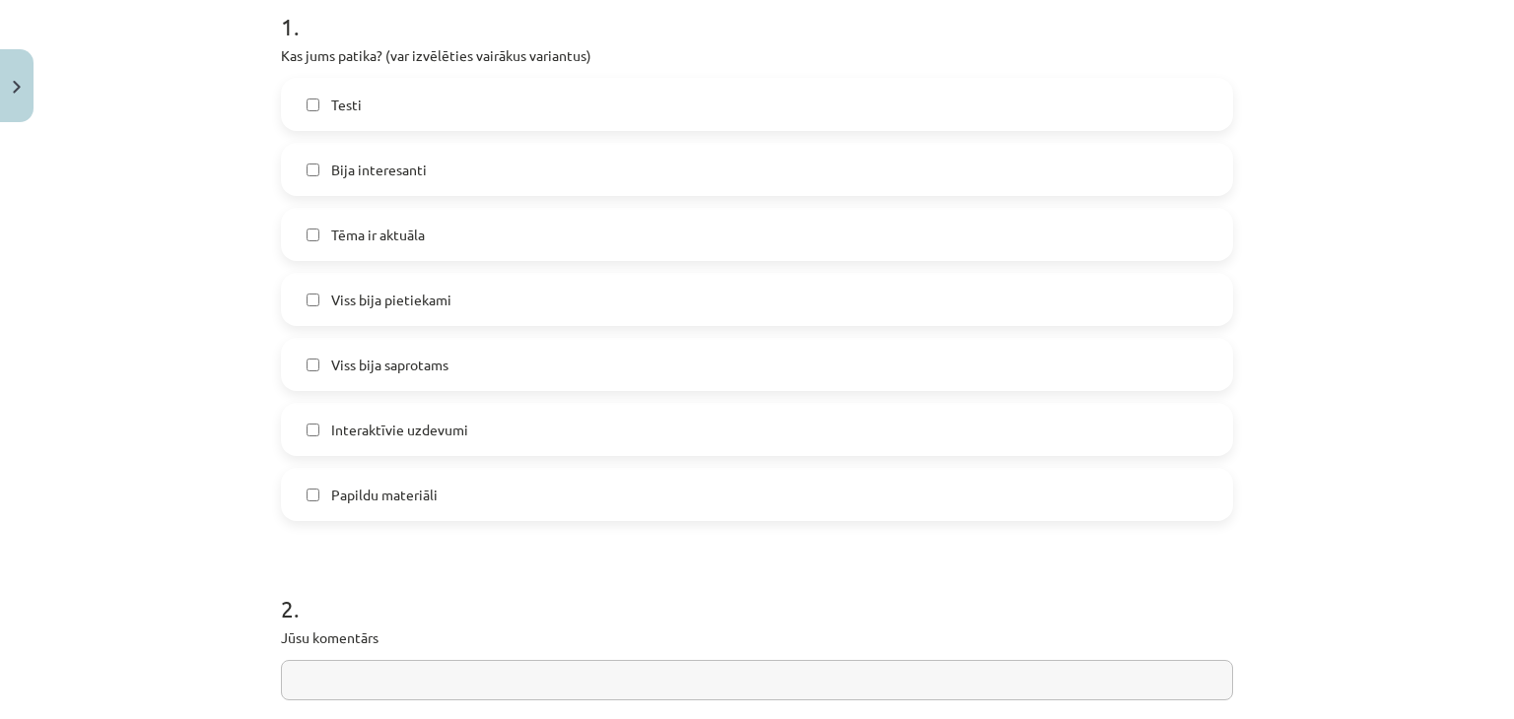
scroll to position [420, 0]
click at [1285, 87] on div "Mācību tēma: Sports un veselība - 10. klases 3. ieskaites mācību materiāls #6 T…" at bounding box center [757, 359] width 1514 height 719
click at [339, 100] on span "Testi" at bounding box center [346, 99] width 31 height 21
click at [333, 248] on label "Tēma ir aktuāla" at bounding box center [757, 228] width 948 height 49
click at [362, 312] on label "Viss bija pietiekami" at bounding box center [757, 293] width 948 height 49
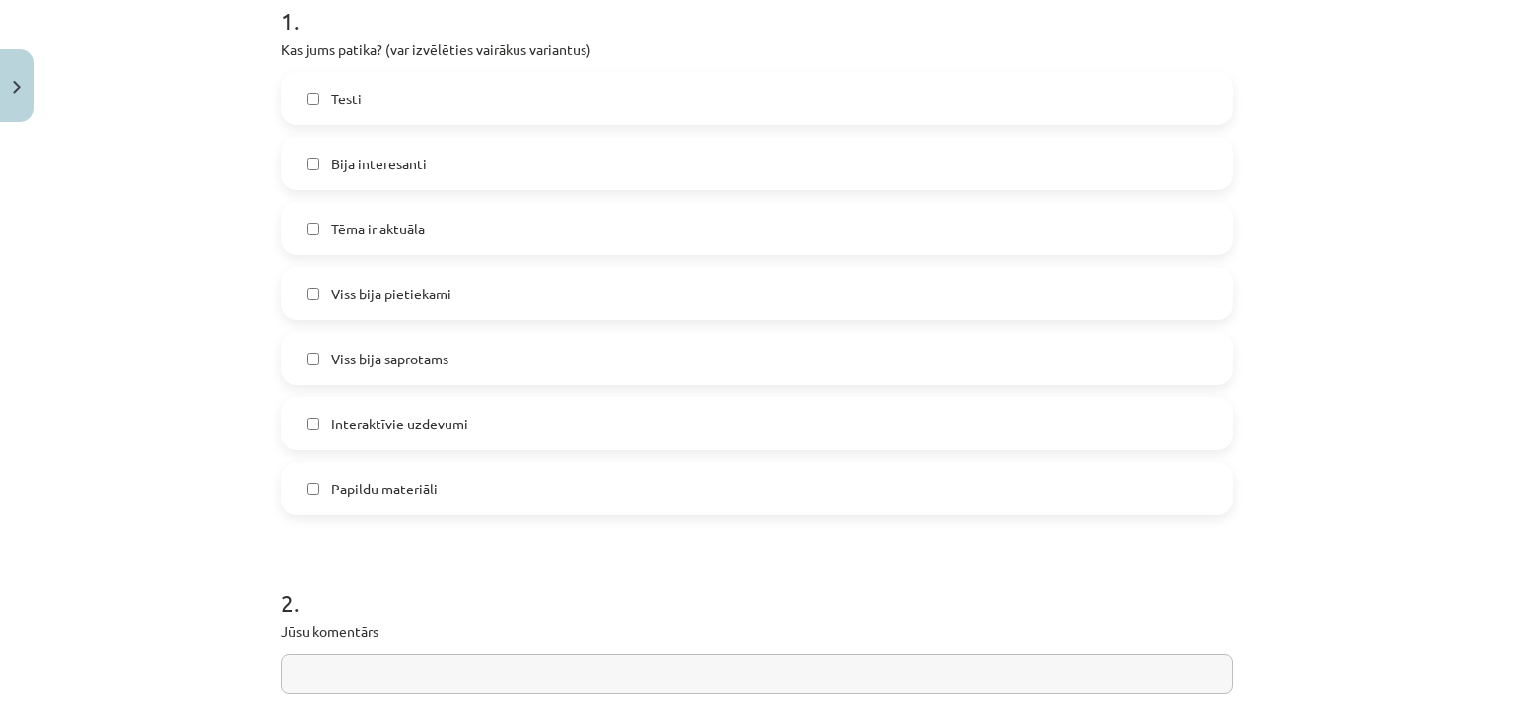
click at [375, 380] on label "Viss bija saprotams" at bounding box center [757, 358] width 948 height 49
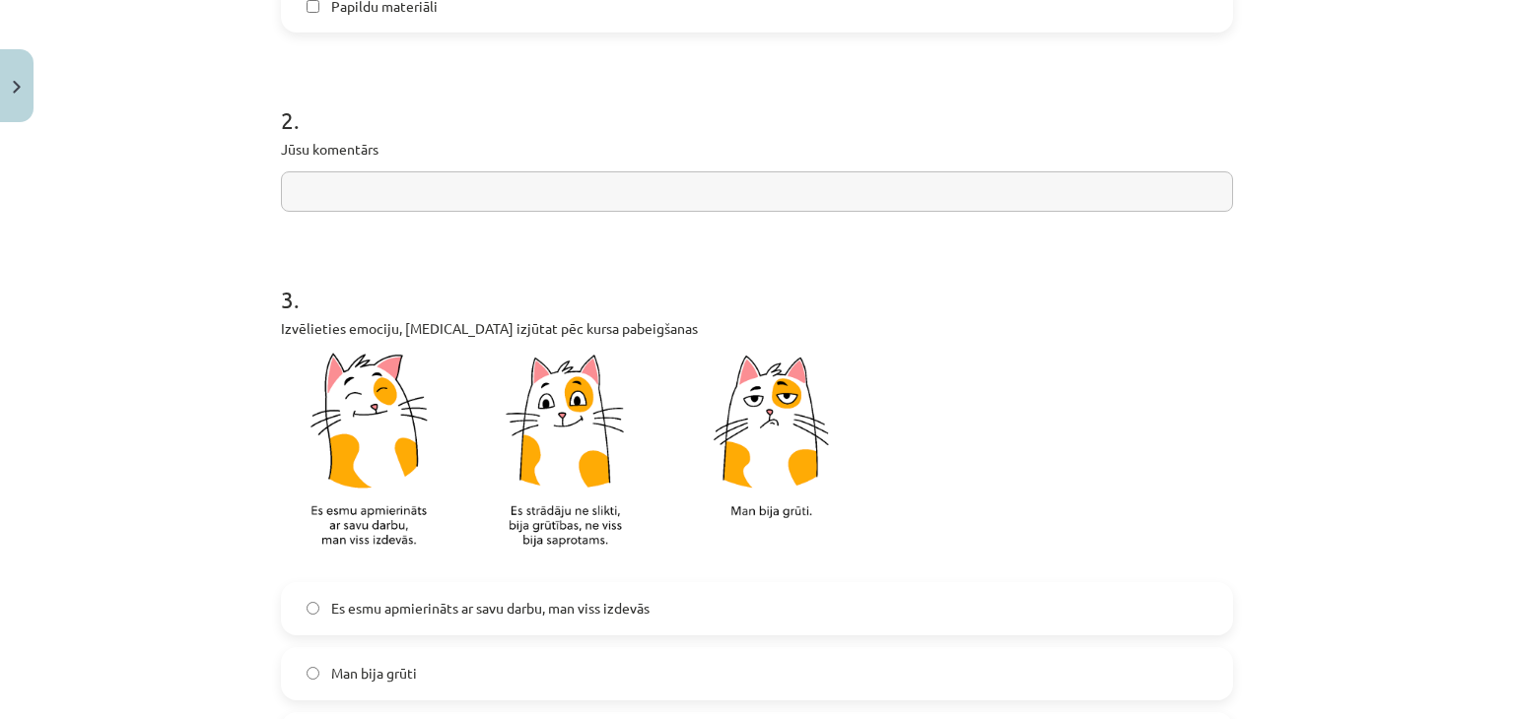
scroll to position [977, 0]
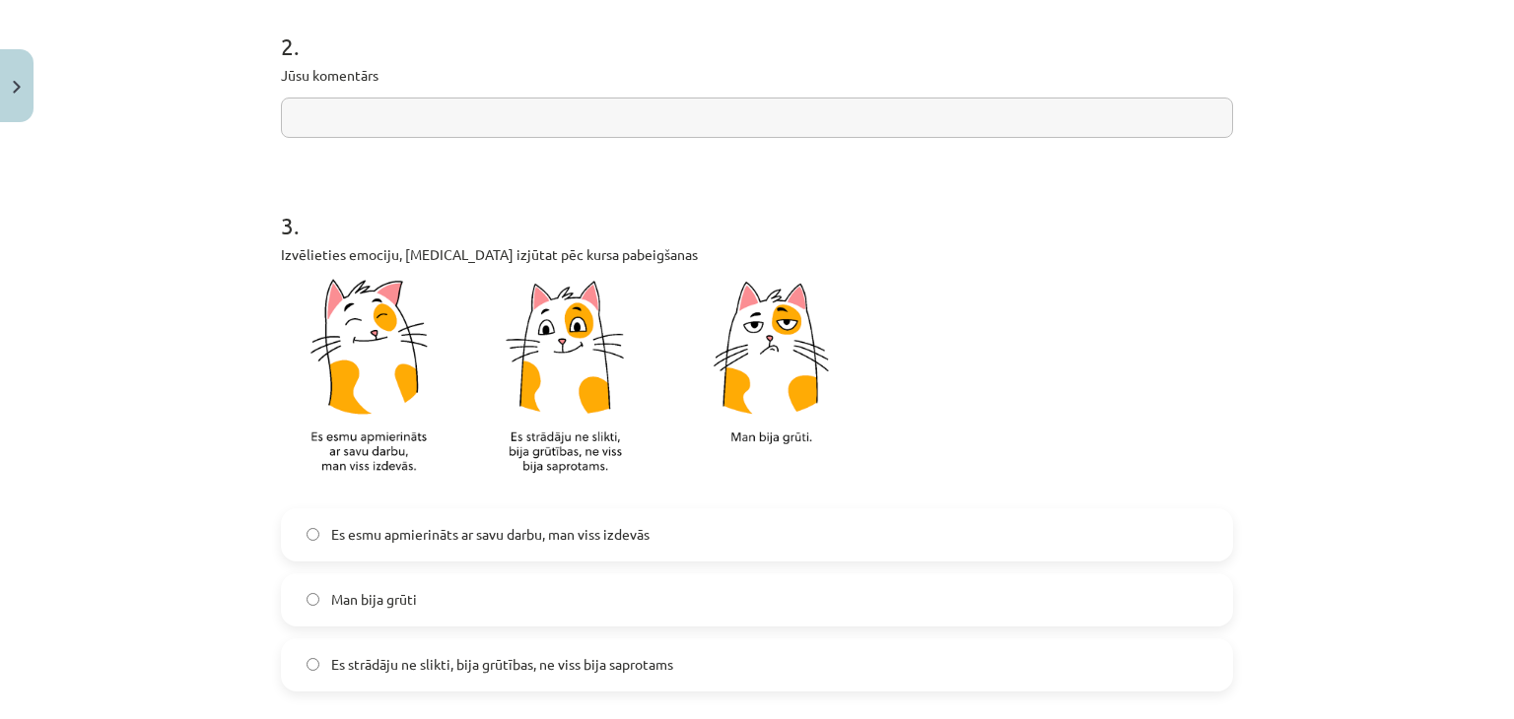
click at [872, 115] on input "text" at bounding box center [757, 118] width 952 height 40
type input "*"
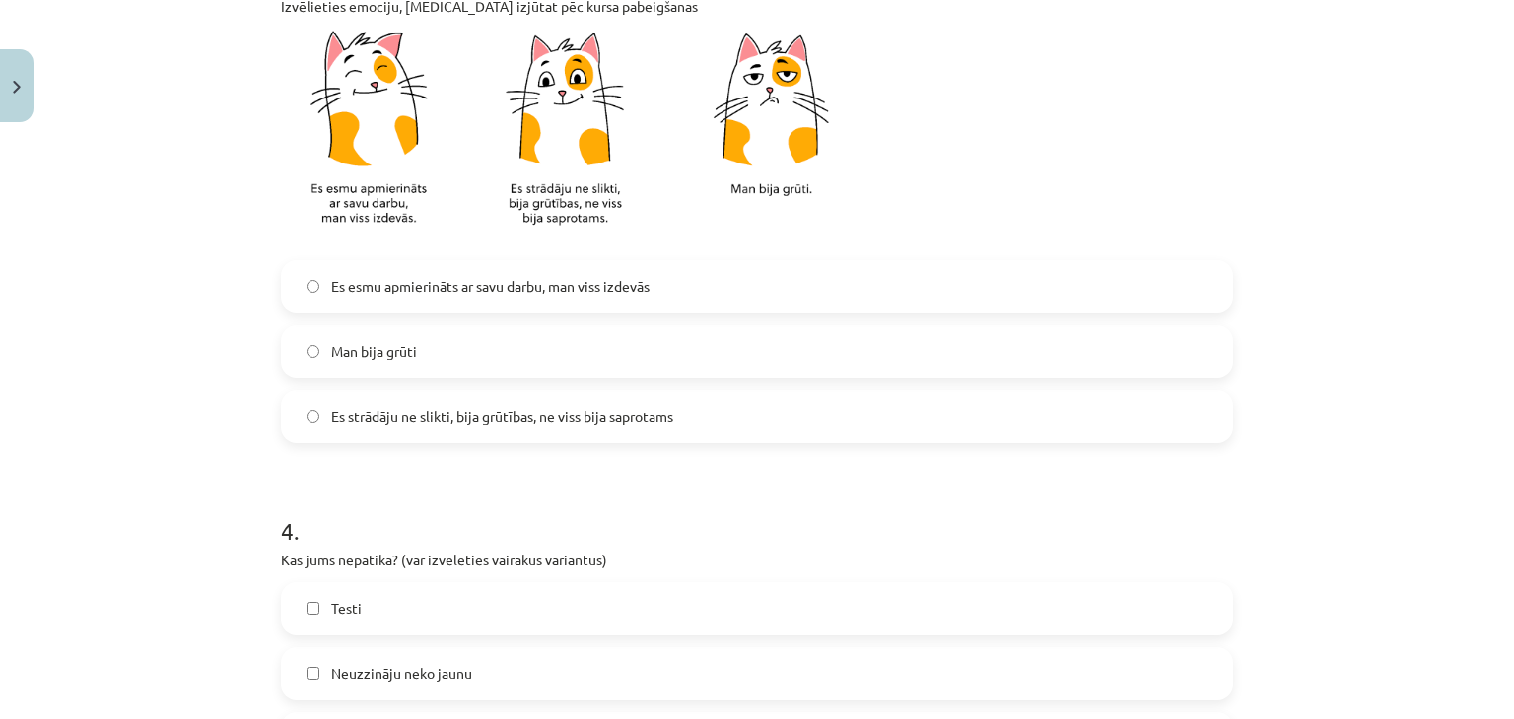
scroll to position [1237, 0]
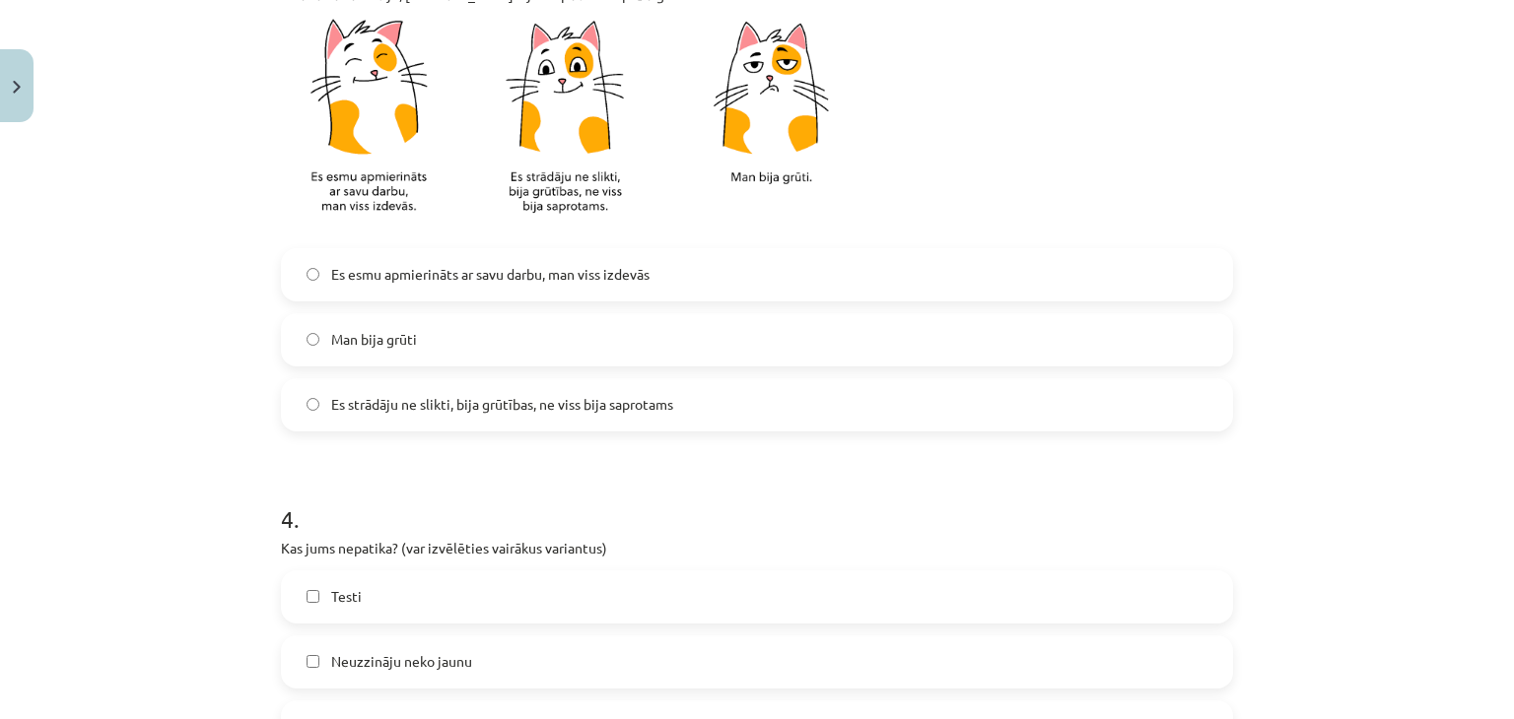
click at [653, 269] on label "Es esmu apmierināts ar savu darbu, man viss izdevās" at bounding box center [757, 274] width 948 height 49
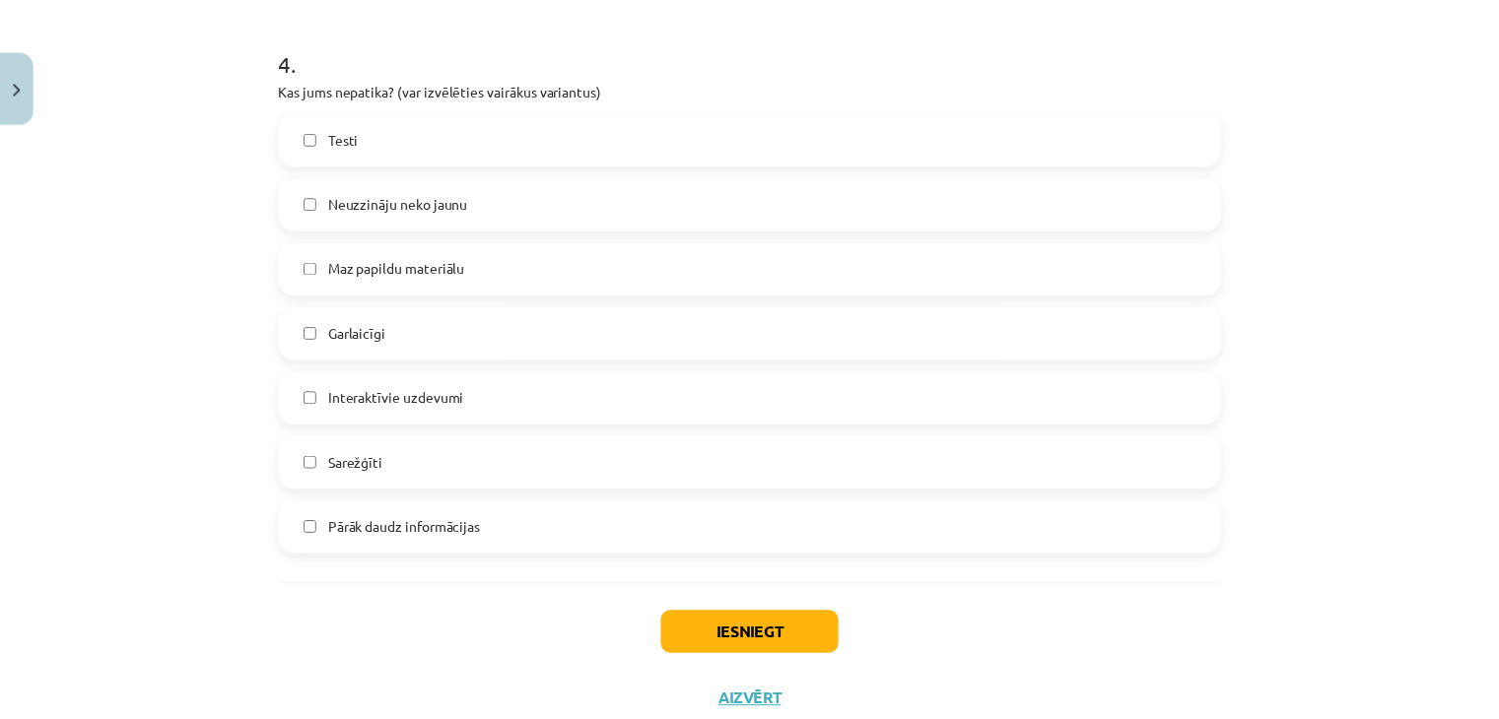
scroll to position [1702, 0]
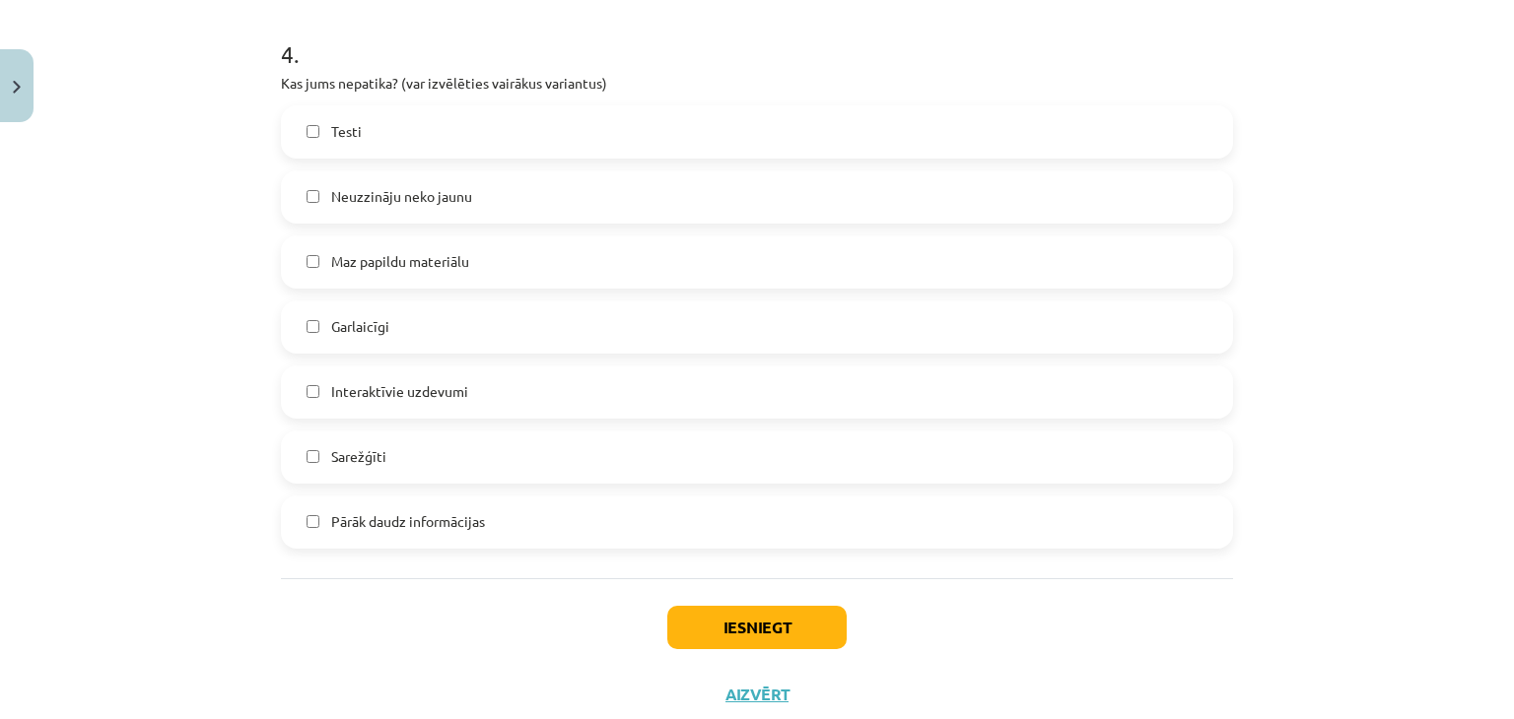
click at [386, 523] on span "Pārāk daudz informācijas" at bounding box center [408, 521] width 154 height 21
click at [779, 624] on button "Iesniegt" at bounding box center [756, 627] width 179 height 43
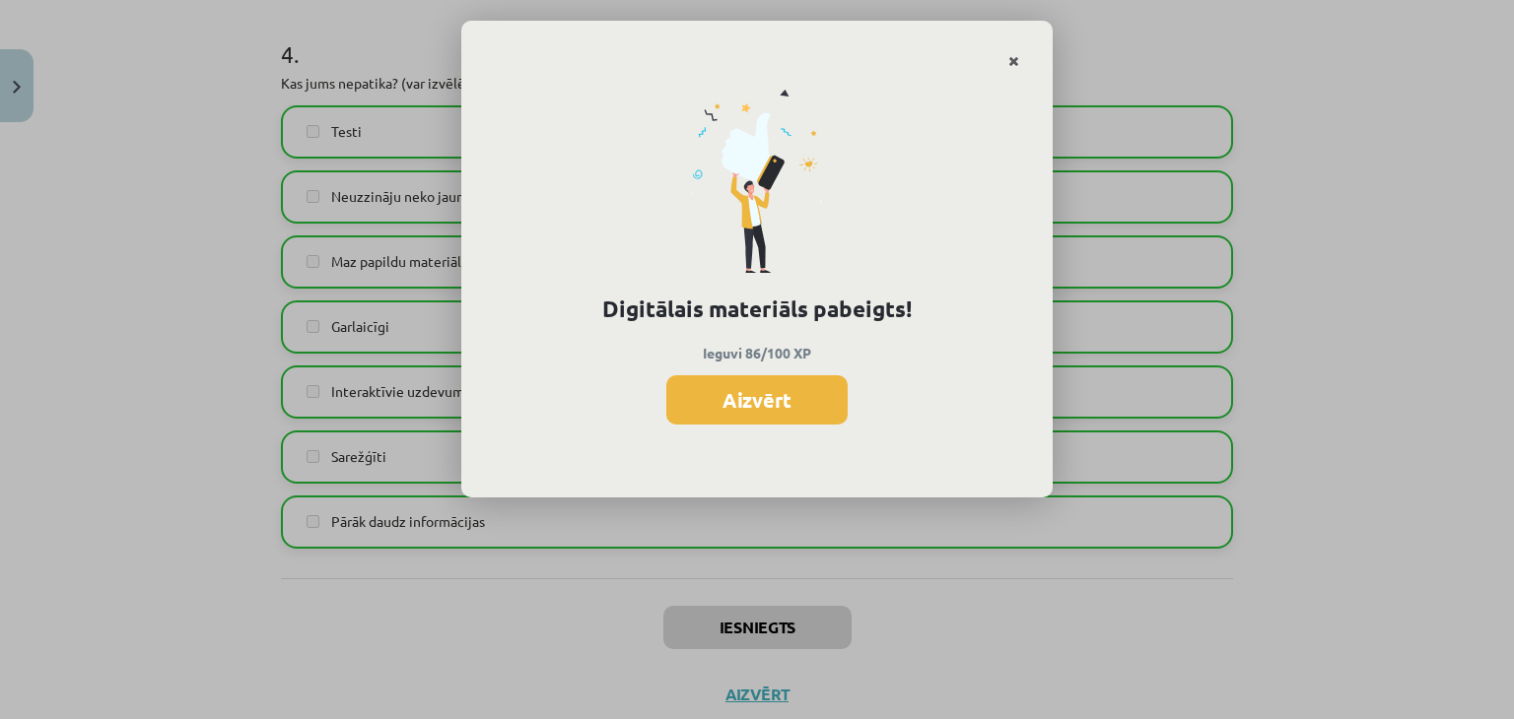
click at [1011, 65] on icon "Close" at bounding box center [1013, 62] width 11 height 14
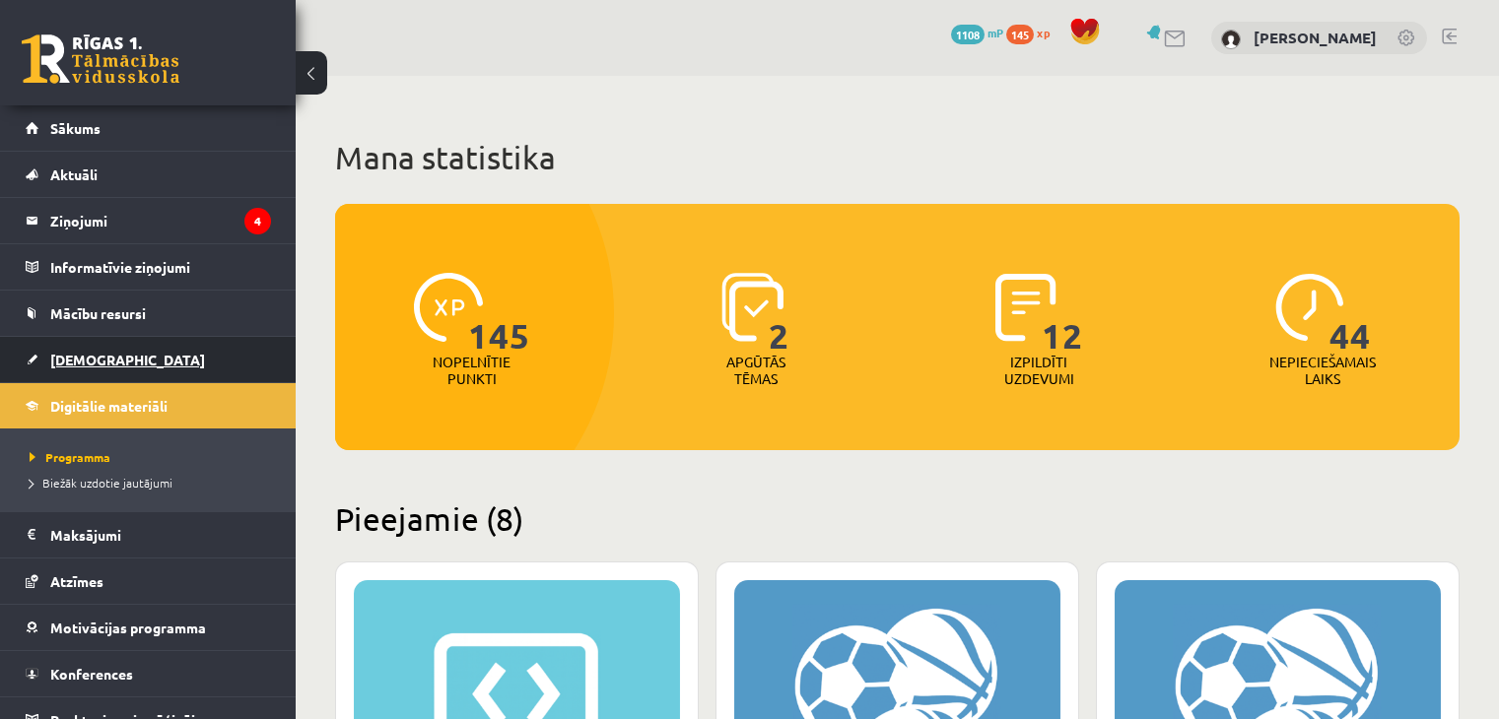
scroll to position [940, 0]
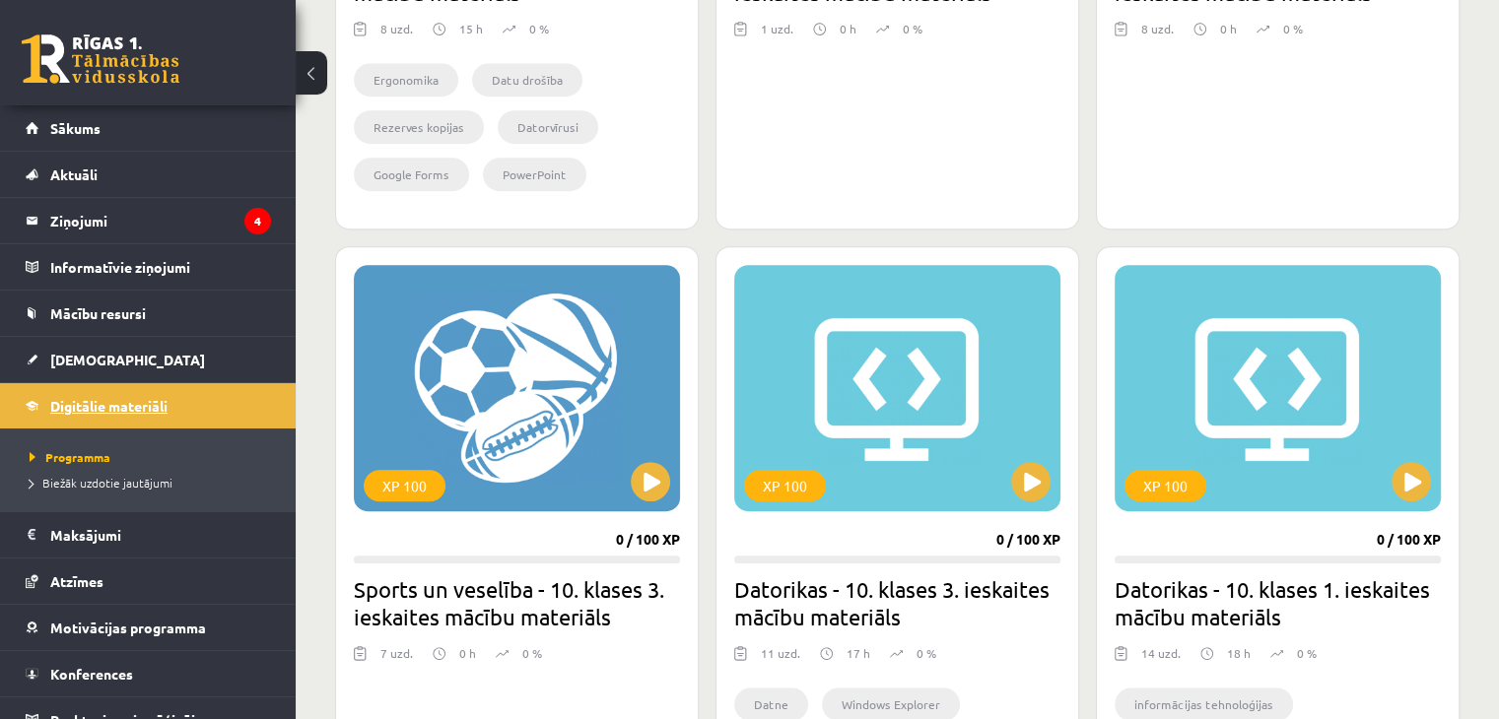
click at [129, 403] on span "Digitālie materiāli" at bounding box center [108, 406] width 117 height 18
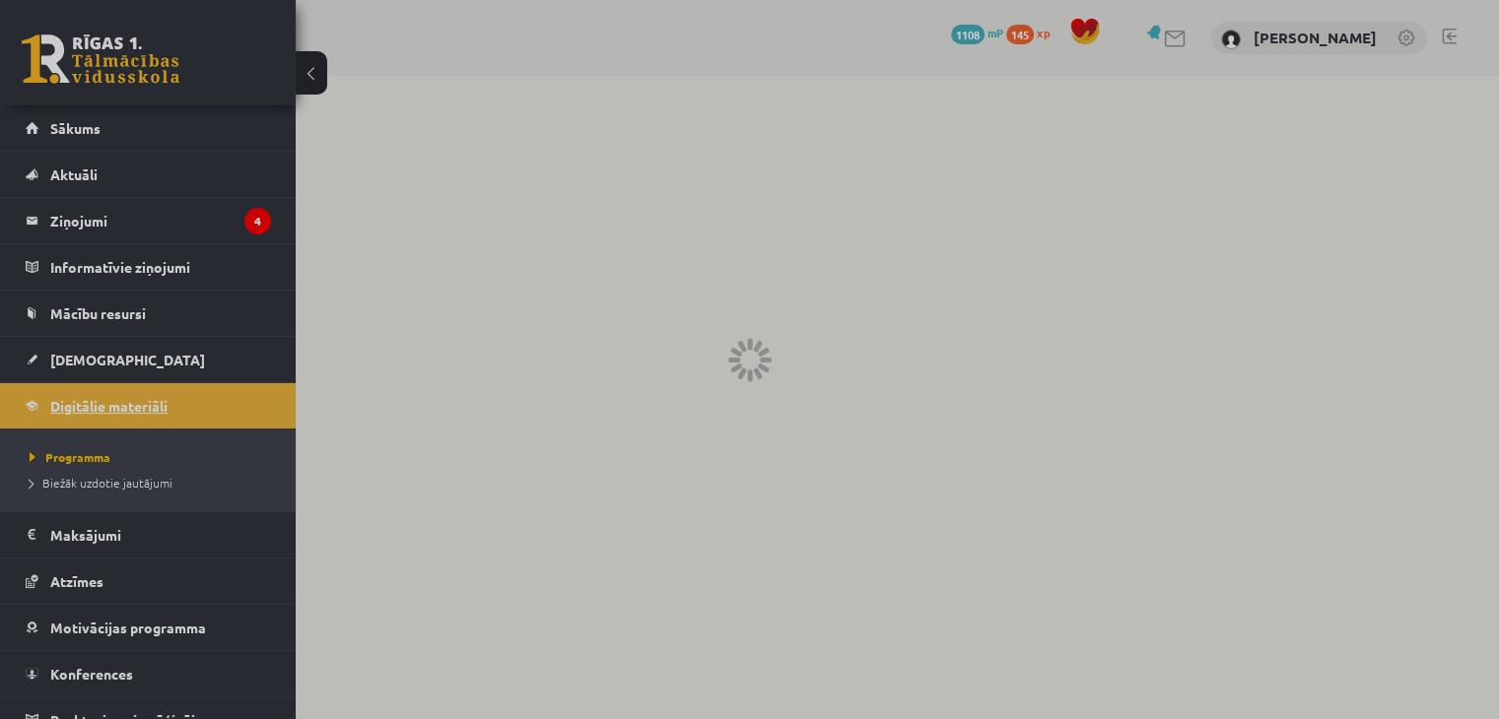
scroll to position [0, 0]
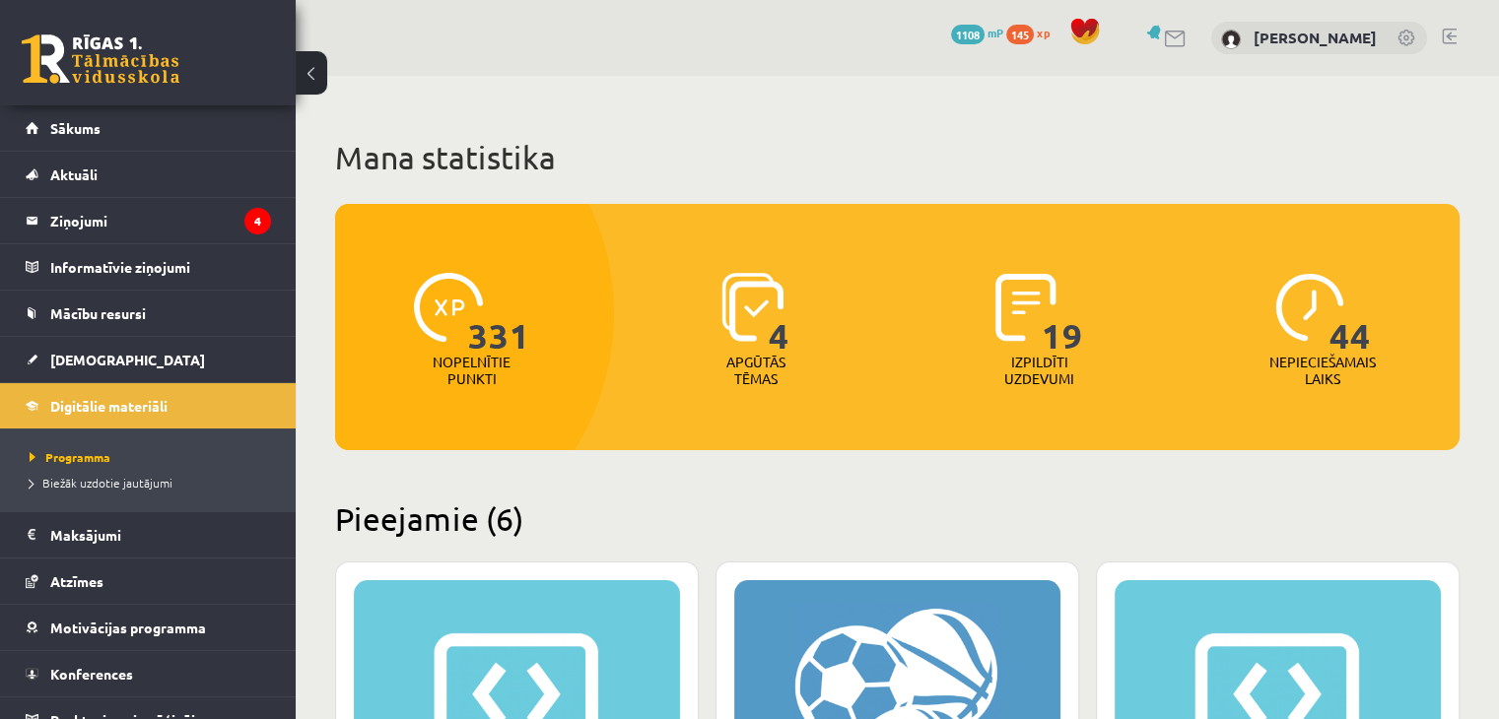
click at [780, 503] on h2 "Pieejamie (6)" at bounding box center [897, 519] width 1124 height 38
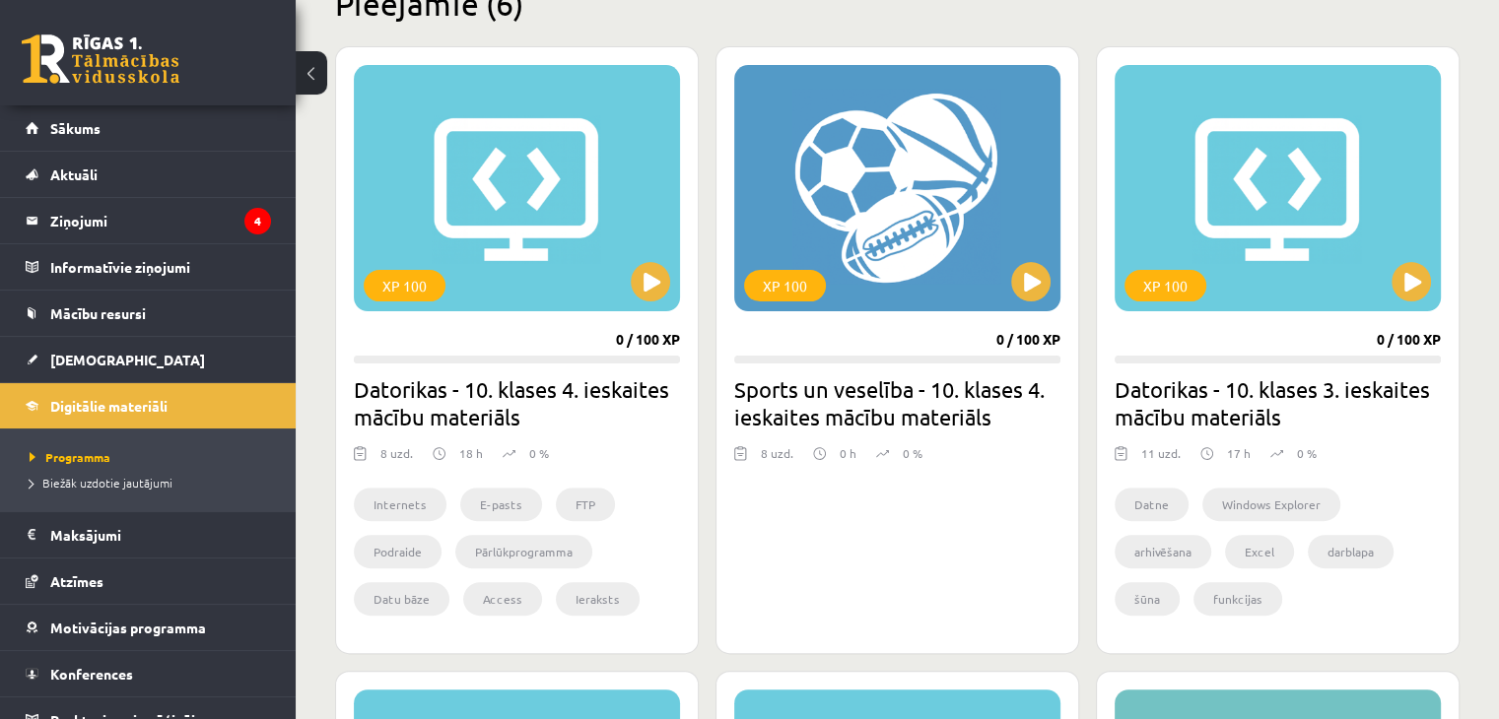
scroll to position [512, 0]
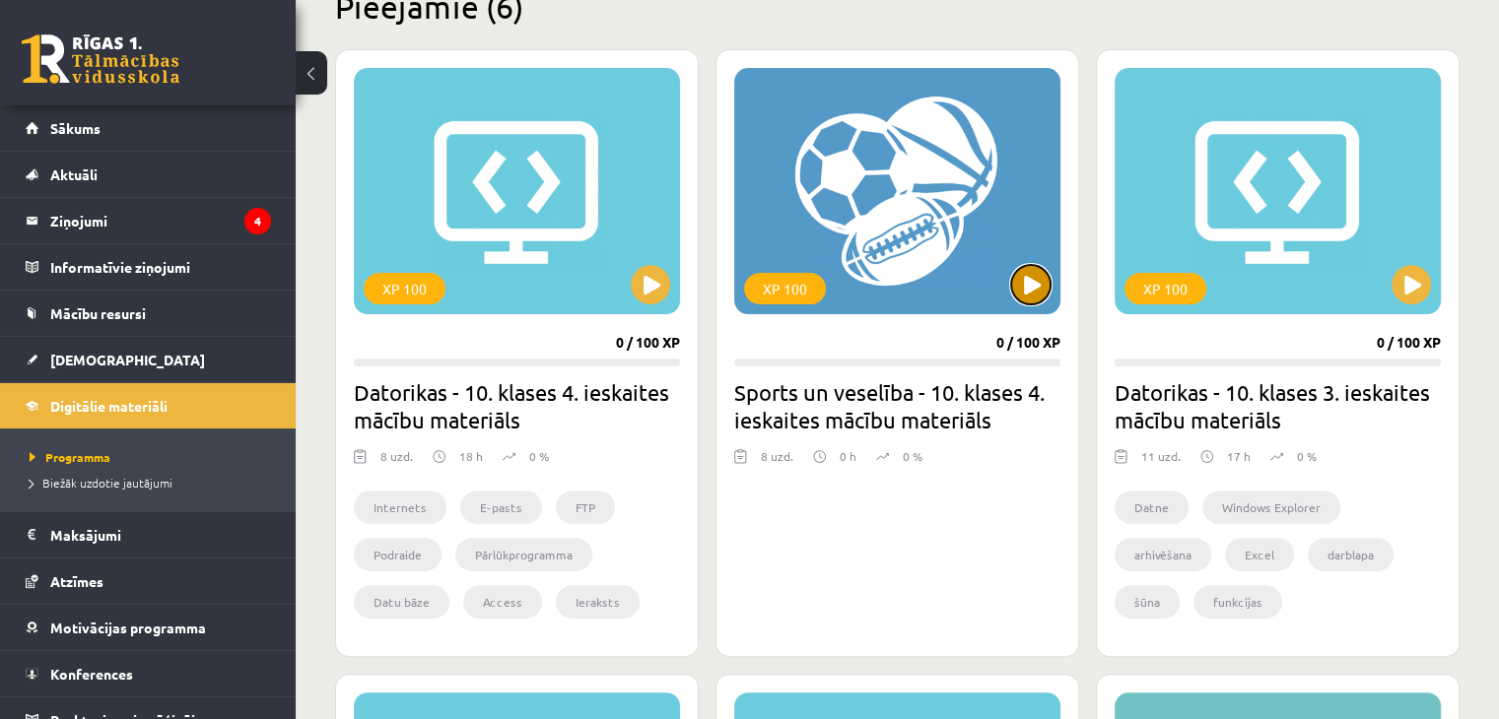
click at [1038, 289] on button at bounding box center [1030, 284] width 39 height 39
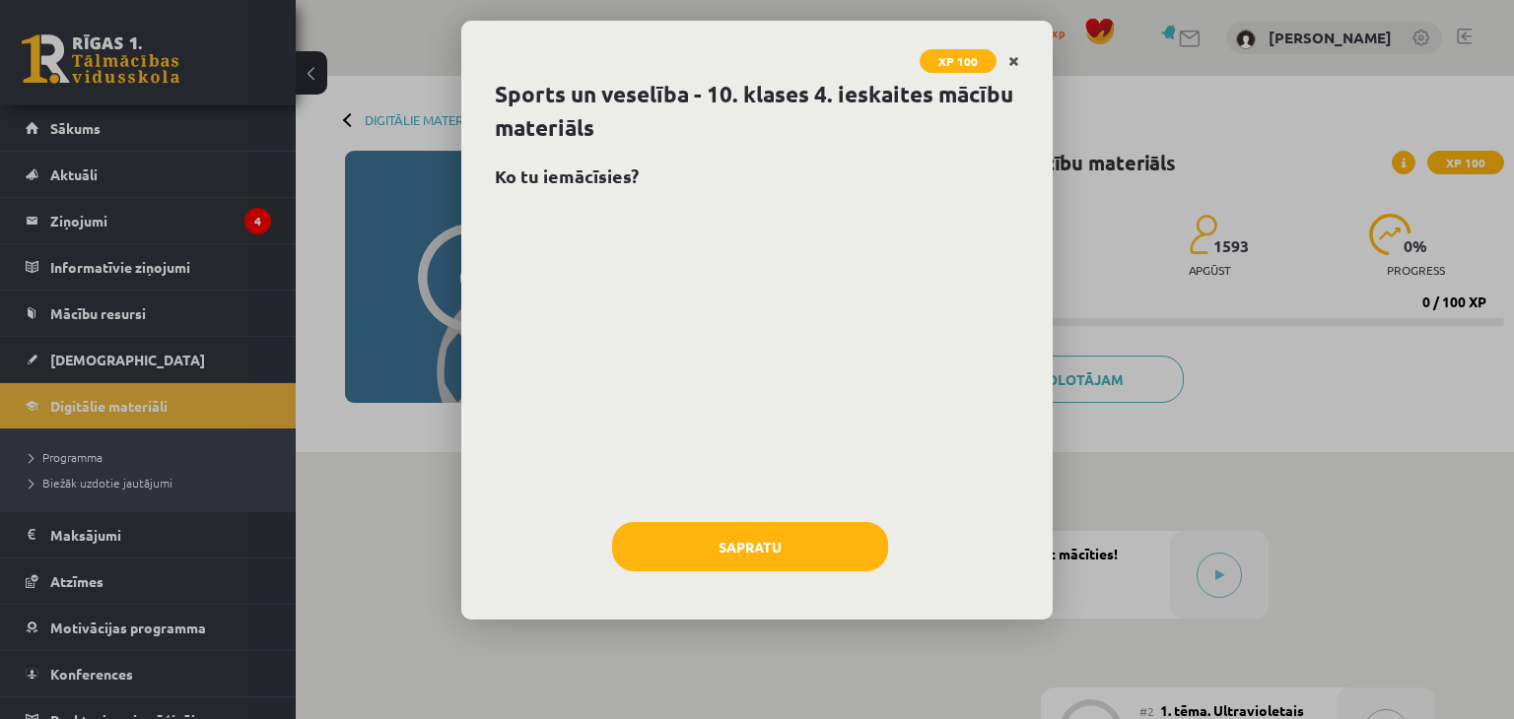
click at [1018, 68] on link "Close" at bounding box center [1013, 61] width 34 height 38
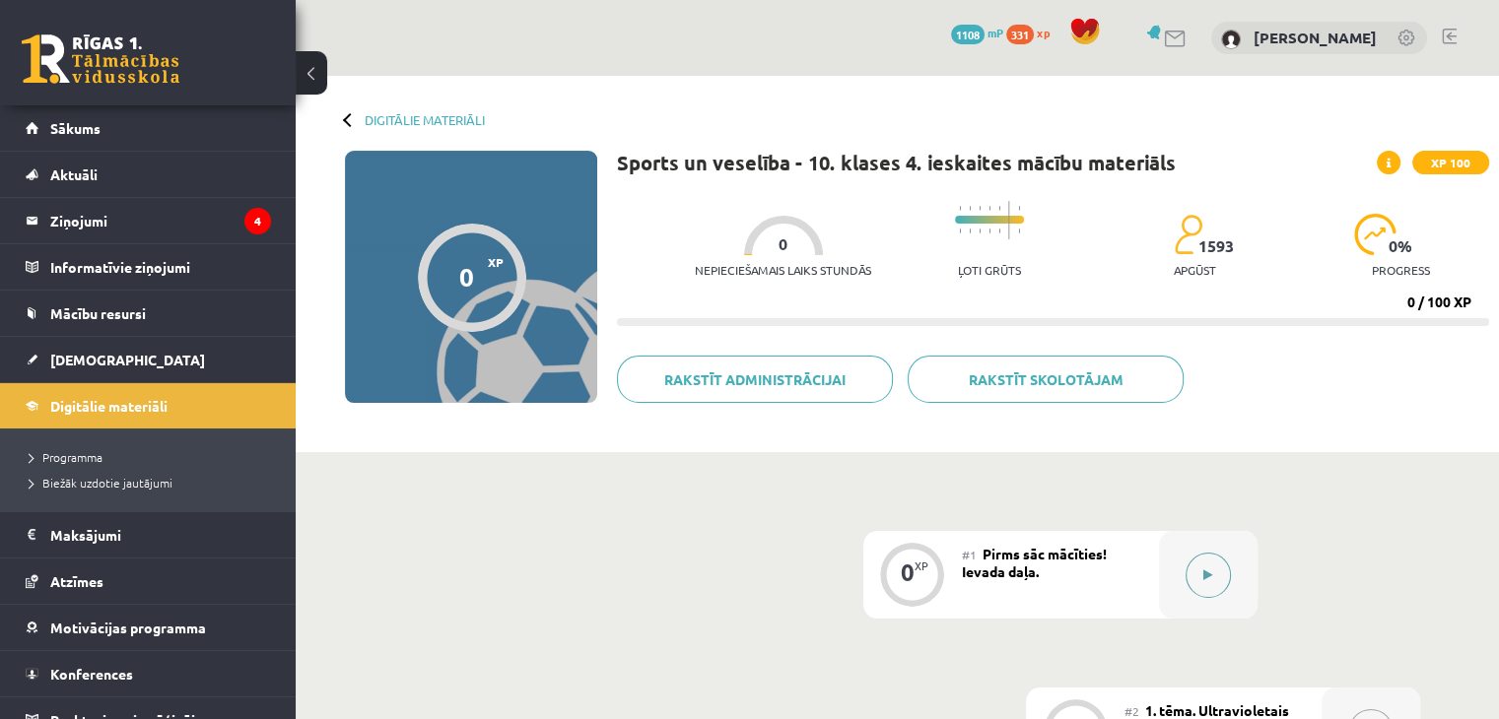
click at [1213, 569] on button at bounding box center [1207, 575] width 45 height 45
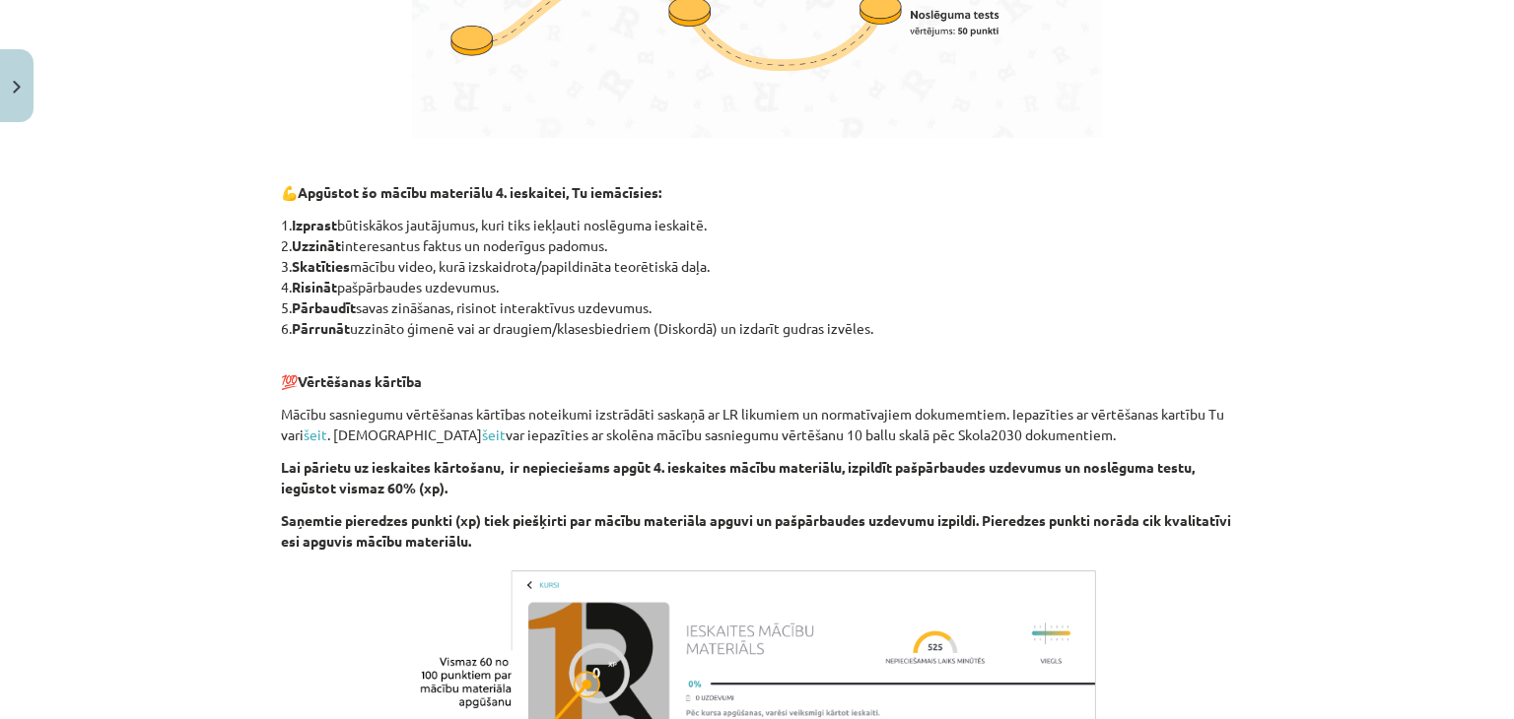
scroll to position [1545, 0]
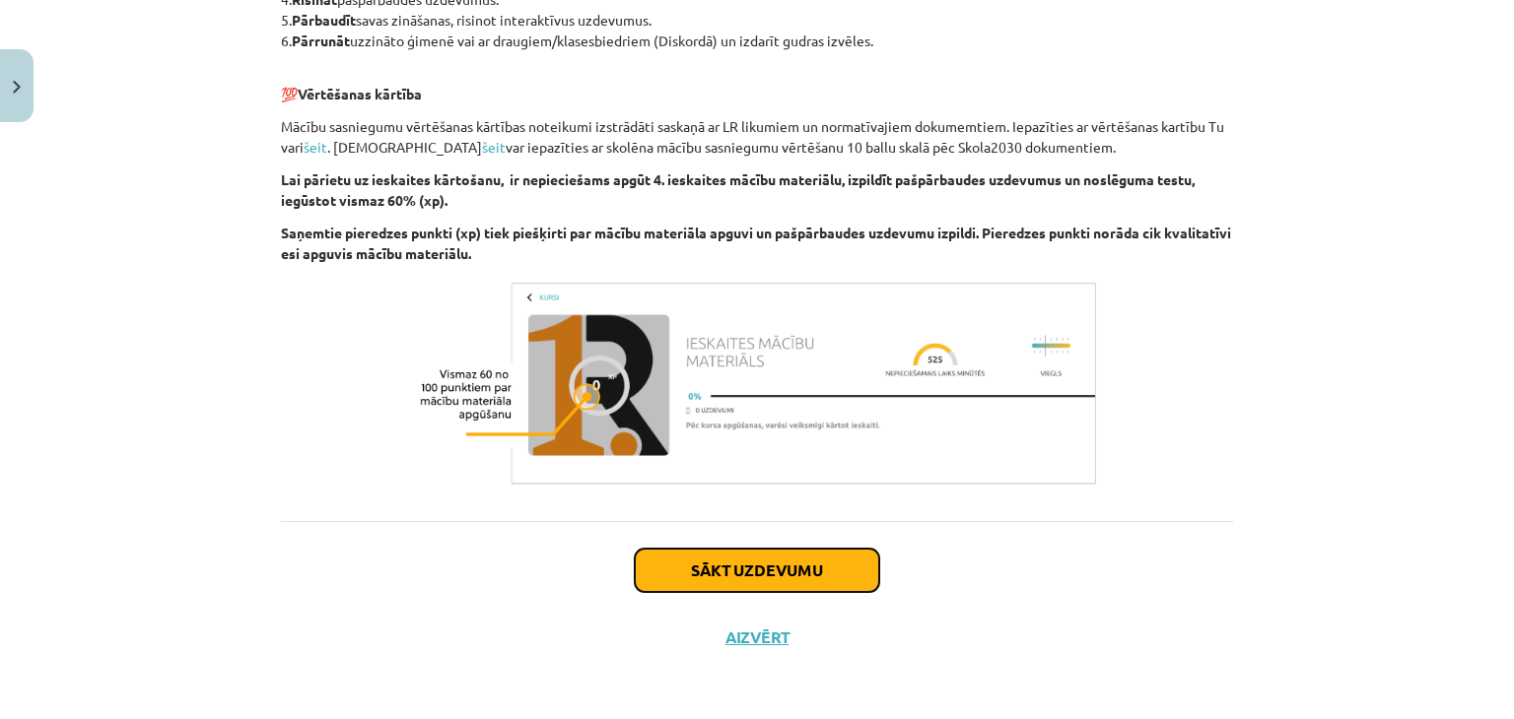
click at [758, 575] on button "Sākt uzdevumu" at bounding box center [757, 570] width 244 height 43
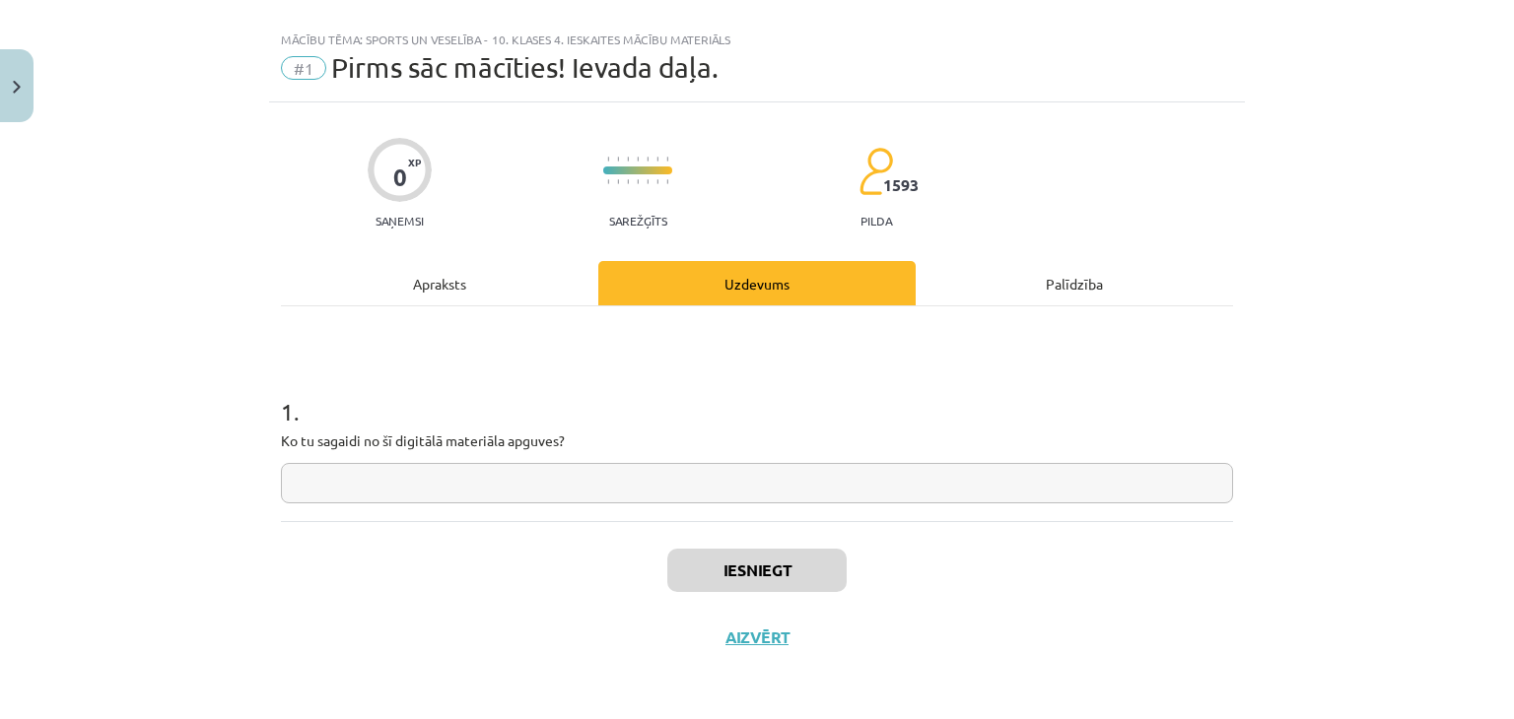
click at [751, 484] on input "text" at bounding box center [757, 483] width 952 height 40
type input "*"
click at [777, 570] on button "Iesniegt" at bounding box center [756, 570] width 179 height 43
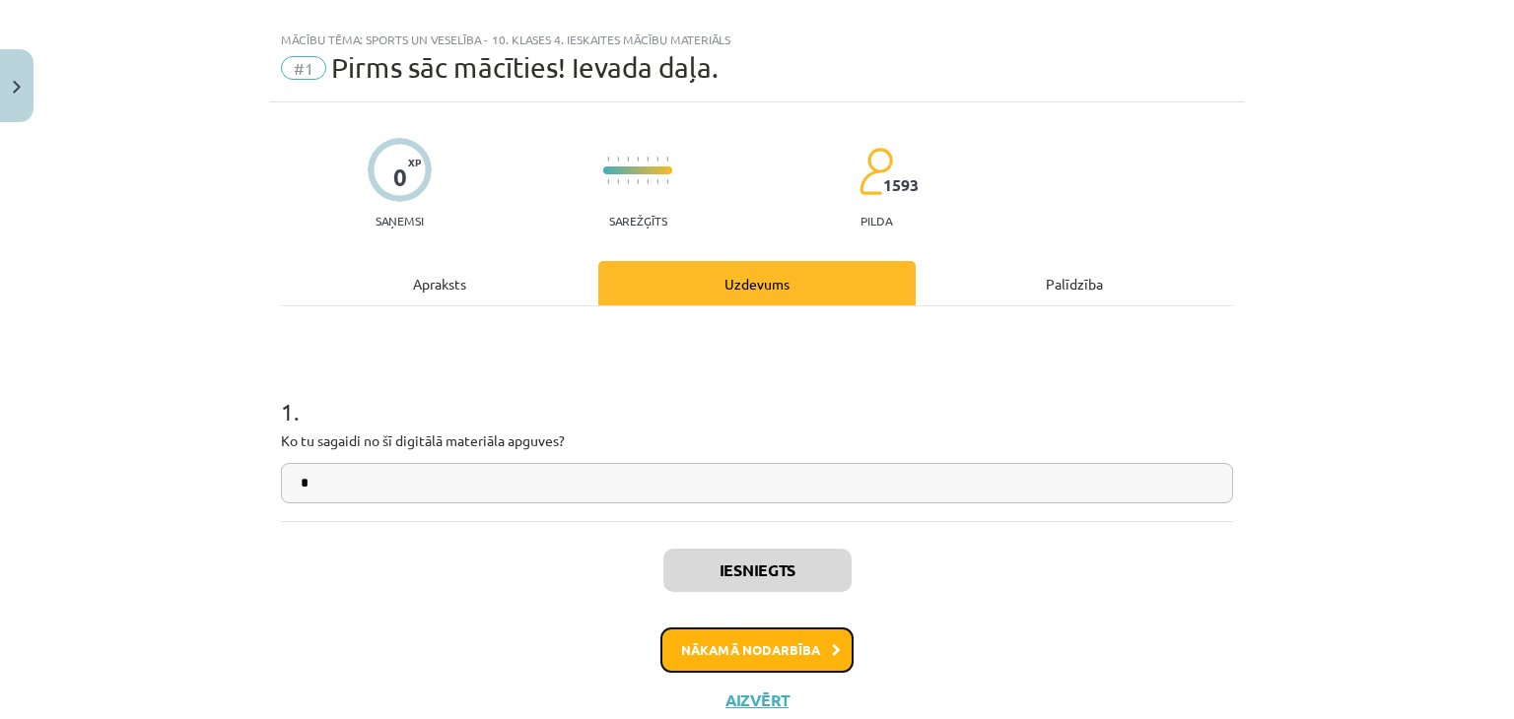
click at [804, 639] on button "Nākamā nodarbība" at bounding box center [756, 650] width 193 height 45
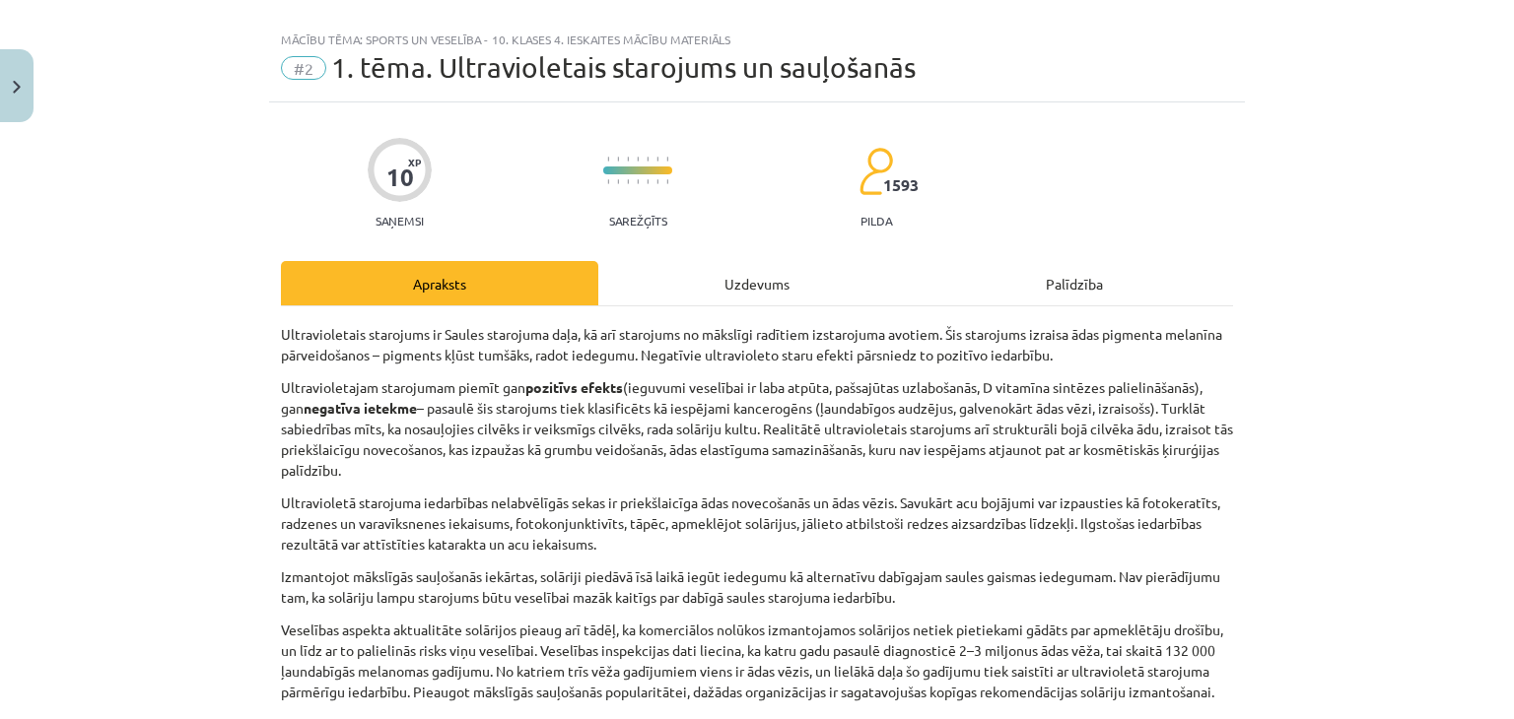
scroll to position [49, 0]
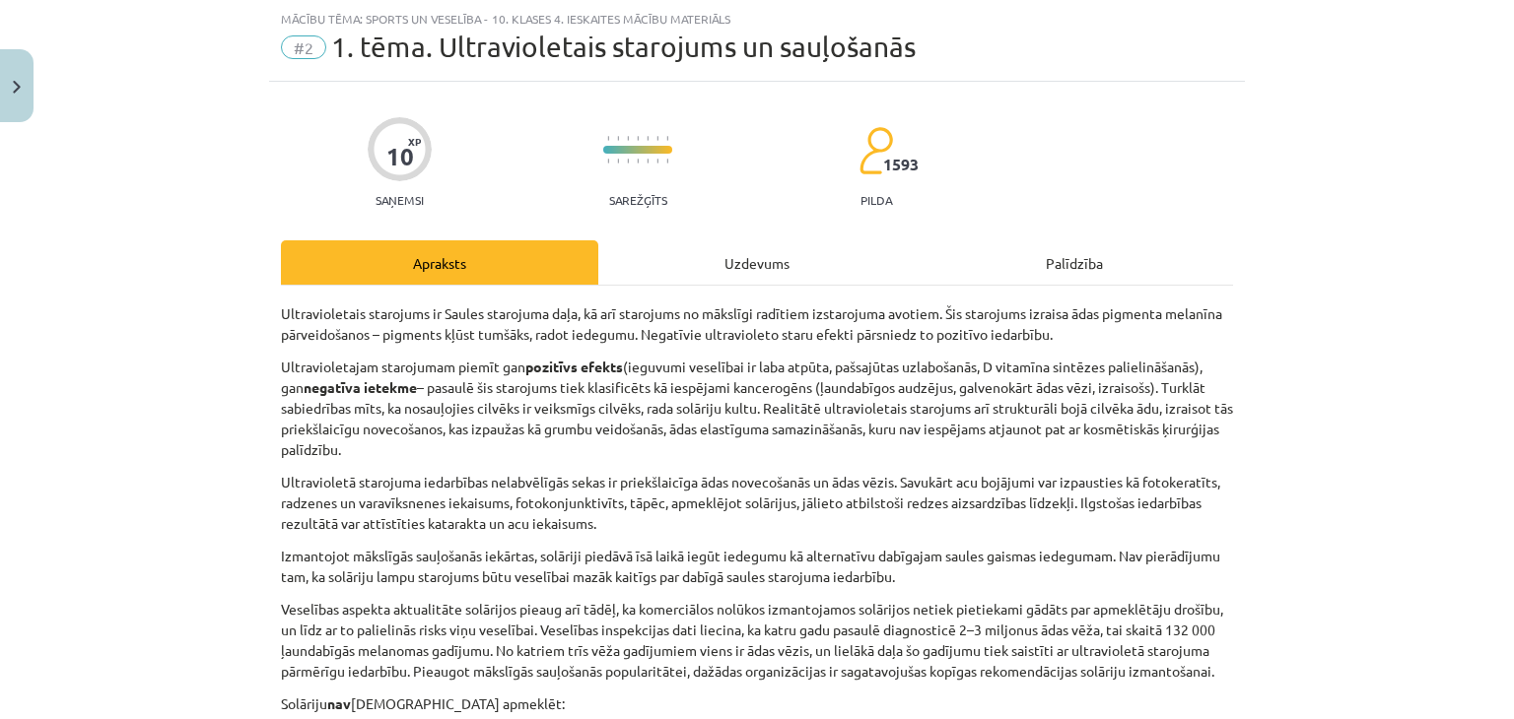
click at [1368, 422] on div "Mācību tēma: Sports un veselība - 10. klases 4. ieskaites mācību materiāls #2 1…" at bounding box center [757, 359] width 1514 height 719
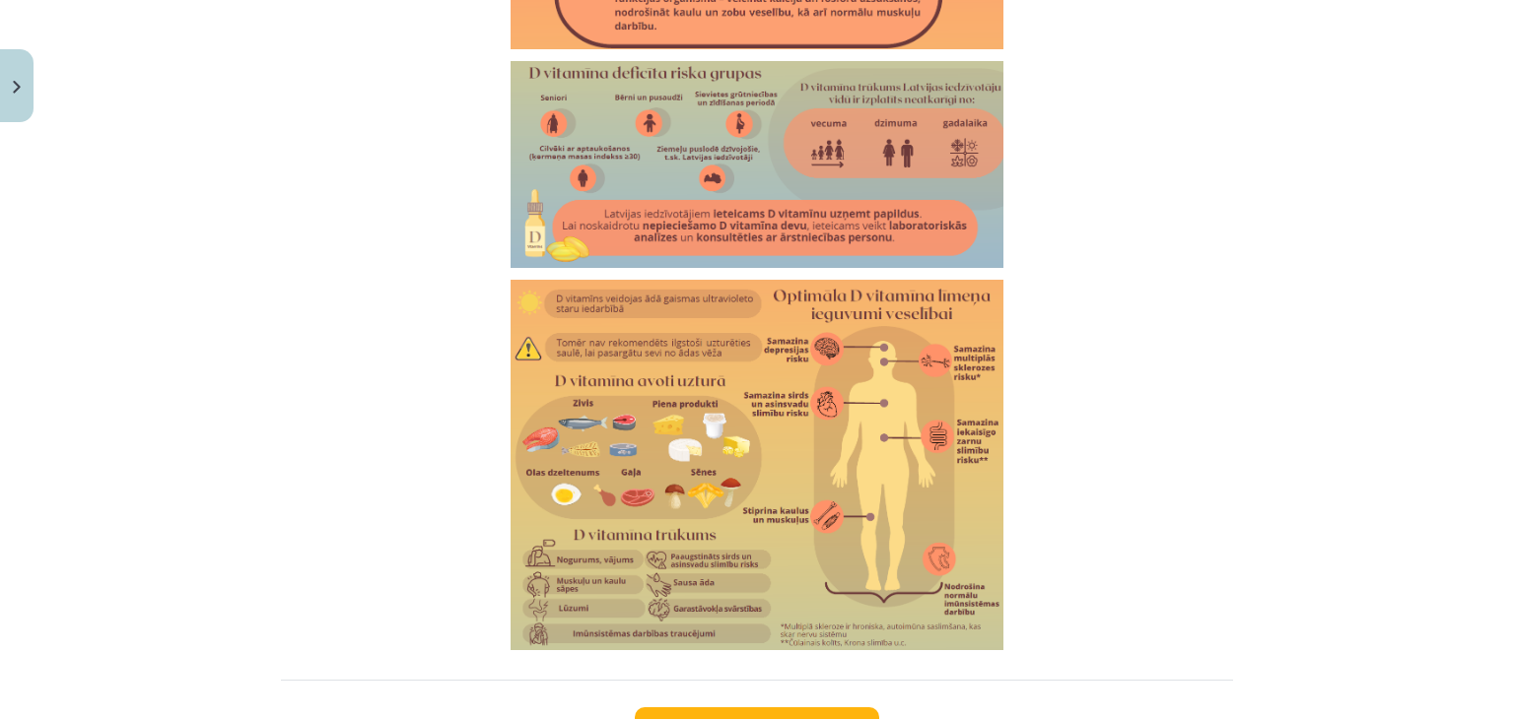
scroll to position [3424, 0]
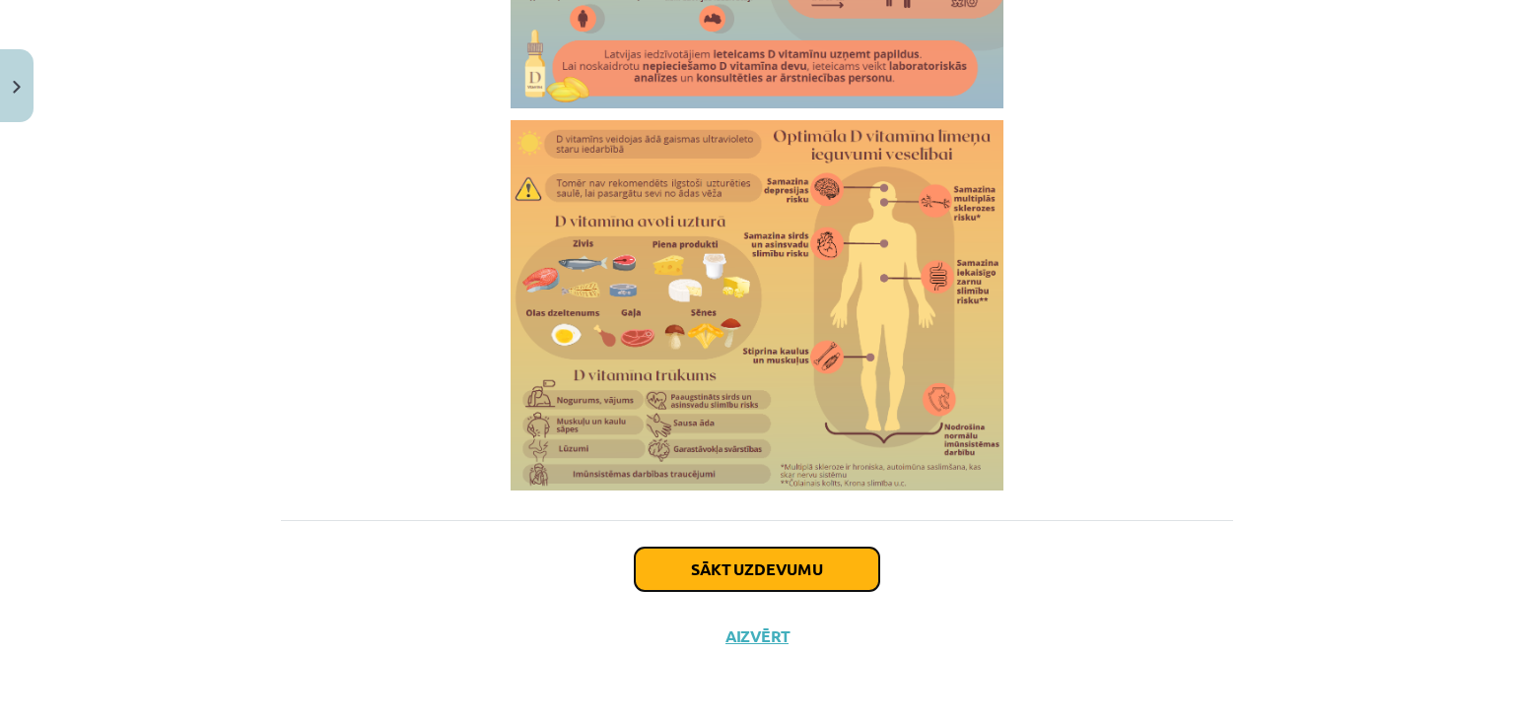
click at [821, 573] on button "Sākt uzdevumu" at bounding box center [757, 569] width 244 height 43
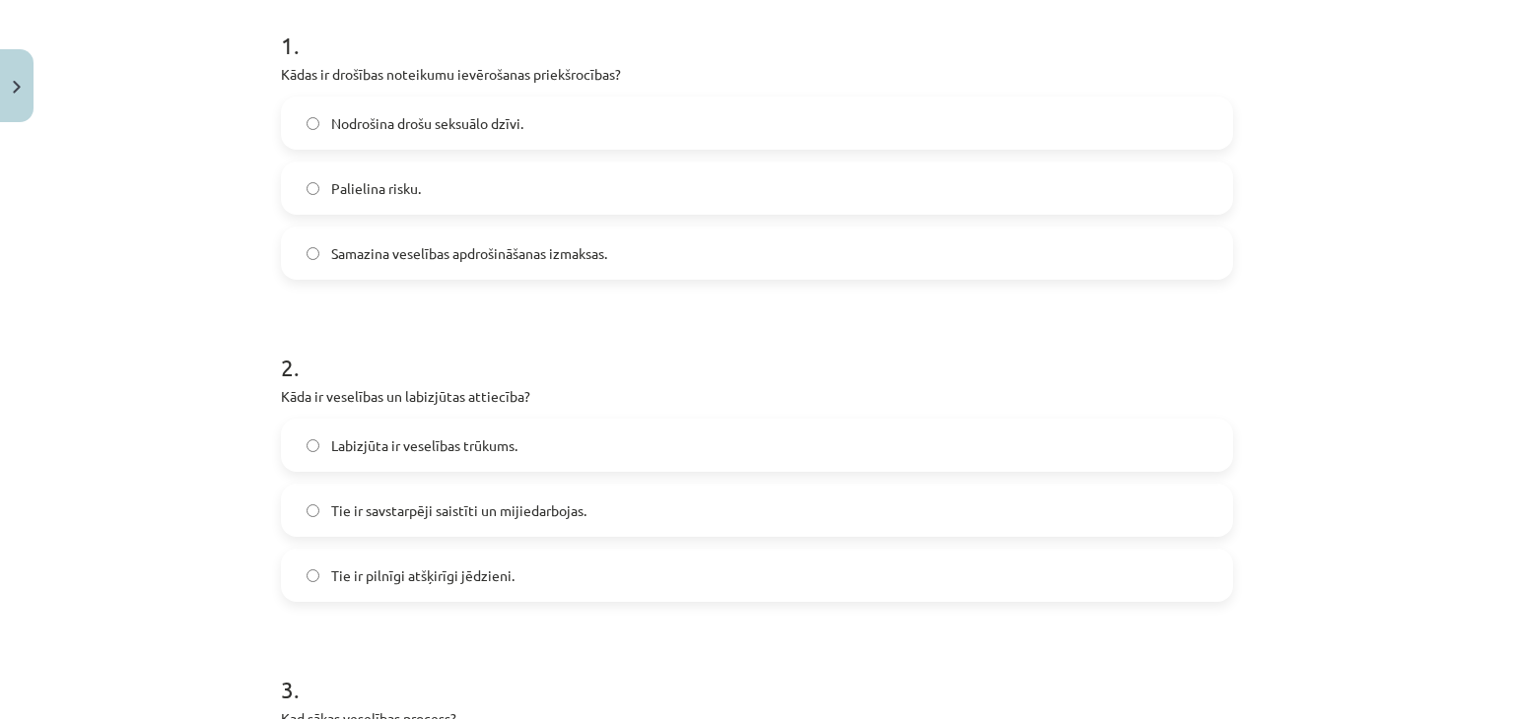
scroll to position [418, 0]
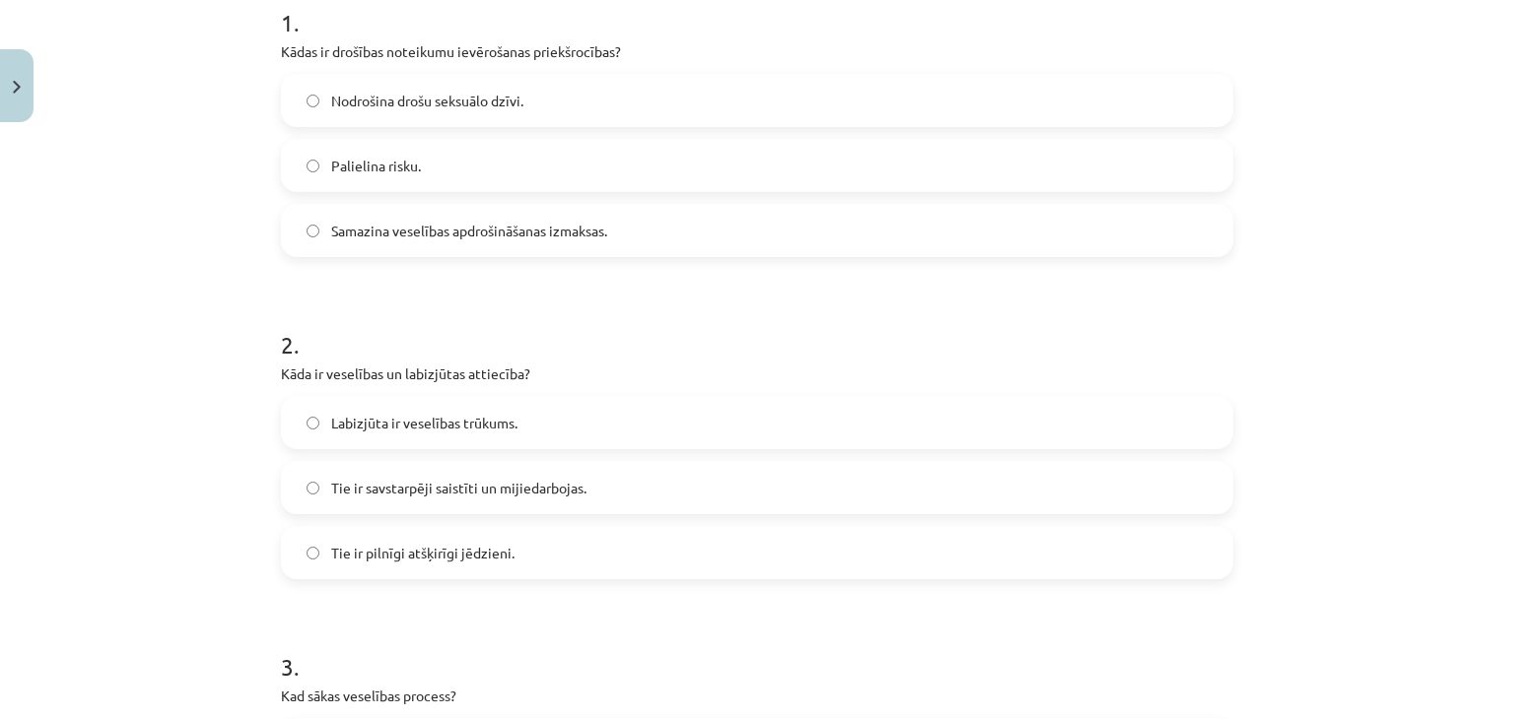
click at [595, 250] on label "Samazina veselības apdrošināšanas izmaksas." at bounding box center [757, 230] width 948 height 49
click at [519, 96] on label "Nodrošina drošu seksuālo dzīvi." at bounding box center [757, 100] width 948 height 49
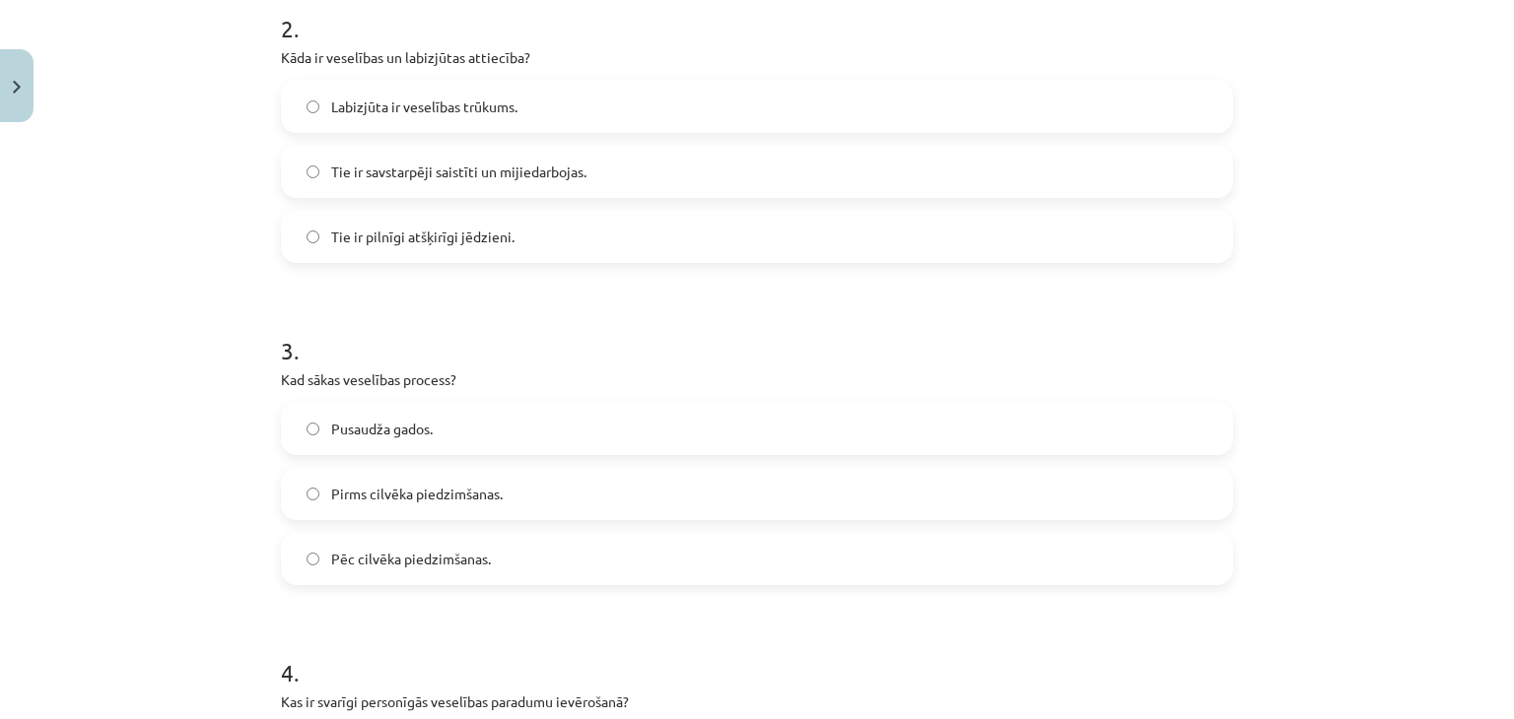
scroll to position [741, 0]
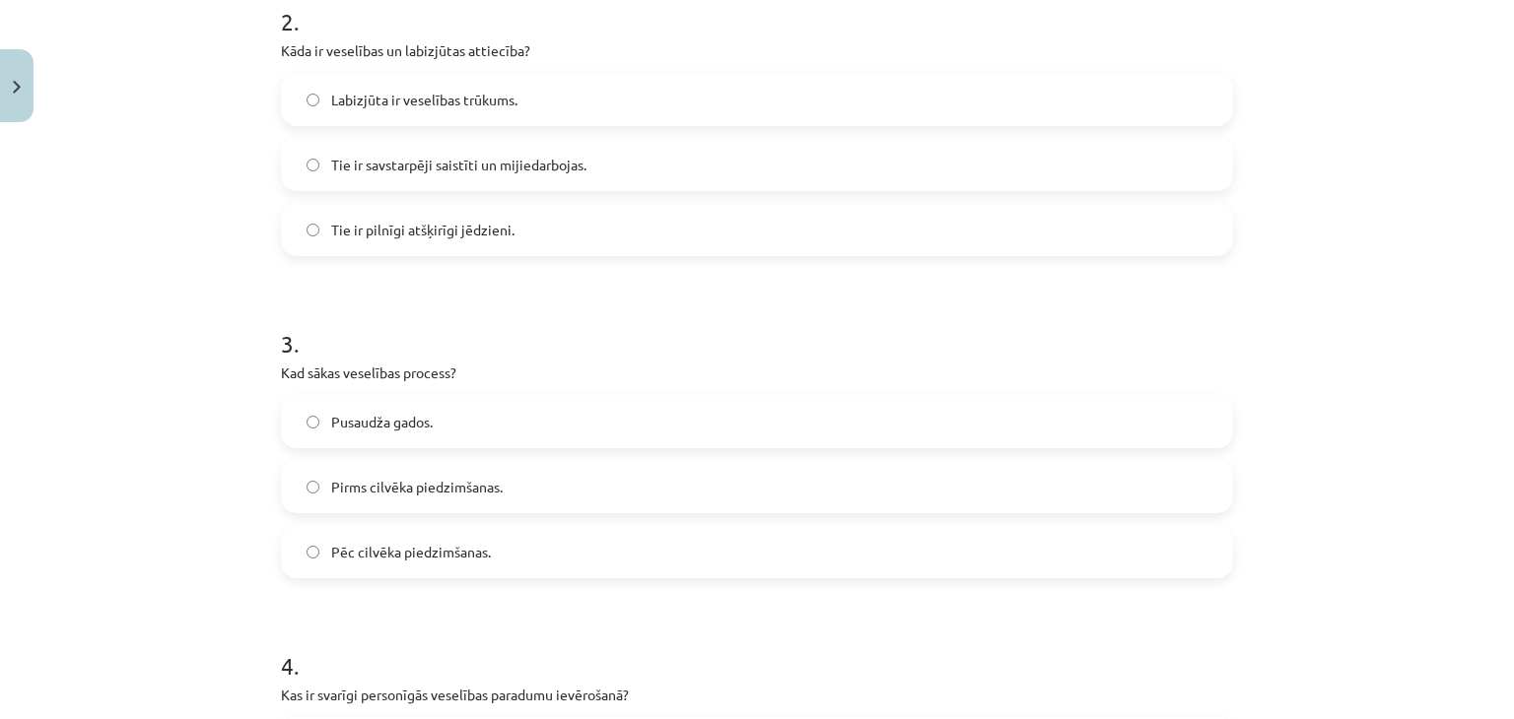
click at [606, 168] on label "Tie ir savstarpēji saistīti un mijiedarbojas." at bounding box center [757, 164] width 948 height 49
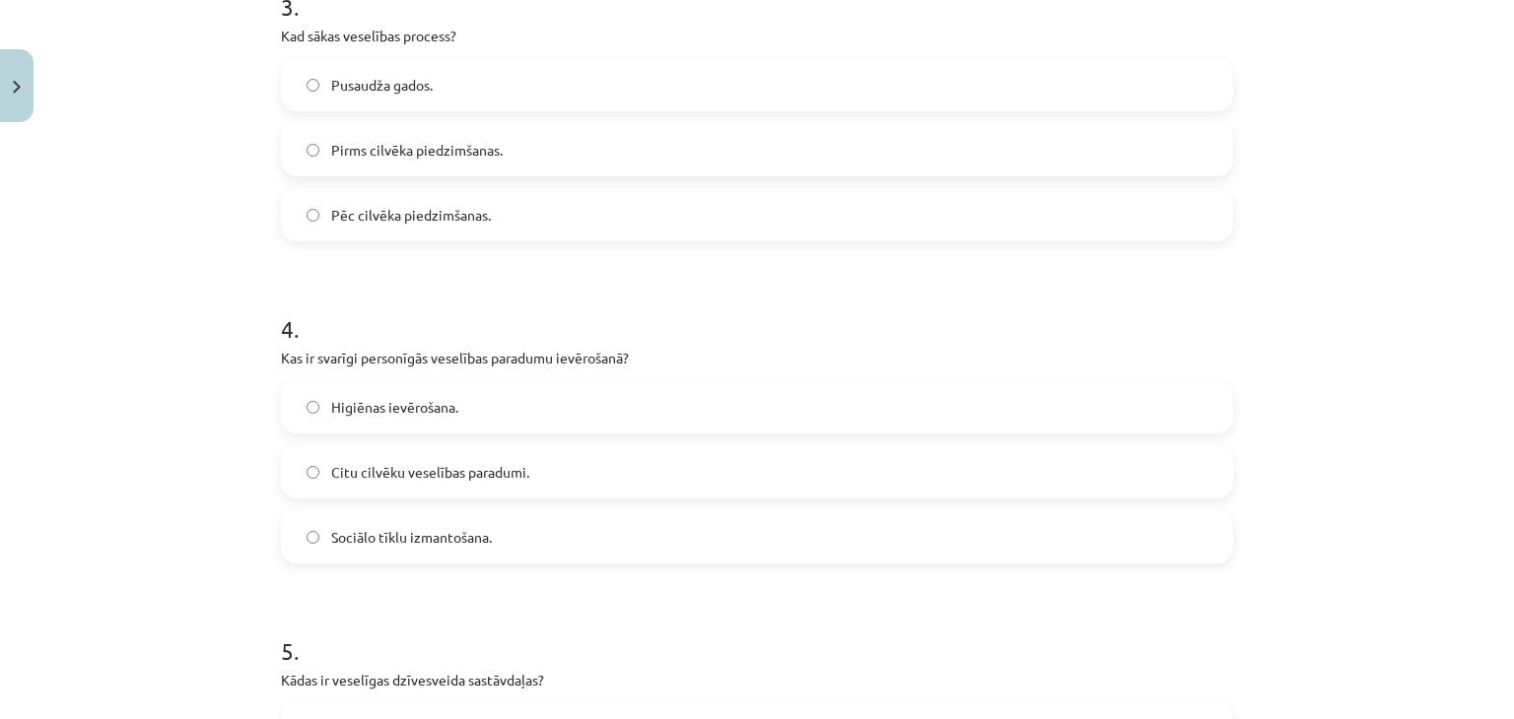
scroll to position [1080, 0]
click at [494, 154] on span "Pirms cilvēka piedzimšanas." at bounding box center [416, 148] width 171 height 21
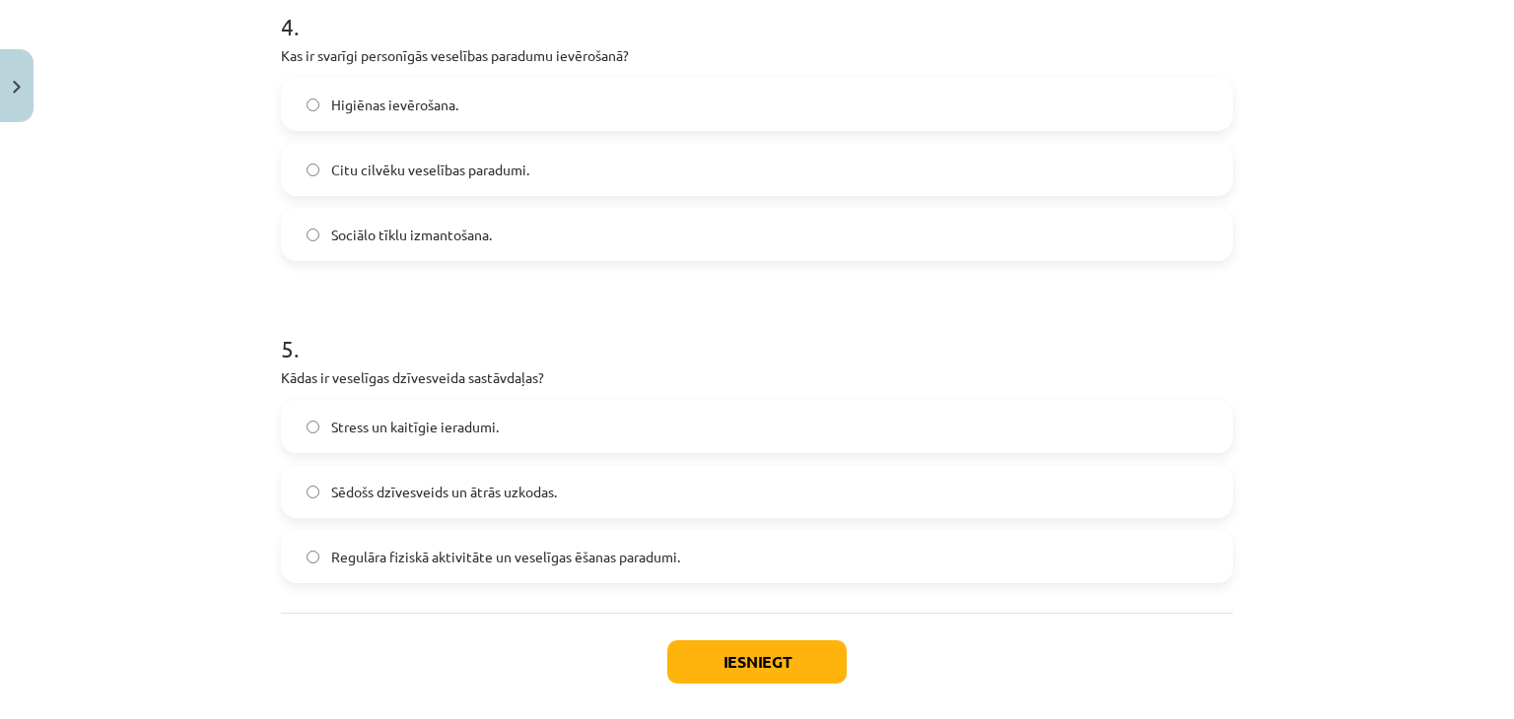
scroll to position [1391, 0]
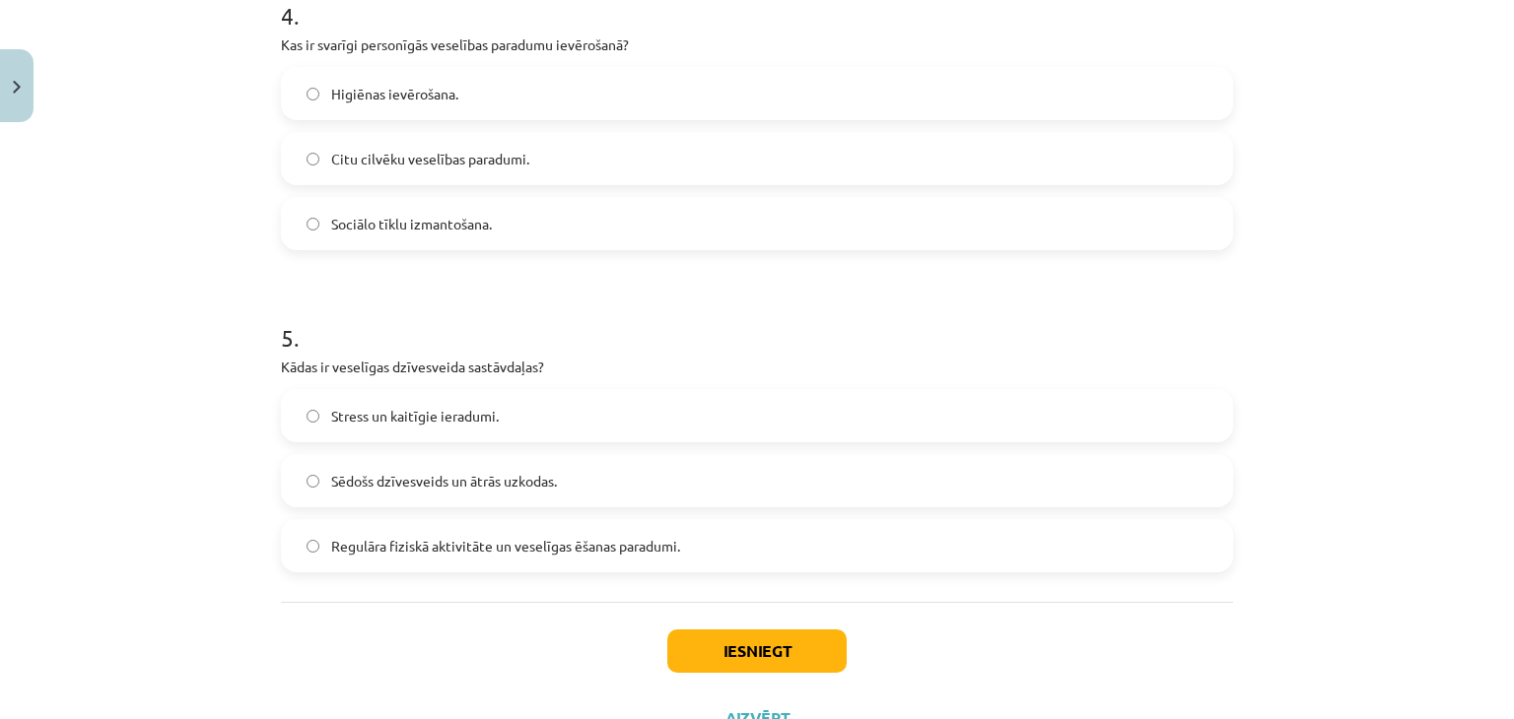
click at [479, 103] on label "Higiēnas ievērošana." at bounding box center [757, 93] width 948 height 49
click at [472, 544] on span "Regulāra fiziskā aktivitāte un veselīgas ēšanas paradumi." at bounding box center [505, 546] width 349 height 21
click at [732, 637] on button "Iesniegt" at bounding box center [756, 651] width 179 height 43
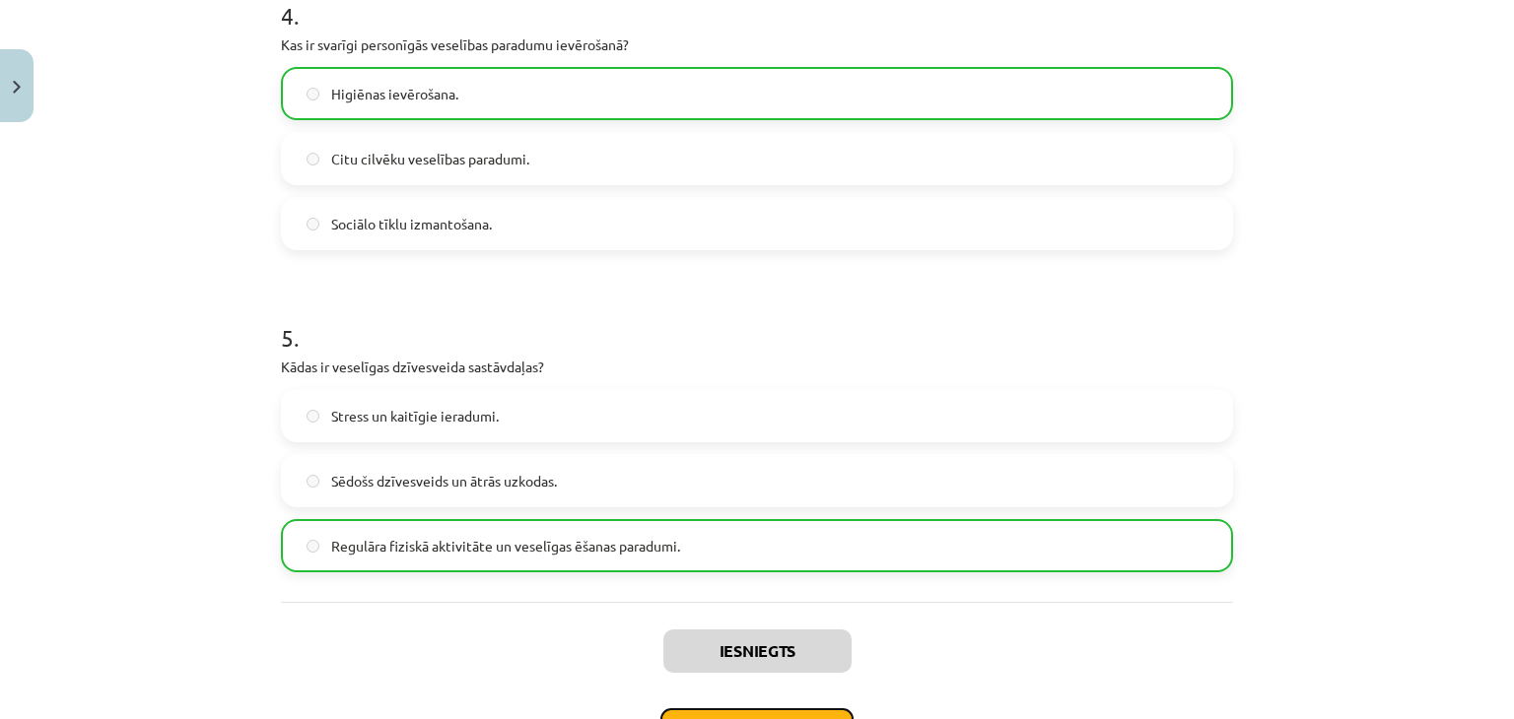
click at [795, 713] on button "Nākamā nodarbība" at bounding box center [756, 731] width 193 height 45
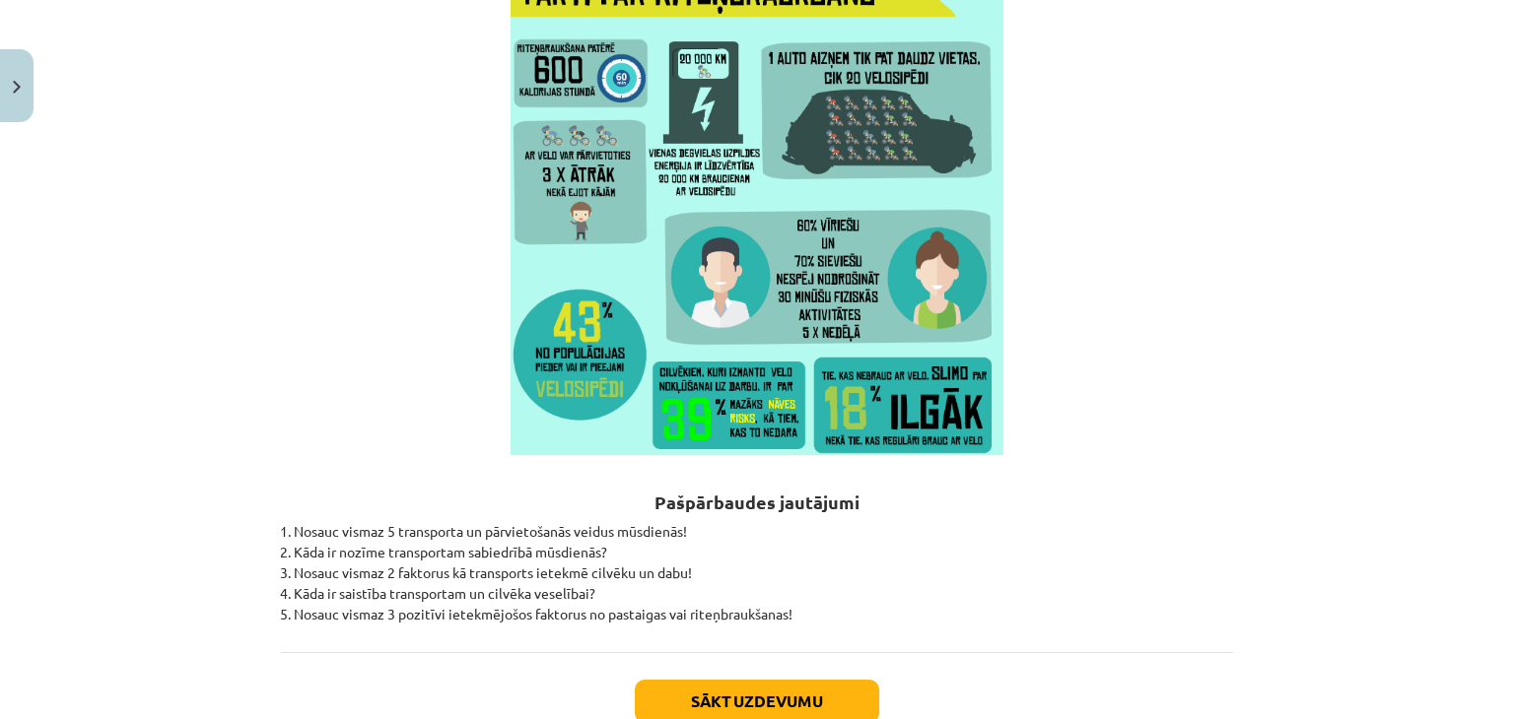
scroll to position [5766, 0]
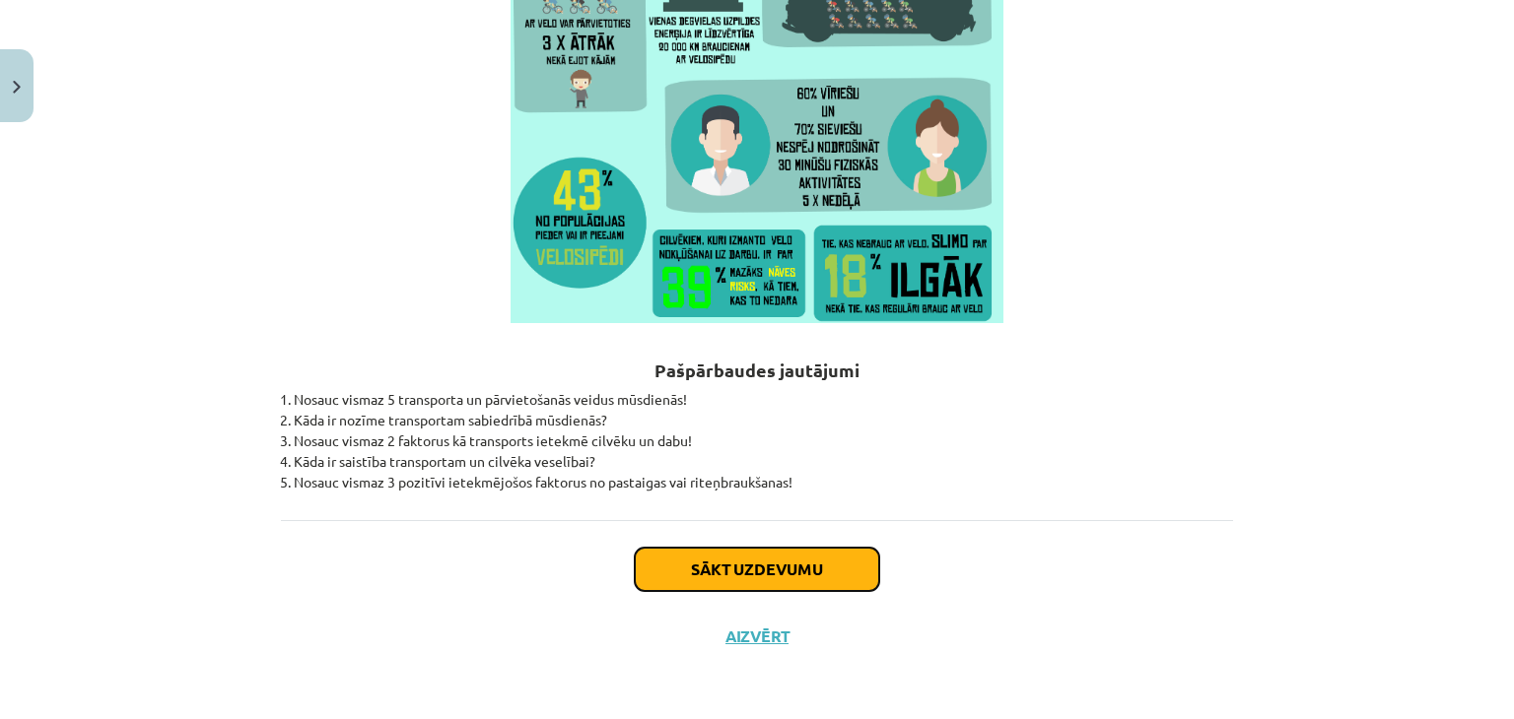
click at [782, 567] on button "Sākt uzdevumu" at bounding box center [757, 569] width 244 height 43
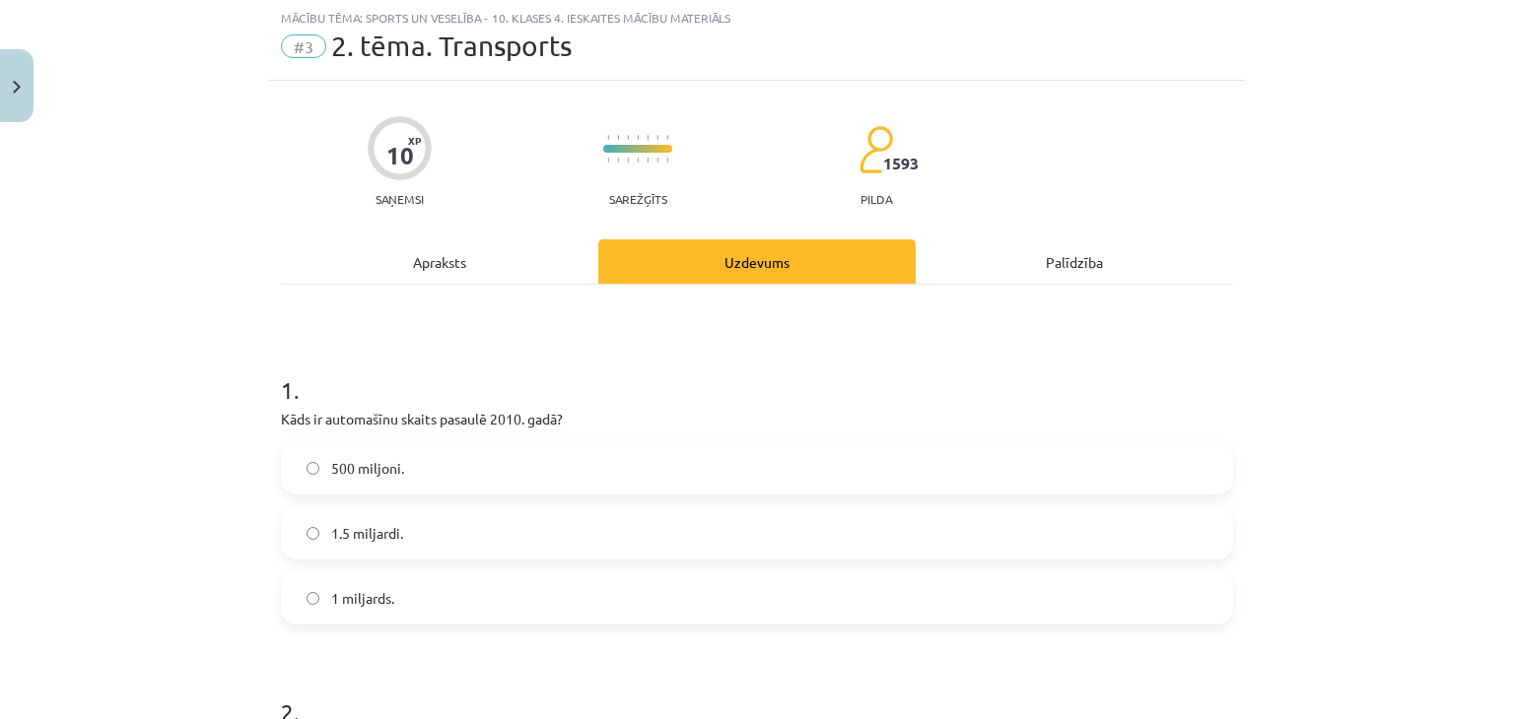
scroll to position [49, 0]
click at [493, 592] on label "1 miljards." at bounding box center [757, 599] width 948 height 49
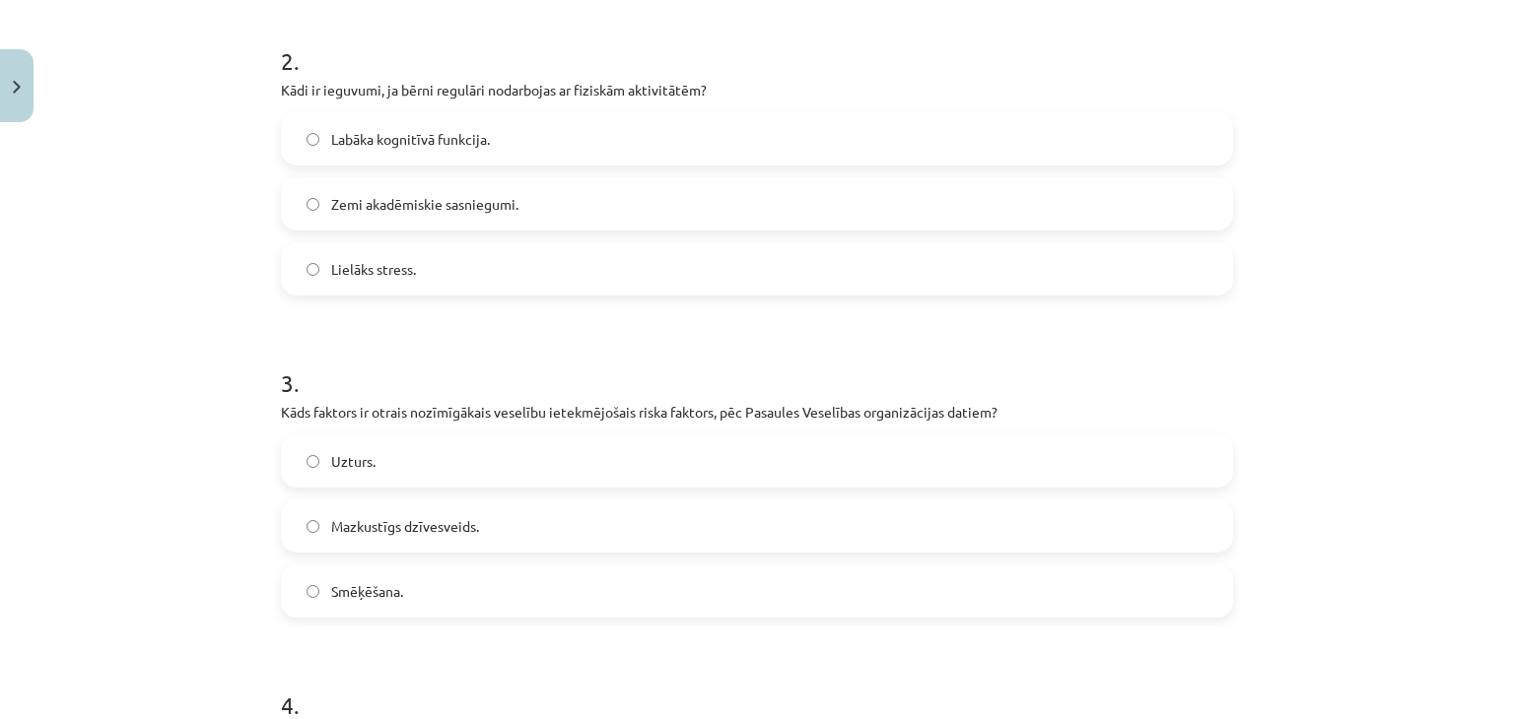
scroll to position [714, 0]
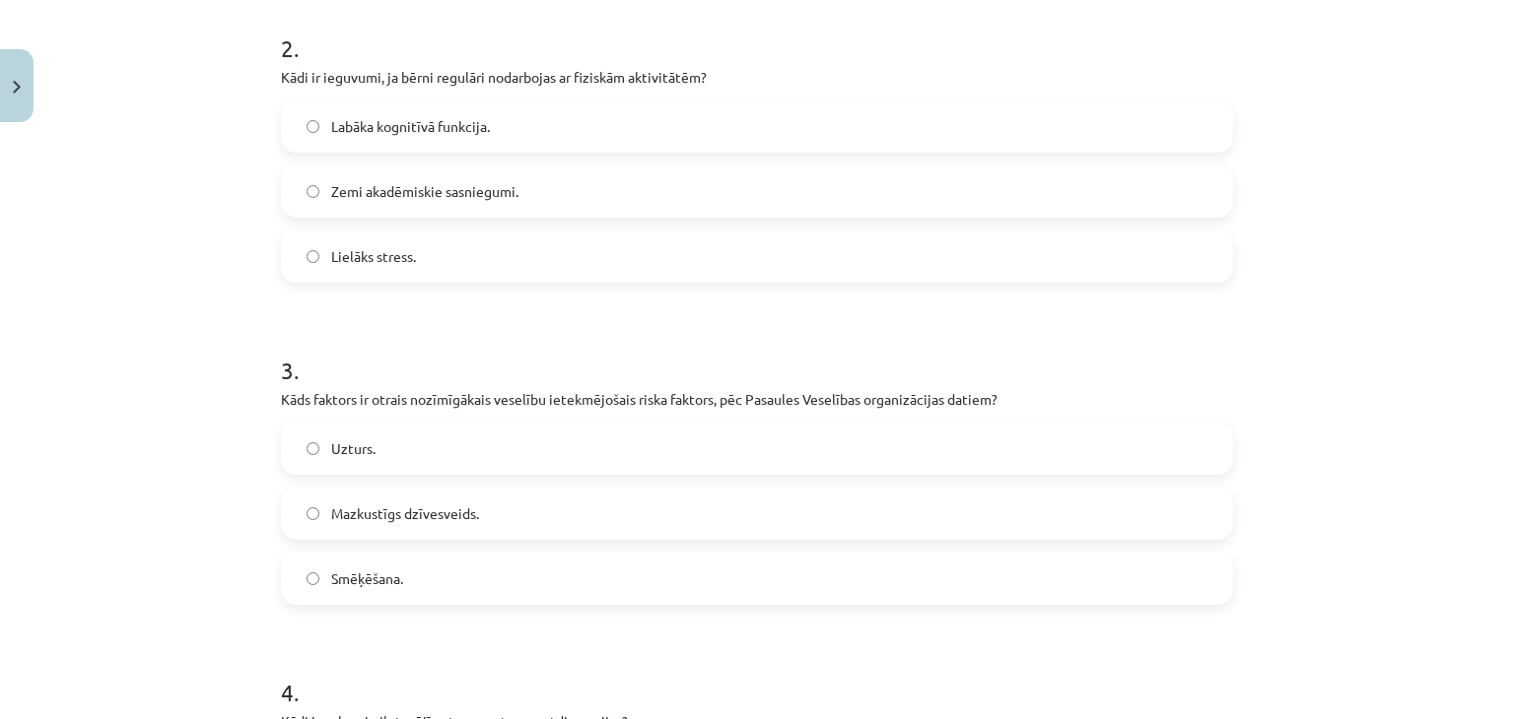
click at [511, 129] on label "Labāka kognitīvā funkcija." at bounding box center [757, 126] width 948 height 49
click at [532, 518] on label "Mazkustīgs dzīvesveids." at bounding box center [757, 513] width 948 height 49
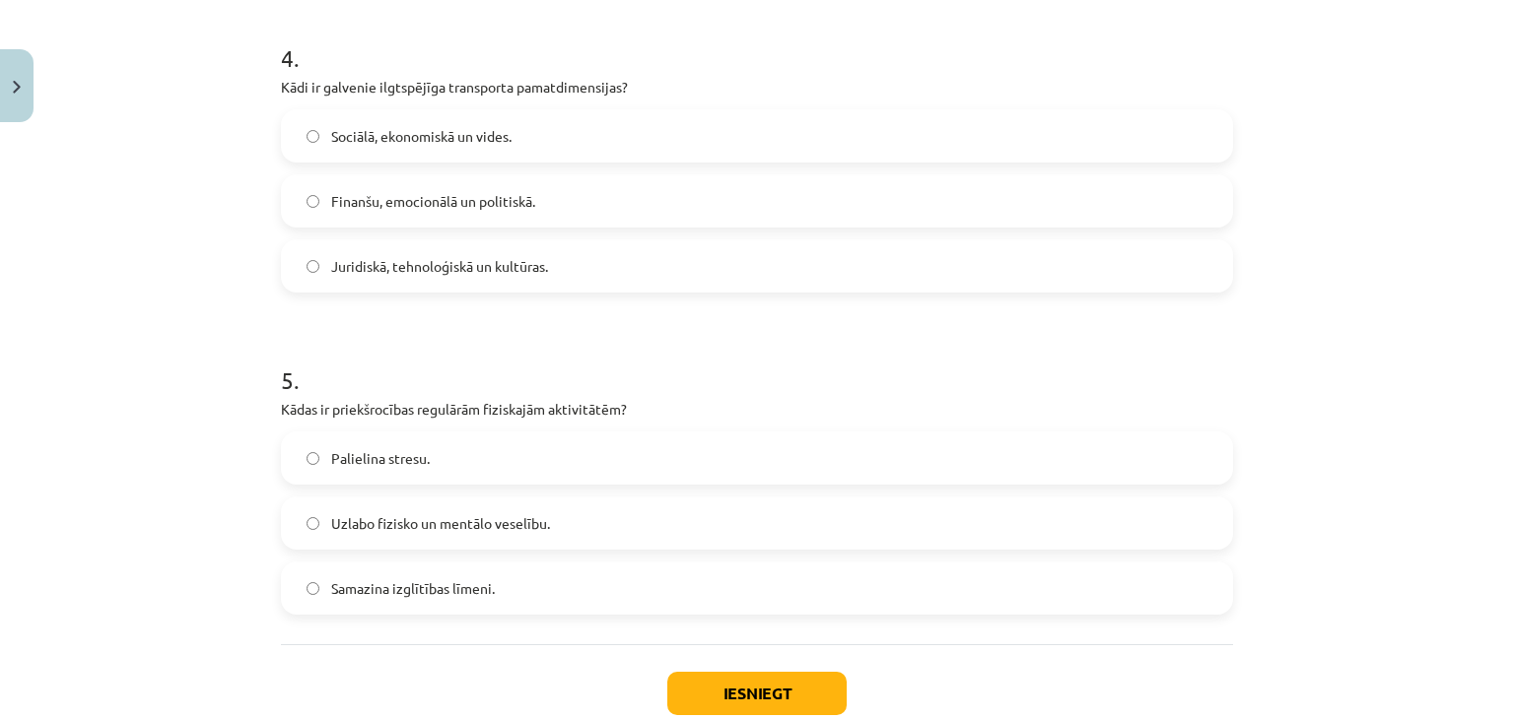
scroll to position [1372, 0]
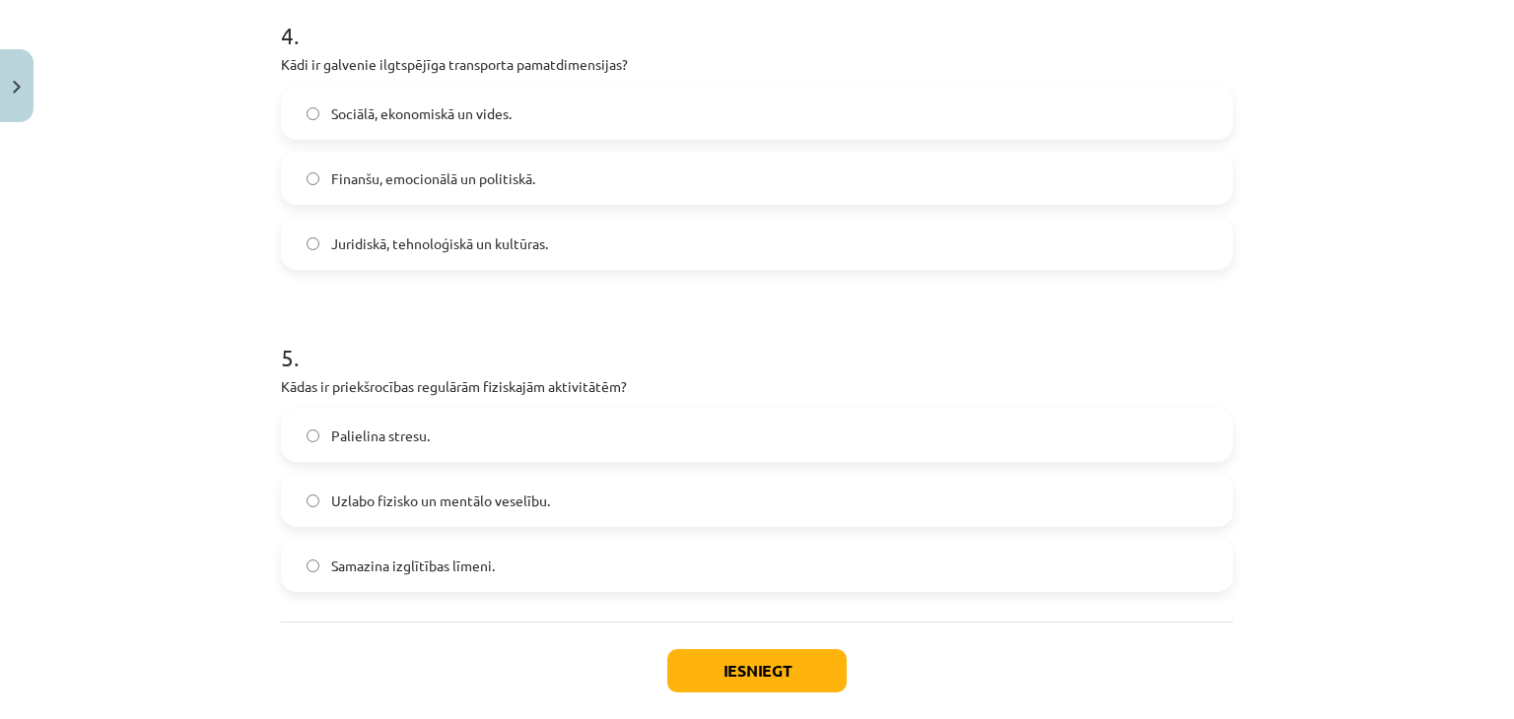
click at [635, 114] on label "Sociālā, ekonomiskā un vides." at bounding box center [757, 113] width 948 height 49
click at [450, 504] on span "Uzlabo fizisko un mentālo veselību." at bounding box center [440, 501] width 219 height 21
click at [747, 684] on button "Iesniegt" at bounding box center [756, 670] width 179 height 43
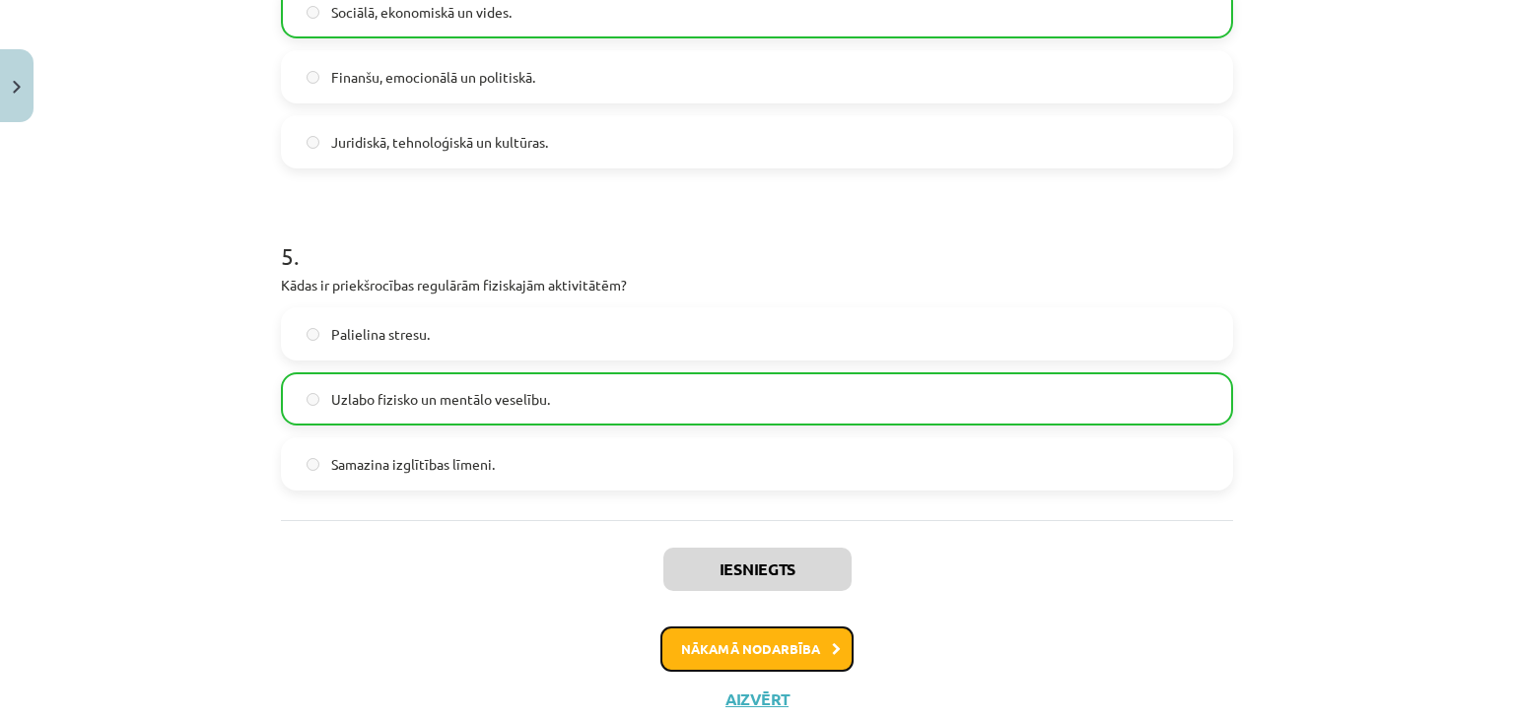
click at [816, 643] on button "Nākamā nodarbība" at bounding box center [756, 649] width 193 height 45
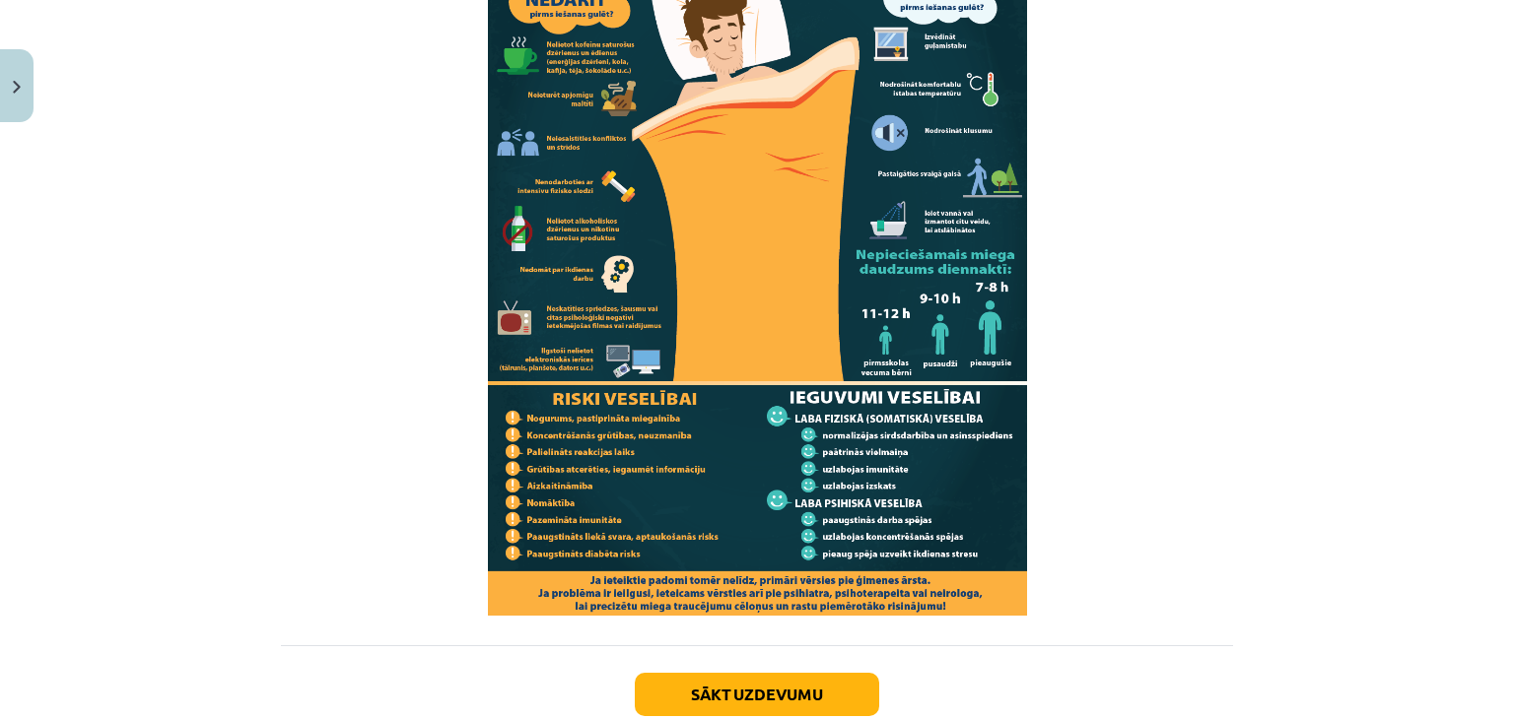
scroll to position [1911, 0]
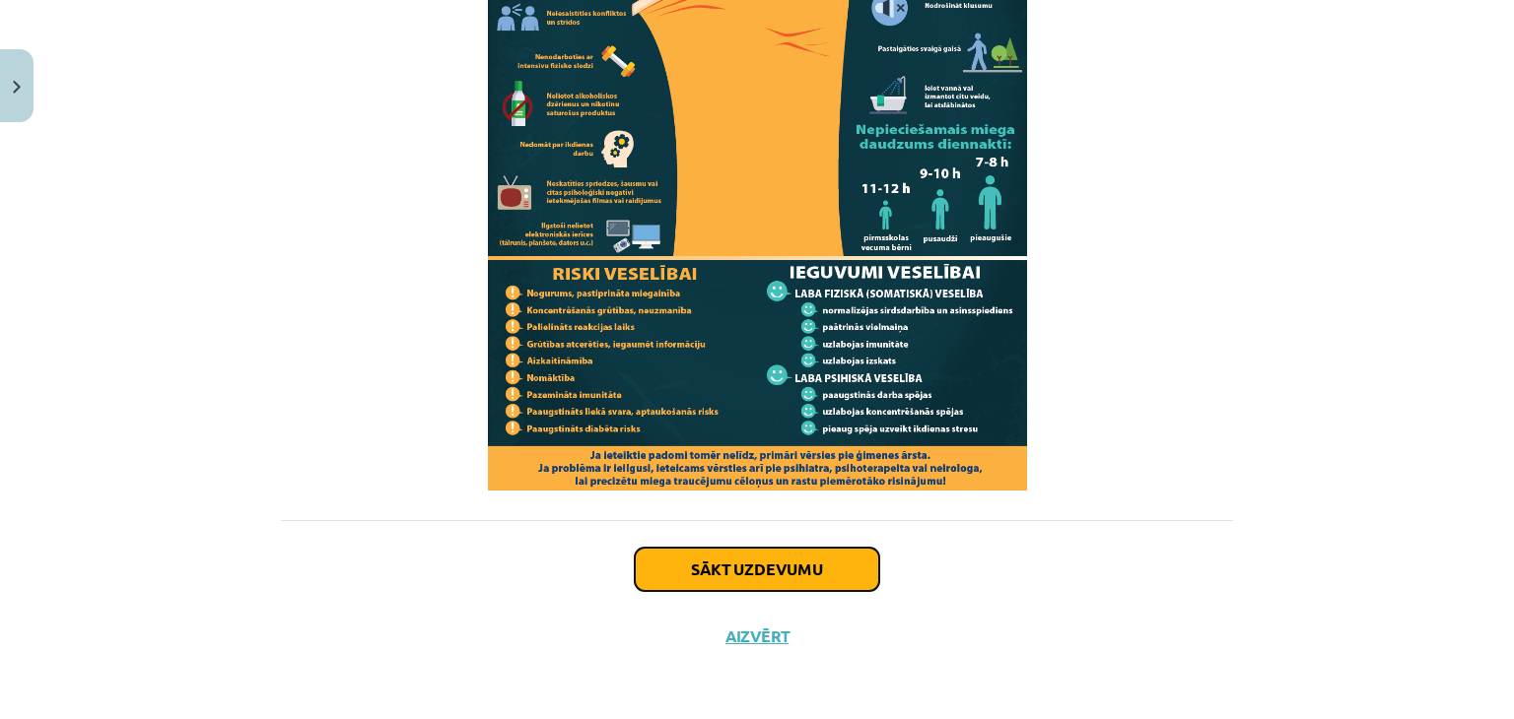
click at [830, 569] on button "Sākt uzdevumu" at bounding box center [757, 569] width 244 height 43
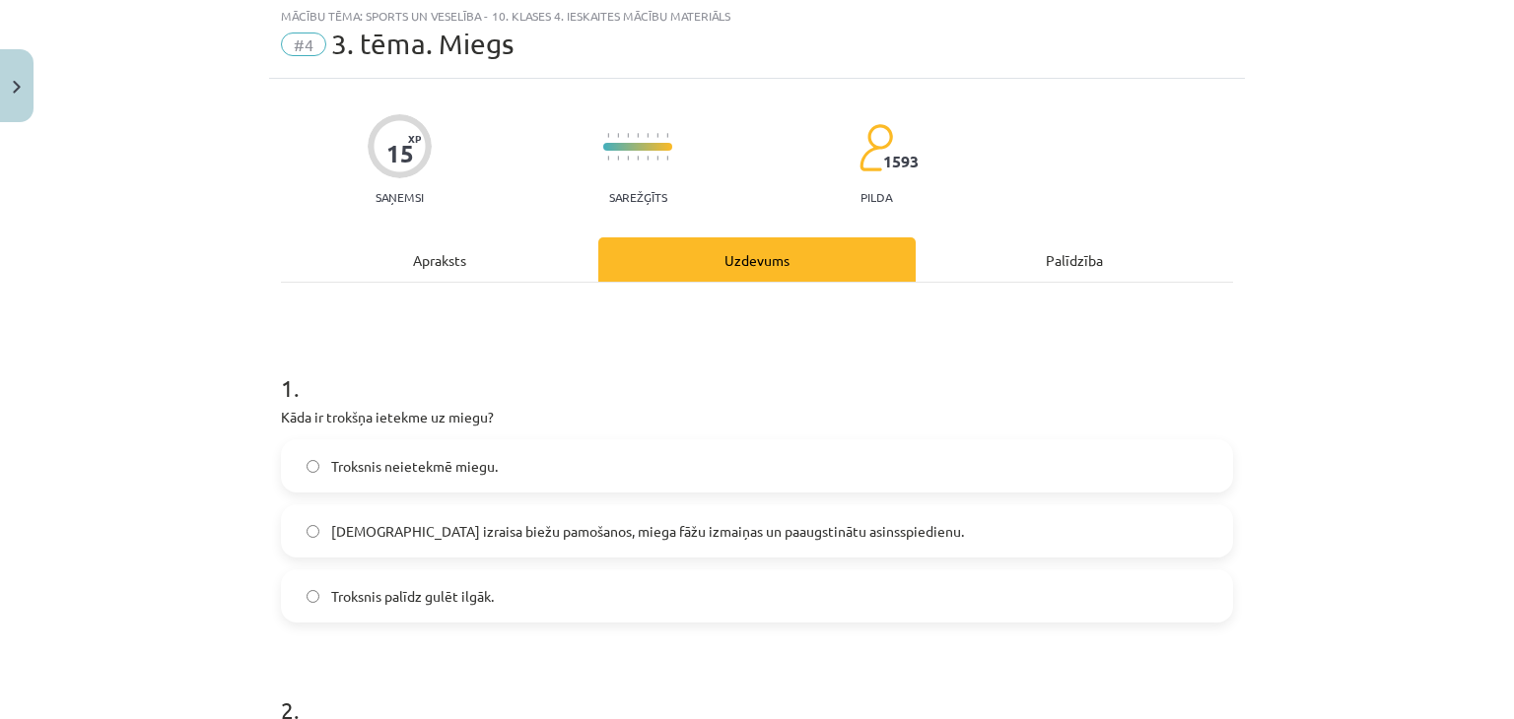
scroll to position [49, 0]
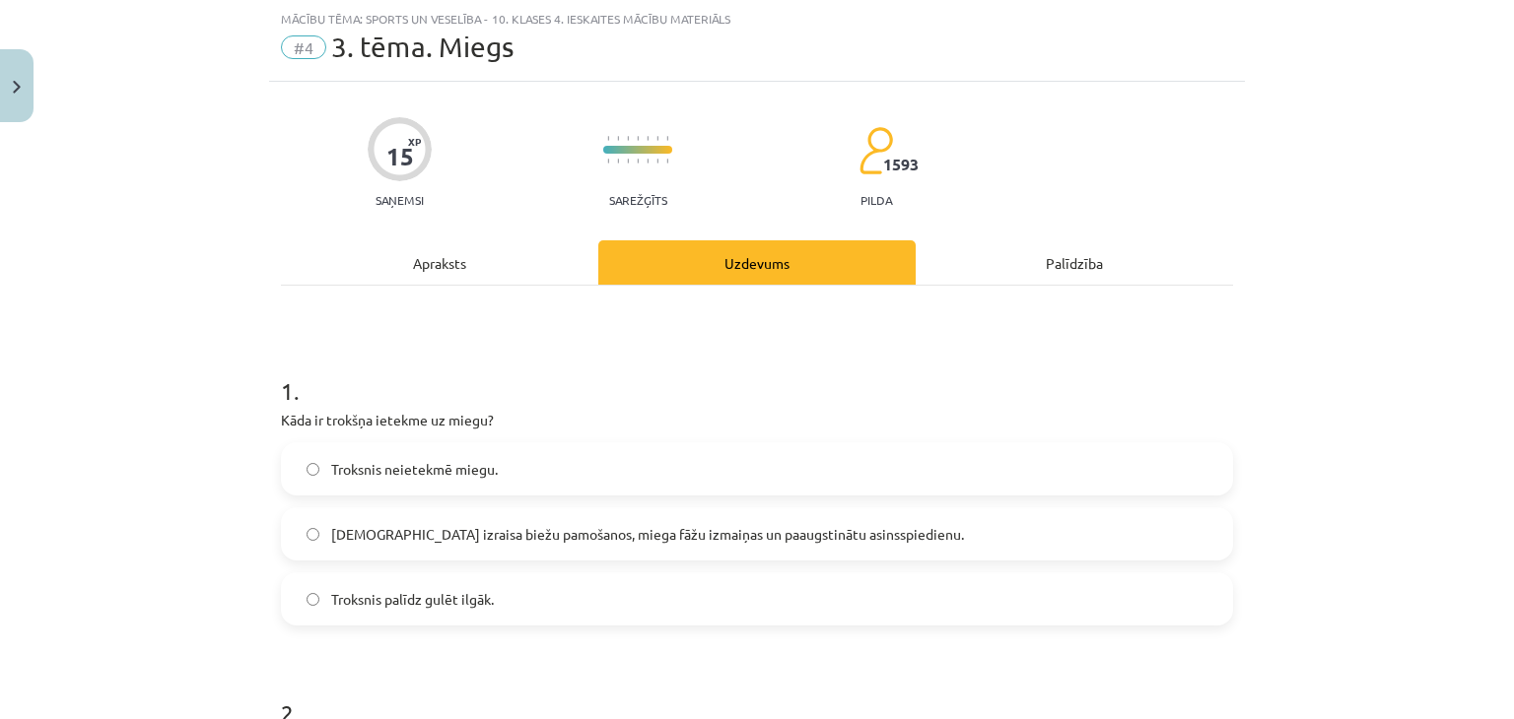
click at [599, 538] on span "Troksnis izraisa biežu pamošanos, miega fāžu izmaiņas un paaugstinātu asinsspie…" at bounding box center [647, 534] width 633 height 21
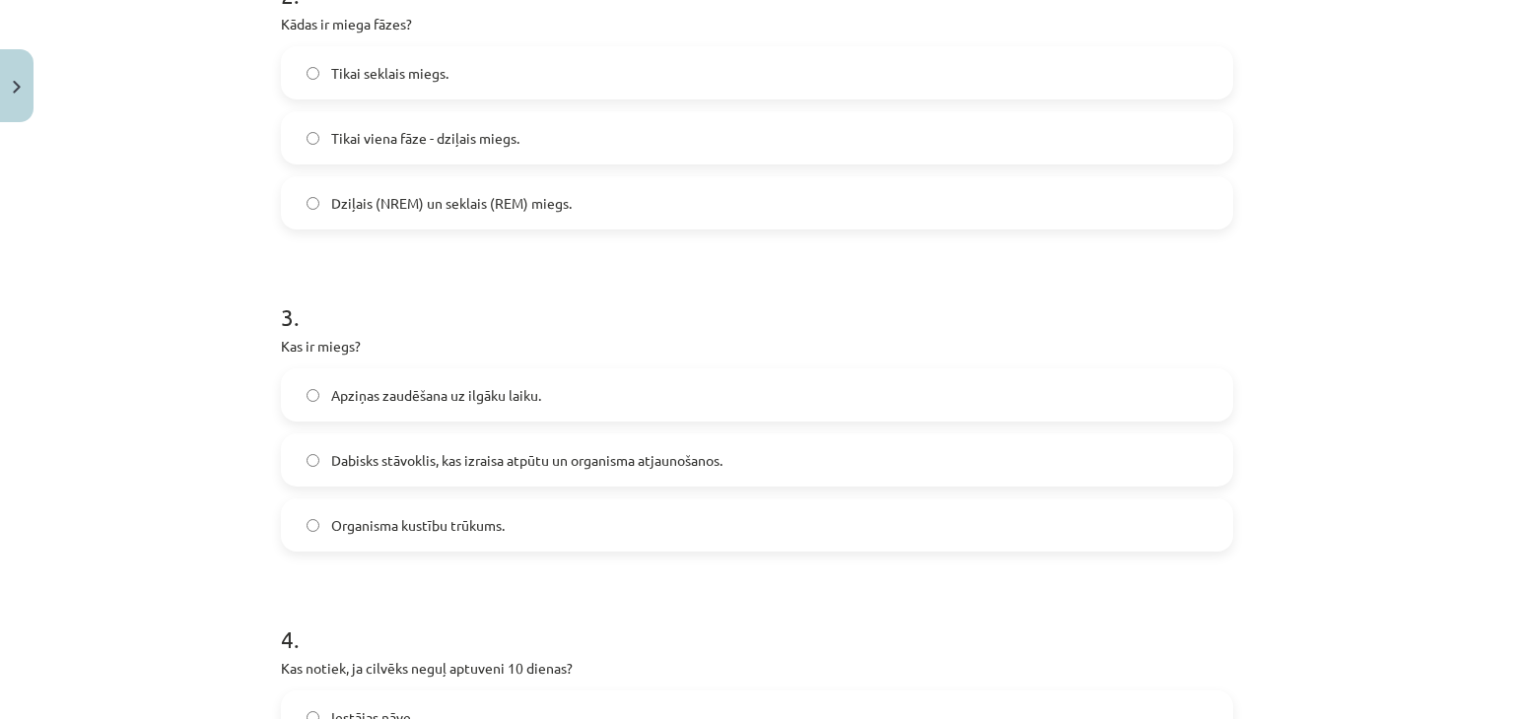
scroll to position [773, 0]
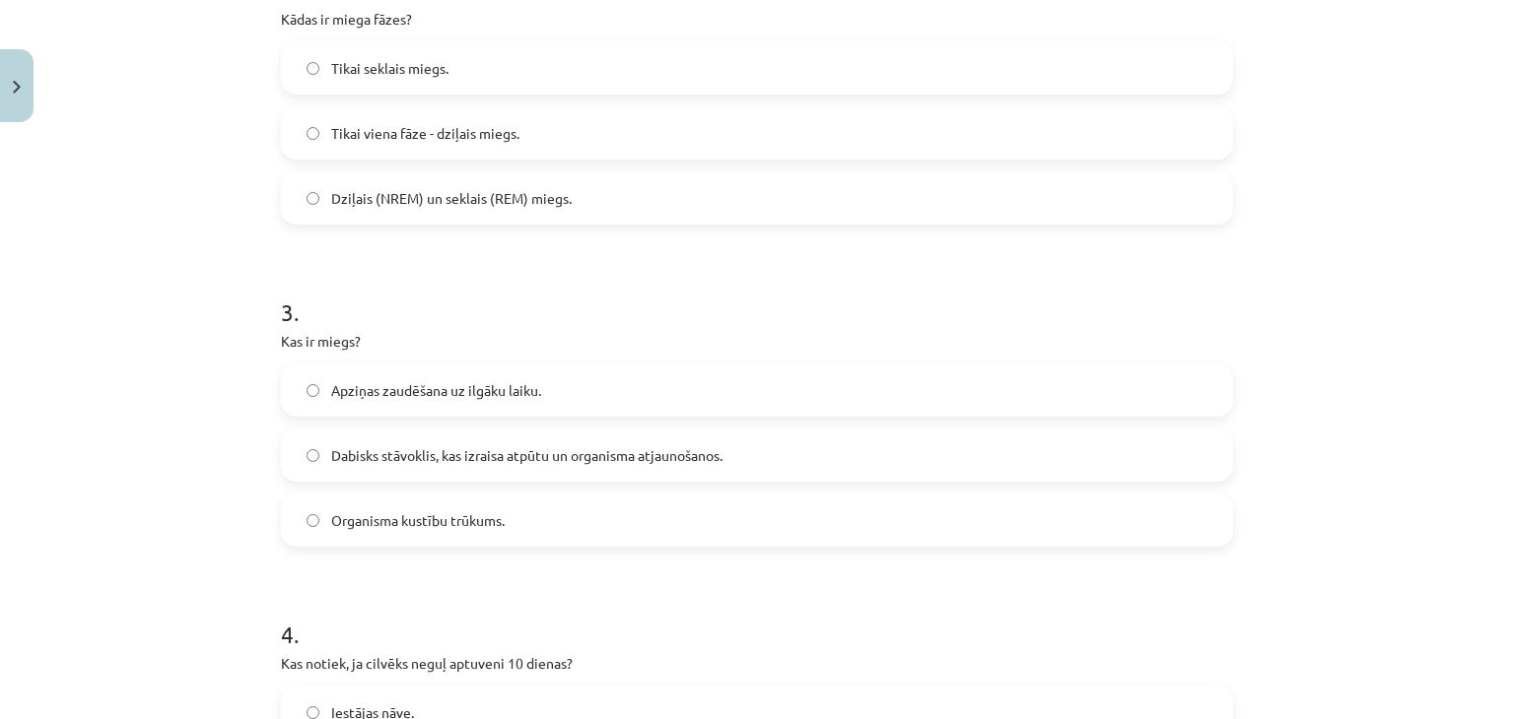
click at [453, 205] on span "Dziļais (NREM) un seklais (REM) miegs." at bounding box center [451, 198] width 240 height 21
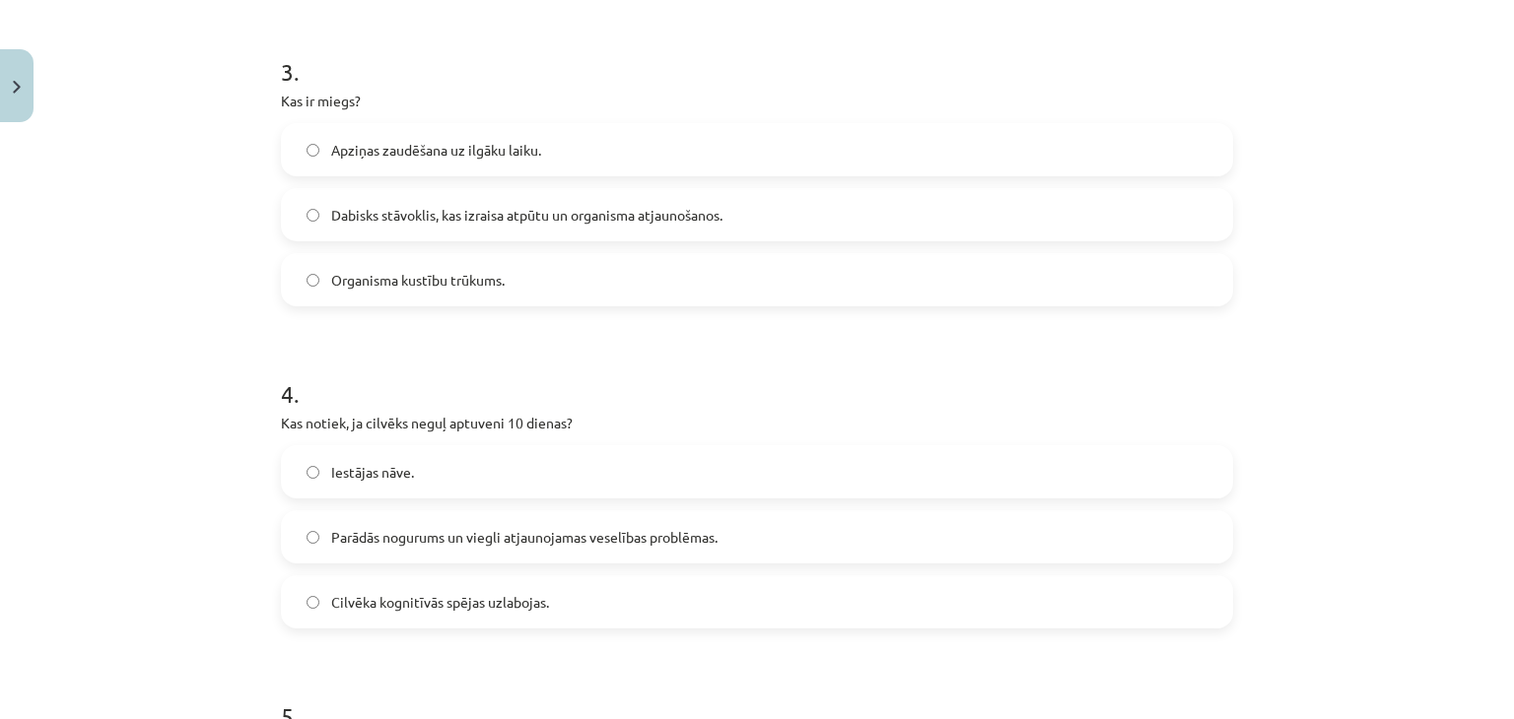
scroll to position [1025, 0]
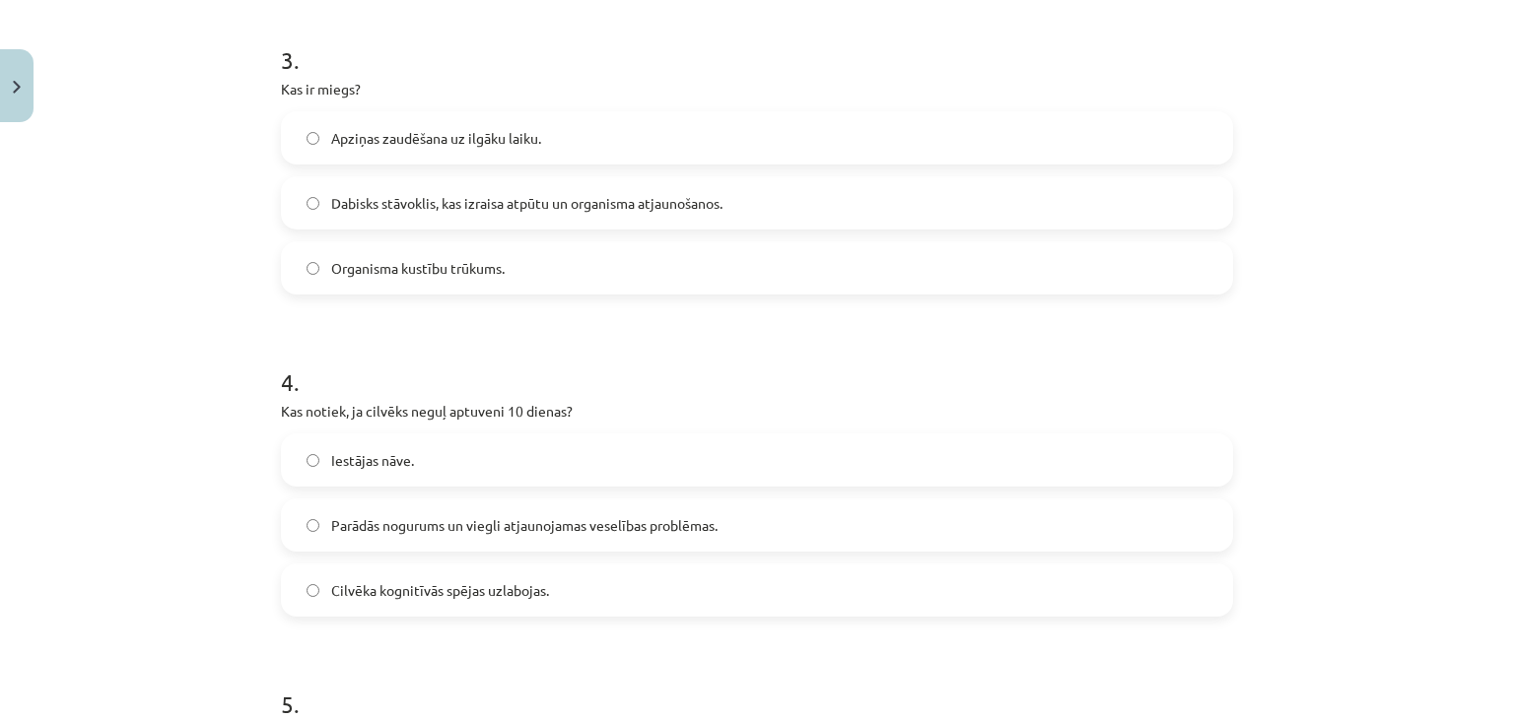
click at [508, 210] on span "Dabisks stāvoklis, kas izraisa atpūtu un organisma atjaunošanos." at bounding box center [526, 203] width 391 height 21
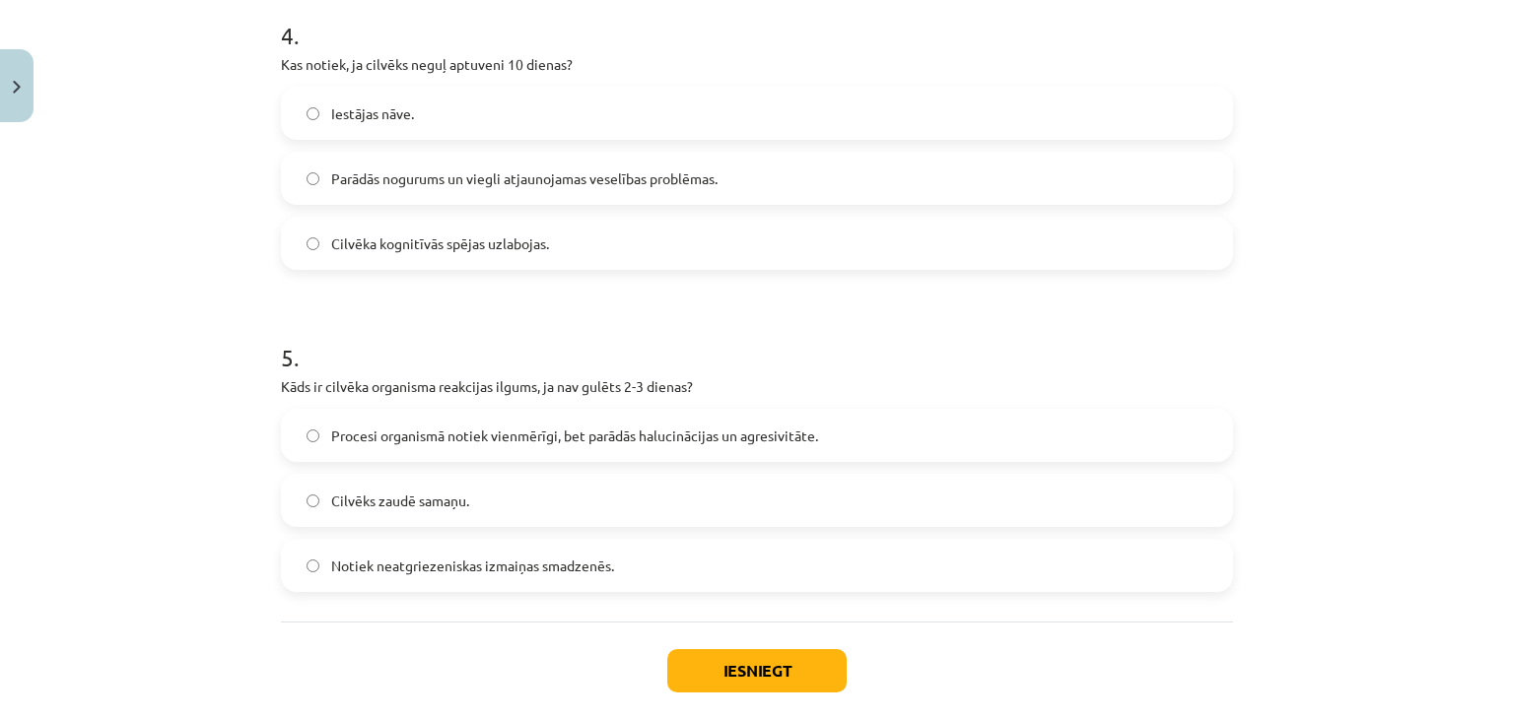
scroll to position [1374, 0]
click at [468, 122] on label "Iestājas nāve." at bounding box center [757, 111] width 948 height 49
click at [573, 447] on label "Procesi organismā notiek vienmērīgi, bet parādās halucinācijas un agresivitāte." at bounding box center [757, 433] width 948 height 49
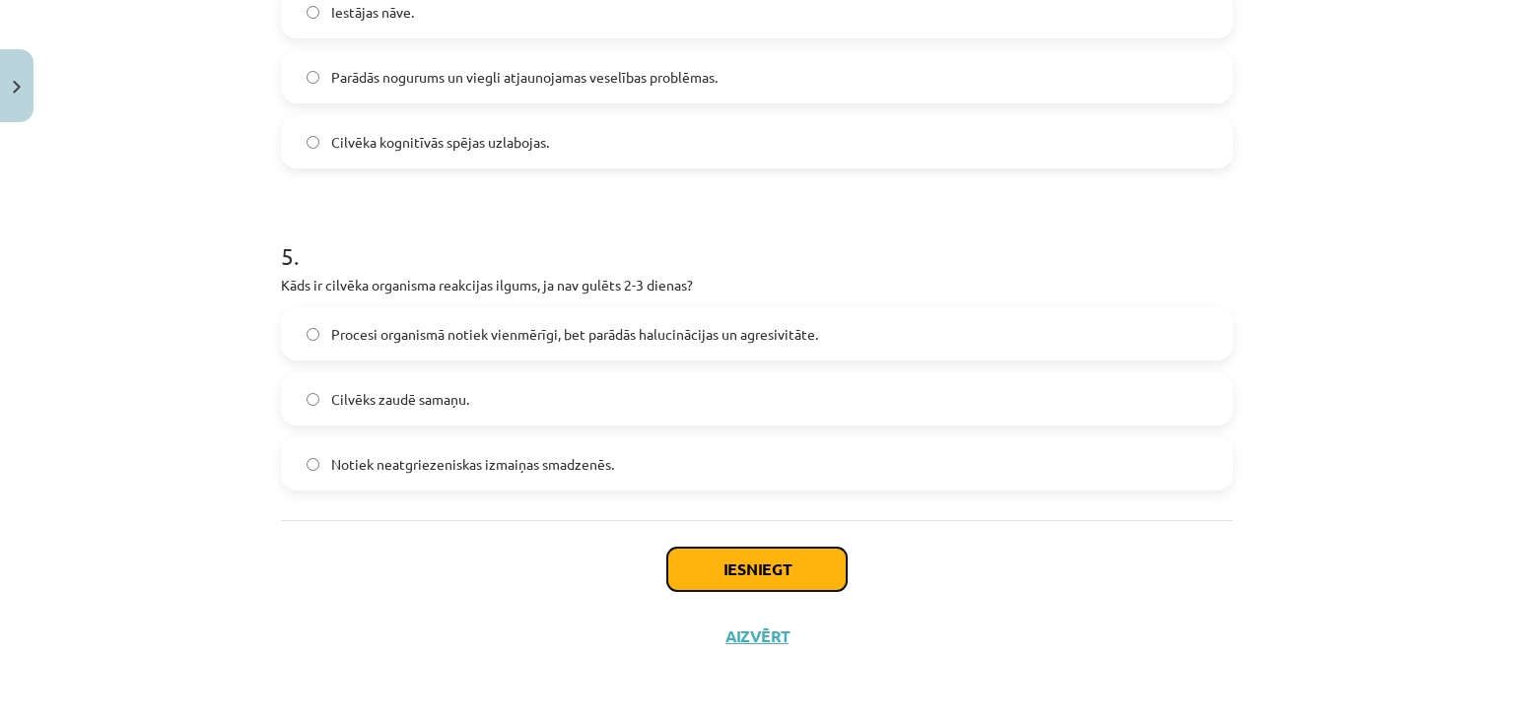
click at [819, 560] on button "Iesniegt" at bounding box center [756, 569] width 179 height 43
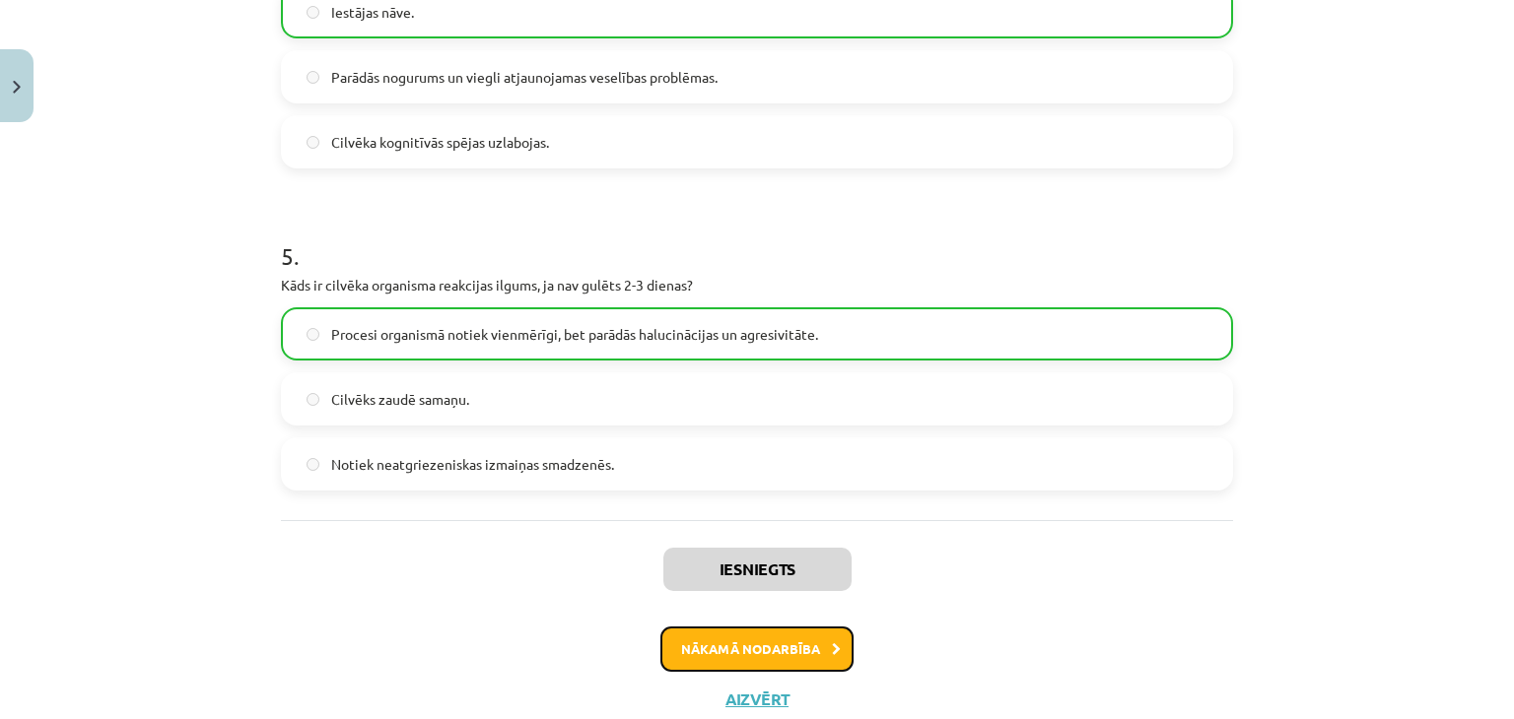
click at [789, 649] on button "Nākamā nodarbība" at bounding box center [756, 649] width 193 height 45
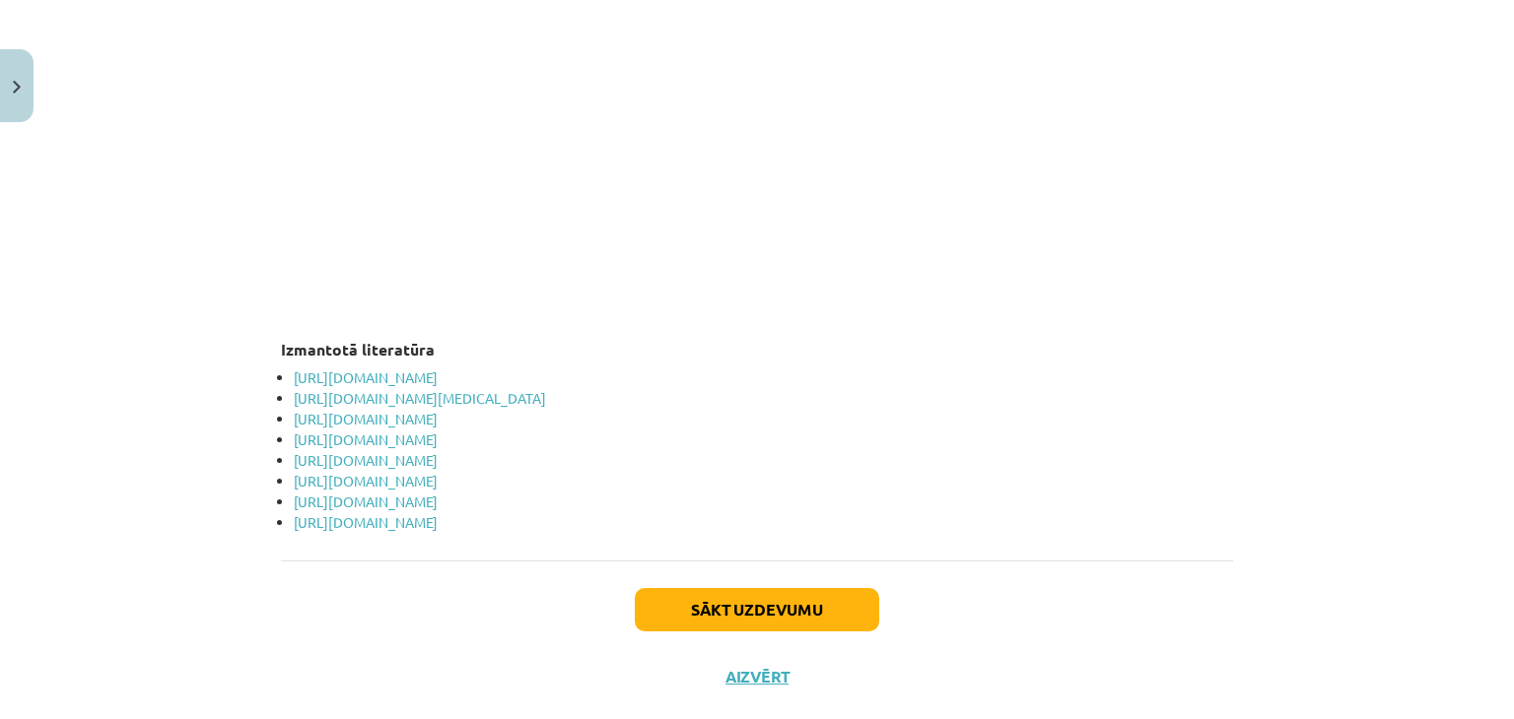
scroll to position [3894, 0]
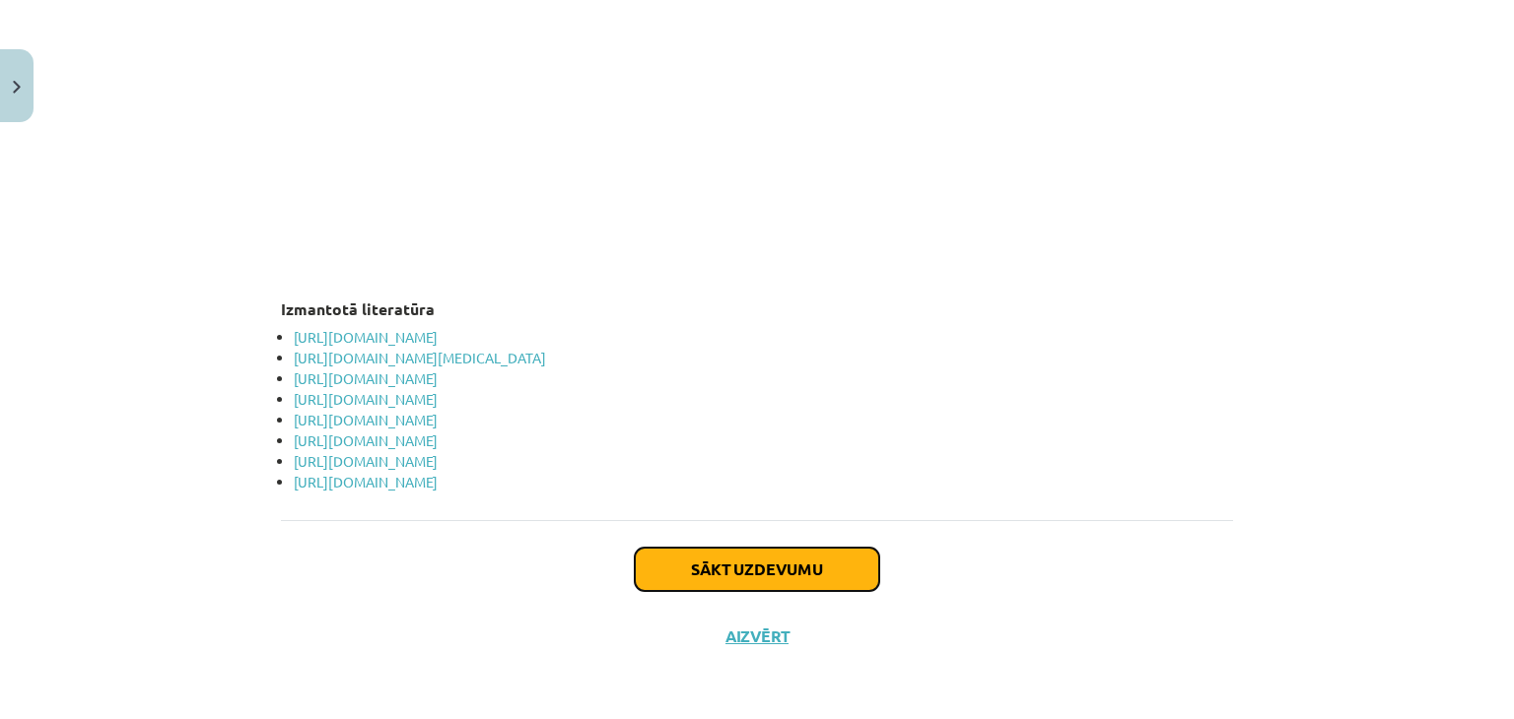
click at [812, 569] on button "Sākt uzdevumu" at bounding box center [757, 569] width 244 height 43
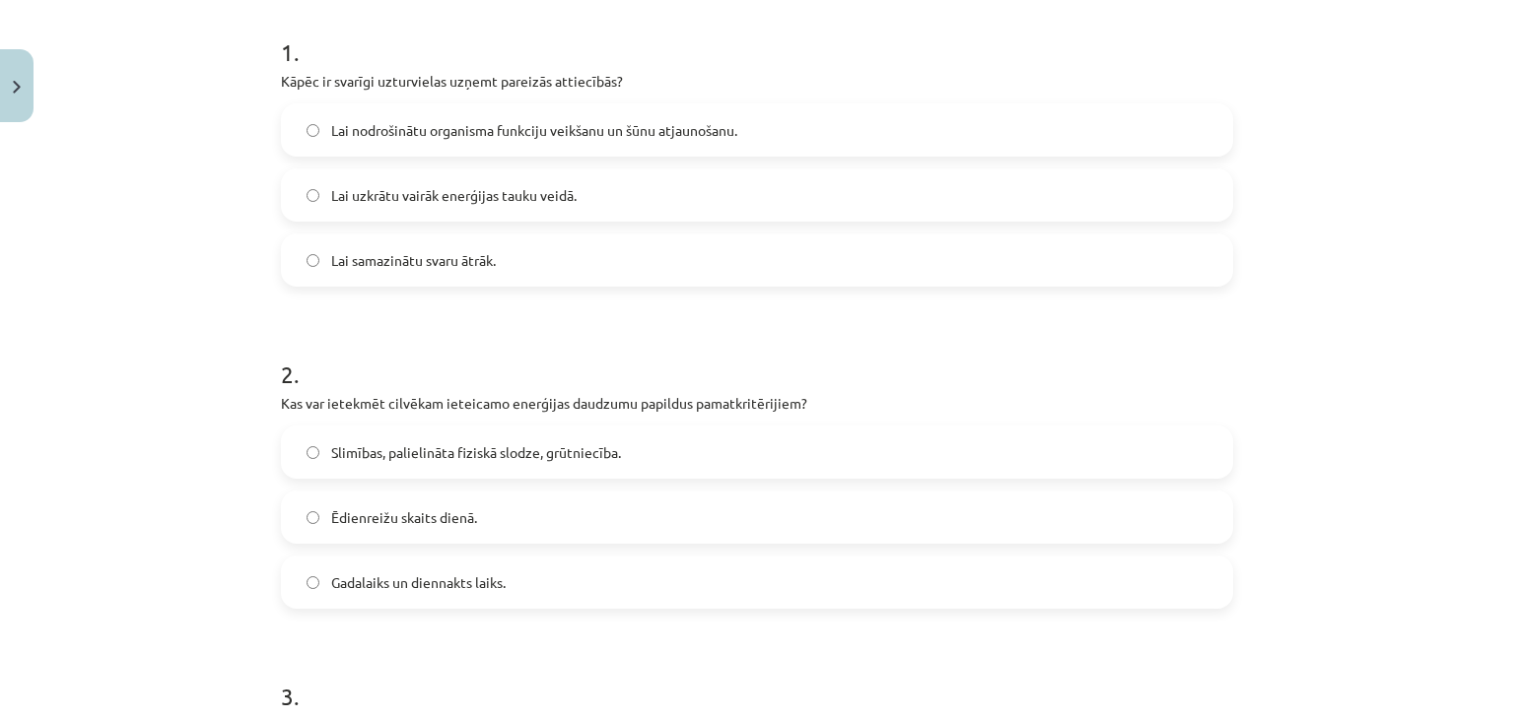
scroll to position [406, 0]
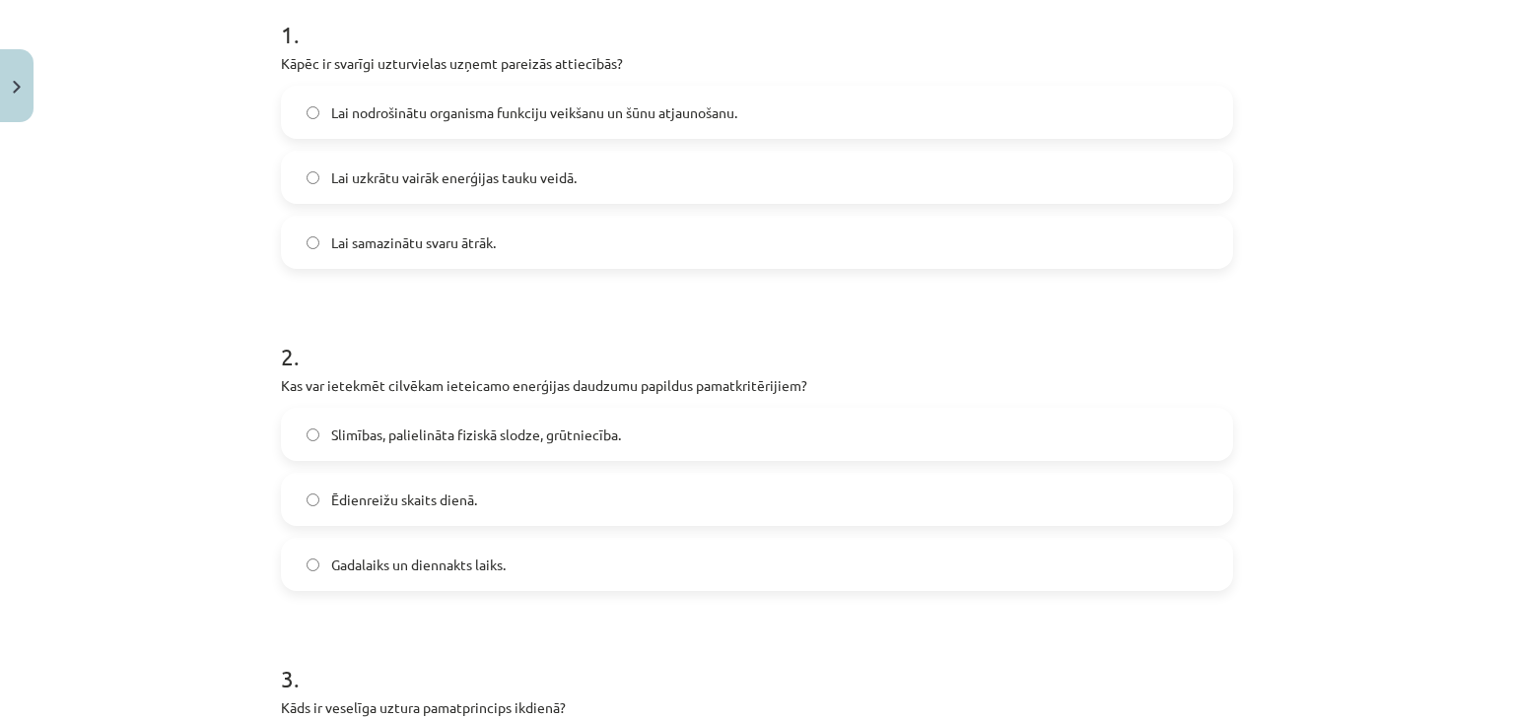
click at [642, 115] on span "Lai nodrošinātu organisma funkciju veikšanu un šūnu atjaunošanu." at bounding box center [534, 112] width 406 height 21
click at [517, 508] on label "Ēdienreižu skaits dienā." at bounding box center [757, 499] width 948 height 49
click at [522, 447] on label "Slimības, palielināta fiziskā slodze, grūtniecība." at bounding box center [757, 434] width 948 height 49
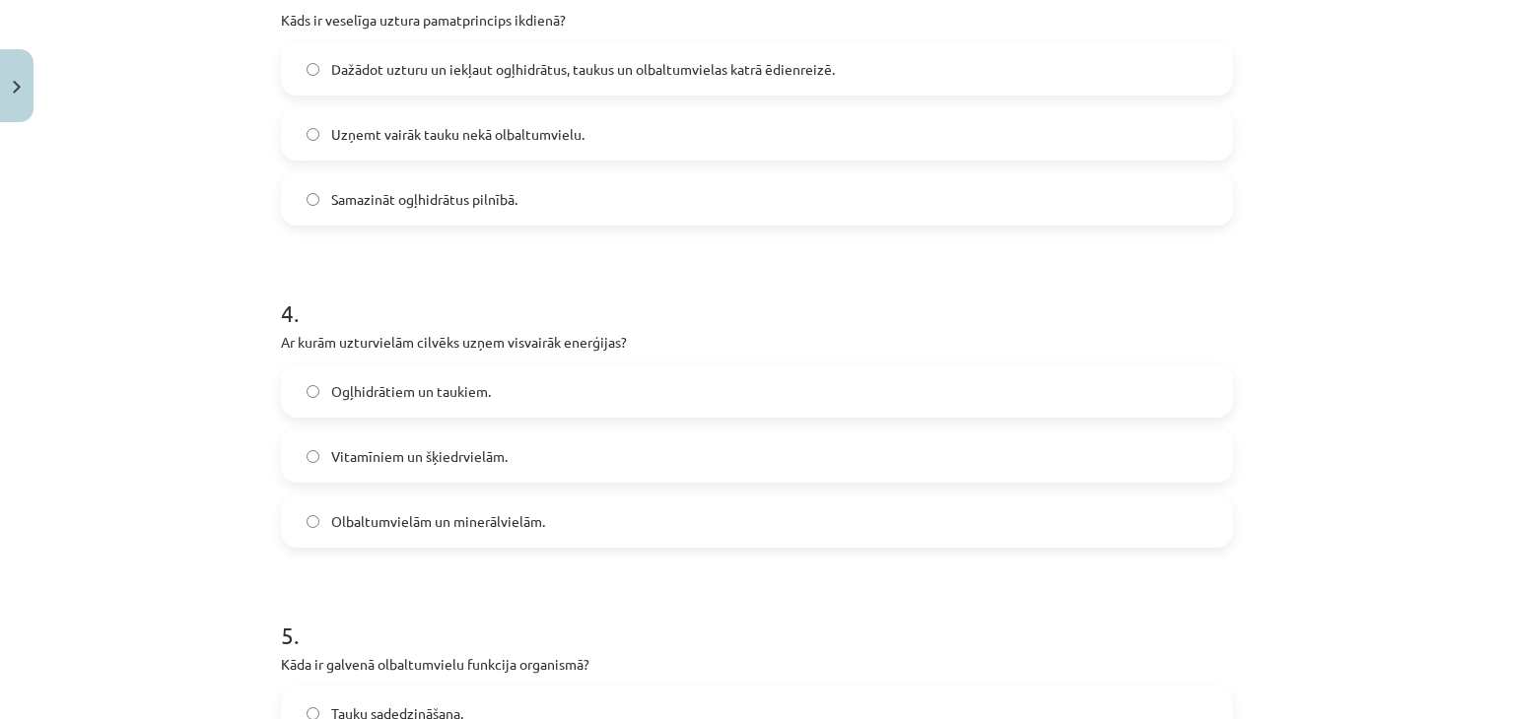
scroll to position [1096, 0]
click at [603, 82] on label "Dažādot uzturu un iekļaut ogļhidrātus, taukus un olbaltumvielas katrā ēdienreiz…" at bounding box center [757, 66] width 948 height 49
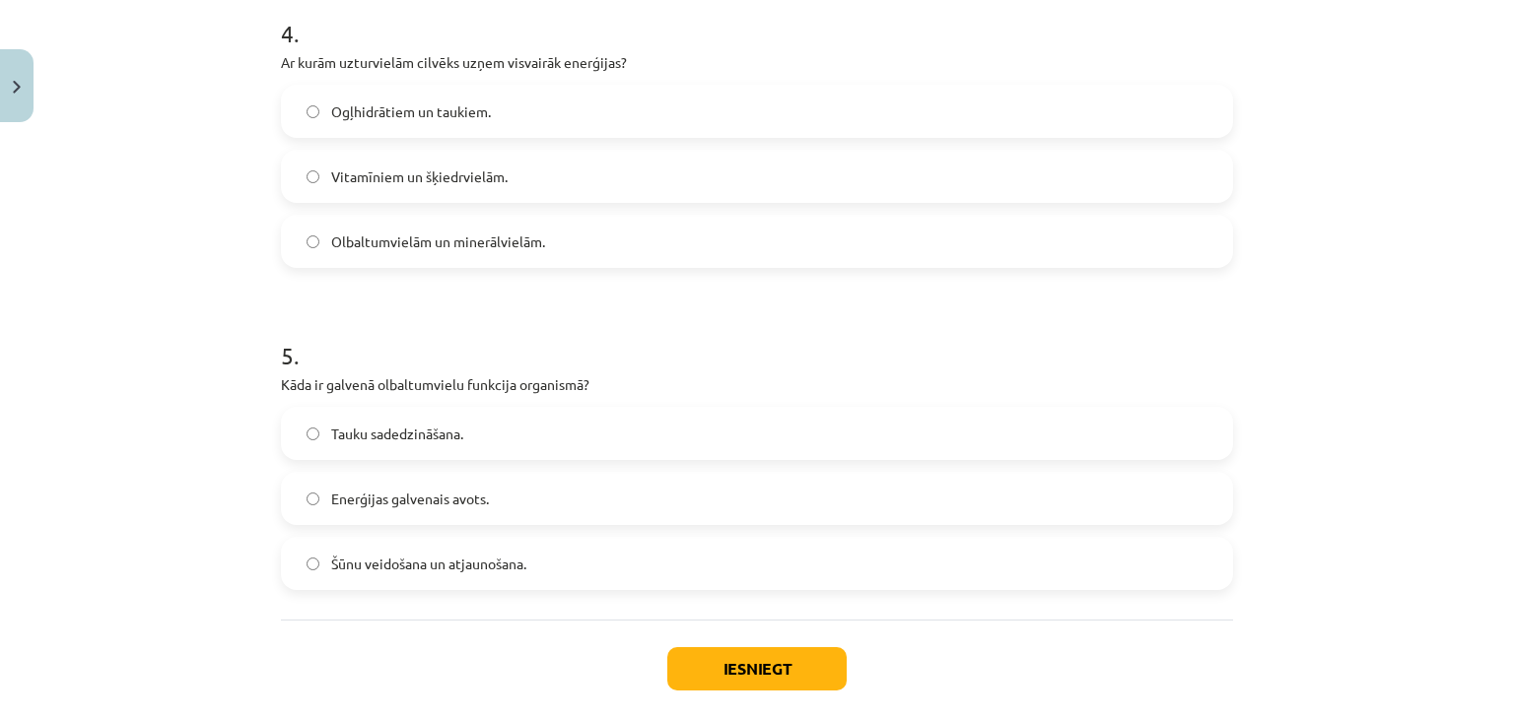
scroll to position [1409, 0]
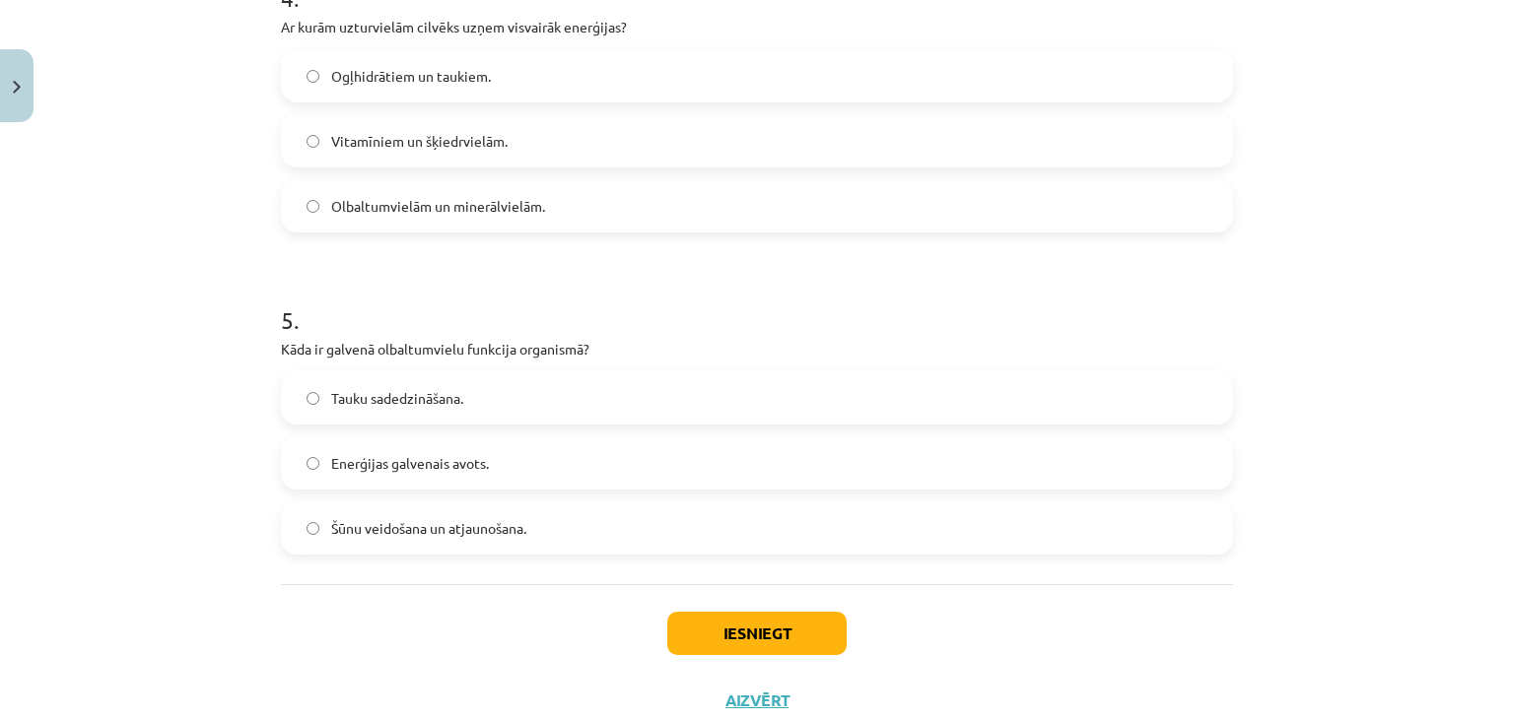
click at [532, 74] on label "Ogļhidrātiem un taukiem." at bounding box center [757, 75] width 948 height 49
click at [416, 475] on label "Enerģijas galvenais avots." at bounding box center [757, 463] width 948 height 49
click at [771, 640] on button "Iesniegt" at bounding box center [756, 633] width 179 height 43
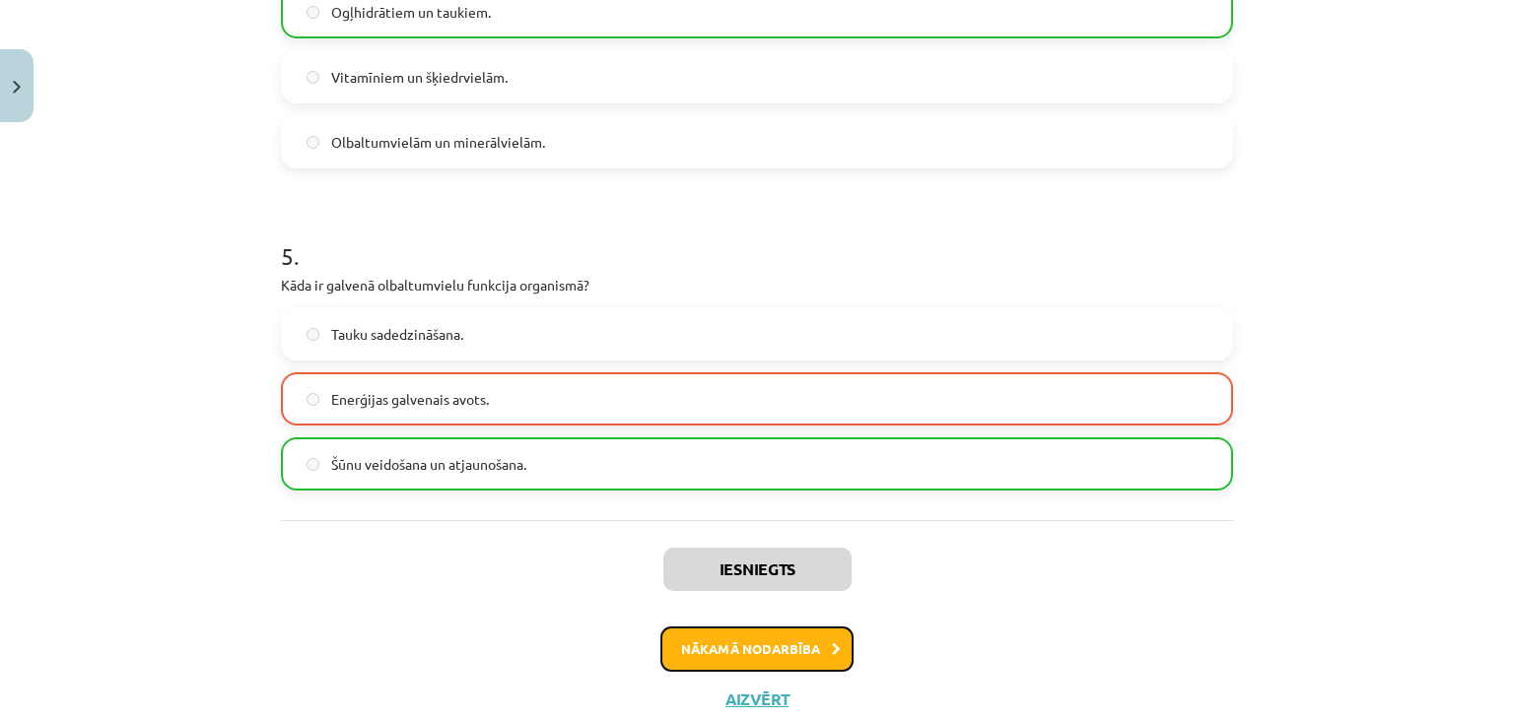
click at [779, 666] on button "Nākamā nodarbība" at bounding box center [756, 649] width 193 height 45
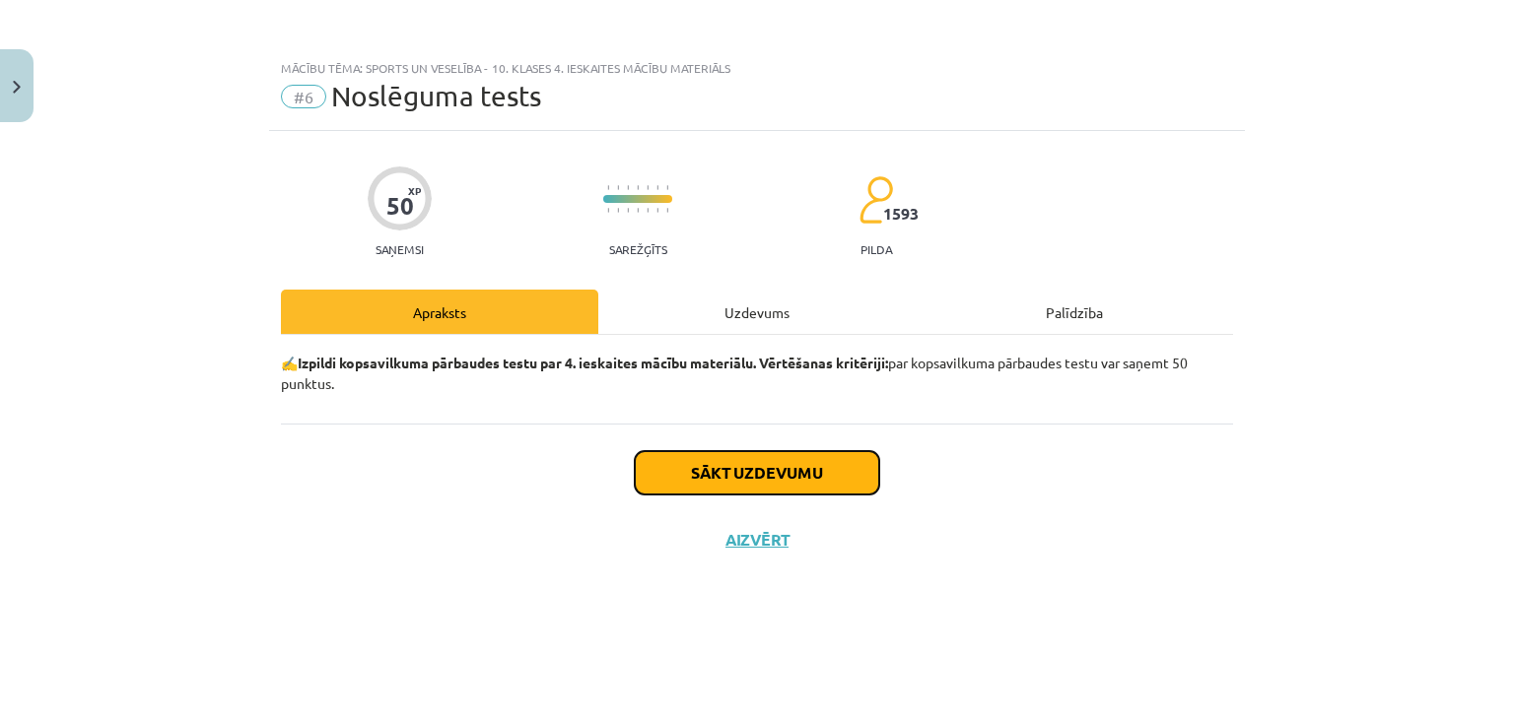
click at [845, 486] on button "Sākt uzdevumu" at bounding box center [757, 472] width 244 height 43
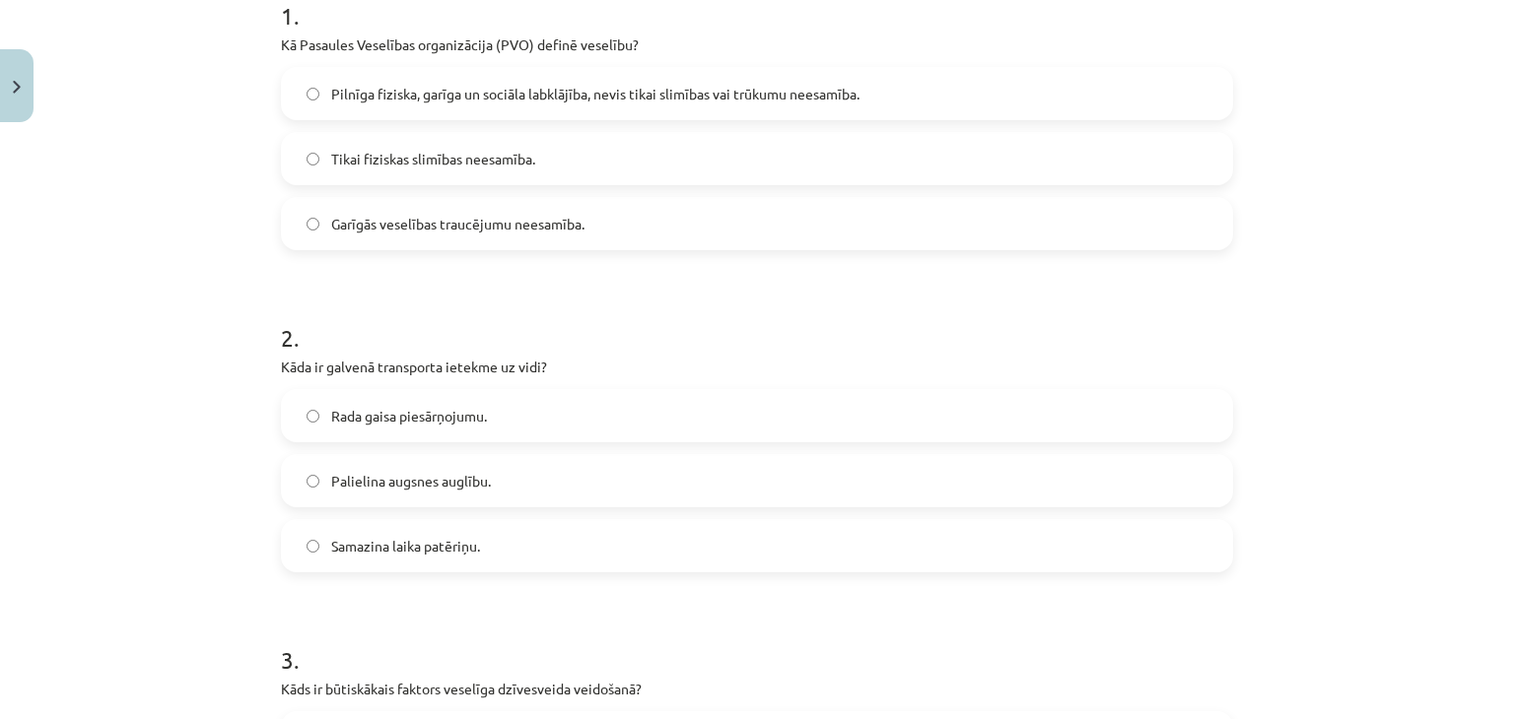
scroll to position [446, 0]
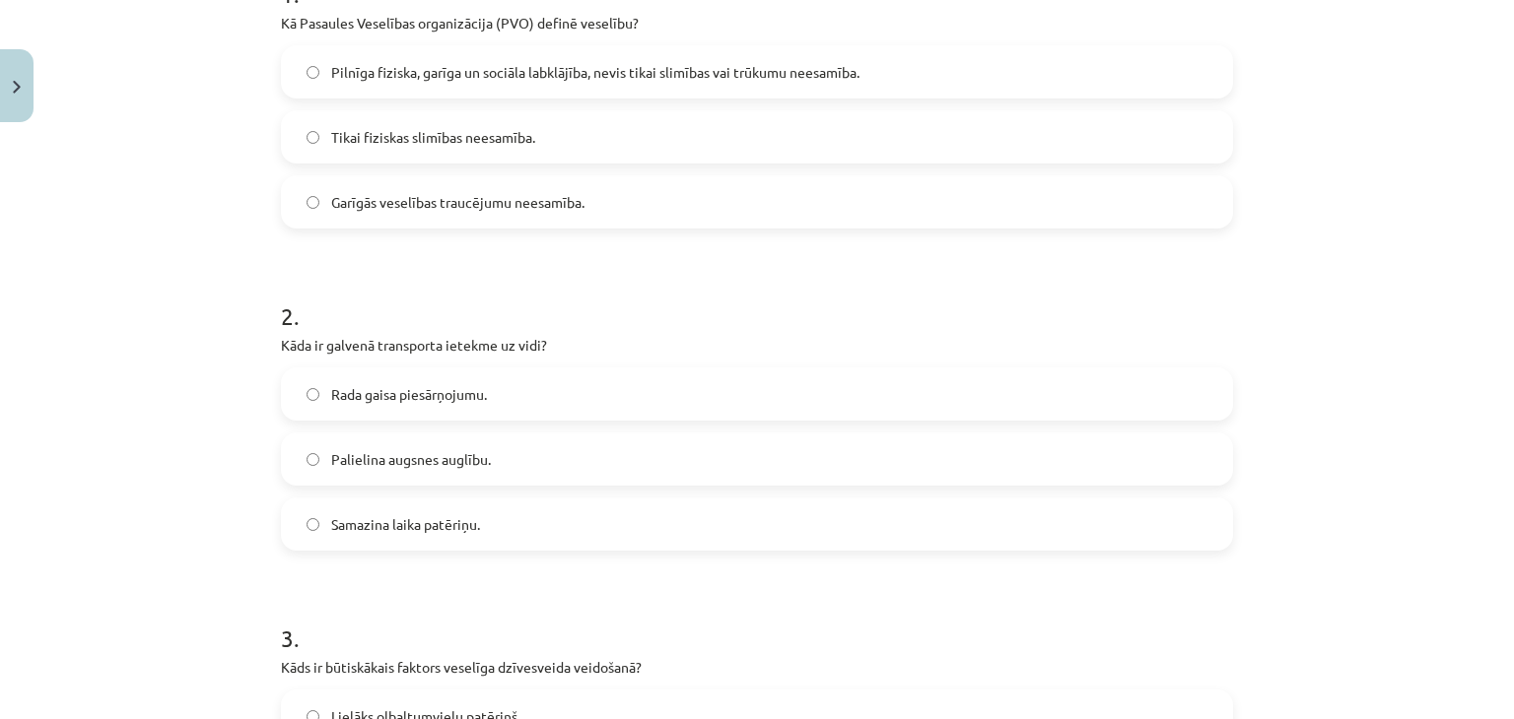
click at [562, 81] on label "Pilnīga fiziska, garīga un sociāla labklājība, nevis tikai slimības vai trūkumu…" at bounding box center [757, 71] width 948 height 49
click at [563, 395] on label "Rada gaisa piesārņojumu." at bounding box center [757, 394] width 948 height 49
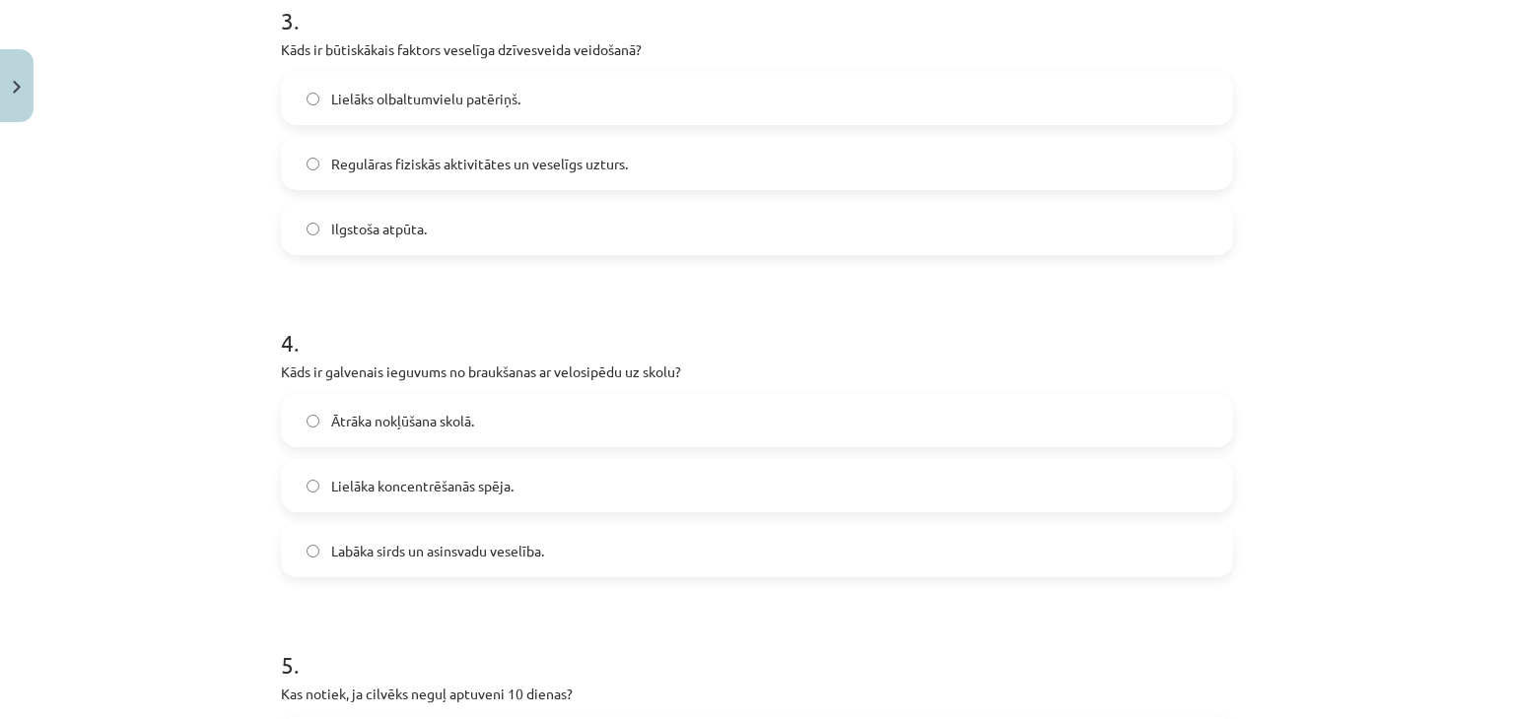
scroll to position [1092, 0]
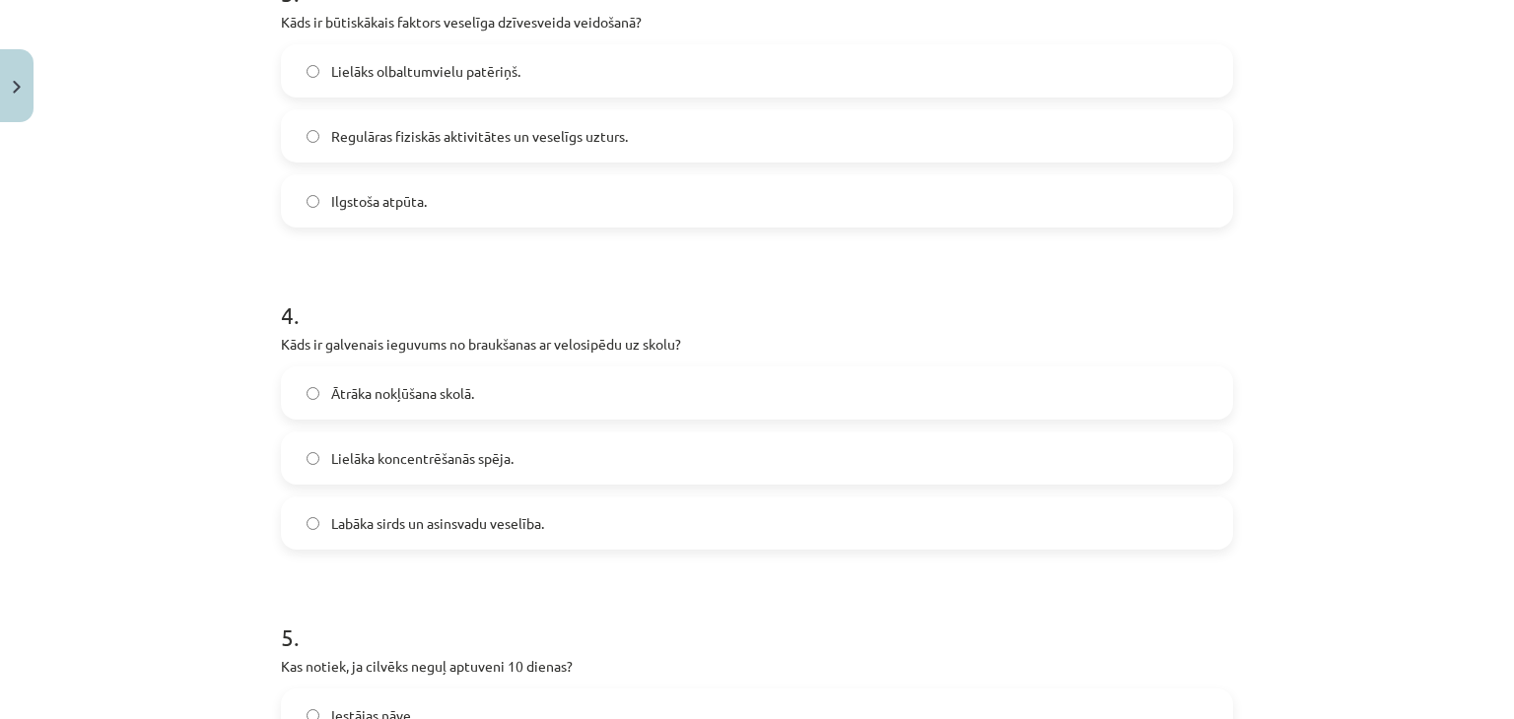
click at [535, 138] on span "Regulāras fiziskās aktivitātes un veselīgs uzturs." at bounding box center [479, 136] width 297 height 21
click at [463, 525] on span "Labāka sirds un asinsvadu veselība." at bounding box center [437, 523] width 213 height 21
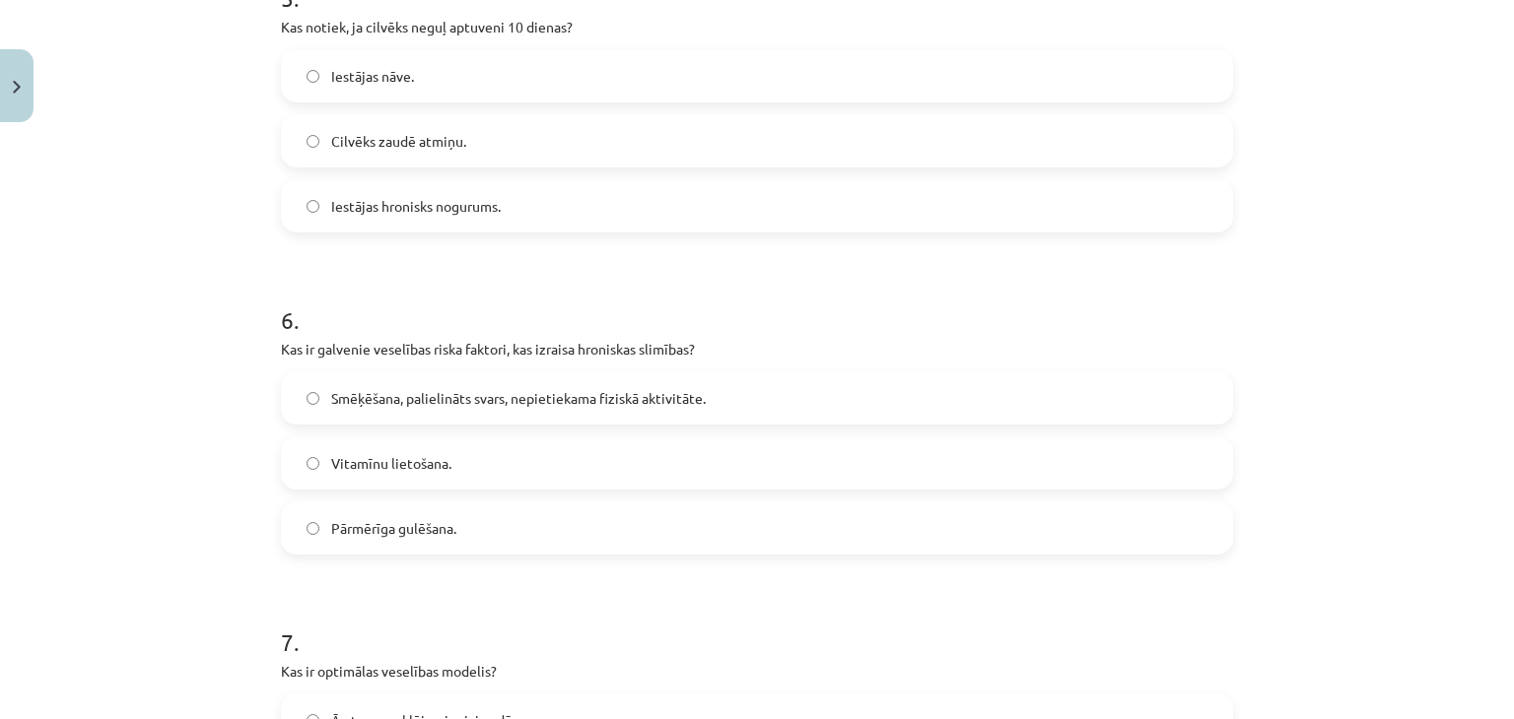
scroll to position [1740, 0]
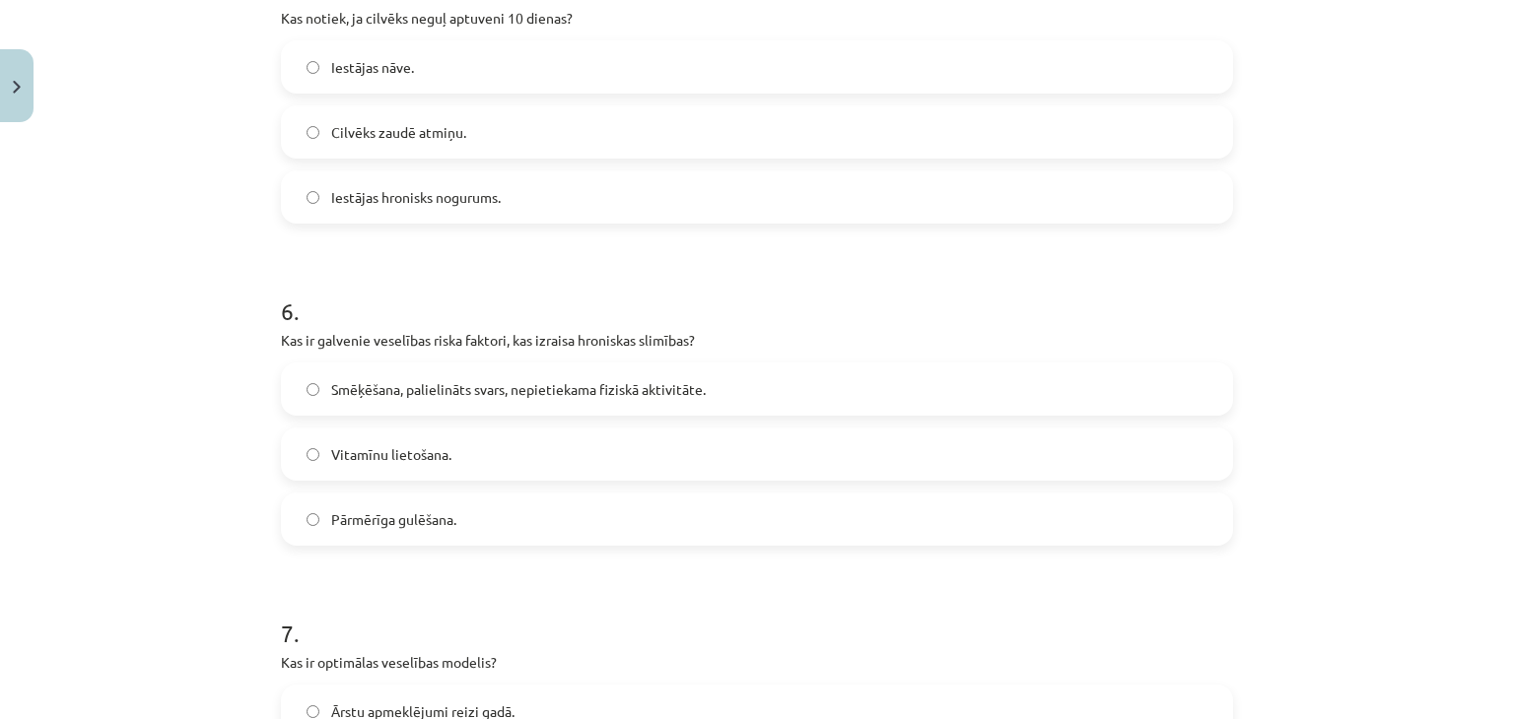
click at [457, 75] on label "Iestājas nāve." at bounding box center [757, 66] width 948 height 49
click at [487, 387] on span "Smēķēšana, palielināts svars, nepietiekama fiziskā aktivitāte." at bounding box center [518, 389] width 374 height 21
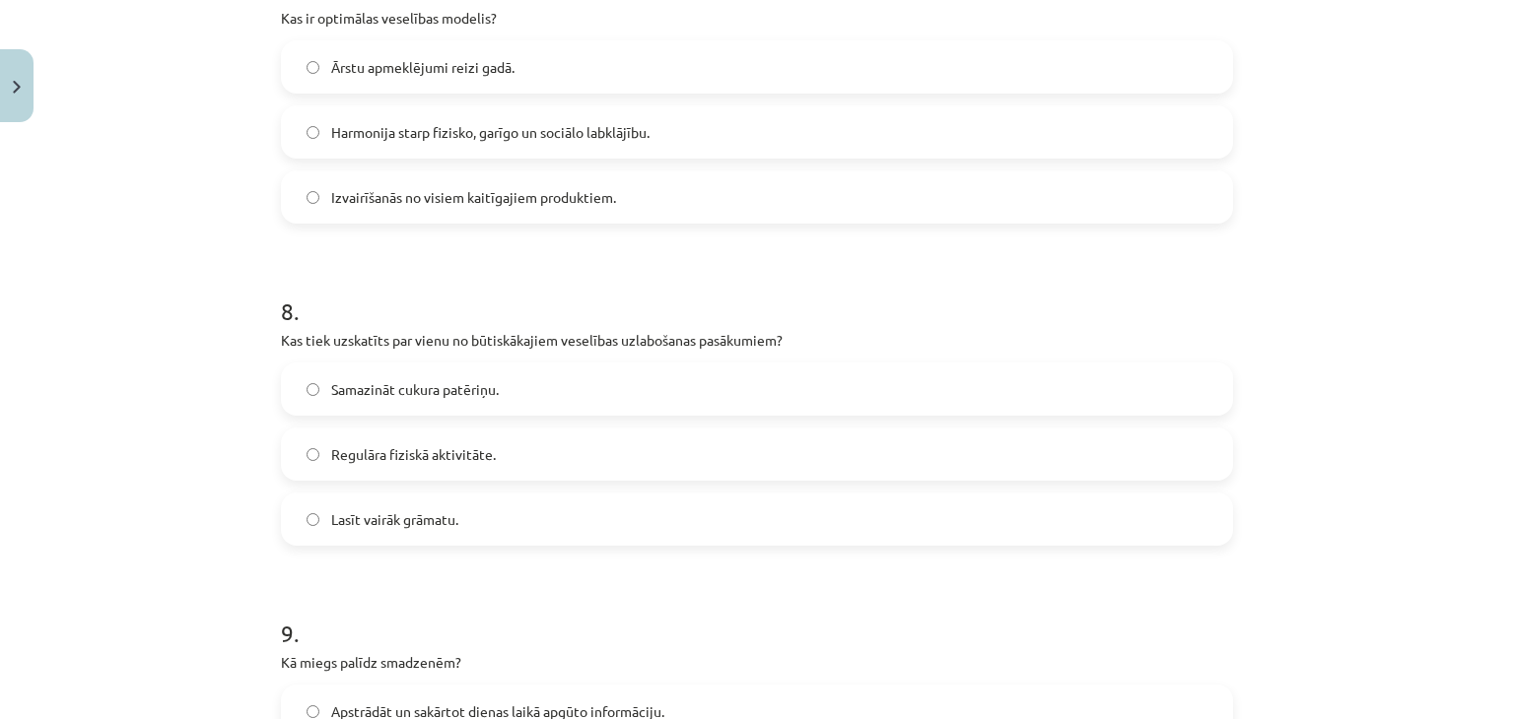
scroll to position [2390, 0]
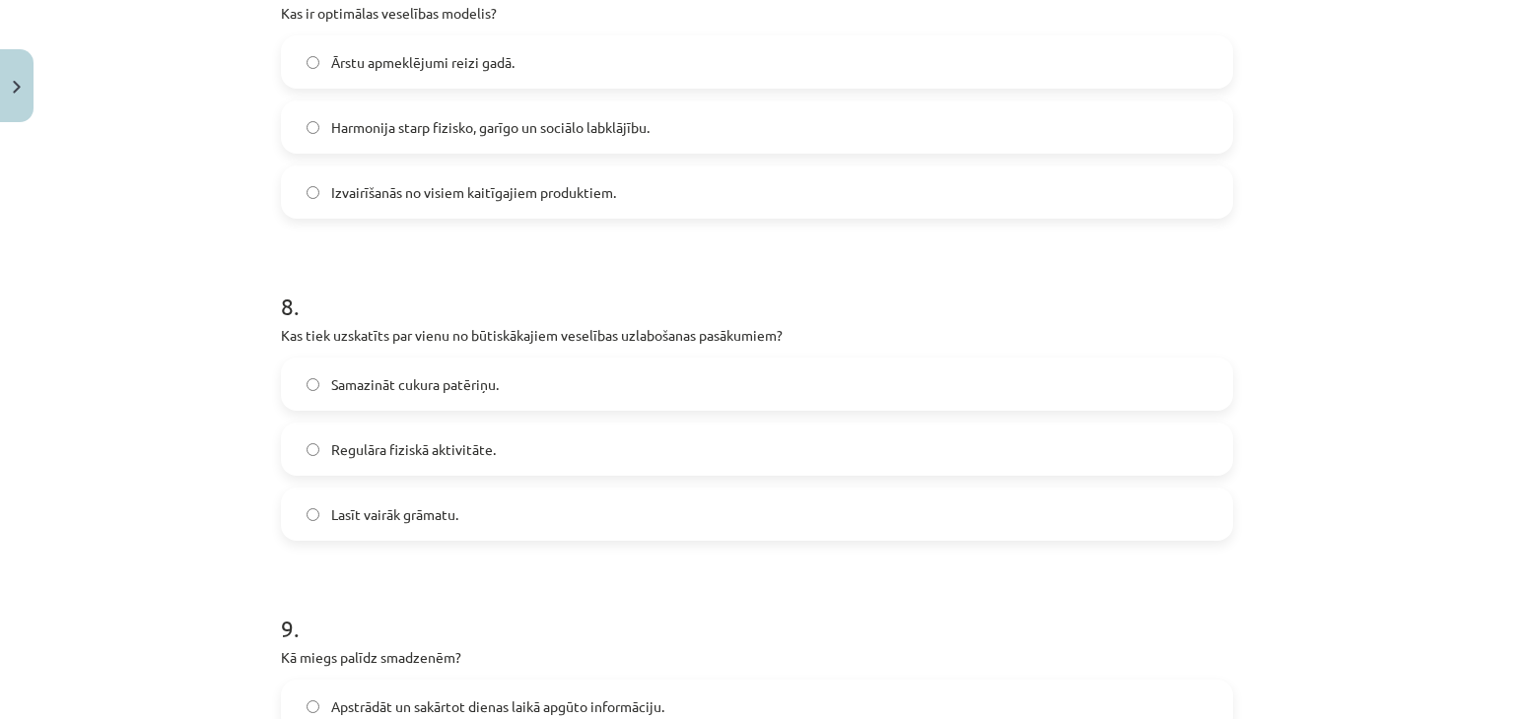
click at [588, 117] on span "Harmonija starp fizisko, garīgo un sociālo labklājību." at bounding box center [490, 127] width 318 height 21
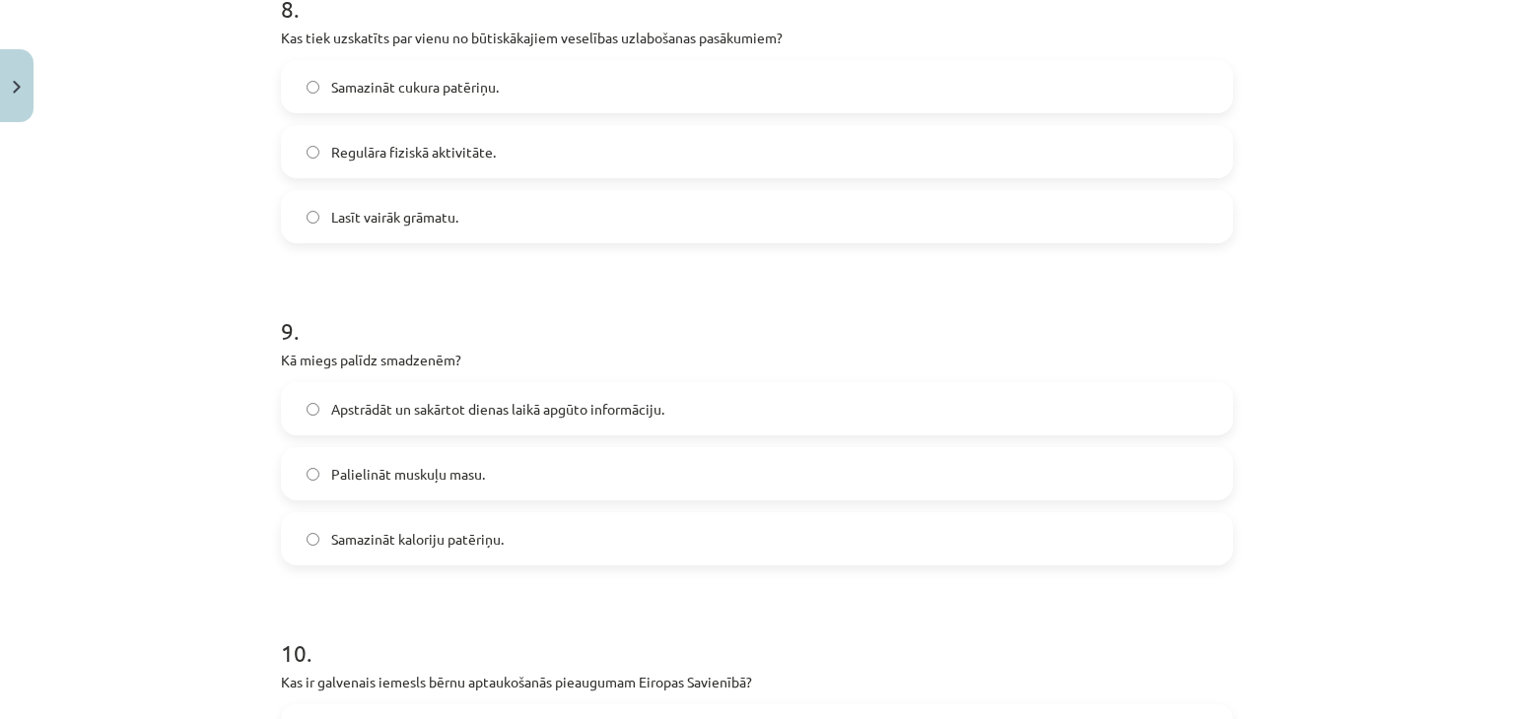
scroll to position [2704, 0]
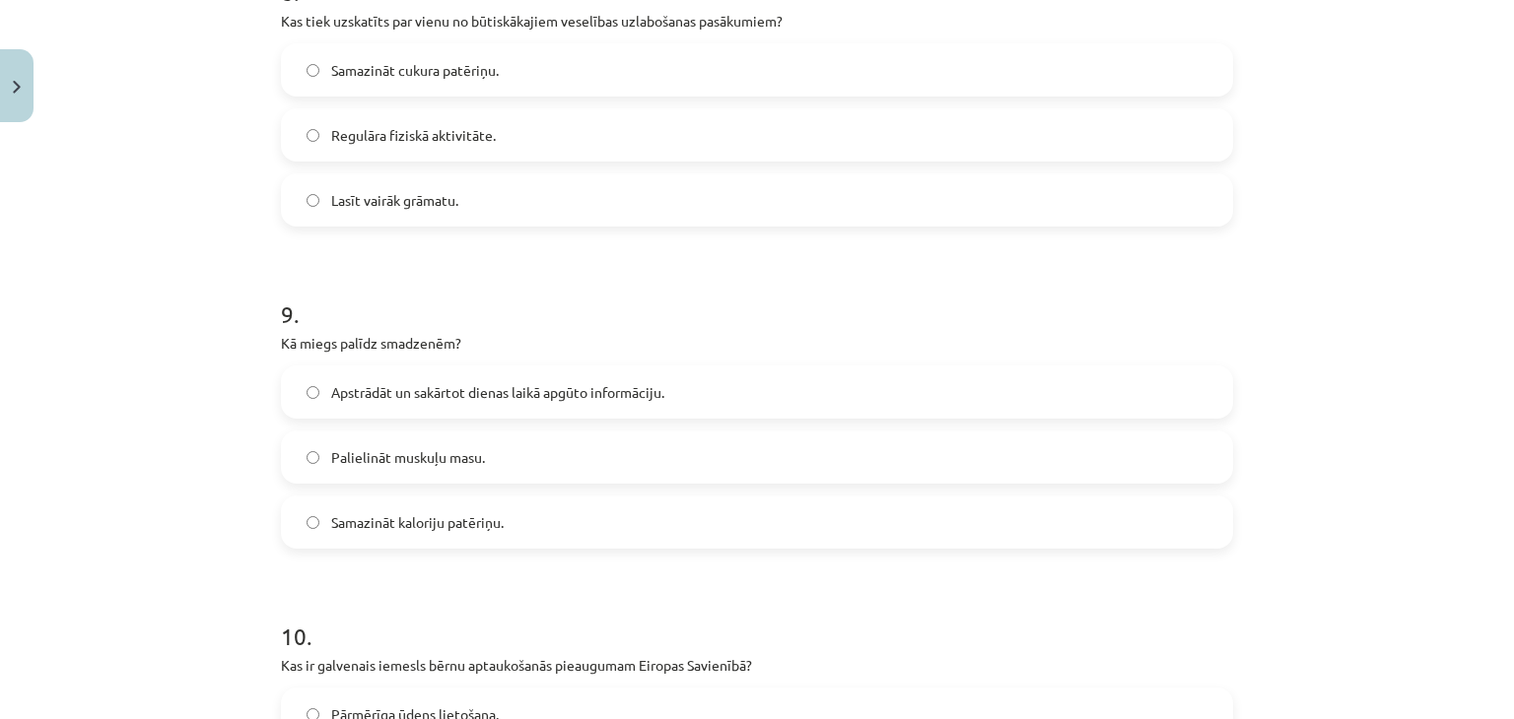
click at [516, 147] on label "Regulāra fiziskā aktivitāte." at bounding box center [757, 134] width 948 height 49
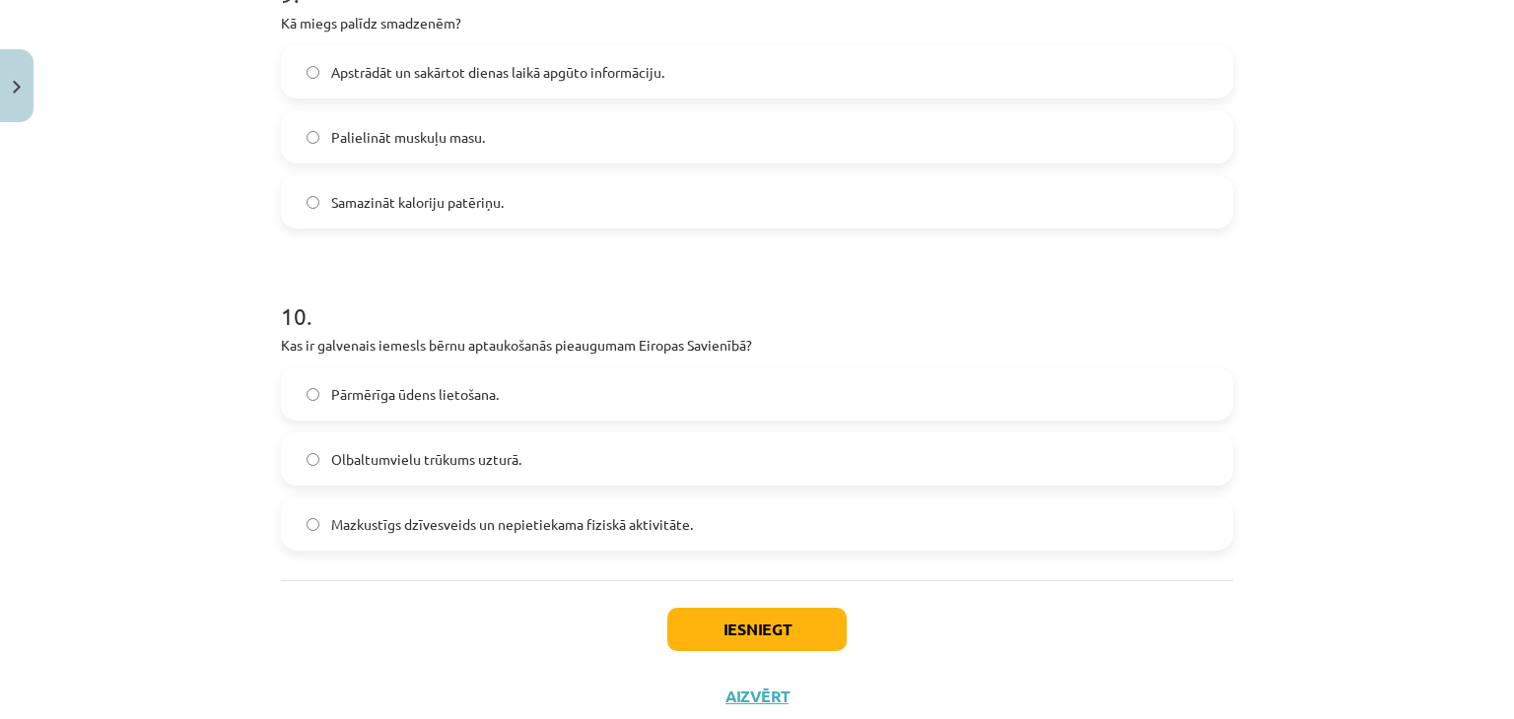
scroll to position [3059, 0]
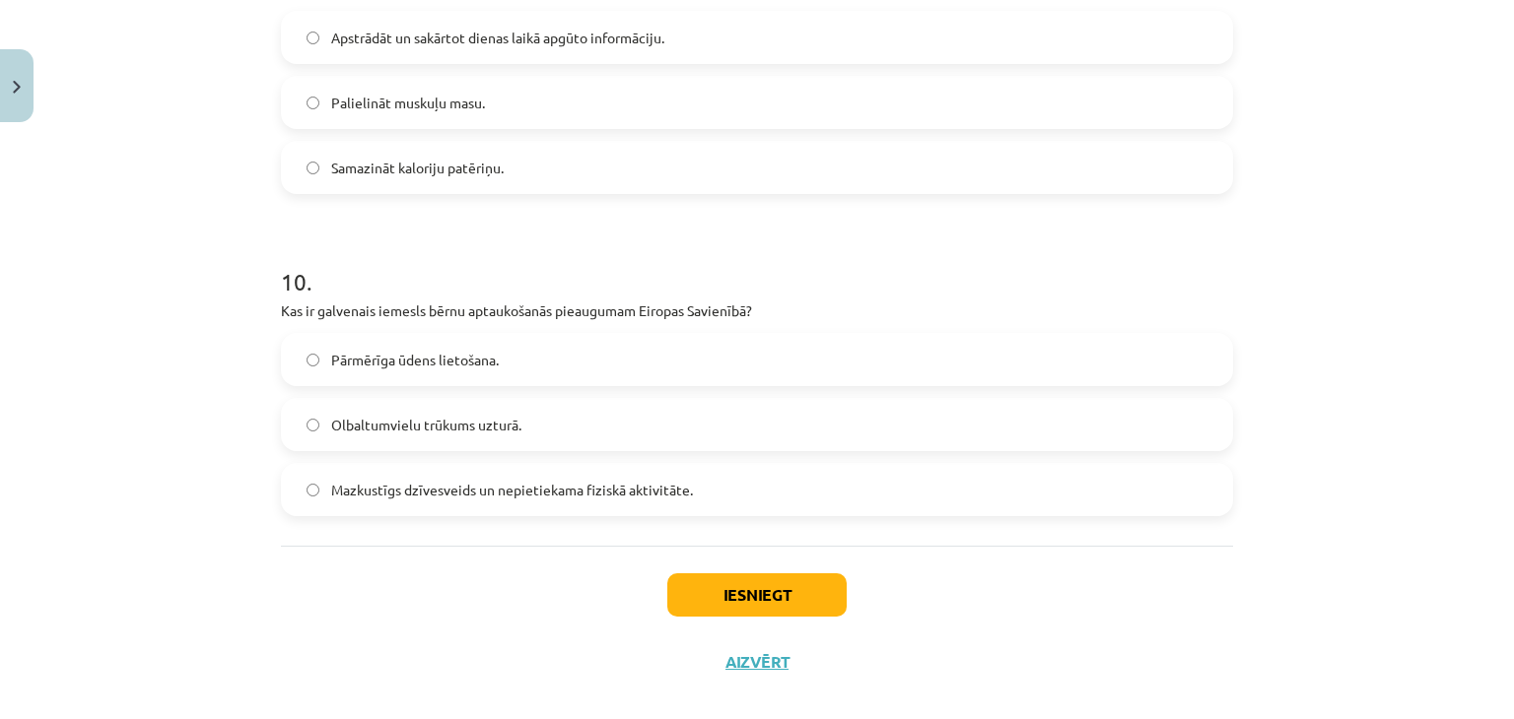
click at [659, 45] on span "Apstrādāt un sakārtot dienas laikā apgūto informāciju." at bounding box center [497, 38] width 333 height 21
click at [518, 499] on label "Mazkustīgs dzīvesveids un nepietiekama fiziskā aktivitāte." at bounding box center [757, 489] width 948 height 49
click at [726, 593] on button "Iesniegt" at bounding box center [756, 595] width 179 height 43
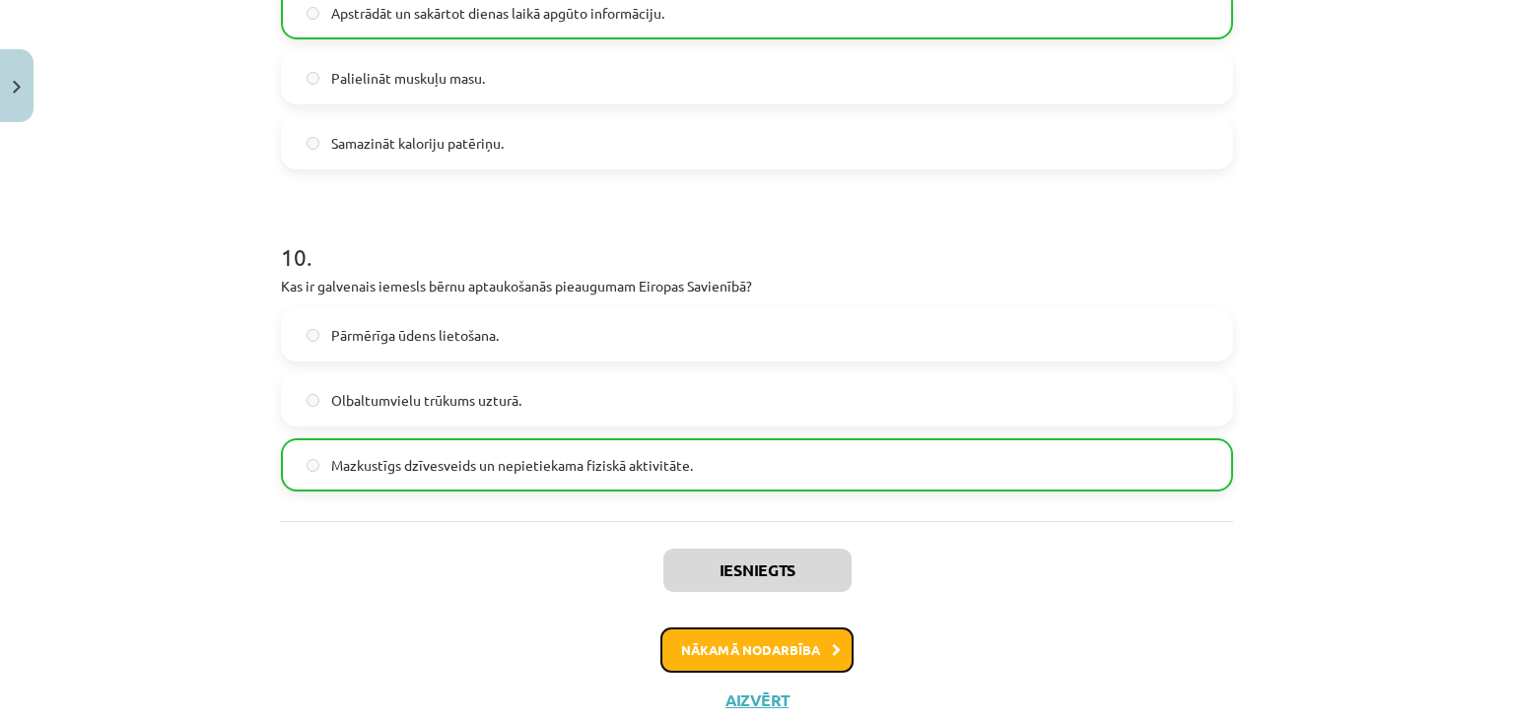
click at [811, 657] on button "Nākamā nodarbība" at bounding box center [756, 650] width 193 height 45
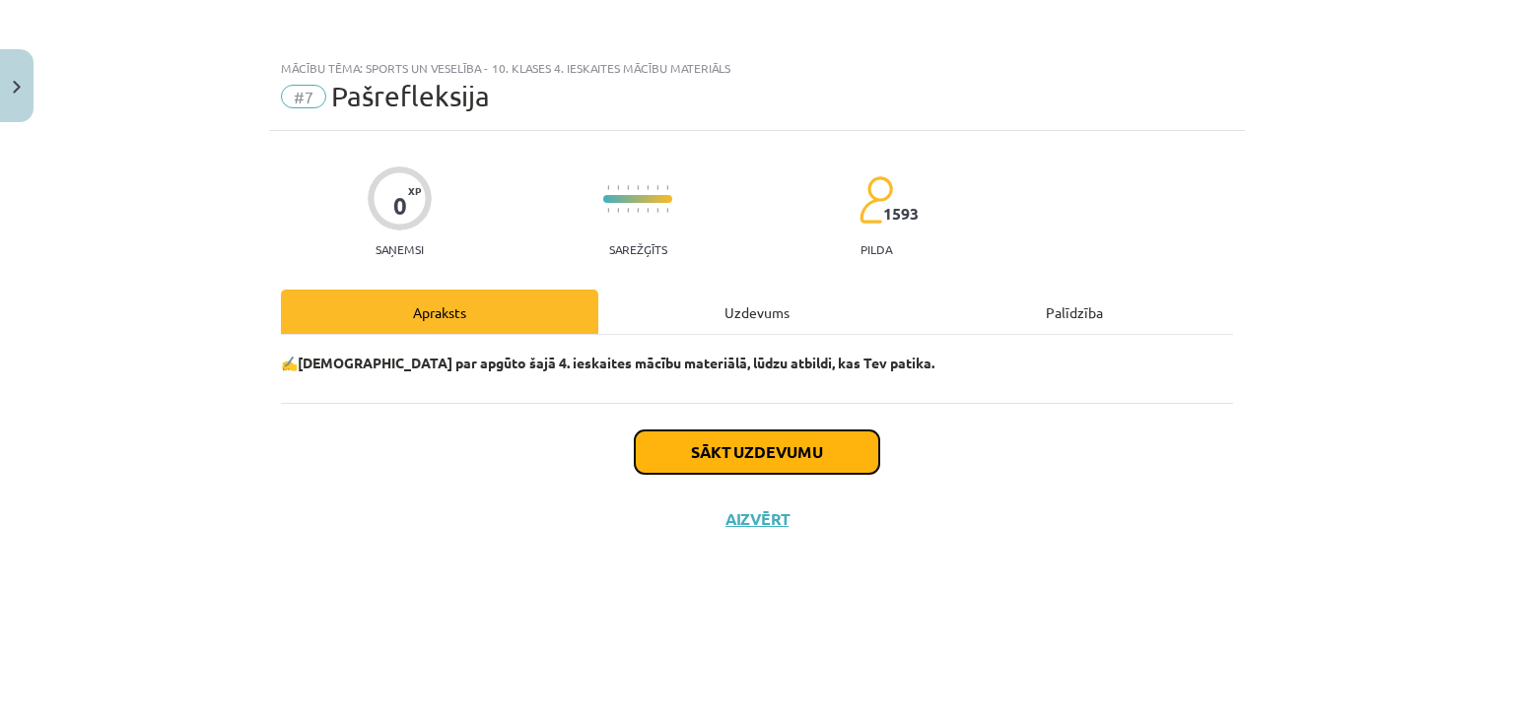
click at [822, 450] on button "Sākt uzdevumu" at bounding box center [757, 452] width 244 height 43
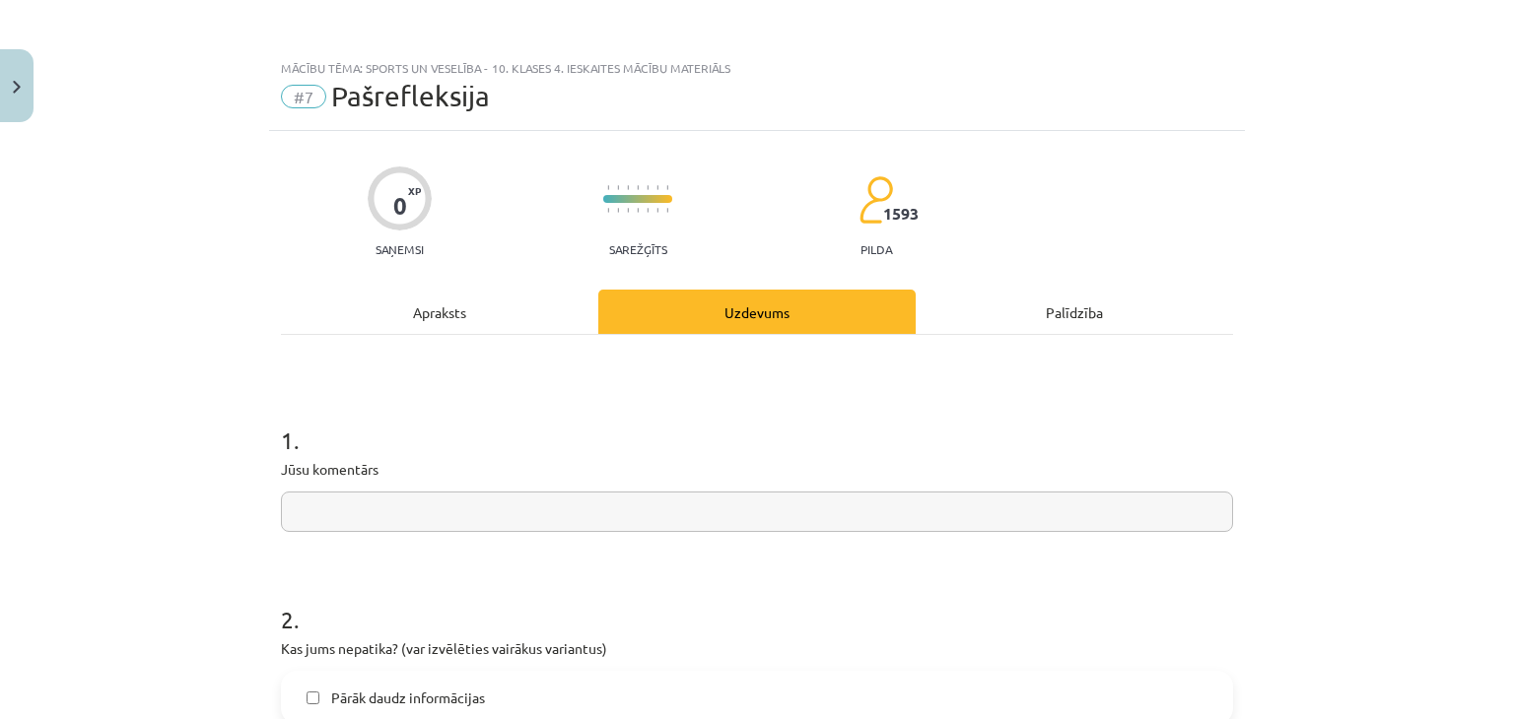
click at [700, 509] on input "text" at bounding box center [757, 512] width 952 height 40
type input "*"
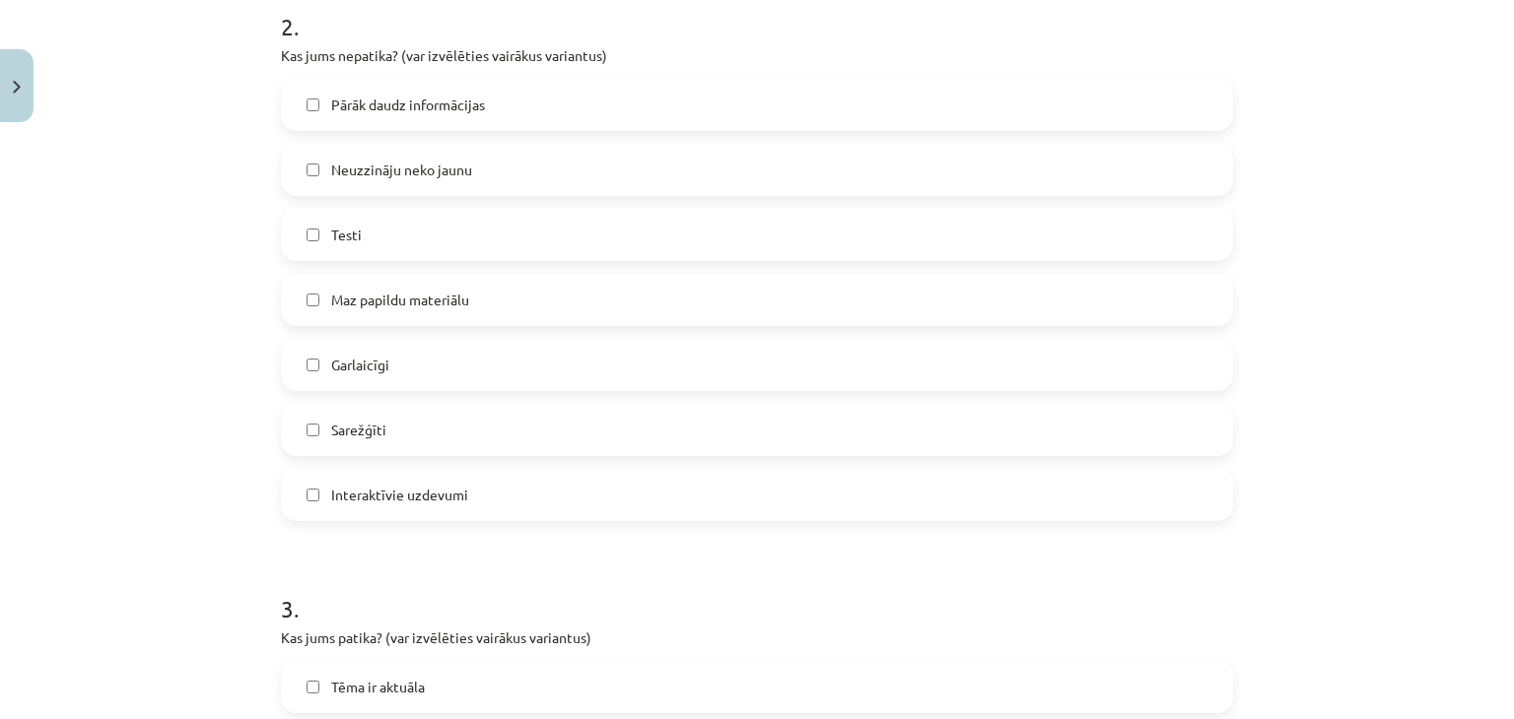
scroll to position [622, 0]
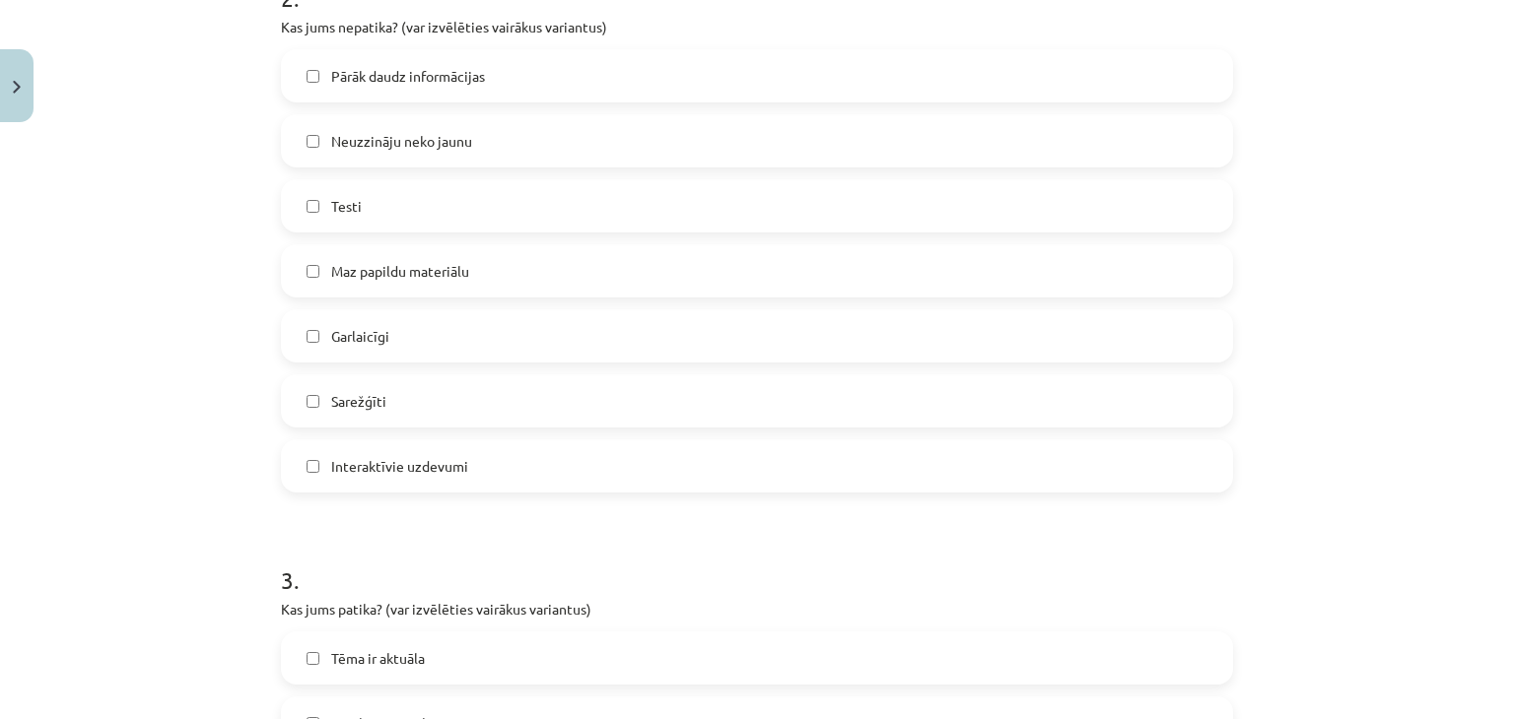
click at [387, 135] on span "Neuzzināju neko jaunu" at bounding box center [401, 141] width 141 height 21
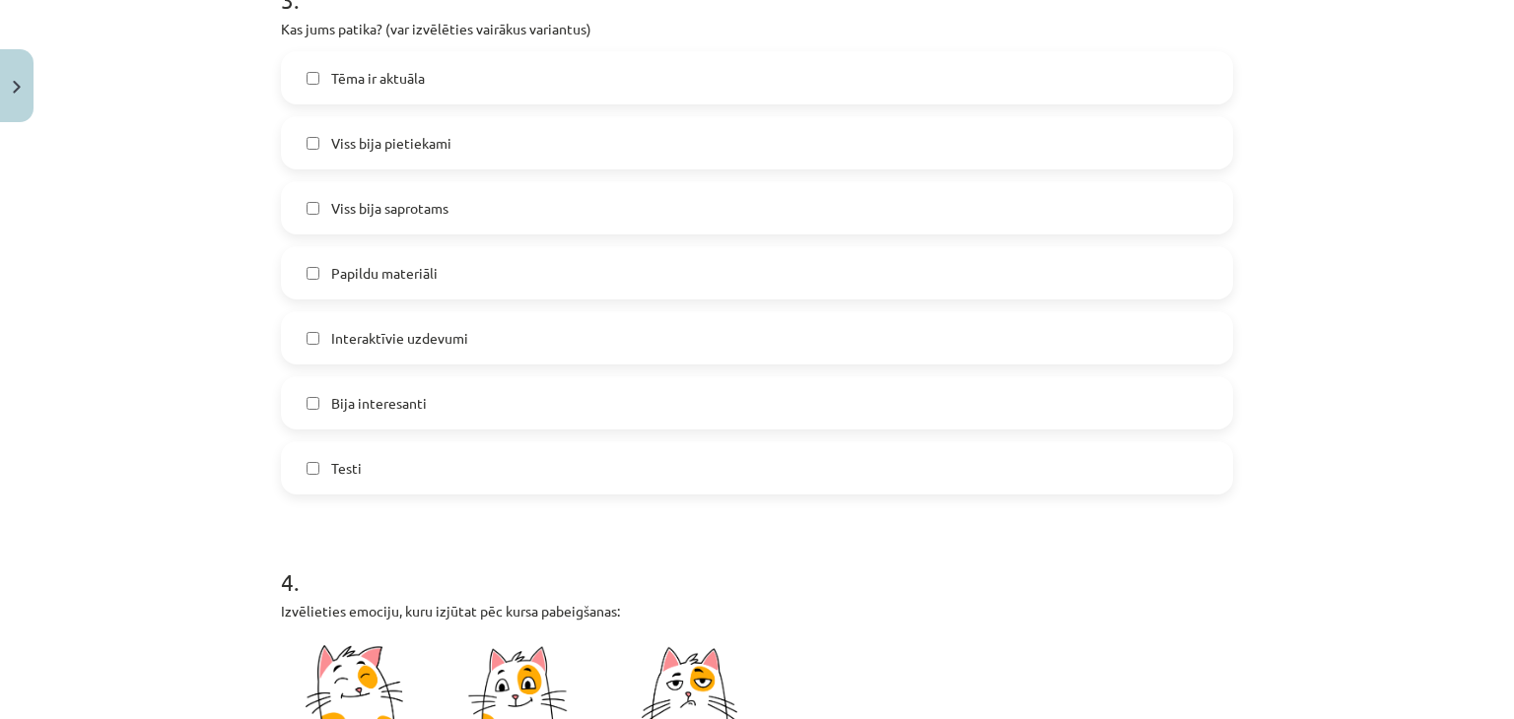
scroll to position [1198, 0]
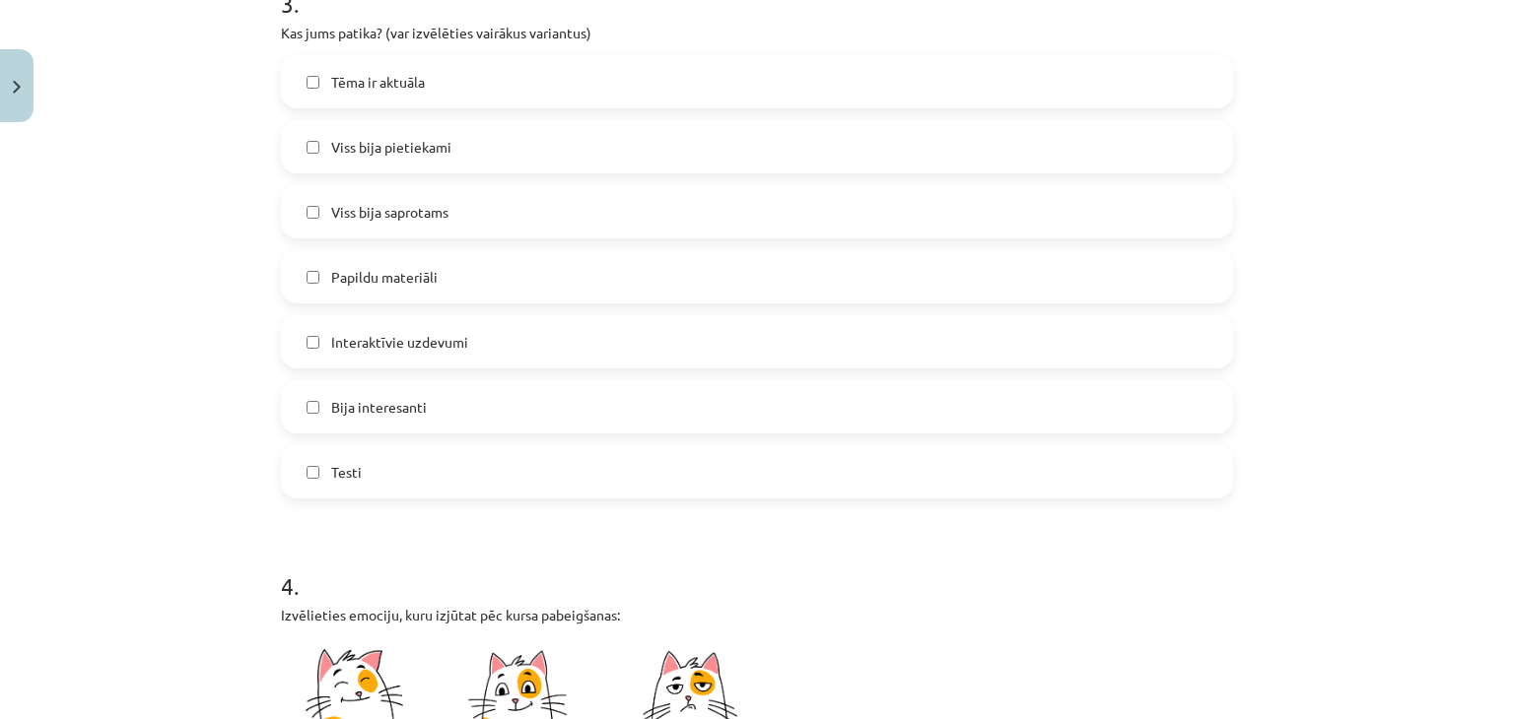
click at [402, 137] on span "Viss bija pietiekami" at bounding box center [391, 147] width 120 height 21
click at [400, 222] on label "Viss bija saprotams" at bounding box center [757, 211] width 948 height 49
click at [453, 96] on label "Tēma ir aktuāla" at bounding box center [757, 81] width 948 height 49
click at [430, 412] on label "Bija interesanti" at bounding box center [757, 406] width 948 height 49
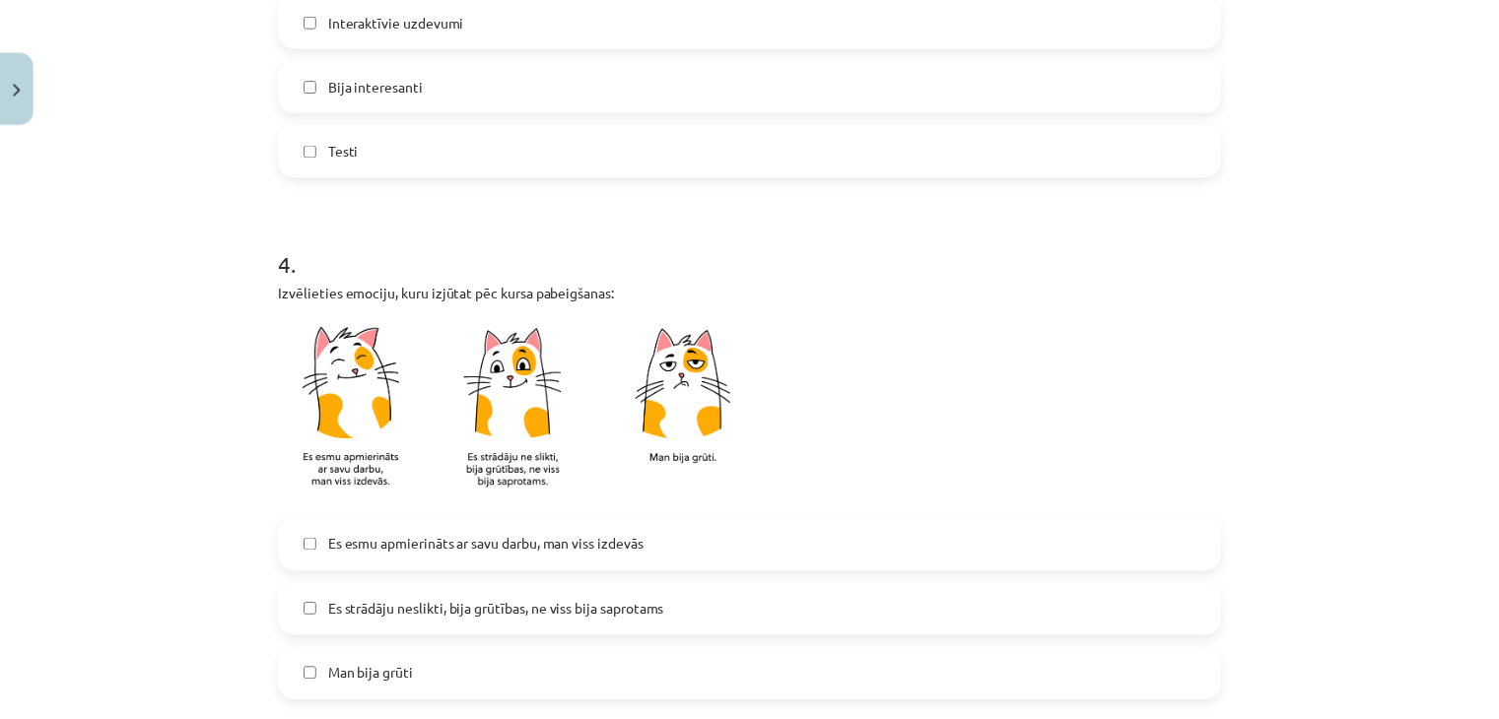
scroll to position [1732, 0]
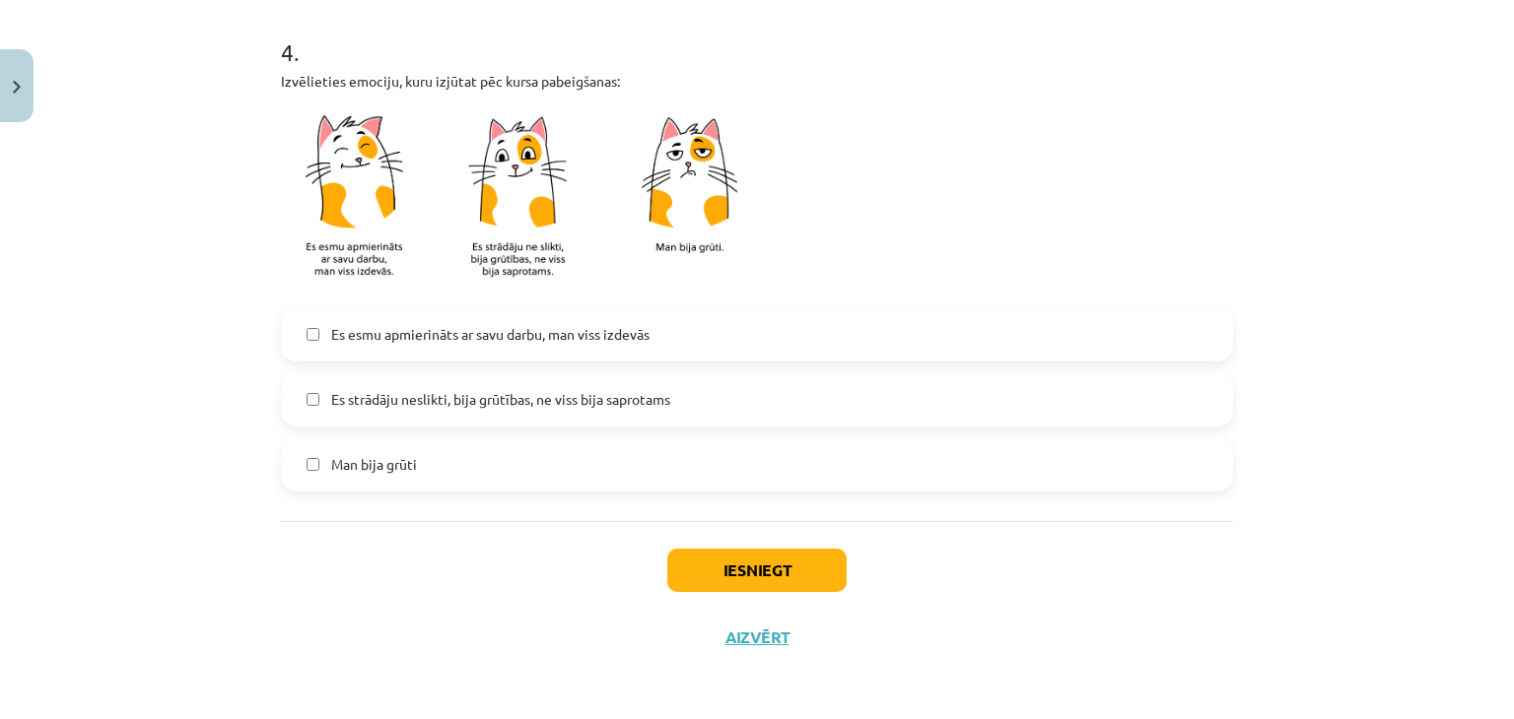
click at [643, 320] on label "Es esmu apmierināts ar savu darbu, man viss izdevās" at bounding box center [757, 334] width 948 height 49
click at [792, 573] on button "Iesniegt" at bounding box center [756, 570] width 179 height 43
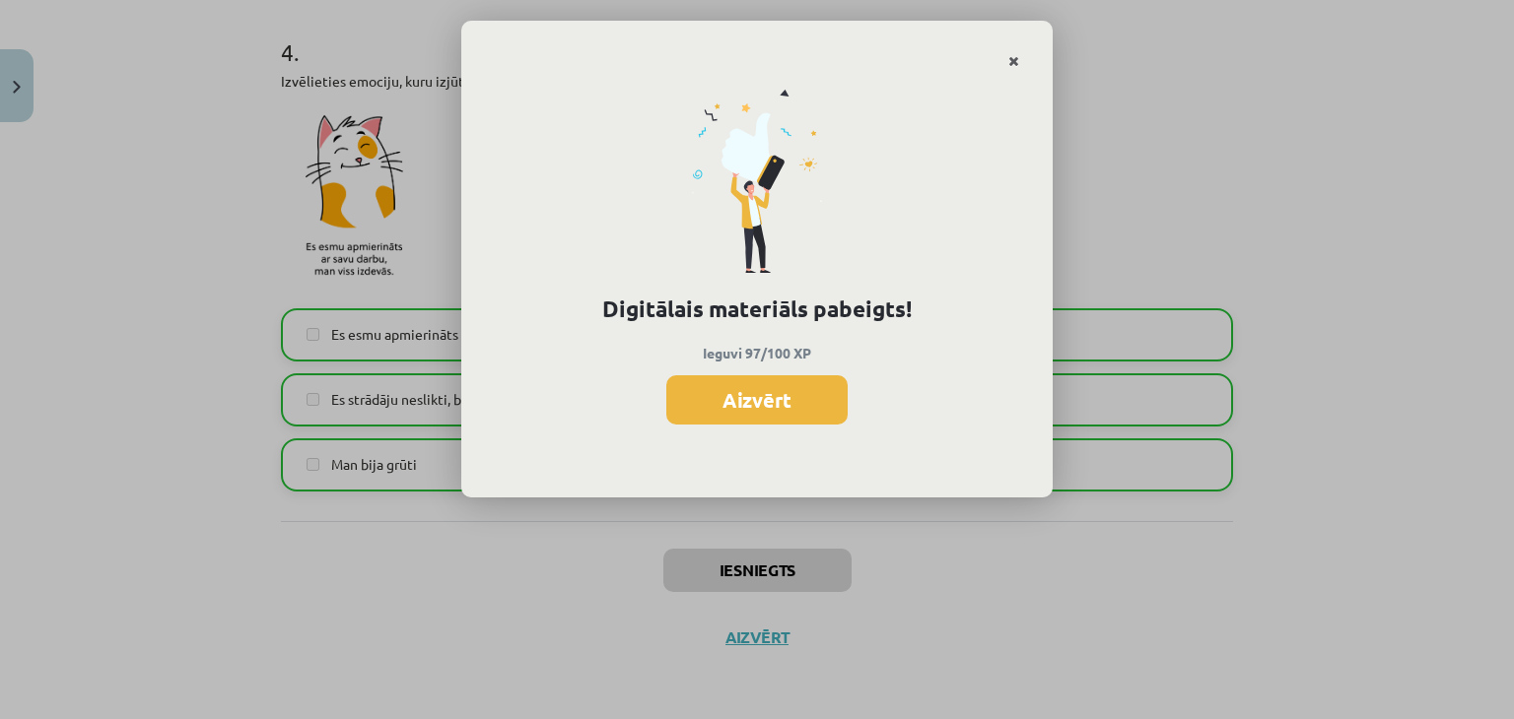
click at [1017, 65] on icon "Close" at bounding box center [1013, 62] width 11 height 14
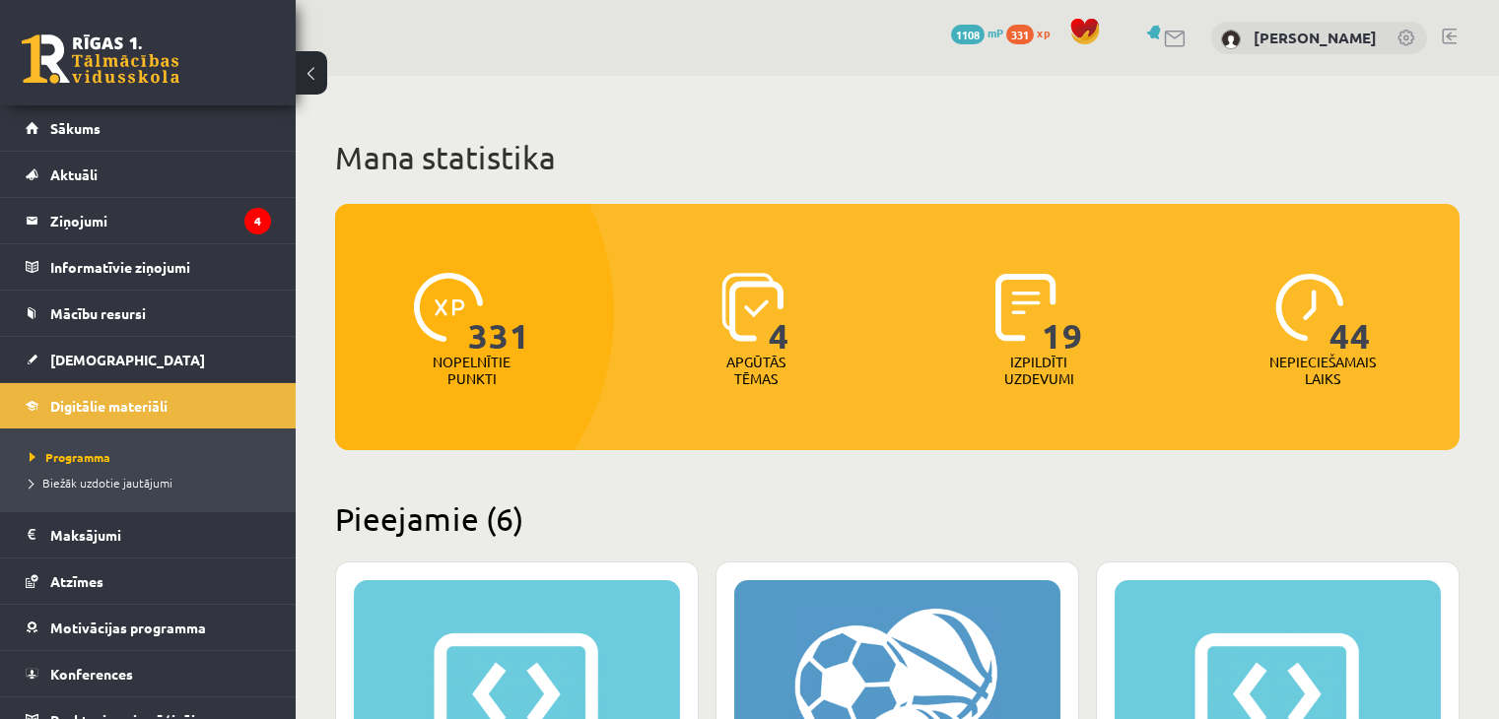
scroll to position [511, 0]
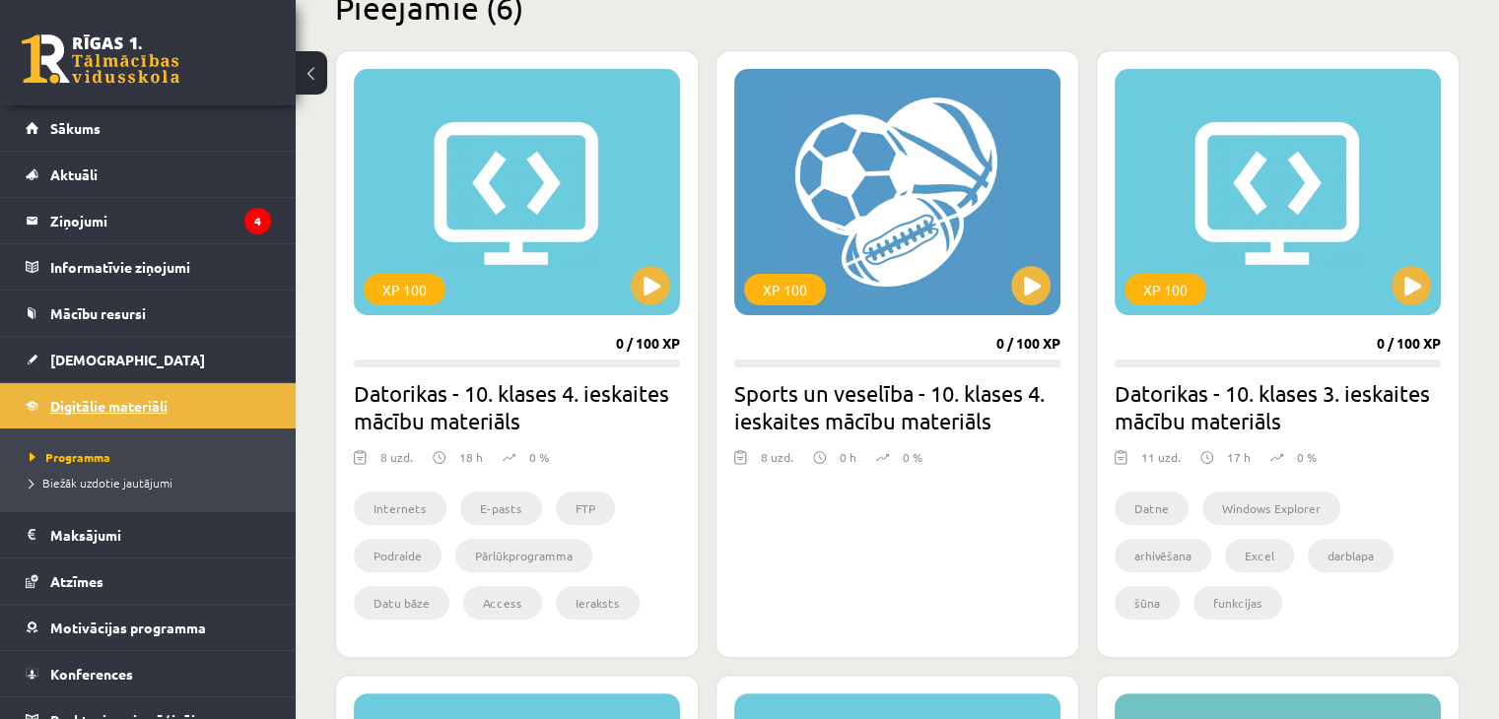
click at [144, 395] on link "Digitālie materiāli" at bounding box center [148, 405] width 245 height 45
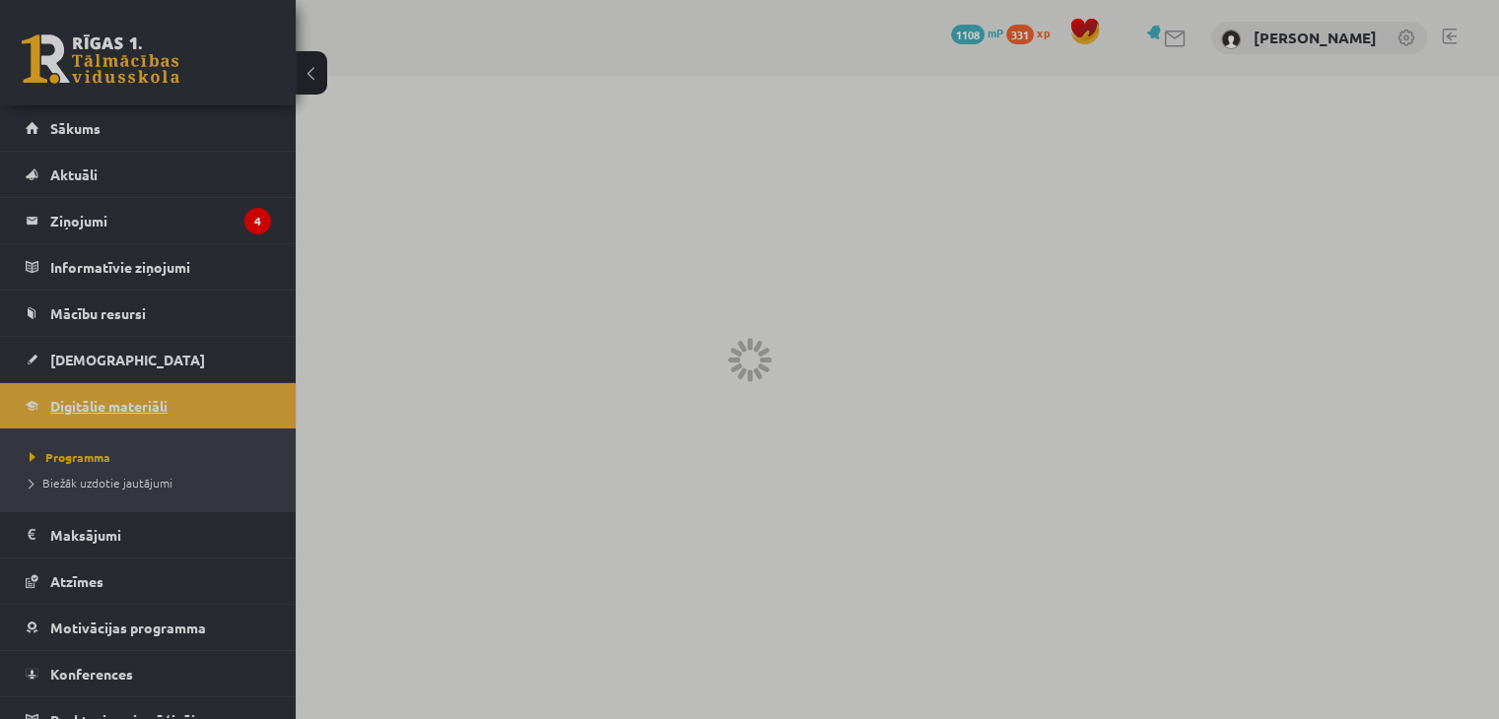
scroll to position [0, 0]
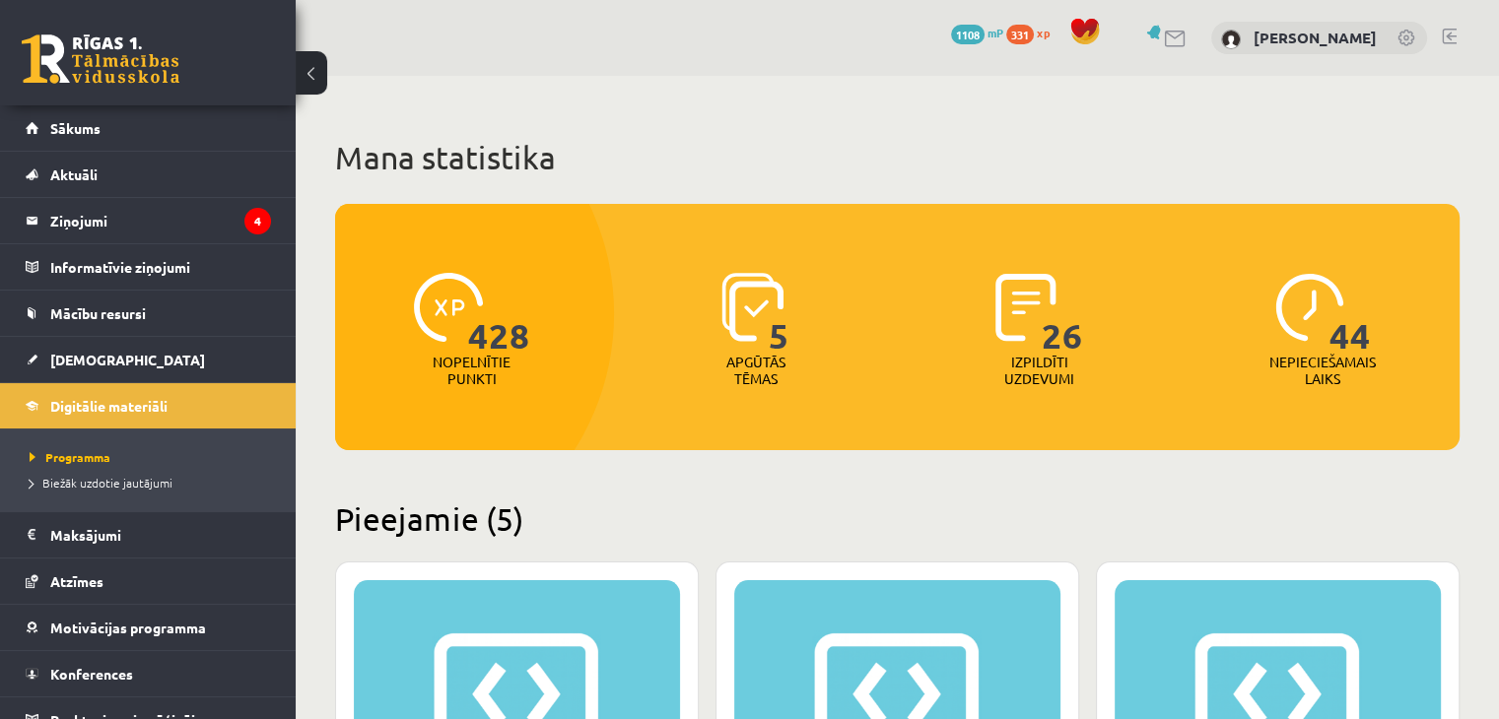
click at [638, 521] on h2 "Pieejamie (5)" at bounding box center [897, 519] width 1124 height 38
click at [110, 132] on link "Sākums" at bounding box center [148, 127] width 245 height 45
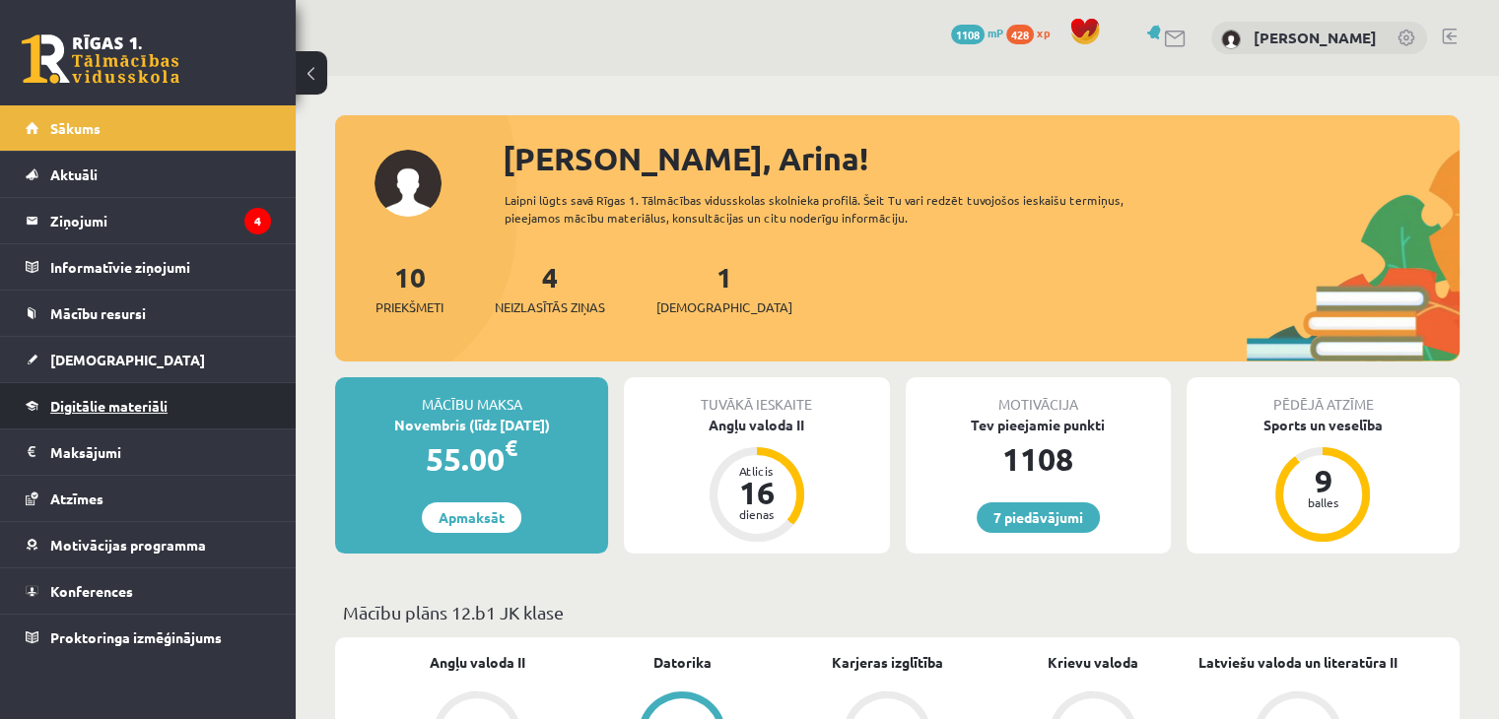
click at [126, 401] on span "Digitālie materiāli" at bounding box center [108, 406] width 117 height 18
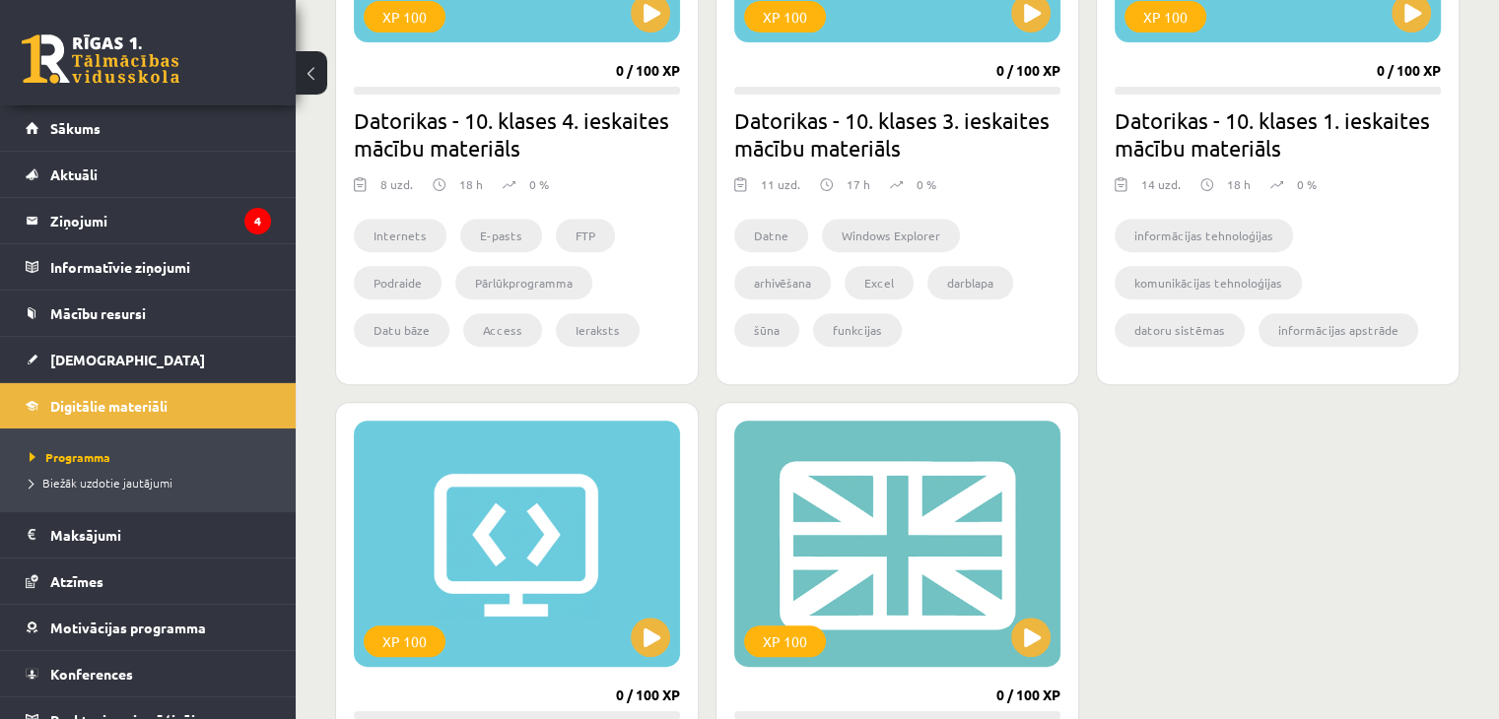
scroll to position [788, 0]
